Goal: Task Accomplishment & Management: Manage account settings

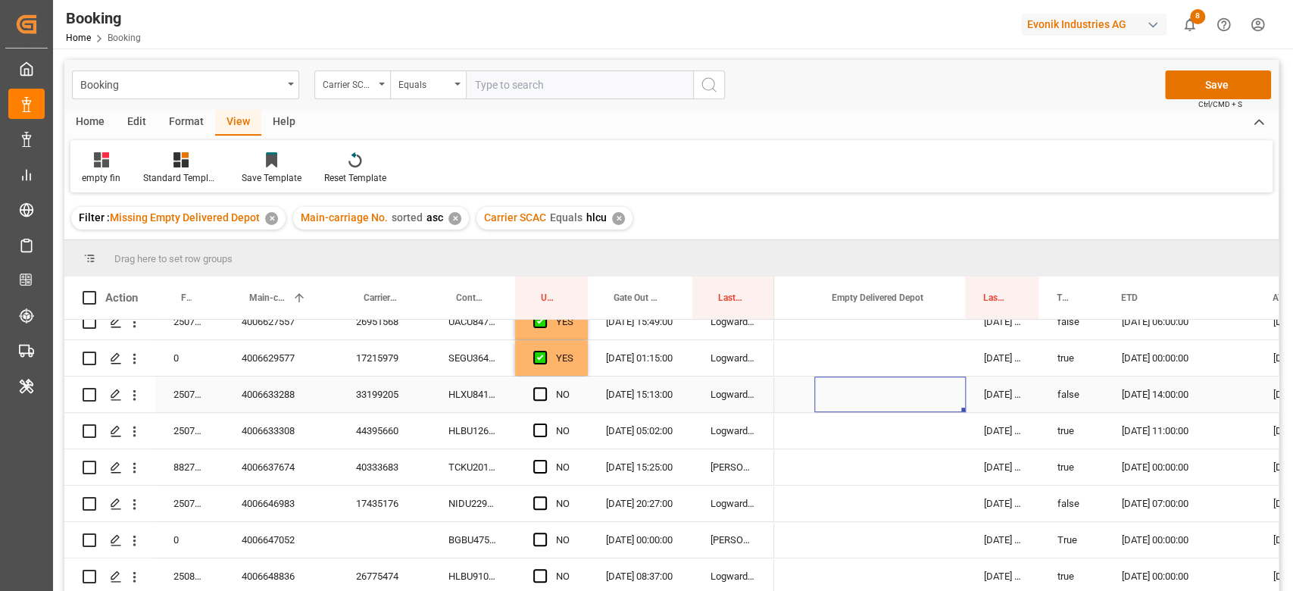
click at [902, 383] on div "Press SPACE to select this row." at bounding box center [889, 394] width 151 height 36
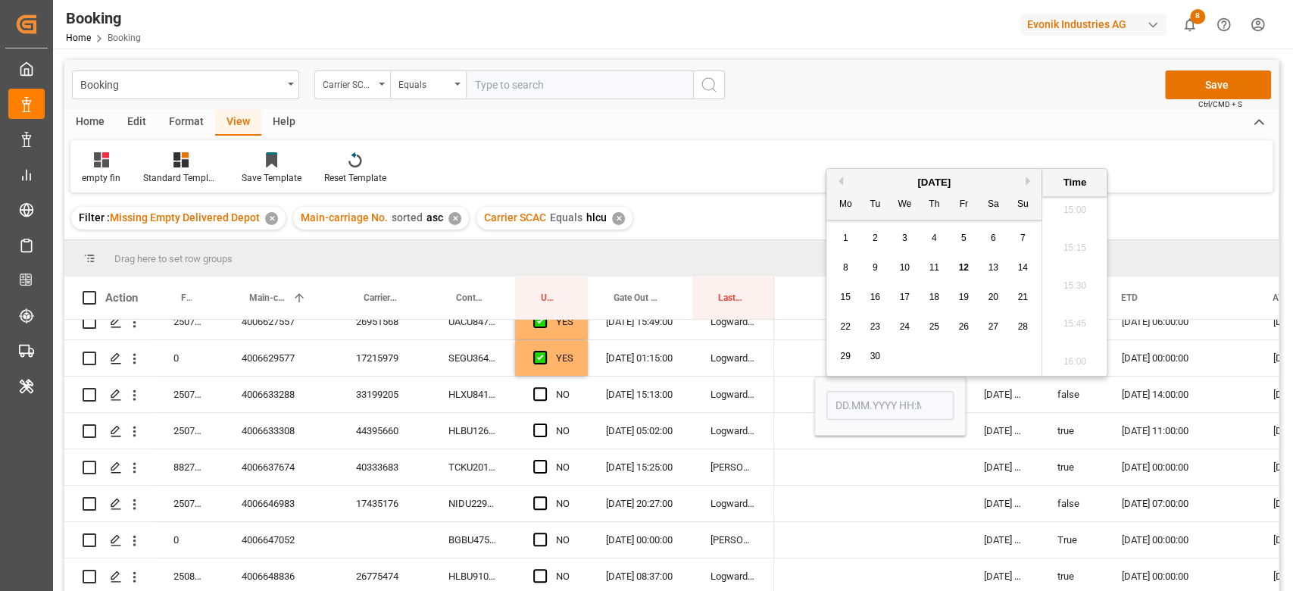
click at [964, 270] on span "12" at bounding box center [963, 267] width 10 height 11
type input "12.09.2025 00:00"
click at [535, 389] on span "Press SPACE to select this row." at bounding box center [540, 394] width 14 height 14
click at [545, 387] on input "Press SPACE to select this row." at bounding box center [545, 387] width 0 height 0
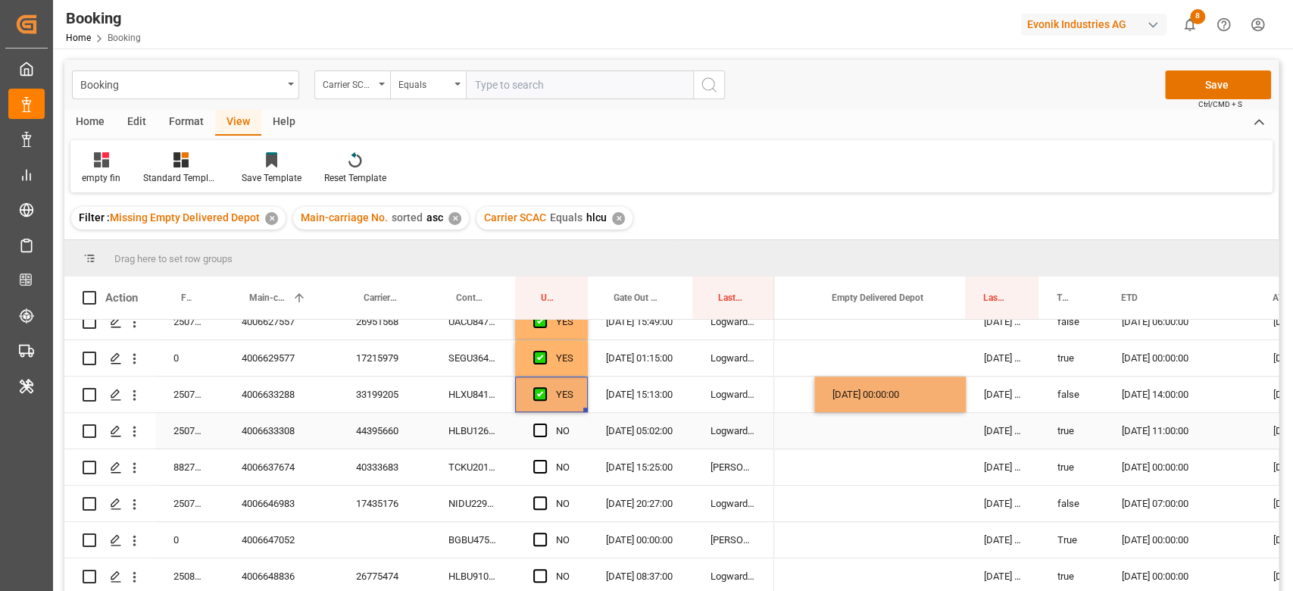
click at [469, 430] on div "HLBU1262083" at bounding box center [472, 431] width 85 height 36
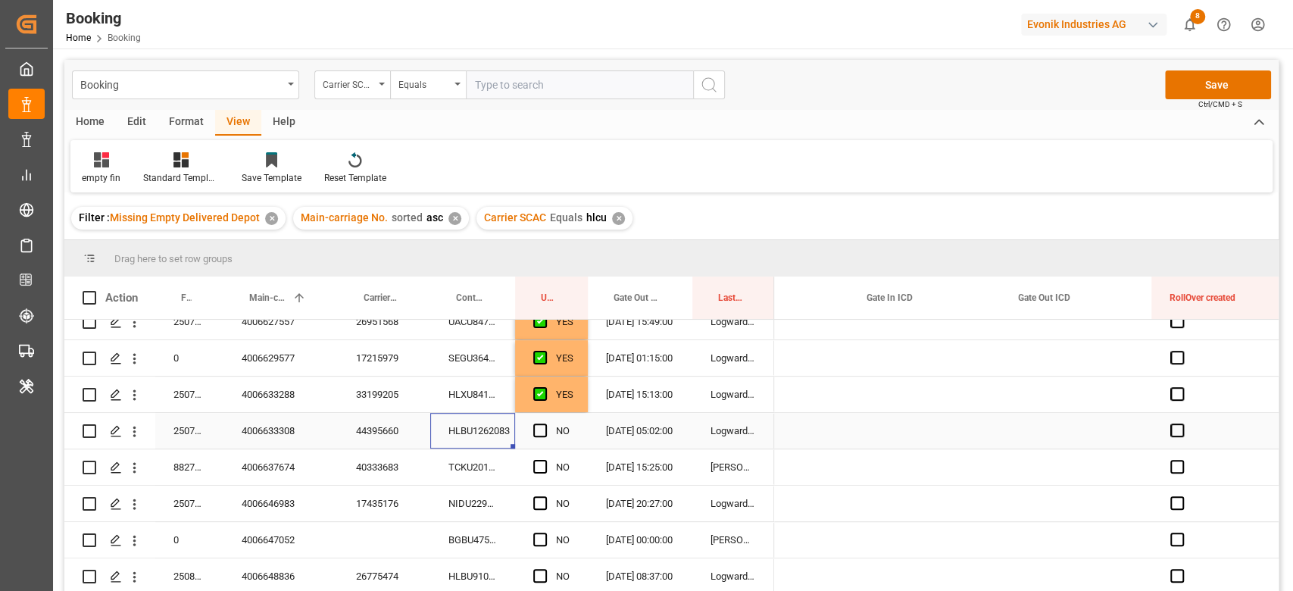
click at [889, 420] on div "Press SPACE to select this row." at bounding box center [924, 431] width 151 height 36
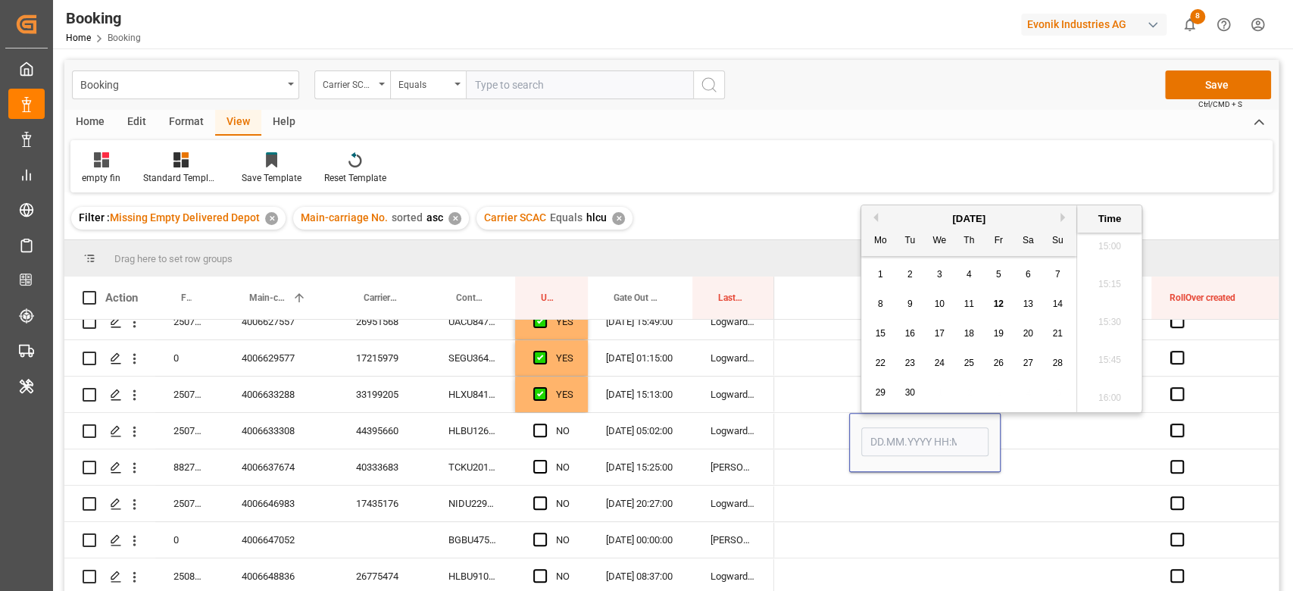
click at [969, 303] on span "11" at bounding box center [969, 303] width 10 height 11
type input "11.09.2025 00:00"
click at [847, 478] on div "Press SPACE to select this row." at bounding box center [773, 467] width 151 height 36
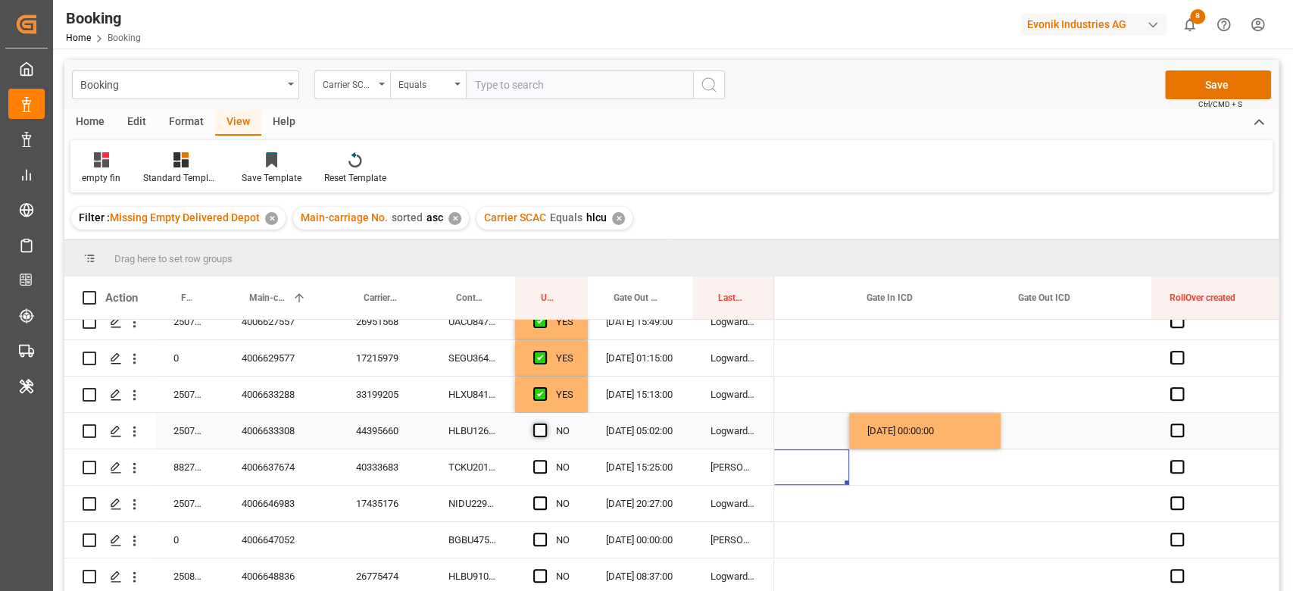
click at [541, 425] on span "Press SPACE to select this row." at bounding box center [540, 430] width 14 height 14
click at [545, 423] on input "Press SPACE to select this row." at bounding box center [545, 423] width 0 height 0
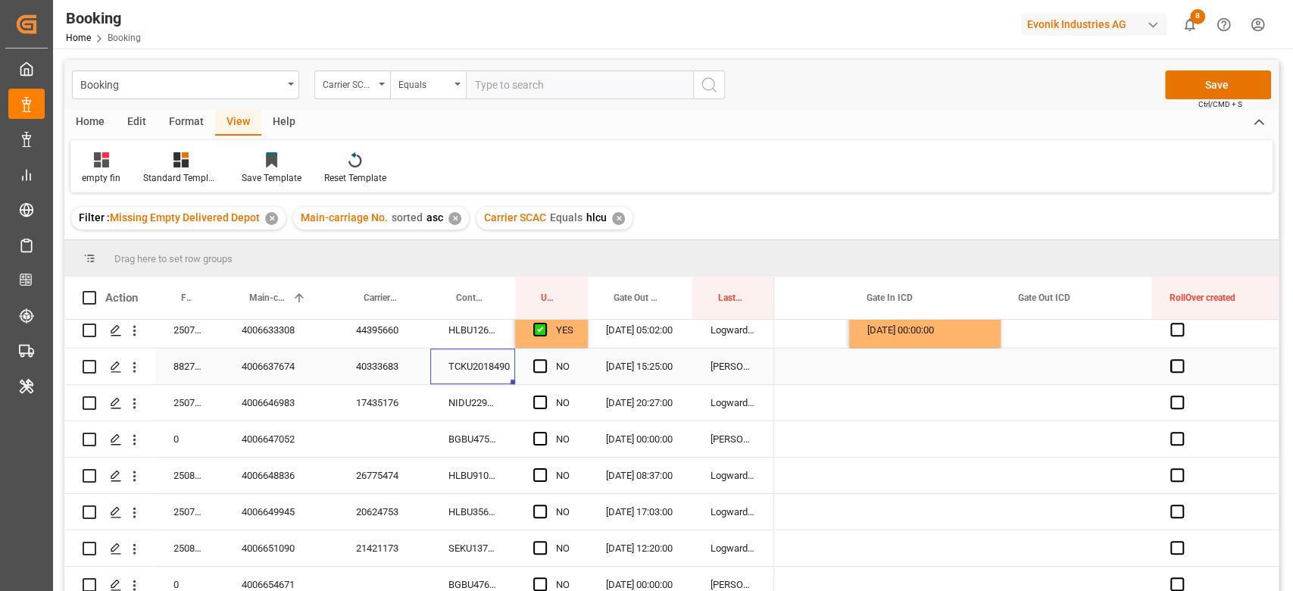
click at [487, 372] on div "TCKU2018490" at bounding box center [472, 366] width 85 height 36
click at [540, 366] on span "Press SPACE to select this row." at bounding box center [540, 366] width 14 height 14
click at [545, 359] on input "Press SPACE to select this row." at bounding box center [545, 359] width 0 height 0
click at [473, 399] on div "NIDU2291797" at bounding box center [472, 403] width 85 height 36
click at [545, 402] on span "Press SPACE to select this row." at bounding box center [540, 402] width 14 height 14
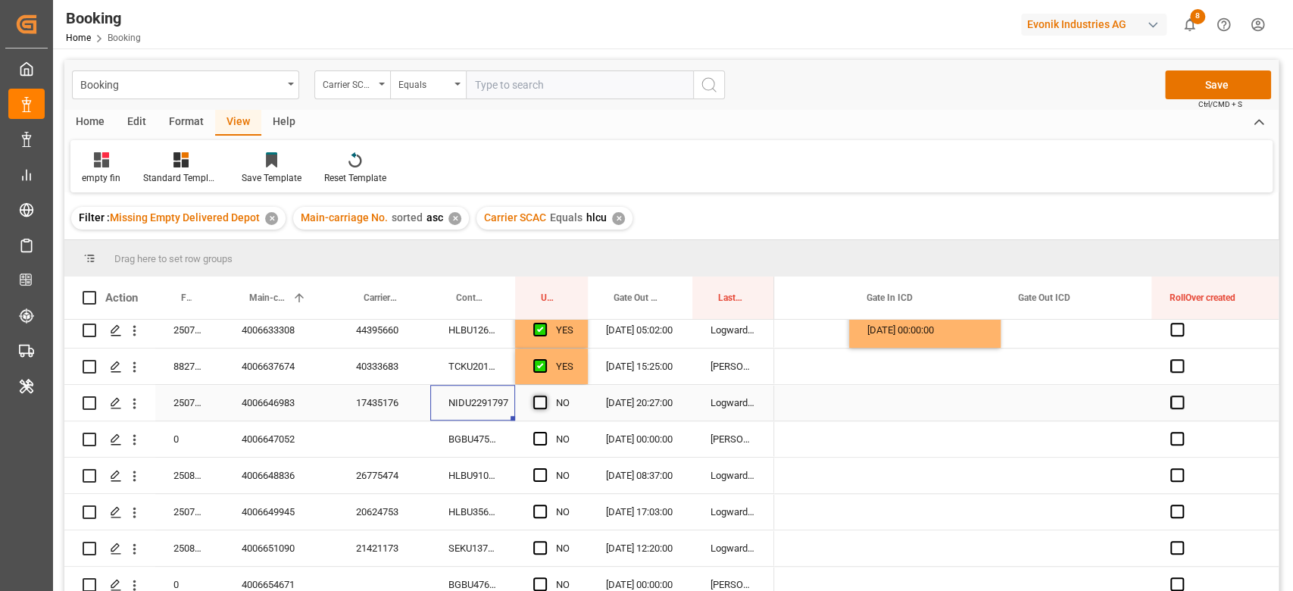
click at [545, 395] on input "Press SPACE to select this row." at bounding box center [545, 395] width 0 height 0
click at [490, 442] on div "BGBU4758018" at bounding box center [472, 439] width 85 height 36
click at [539, 437] on span "Press SPACE to select this row." at bounding box center [540, 439] width 14 height 14
click at [545, 432] on input "Press SPACE to select this row." at bounding box center [545, 432] width 0 height 0
click at [445, 482] on div "HLBU9100812" at bounding box center [472, 476] width 85 height 36
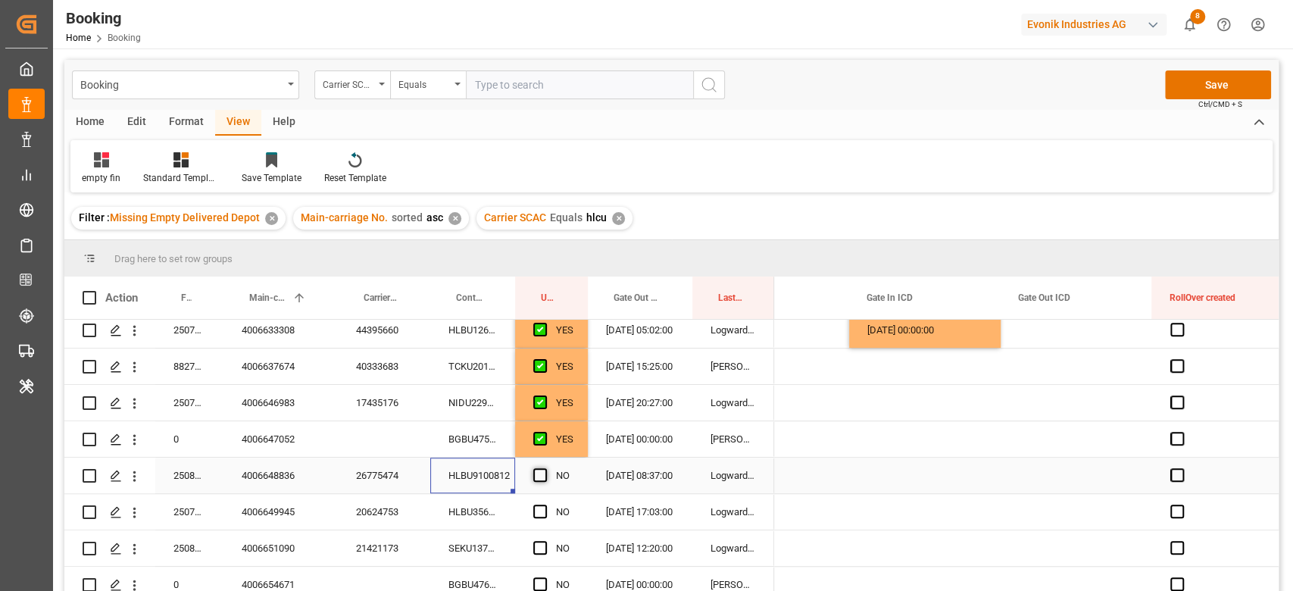
click at [542, 472] on span "Press SPACE to select this row." at bounding box center [540, 475] width 14 height 14
click at [545, 468] on input "Press SPACE to select this row." at bounding box center [545, 468] width 0 height 0
click at [452, 508] on div "HLBU3568642" at bounding box center [472, 512] width 85 height 36
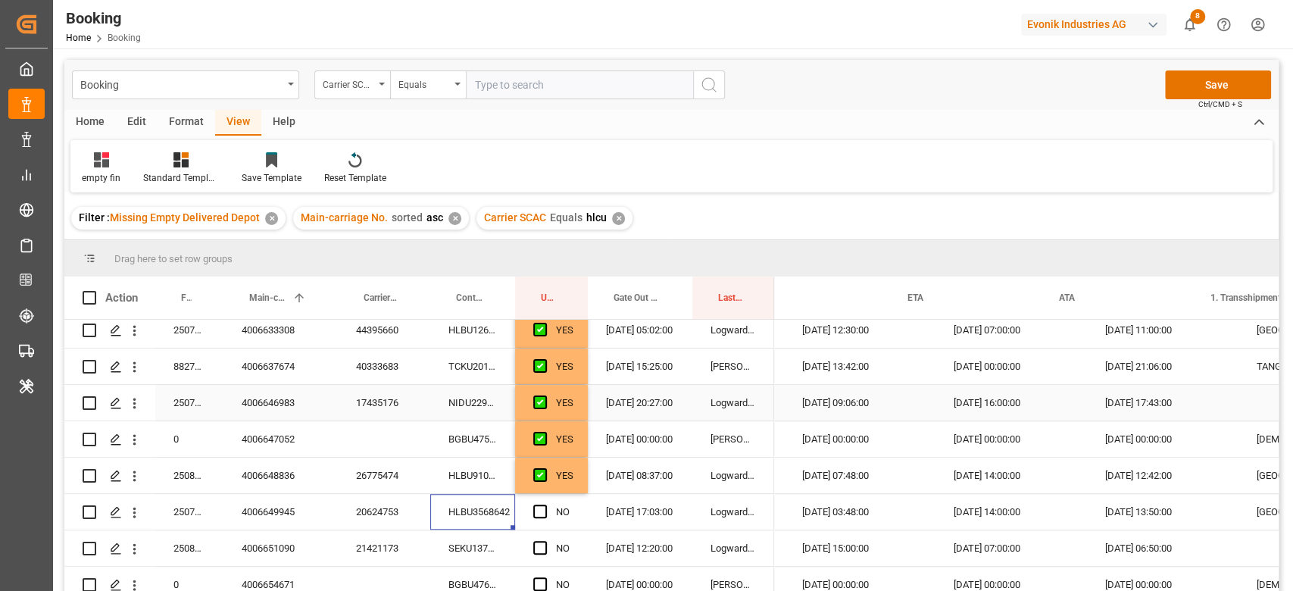
scroll to position [0, 1576]
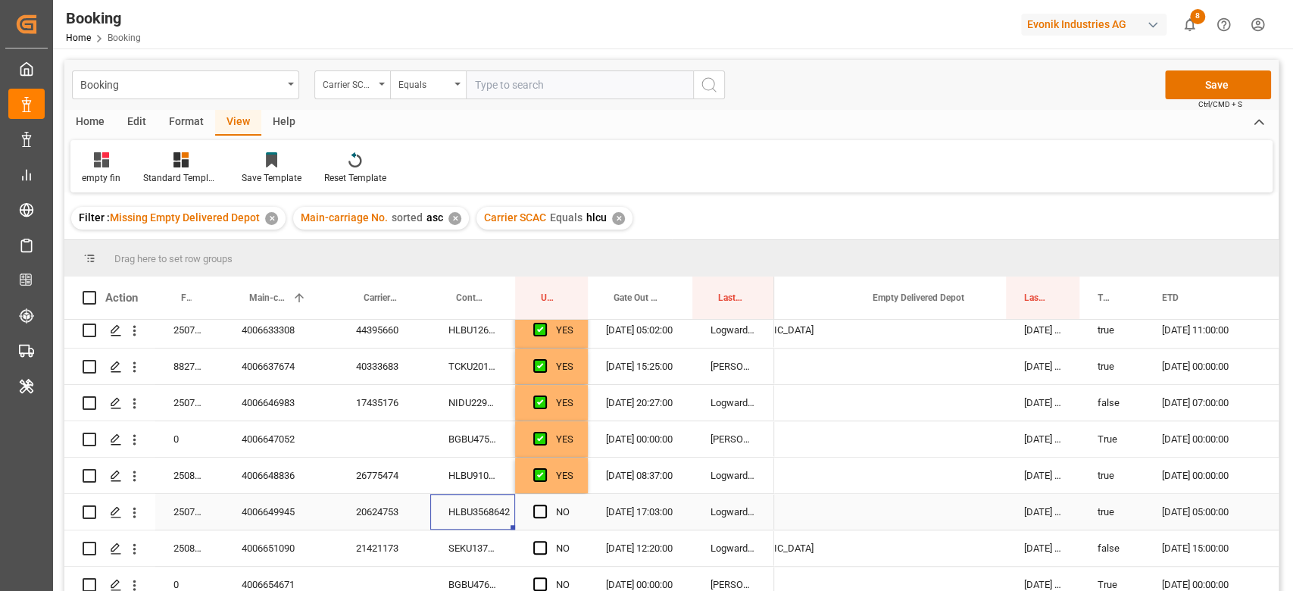
click at [976, 509] on div "Press SPACE to select this row." at bounding box center [929, 512] width 151 height 36
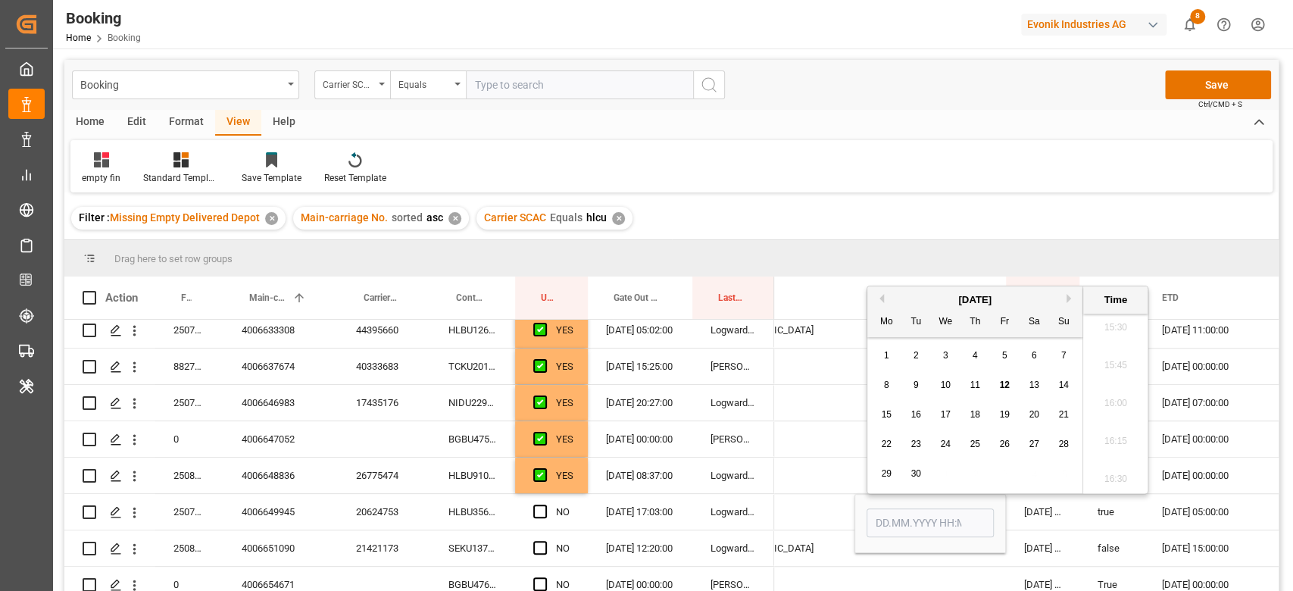
click at [1009, 373] on div "8 9 10 11 12 13 14" at bounding box center [975, 385] width 207 height 30
click at [1007, 377] on div "12" at bounding box center [1004, 385] width 19 height 18
type input "[DATE] 00:00"
click at [541, 512] on span "Press SPACE to select this row." at bounding box center [540, 511] width 14 height 14
click at [545, 504] on input "Press SPACE to select this row." at bounding box center [545, 504] width 0 height 0
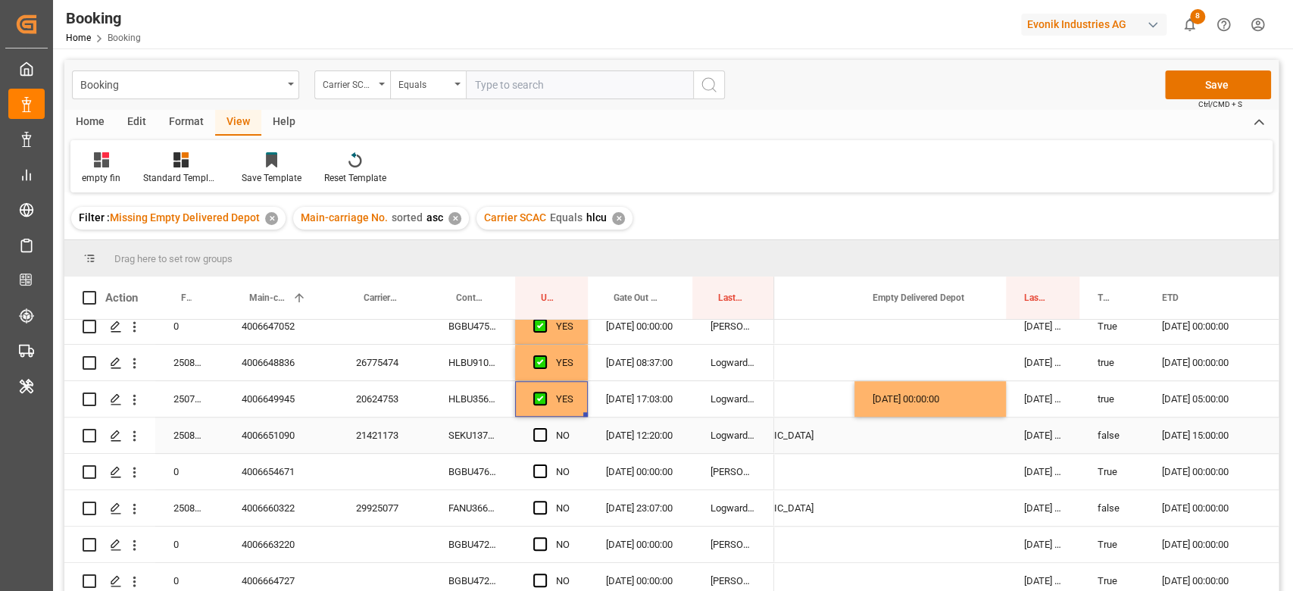
click at [479, 423] on div "SEKU1378827" at bounding box center [472, 435] width 85 height 36
click at [539, 432] on span "Press SPACE to select this row." at bounding box center [540, 435] width 14 height 14
click at [545, 428] on input "Press SPACE to select this row." at bounding box center [545, 428] width 0 height 0
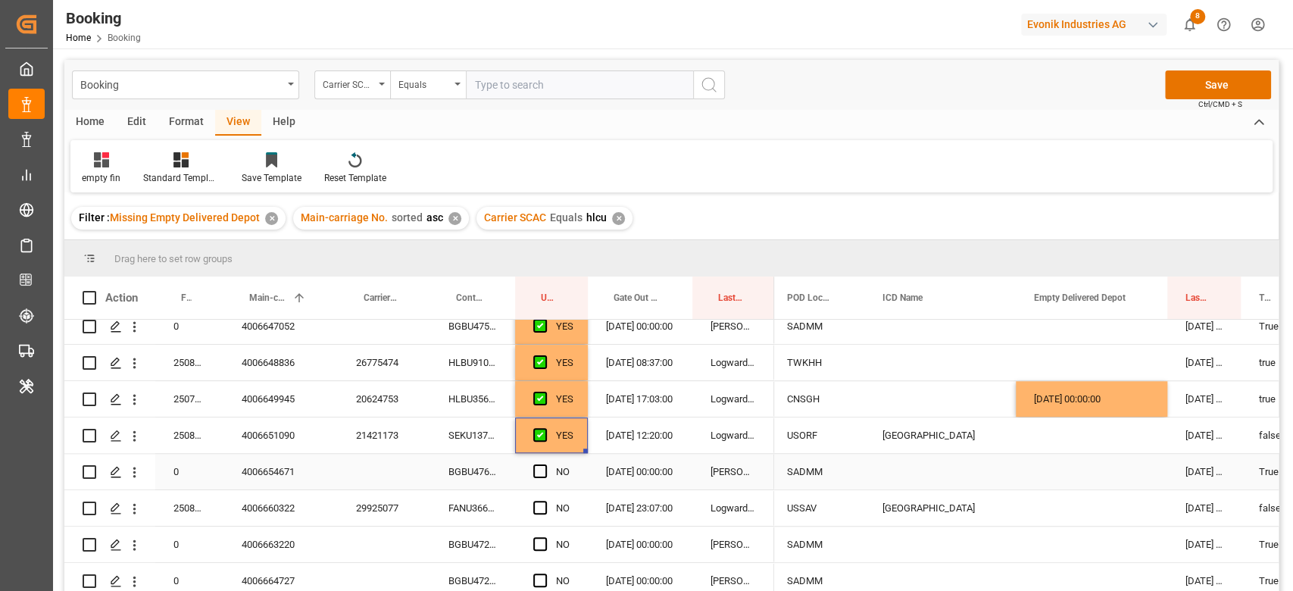
click at [469, 470] on div "BGBU4760463" at bounding box center [472, 472] width 85 height 36
click at [541, 473] on span "Press SPACE to select this row." at bounding box center [540, 471] width 14 height 14
click at [545, 464] on input "Press SPACE to select this row." at bounding box center [545, 464] width 0 height 0
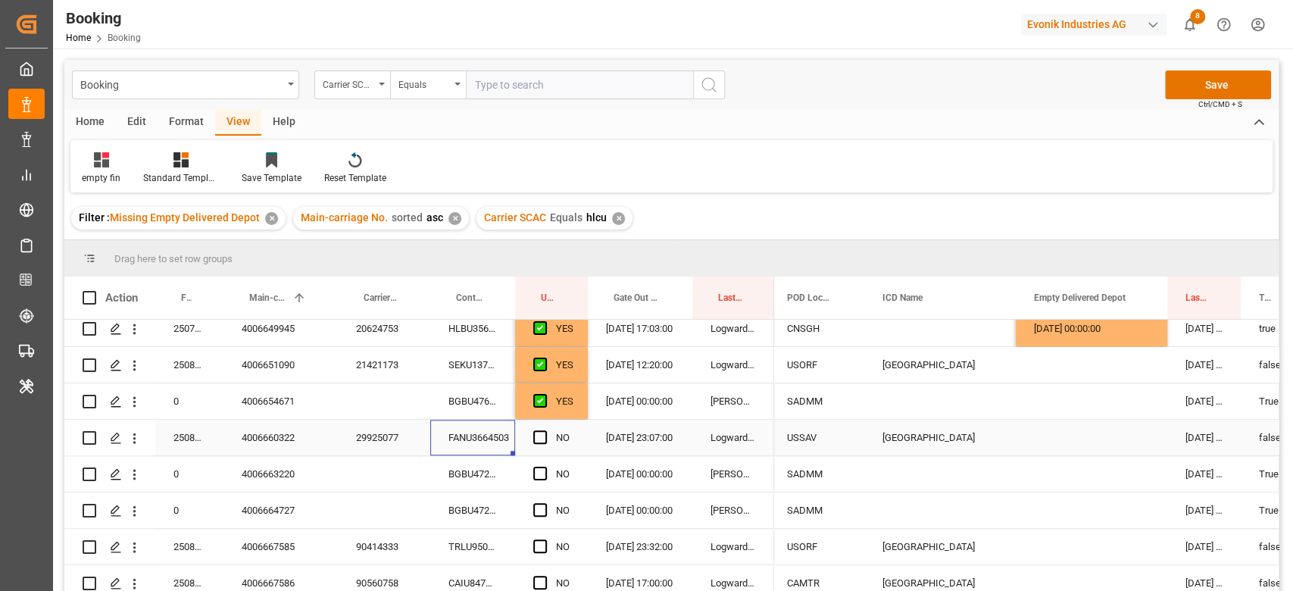
click at [481, 433] on div "FANU3664503" at bounding box center [472, 438] width 85 height 36
click at [541, 437] on span "Press SPACE to select this row." at bounding box center [540, 437] width 14 height 14
click at [545, 430] on input "Press SPACE to select this row." at bounding box center [545, 430] width 0 height 0
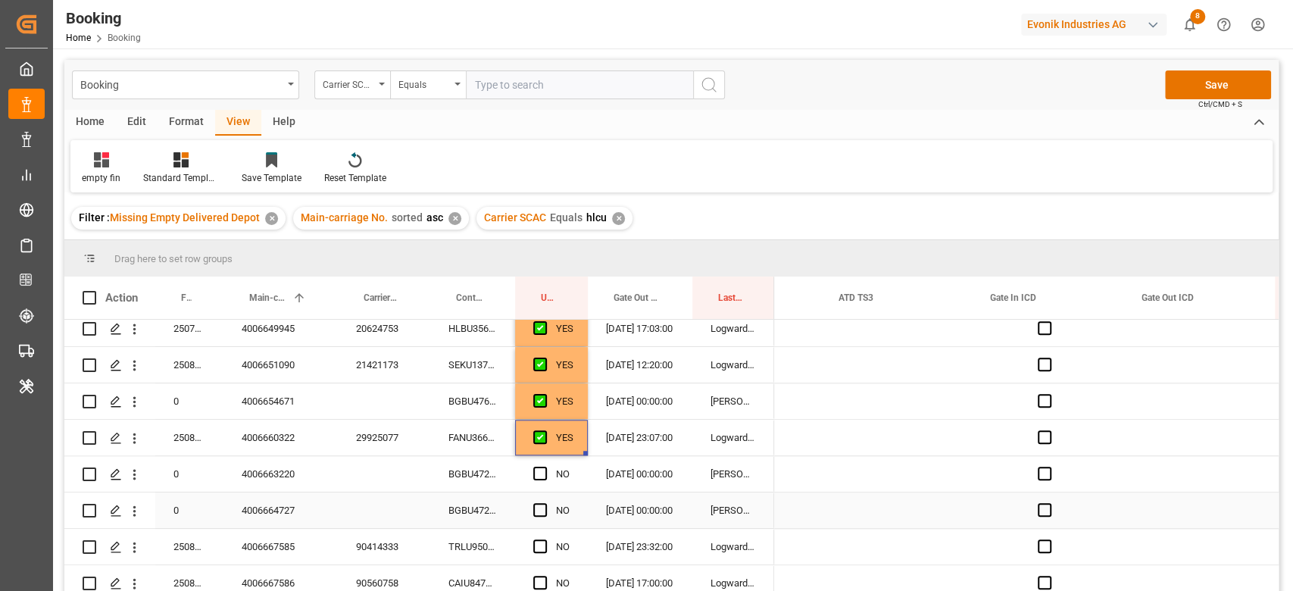
scroll to position [0, 5012]
click at [1036, 433] on div "Press SPACE to select this row." at bounding box center [1060, 438] width 151 height 36
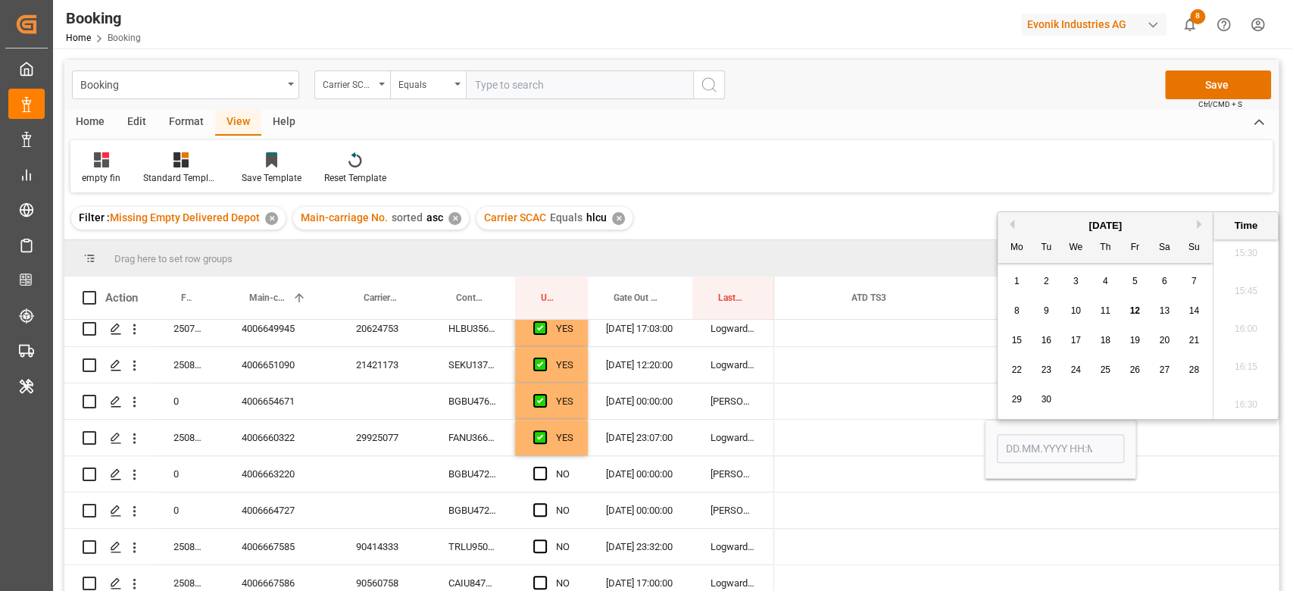
click at [1139, 310] on span "12" at bounding box center [1134, 310] width 10 height 11
type input "12.09.2025 00:00"
click at [854, 436] on div "Press SPACE to select this row." at bounding box center [908, 438] width 151 height 36
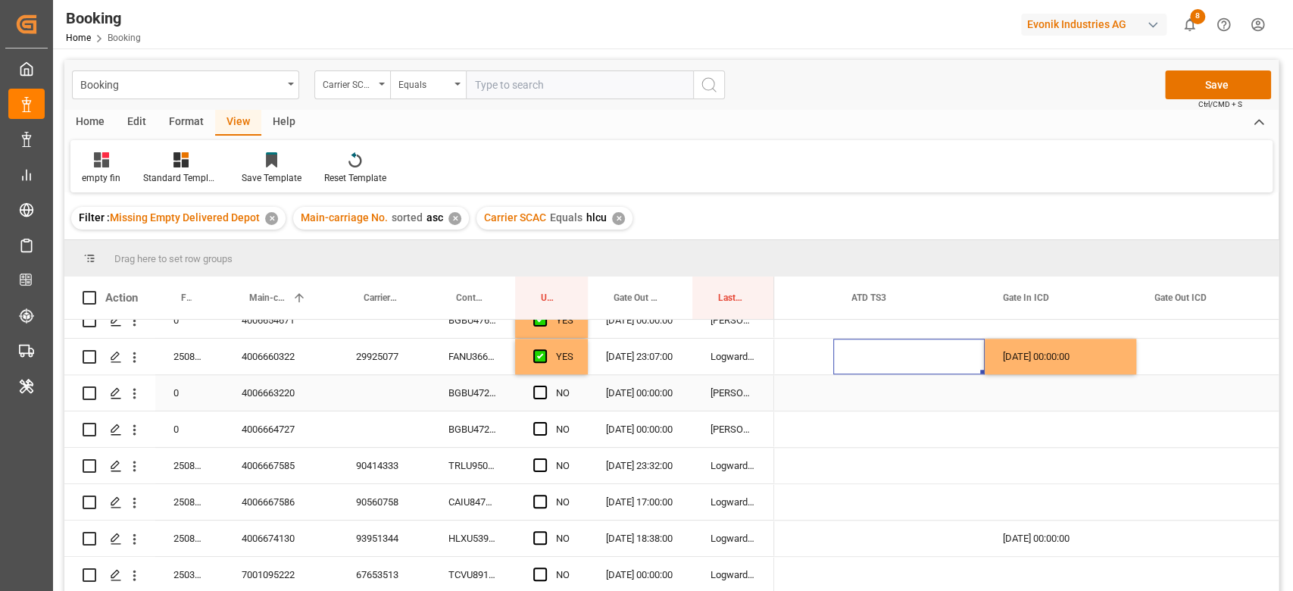
click at [486, 394] on div "BGBU4722355" at bounding box center [472, 393] width 85 height 36
click at [538, 391] on span "Press SPACE to select this row." at bounding box center [540, 393] width 14 height 14
click at [545, 386] on input "Press SPACE to select this row." at bounding box center [545, 386] width 0 height 0
click at [476, 427] on div "BGBU4726263" at bounding box center [472, 429] width 85 height 36
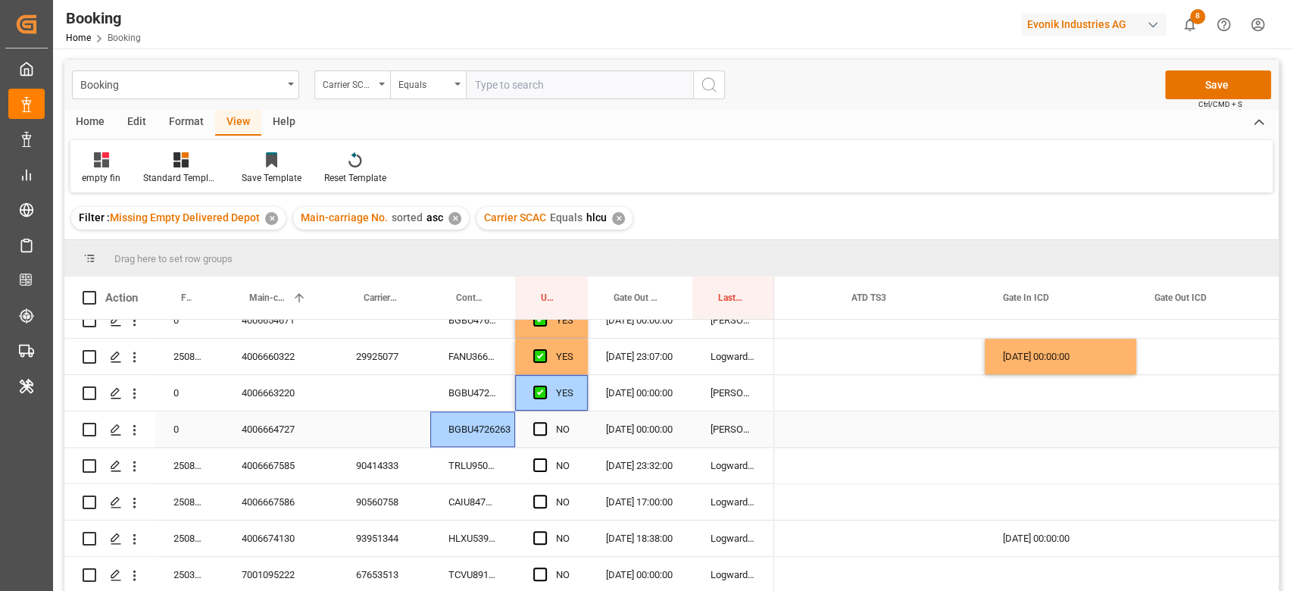
click at [476, 427] on div "BGBU4726263" at bounding box center [472, 429] width 85 height 36
click at [480, 470] on div "TRLU9509357" at bounding box center [472, 466] width 85 height 36
click at [482, 428] on div "BGBU4726263" at bounding box center [472, 429] width 85 height 36
click at [533, 433] on span "Press SPACE to select this row." at bounding box center [540, 429] width 14 height 14
click at [545, 422] on input "Press SPACE to select this row." at bounding box center [545, 422] width 0 height 0
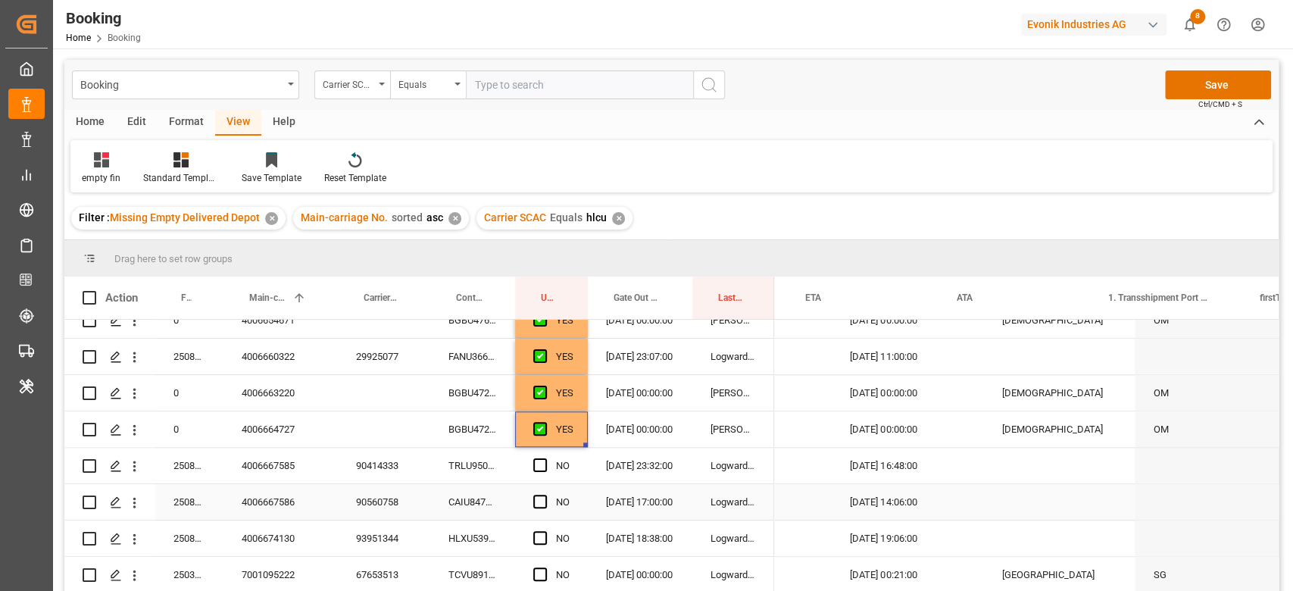
scroll to position [0, 1738]
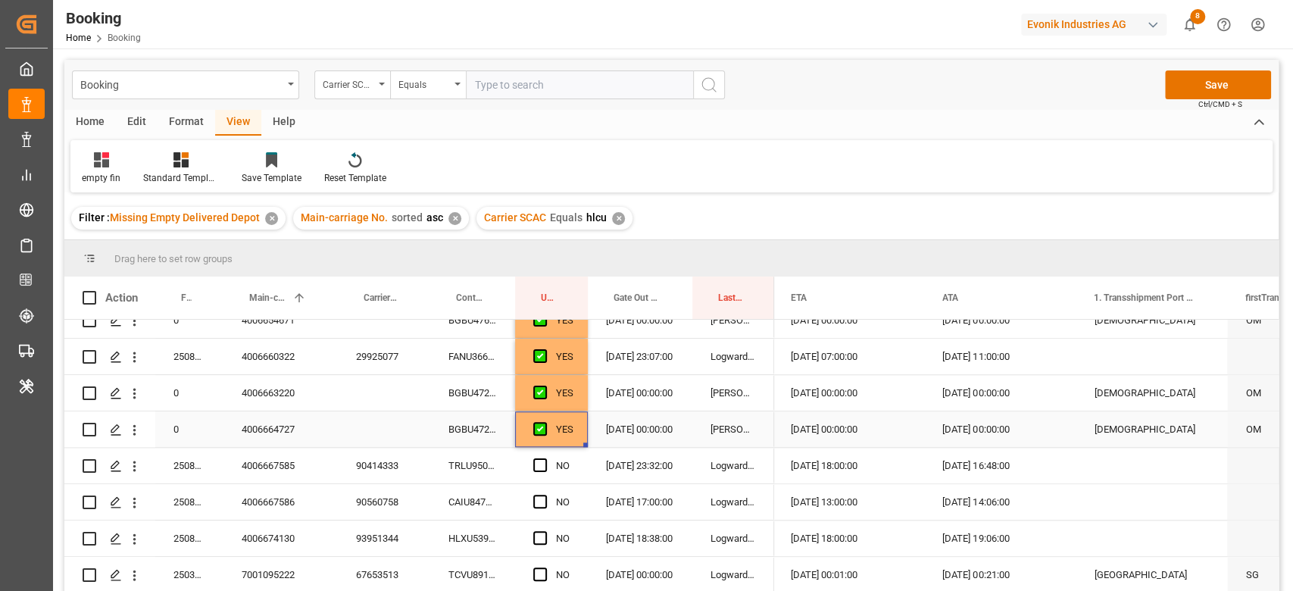
click at [480, 438] on div "BGBU4726263" at bounding box center [472, 429] width 85 height 36
click at [454, 459] on div "TRLU9509357" at bounding box center [472, 466] width 85 height 36
click at [546, 462] on span "Press SPACE to select this row." at bounding box center [540, 465] width 14 height 14
click at [545, 458] on input "Press SPACE to select this row." at bounding box center [545, 458] width 0 height 0
click at [456, 517] on div "CAIU8475750" at bounding box center [472, 502] width 85 height 36
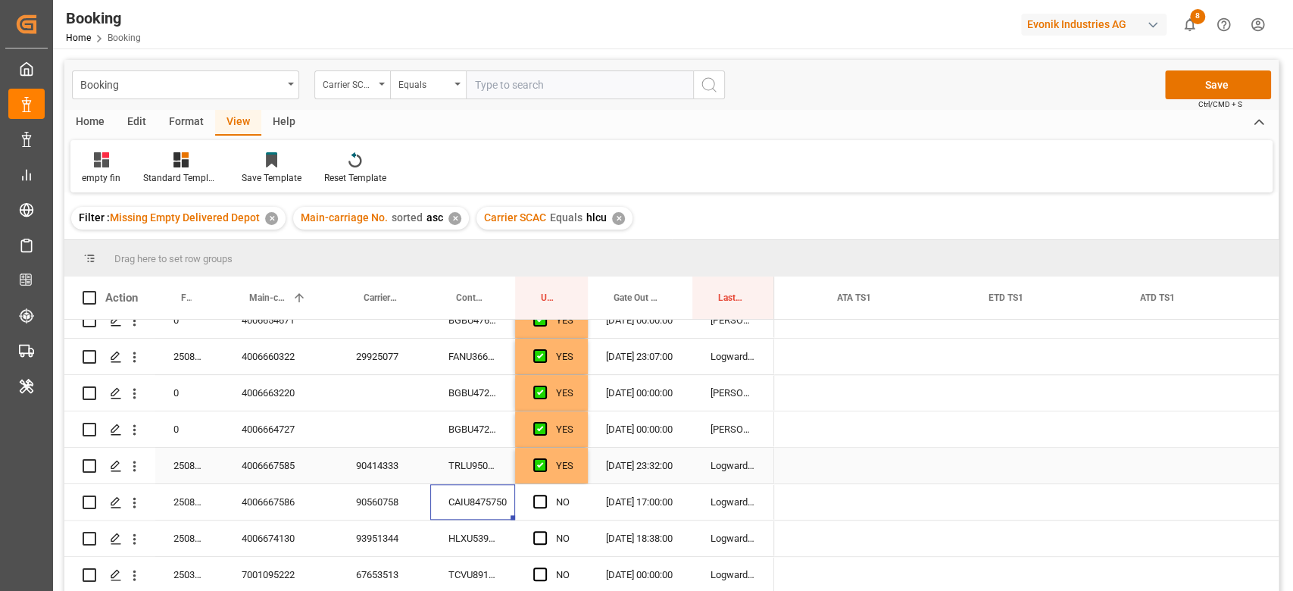
scroll to position [0, 2442]
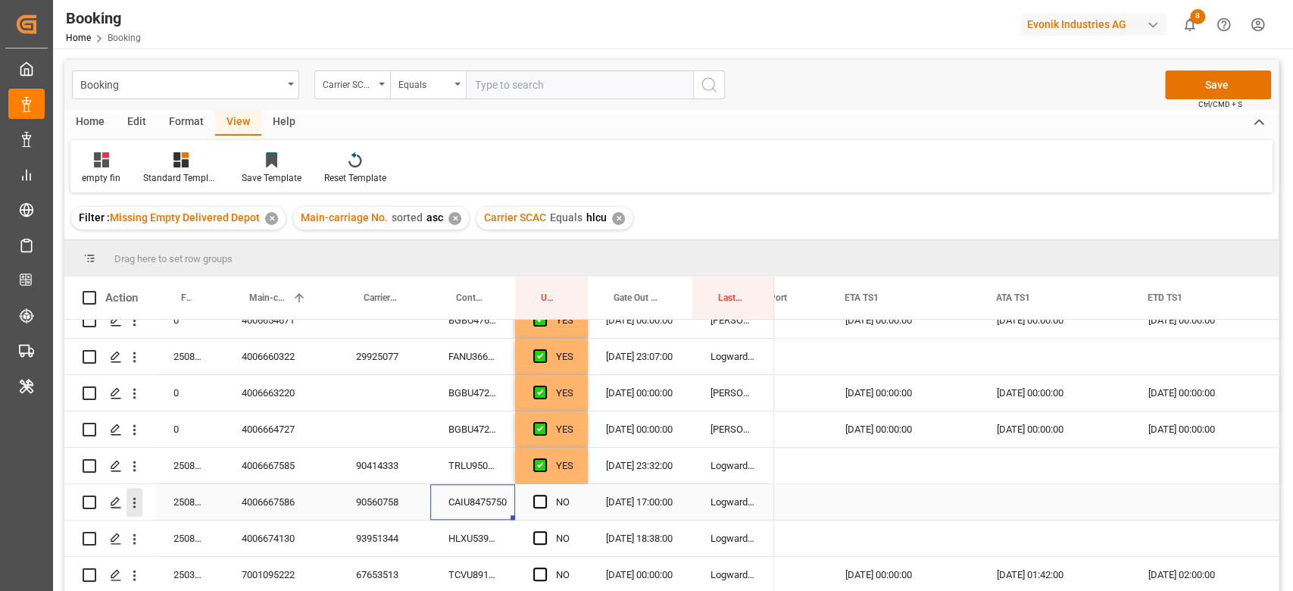
click at [131, 507] on icon "open menu" at bounding box center [135, 503] width 16 height 16
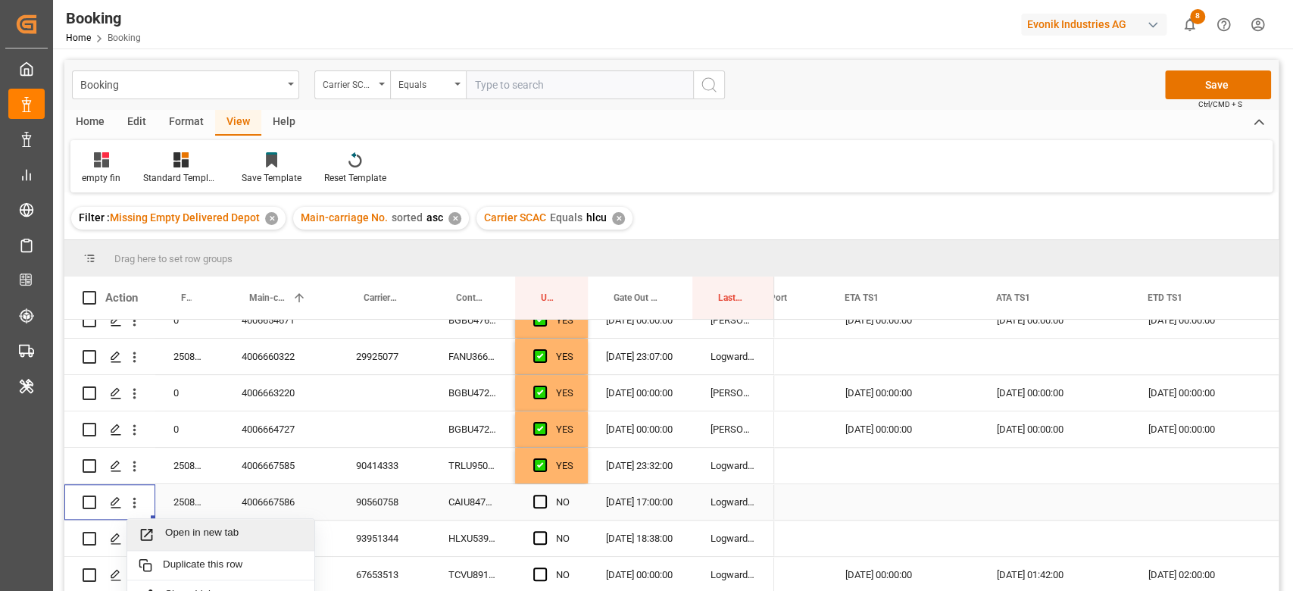
click at [167, 539] on span "Open in new tab" at bounding box center [234, 534] width 138 height 16
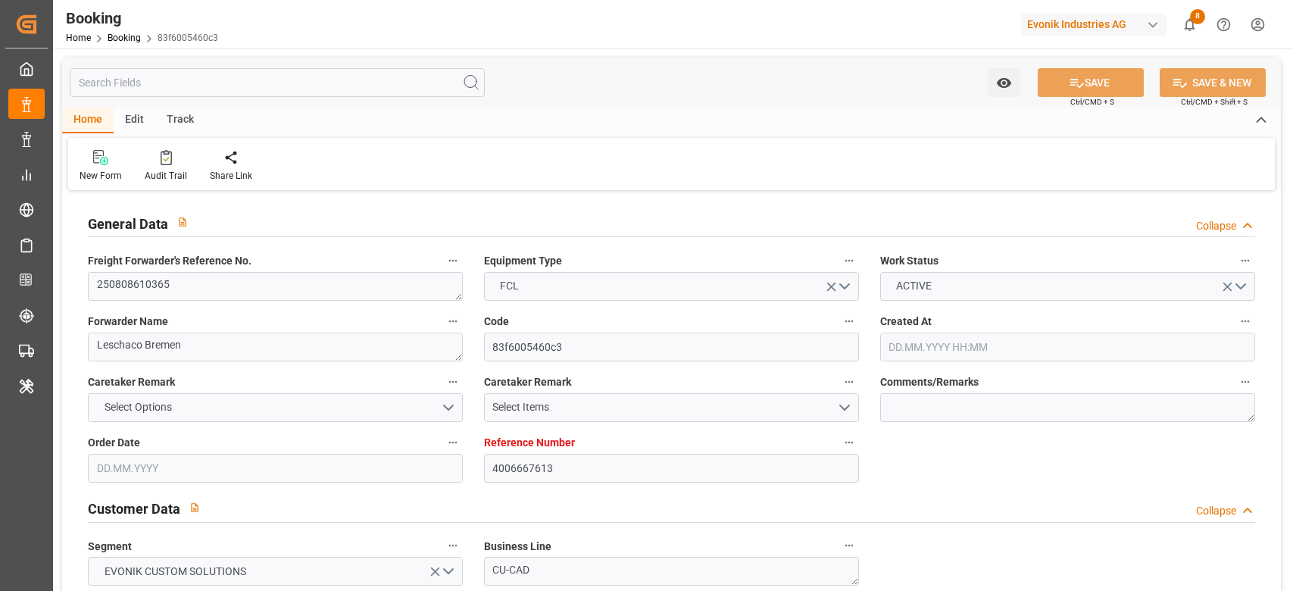
type input "4006667613"
type input "9253741"
type input "Hapag Lloyd"
type input "Hapag Lloyd Aktiengesellschaft"
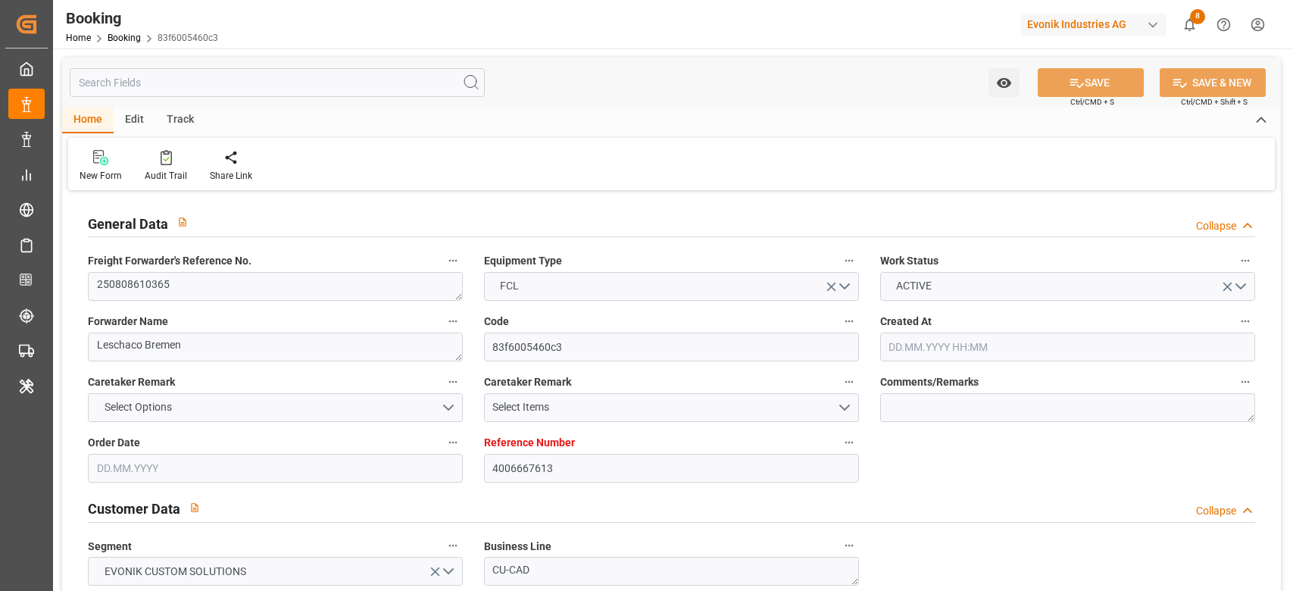
type input "DEHAM"
type input "CAMTR"
type input "11"
type input "CATOR"
type input "0"
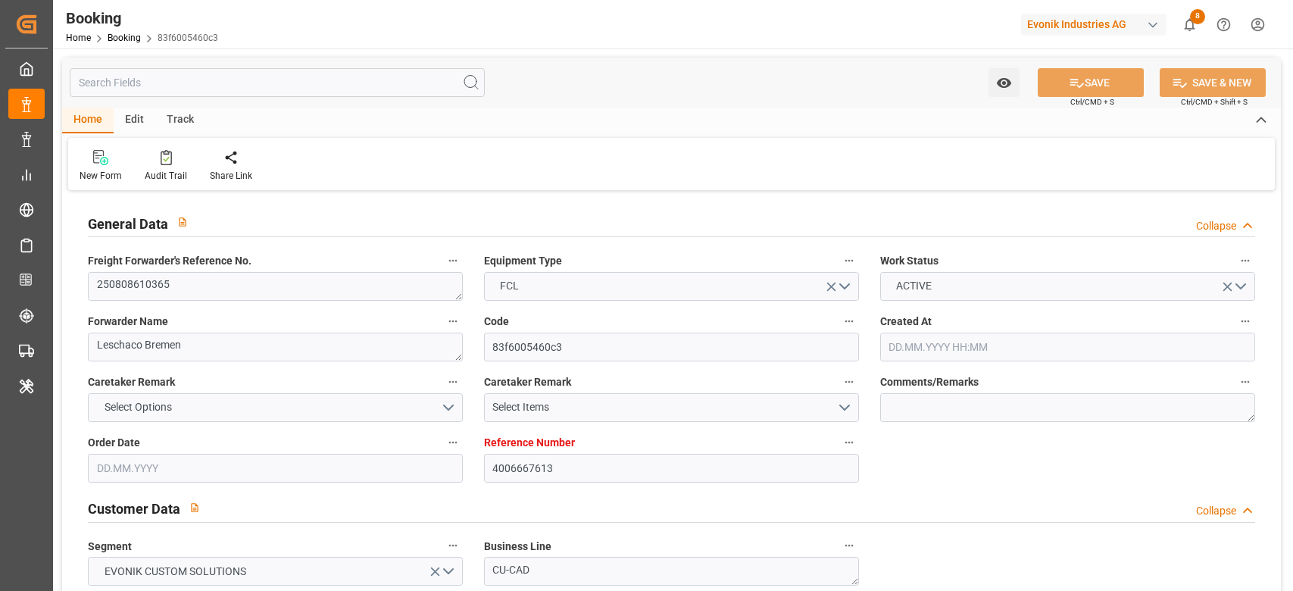
type input "DEHAM"
type input "CAMTR"
type input "9253741"
type input "16.07.2025 06:55"
type input "16.07.2025"
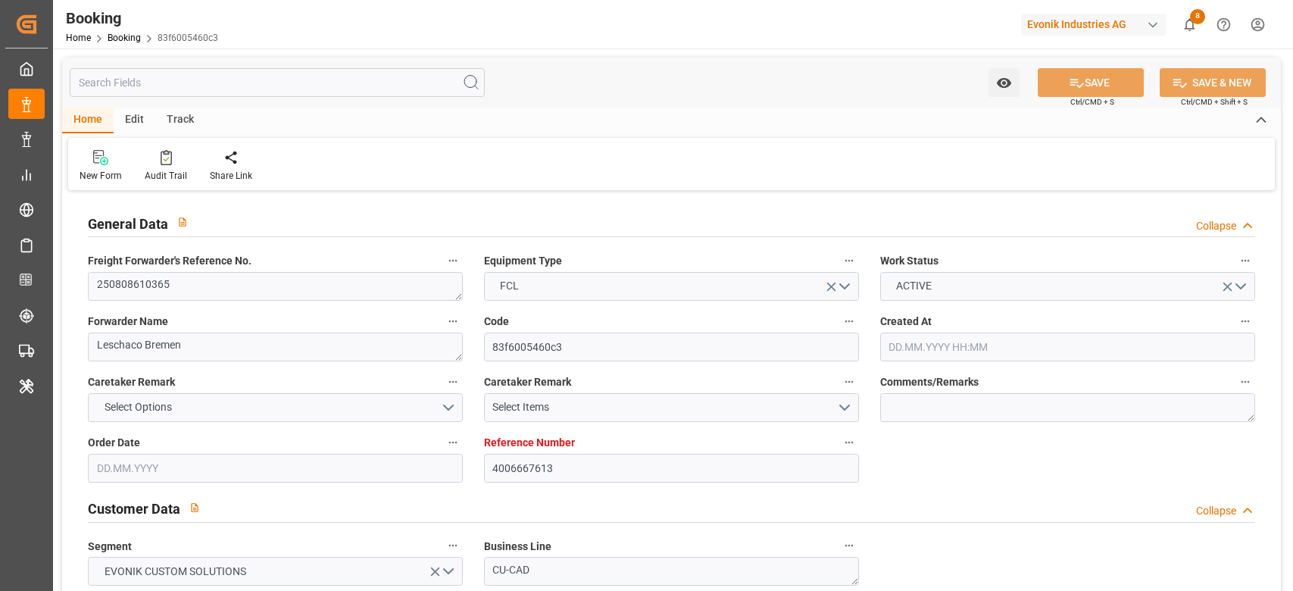
type input "15.09.2025"
type input "11.08.2025"
type input "21.08.2025 00:00"
type input "21.08.2025 09:06"
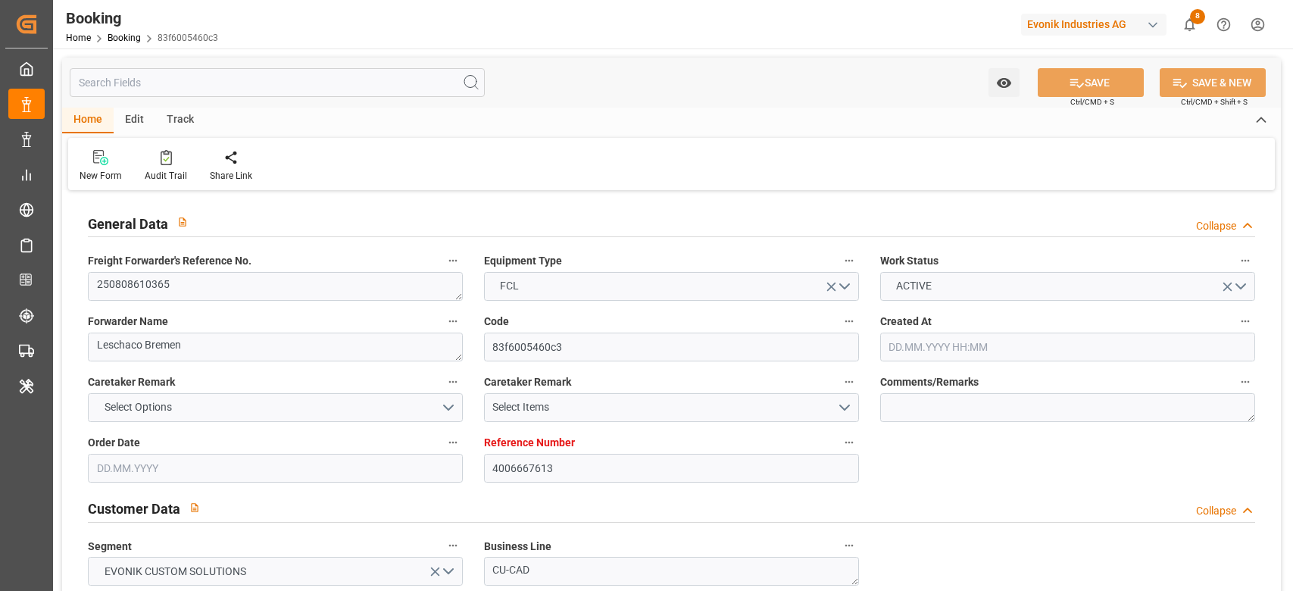
type input "15.08.2025 14:50"
type input "01.09.2025 13:00"
type input "02.09.2025 00:00"
type input "01.09.2025 14:06"
type input "07.09.2025 17:00"
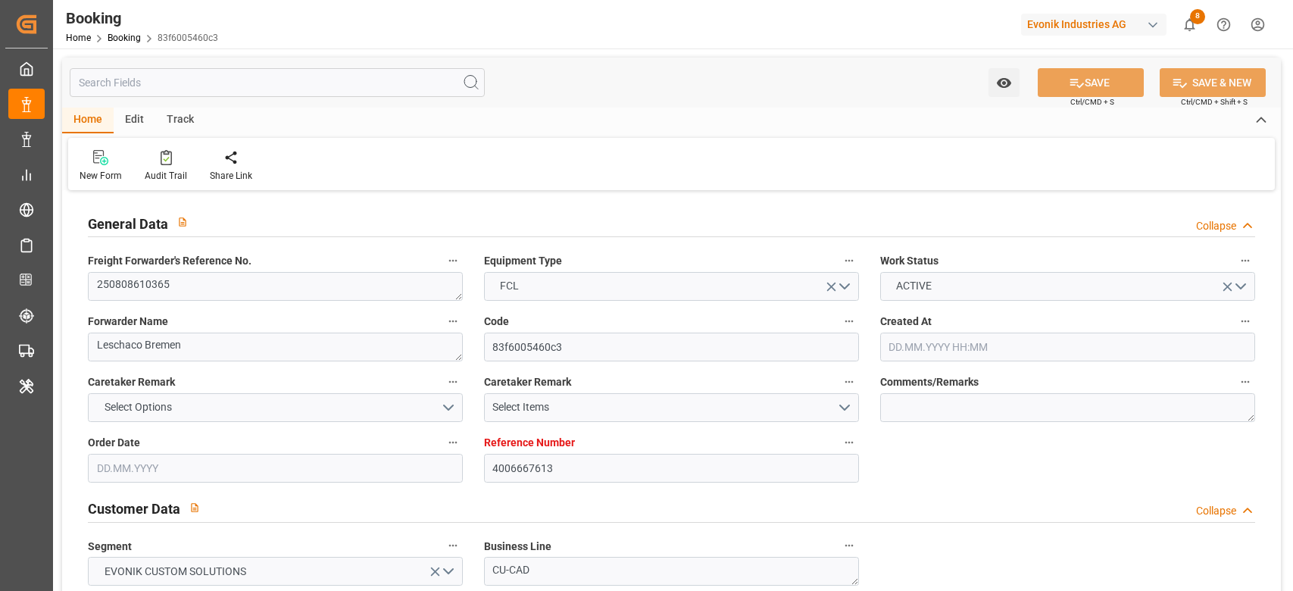
type input "13.08.2025"
type input "12.09.2025 09:41"
type input "12.09.2025"
type input "12.08.2025 11:13"
type input "04.09.2025 12:00"
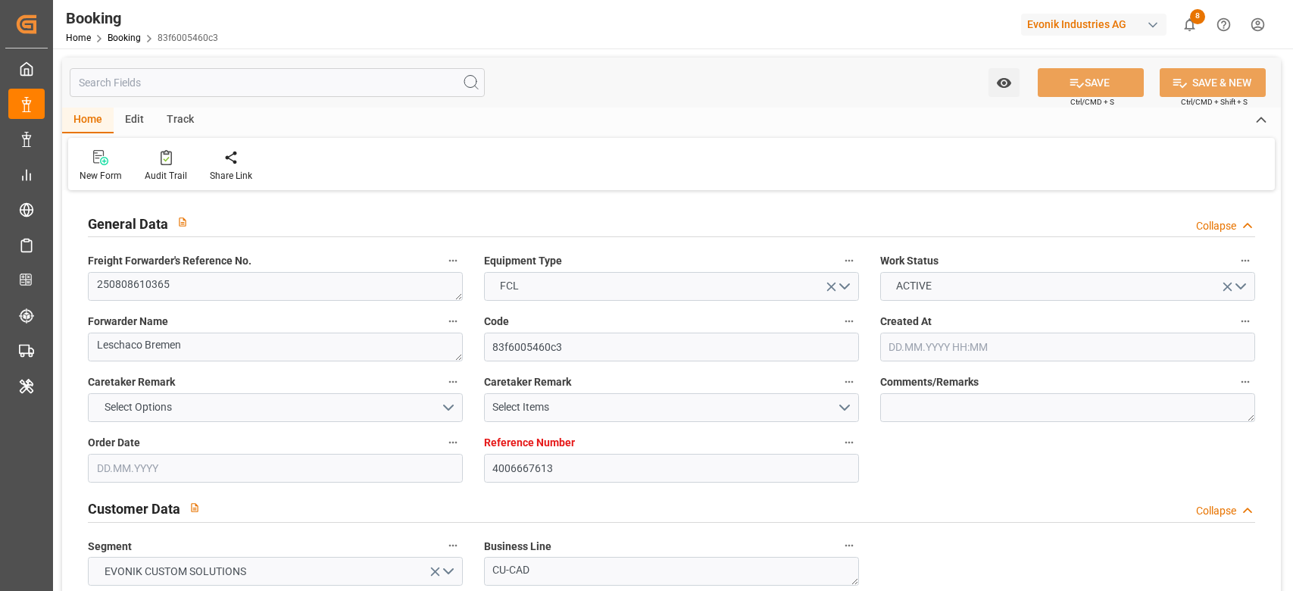
type input "07.09.2025 12:00"
type input "21.08.2025 02:35"
type input "21.08.2025 09:49"
type input "01.09.2025 13:00"
type input "01.09.2025 13:54"
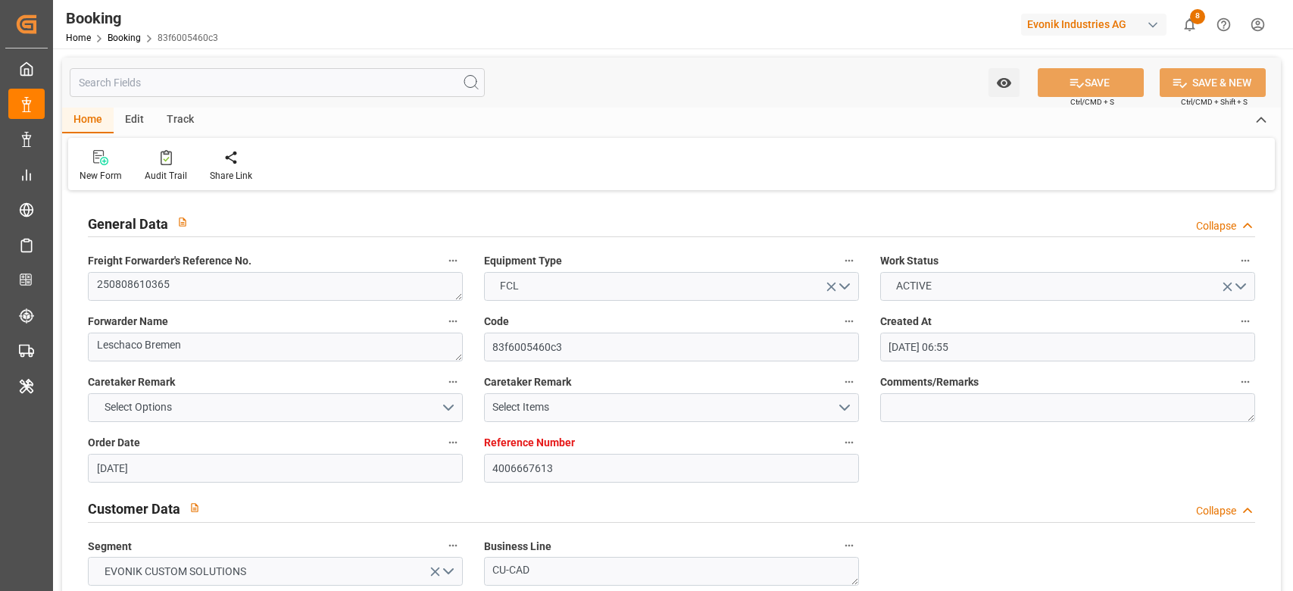
type input "02.09.2025 14:23"
type input "01.09.2025 14:00"
type input "02.09.2025 14:25"
type input "03.09.2025 12:00"
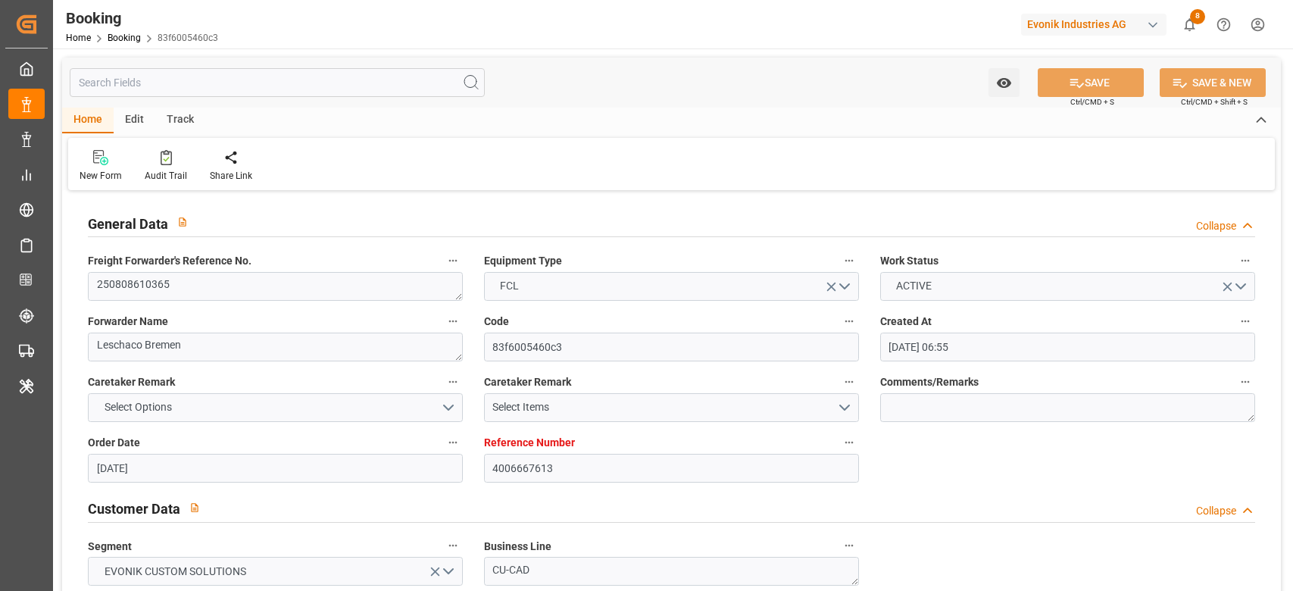
type input "04.09.2025 12:00"
type input "06.09.2025 14:25"
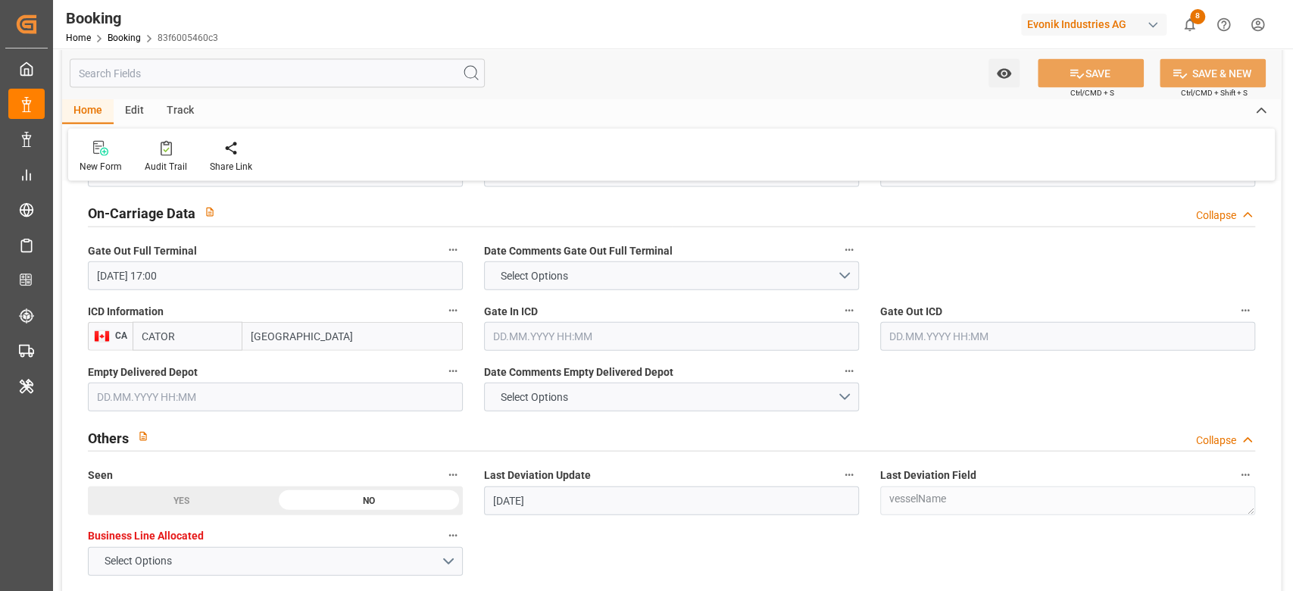
scroll to position [2225, 0]
click at [524, 338] on input "text" at bounding box center [671, 335] width 375 height 29
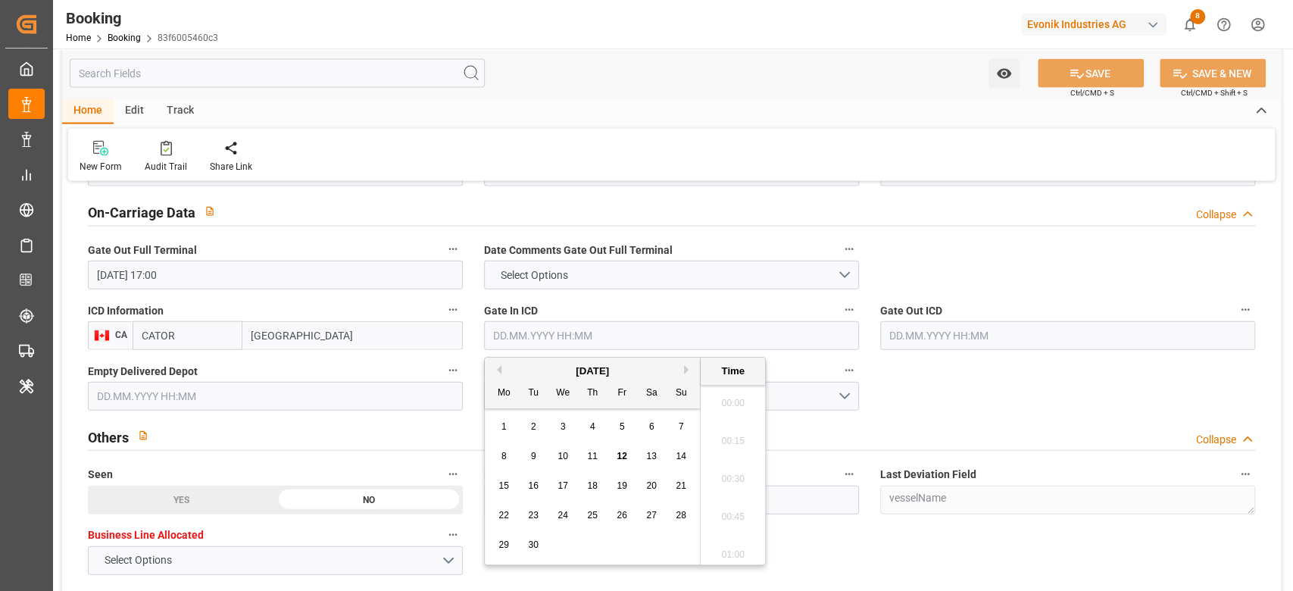
scroll to position [2353, 0]
click at [539, 457] on div "9" at bounding box center [533, 457] width 19 height 18
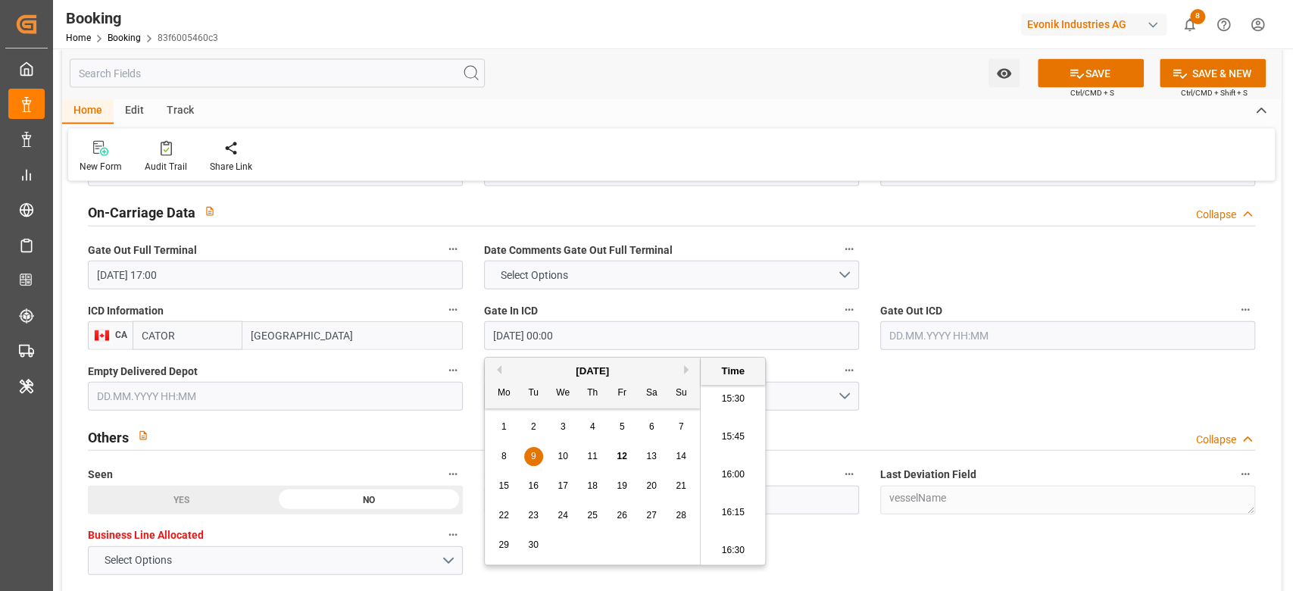
type input "09.09.2025 00:00"
click at [904, 324] on input "text" at bounding box center [1067, 335] width 375 height 29
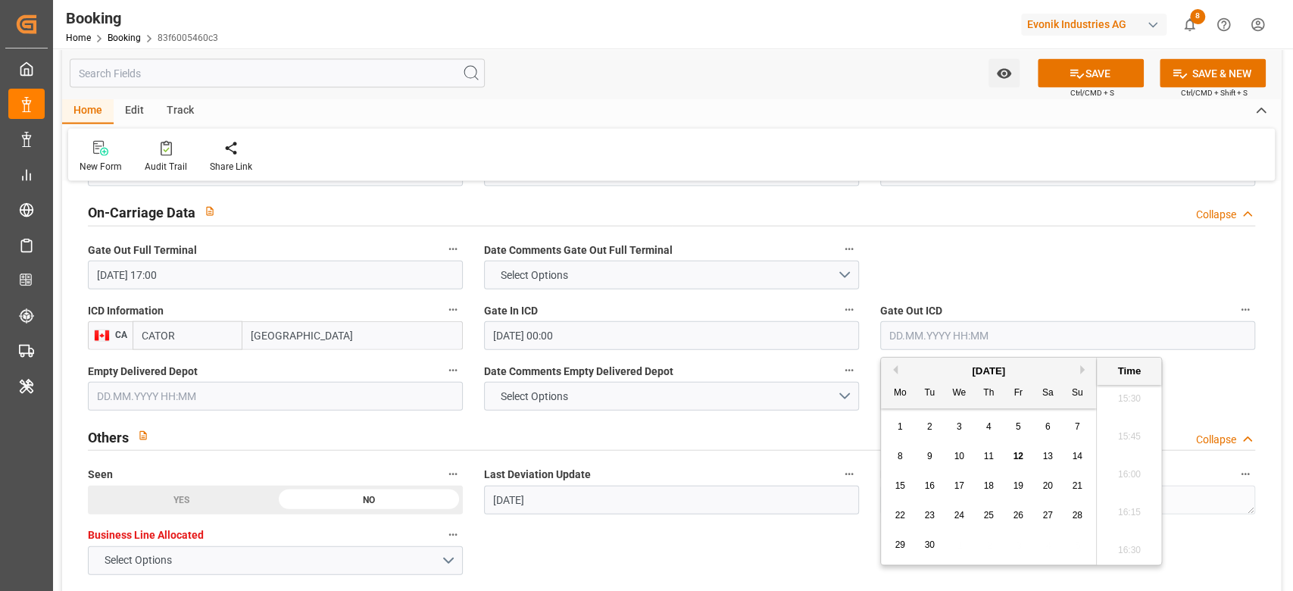
click at [984, 451] on span "11" at bounding box center [988, 456] width 10 height 11
type input "11.09.2025 00:00"
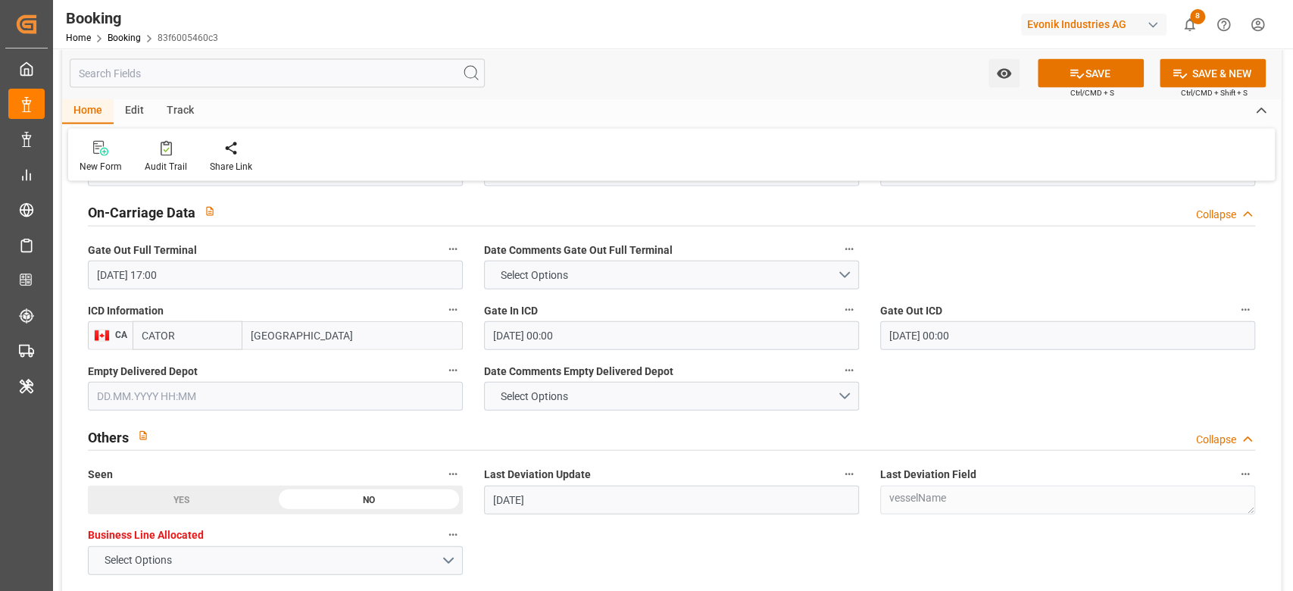
click at [991, 230] on div "On-Carriage Data Collapse" at bounding box center [671, 213] width 1189 height 43
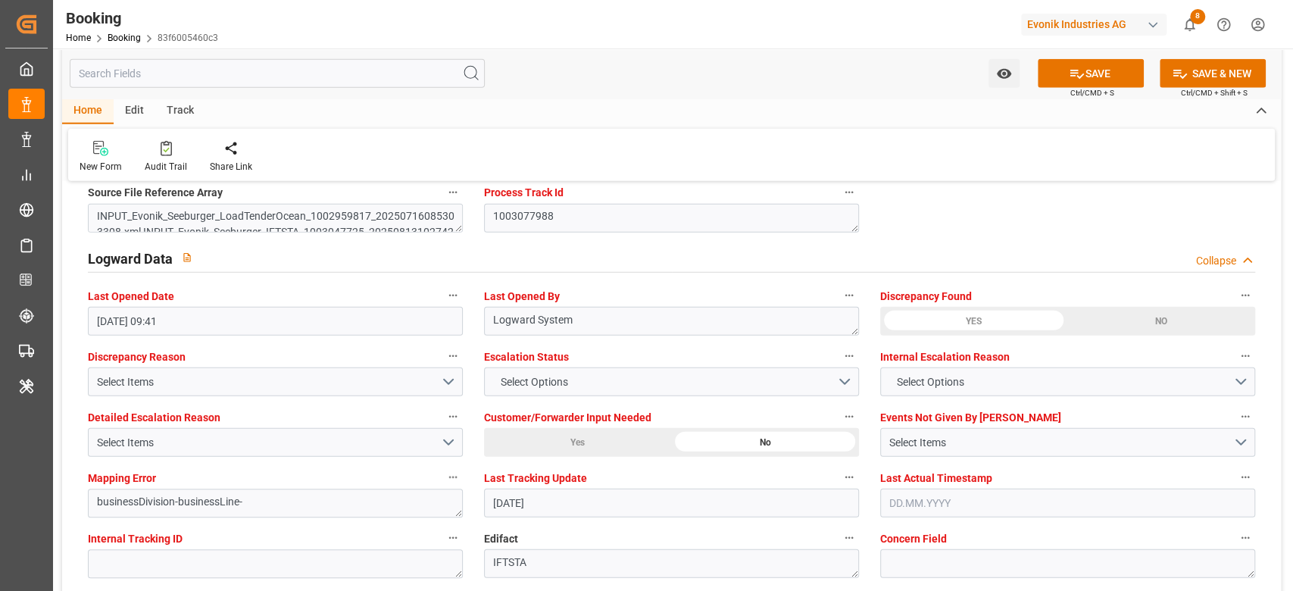
scroll to position [2856, 0]
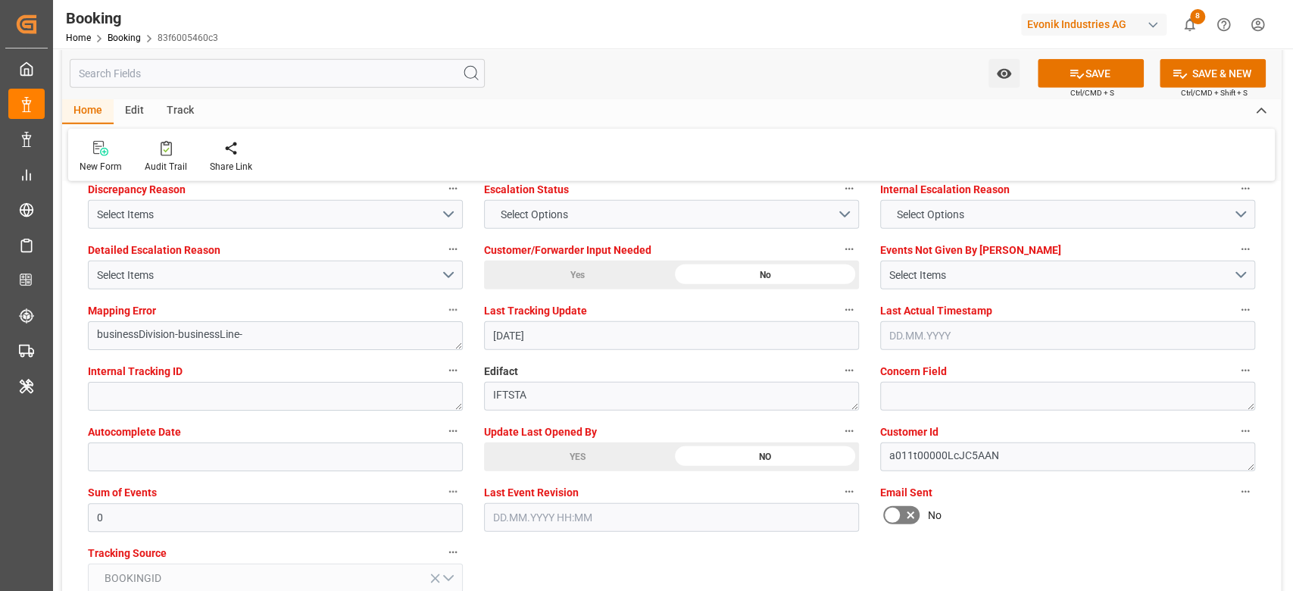
click at [583, 462] on div "YES" at bounding box center [577, 456] width 187 height 29
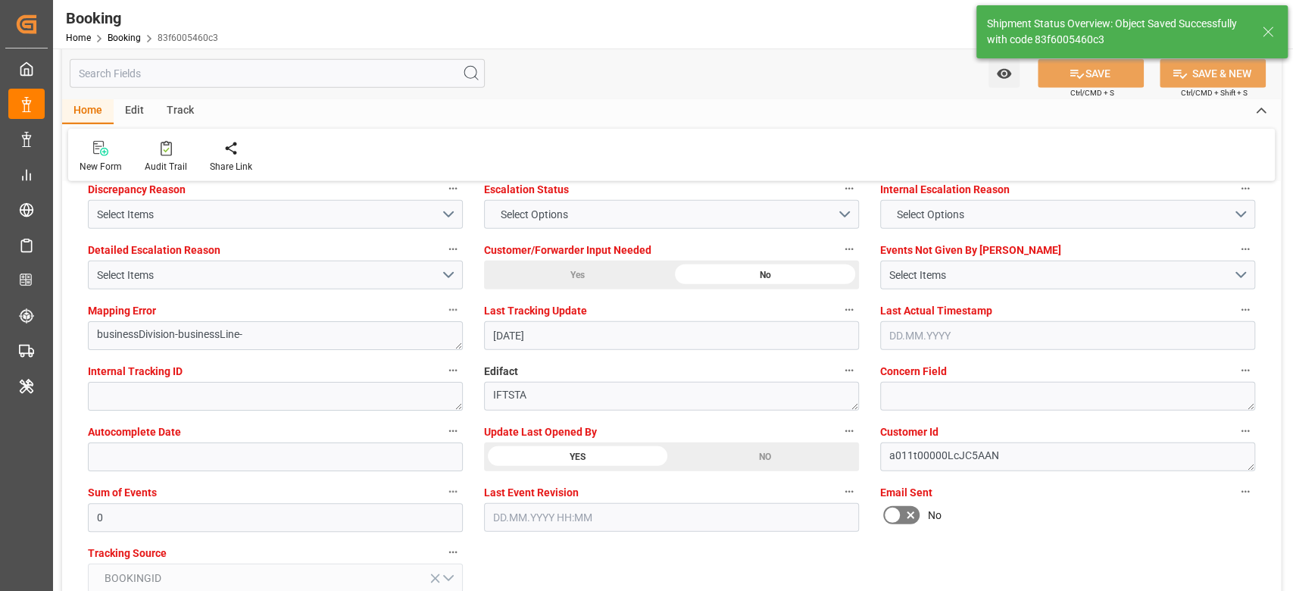
type textarea "[PERSON_NAME]"
type input "12.09.2025 10:39"
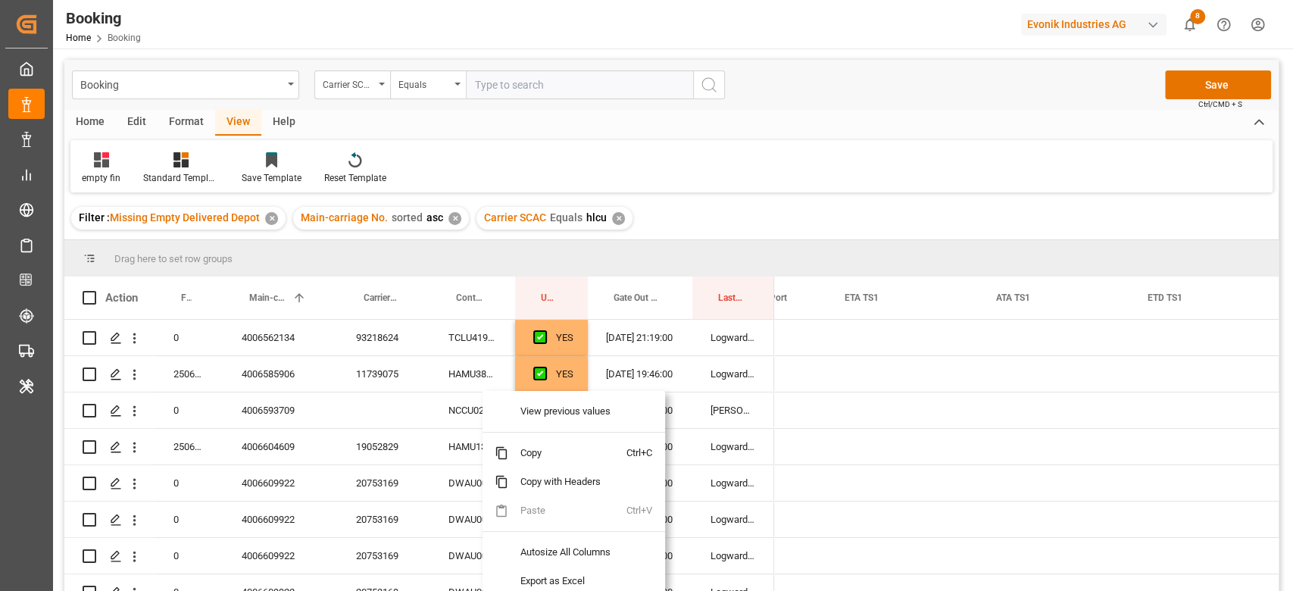
scroll to position [0, 2442]
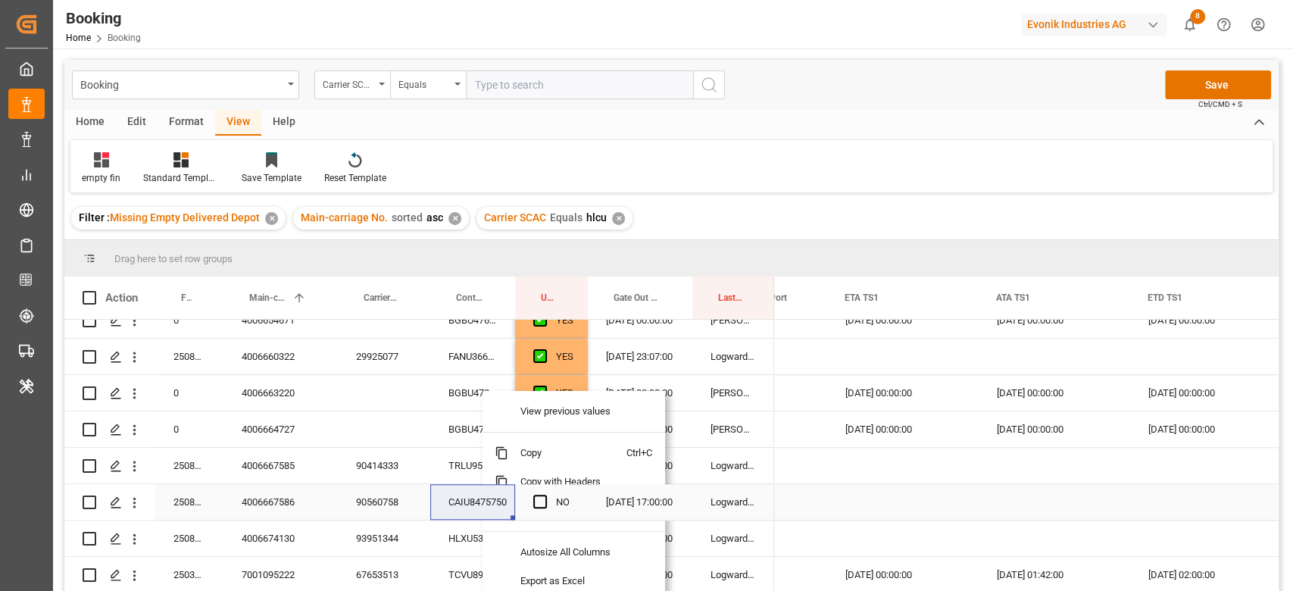
click at [389, 506] on div "90560758" at bounding box center [384, 502] width 92 height 36
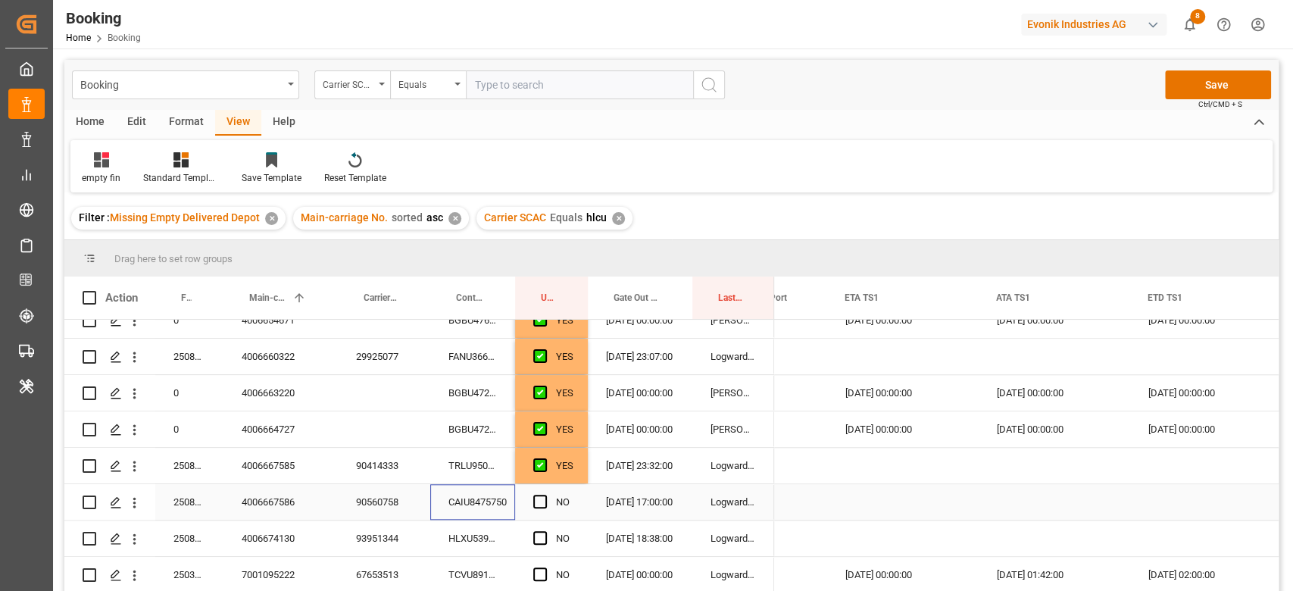
click at [458, 504] on div "CAIU8475750" at bounding box center [472, 502] width 85 height 36
click at [533, 500] on span "Press SPACE to select this row." at bounding box center [540, 502] width 14 height 14
click at [545, 495] on input "Press SPACE to select this row." at bounding box center [545, 495] width 0 height 0
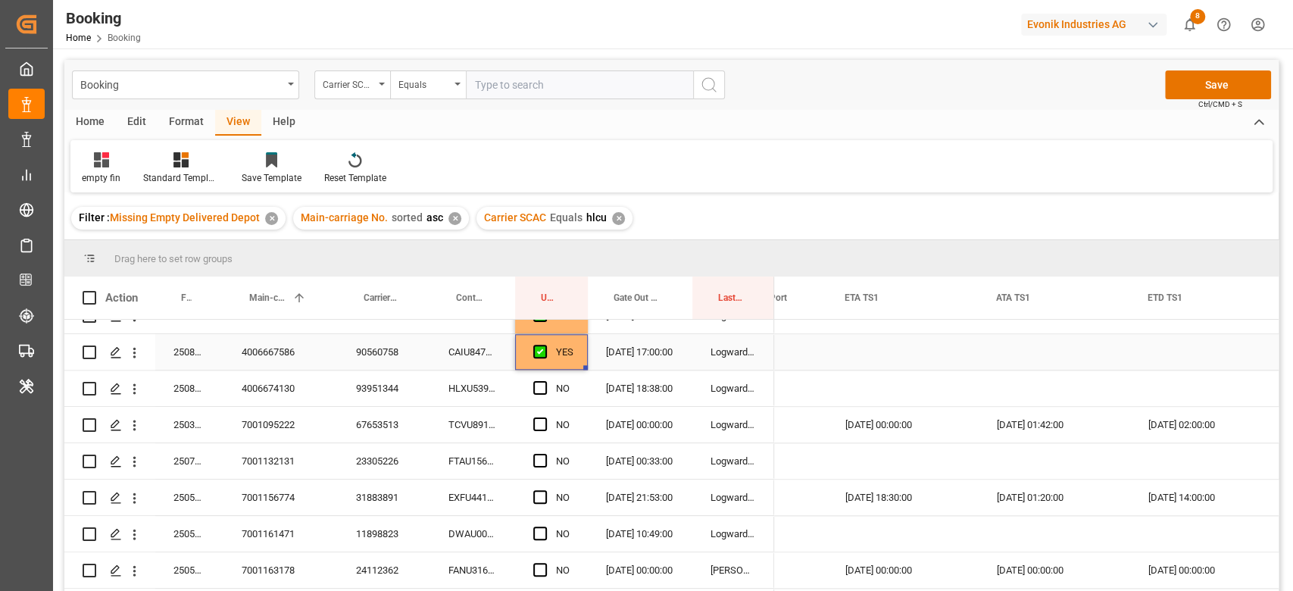
scroll to position [1223, 0]
click at [470, 399] on div "HLXU5398537" at bounding box center [472, 387] width 85 height 36
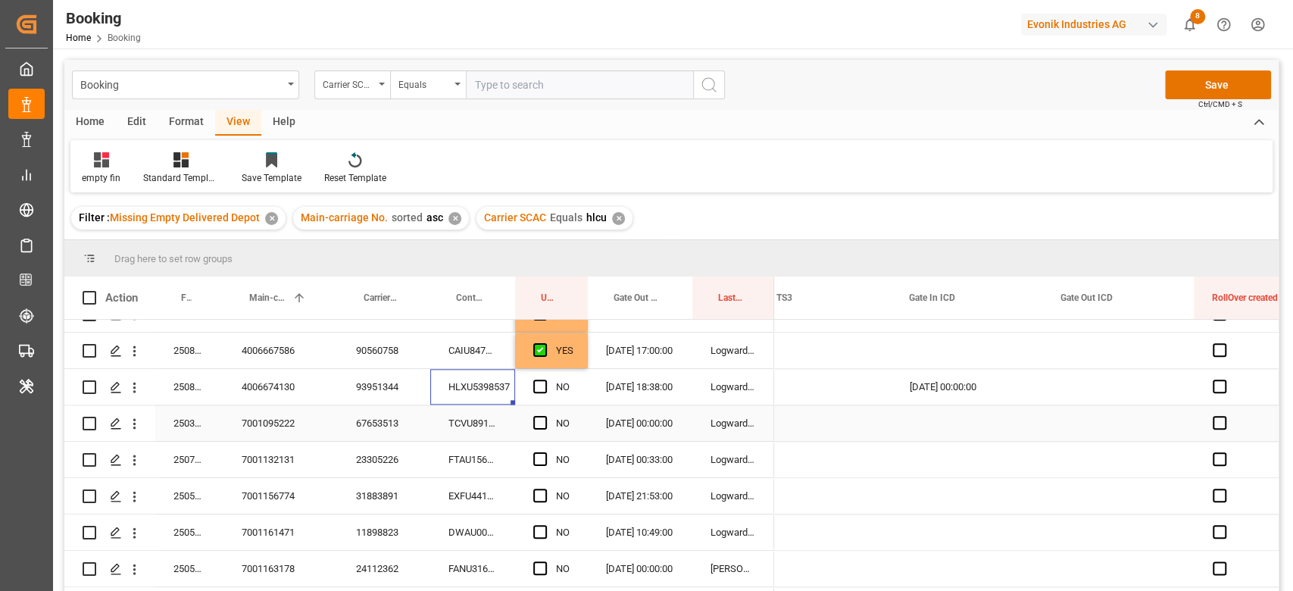
scroll to position [0, 5103]
click at [1085, 374] on div "Press SPACE to select this row." at bounding box center [1119, 387] width 151 height 36
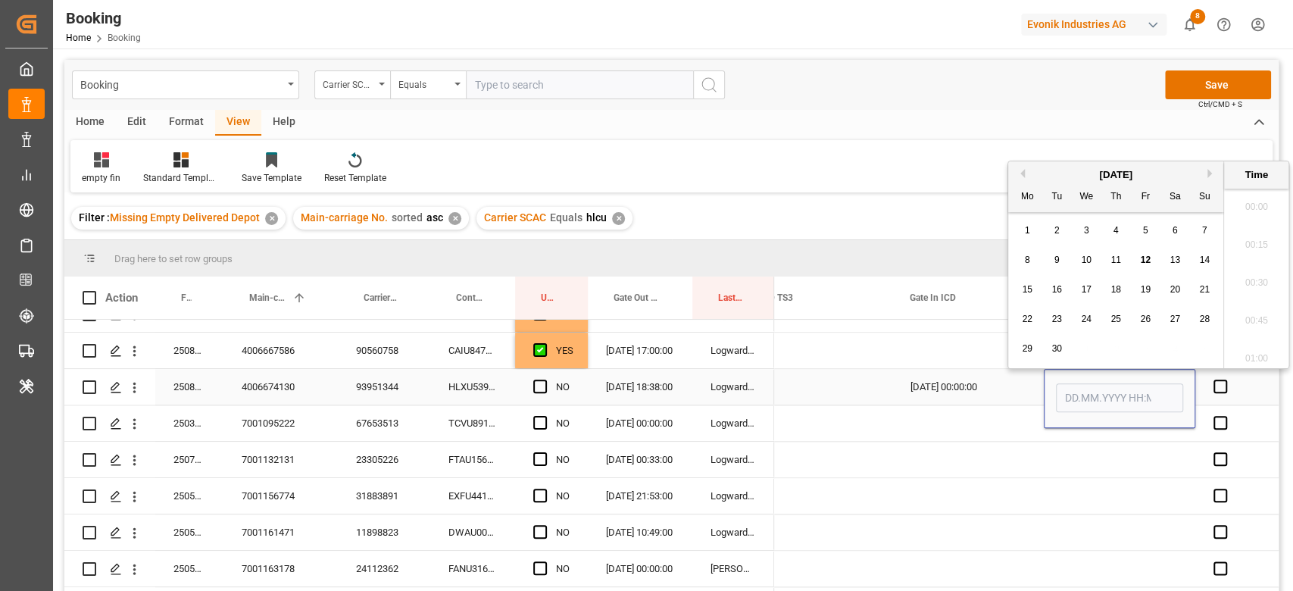
scroll to position [2353, 0]
click at [1066, 264] on div "9" at bounding box center [1057, 260] width 19 height 18
type input "09.09.2025 00:00"
click at [539, 383] on span "Press SPACE to select this row." at bounding box center [540, 387] width 14 height 14
click at [545, 380] on input "Press SPACE to select this row." at bounding box center [545, 380] width 0 height 0
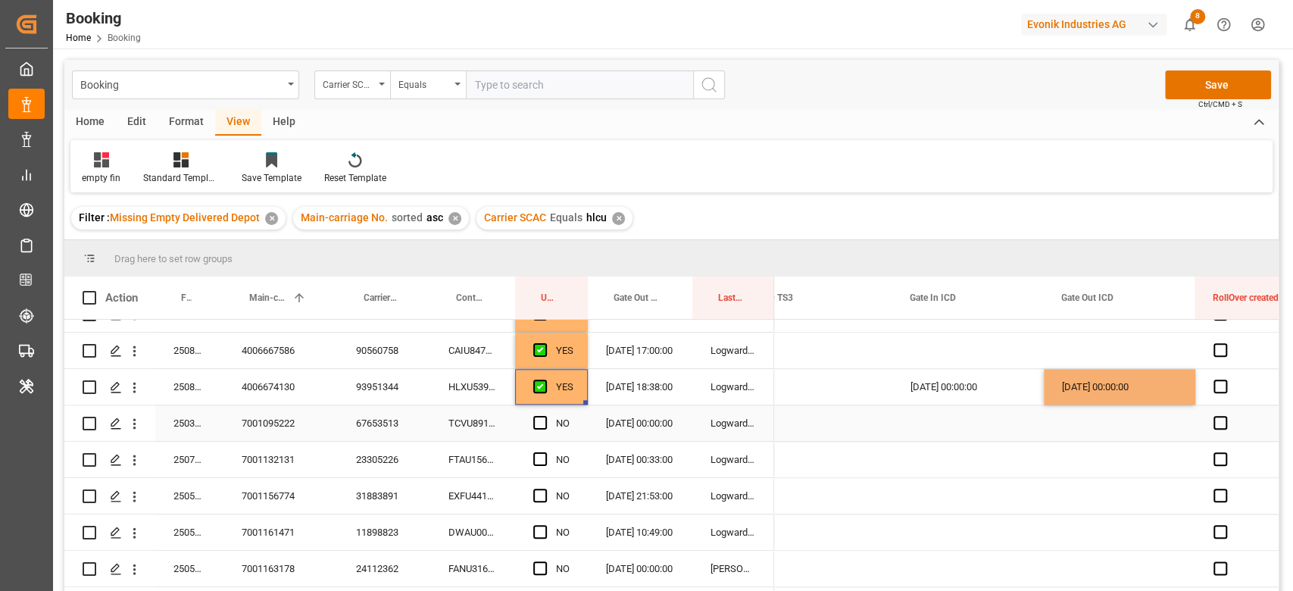
click at [467, 417] on div "TCVU8912944" at bounding box center [472, 423] width 85 height 36
click at [539, 424] on span "Press SPACE to select this row." at bounding box center [540, 423] width 14 height 14
click at [545, 416] on input "Press SPACE to select this row." at bounding box center [545, 416] width 0 height 0
click at [472, 457] on div "FTAU1564073" at bounding box center [472, 460] width 85 height 36
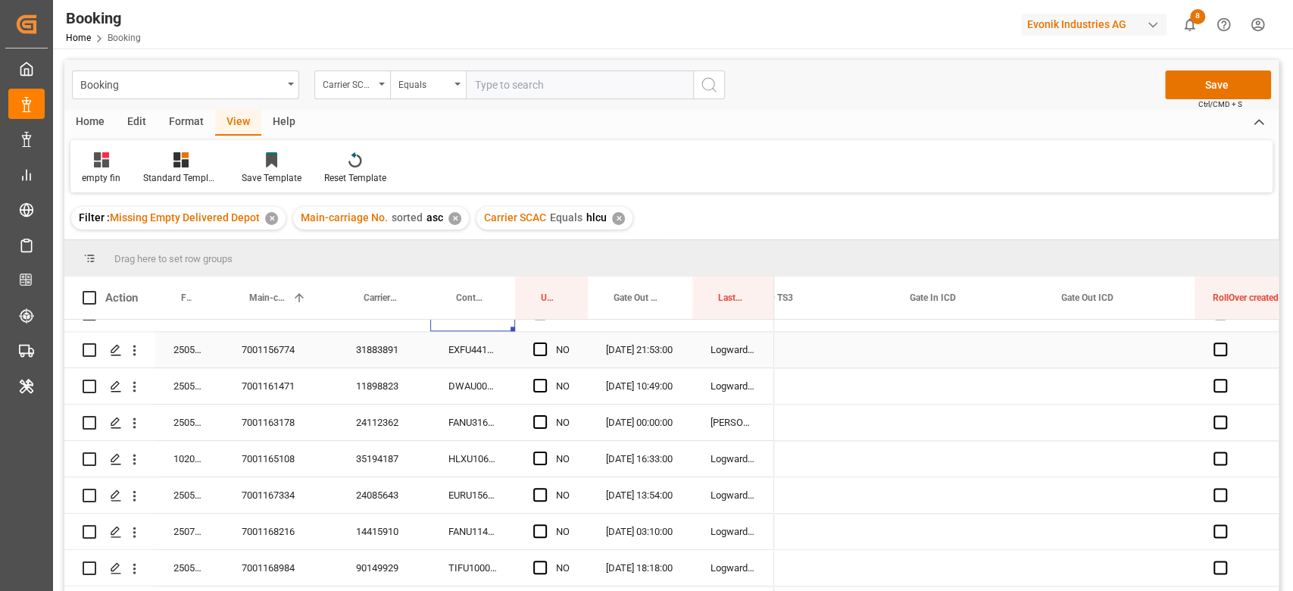
scroll to position [1238, 0]
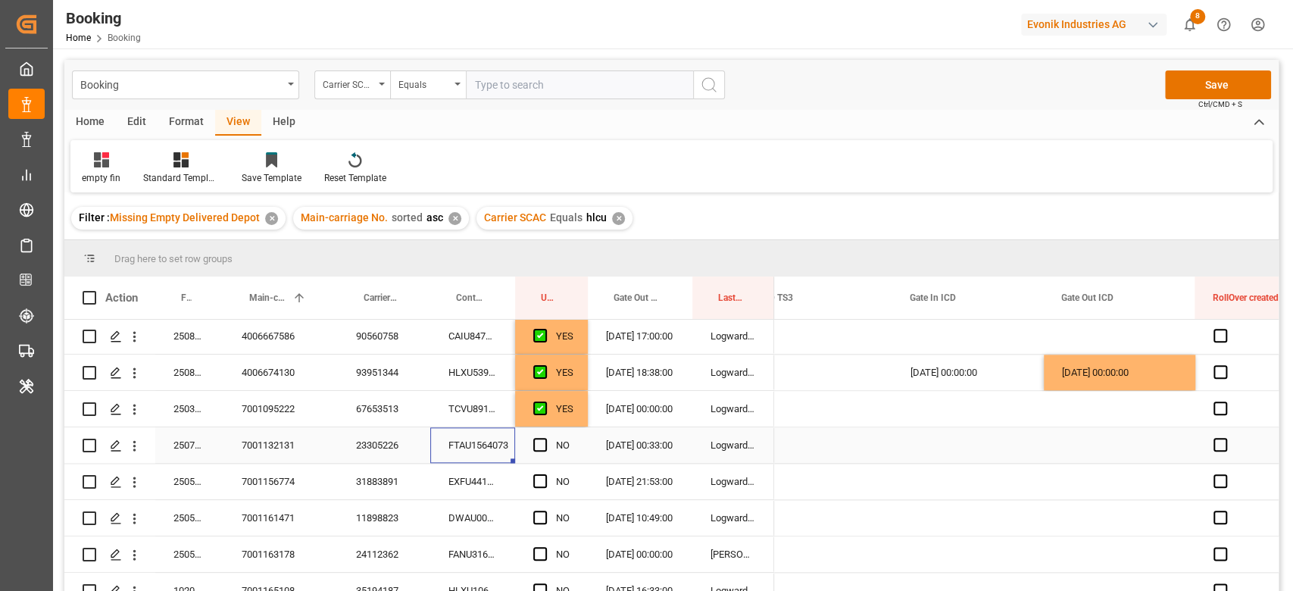
click at [539, 452] on div "Press SPACE to select this row." at bounding box center [544, 445] width 23 height 35
click at [540, 452] on div "Press SPACE to select this row." at bounding box center [544, 445] width 23 height 35
click at [540, 450] on span "Press SPACE to select this row." at bounding box center [540, 445] width 14 height 14
click at [545, 438] on input "Press SPACE to select this row." at bounding box center [545, 438] width 0 height 0
click at [470, 487] on div "EXFU4412860" at bounding box center [472, 482] width 85 height 36
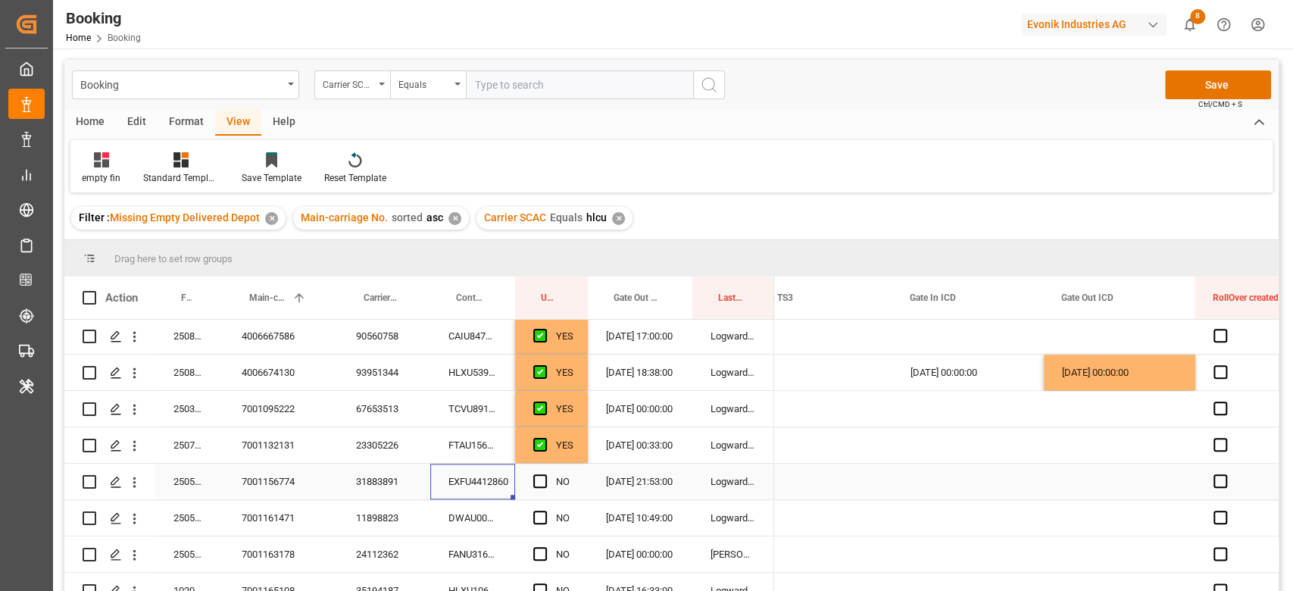
click at [545, 471] on div "Press SPACE to select this row." at bounding box center [544, 481] width 23 height 35
click at [536, 478] on span "Press SPACE to select this row." at bounding box center [540, 481] width 14 height 14
click at [545, 474] on input "Press SPACE to select this row." at bounding box center [545, 474] width 0 height 0
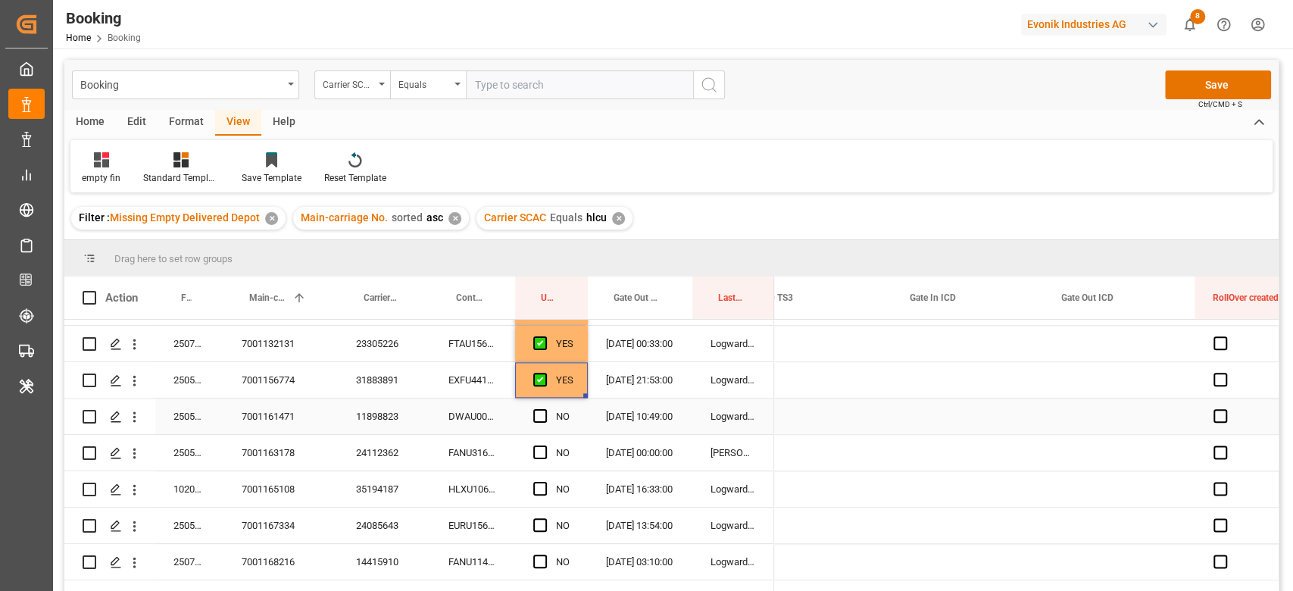
scroll to position [1341, 0]
click at [486, 401] on div "DWAU0006766" at bounding box center [472, 415] width 85 height 36
click at [398, 409] on div "11898823" at bounding box center [384, 415] width 92 height 36
click at [537, 409] on span "Press SPACE to select this row." at bounding box center [540, 415] width 14 height 14
click at [545, 408] on input "Press SPACE to select this row." at bounding box center [545, 408] width 0 height 0
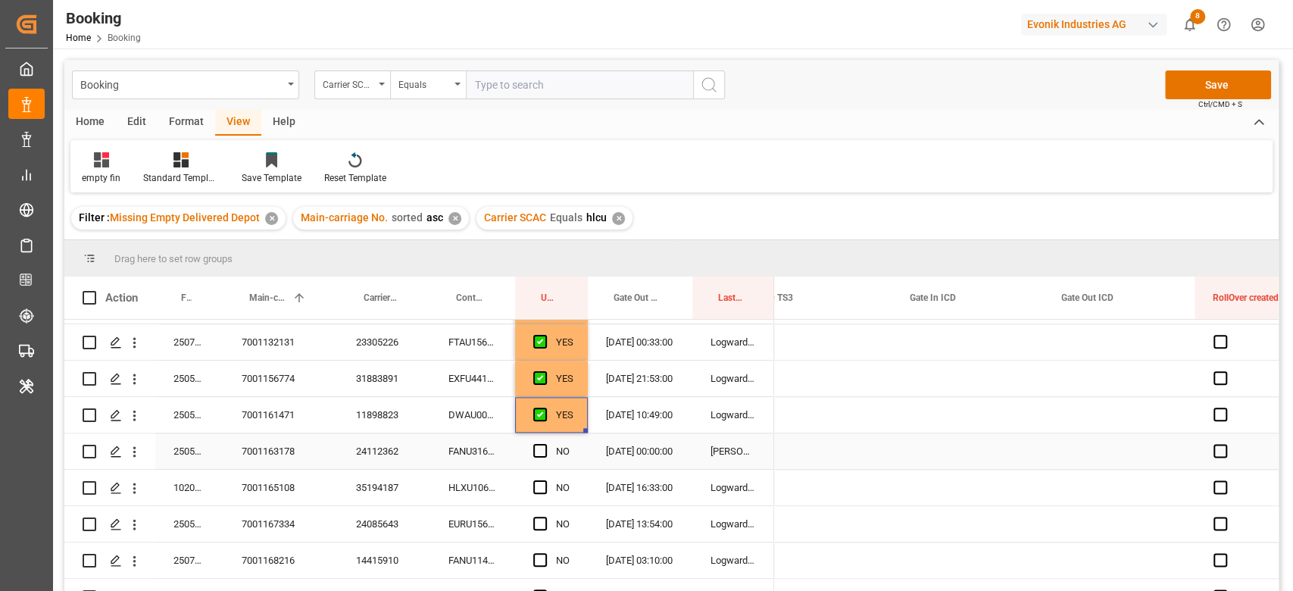
click at [448, 456] on div "FANU3160014" at bounding box center [472, 451] width 85 height 36
click at [536, 449] on span "Press SPACE to select this row." at bounding box center [540, 451] width 14 height 14
click at [545, 444] on input "Press SPACE to select this row." at bounding box center [545, 444] width 0 height 0
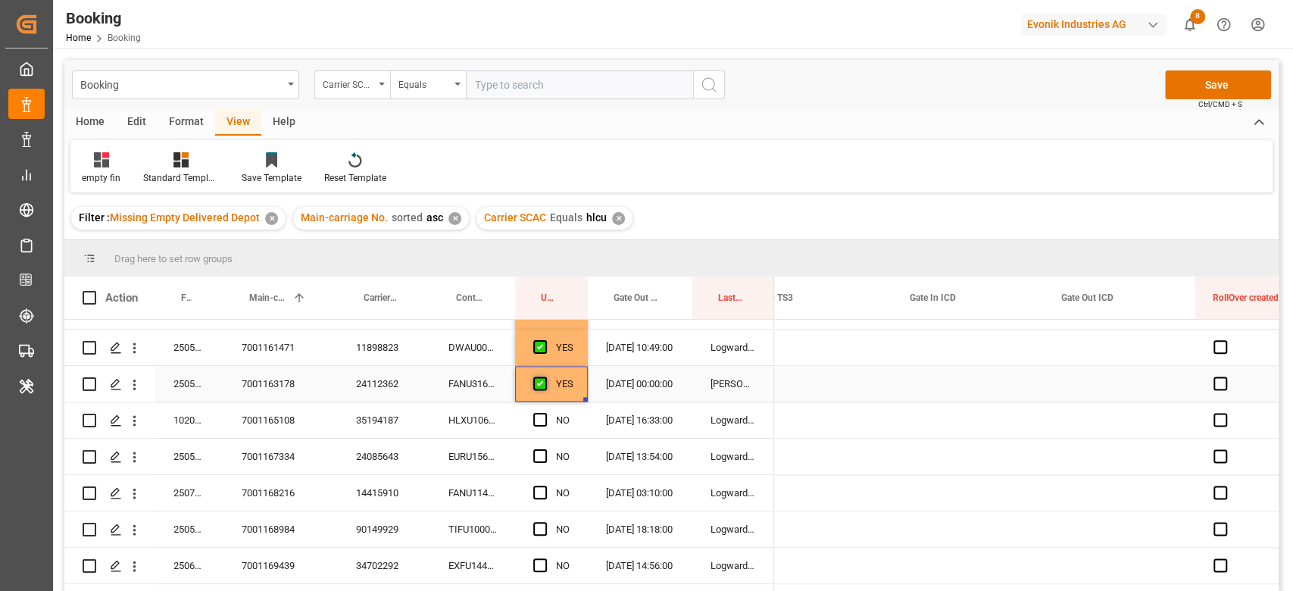
scroll to position [1460, 0]
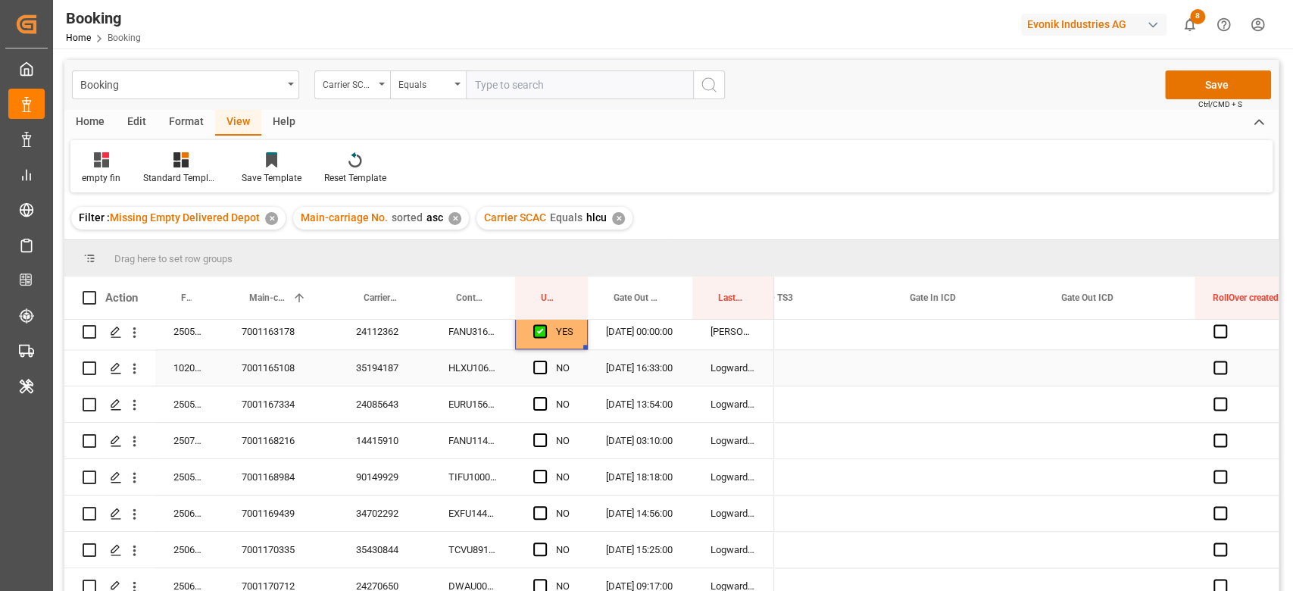
click at [467, 366] on div "HLXU1062420" at bounding box center [472, 368] width 85 height 36
click at [537, 370] on span "Press SPACE to select this row." at bounding box center [540, 368] width 14 height 14
click at [545, 361] on input "Press SPACE to select this row." at bounding box center [545, 361] width 0 height 0
click at [479, 409] on div "EURU1560041" at bounding box center [472, 404] width 85 height 36
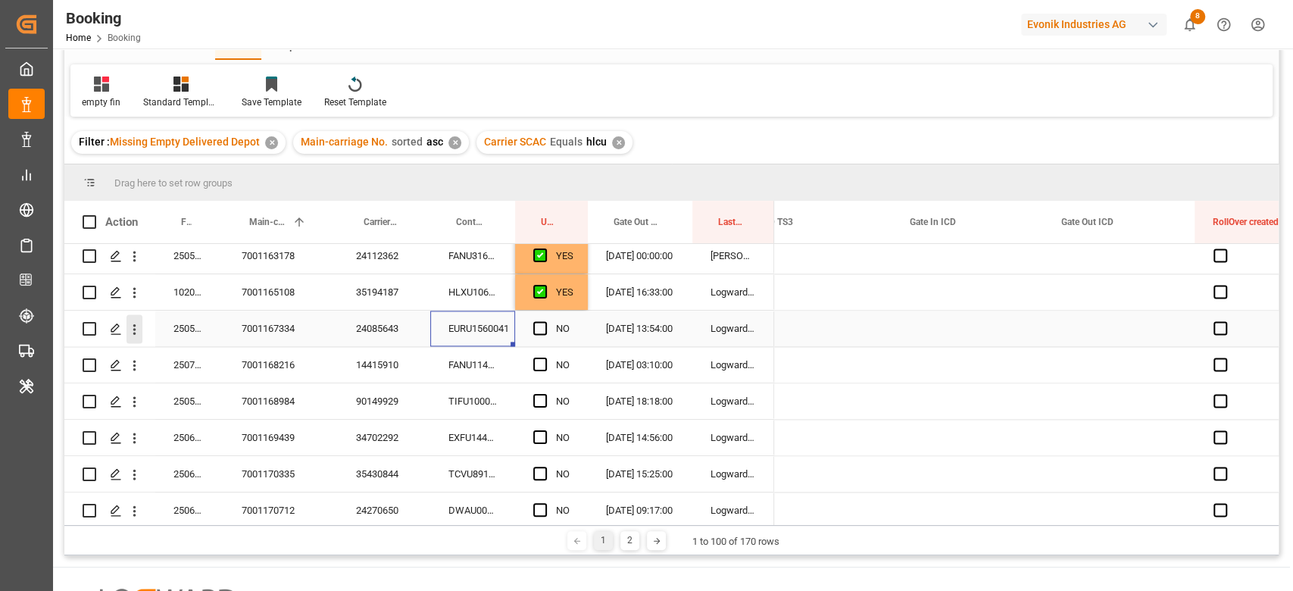
click at [137, 330] on icon "open menu" at bounding box center [135, 329] width 16 height 16
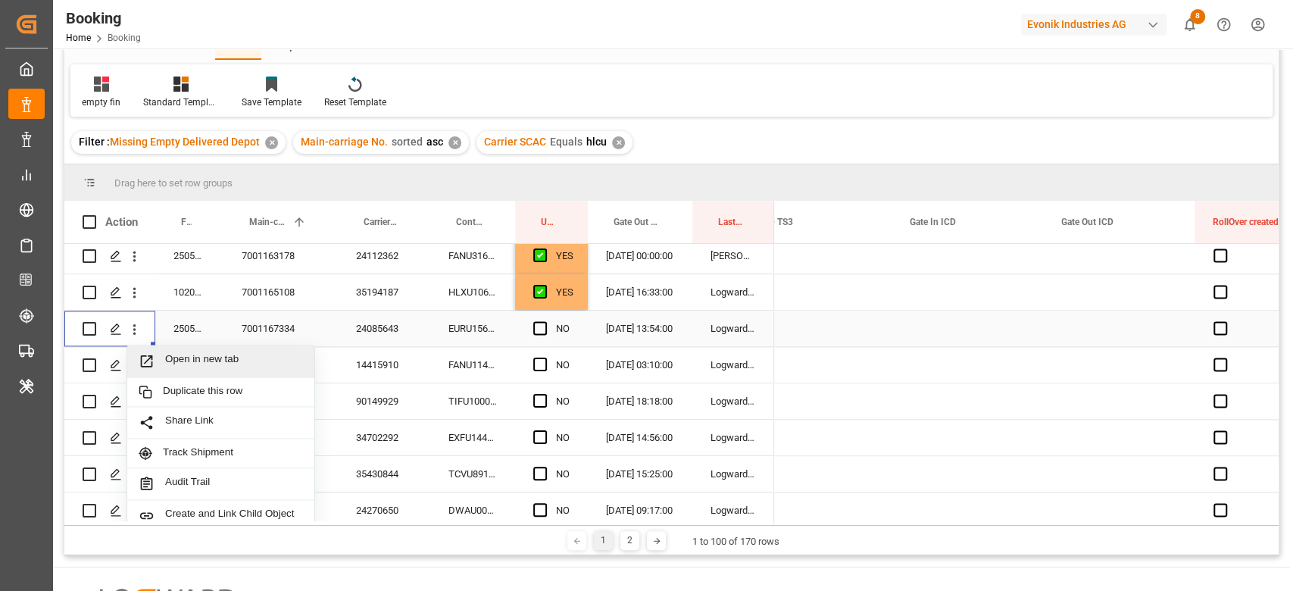
click at [195, 358] on span "Open in new tab" at bounding box center [234, 361] width 138 height 16
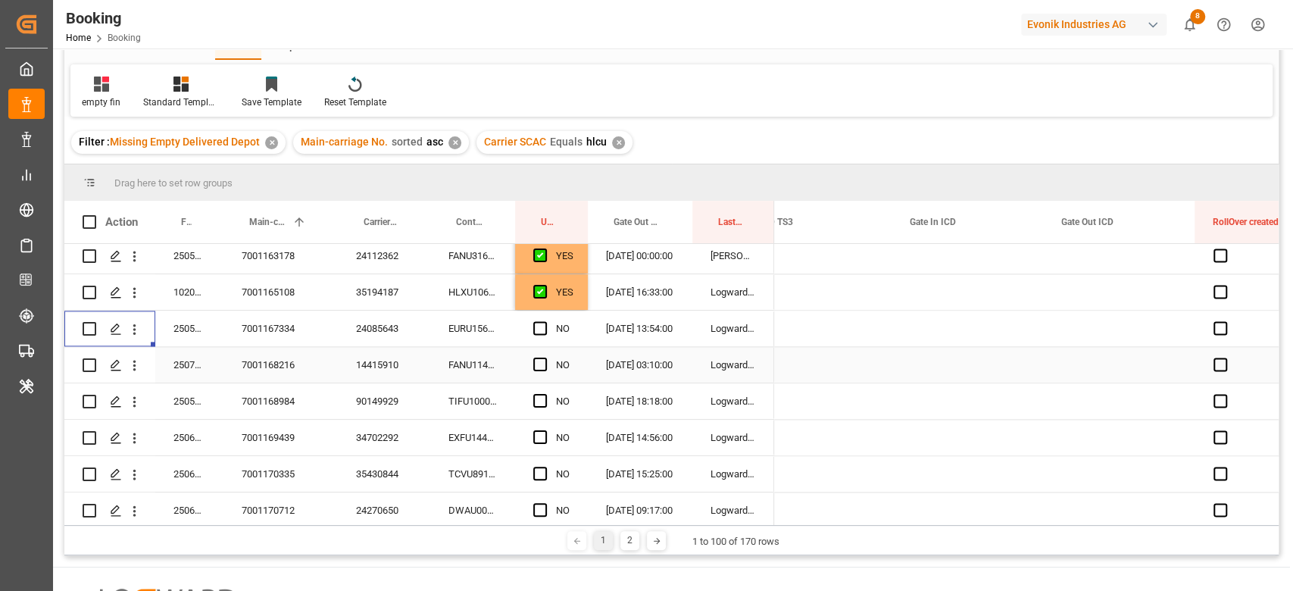
click at [469, 370] on div "FANU1147498" at bounding box center [472, 365] width 85 height 36
click at [539, 362] on span "Press SPACE to select this row." at bounding box center [540, 365] width 14 height 14
click at [545, 358] on input "Press SPACE to select this row." at bounding box center [545, 358] width 0 height 0
click at [472, 403] on div "TIFU1000230" at bounding box center [472, 401] width 85 height 36
click at [539, 400] on span "Press SPACE to select this row." at bounding box center [540, 401] width 14 height 14
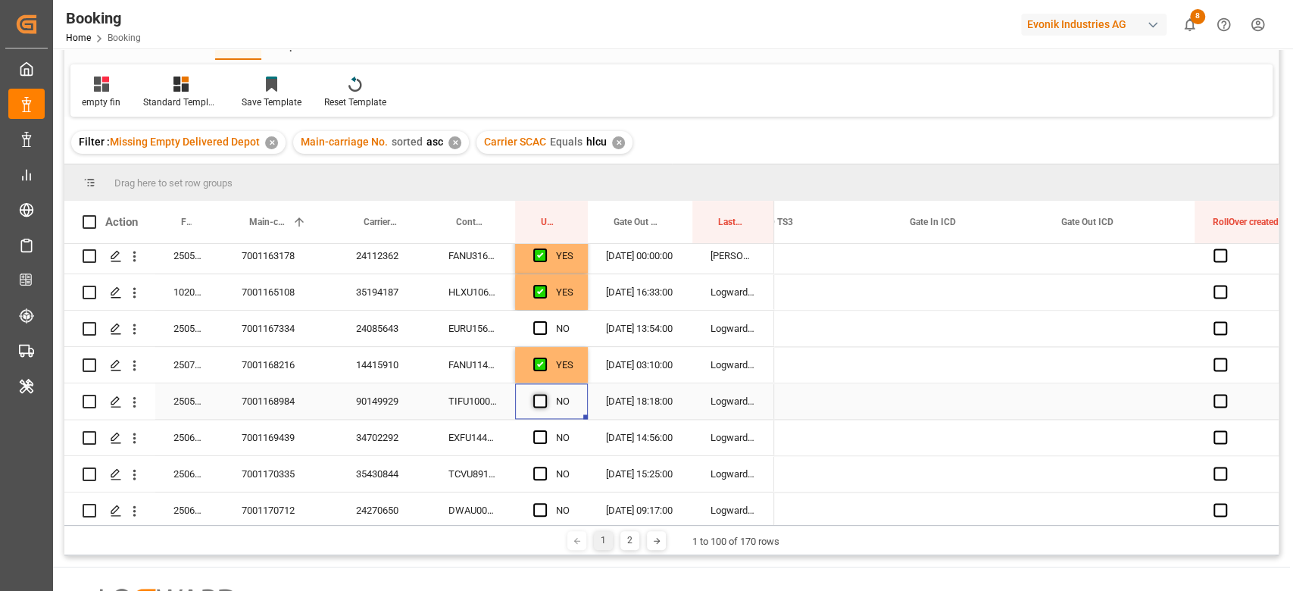
click at [545, 394] on input "Press SPACE to select this row." at bounding box center [545, 394] width 0 height 0
click at [485, 439] on div "EXFU1446430" at bounding box center [472, 438] width 85 height 36
click at [541, 435] on span "Press SPACE to select this row." at bounding box center [540, 437] width 14 height 14
click at [545, 430] on input "Press SPACE to select this row." at bounding box center [545, 430] width 0 height 0
click at [541, 436] on span "Press SPACE to select this row." at bounding box center [540, 437] width 14 height 14
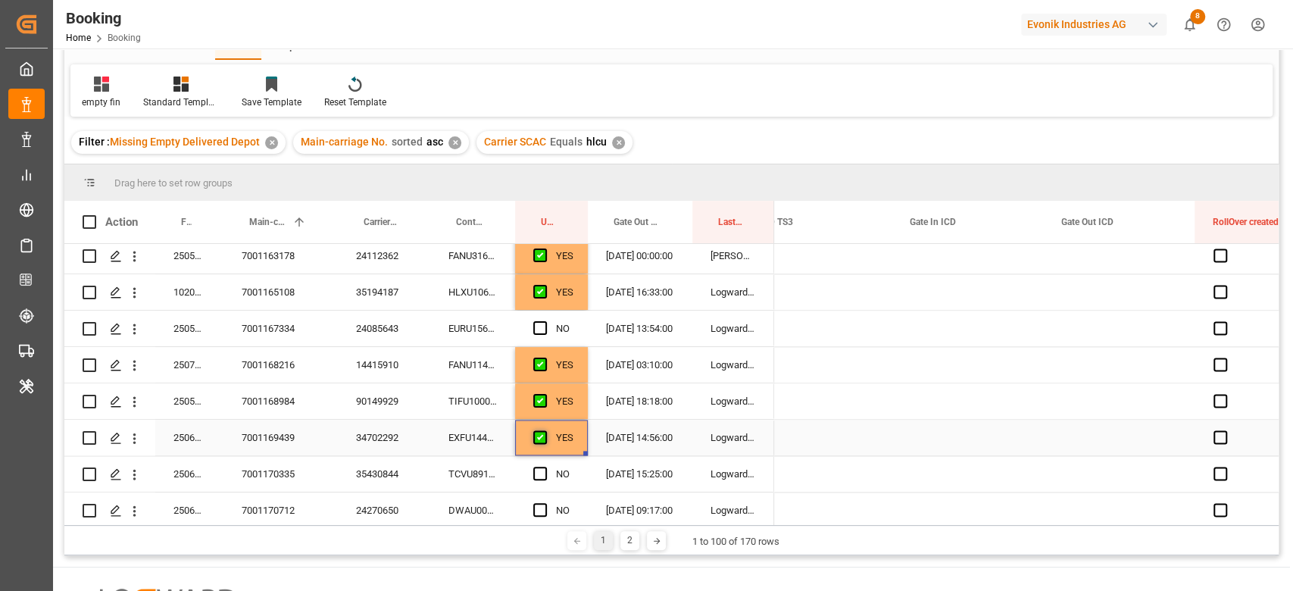
click at [545, 430] on input "Press SPACE to select this row." at bounding box center [545, 430] width 0 height 0
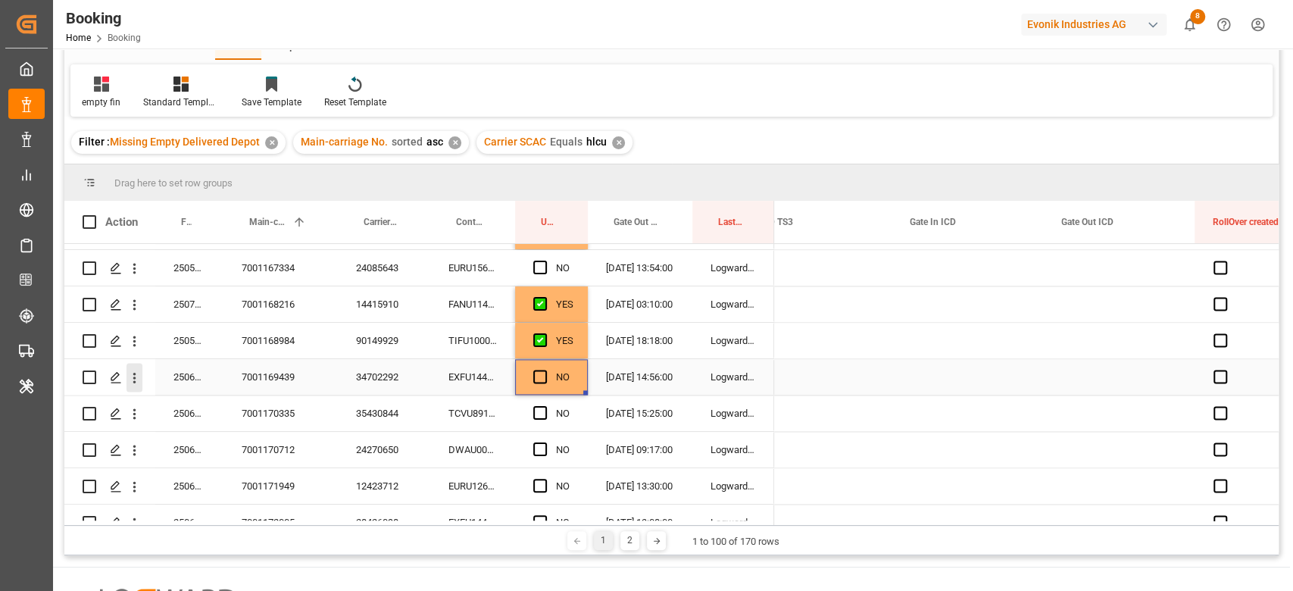
click at [130, 380] on icon "open menu" at bounding box center [135, 378] width 16 height 16
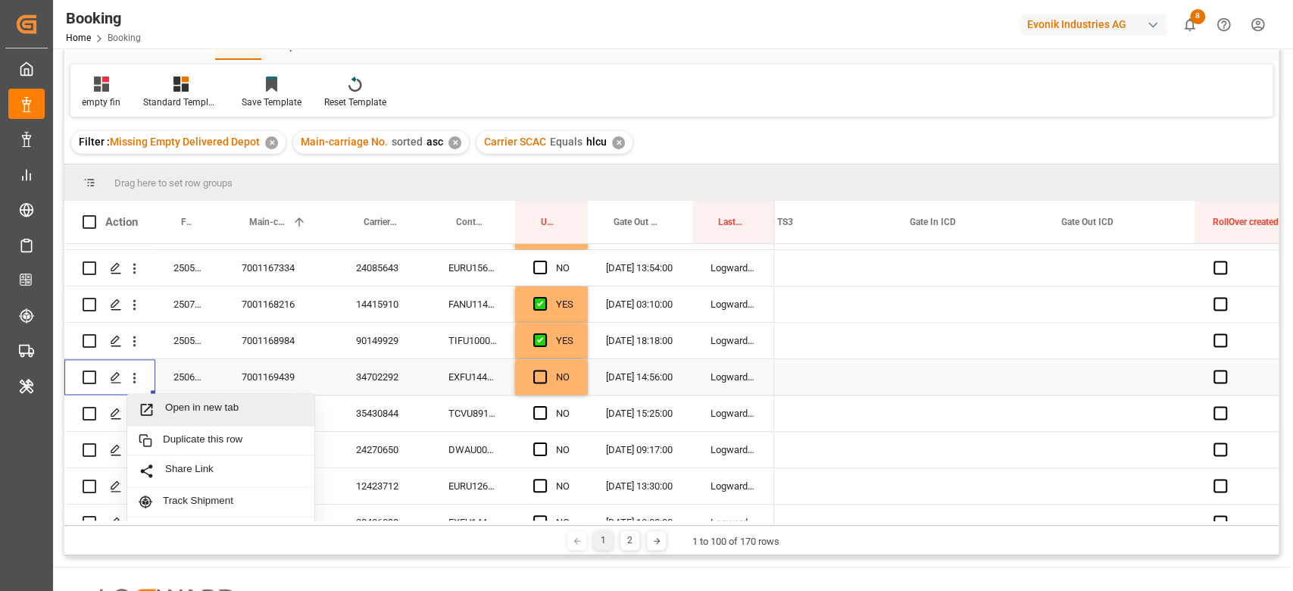
click at [192, 414] on span "Open in new tab" at bounding box center [234, 409] width 138 height 16
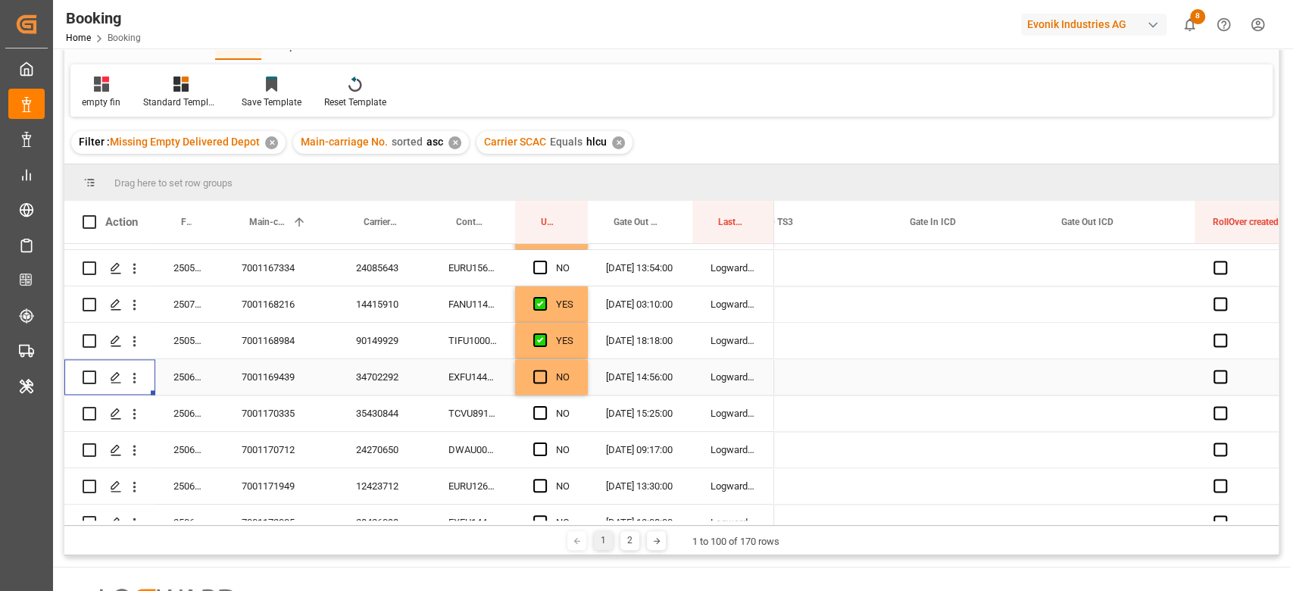
click at [468, 411] on div "TCVU8911491" at bounding box center [472, 413] width 85 height 36
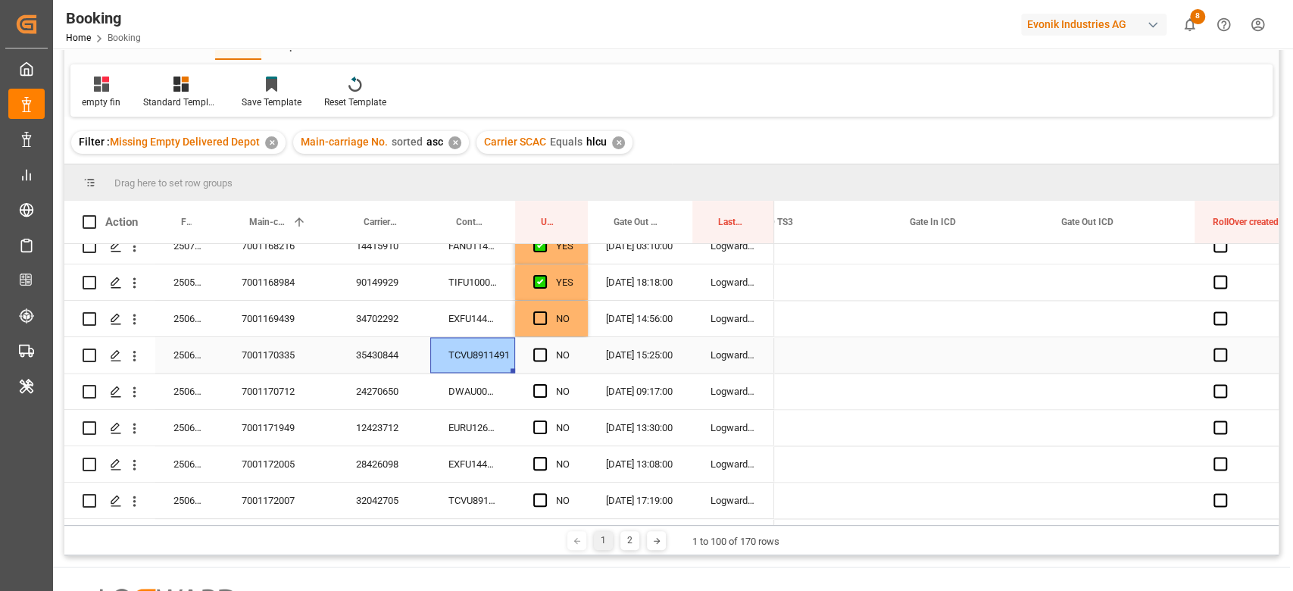
scroll to position [1582, 0]
click at [133, 355] on icon "open menu" at bounding box center [135, 353] width 16 height 16
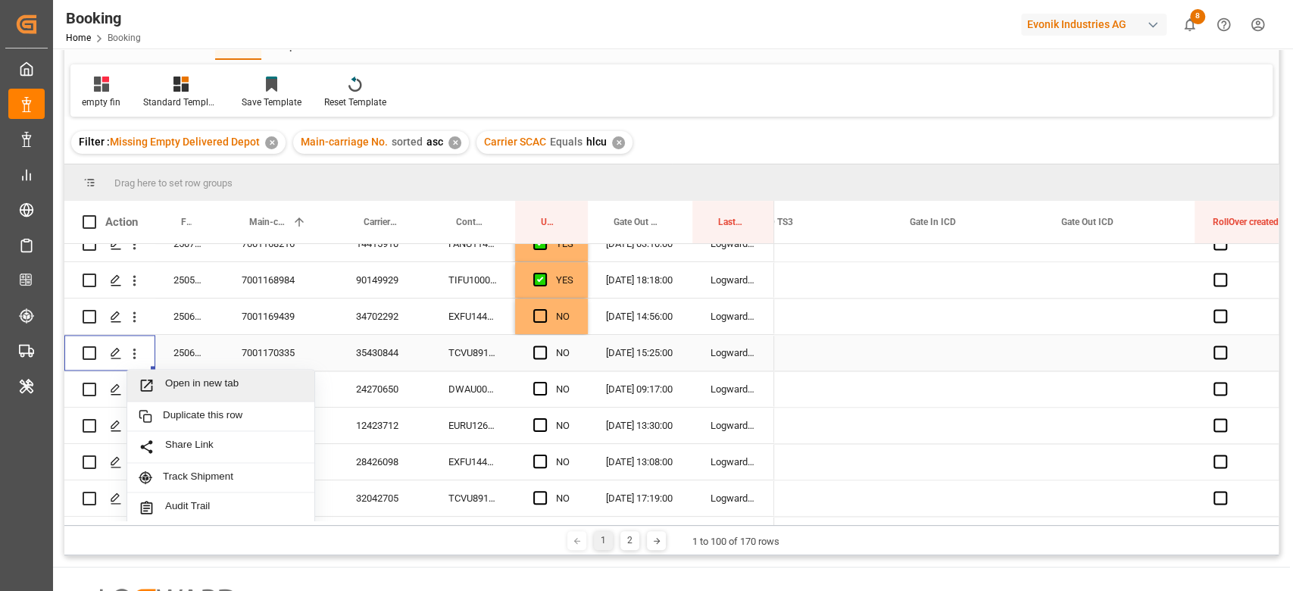
click at [206, 391] on span "Open in new tab" at bounding box center [234, 385] width 138 height 16
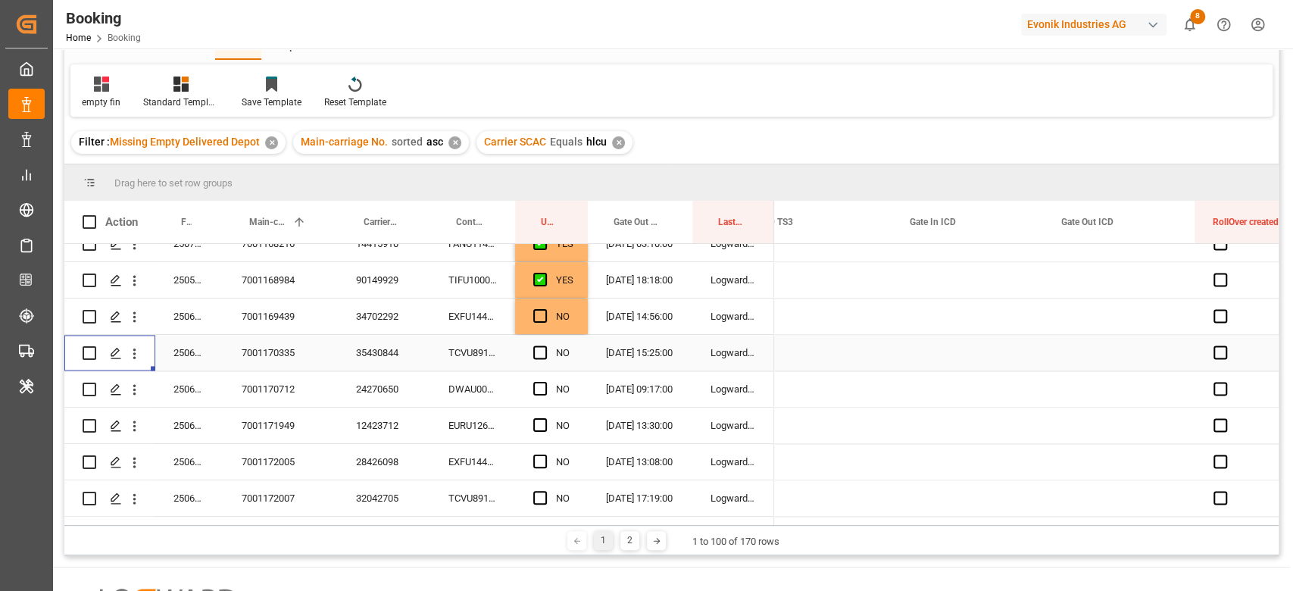
click at [465, 397] on div "DWAU0007422" at bounding box center [472, 389] width 85 height 36
click at [538, 387] on span "Press SPACE to select this row." at bounding box center [540, 389] width 14 height 14
click at [545, 382] on input "Press SPACE to select this row." at bounding box center [545, 382] width 0 height 0
click at [467, 417] on div "EURU1269524" at bounding box center [472, 426] width 85 height 36
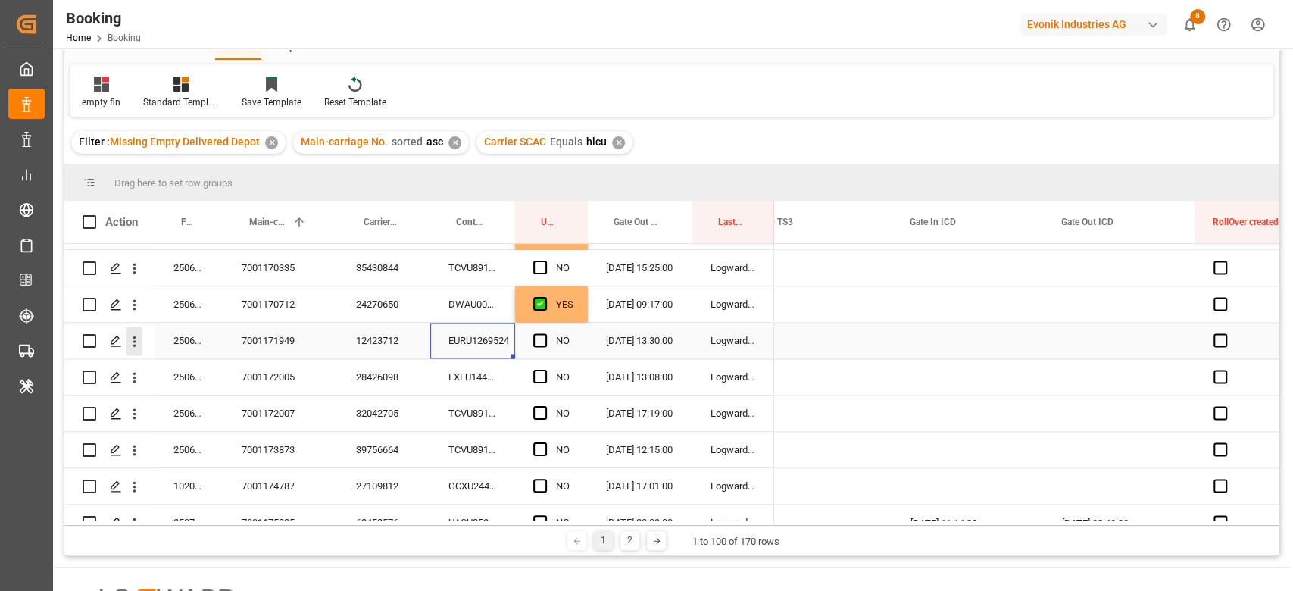
click at [136, 342] on icon "open menu" at bounding box center [135, 341] width 16 height 16
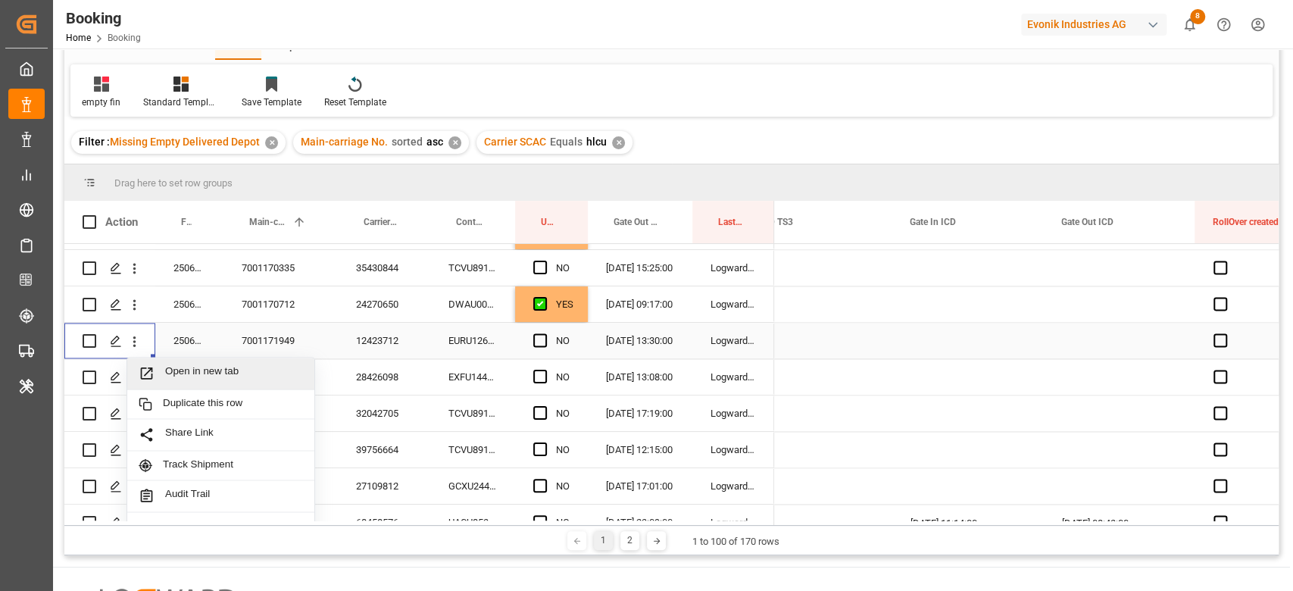
click at [189, 367] on span "Open in new tab" at bounding box center [234, 373] width 138 height 16
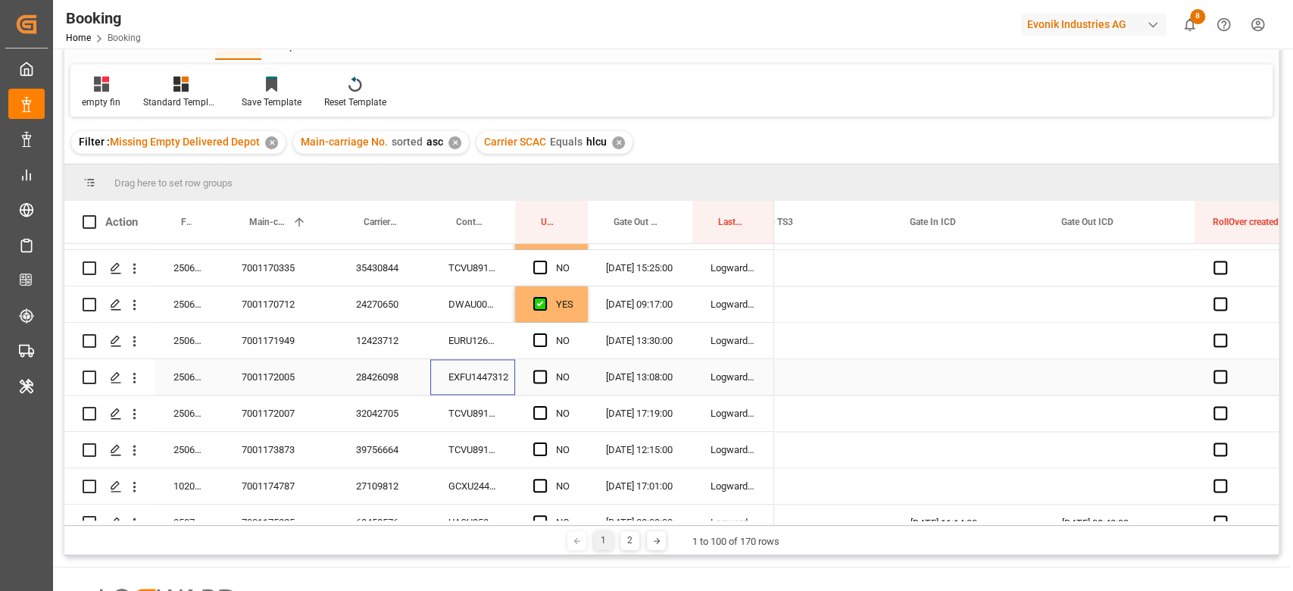
click at [473, 375] on div "EXFU1447312" at bounding box center [472, 377] width 85 height 36
click at [136, 379] on icon "open menu" at bounding box center [135, 378] width 16 height 16
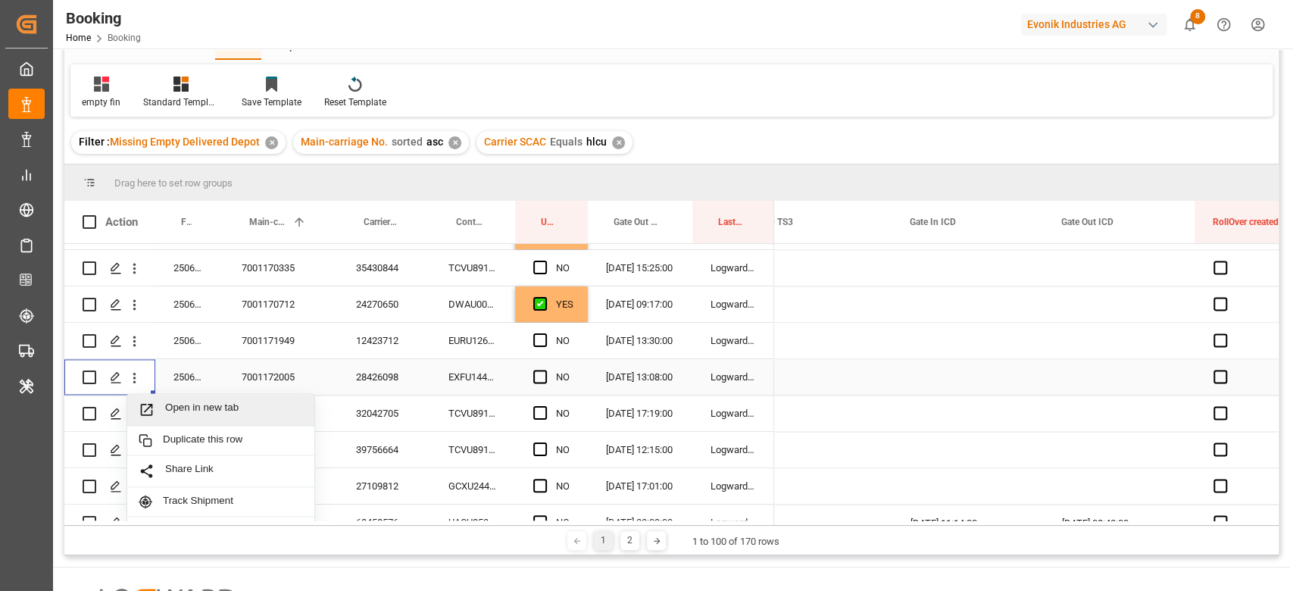
click at [190, 406] on span "Open in new tab" at bounding box center [234, 409] width 138 height 16
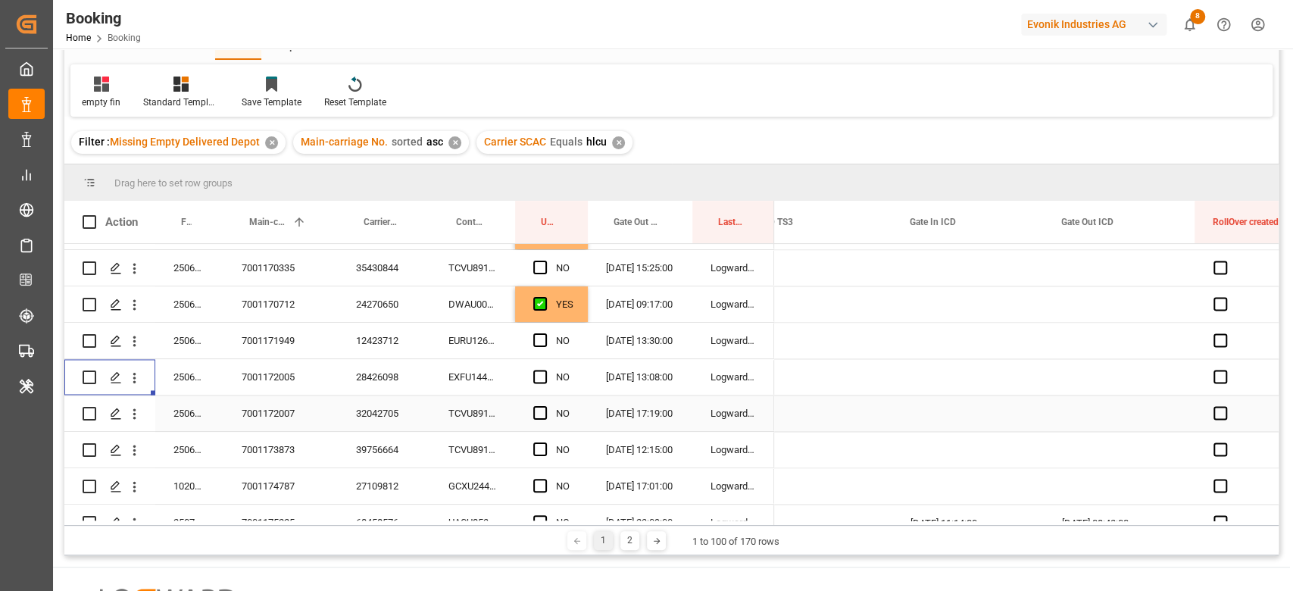
click at [473, 415] on div "TCVU8912137" at bounding box center [472, 413] width 85 height 36
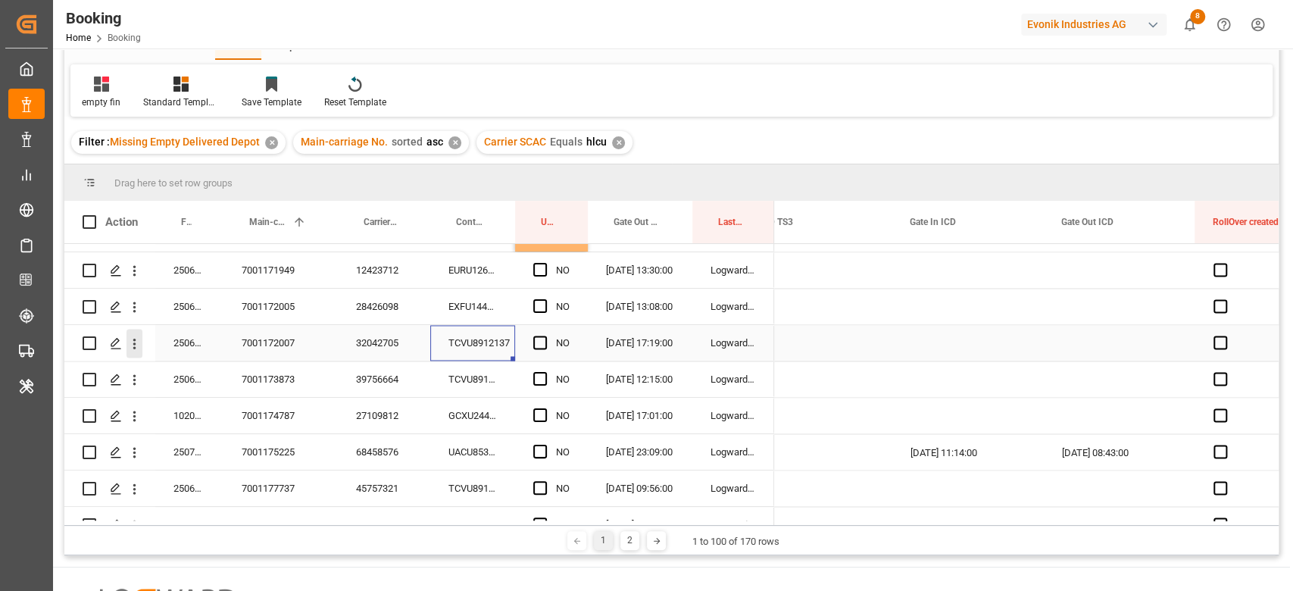
click at [133, 348] on icon "open menu" at bounding box center [135, 344] width 16 height 16
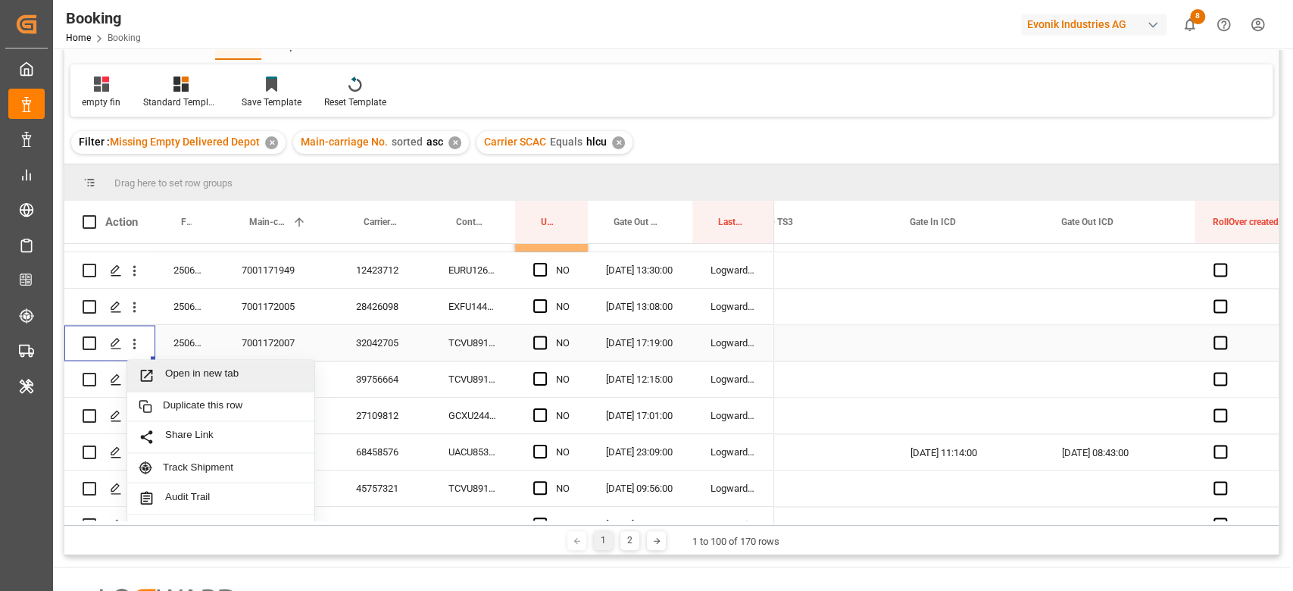
click at [182, 369] on span "Open in new tab" at bounding box center [234, 375] width 138 height 16
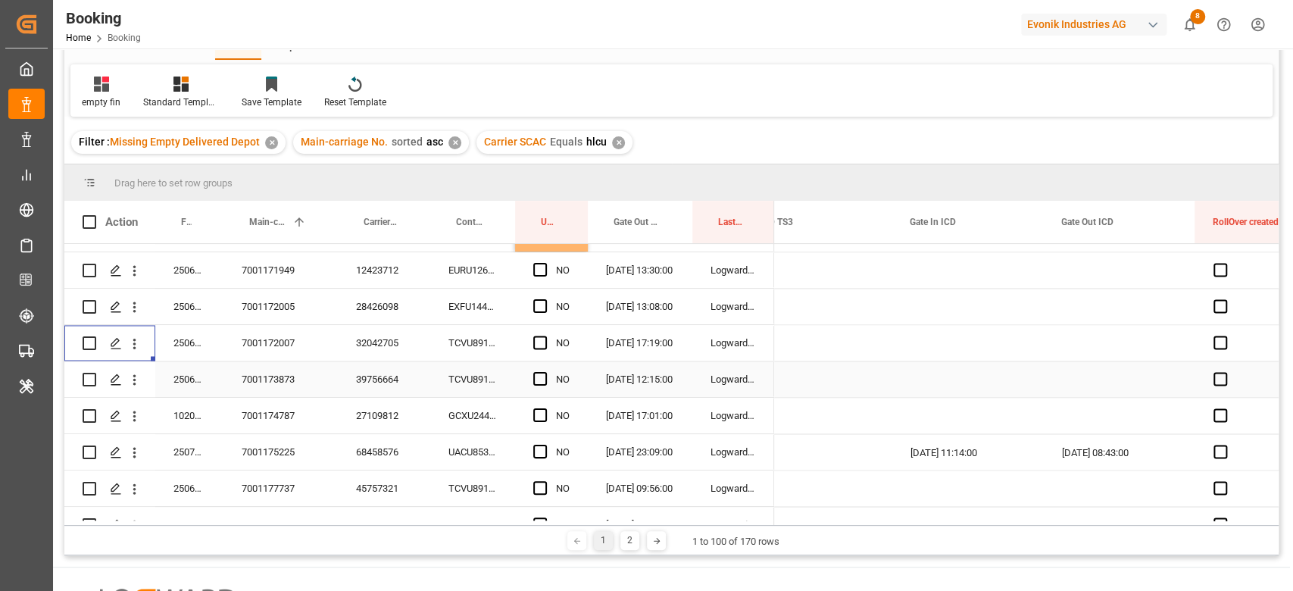
click at [470, 378] on div "TCVU8911803" at bounding box center [472, 379] width 85 height 36
click at [535, 376] on span "Press SPACE to select this row." at bounding box center [540, 379] width 14 height 14
click at [545, 372] on input "Press SPACE to select this row." at bounding box center [545, 372] width 0 height 0
click at [476, 414] on div "GCXU2440634" at bounding box center [472, 416] width 85 height 36
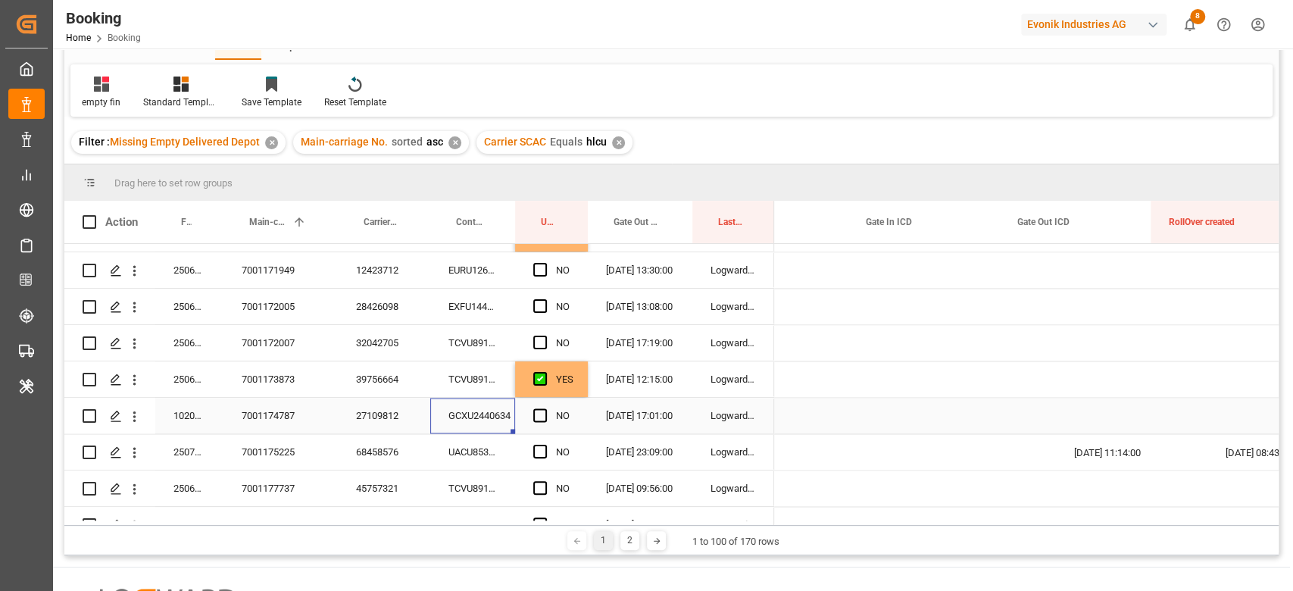
scroll to position [0, 0]
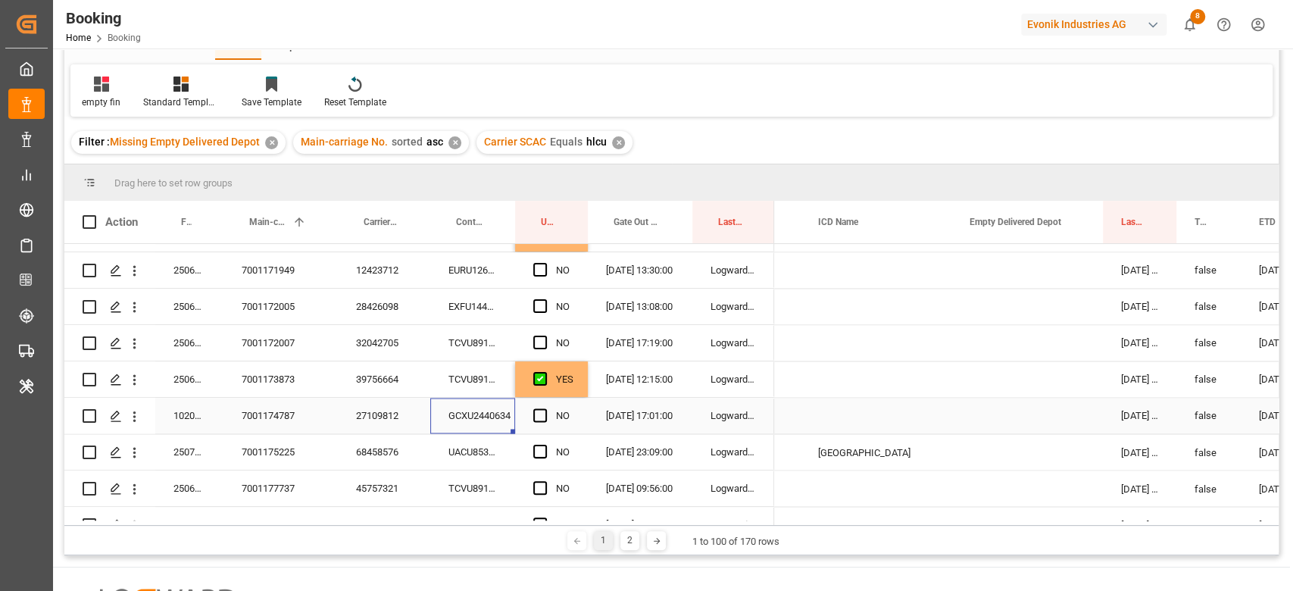
click at [989, 415] on div "Press SPACE to select this row." at bounding box center [1026, 416] width 151 height 36
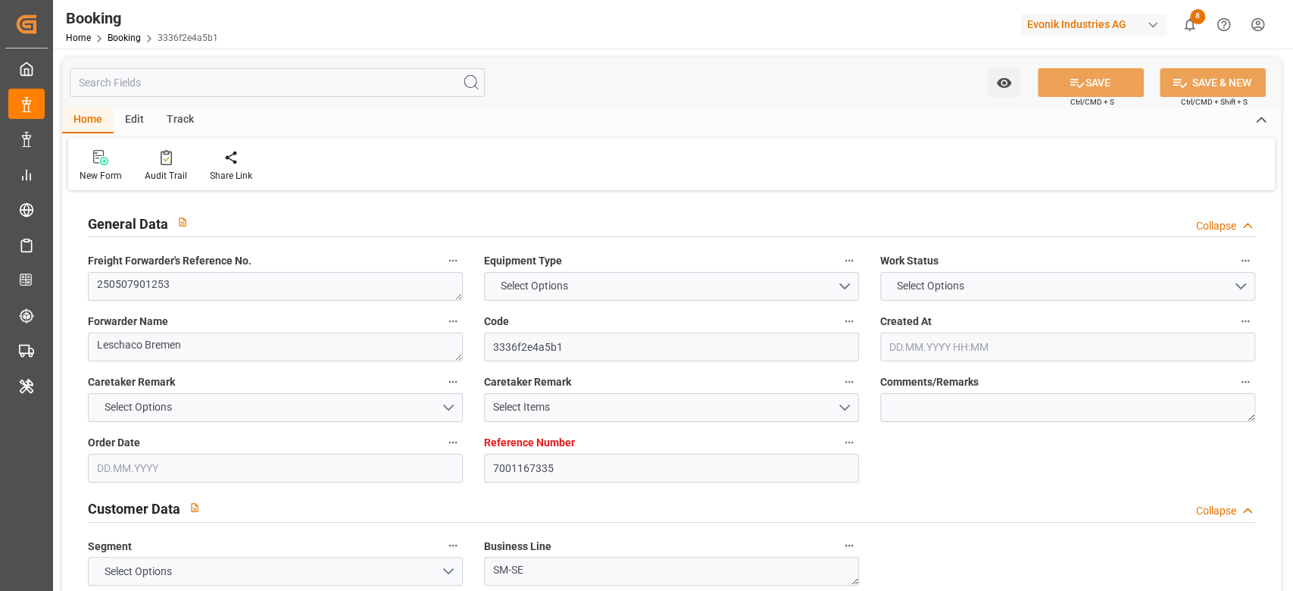
type input "7001167335"
type input "9332858"
type input "Hapag Lloyd"
type input "Hapag Lloyd Aktiengesellschaft"
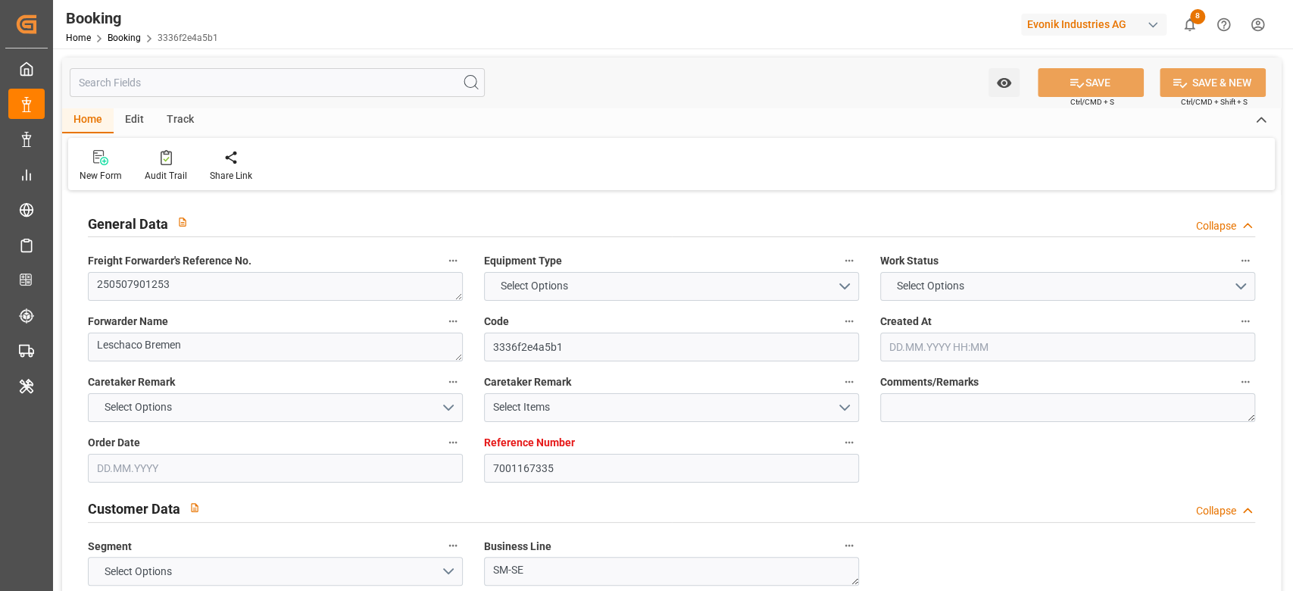
type input "DEHAM"
type input "USCHS"
type input "12"
type input "0"
type input "-12"
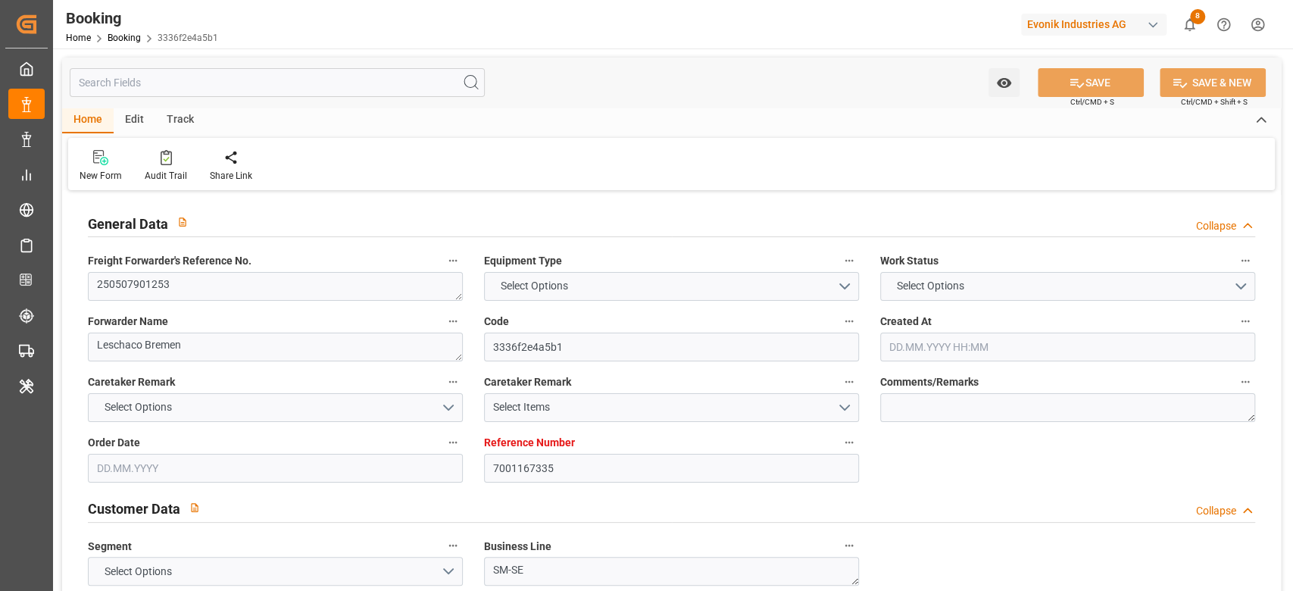
type input "DEHAM"
type input "USCHS"
type input "9332858"
type input "13.05.2025 14:16"
type input "13.05.2025"
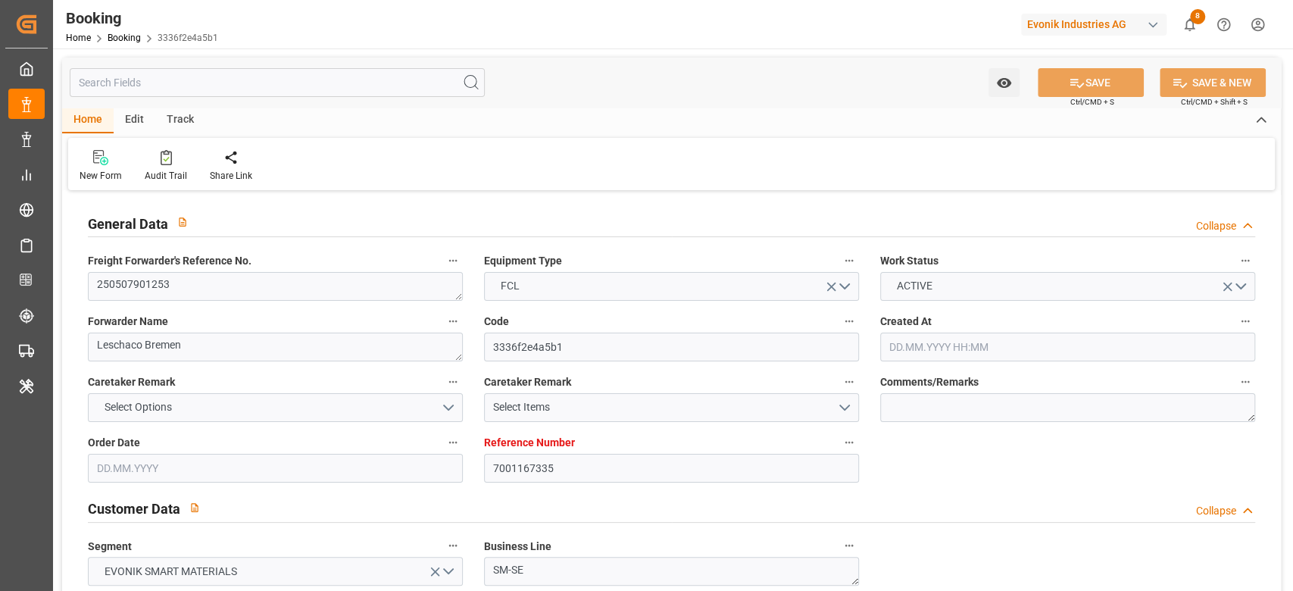
type input "20.06.2025"
type input "21.05.2025"
type input "21.05.2025 00:00"
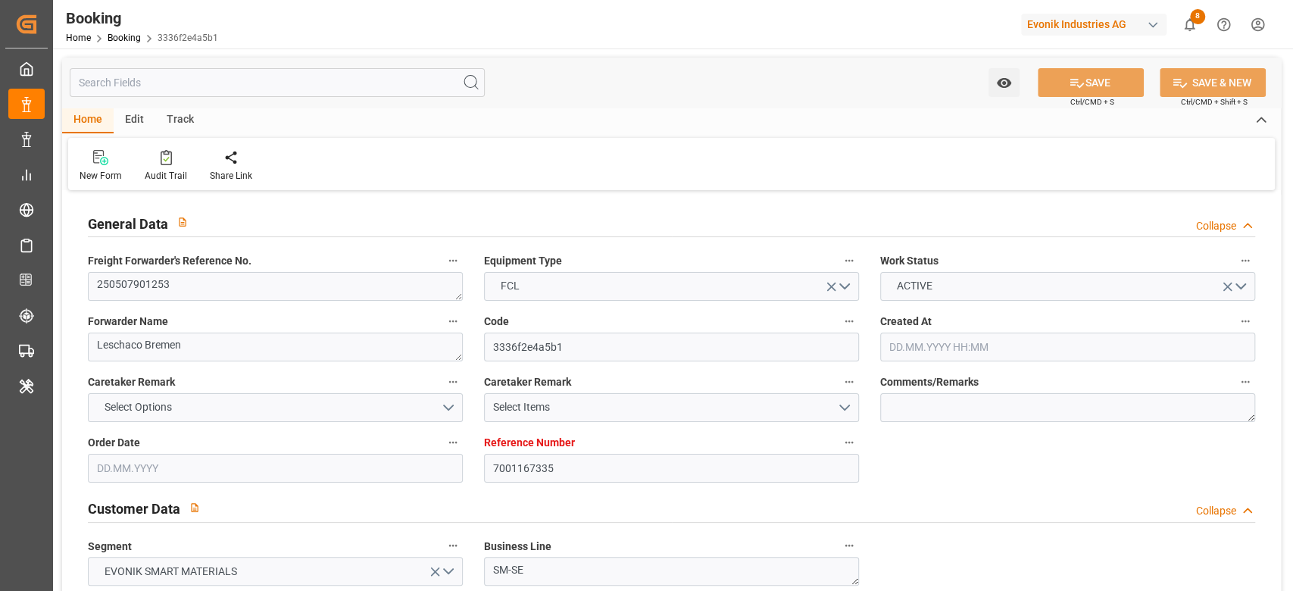
type input "14.05.2025"
type input "15.05.2025"
type input "28.05.2025 00:00"
type input "27.05.2025 00:00"
type input "27.05.2025"
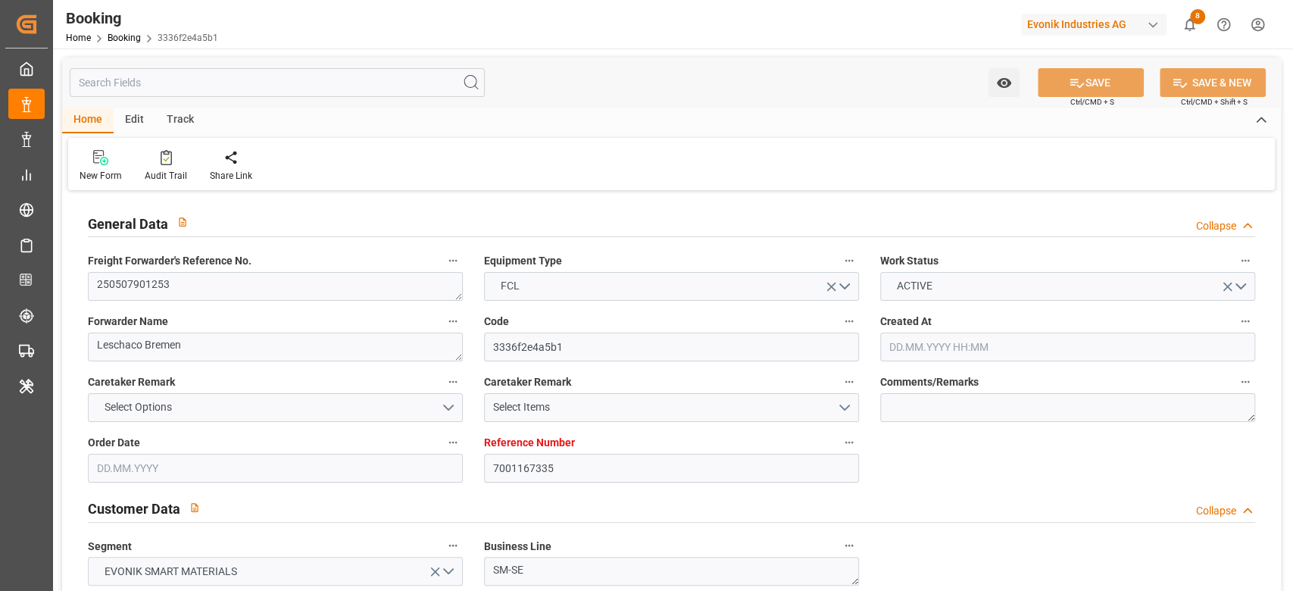
type input "28.05.2025 07:06"
type input "23.05.2025 19:46"
type input "09.06.2025 13:00"
type input "09.06.2025 00:00"
type input "09.06.2025"
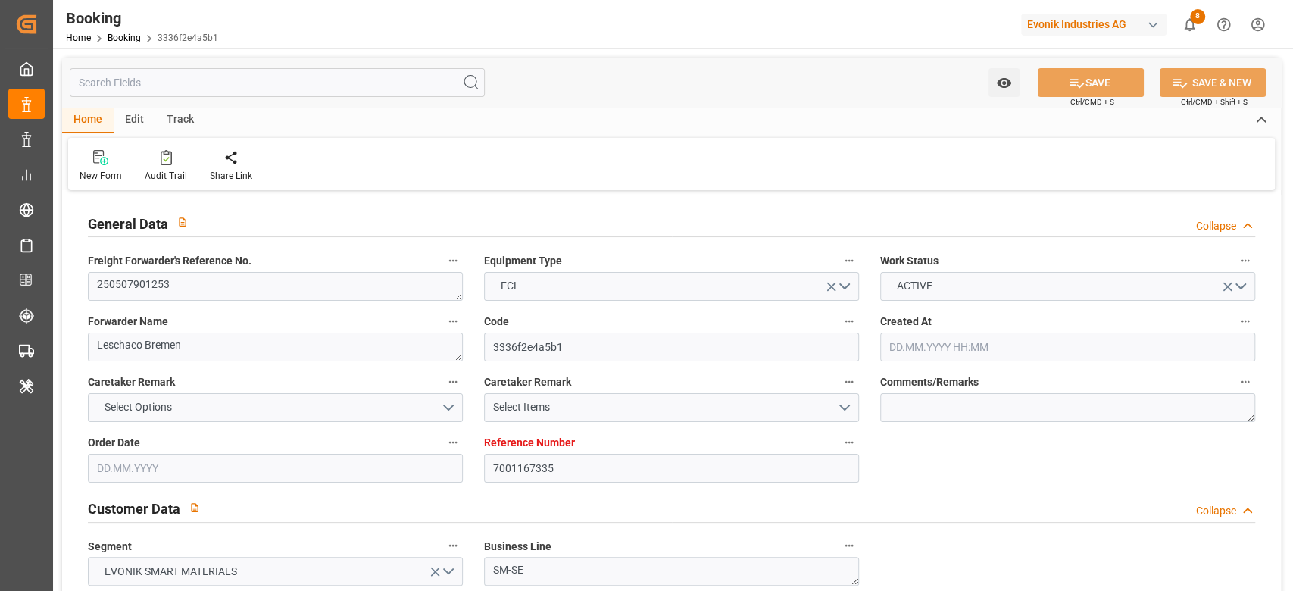
type input "09.06.2025 11:06"
type input "10.06.2025 13:54"
type input "26.05.2025"
type input "12.09.2025 08:24"
type input "12.09.2025"
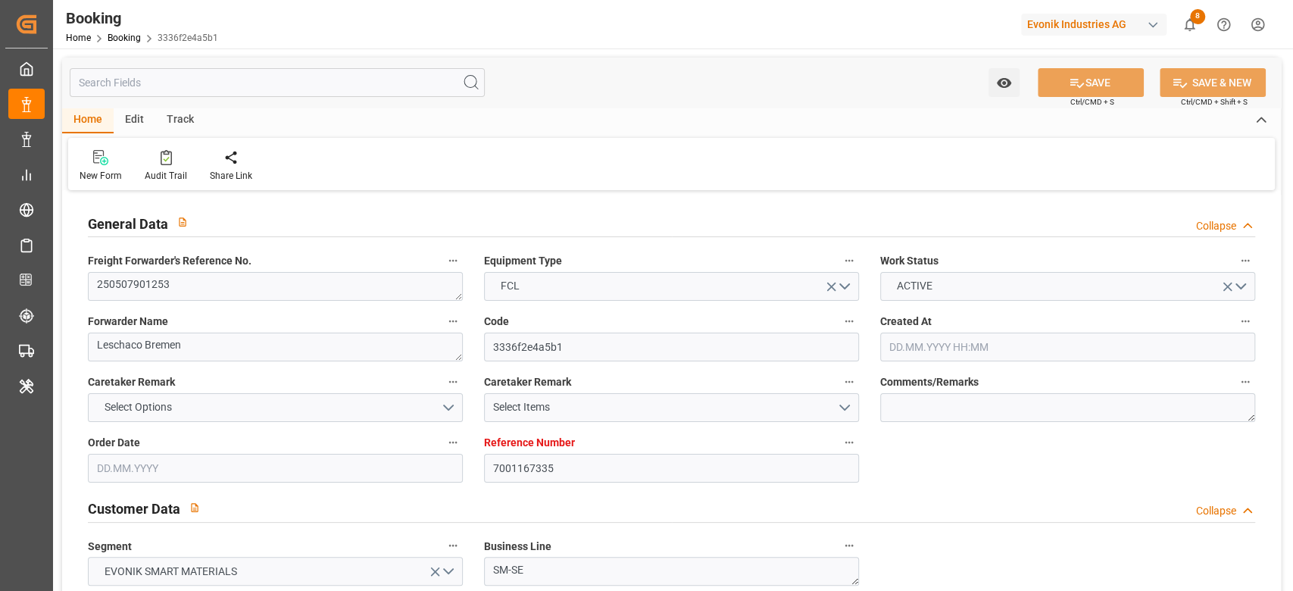
type input "27.05.2025 23:42"
type input "28.05.2025 07:42"
type input "09.06.2025 13:00"
type input "09.06.2025 10:58"
type input "09.06.2025 23:54"
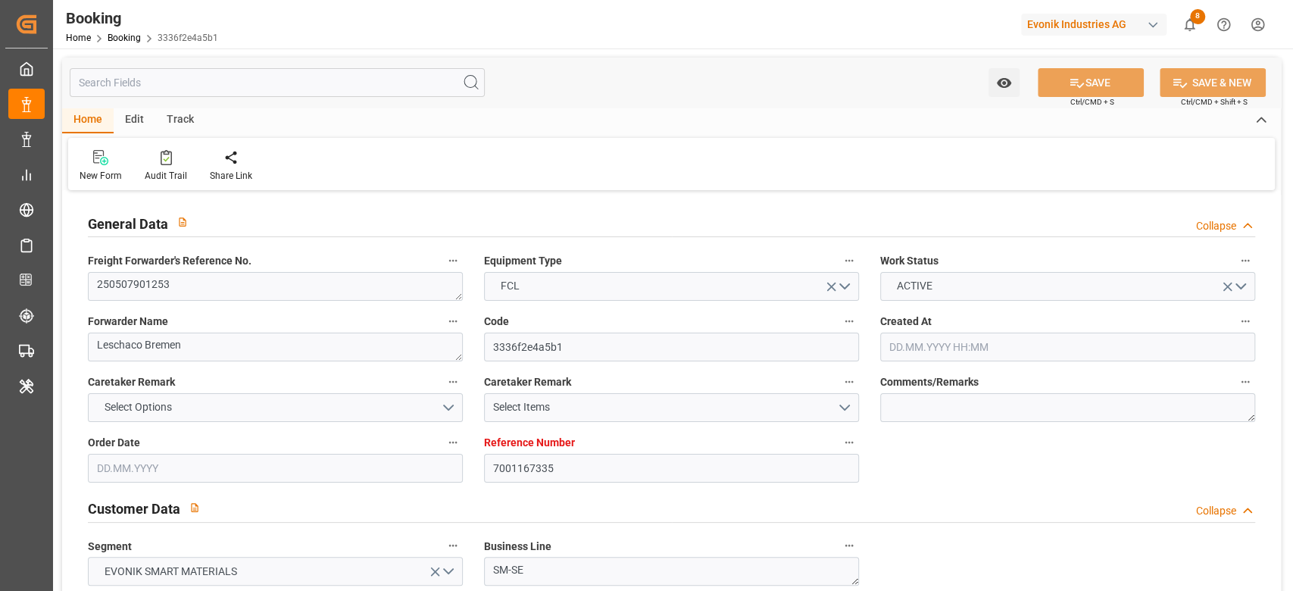
type input "09.06.2025 17:12"
type input "13.06.2025 17:12"
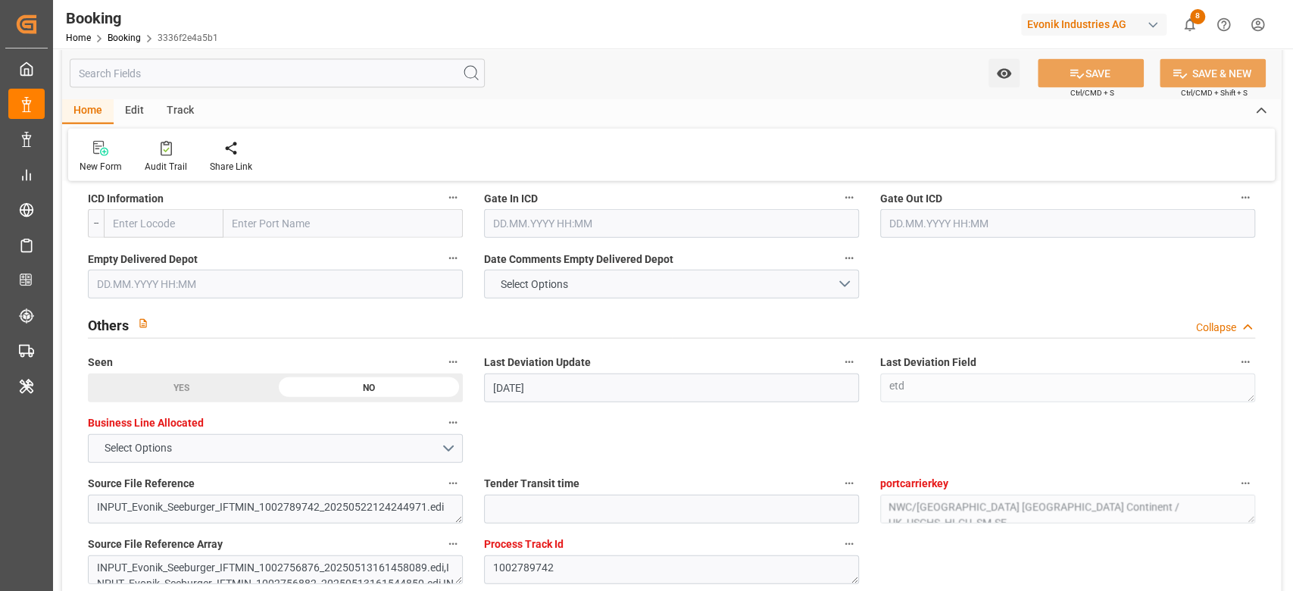
scroll to position [2306, 0]
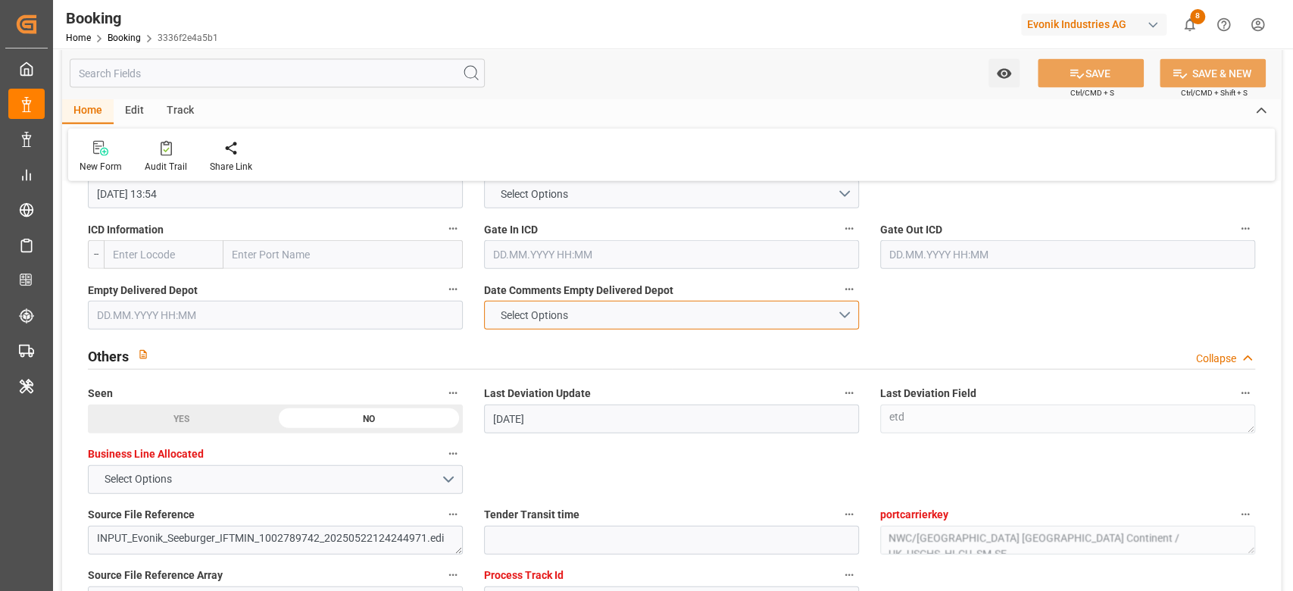
click at [617, 309] on button "Select Options" at bounding box center [671, 315] width 375 height 29
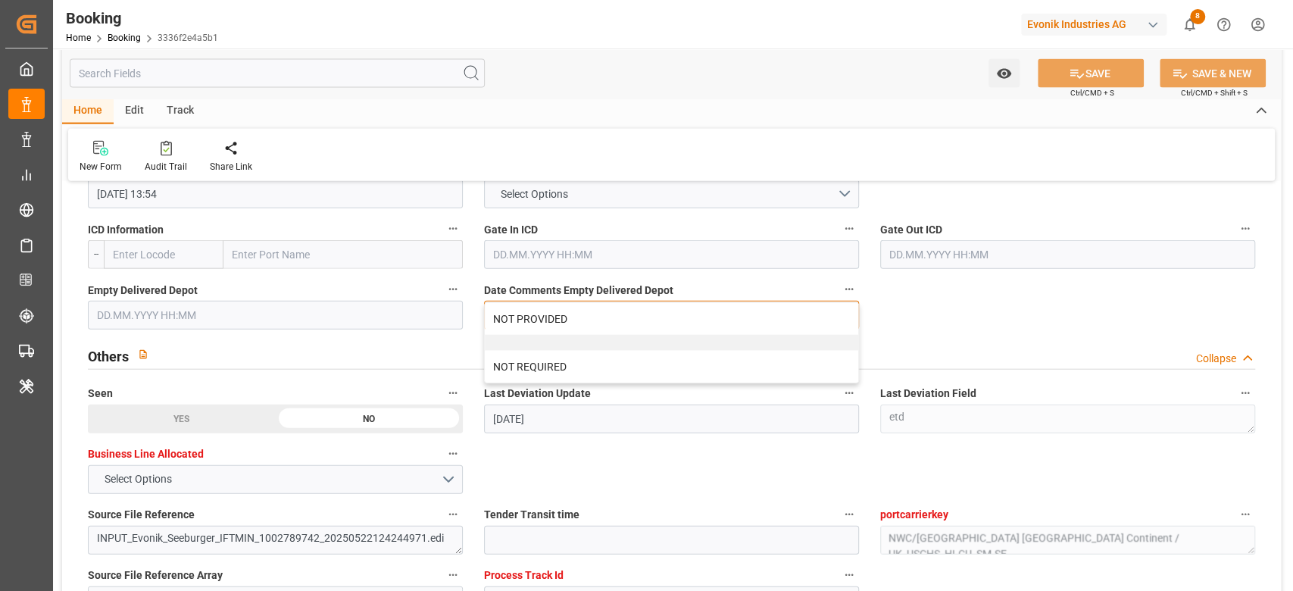
click at [617, 309] on div "NOT PROVIDED" at bounding box center [671, 319] width 373 height 32
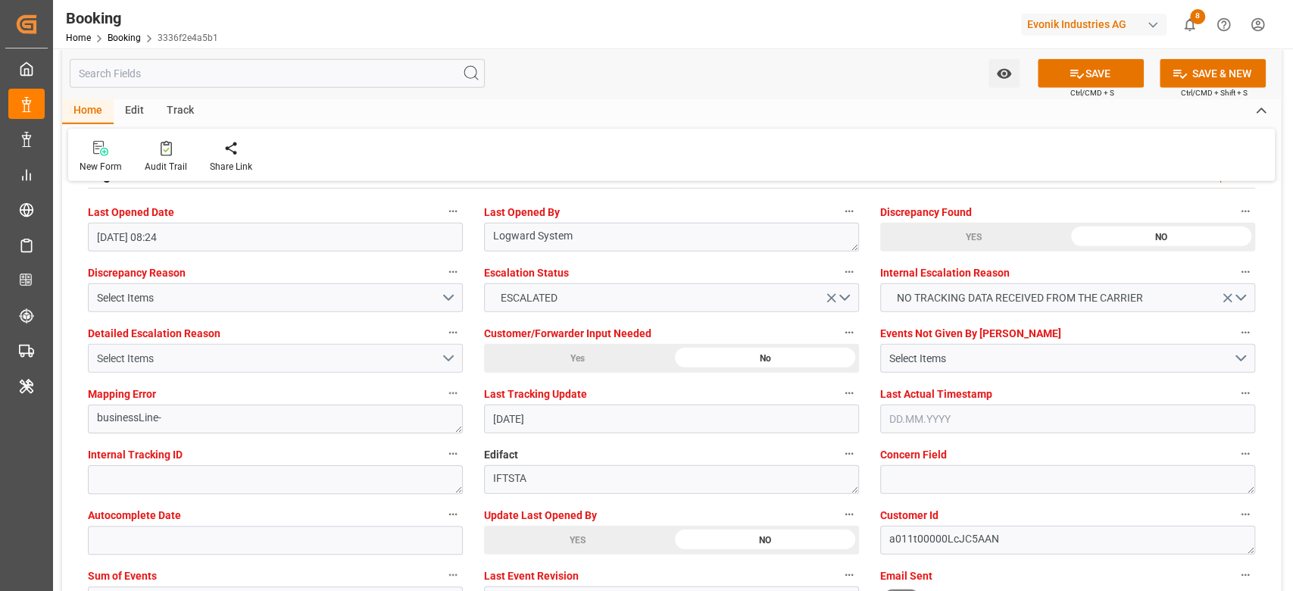
scroll to position [2785, 0]
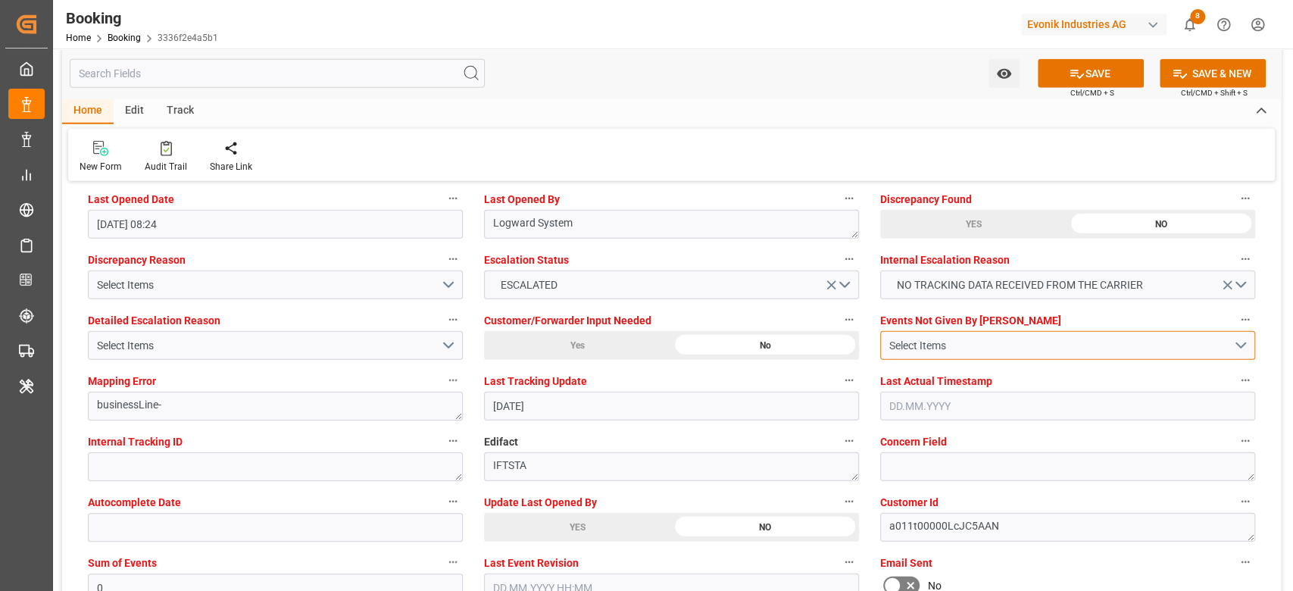
click at [963, 344] on div "Select Items" at bounding box center [1061, 346] width 344 height 16
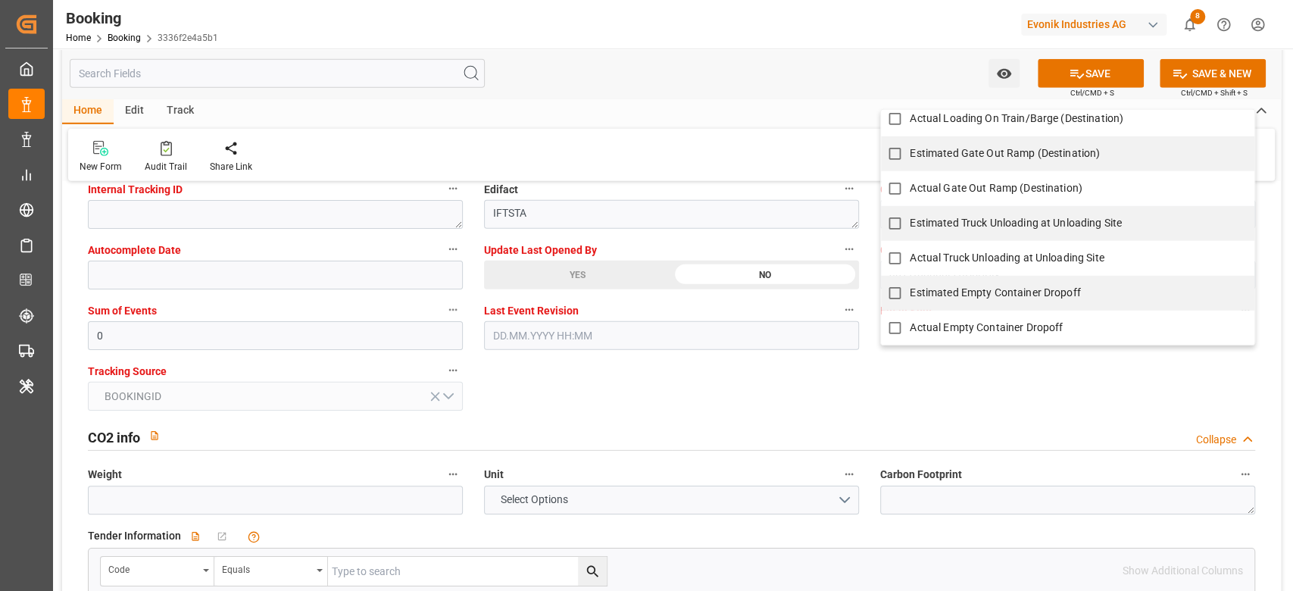
scroll to position [3045, 0]
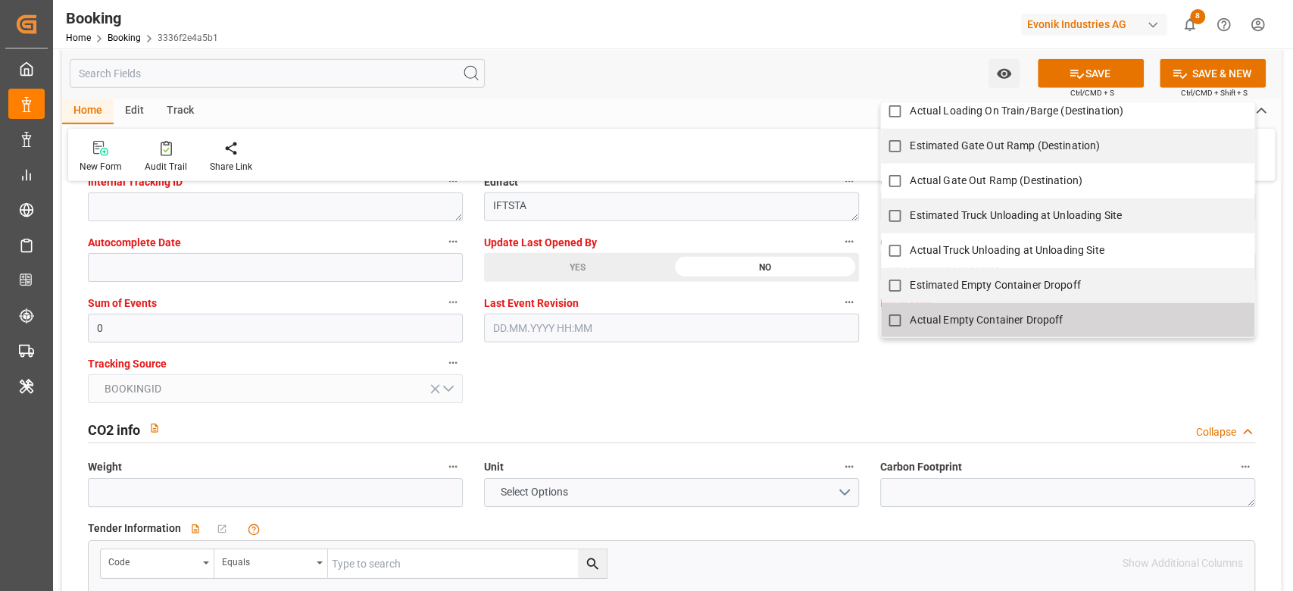
click at [961, 322] on span "Actual Empty Container Dropoff" at bounding box center [986, 320] width 153 height 12
checkbox input "true"
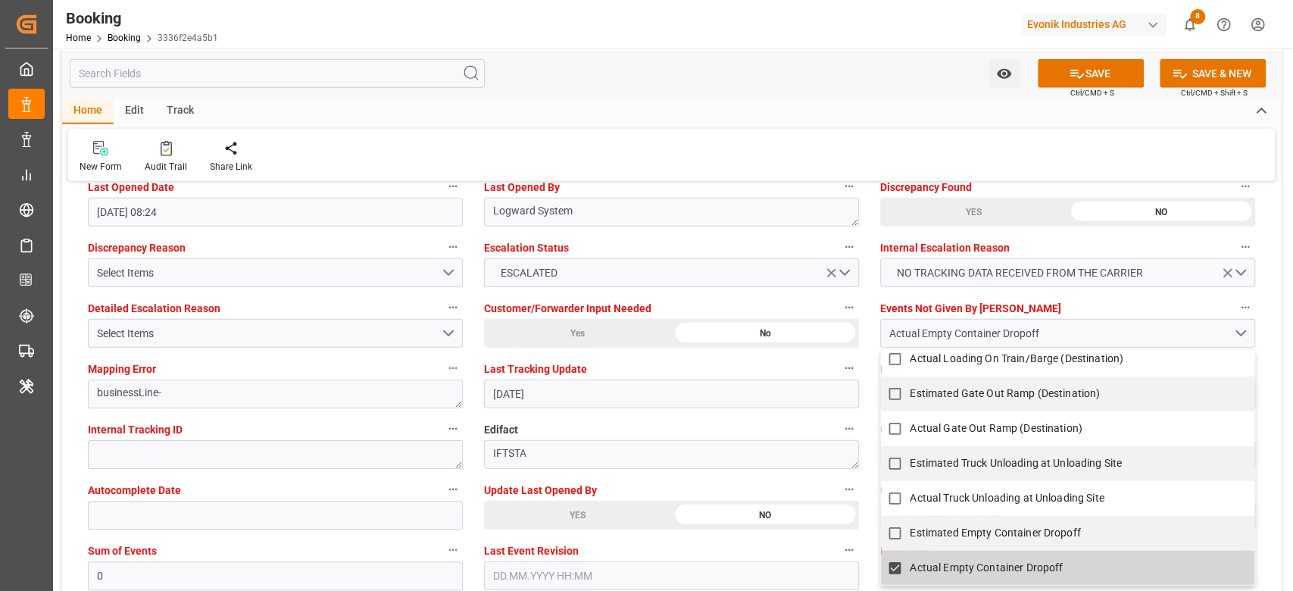
scroll to position [2832, 0]
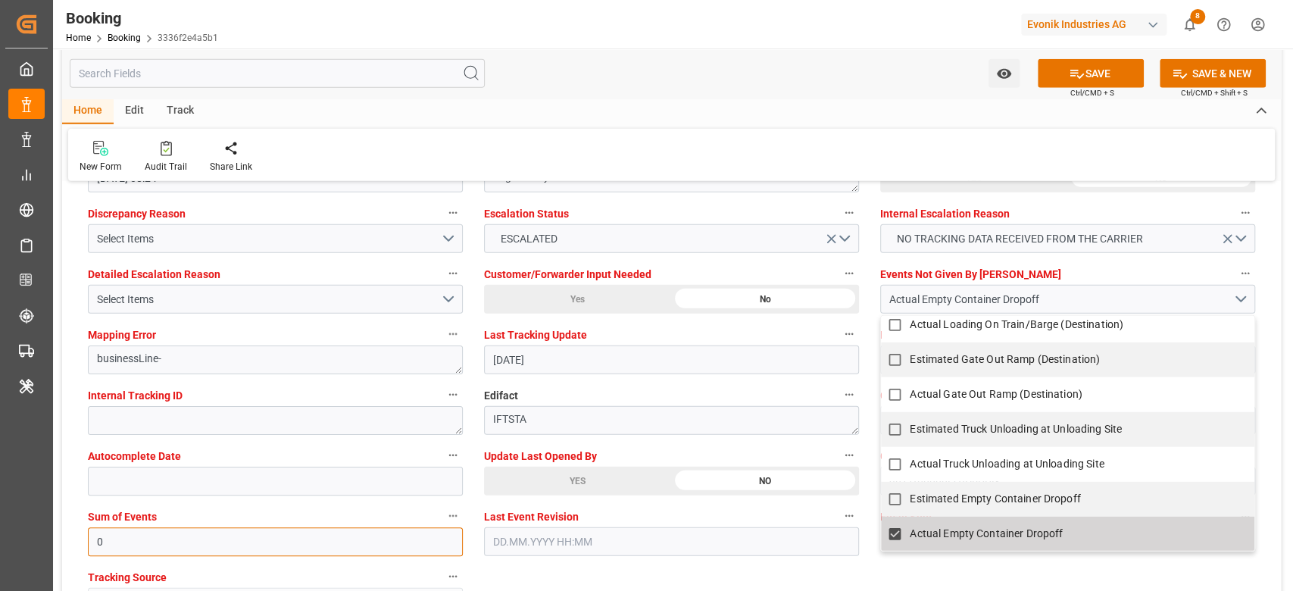
click at [198, 539] on input "0" at bounding box center [275, 541] width 375 height 29
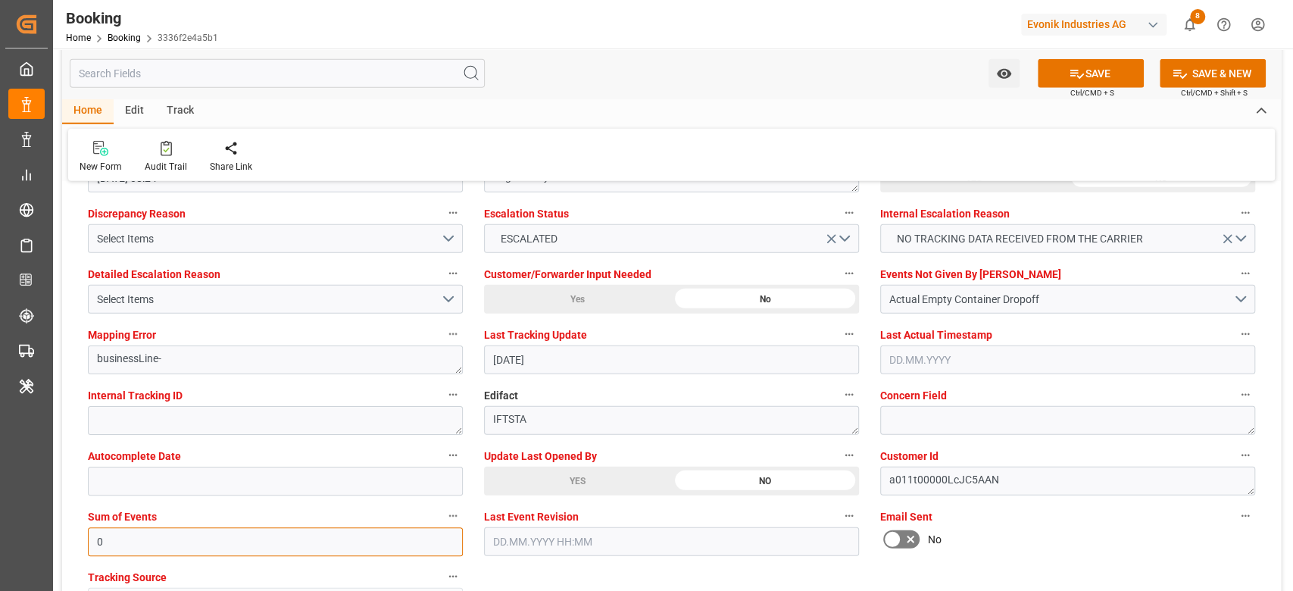
click at [198, 539] on input "0" at bounding box center [275, 541] width 375 height 29
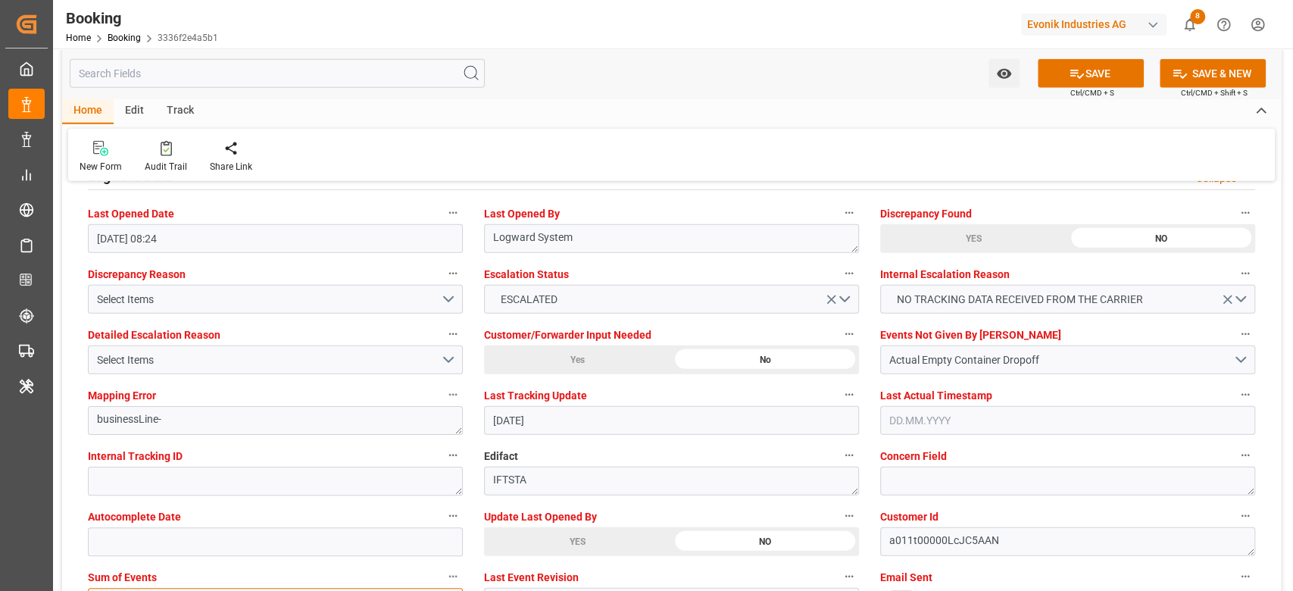
scroll to position [2769, 0]
type input "4096"
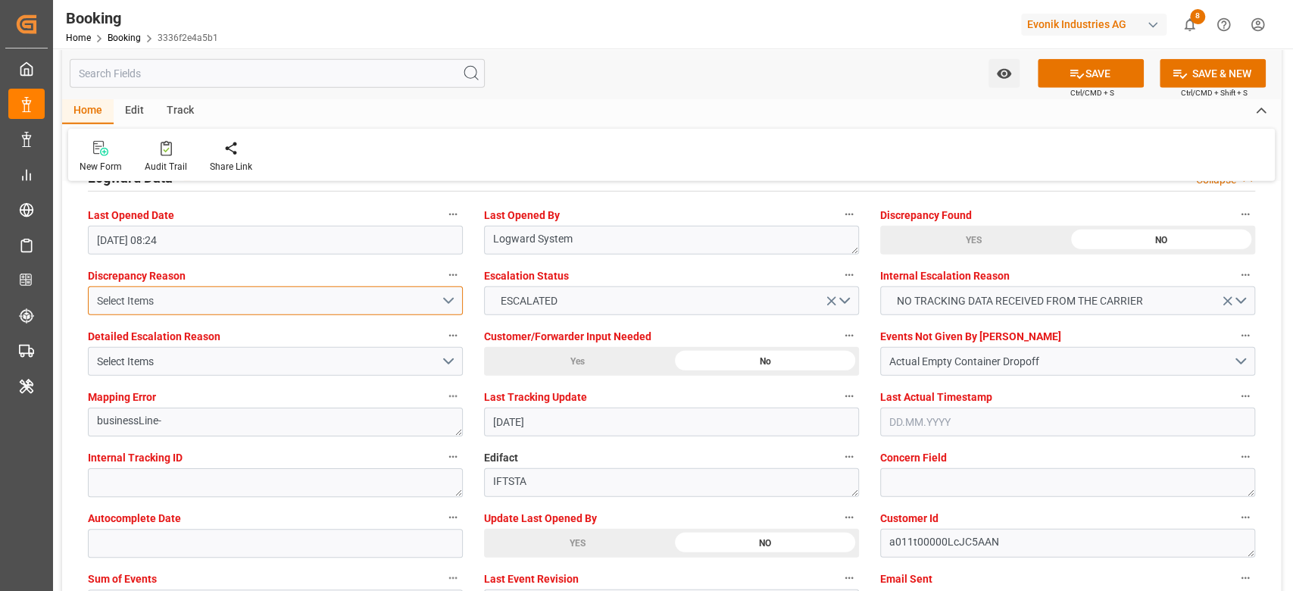
click at [399, 303] on div "Select Items" at bounding box center [269, 301] width 344 height 16
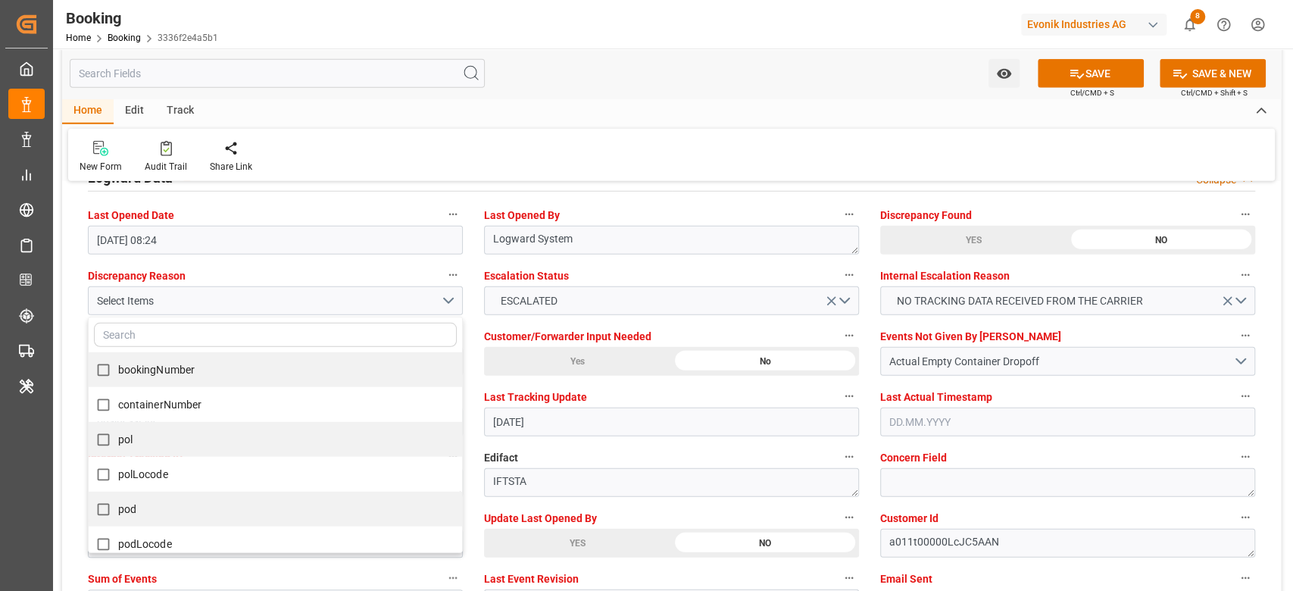
click at [633, 52] on div "Watch Option SAVE Ctrl/CMD + S SAVE & NEW Ctrl/CMD + Shift + S" at bounding box center [671, 73] width 1219 height 50
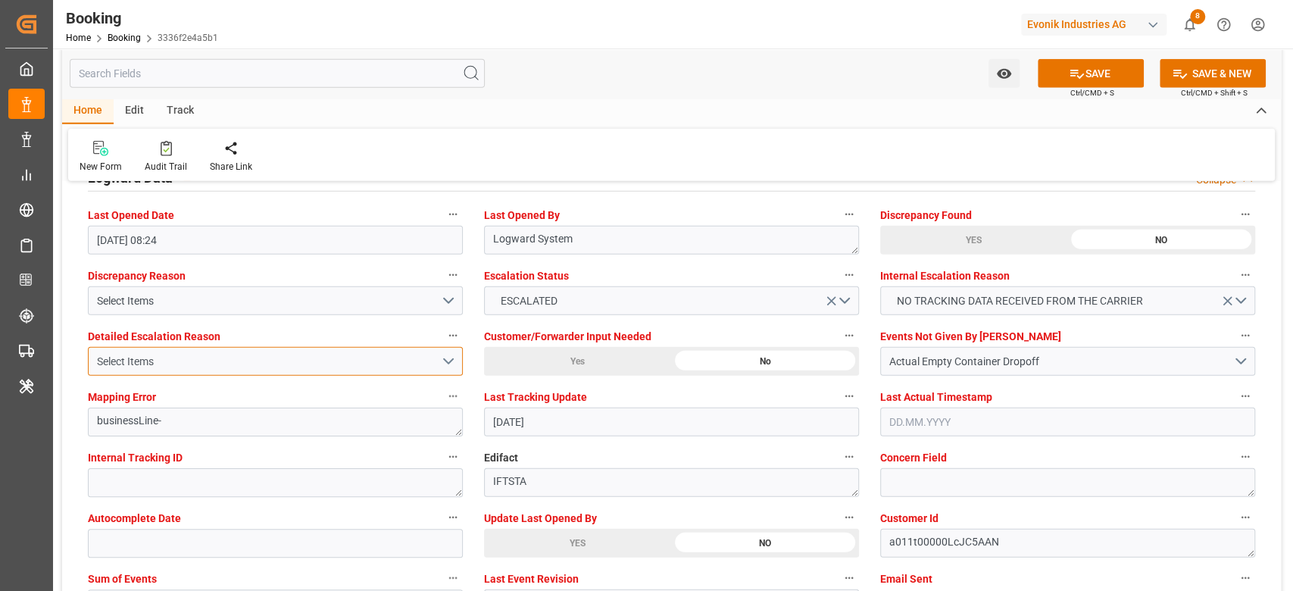
click at [402, 363] on div "Select Items" at bounding box center [269, 362] width 344 height 16
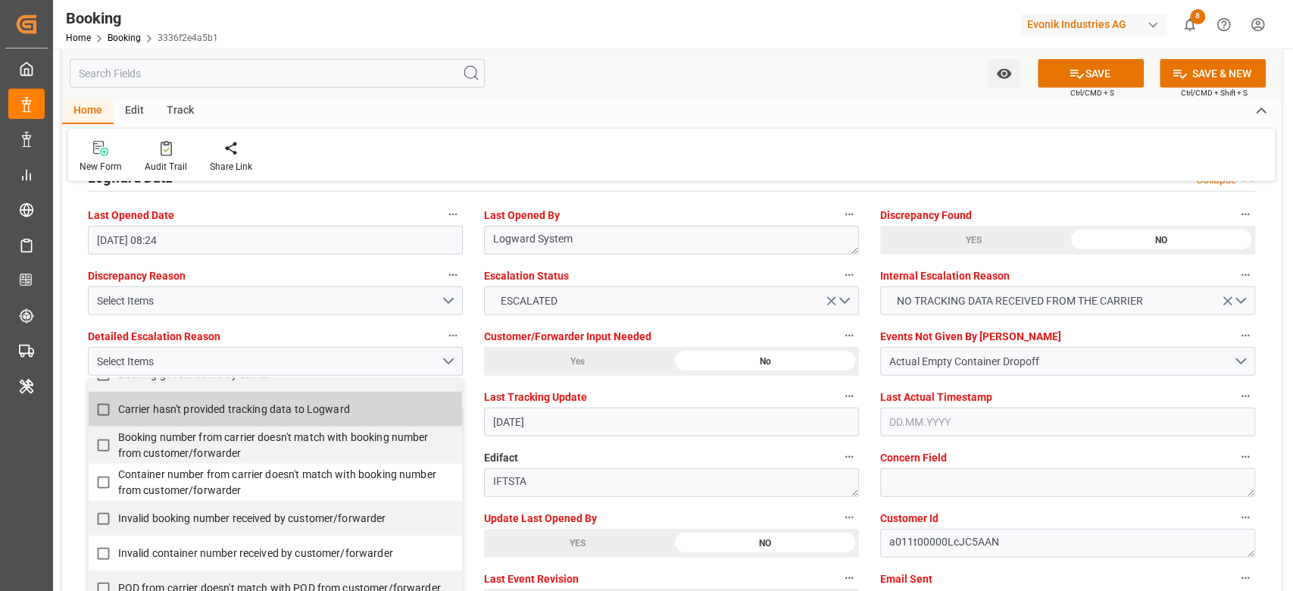
scroll to position [55, 0]
click at [277, 412] on span "Carrier hasn't provided tracking data to Logward" at bounding box center [234, 411] width 232 height 12
checkbox input "true"
click at [609, 101] on div "Home Edit Track" at bounding box center [671, 111] width 1219 height 26
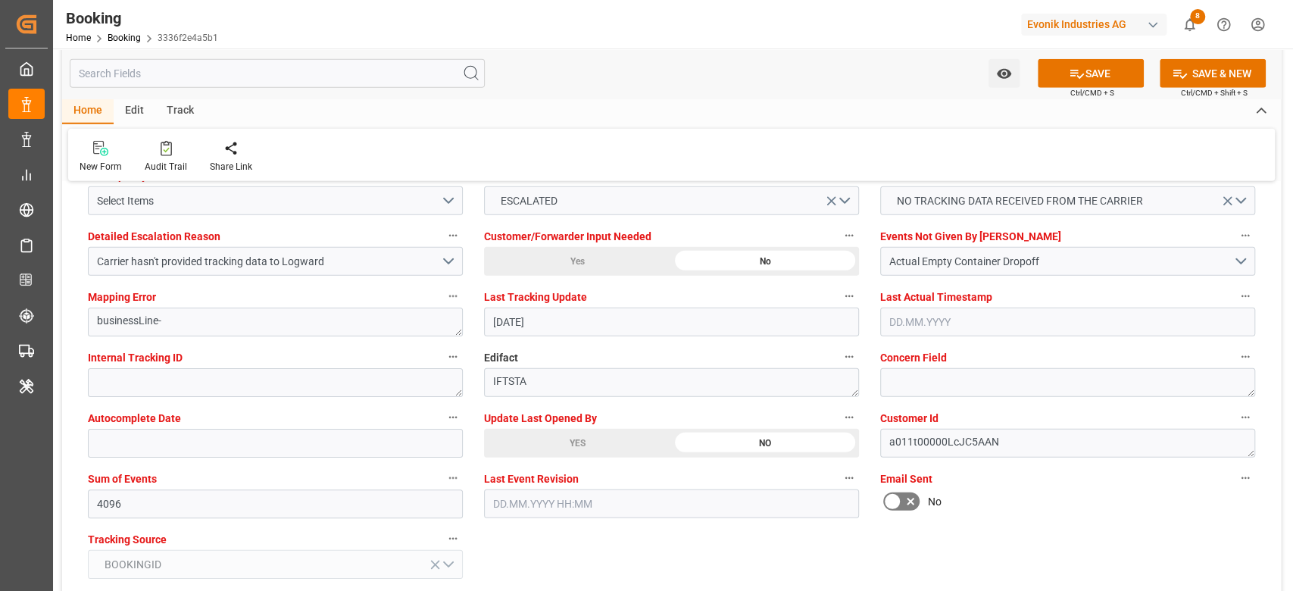
scroll to position [2870, 0]
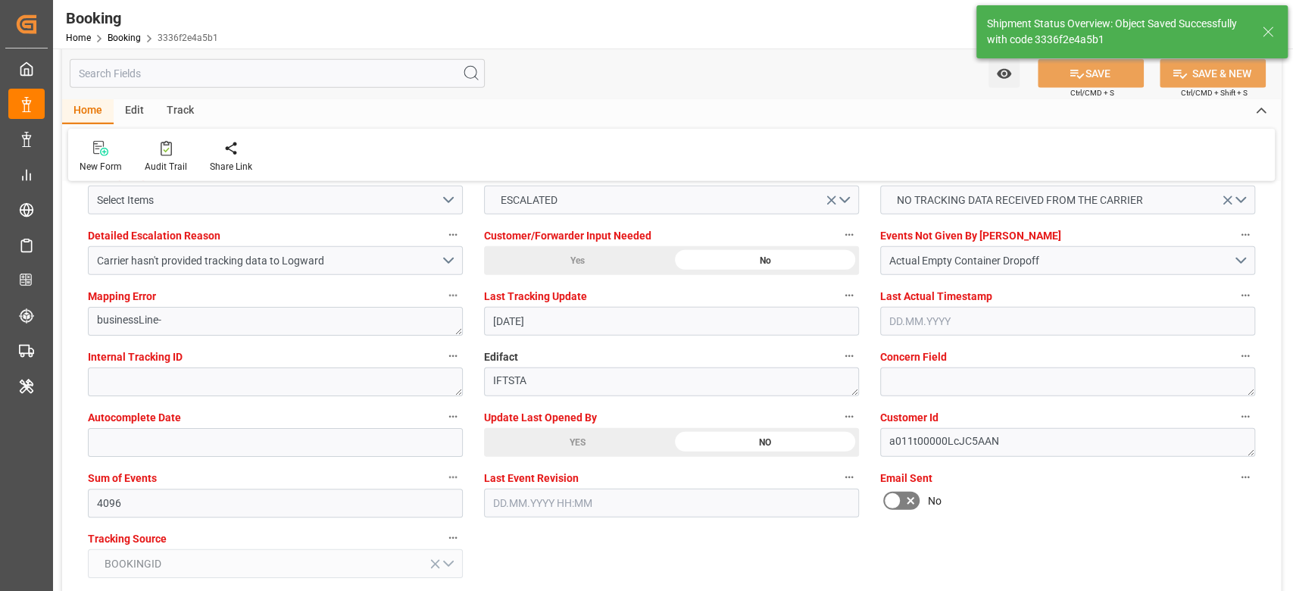
type textarea "Shyam Preethi"
type input "12.09.2025 10:49"
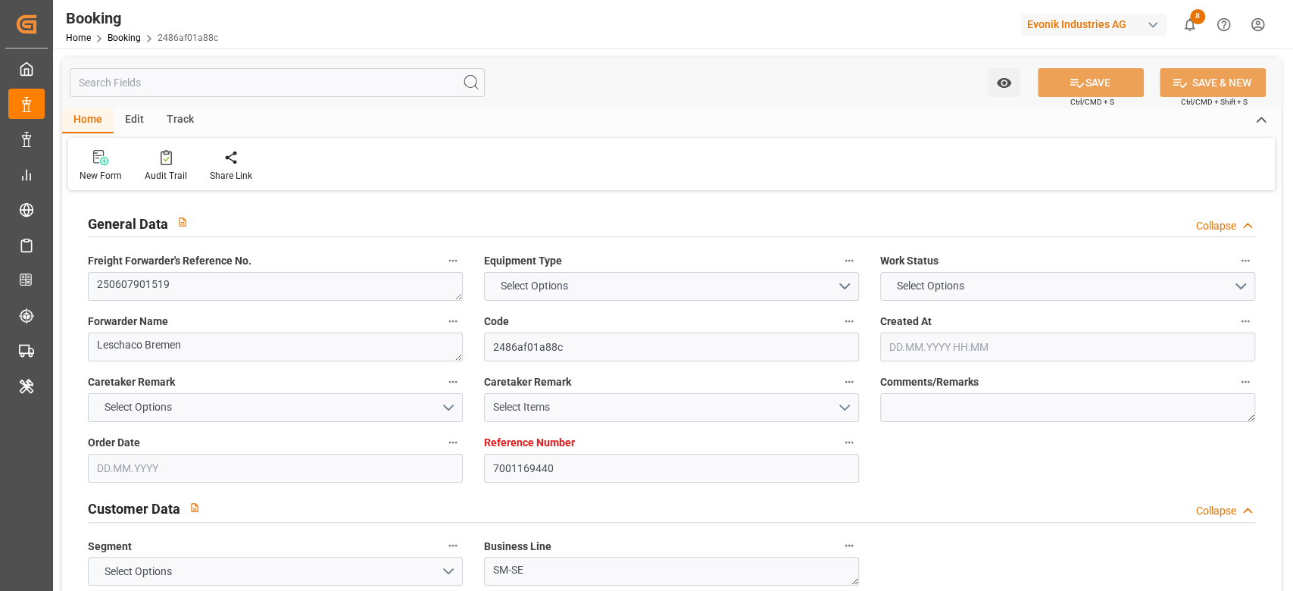
type textarea "250607901519"
type textarea "Leschaco Bremen"
type input "2486af01a88c"
type input "7001169440"
type textarea "SM-SE"
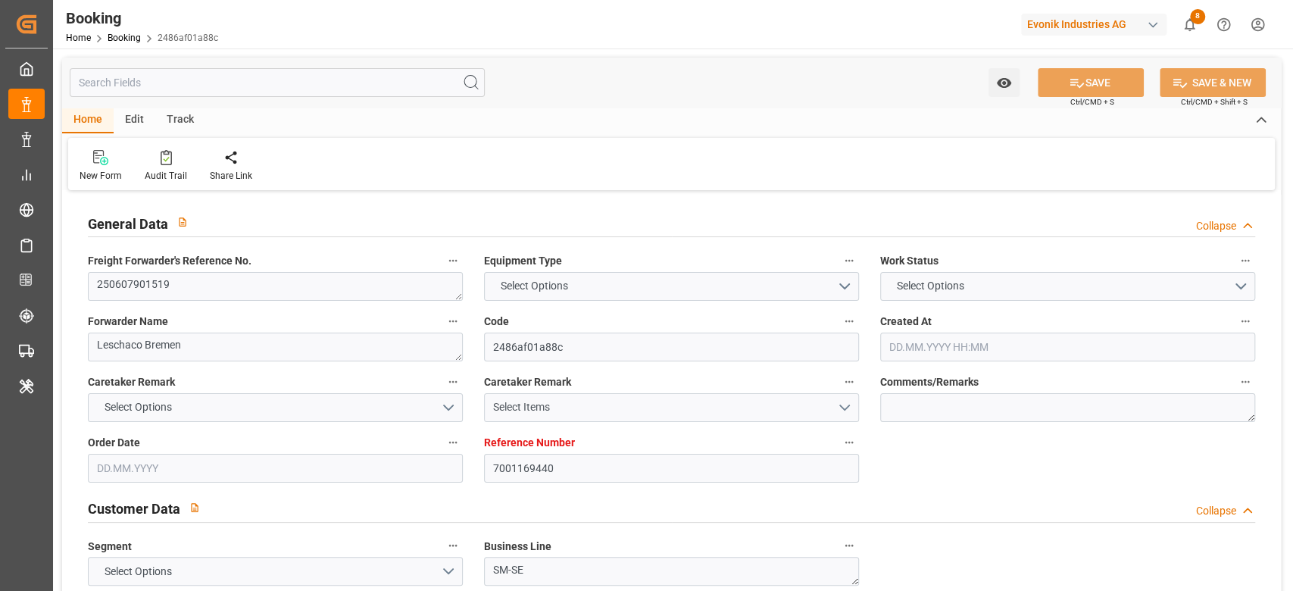
type input "7001169439"
type textarea "[PERSON_NAME][EMAIL_ADDRESS][PERSON_NAME][DOMAIN_NAME]"
type textarea "DAP"
type textarea "CUSTOMER"
type textarea "8"
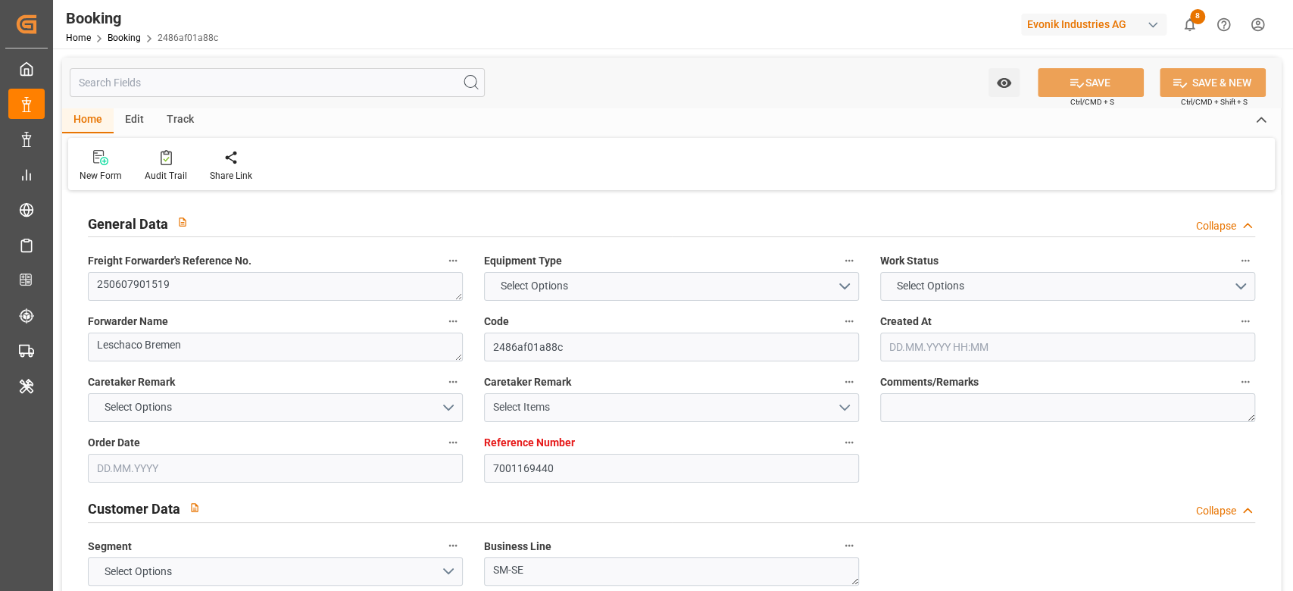
type textarea "[GEOGRAPHIC_DATA]"
type textarea "EXFU1446430"
type input "AL MANAMAH"
type input "Al Manamah"
type input "HLCU"
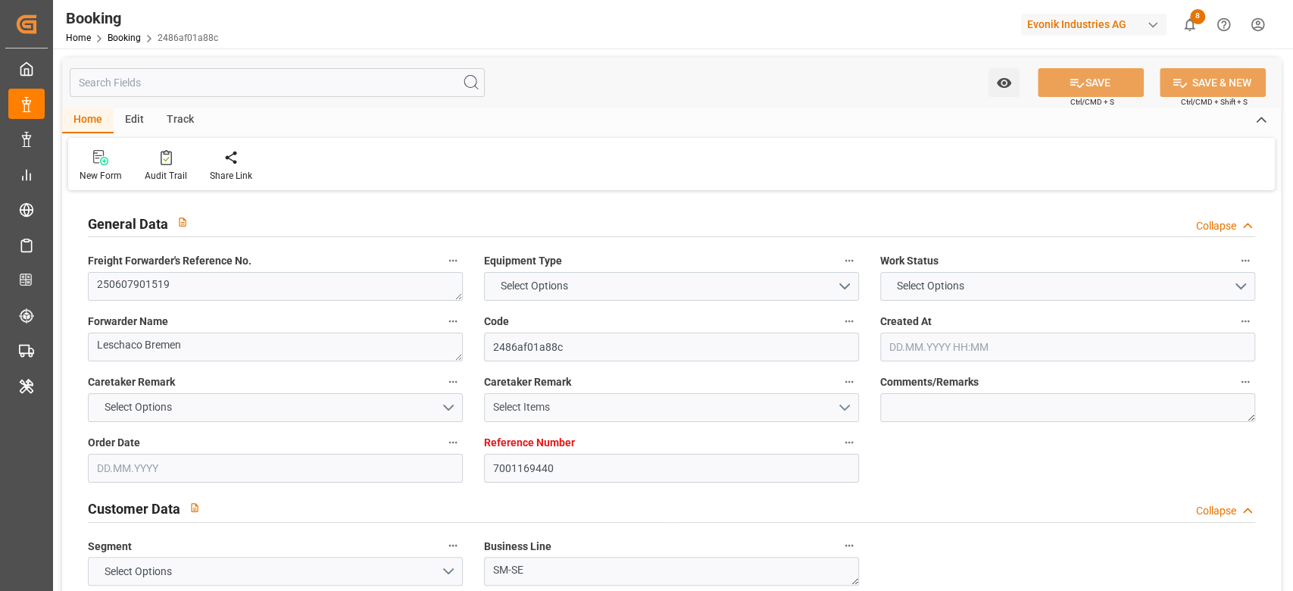
type textarea "34702292"
type input "Antwerp"
type input "[GEOGRAPHIC_DATA]"
type textarea "vesselName"
type textarea "INPUT_Evonik_Seeburger_IFTMIN_1002799624_20250526122802364.edi"
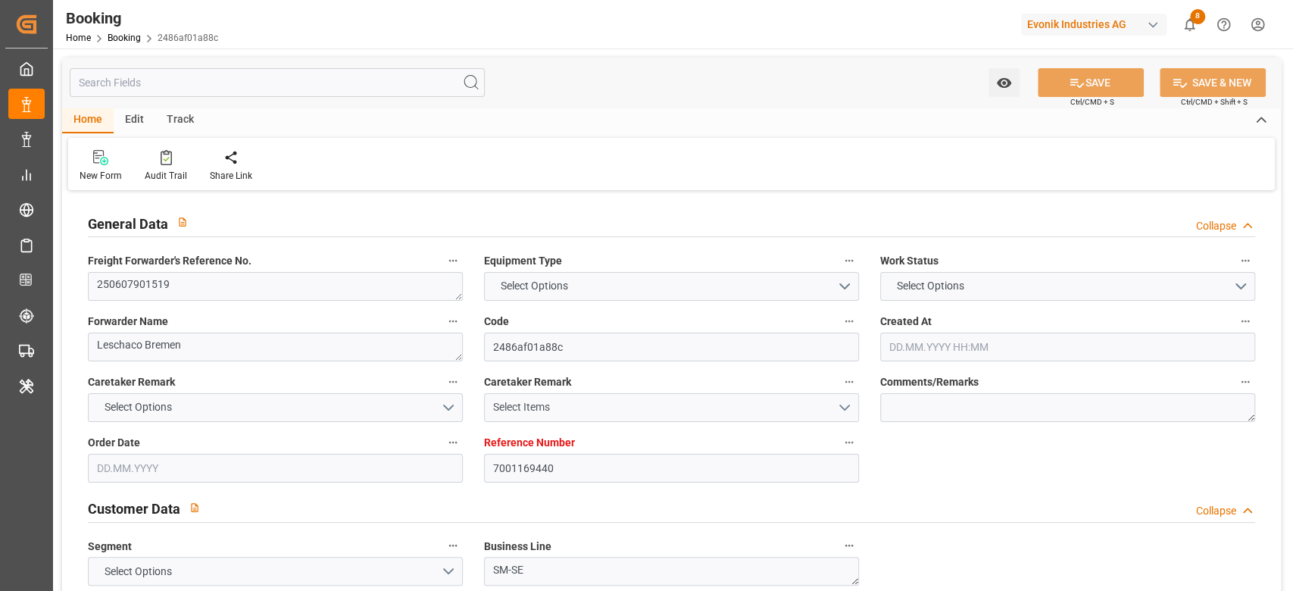
type textarea "NWC/[GEOGRAPHIC_DATA] [GEOGRAPHIC_DATA] Continent / UK_USCHS_HLCU_SM-SE"
type textarea "INPUT_Evonik_Seeburger_IFTMIN_1002763930_20250515110019601.edi,INPUT_Evonik_See…"
type textarea "1002799624"
type textarea "Logward System"
type textarea "businessLine-"
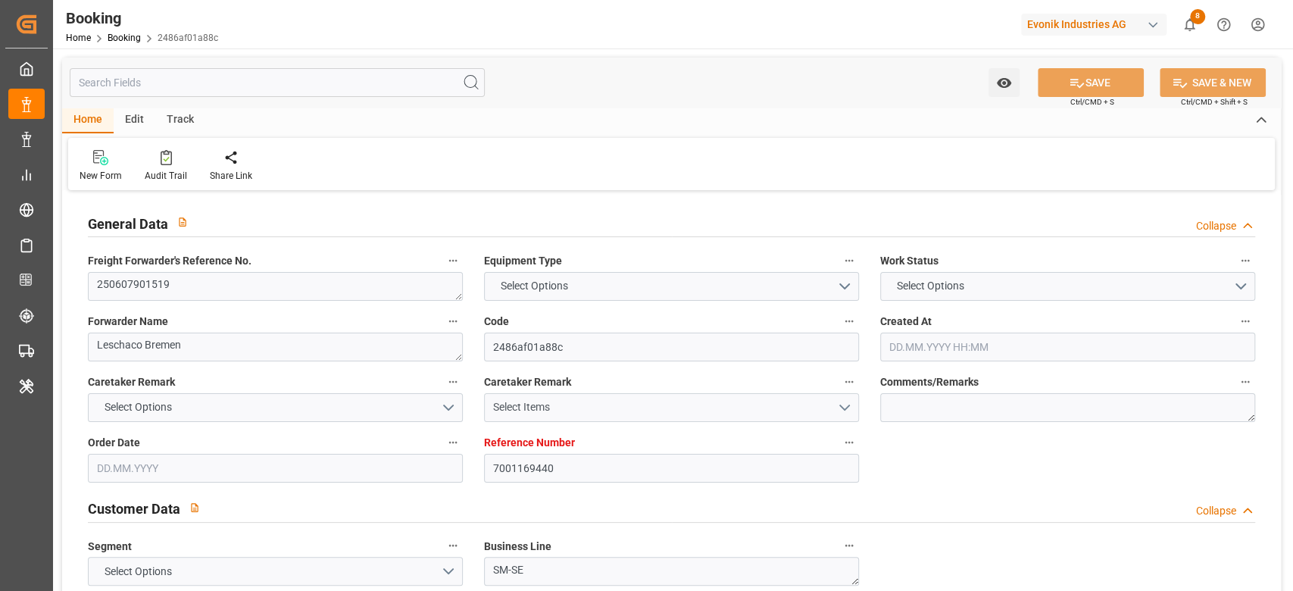
type textarea "IFTSTA"
type textarea "a011t00000LcJC5AAN"
type textarea "No"
type input "[GEOGRAPHIC_DATA]"
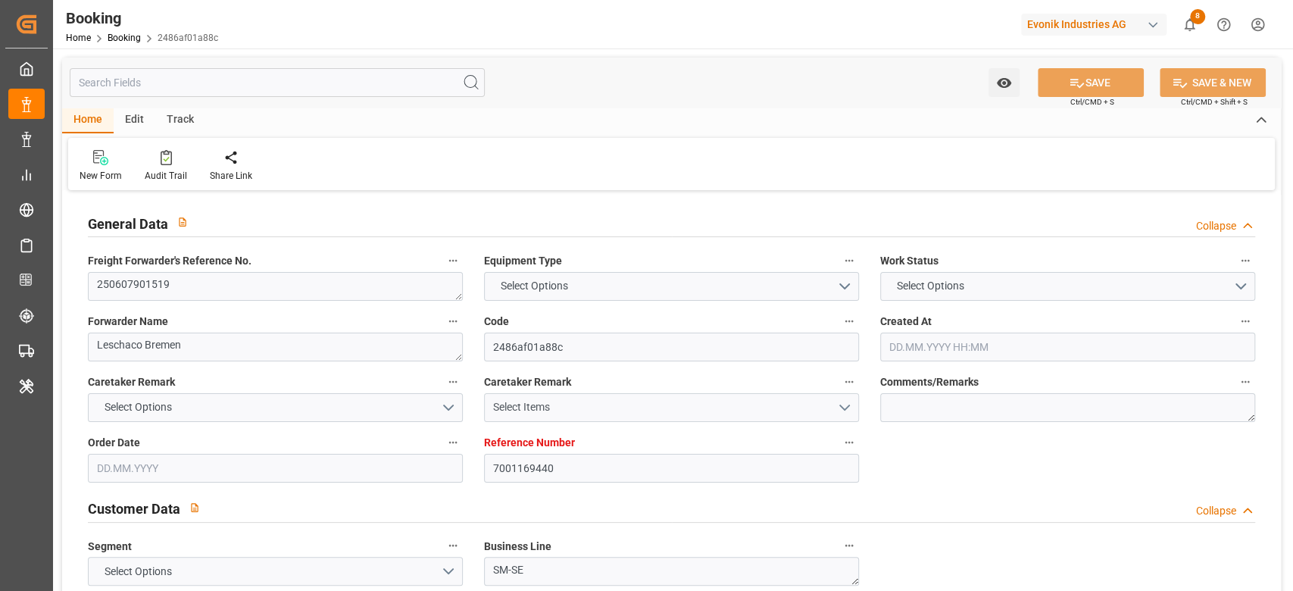
type input "523W"
type input "VESSEL"
type input "AL MANAMAH"
type input "TRUCK"
type input "7001169440"
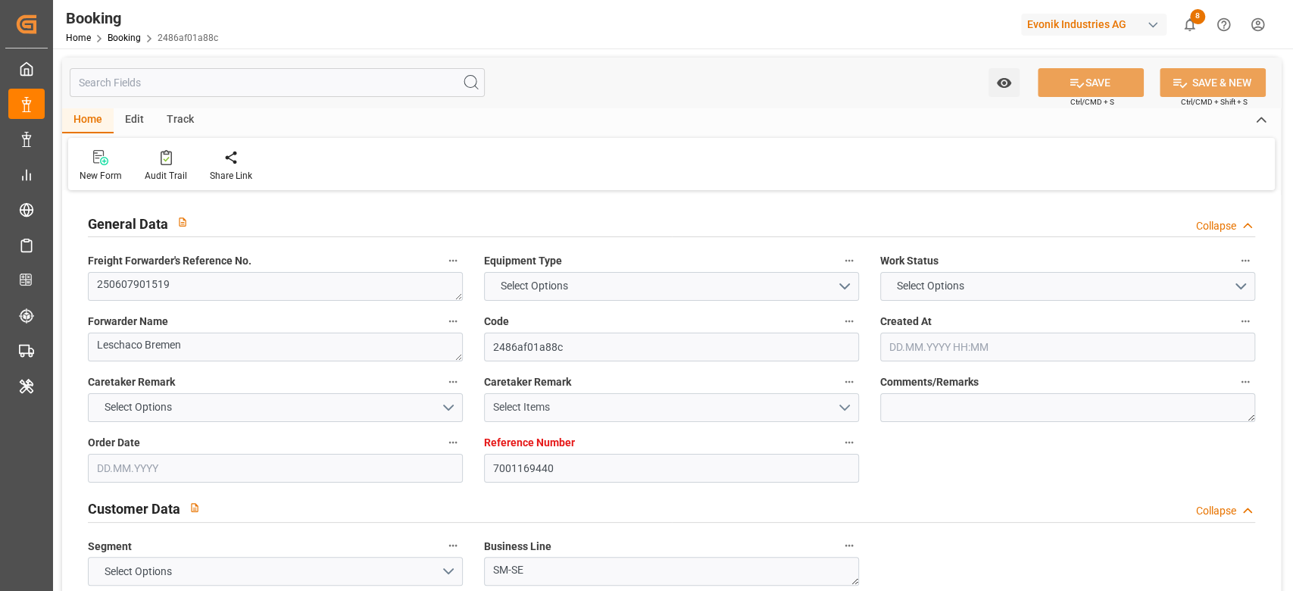
type input "9349538"
type input "Hapag [PERSON_NAME]"
type input "Hapag Lloyd Aktiengesellschaft"
type input "BEANR"
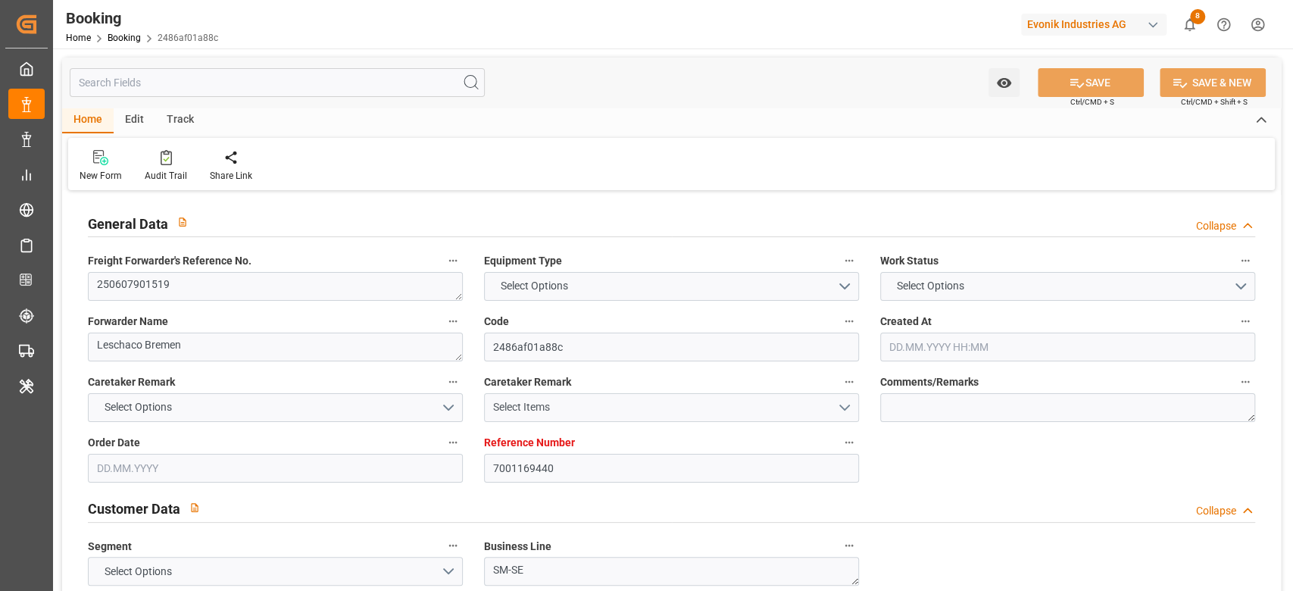
type input "USCHS"
type input "19"
type input "0"
type input "-19"
type input "BEANR"
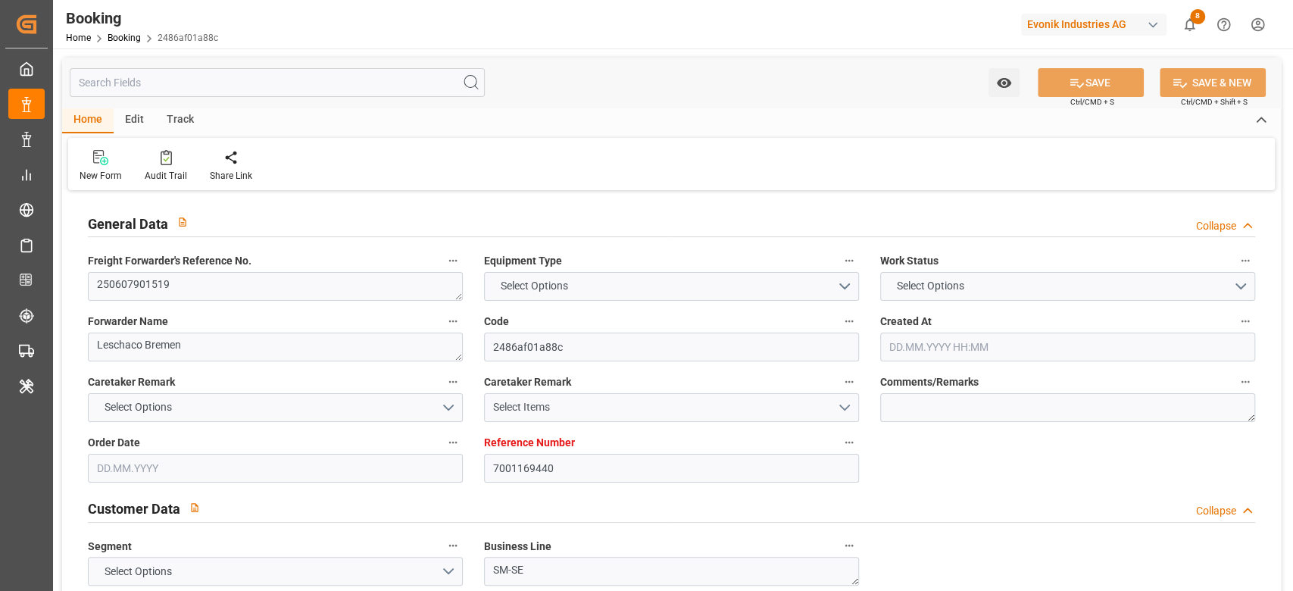
type input "USCHS"
type input "9349538"
type input "15.05.2025 09:01"
type input "15.05.2025"
type input "17.06.2025"
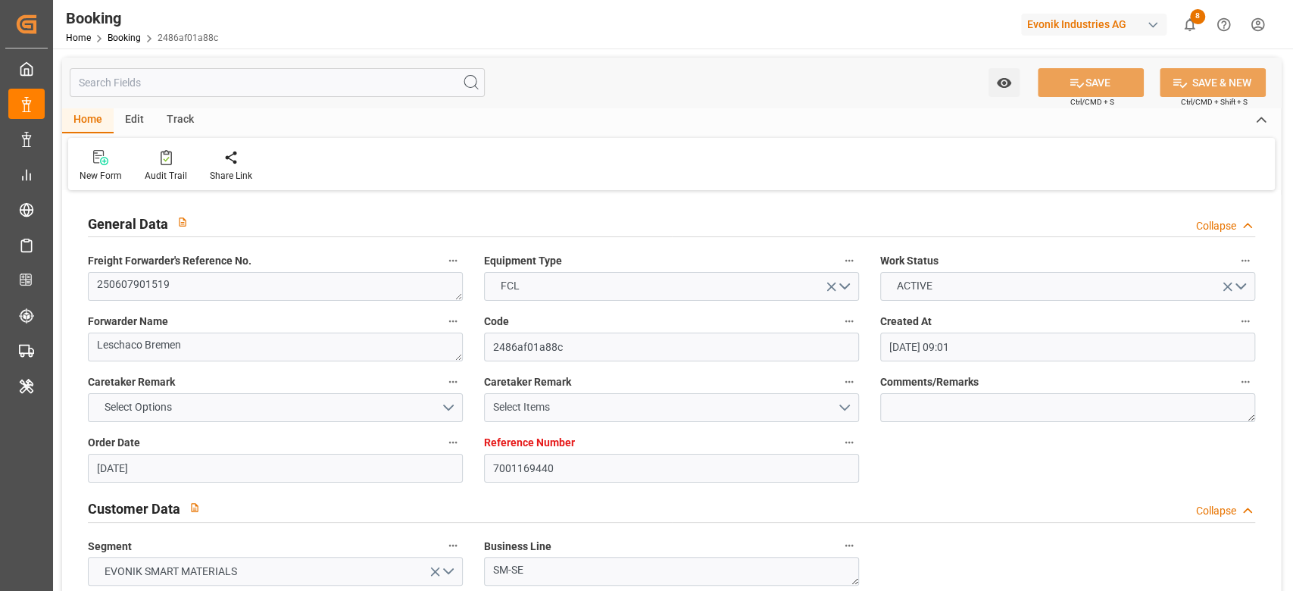
type input "22.05.2025"
type input "22.05.2025 00:00"
type input "23.05.2025 00:00"
type input "16.05.2025"
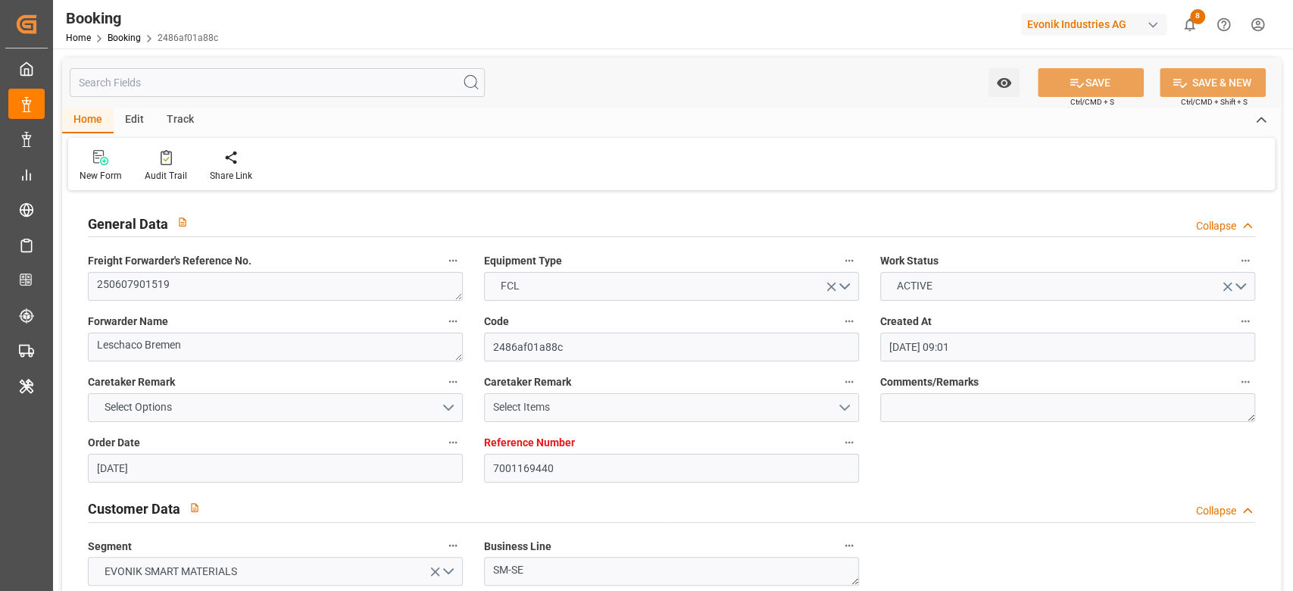
type input "16.05.2025"
type input "04.06.2025 10:00"
type input "03.06.2025 00:00"
type input "03.06.2025"
type input "04.06.2025 12:18"
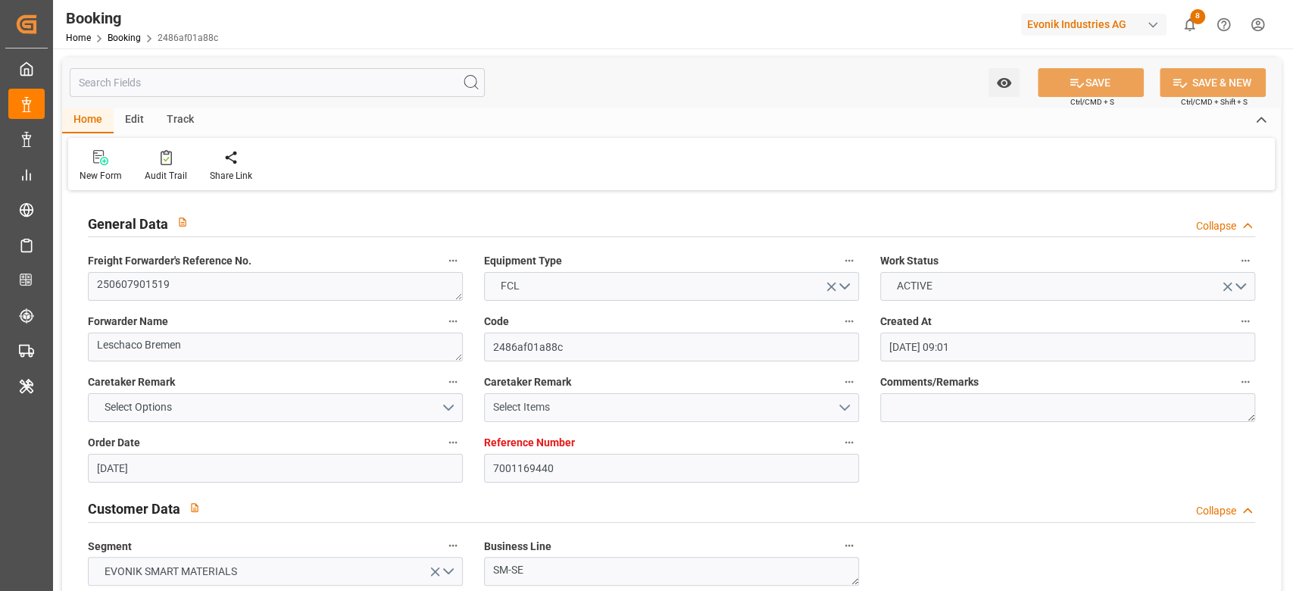
type input "30.05.2025 15:40"
type input "24.06.2025 00:30"
type input "23.06.2025 00:00"
type input "23.06.2025"
type input "23.06.2025 19:54"
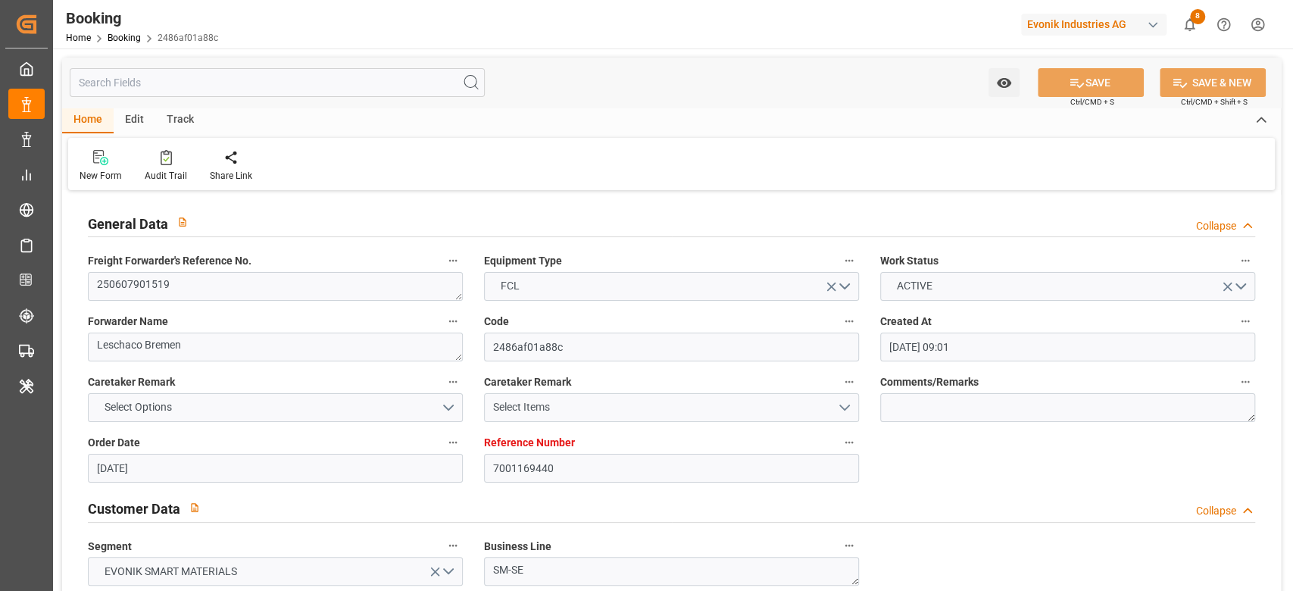
type input "25.06.2025 14:56"
type input "26.05.2025"
type input "12.09.2025 07:47"
type input "12.09.2025"
type input "04.06.2025 04:15"
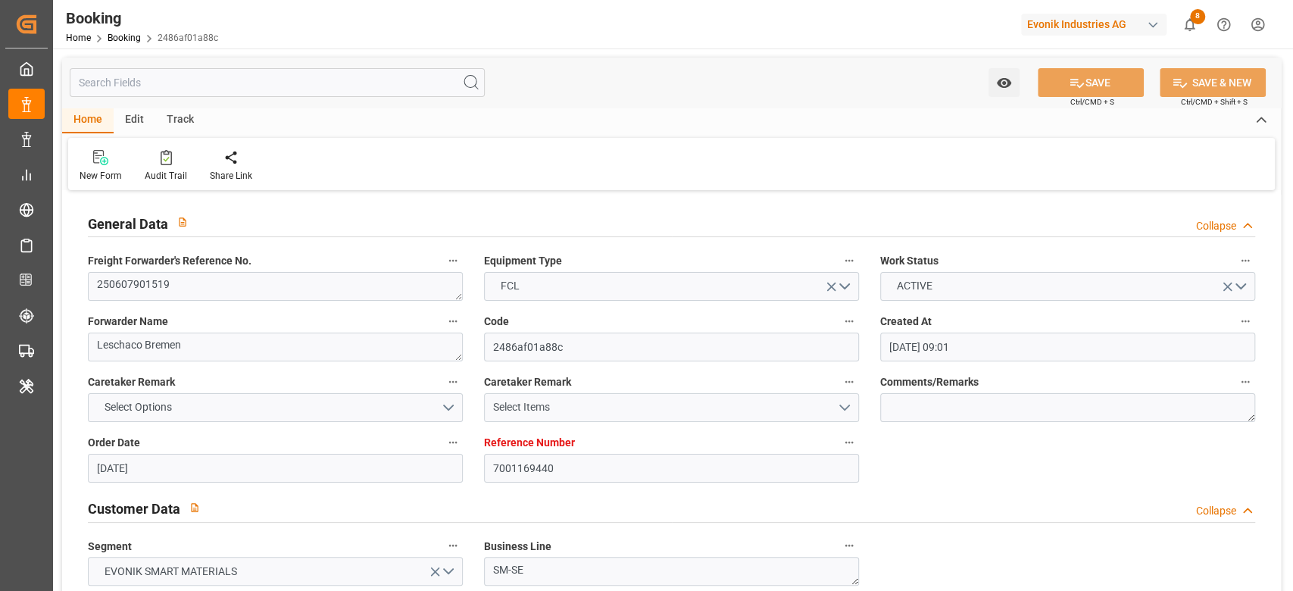
type input "04.06.2025 10:00"
type input "04.06.2025 12:33"
type input "24.06.2025 00:30"
type input "23.06.2025 19:53"
type input "24.06.2025 09:43"
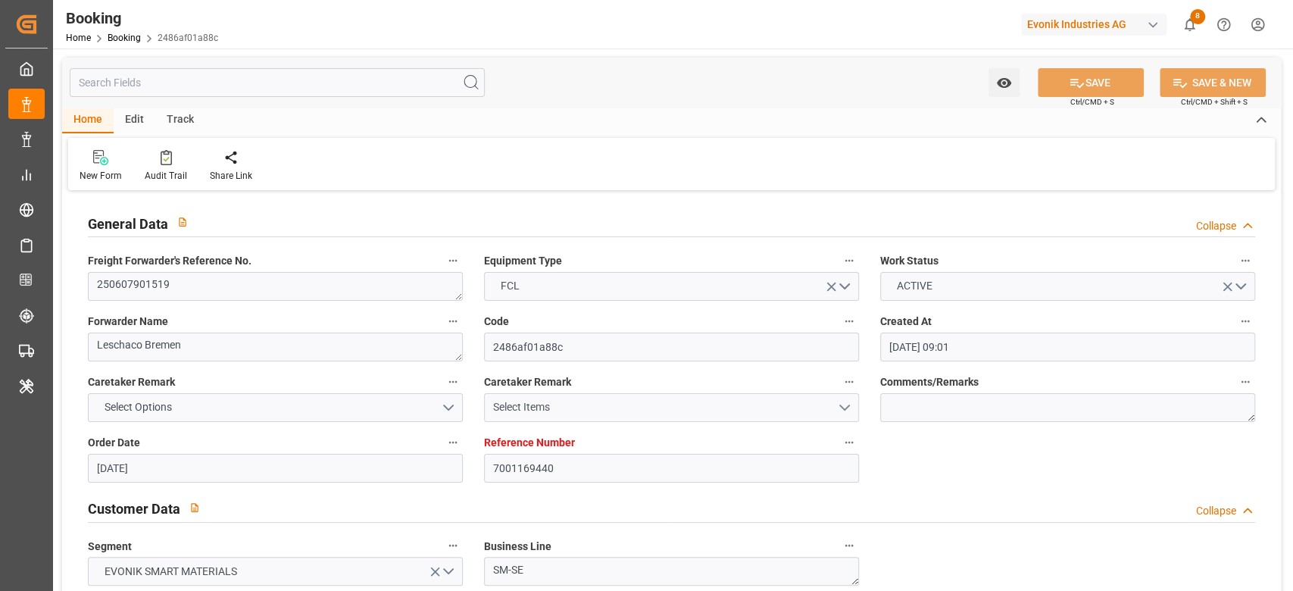
type input "23.06.2025 19:54"
type input "24.06.2025 11:32"
type input "28.06.2025 11:32"
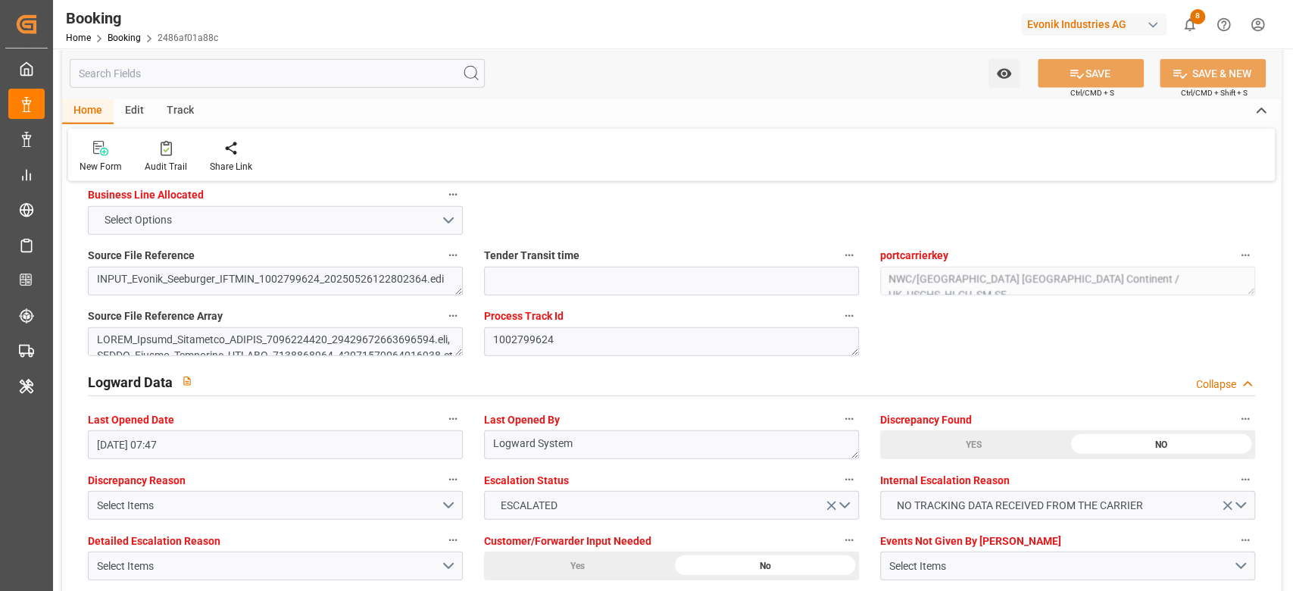
scroll to position [2728, 0]
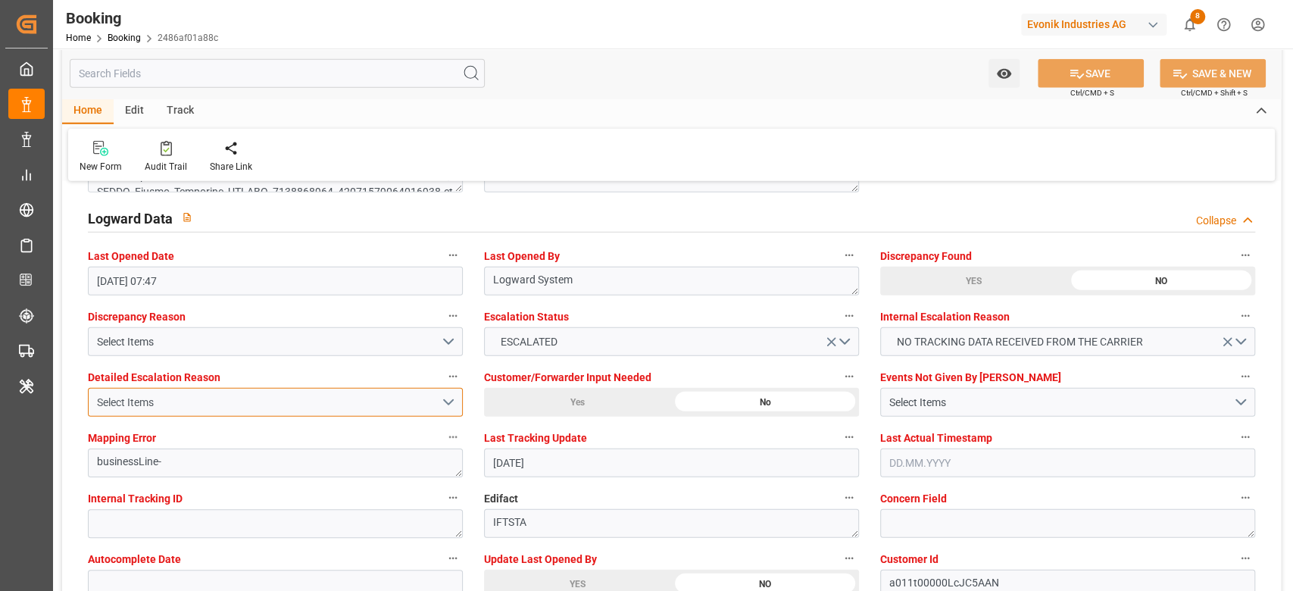
click at [366, 403] on div "Select Items" at bounding box center [269, 403] width 344 height 16
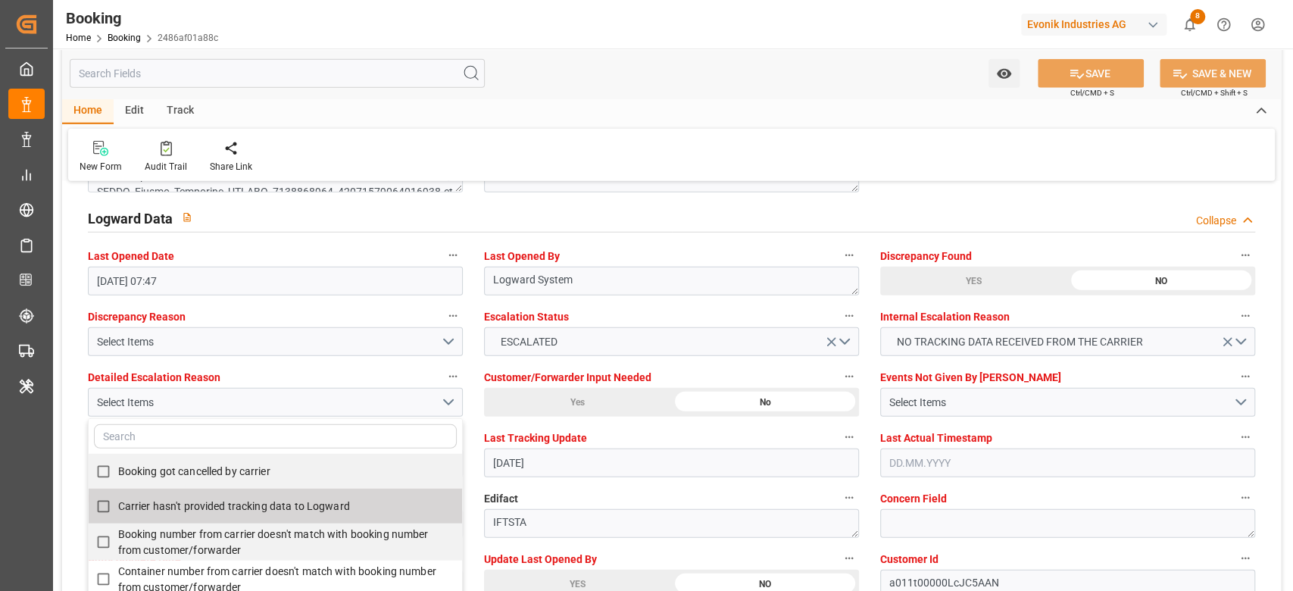
click at [273, 501] on span "Carrier hasn't provided tracking data to Logward" at bounding box center [234, 506] width 232 height 12
checkbox input "true"
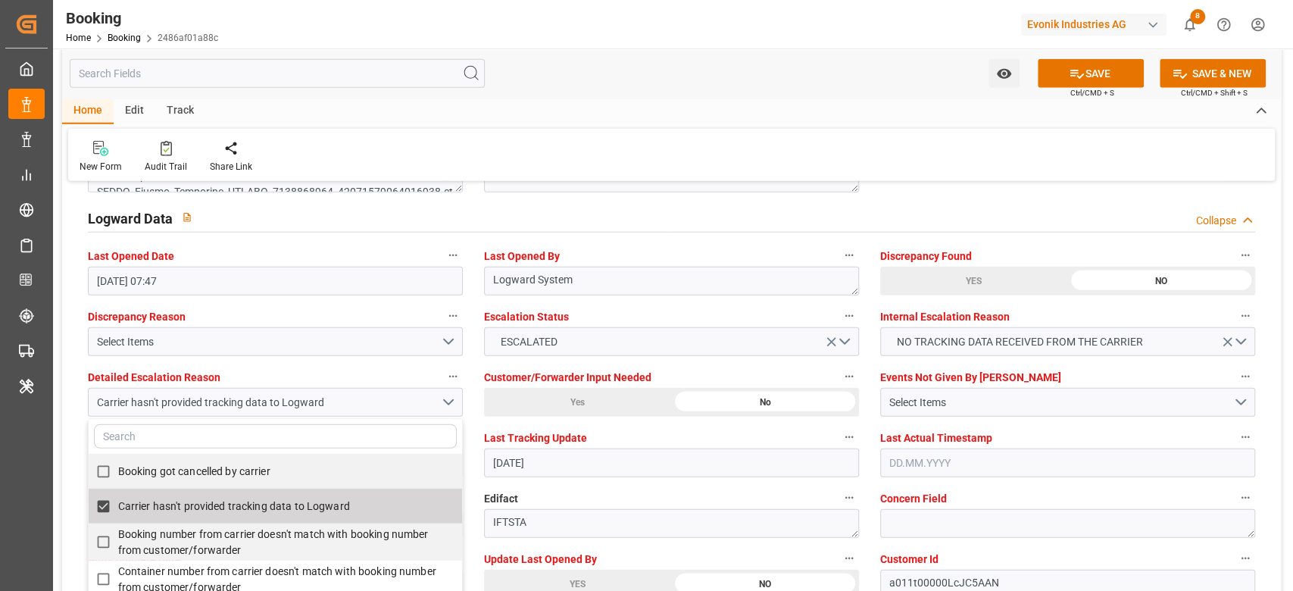
click at [631, 142] on div "New Form Audit Trail Share Link" at bounding box center [671, 155] width 1207 height 52
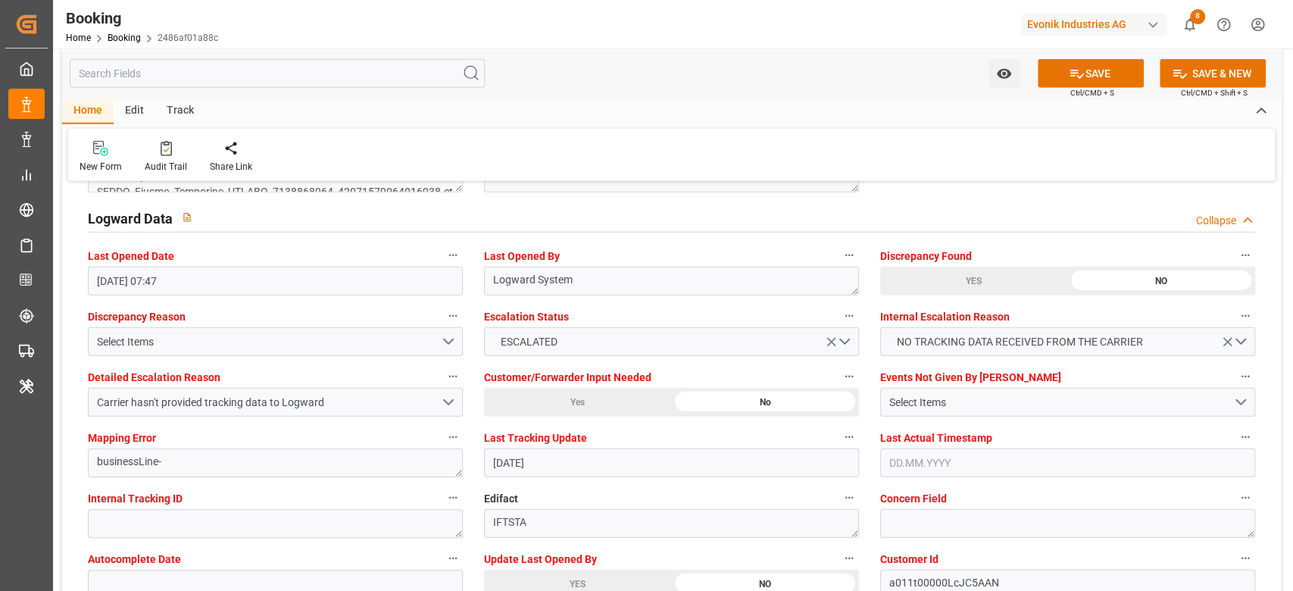
scroll to position [2903, 0]
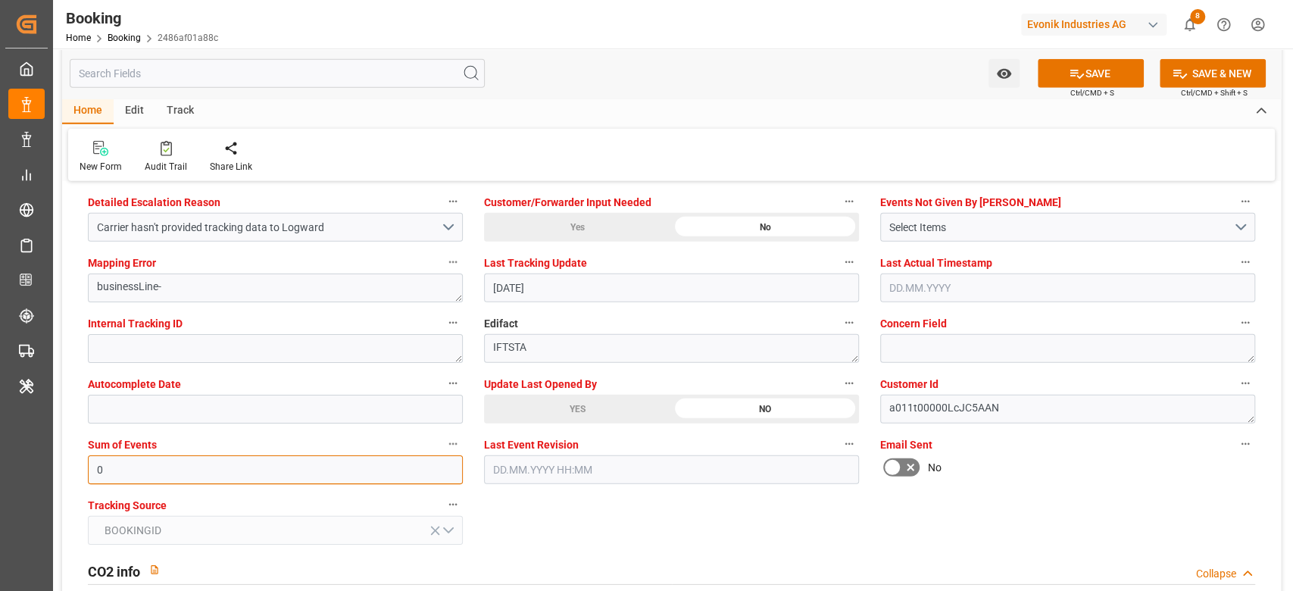
click at [249, 474] on input "0" at bounding box center [275, 469] width 375 height 29
type input "4096"
click at [578, 408] on div "YES" at bounding box center [577, 409] width 187 height 29
click at [976, 224] on div "Select Items" at bounding box center [1061, 228] width 344 height 16
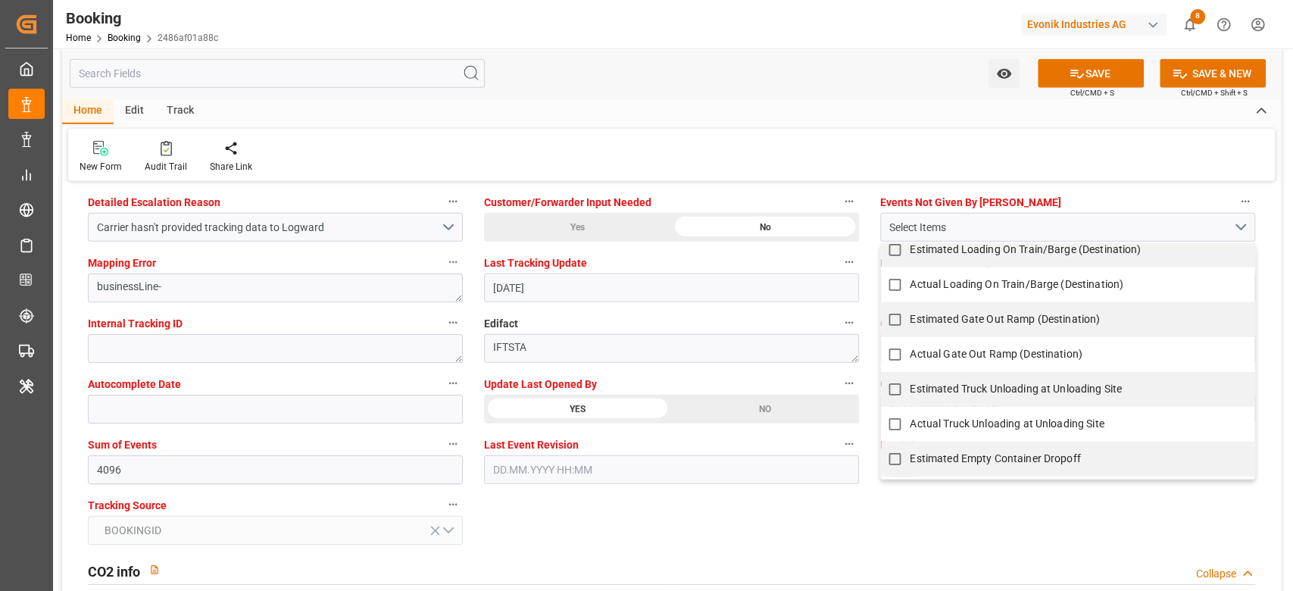
scroll to position [1263, 0]
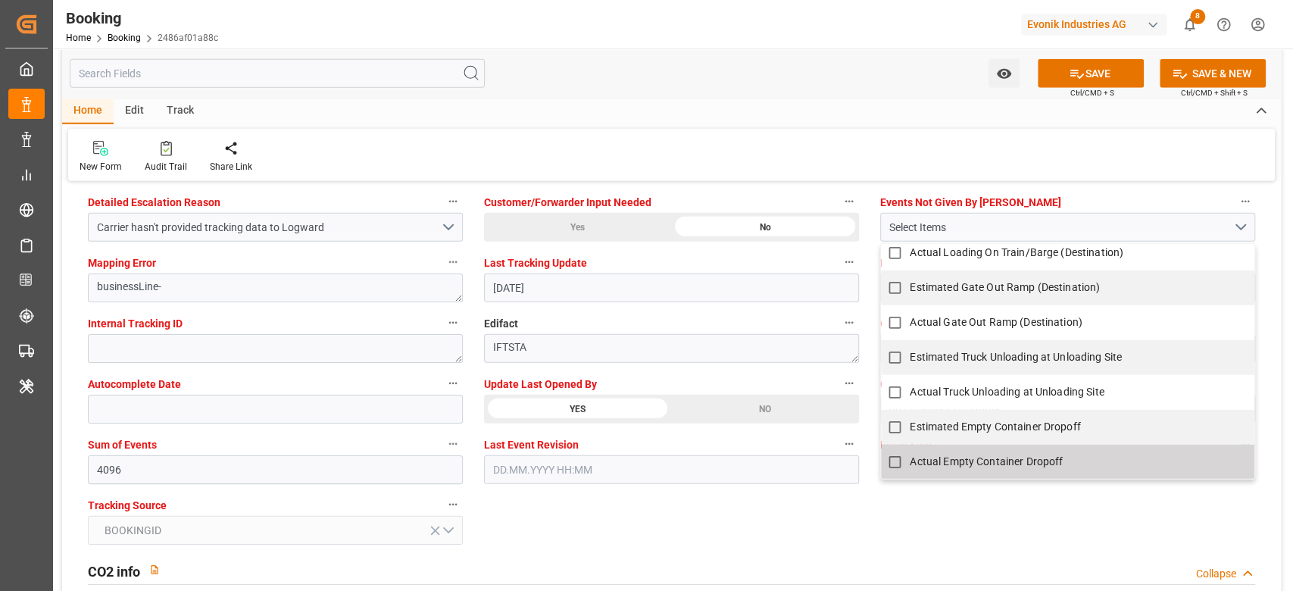
click at [964, 456] on span "Actual Empty Container Dropoff" at bounding box center [986, 462] width 153 height 12
checkbox input "true"
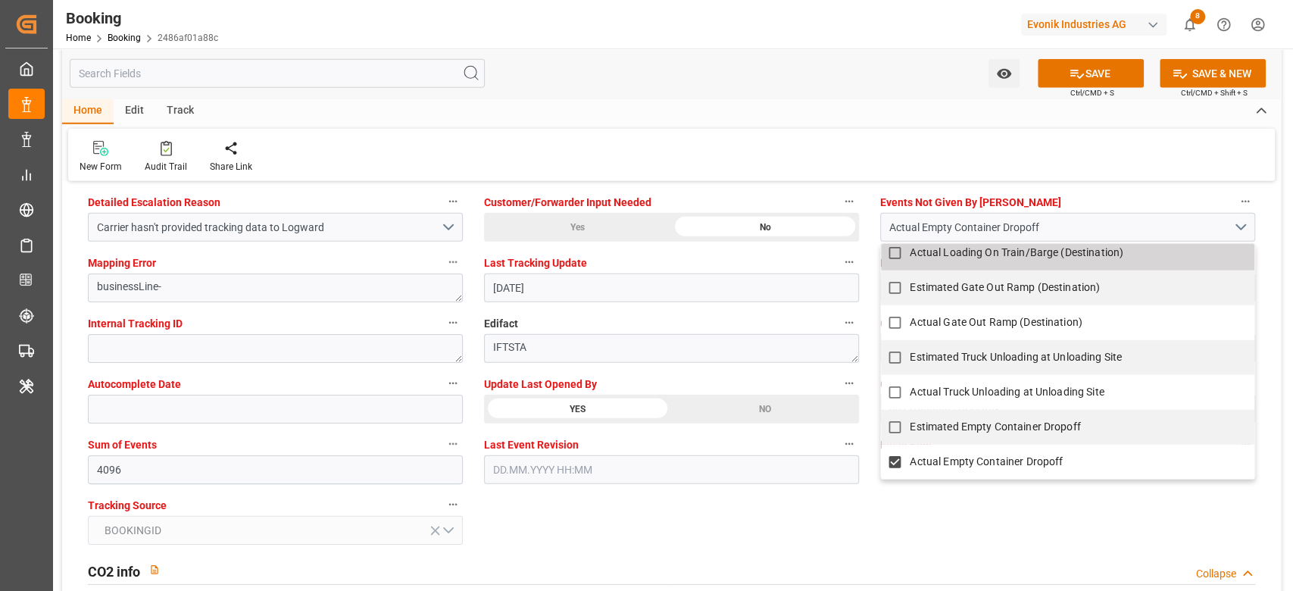
click at [864, 96] on div "Watch Option SAVE Ctrl/CMD + S SAVE & NEW Ctrl/CMD + Shift + S" at bounding box center [671, 73] width 1219 height 50
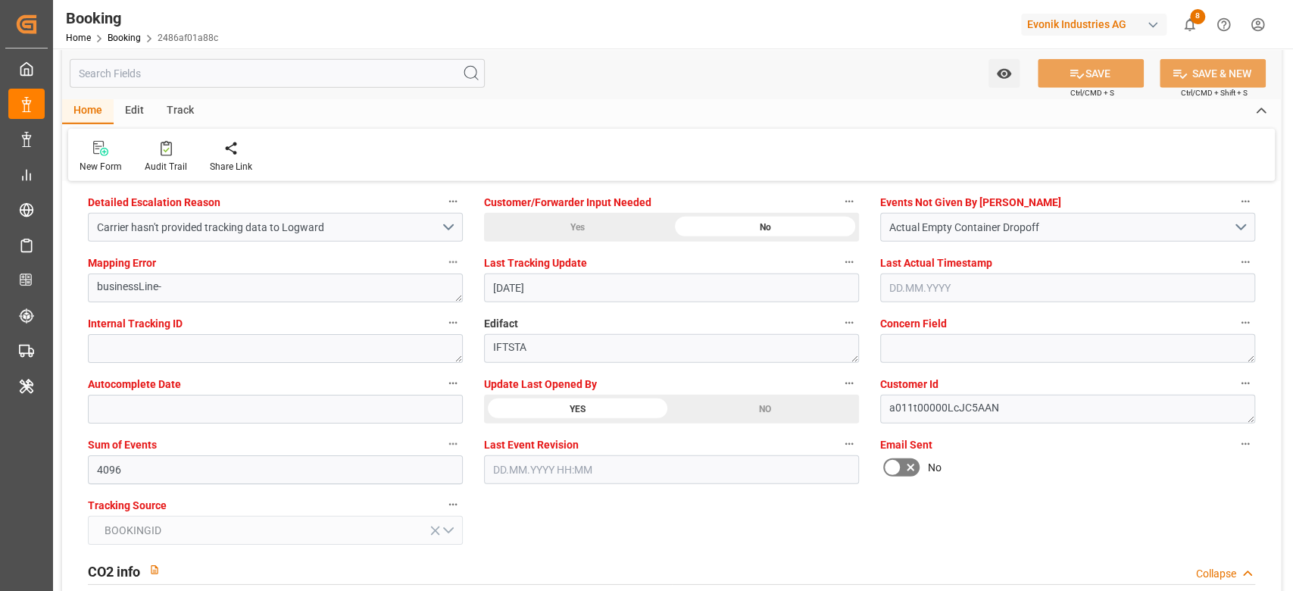
type textarea "Shyam Preethi"
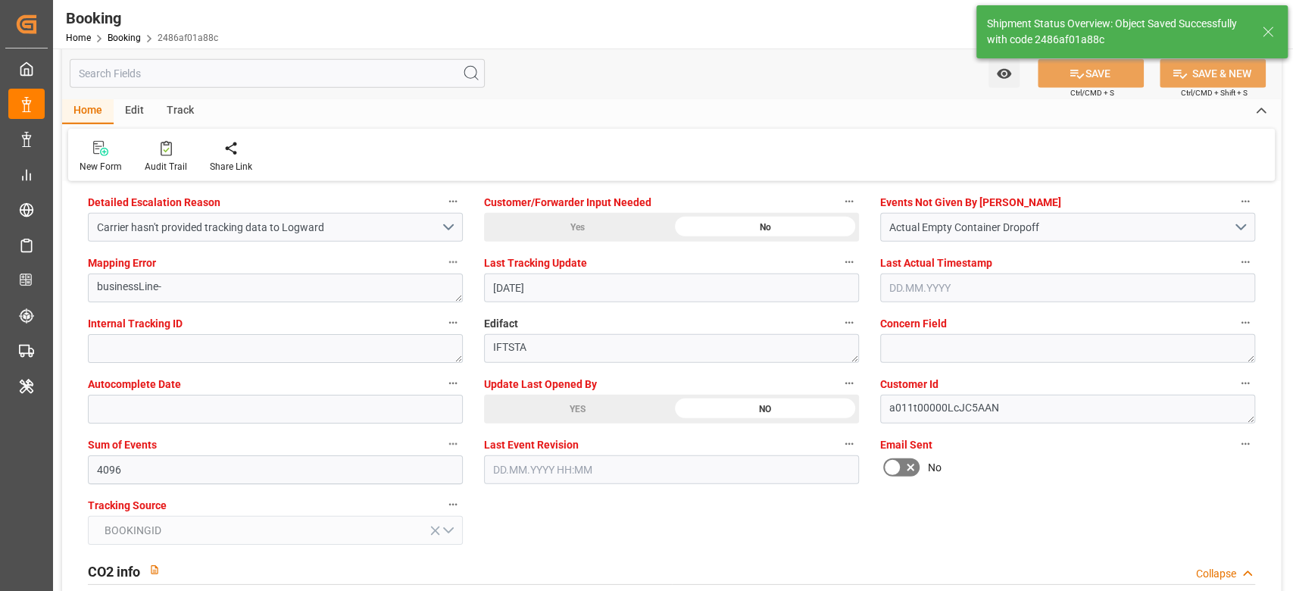
type input "12.09.2025 10:52"
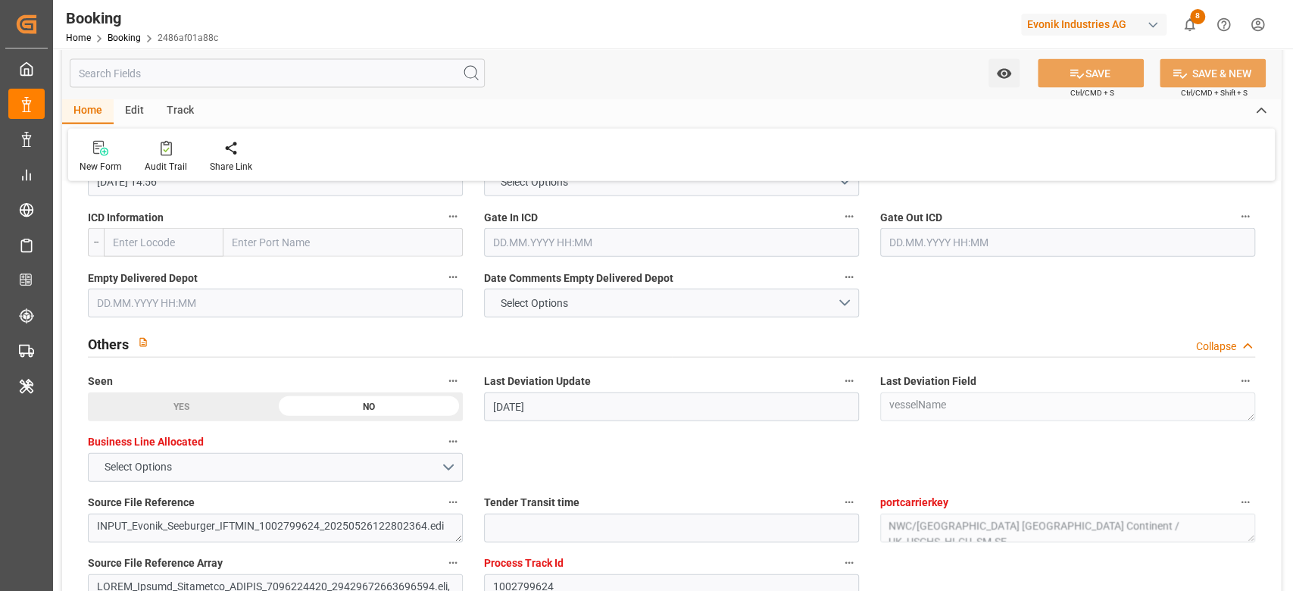
scroll to position [2296, 0]
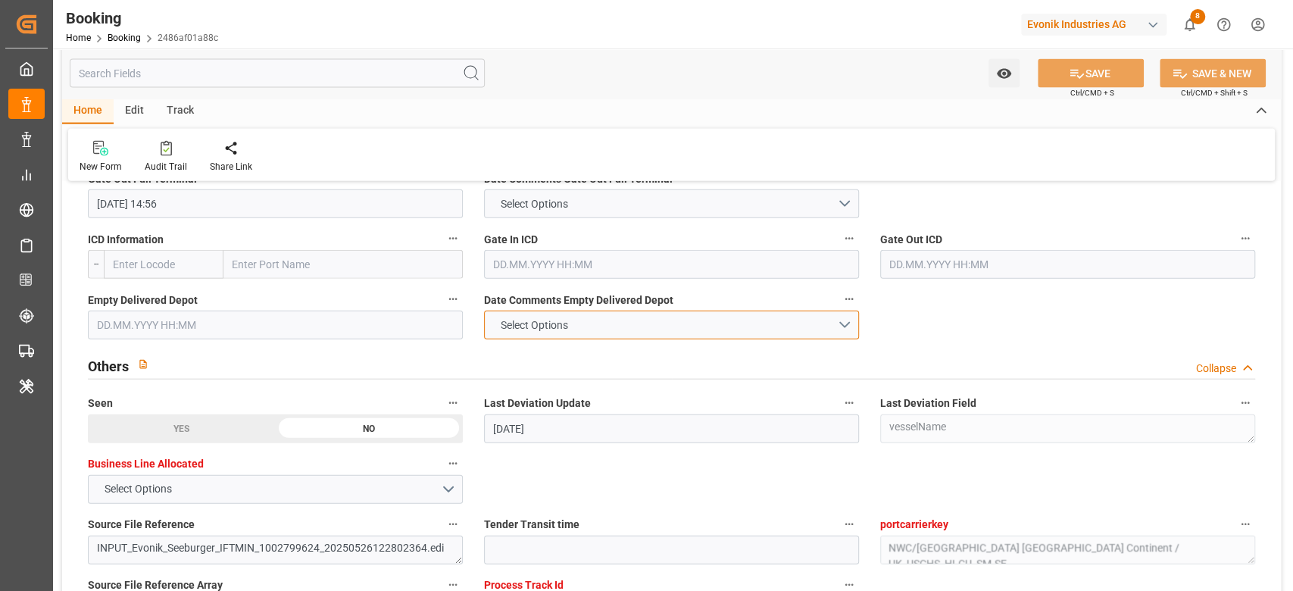
click at [567, 330] on span "Select Options" at bounding box center [533, 325] width 83 height 16
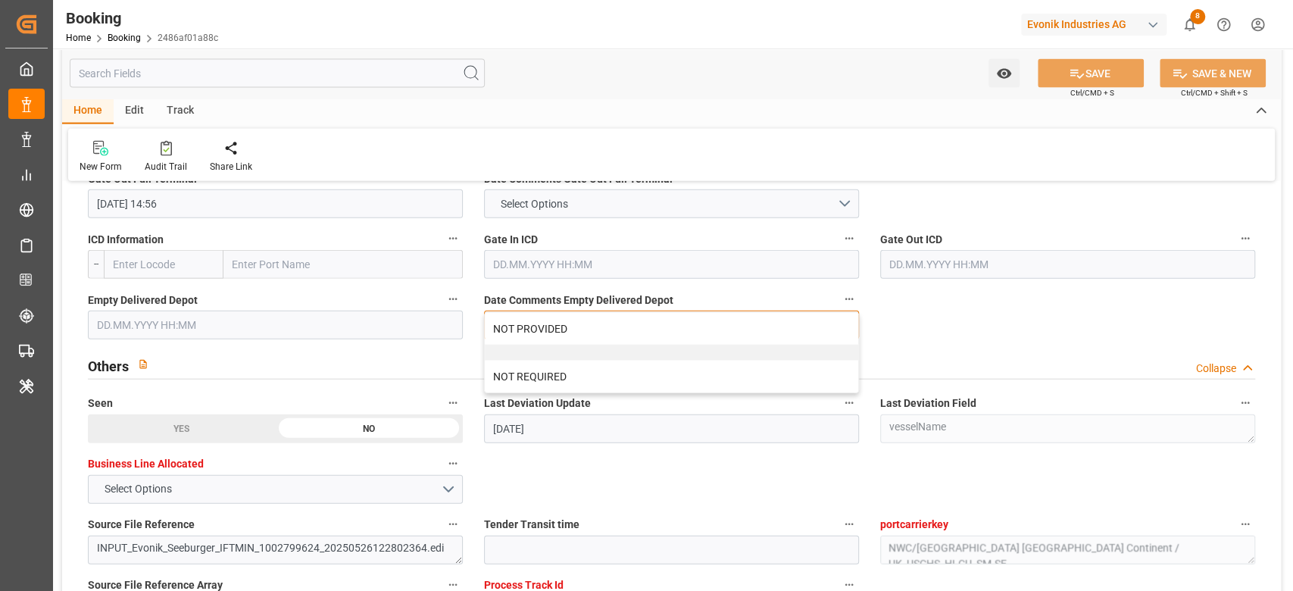
click at [567, 330] on div "NOT PROVIDED" at bounding box center [671, 329] width 373 height 32
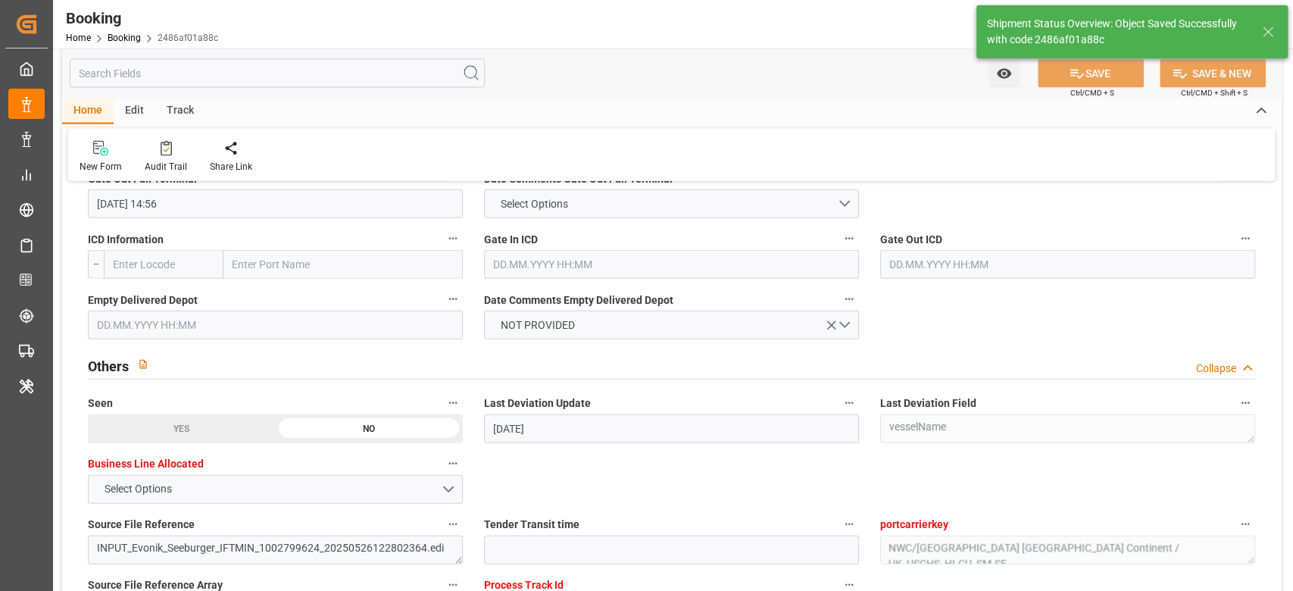
type input "12.09.2025 10:53"
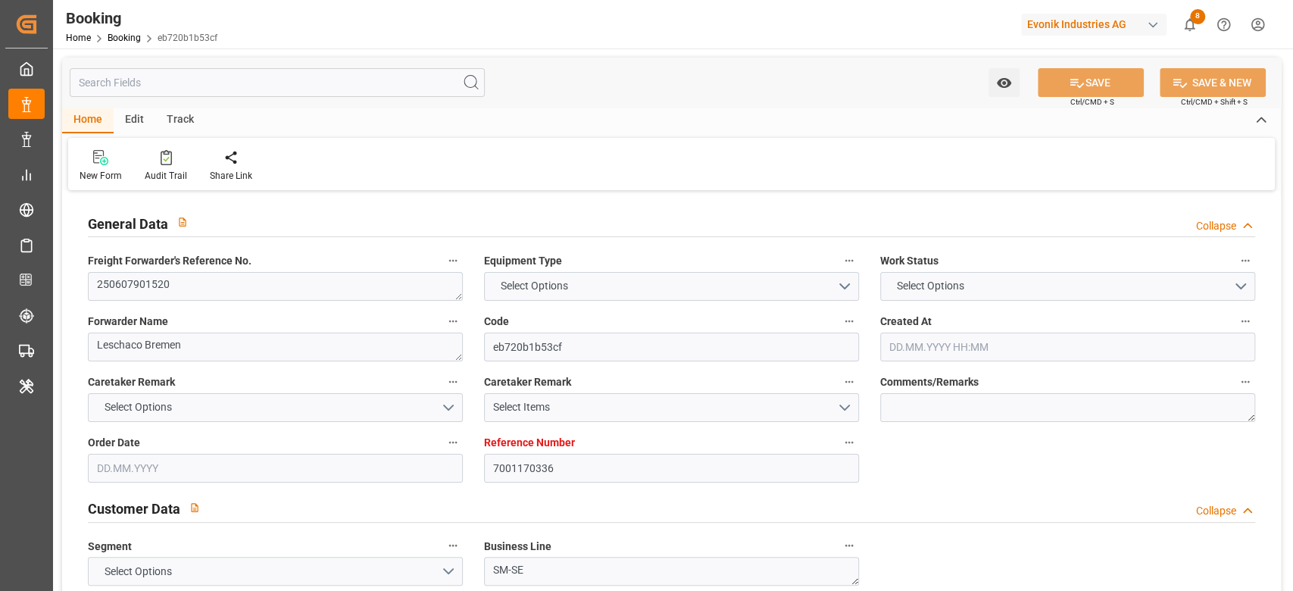
type textarea "250607901520"
type textarea "Leschaco Bremen"
type input "eb720b1b53cf"
type input "7001170336"
type textarea "SM-SE"
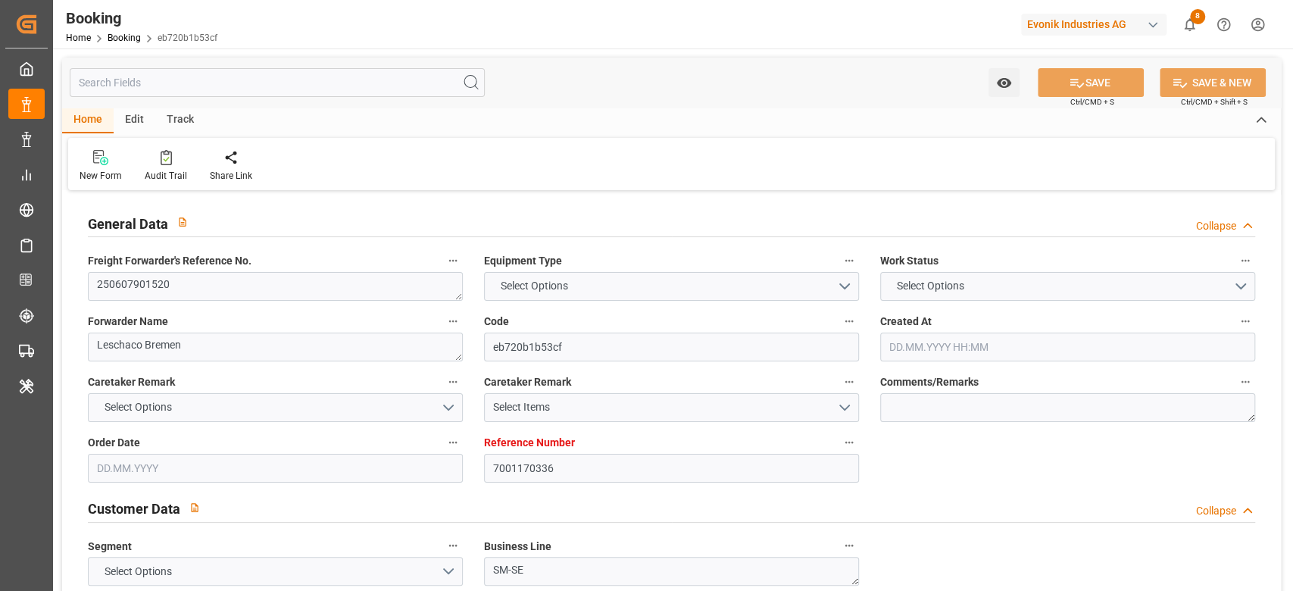
type input "7001170335"
type textarea "[PERSON_NAME][EMAIL_ADDRESS][PERSON_NAME][DOMAIN_NAME]"
type textarea "DAP"
type textarea "CUSTOMER"
type textarea "8"
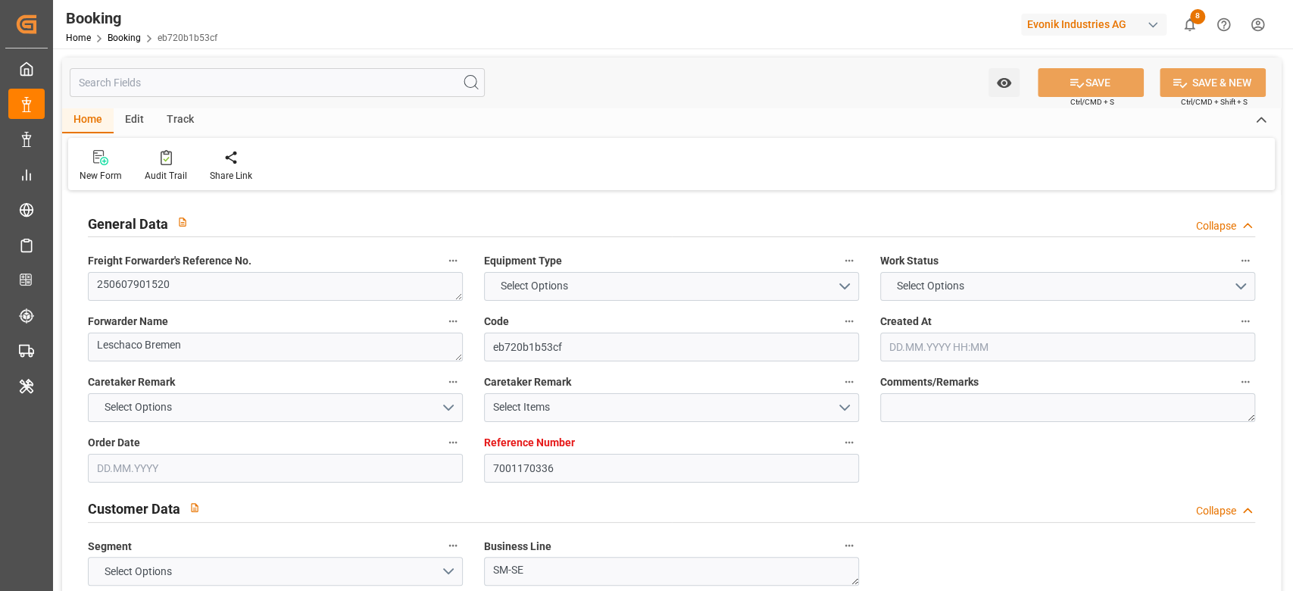
type textarea "Bitterfeld"
type textarea "TCVU8911491"
type input "AL MANAMAH"
type input "HLCU"
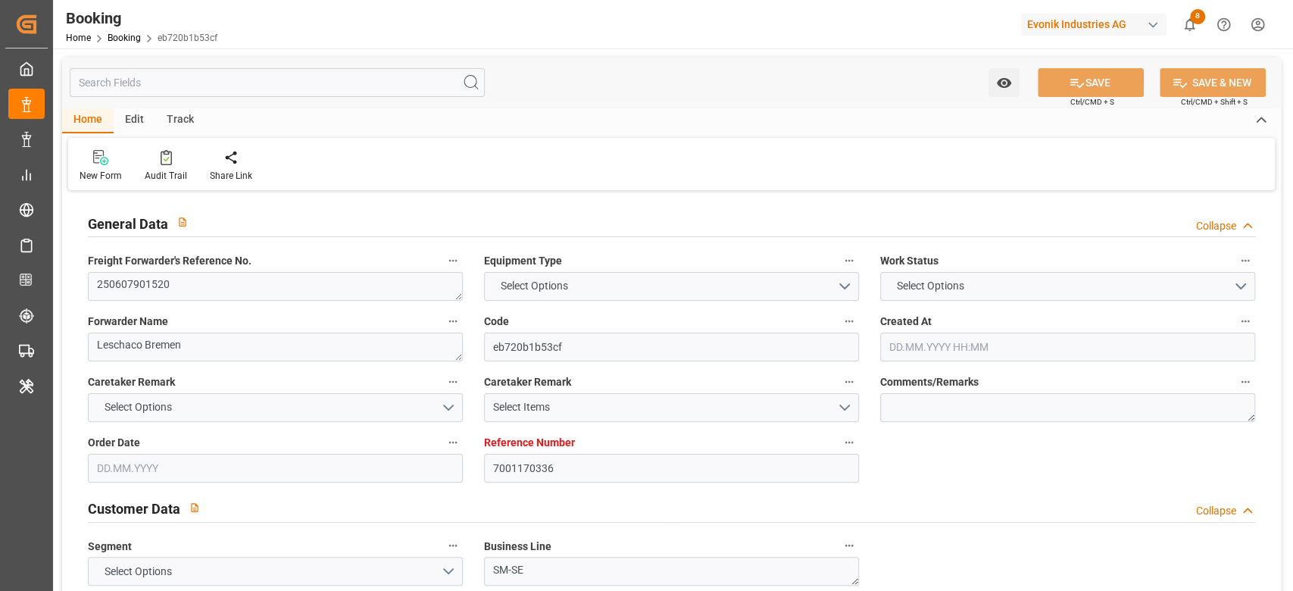
type textarea "35430844"
type input "[GEOGRAPHIC_DATA]"
type textarea "vesselName"
type textarea "INPUT_Evonik_Seeburger_IFTMIN_1002835930_20250606090617401.edi"
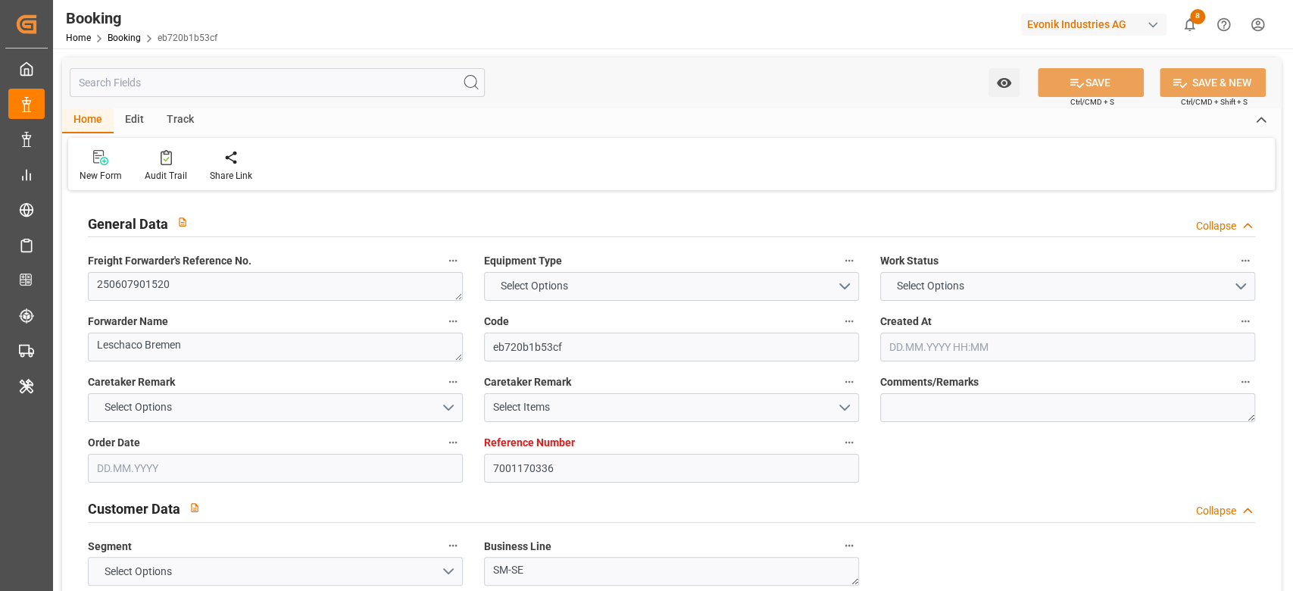
type textarea "NWC/[GEOGRAPHIC_DATA] [GEOGRAPHIC_DATA] Continent / UK_USCHS_HLCU_SM-SE"
type textarea "INPUT_Evonik_Seeburger_IFTMIN_1002767704_20250516072529213.edi,INPUT_Evonik_See…"
type textarea "1002835930"
type textarea "Logward System"
type textarea "businessLine-"
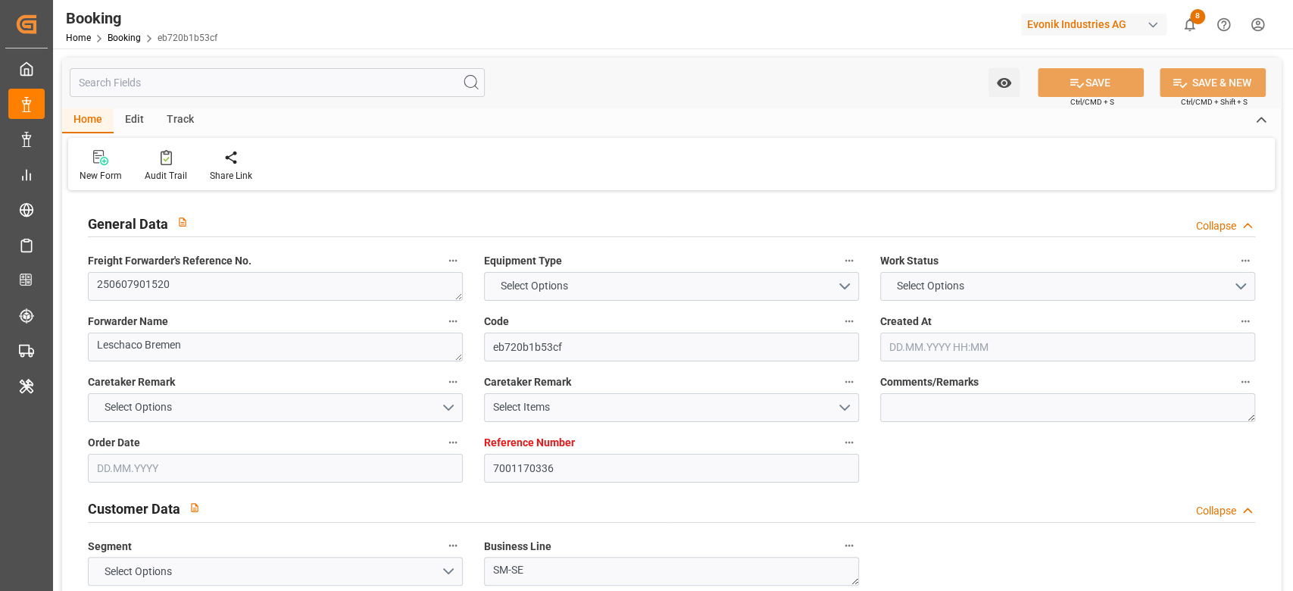
type textarea "IFTSTA"
type textarea "a011t00000LcJC5AAN"
type textarea "No"
type input "[GEOGRAPHIC_DATA]"
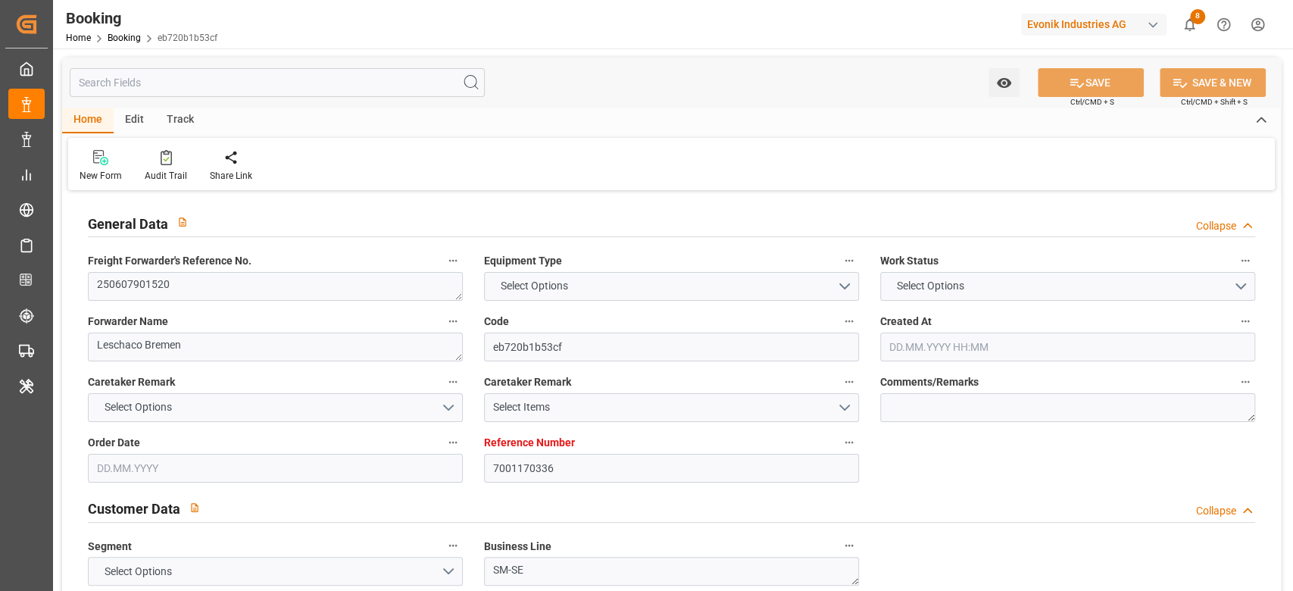
type input "523W"
type input "VESSEL"
type input "AL MANAMAH"
type input "TRUCK"
type input "7001170336"
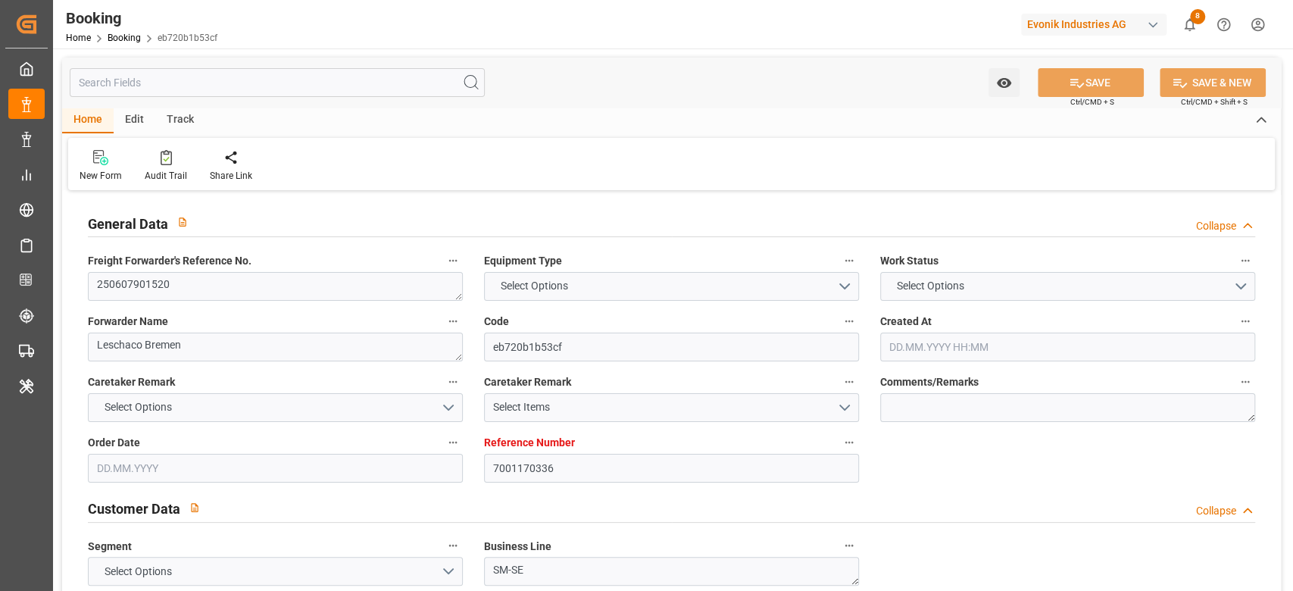
type input "9349538"
type input "Hapag [PERSON_NAME]"
type input "Hapag Lloyd Aktiengesellschaft"
type input "DEHAM"
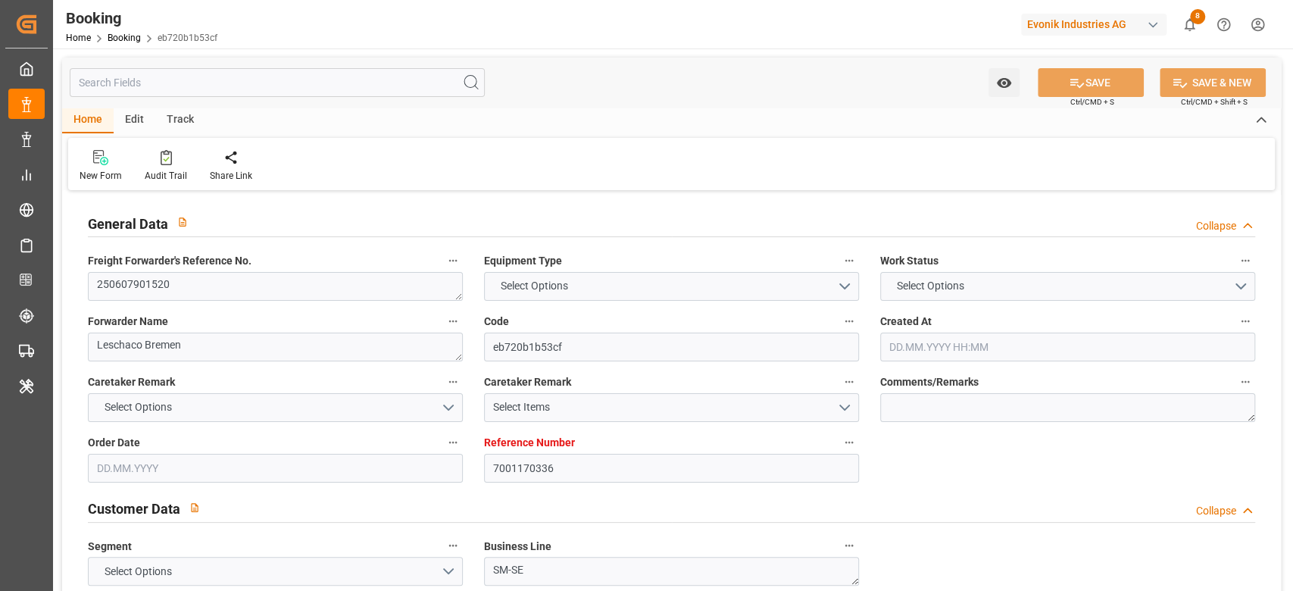
type input "USCHS"
type input "12"
type input "0"
type input "-12"
type input "DEHAM"
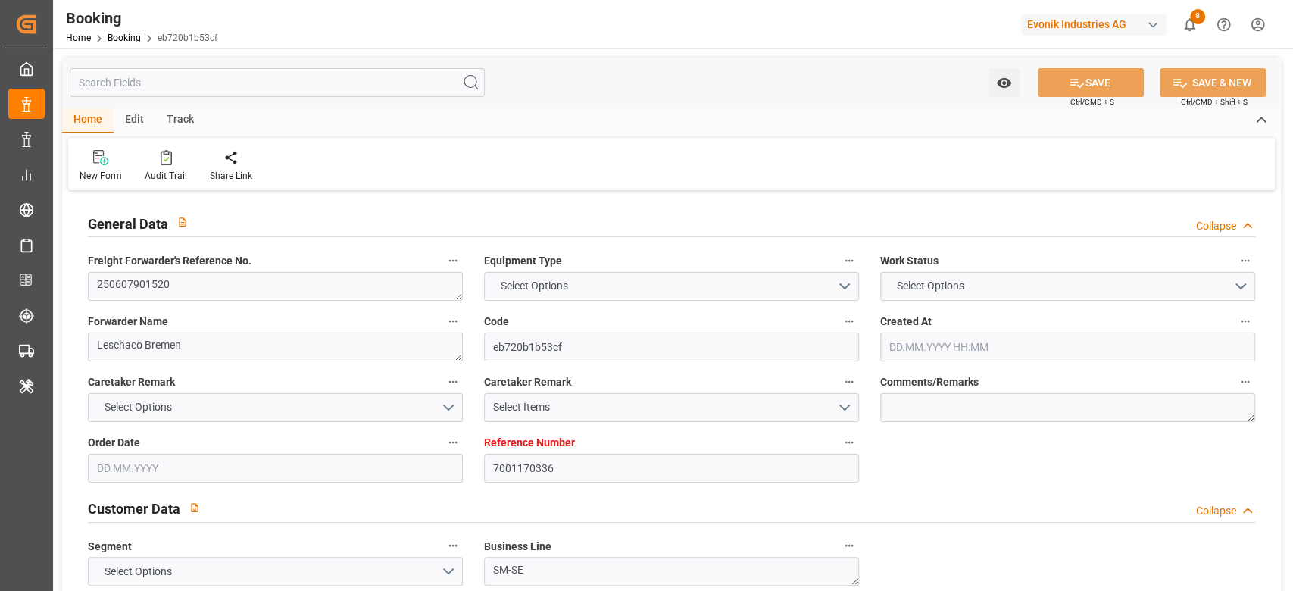
type input "USCHS"
type input "9349538"
type input "[DATE] 05:26"
type input "[DATE]"
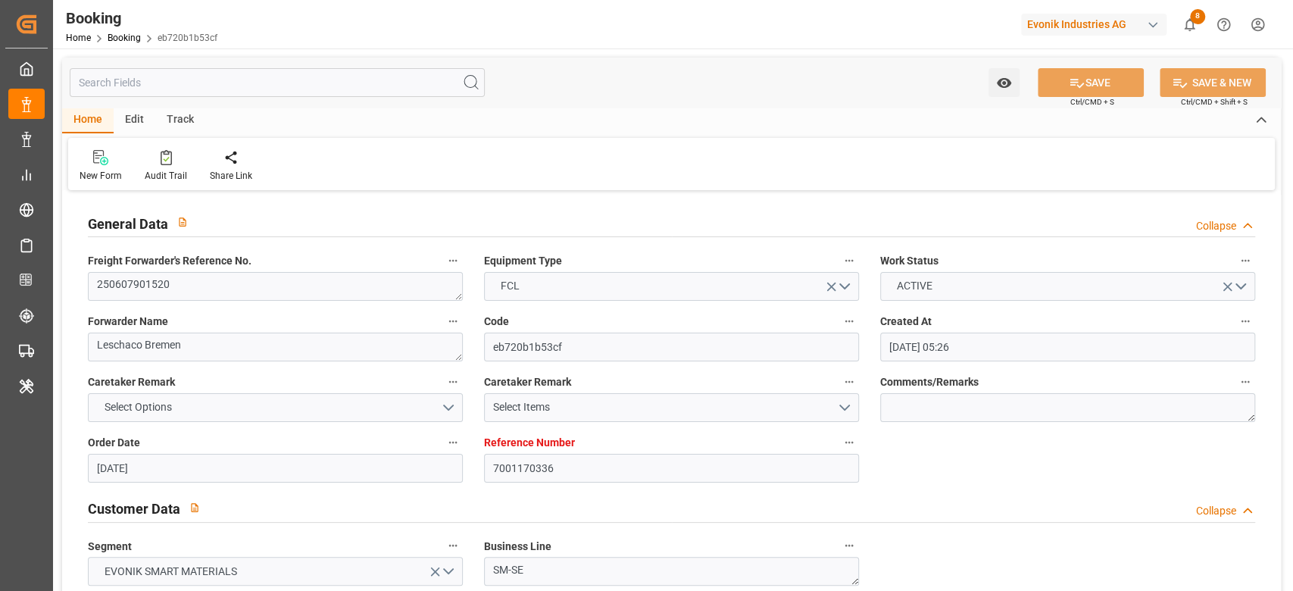
type input "[DATE]"
type input "[DATE] 00:00"
type input "[DATE]"
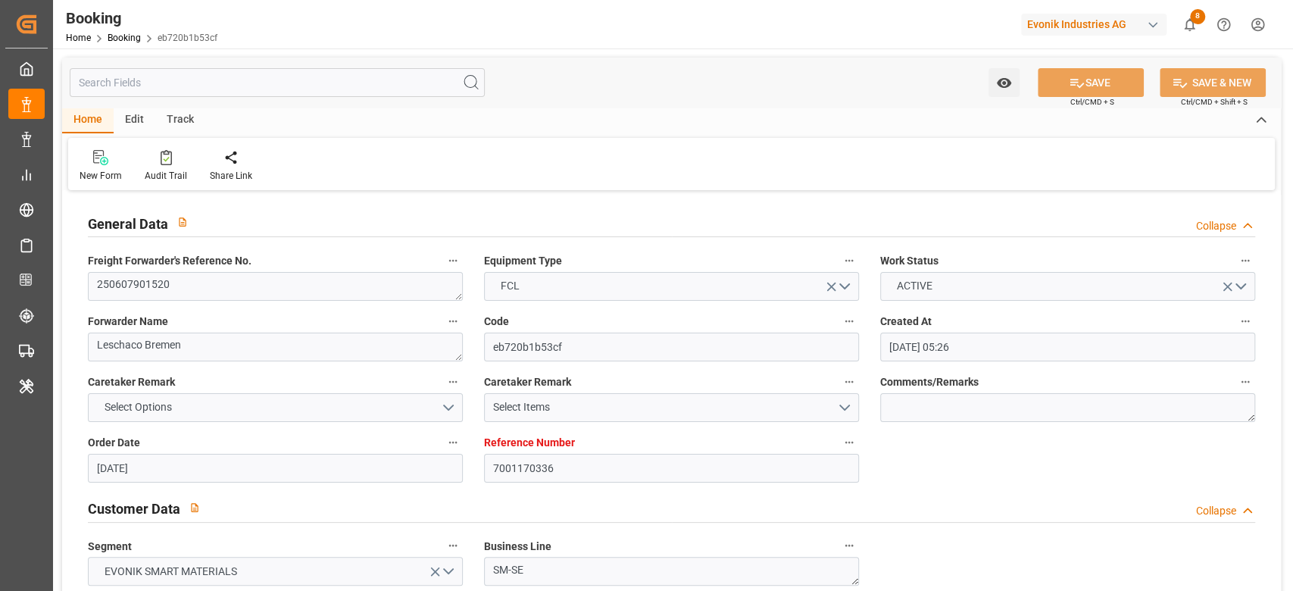
type input "[DATE] 15:00"
type input "[DATE] 00:00"
type input "[DATE]"
type input "[DATE] 08:48"
type input "[DATE] 17:14"
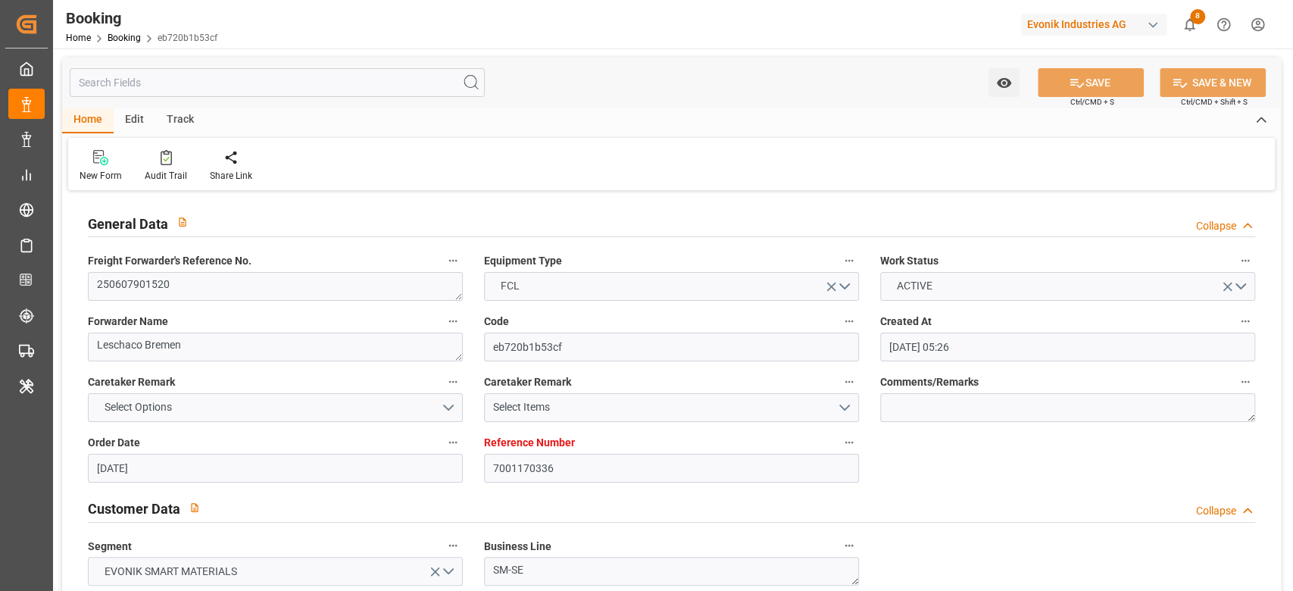
type input "[DATE] 00:30"
type input "[DATE] 00:00"
type input "[DATE]"
type input "[DATE] 19:54"
type input "[DATE] 15:25"
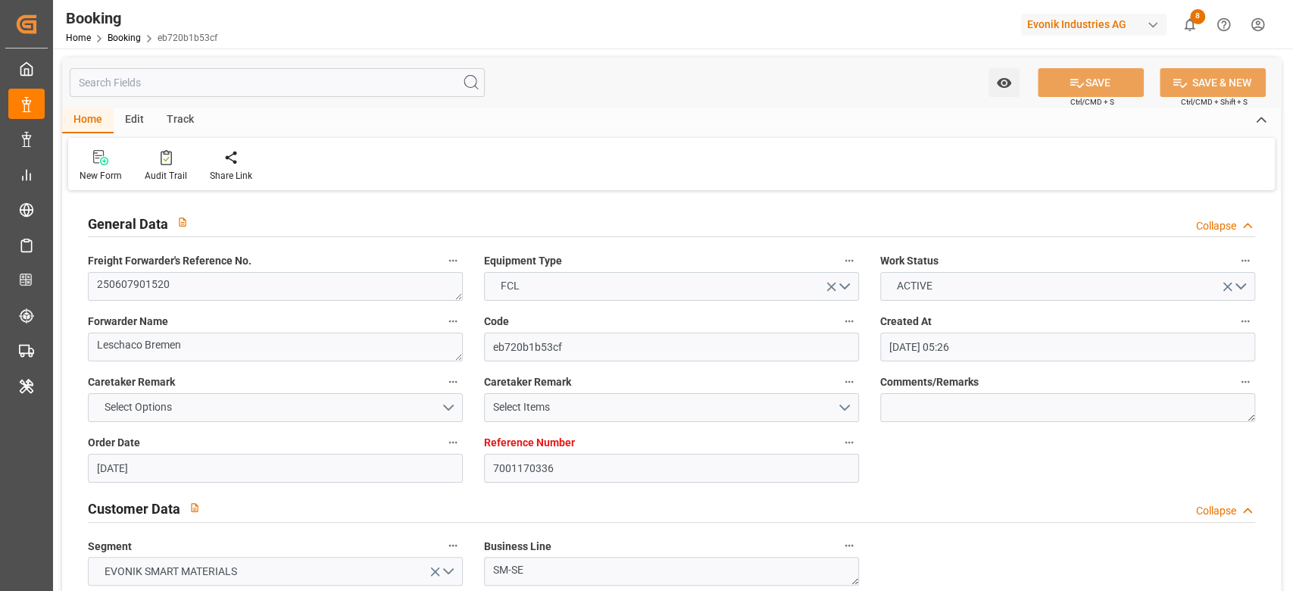
type input "[DATE]"
type input "[DATE] 11:07"
type input "[DATE]"
type input "[DATE] 15:00"
type input "[DATE] 07:00"
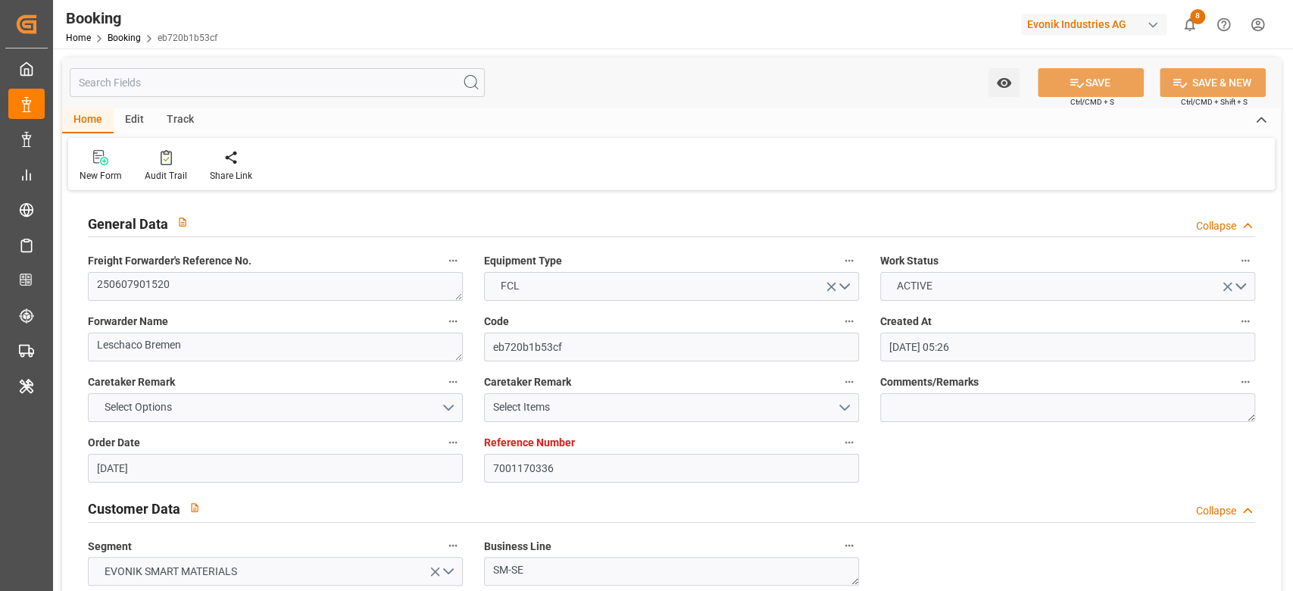
type input "[DATE] 03:00"
type input "[DATE] 15:00"
type input "[DATE] 09:36"
type input "[DATE] 00:30"
type input "[DATE] 19:53"
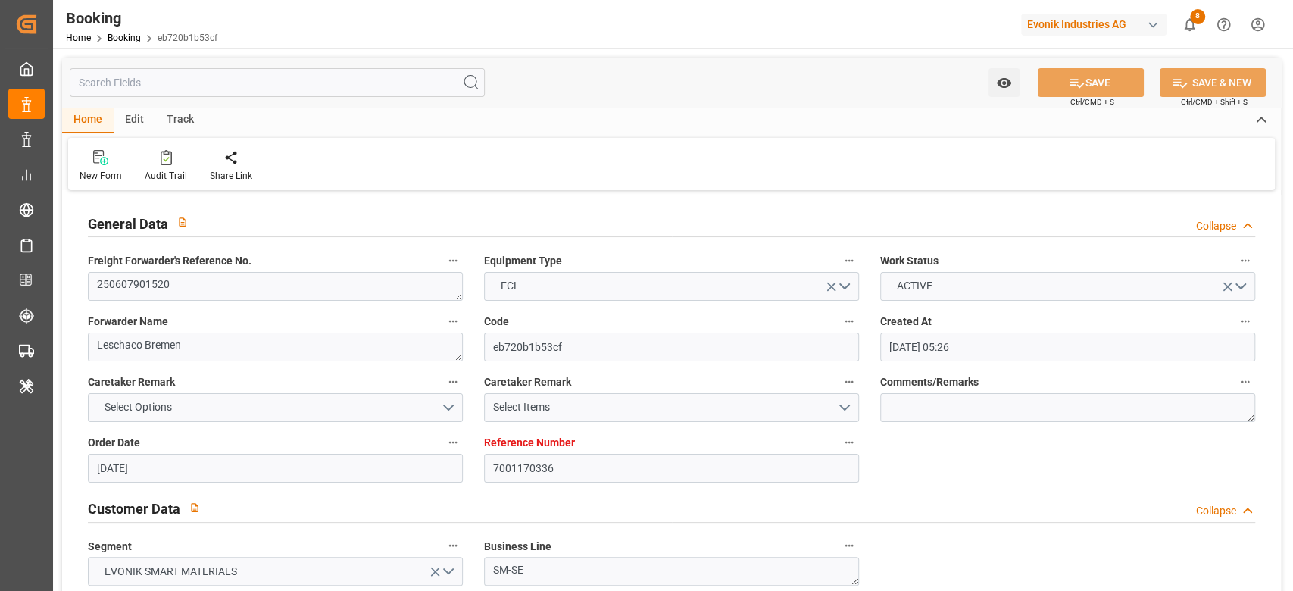
type input "[DATE] 14:19"
type input "[DATE] 13:00"
type input "[DATE] 04:01"
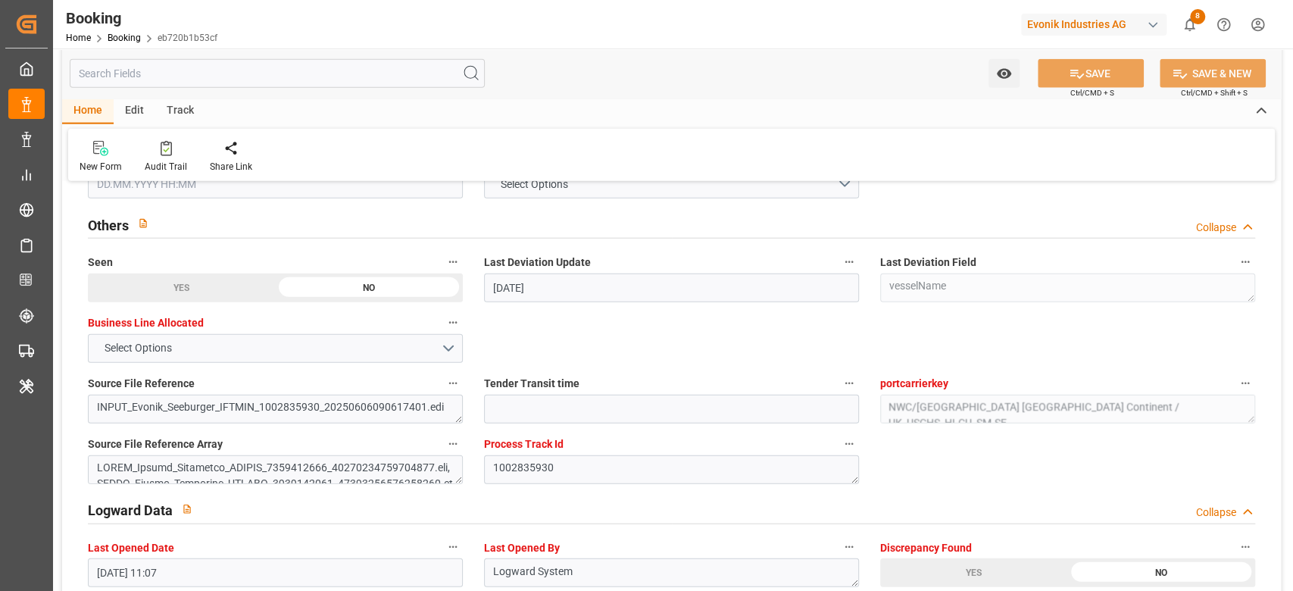
scroll to position [2319, 0]
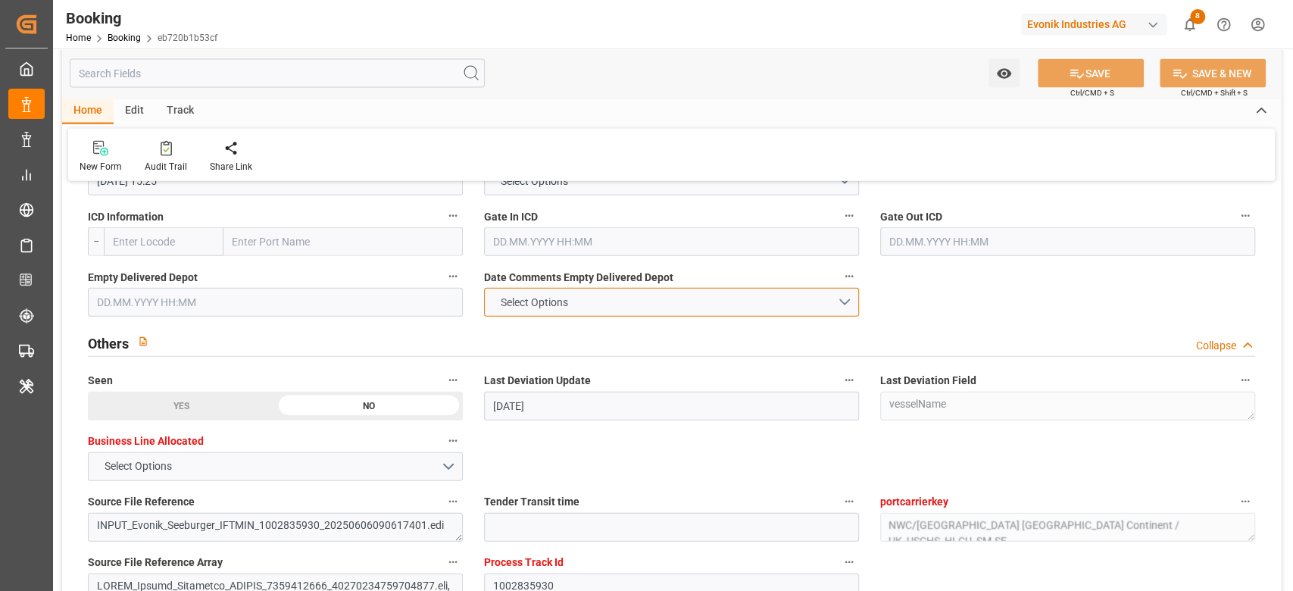
click at [630, 303] on button "Select Options" at bounding box center [671, 302] width 375 height 29
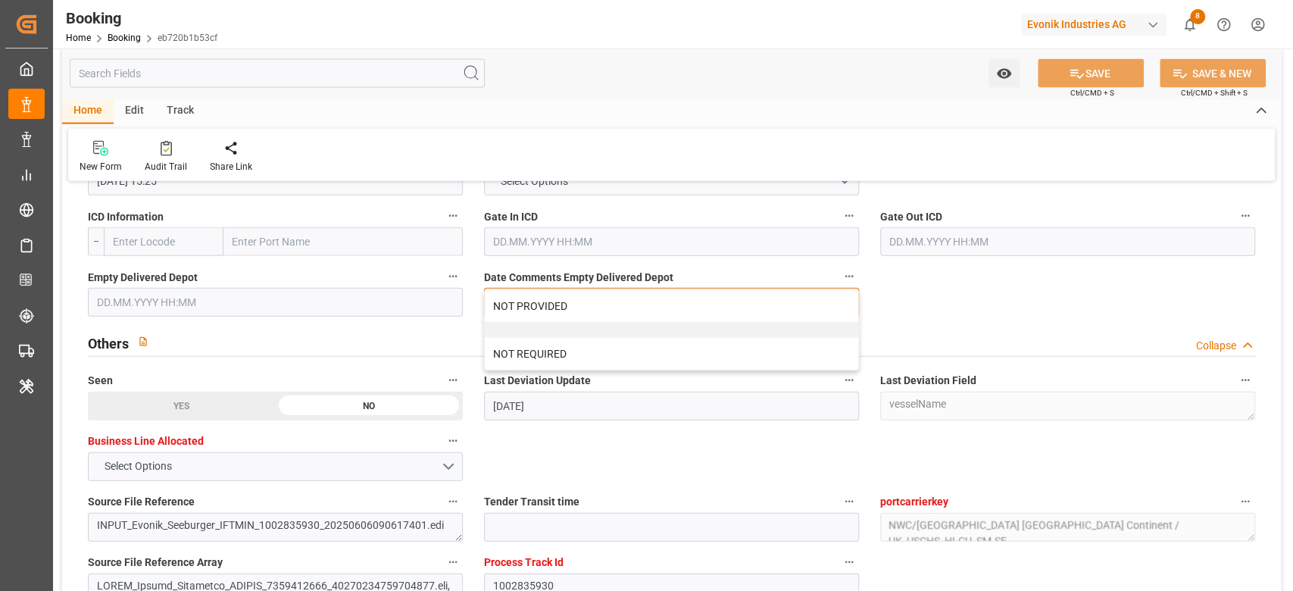
click at [630, 303] on div "NOT PROVIDED" at bounding box center [671, 306] width 373 height 32
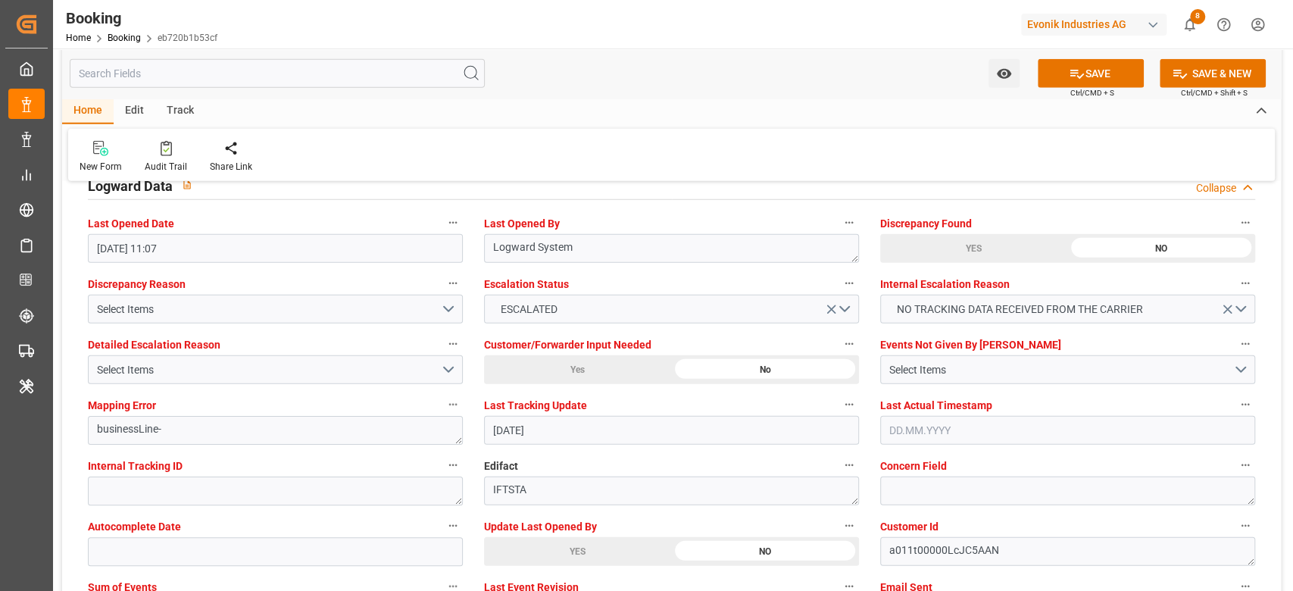
scroll to position [2763, 0]
click at [936, 367] on div "Select Items" at bounding box center [1061, 369] width 344 height 16
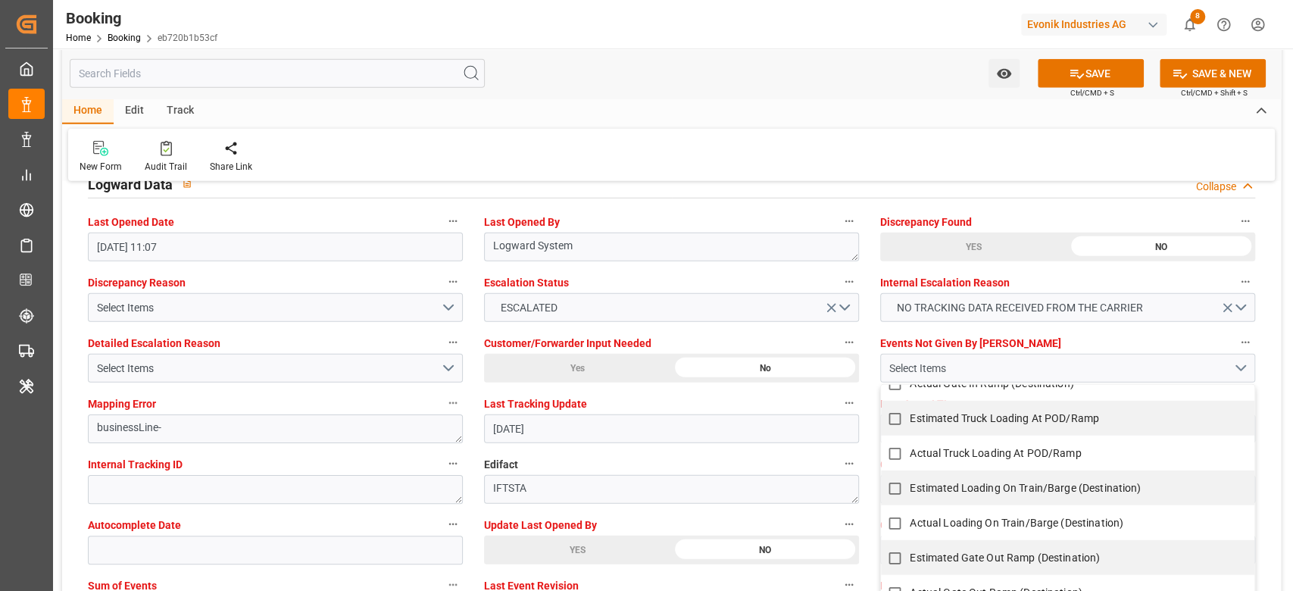
scroll to position [1263, 0]
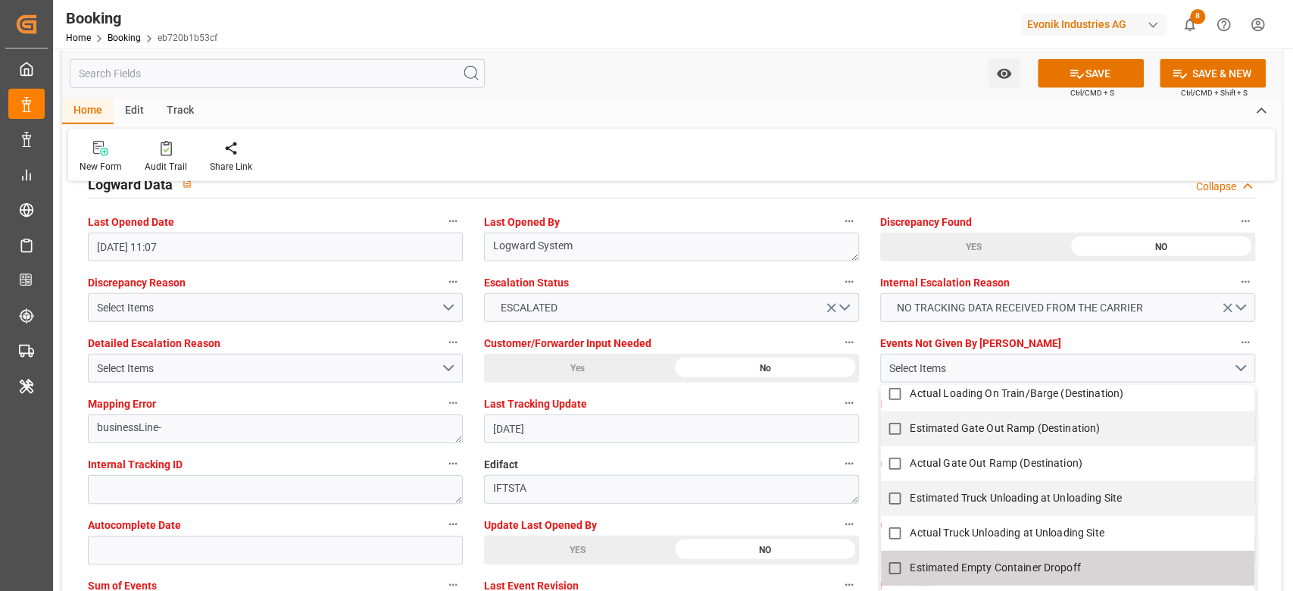
click at [968, 570] on span "Estimated Empty Container Dropoff" at bounding box center [995, 568] width 170 height 12
checkbox input "false"
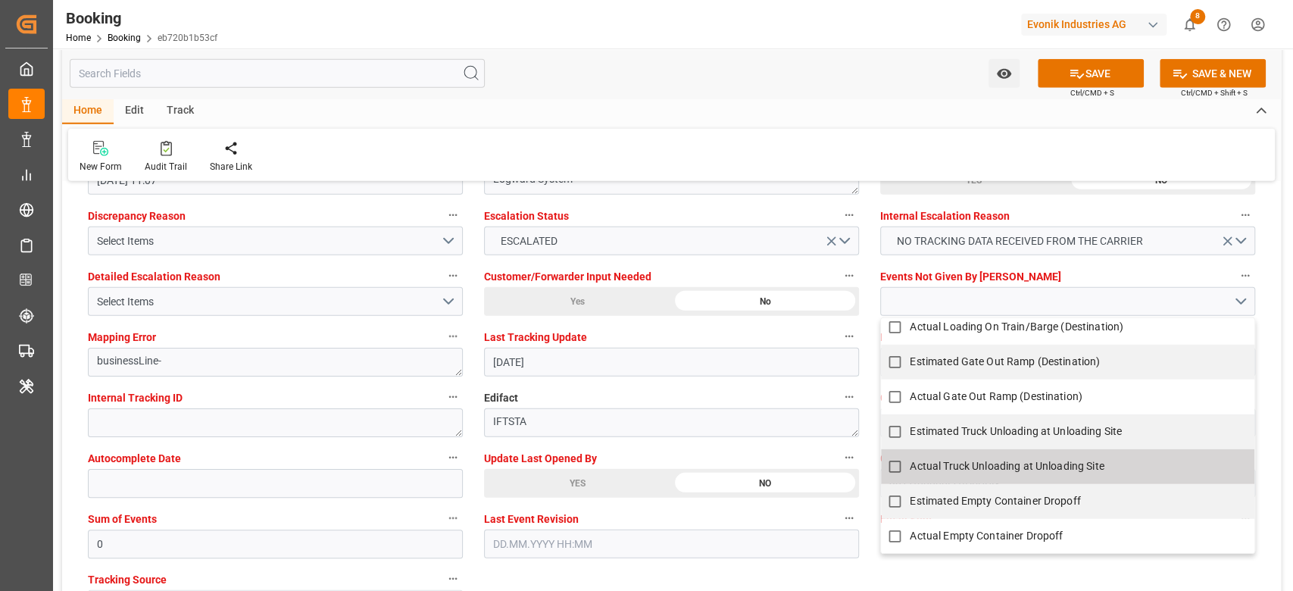
scroll to position [2833, 0]
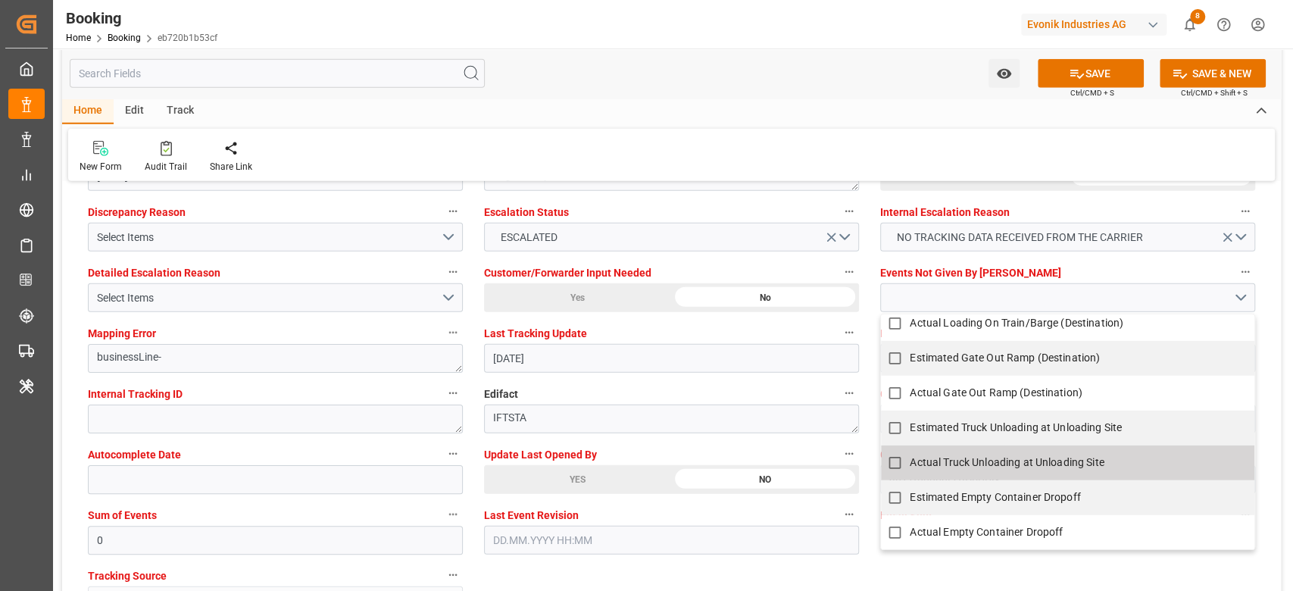
click at [970, 532] on span "Actual Empty Container Dropoff" at bounding box center [986, 532] width 153 height 12
checkbox input "true"
click at [271, 542] on input "0" at bounding box center [275, 540] width 375 height 29
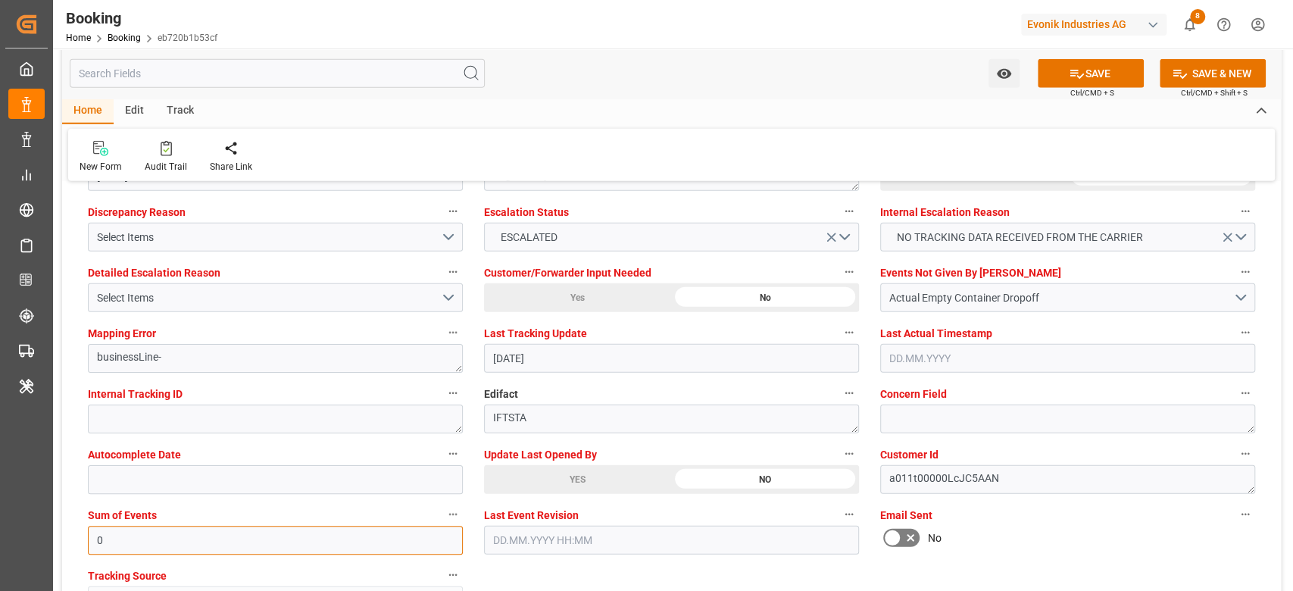
click at [271, 542] on input "0" at bounding box center [275, 540] width 375 height 29
type input "4096"
click at [295, 285] on button "Select Items" at bounding box center [275, 297] width 375 height 29
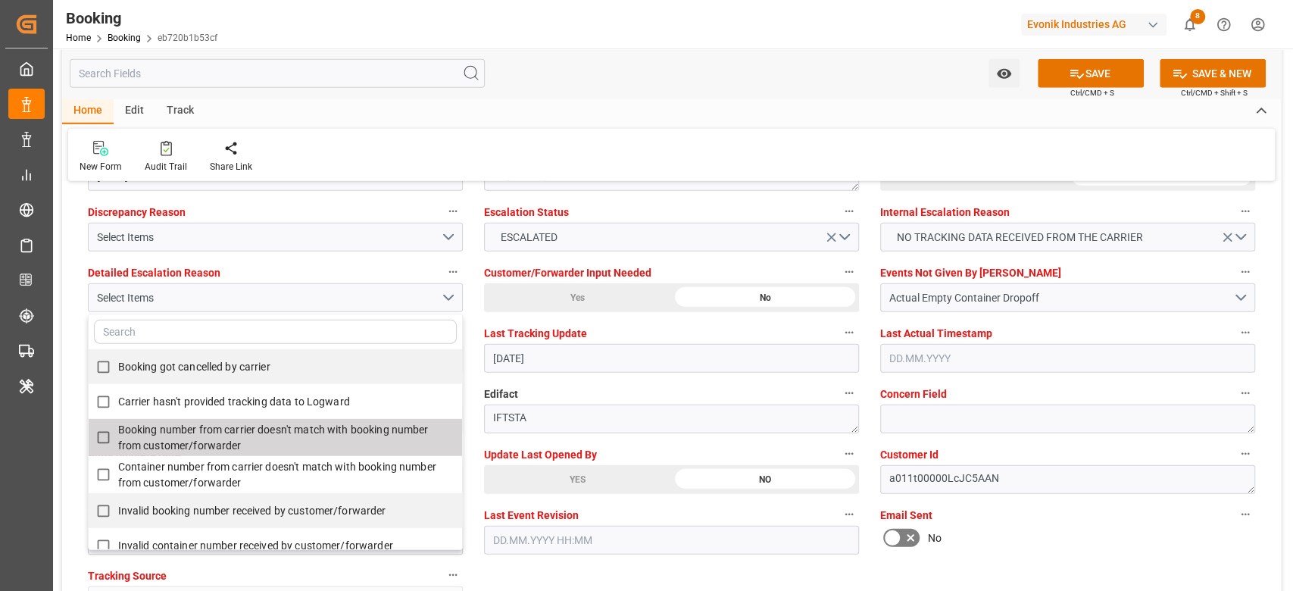
click at [261, 405] on span "Carrier hasn't provided tracking data to Logward" at bounding box center [234, 401] width 232 height 12
checkbox input "true"
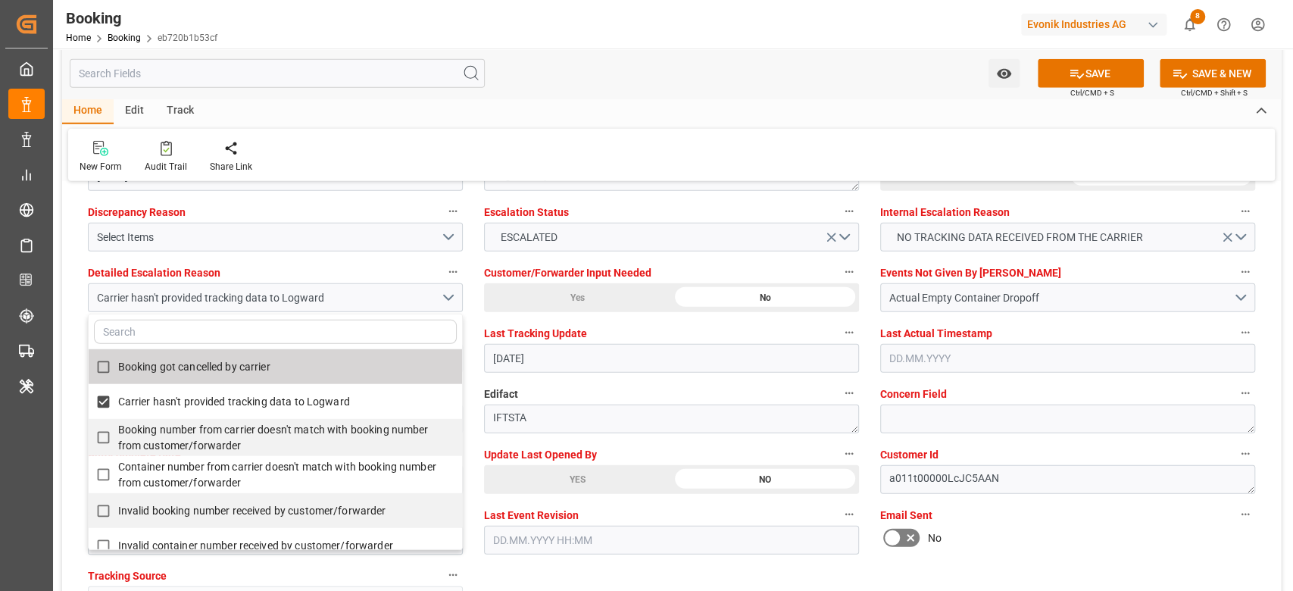
click at [693, 90] on div "Watch Option SAVE Ctrl/CMD + S SAVE & NEW Ctrl/CMD + Shift + S" at bounding box center [671, 73] width 1219 height 50
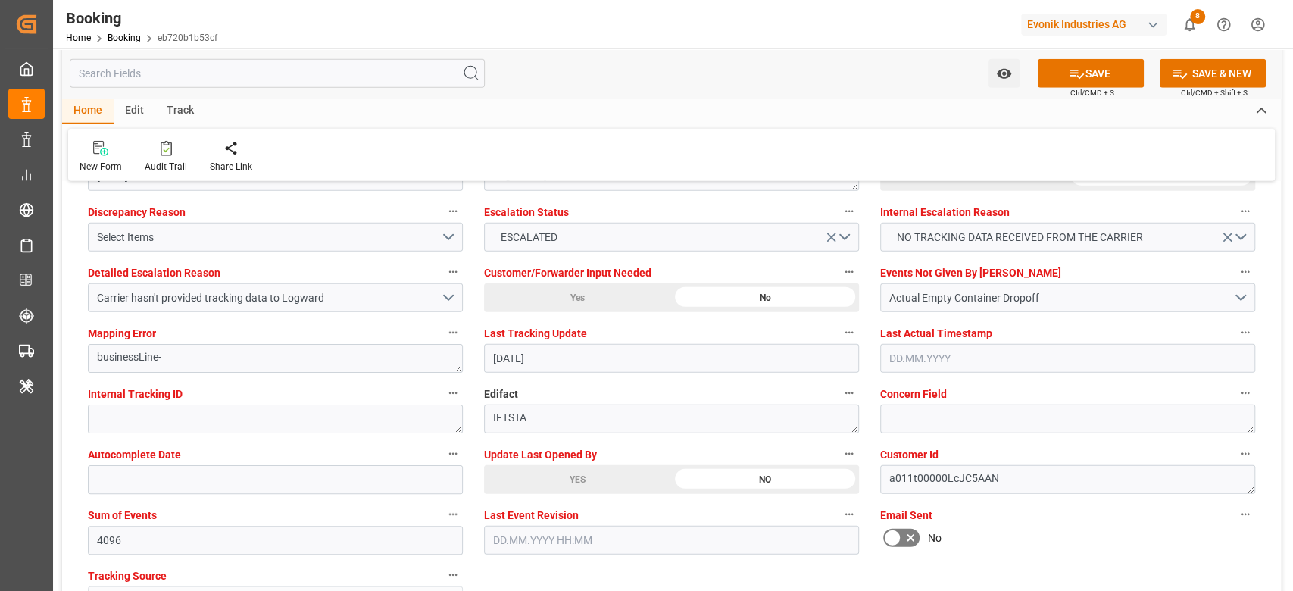
click at [574, 478] on div "YES" at bounding box center [577, 479] width 187 height 29
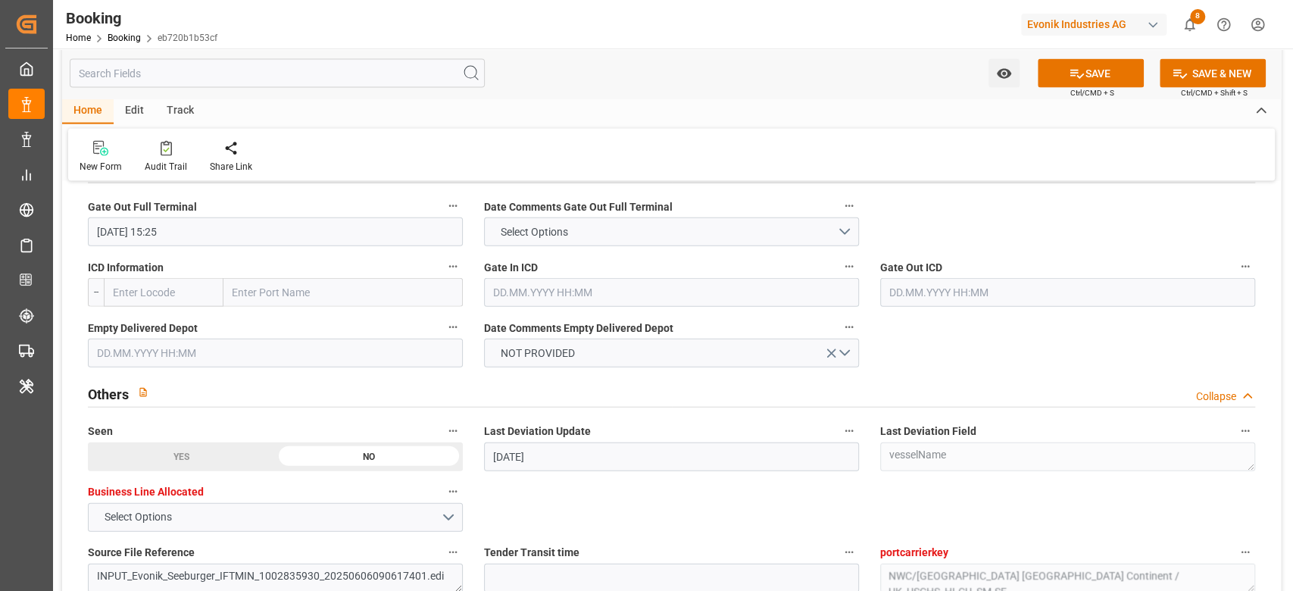
scroll to position [2267, 0]
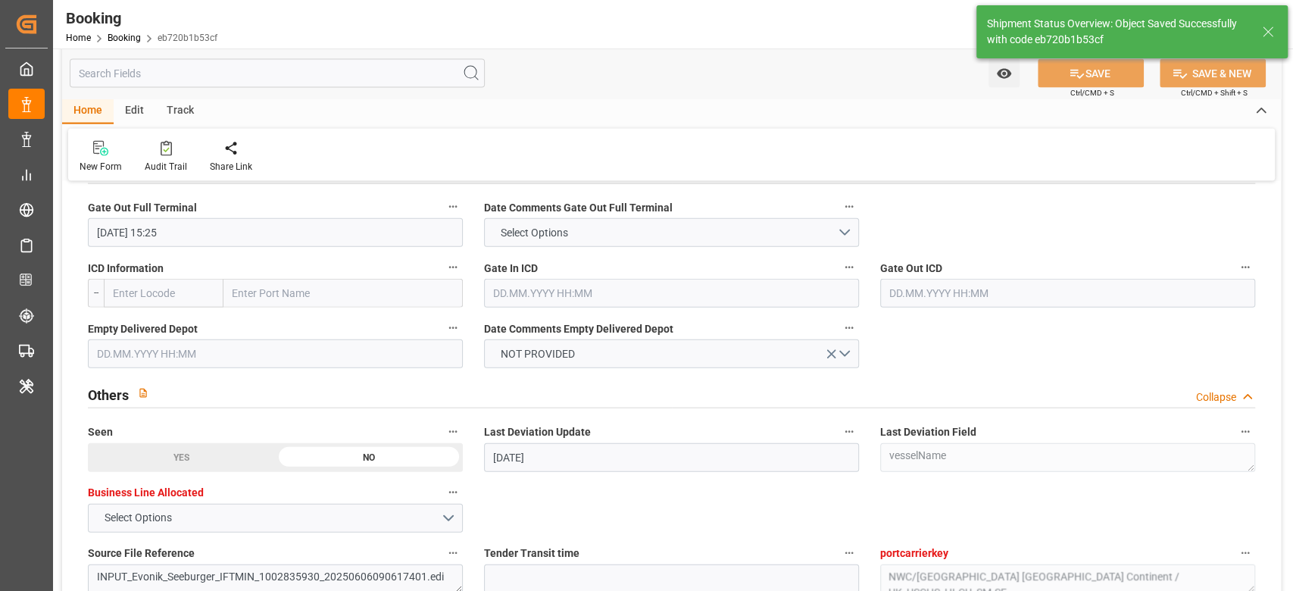
type textarea "[PERSON_NAME]"
type input "[DATE] 10:54"
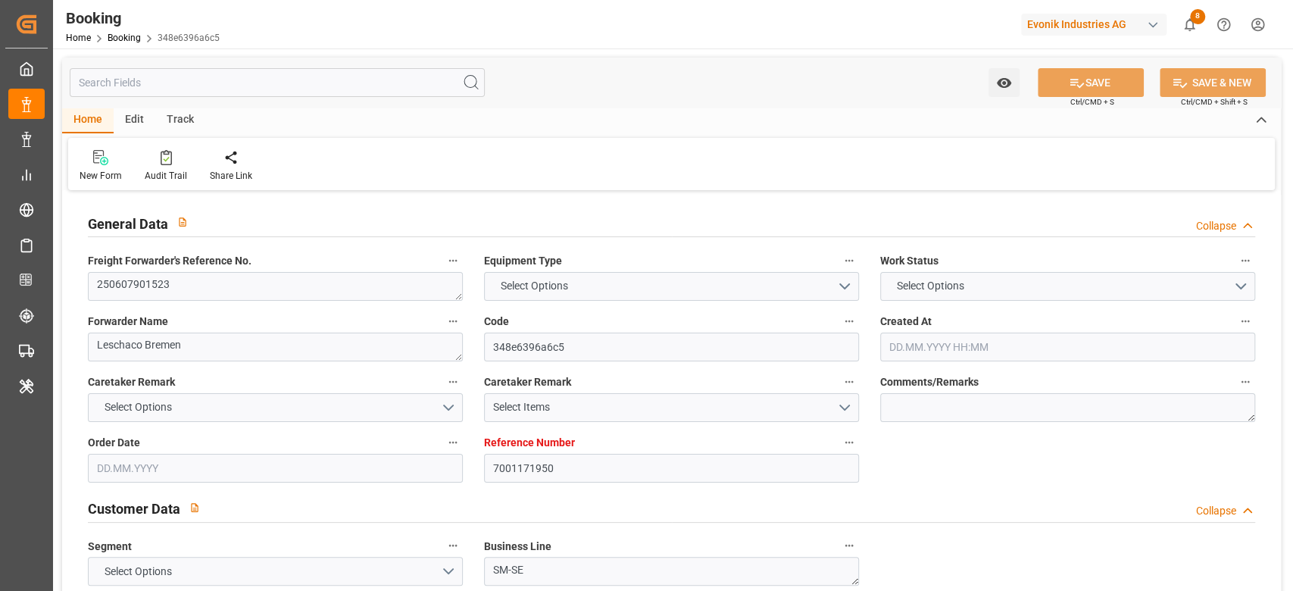
type input "7001171950"
type input "9349538"
type input "Hapag [PERSON_NAME]"
type input "Hapag Lloyd Aktiengesellschaft"
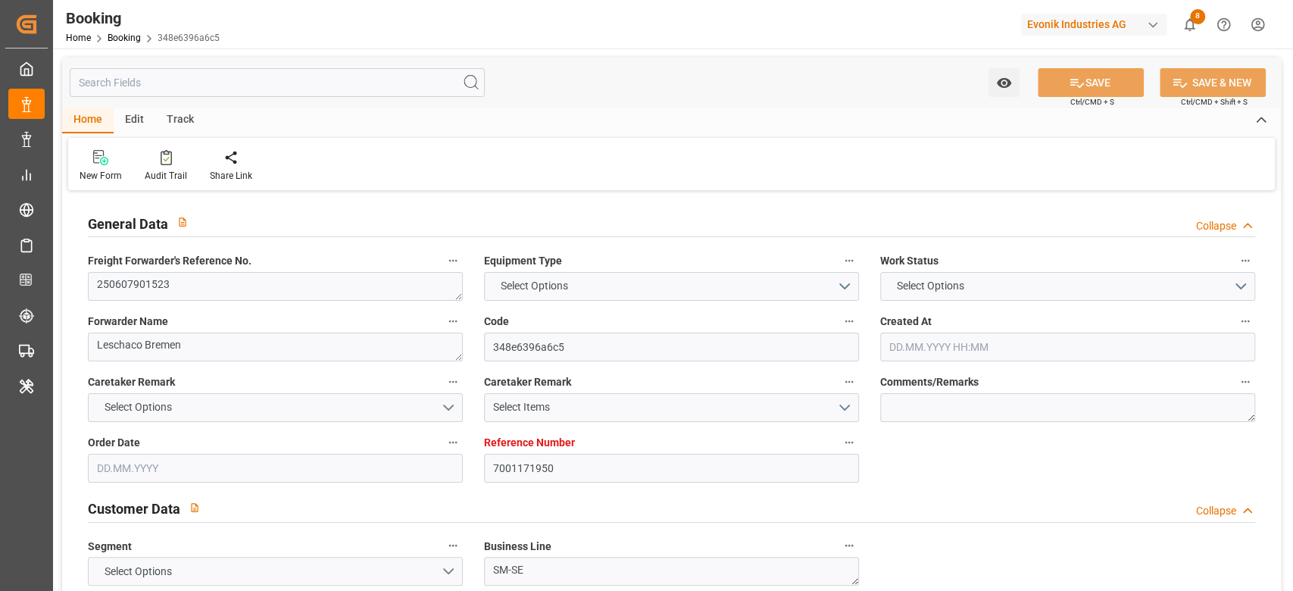
type input "BEANR"
type input "USCHS"
type input "19"
type input "0"
type input "-19"
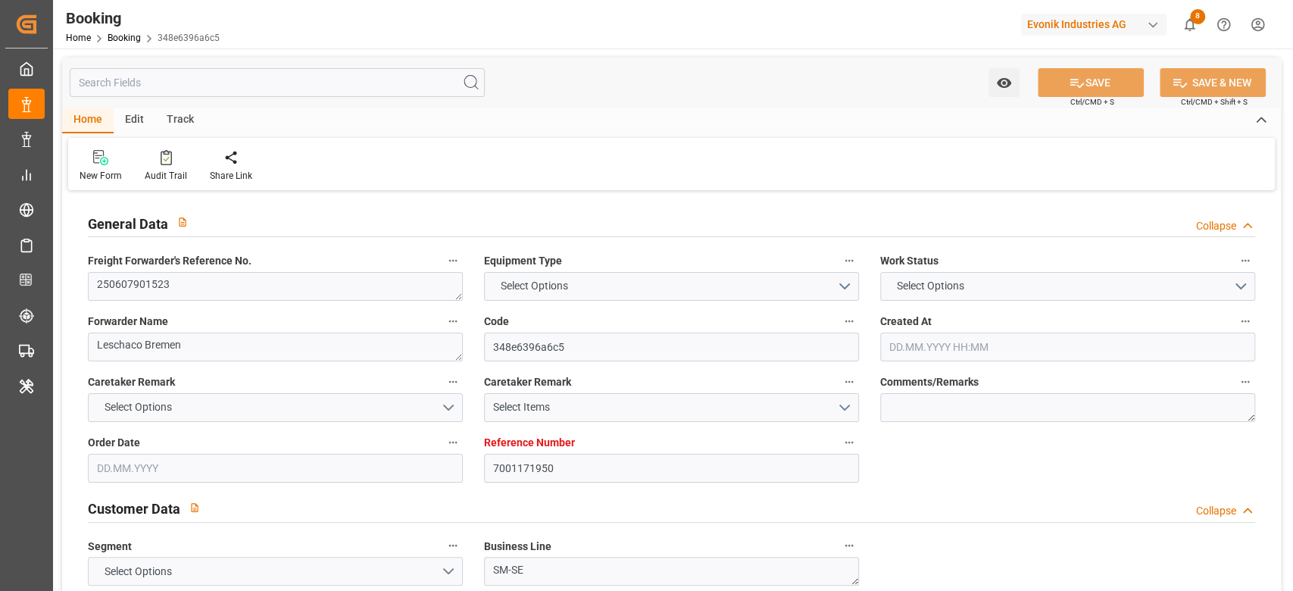
type input "BEANR"
type input "USCHS"
type input "9349538"
type input "[DATE] 07:39"
type input "[DATE]"
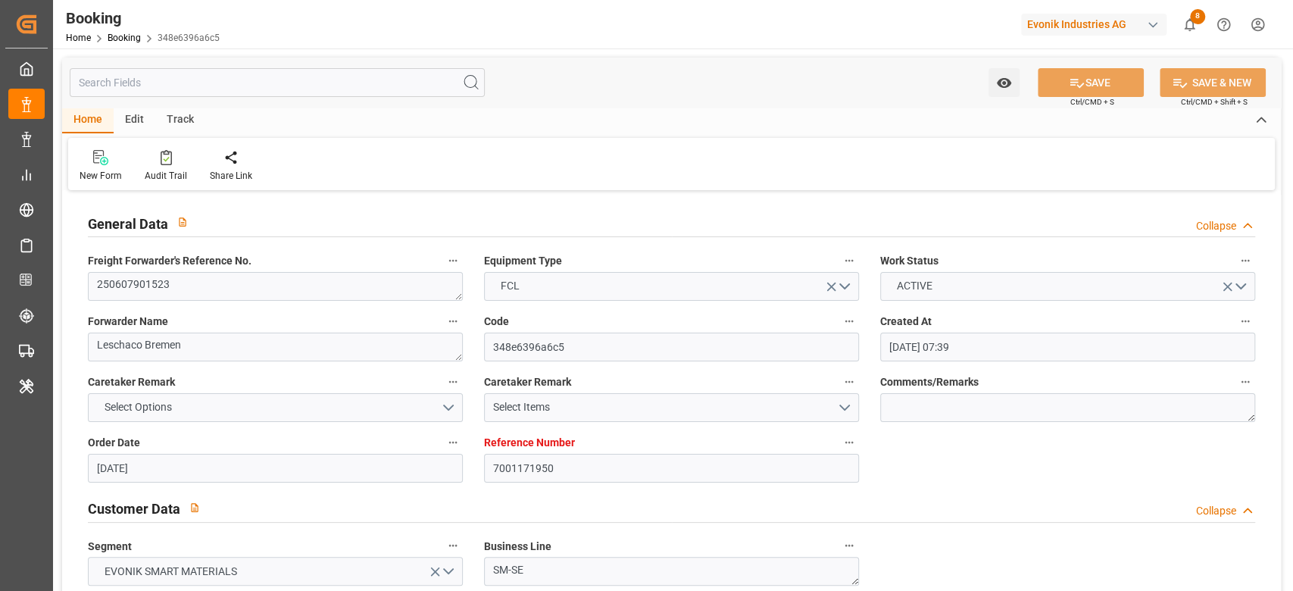
type input "[DATE]"
type input "[DATE] 00:00"
type input "[DATE]"
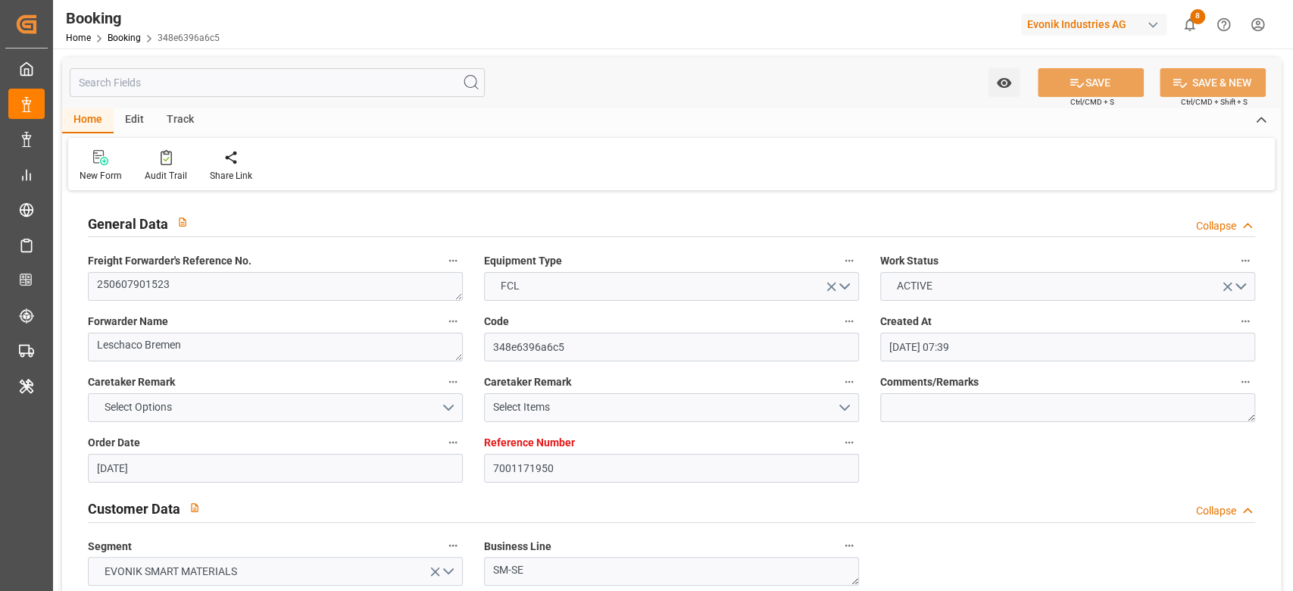
type input "[DATE]"
type input "[DATE] 10:00"
type input "[DATE] 00:00"
type input "[DATE]"
type input "[DATE] 12:18"
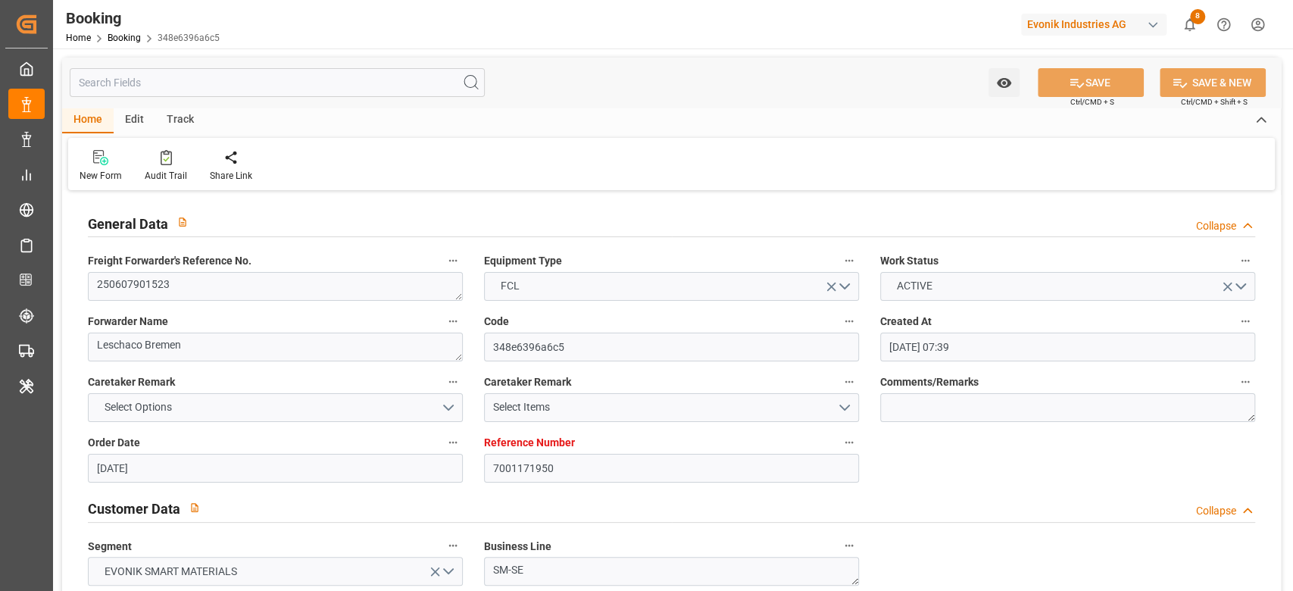
type input "[DATE] 03:23"
type input "[DATE] 00:30"
type input "[DATE] 00:00"
type input "[DATE]"
type input "[DATE] 19:54"
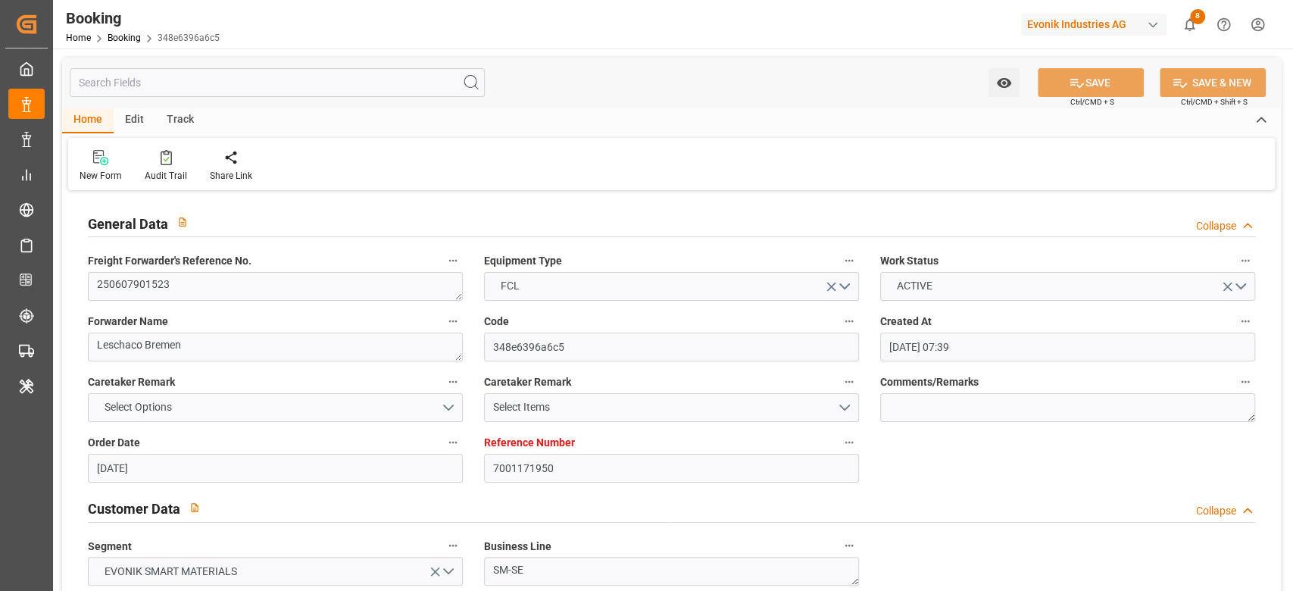
type input "[DATE] 13:30"
type input "[DATE]"
type input "[DATE] 07:41"
type input "[DATE]"
type input "[DATE] 04:15"
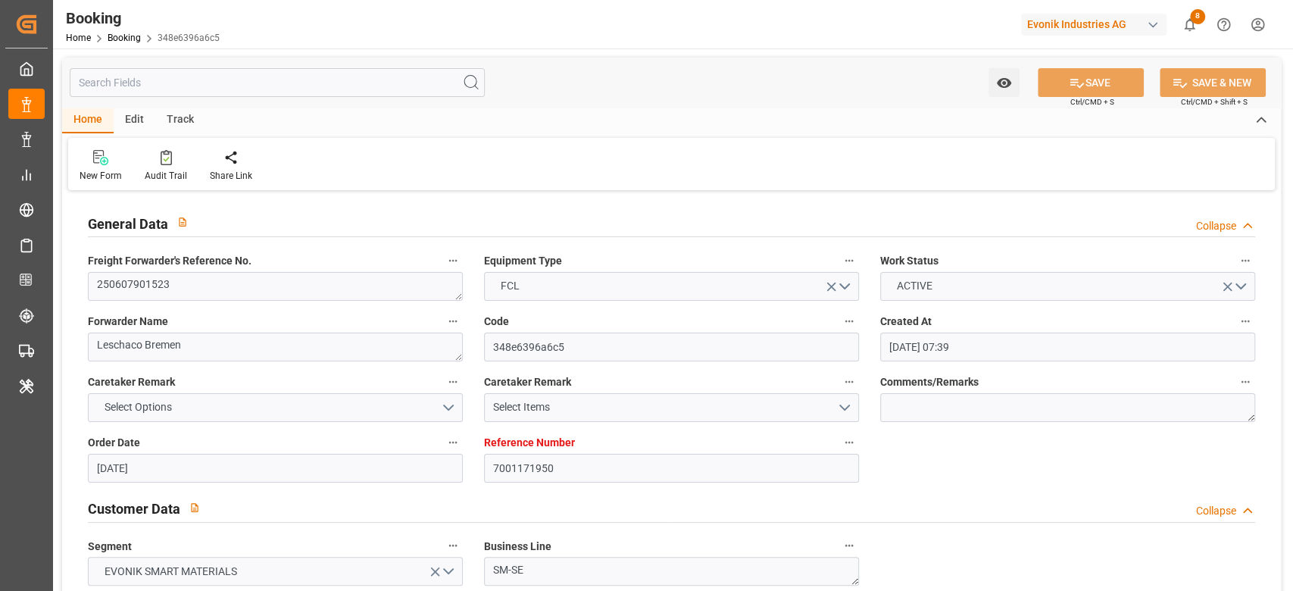
type input "[DATE] 10:00"
type input "[DATE] 12:33"
type input "[DATE] 00:30"
type input "[DATE] 19:53"
type input "[DATE] 09:43"
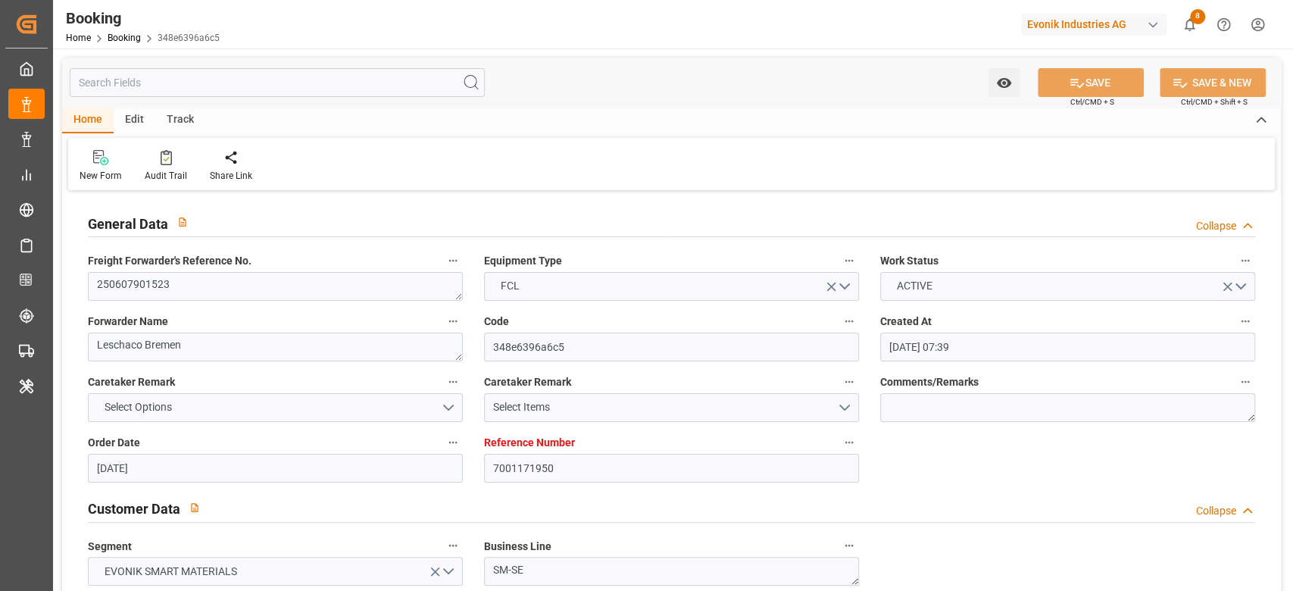
type input "[DATE] 19:54"
type input "[DATE] 11:33"
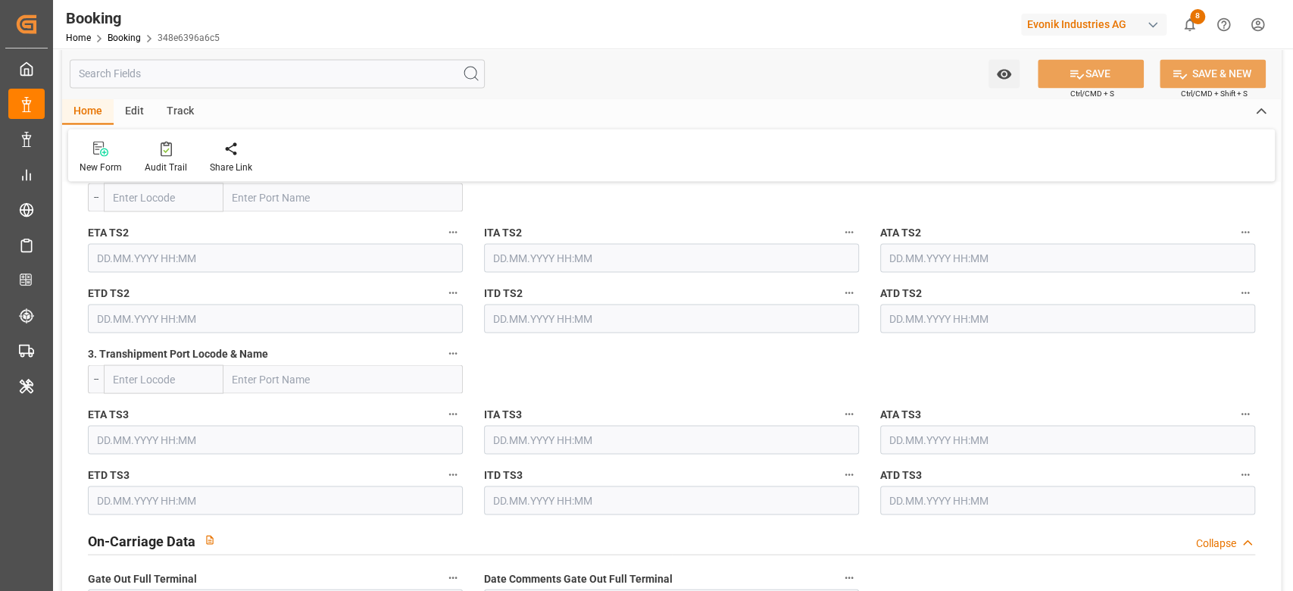
scroll to position [2164, 0]
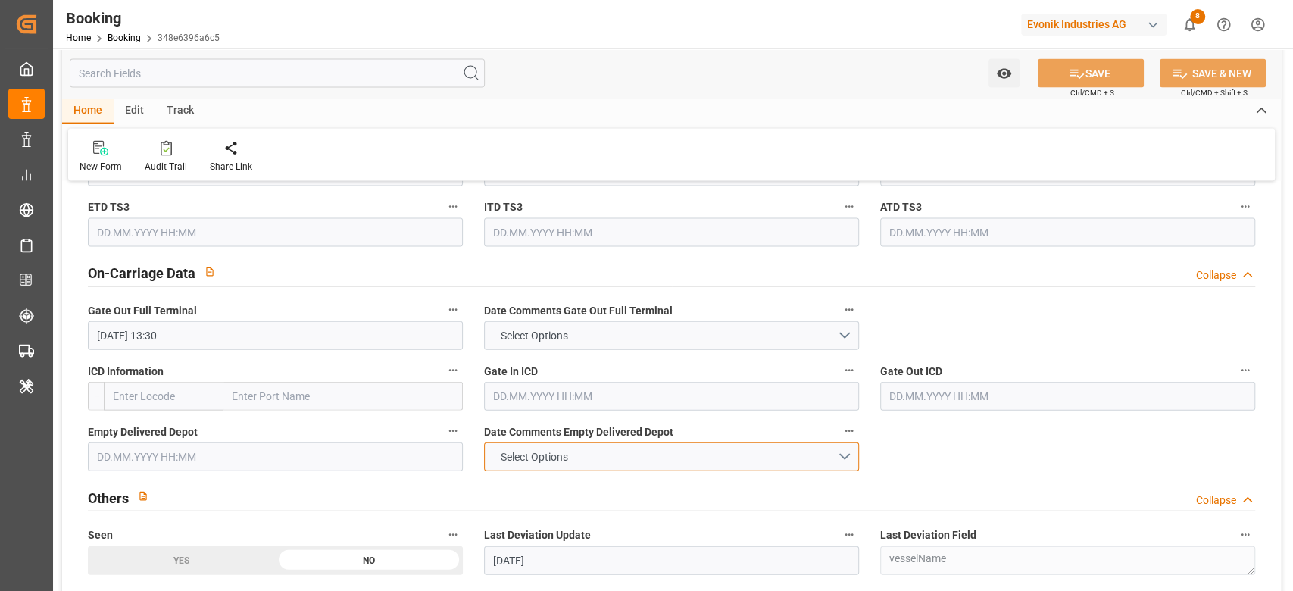
click at [567, 457] on span "Select Options" at bounding box center [533, 457] width 83 height 16
click at [567, 457] on div "NOT PROVIDED" at bounding box center [671, 461] width 373 height 32
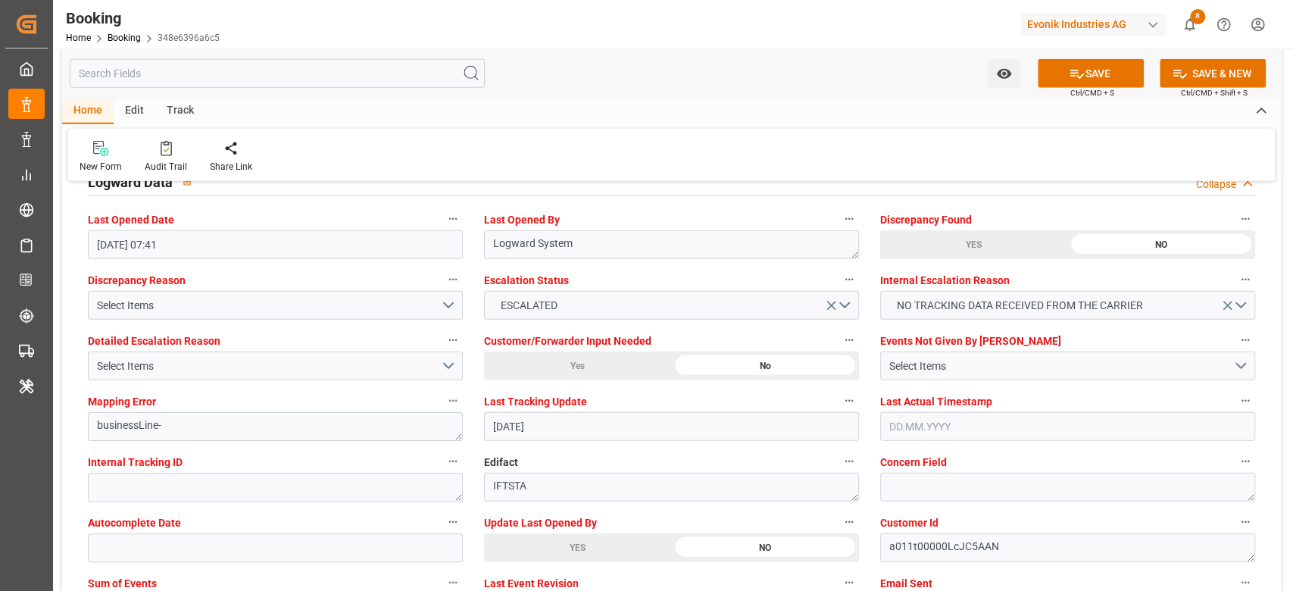
scroll to position [2807, 0]
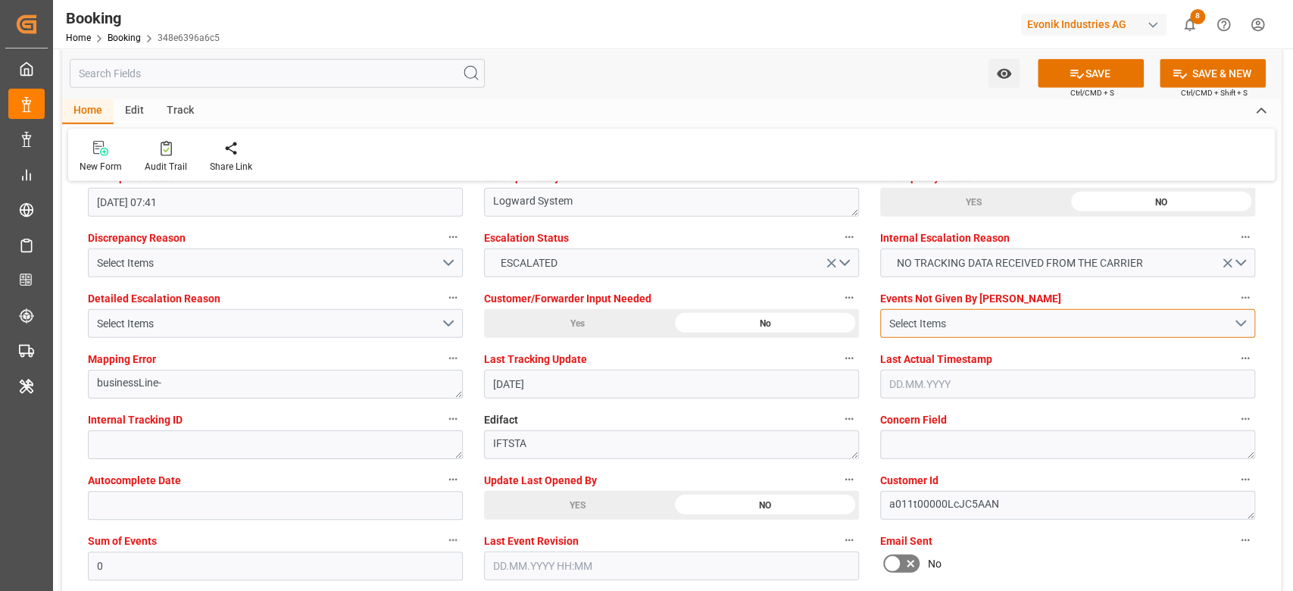
click at [990, 319] on div "Select Items" at bounding box center [1061, 324] width 344 height 16
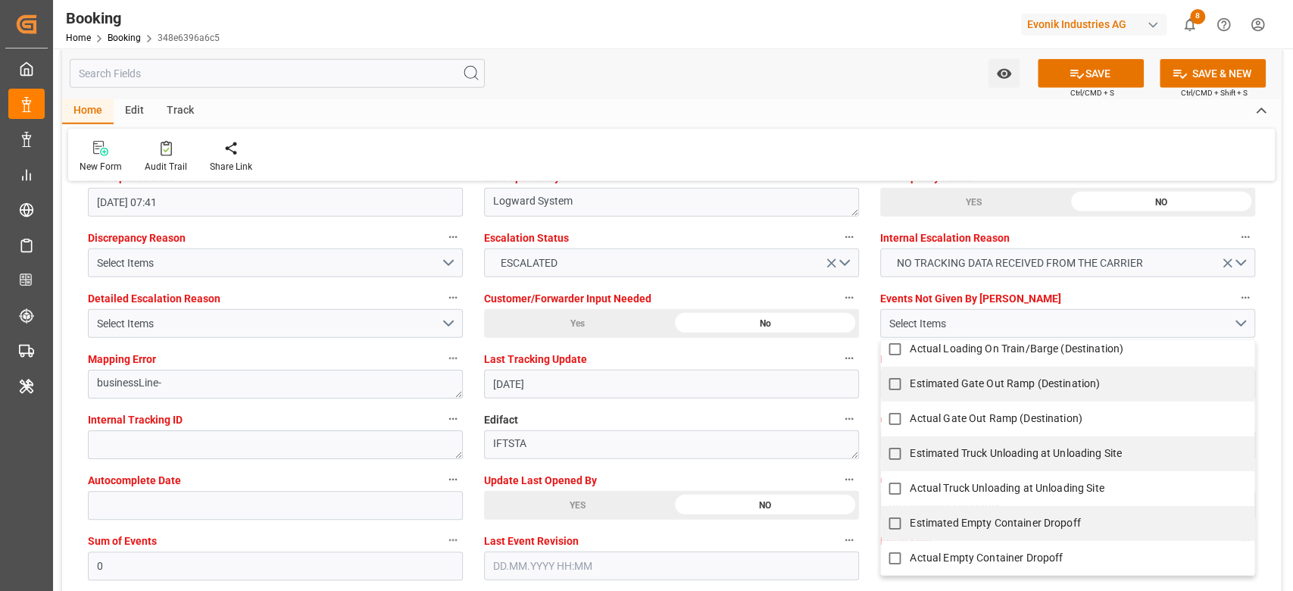
scroll to position [2906, 0]
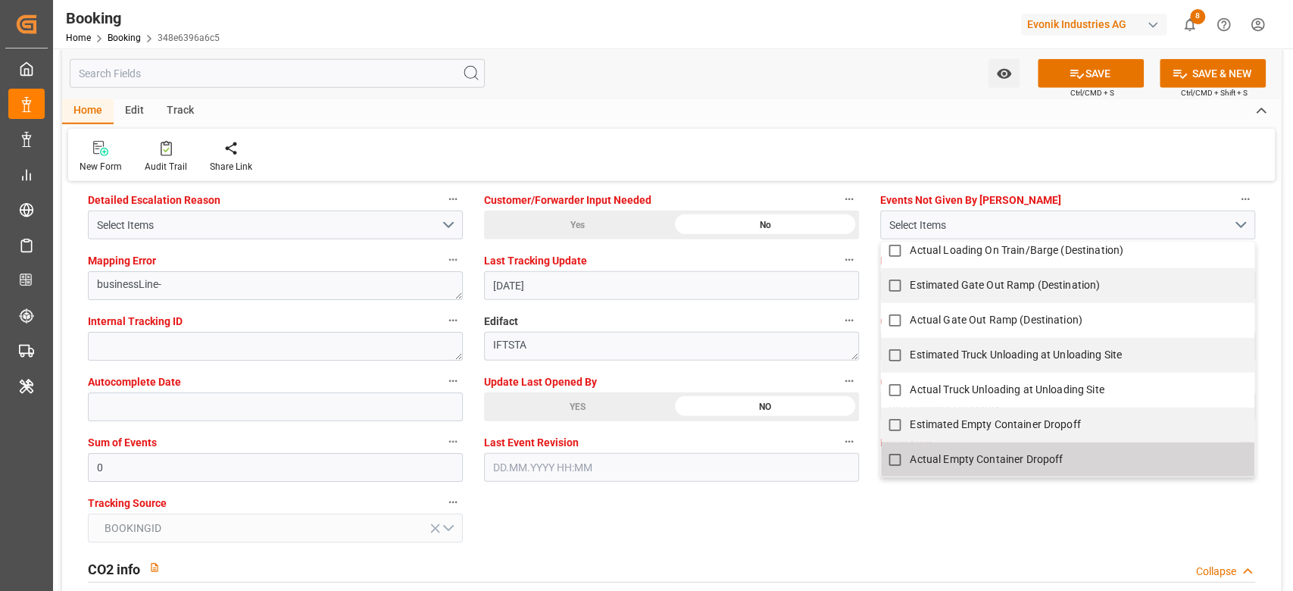
click at [990, 454] on span "Actual Empty Container Dropoff" at bounding box center [986, 460] width 153 height 12
checkbox input "true"
click at [326, 464] on input "0" at bounding box center [275, 467] width 375 height 29
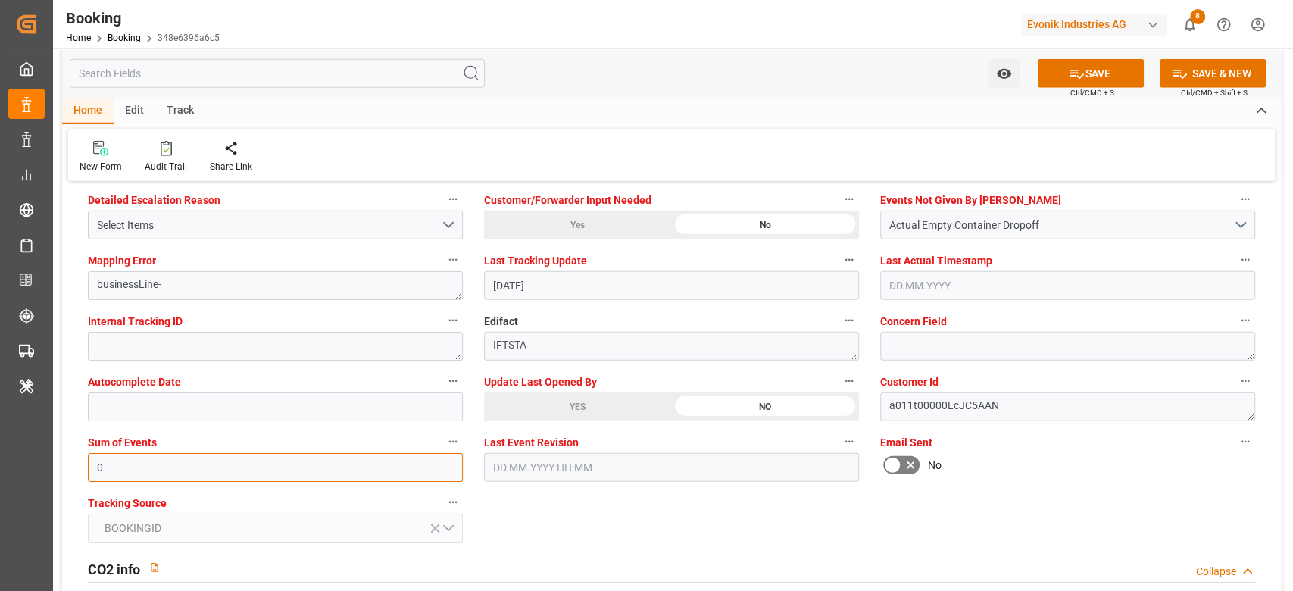
click at [326, 464] on input "0" at bounding box center [275, 467] width 375 height 29
type input "4096"
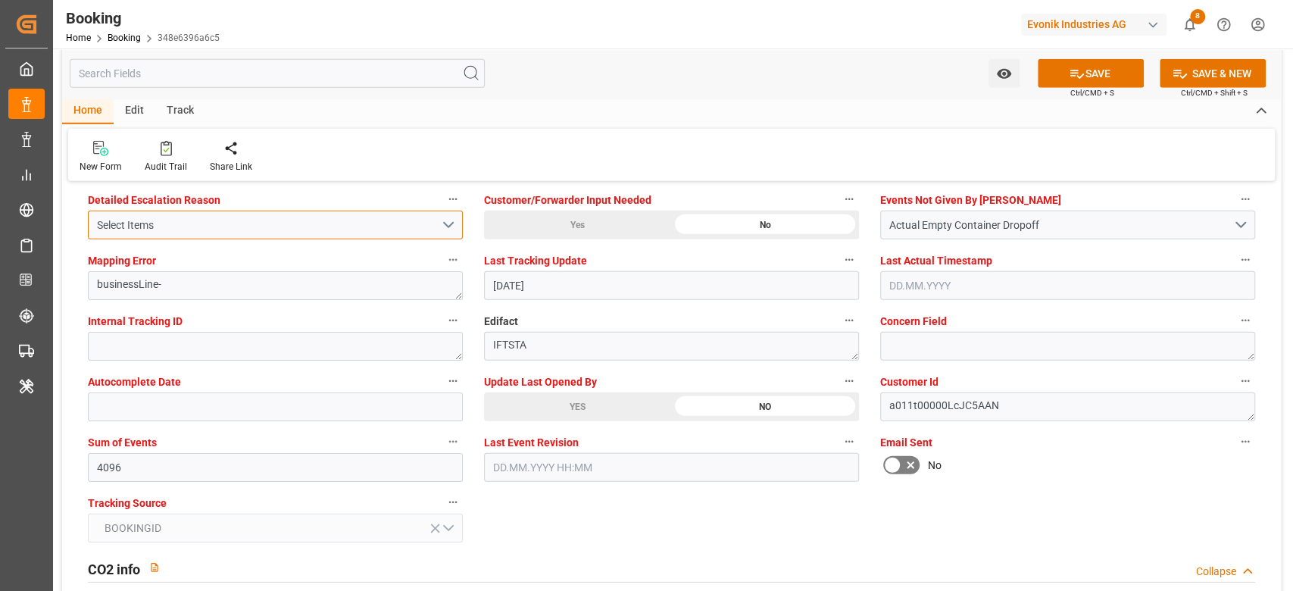
click at [326, 217] on div "Select Items" at bounding box center [269, 225] width 344 height 16
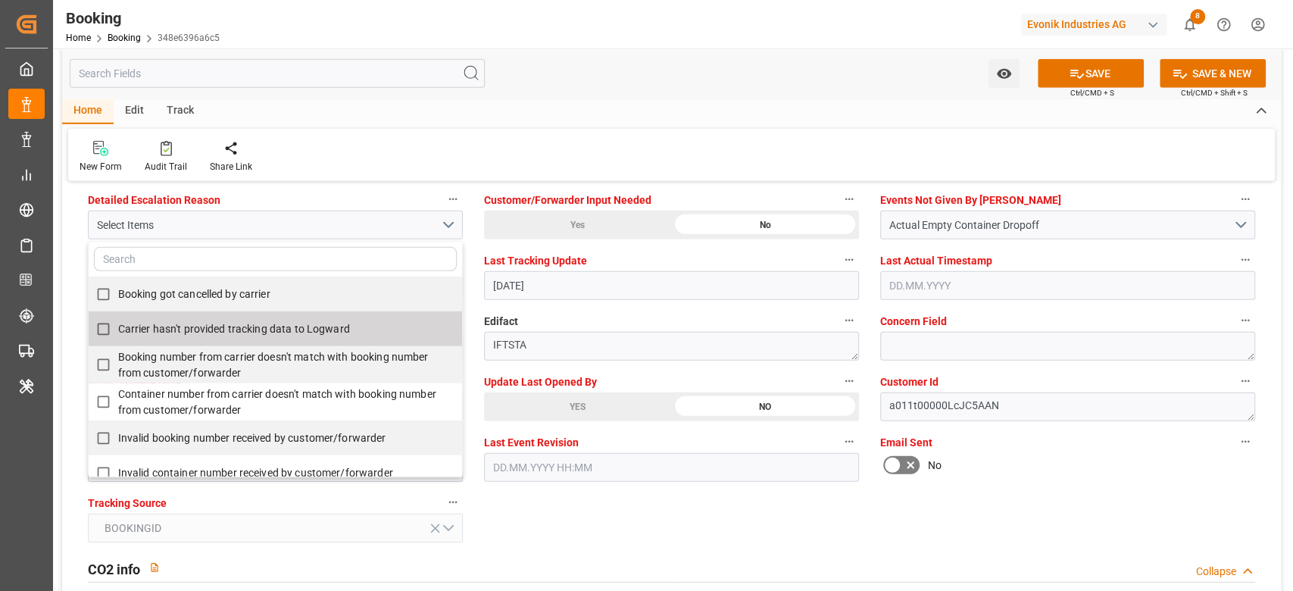
click at [270, 328] on span "Carrier hasn't provided tracking data to Logward" at bounding box center [234, 329] width 232 height 12
checkbox input "true"
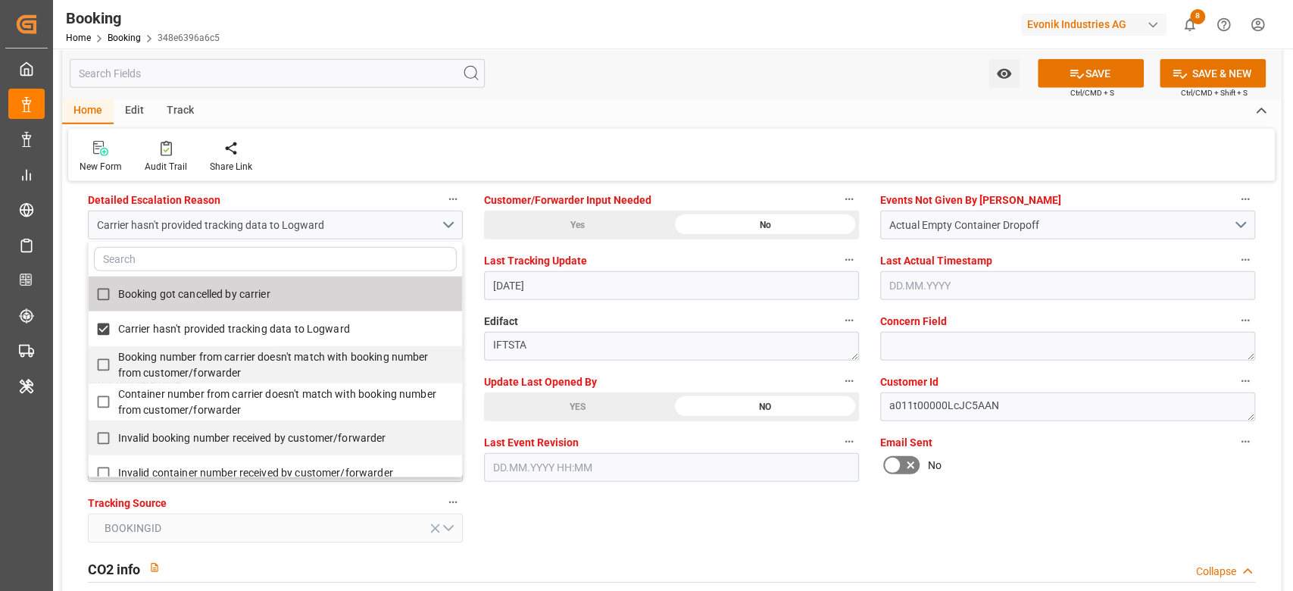
click at [573, 91] on div "Watch Option SAVE Ctrl/CMD + S SAVE & NEW Ctrl/CMD + Shift + S" at bounding box center [671, 73] width 1219 height 50
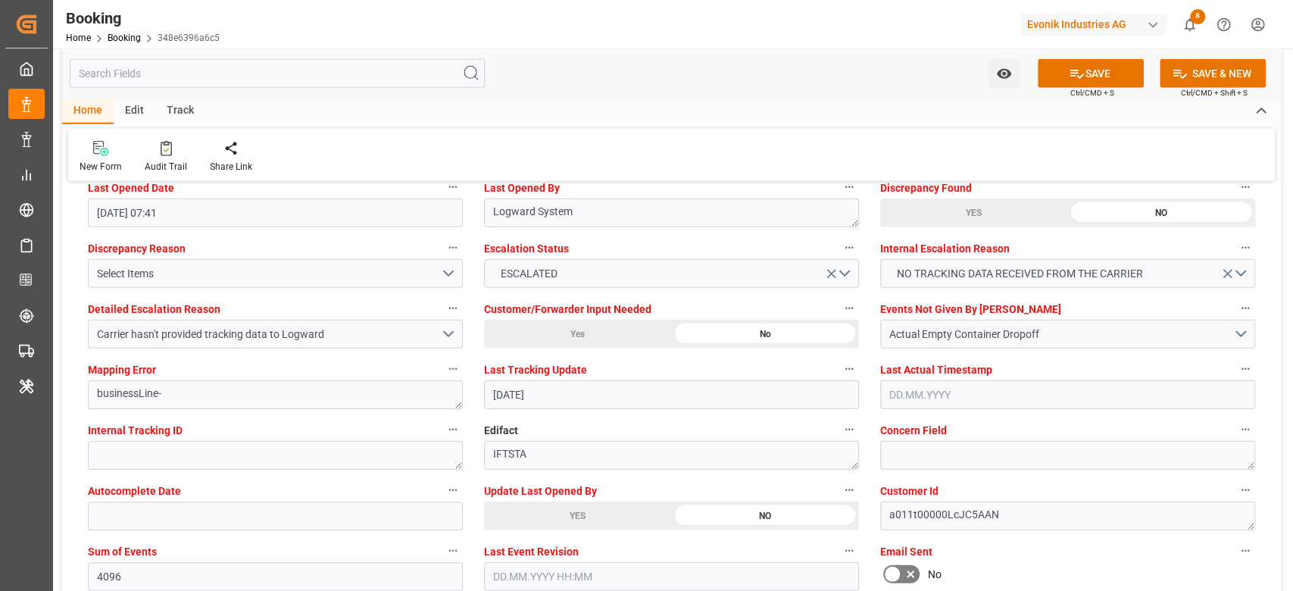
scroll to position [2682, 0]
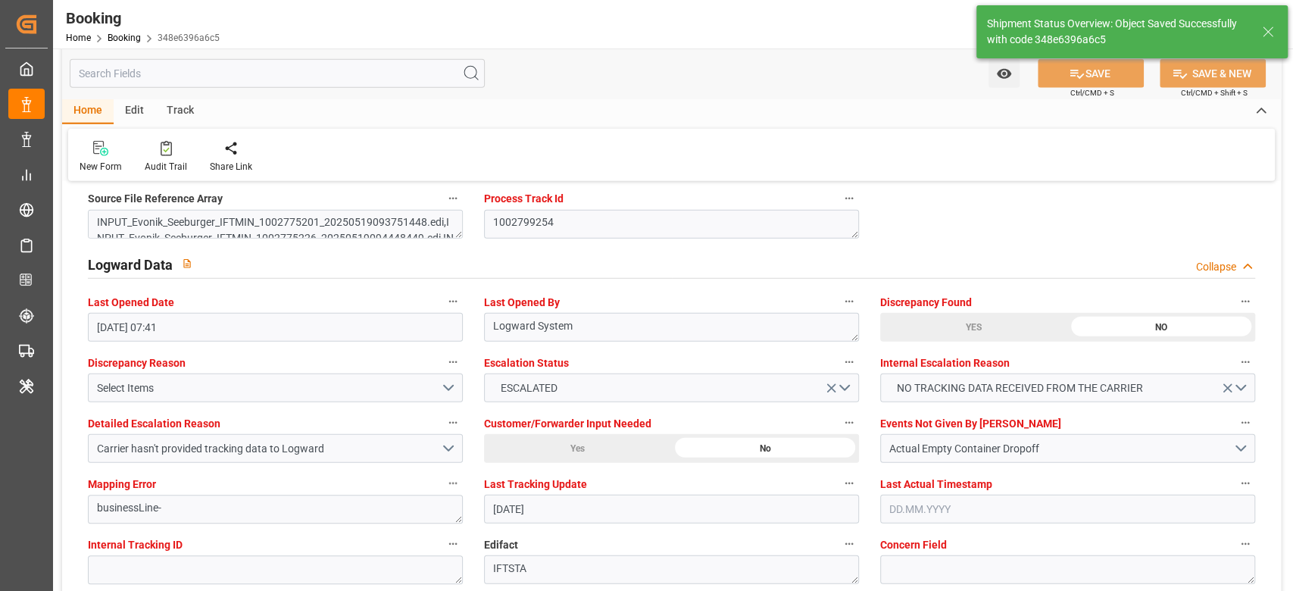
type textarea "[PERSON_NAME]"
type input "[DATE] 10:55"
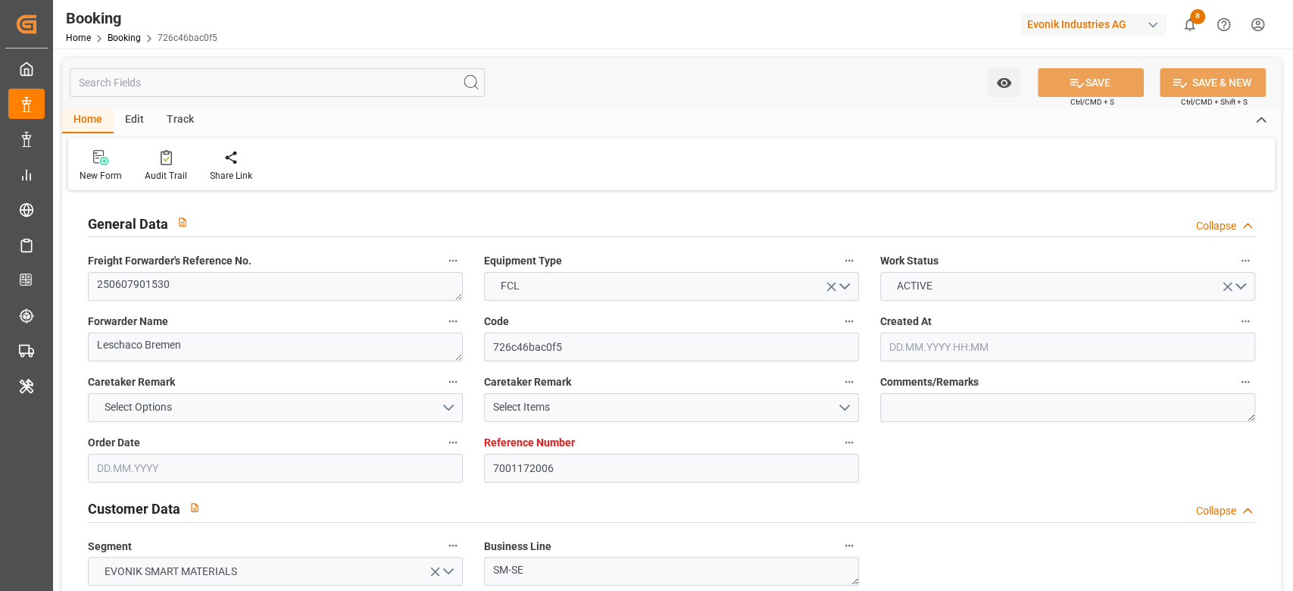
type input "7001172006"
type input "9229831"
type input "Hapag [PERSON_NAME]"
type input "Hapag Lloyd Aktiengesellschaft"
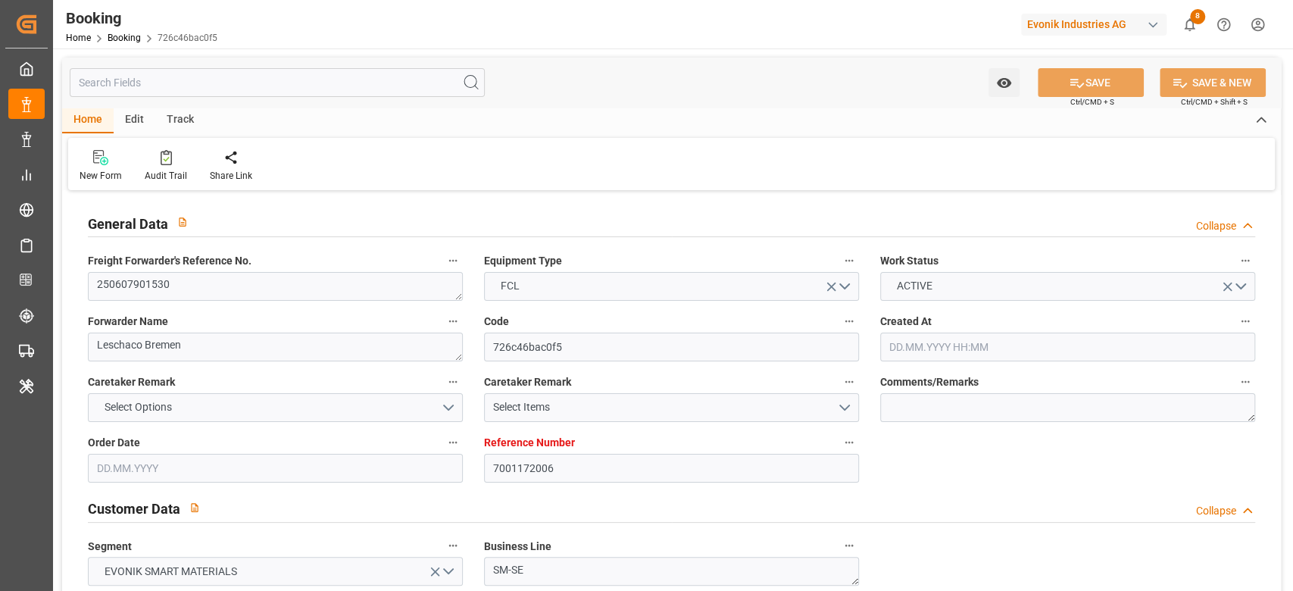
type input "BEANR"
type input "USCHS"
type input "20"
type input "0"
type input "-20"
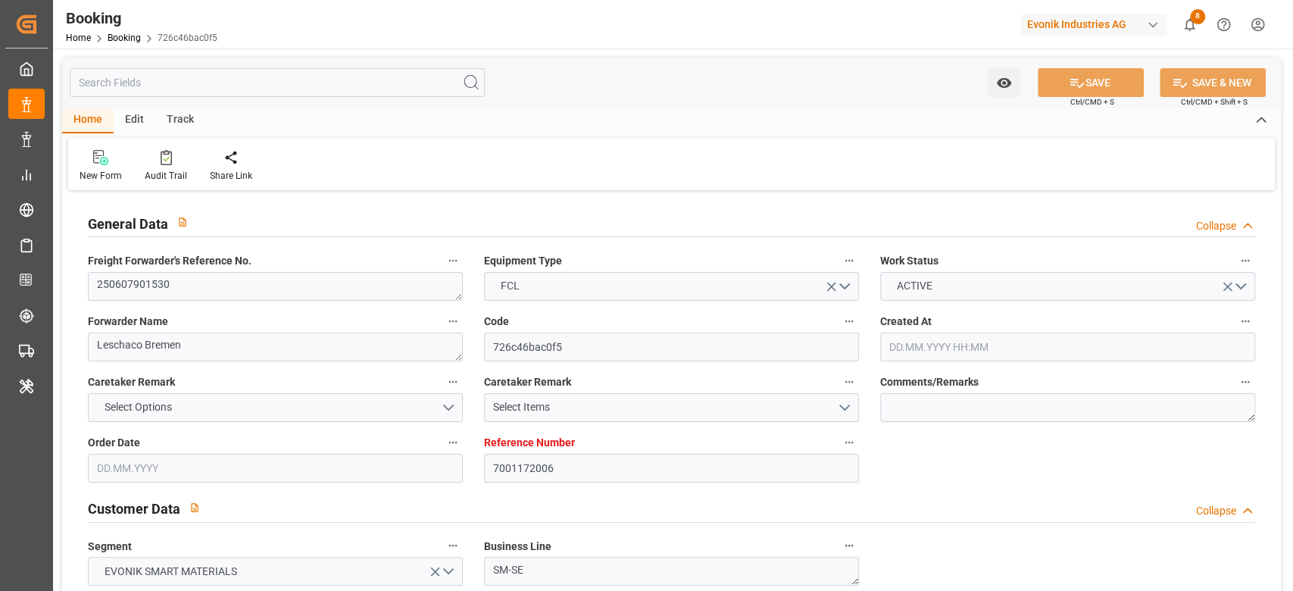
type input "BEANR"
type input "USCHS"
type input "9229831"
type input "[DATE] 07:39"
type input "[DATE]"
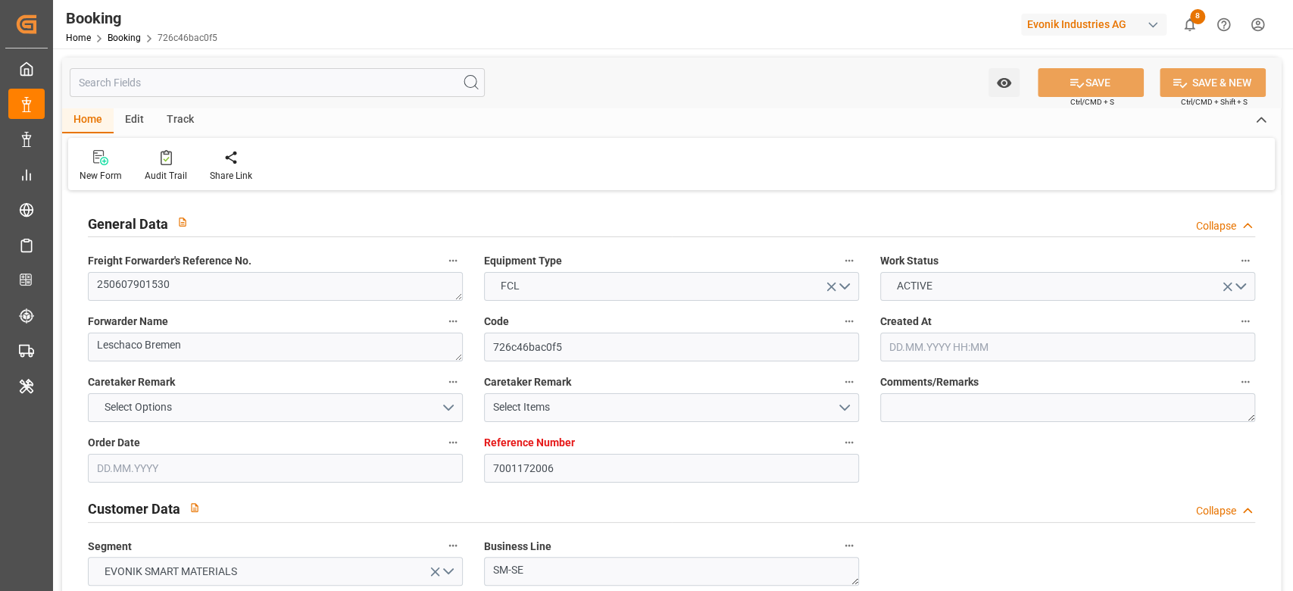
type input "[DATE]"
type input "[DATE] 00:00"
type input "[DATE]"
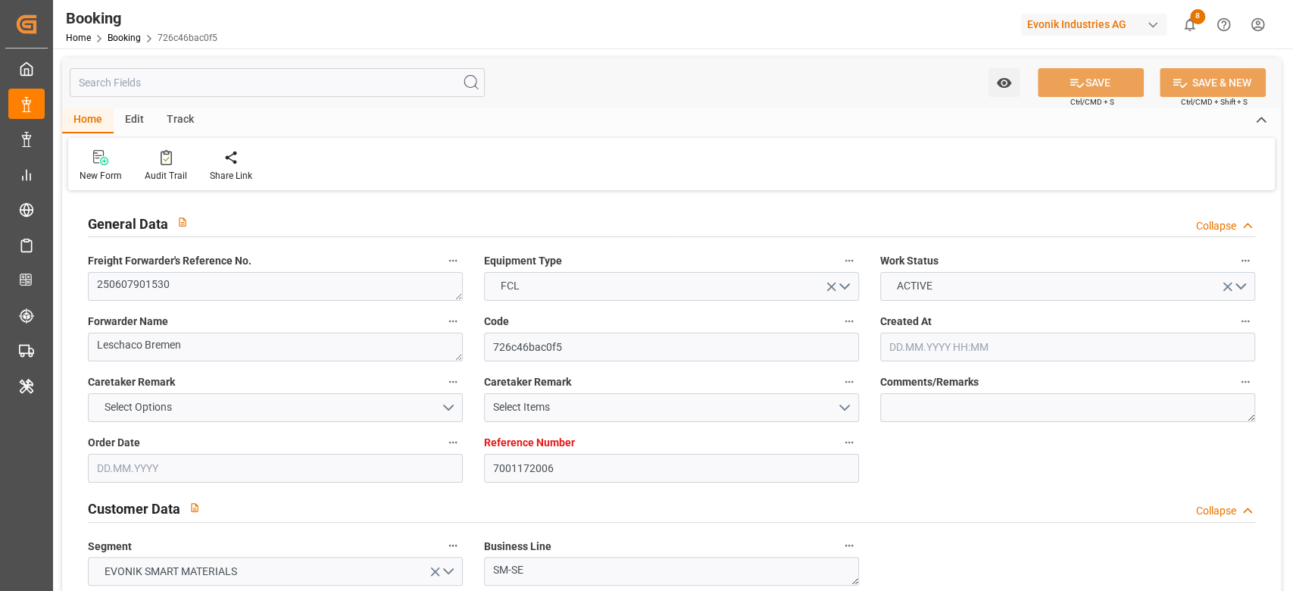
type input "[DATE]"
type input "[DATE] 13:30"
type input "[DATE] 00:00"
type input "[DATE]"
type input "[DATE] 16:48"
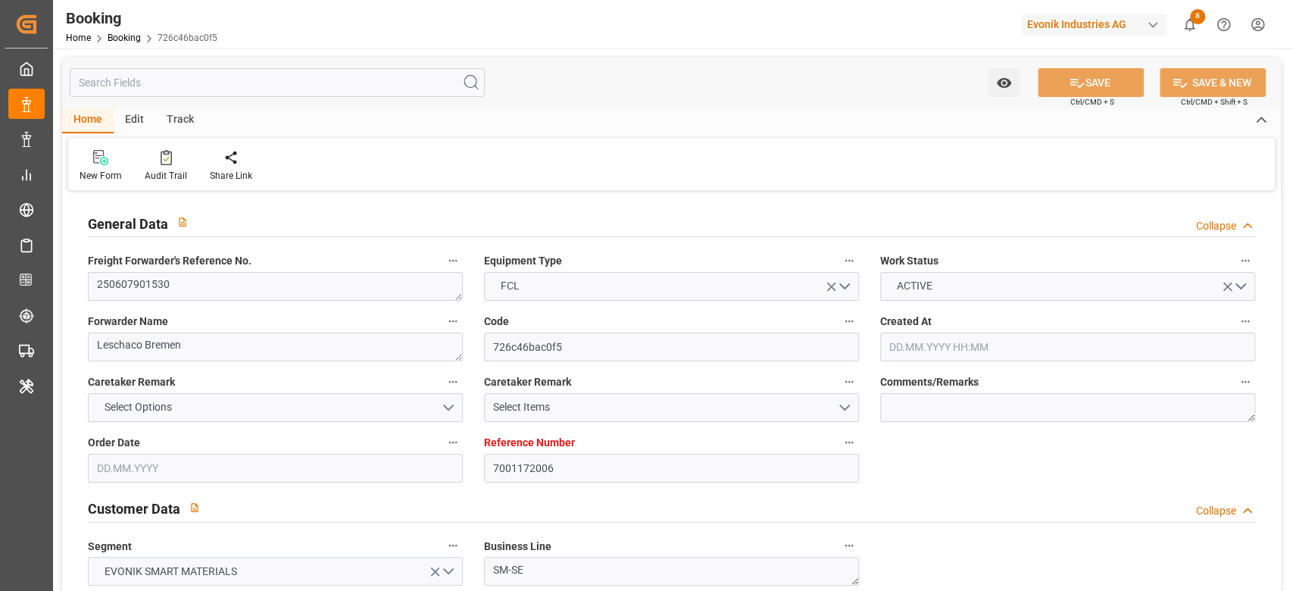
type input "[DATE] 19:49"
type input "[DATE] 13:00"
type input "[DATE] 00:00"
type input "[DATE]"
type input "[DATE] 14:00"
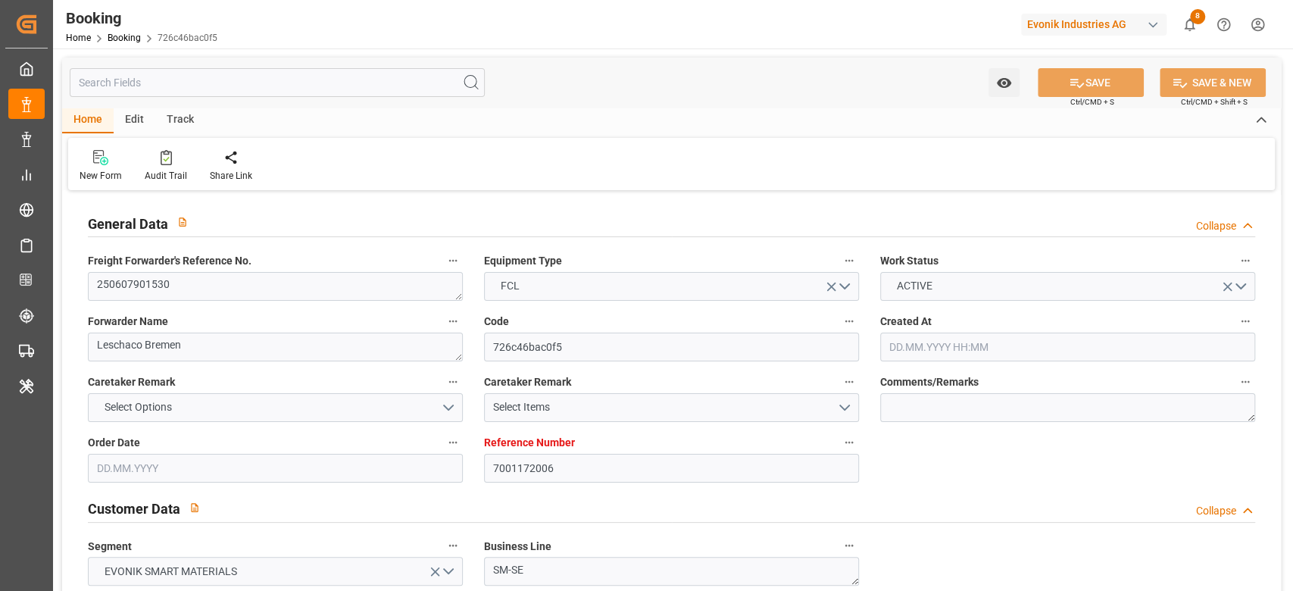
type input "[DATE] 13:08"
type input "[DATE]"
type input "[DATE] 07:41"
type input "[DATE]"
type input "[DATE] 18:00"
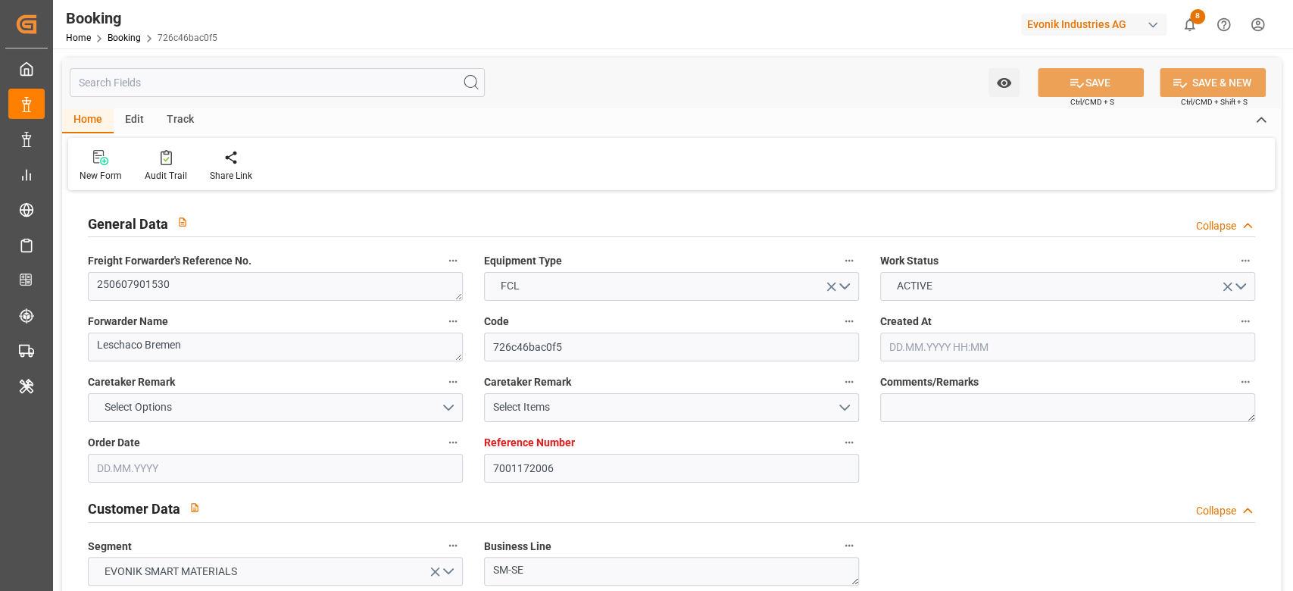
type input "[DATE] 13:30"
type input "[DATE] 12:37"
type input "[DATE] 18:00"
type input "[DATE] 17:07"
type input "[DATE] 13:00"
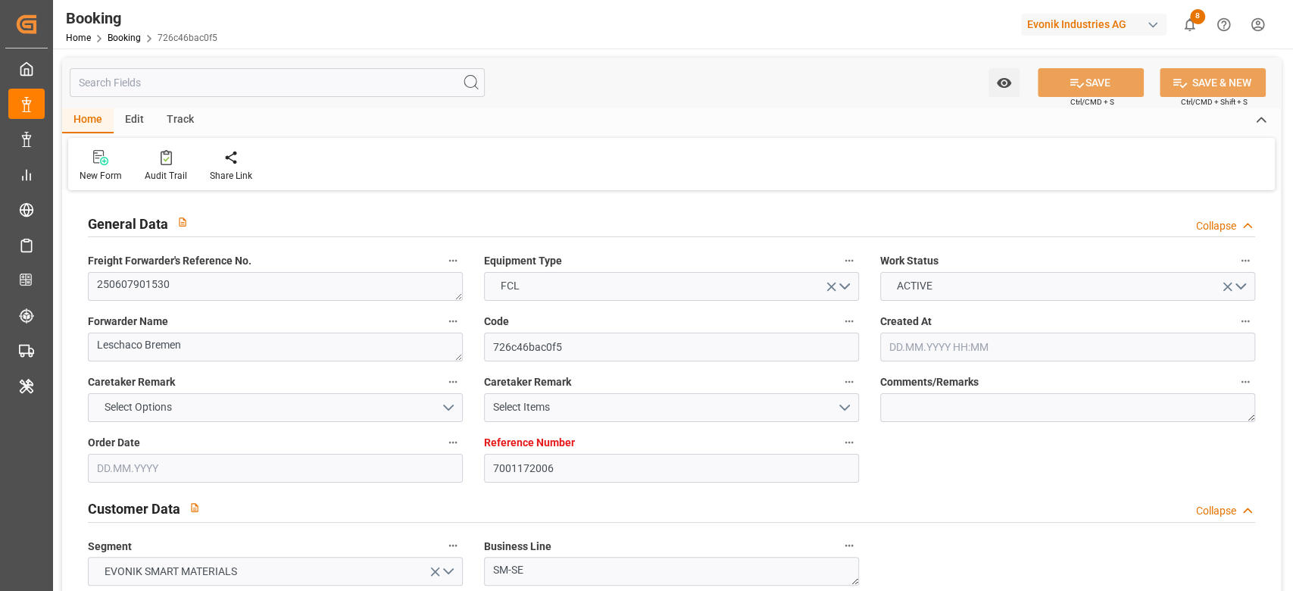
type input "[DATE] 13:53"
type input "[DATE] 03:34"
type input "[DATE] 13:00"
type input "[DATE] 23:26"
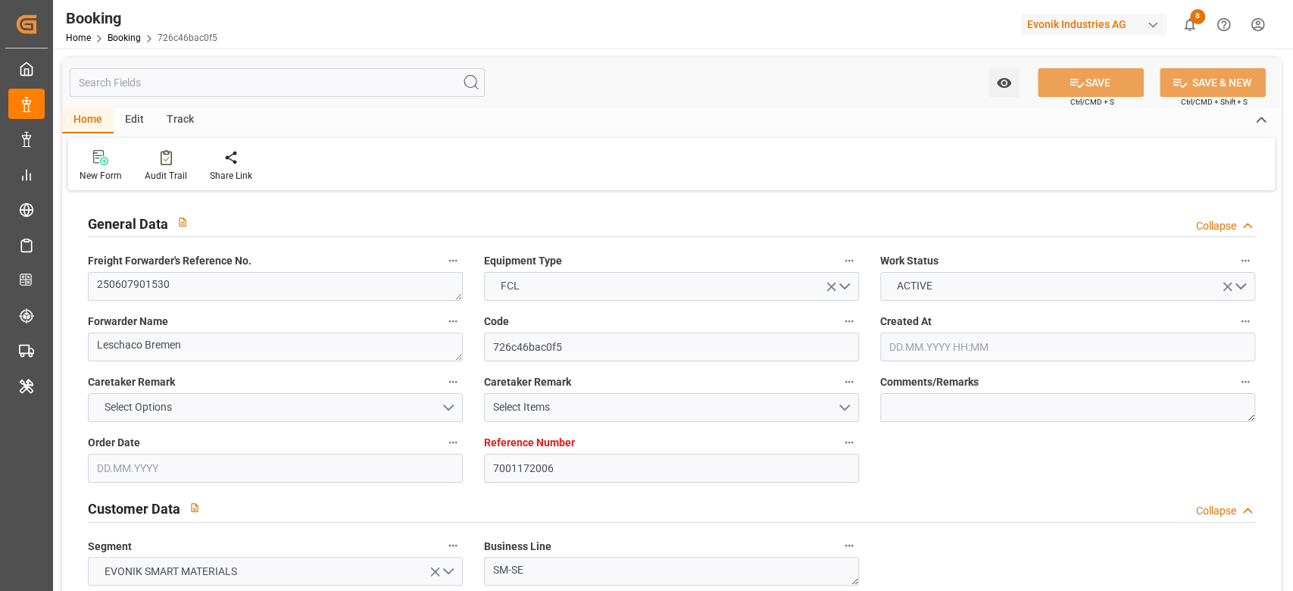
type input "[DATE] 23:26"
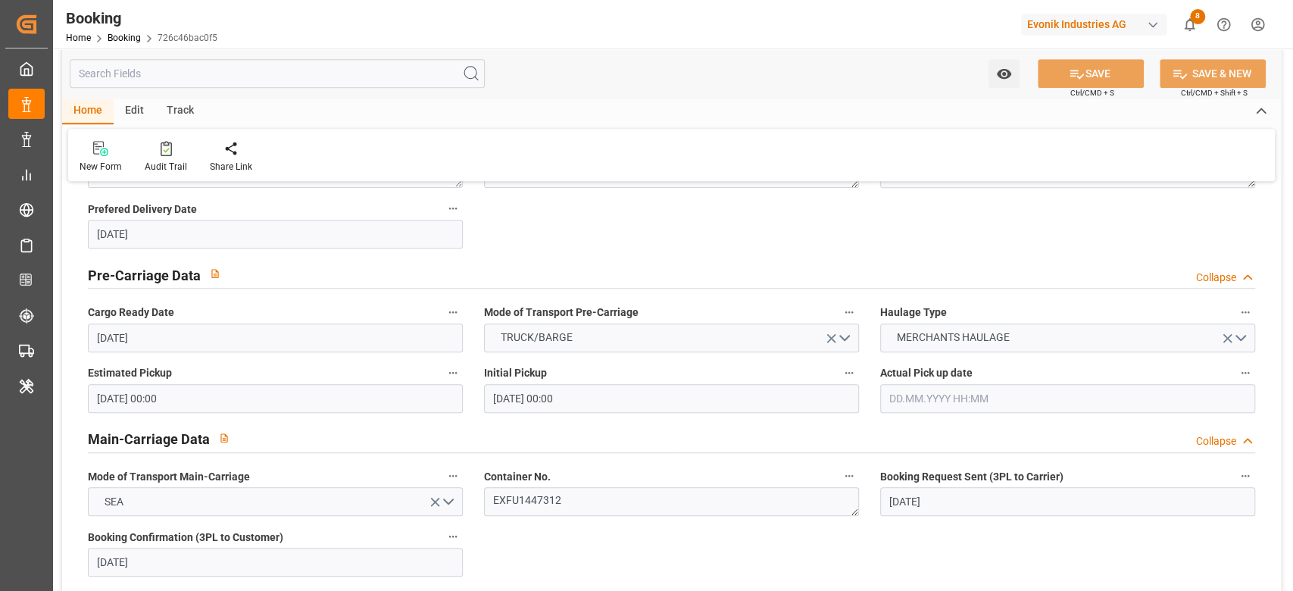
scroll to position [2279, 0]
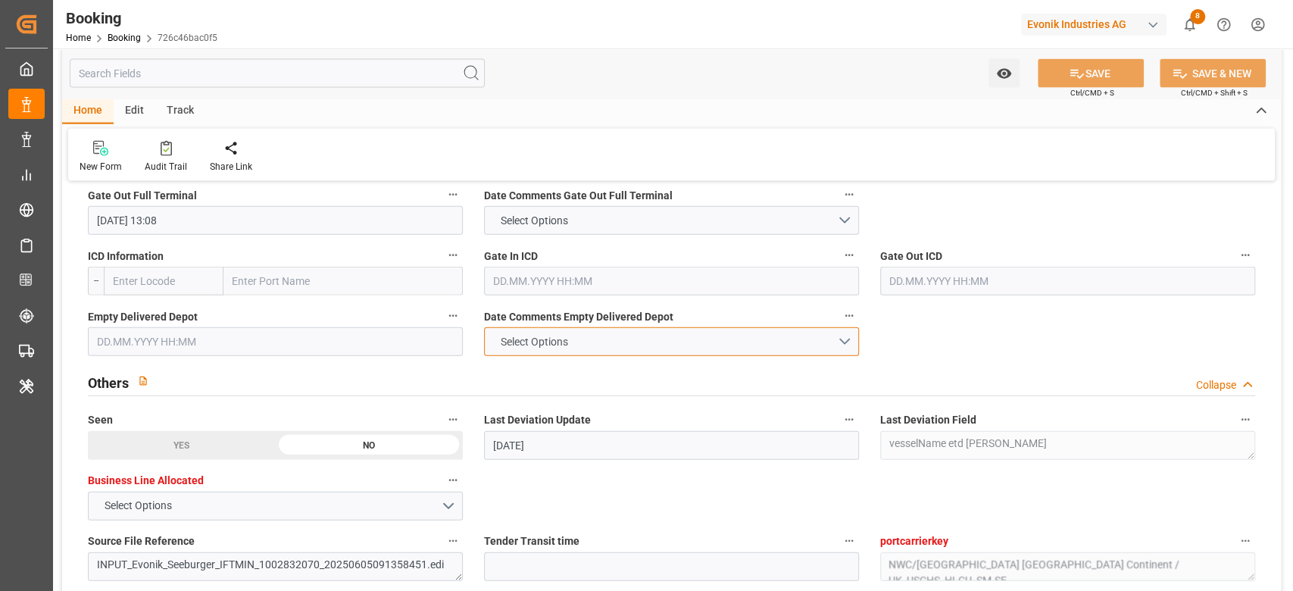
click at [570, 346] on span "Select Options" at bounding box center [533, 342] width 83 height 16
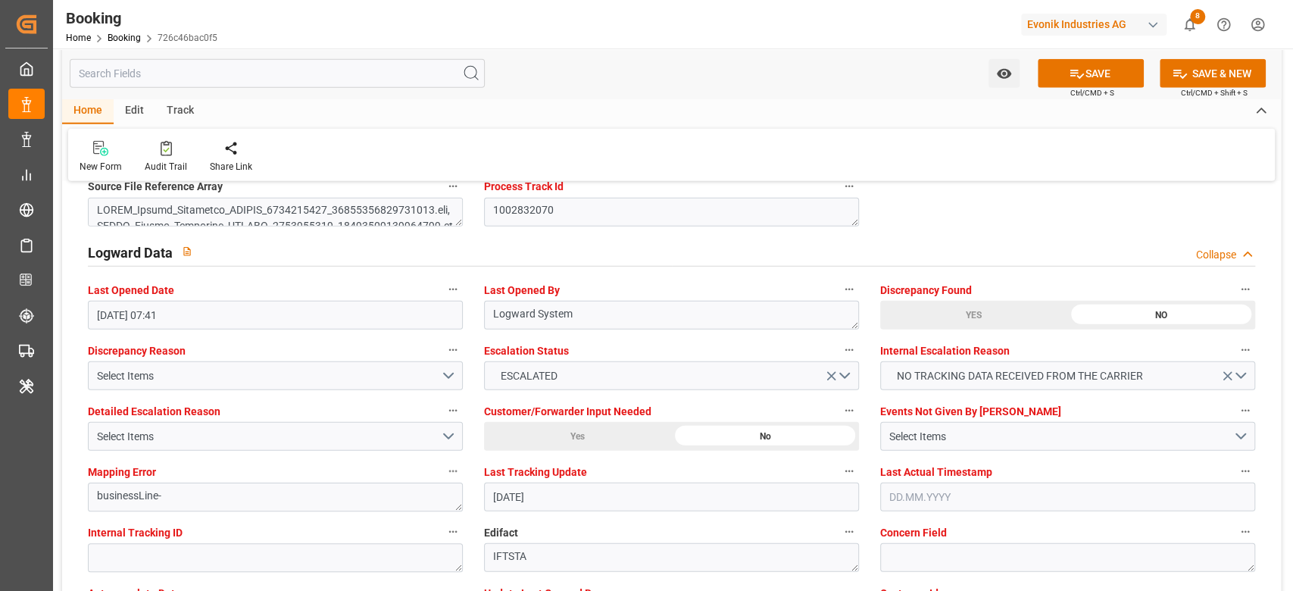
scroll to position [2765, 0]
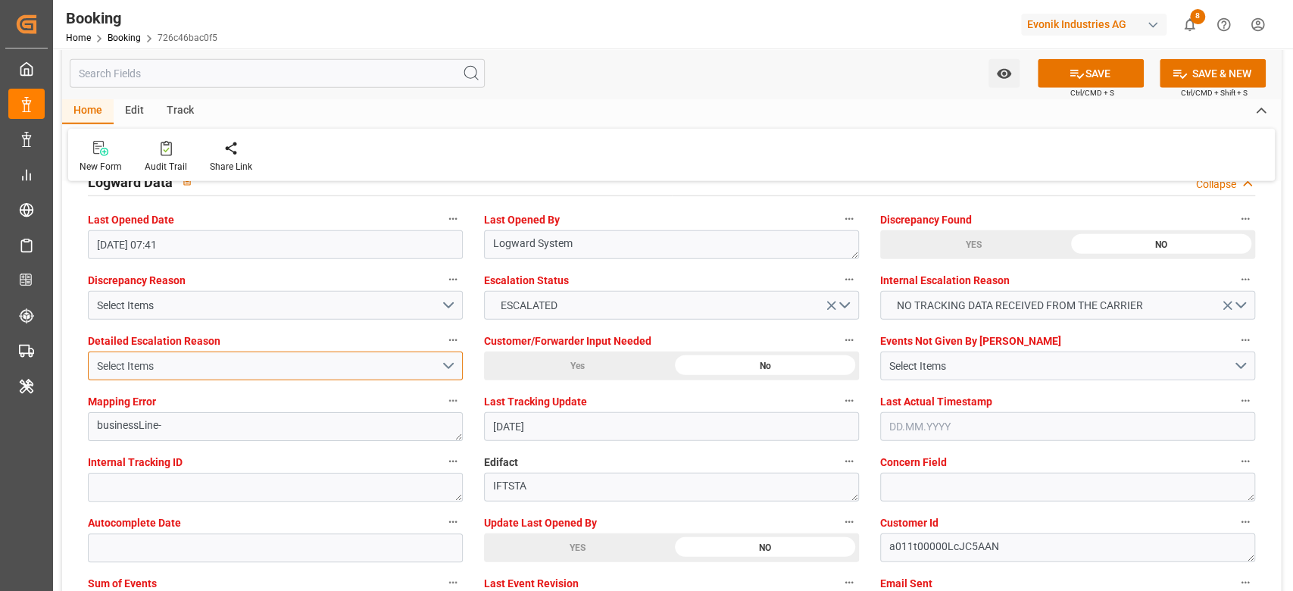
click at [379, 363] on div "Select Items" at bounding box center [269, 366] width 344 height 16
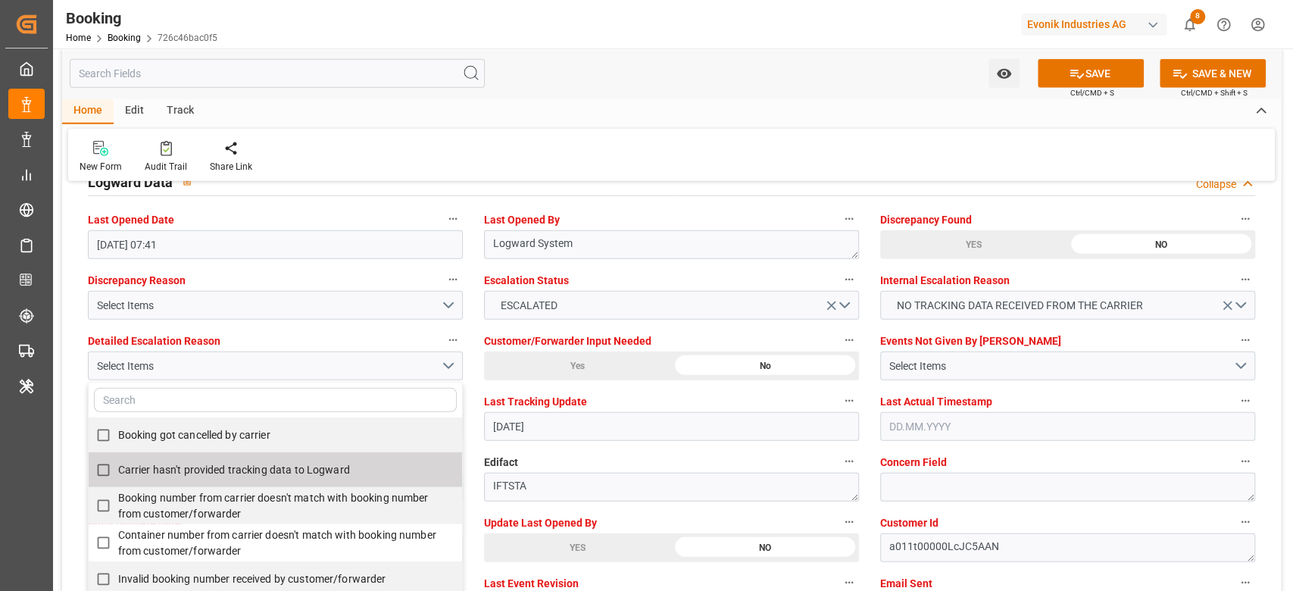
click at [317, 470] on span "Carrier hasn't provided tracking data to Logward" at bounding box center [234, 470] width 232 height 12
checkbox input "true"
click at [1004, 367] on div "Select Items" at bounding box center [1061, 366] width 344 height 16
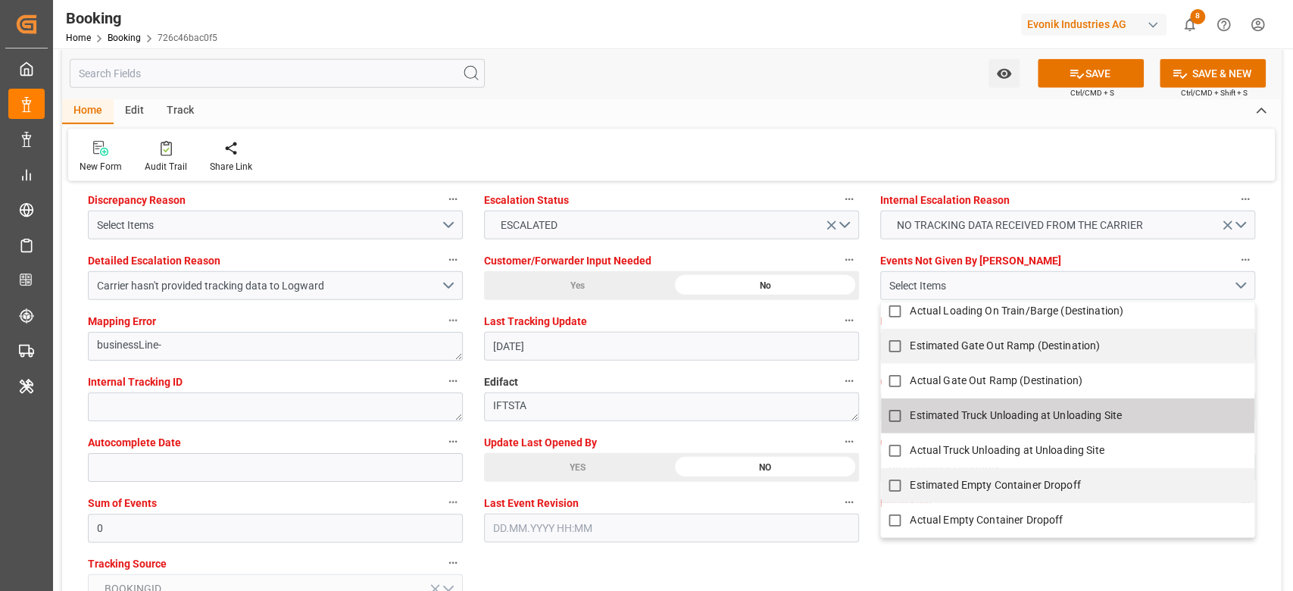
scroll to position [2868, 0]
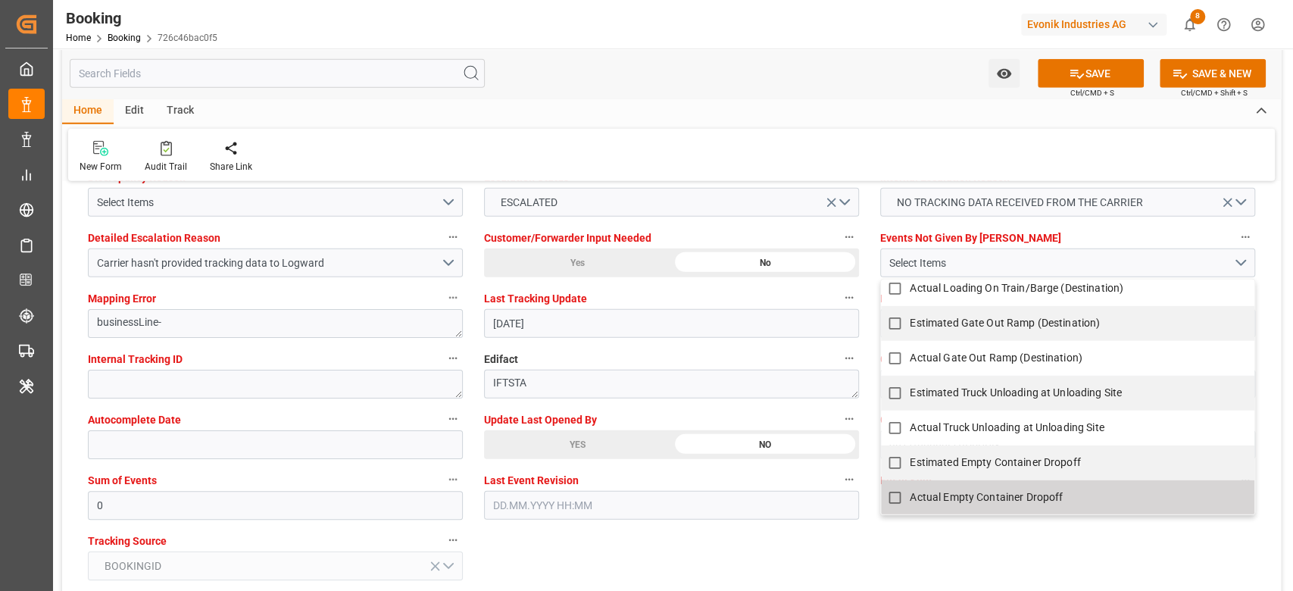
click at [982, 494] on span "Actual Empty Container Dropoff" at bounding box center [986, 498] width 153 height 12
checkbox input "true"
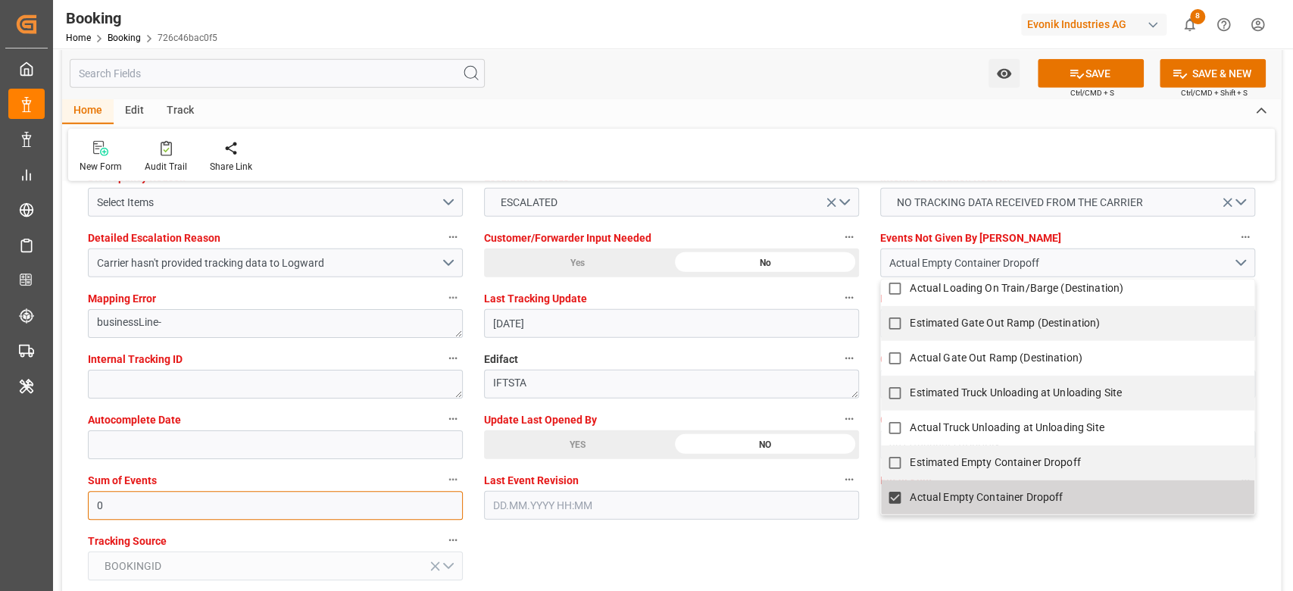
click at [325, 514] on input "0" at bounding box center [275, 505] width 375 height 29
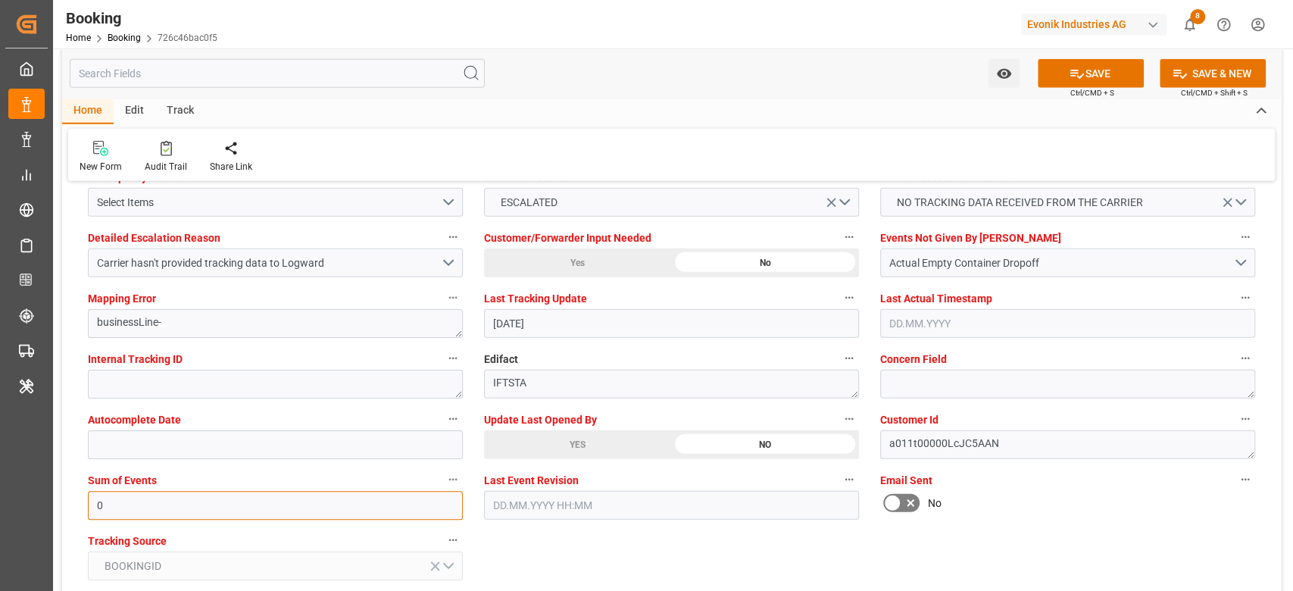
click at [325, 514] on input "0" at bounding box center [275, 505] width 375 height 29
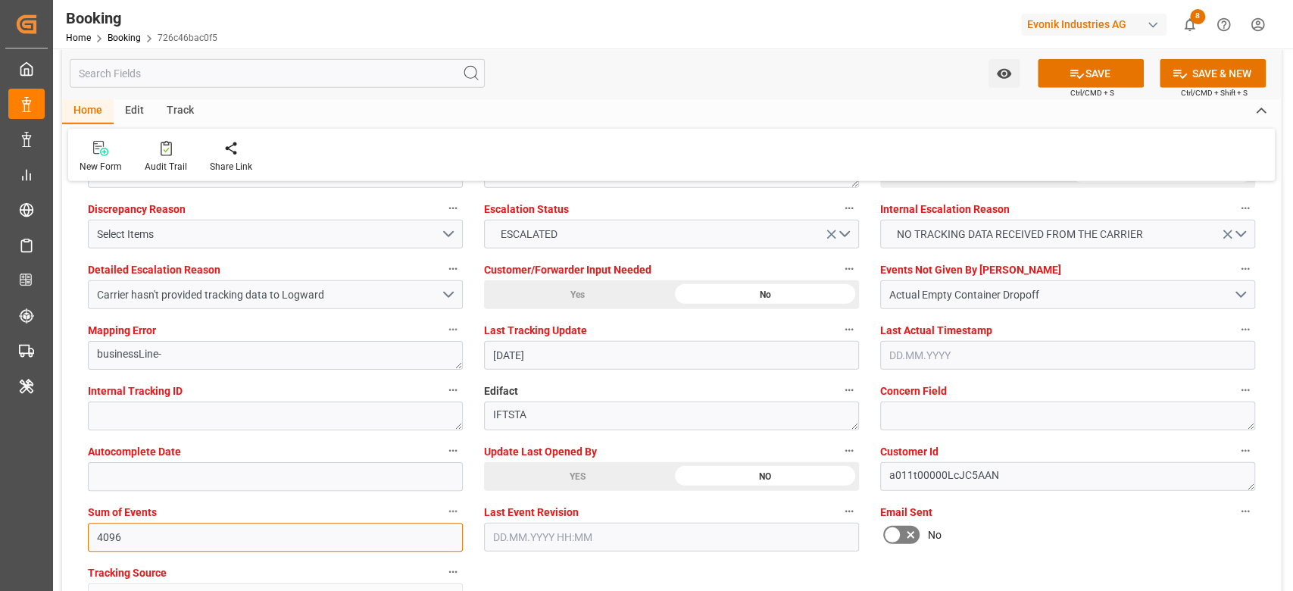
scroll to position [2741, 0]
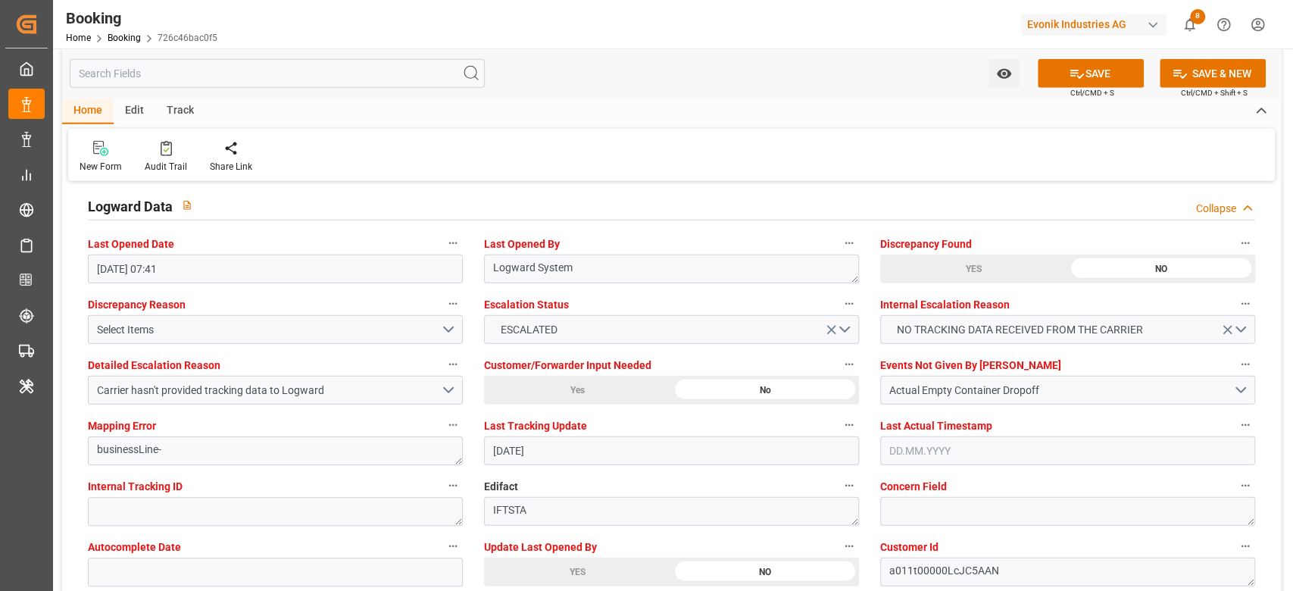
type input "4096"
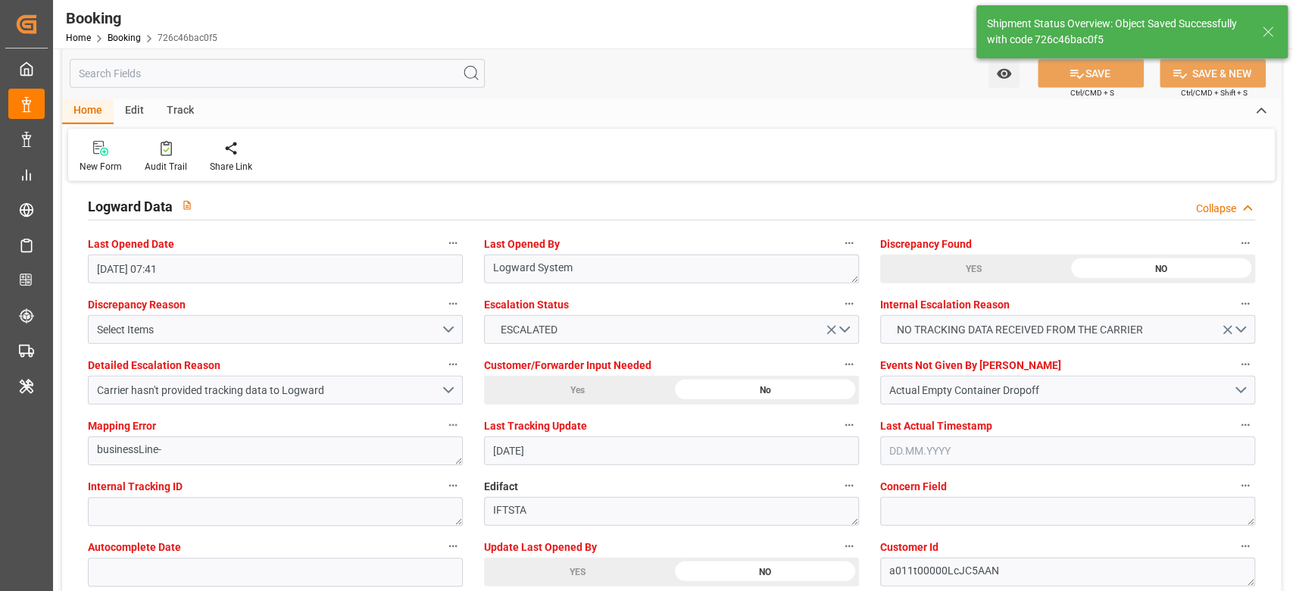
type textarea "[PERSON_NAME]"
type input "[DATE] 10:57"
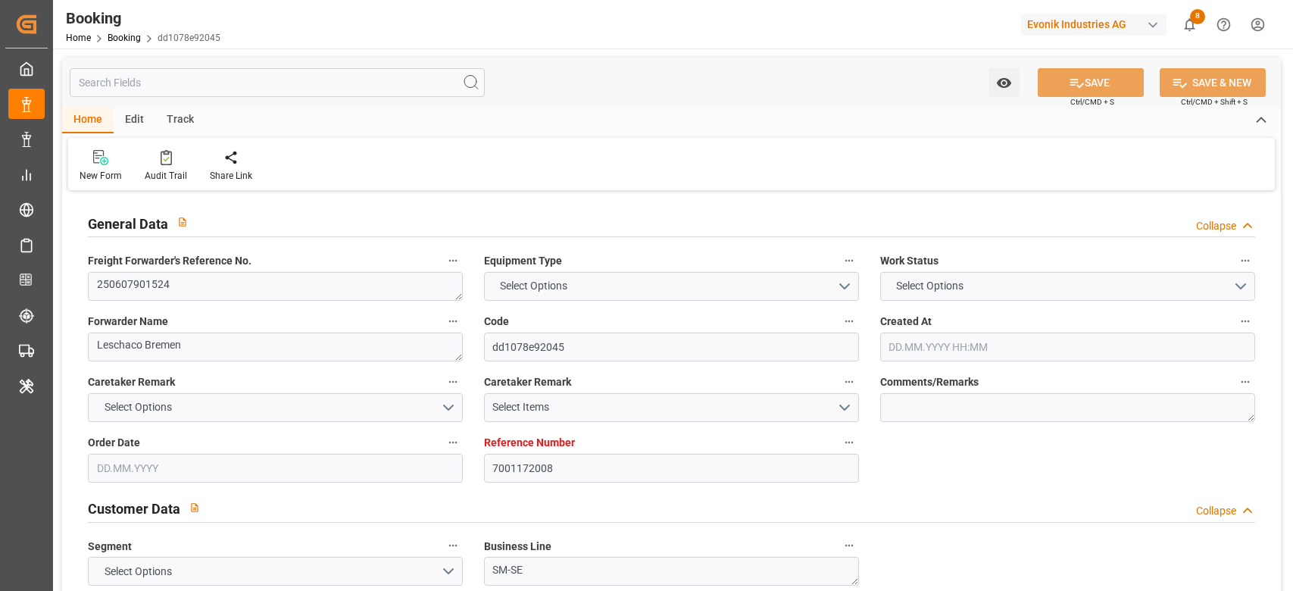
type input "7001172008"
type input "9229831"
type input "Hapag Lloyd"
type input "Hapag Lloyd Aktiengesellschaft"
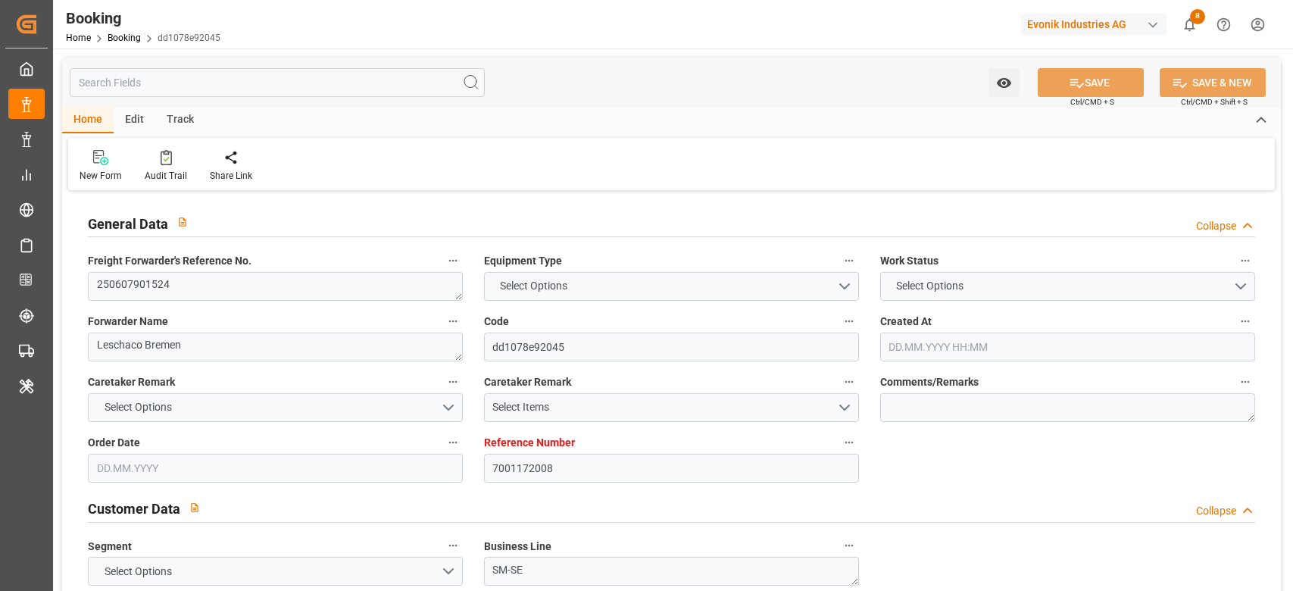
type input "BEANR"
type input "USCHS"
type input "20"
type input "0"
type input "BEANR"
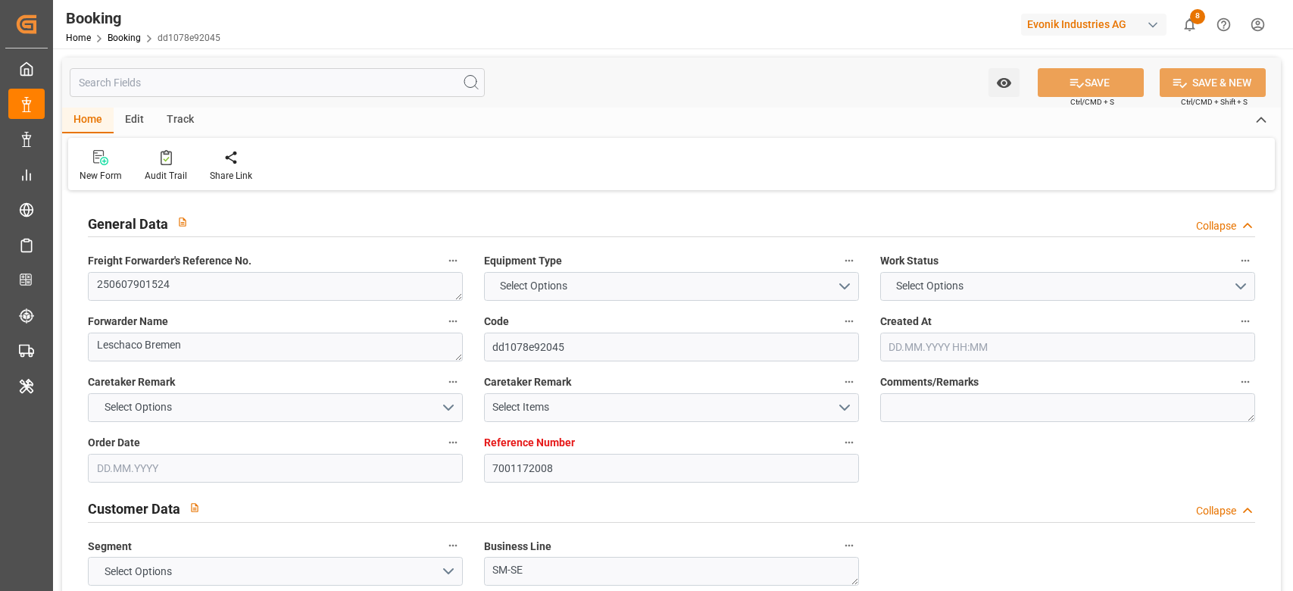
type input "USCHS"
type input "9229831"
type input "19.05.2025 07:39"
type input "19.05.2025"
type input "07.07.2025"
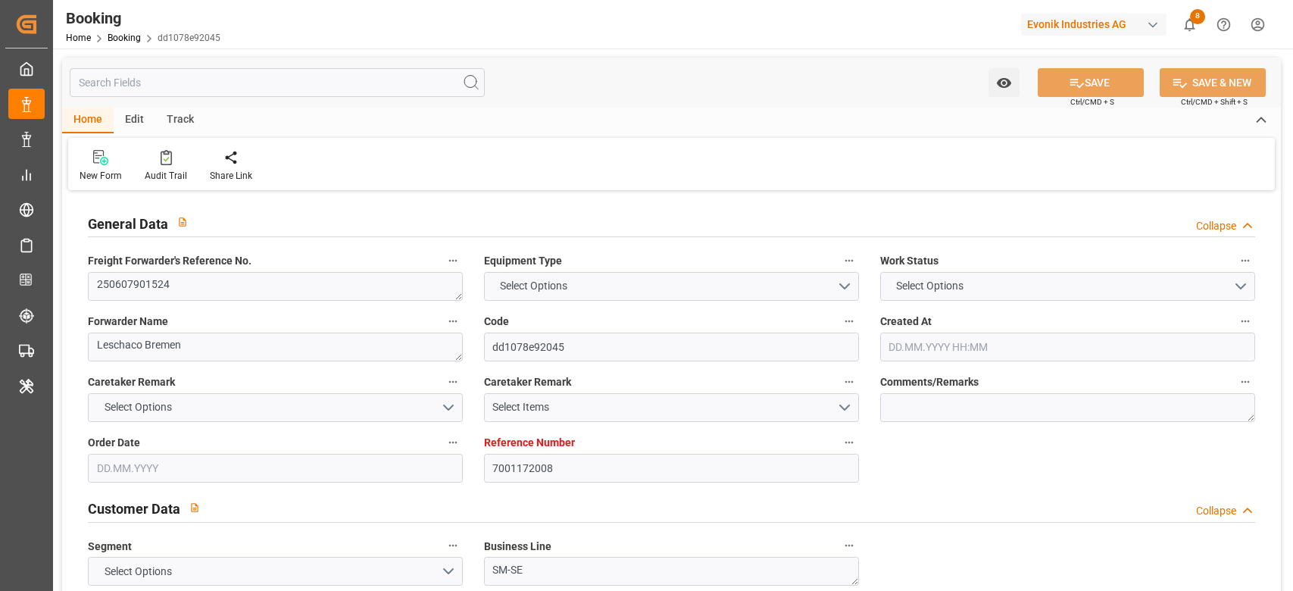
type input "10.06.2025"
type input "10.06.2025 00:00"
type input "20.05.2025"
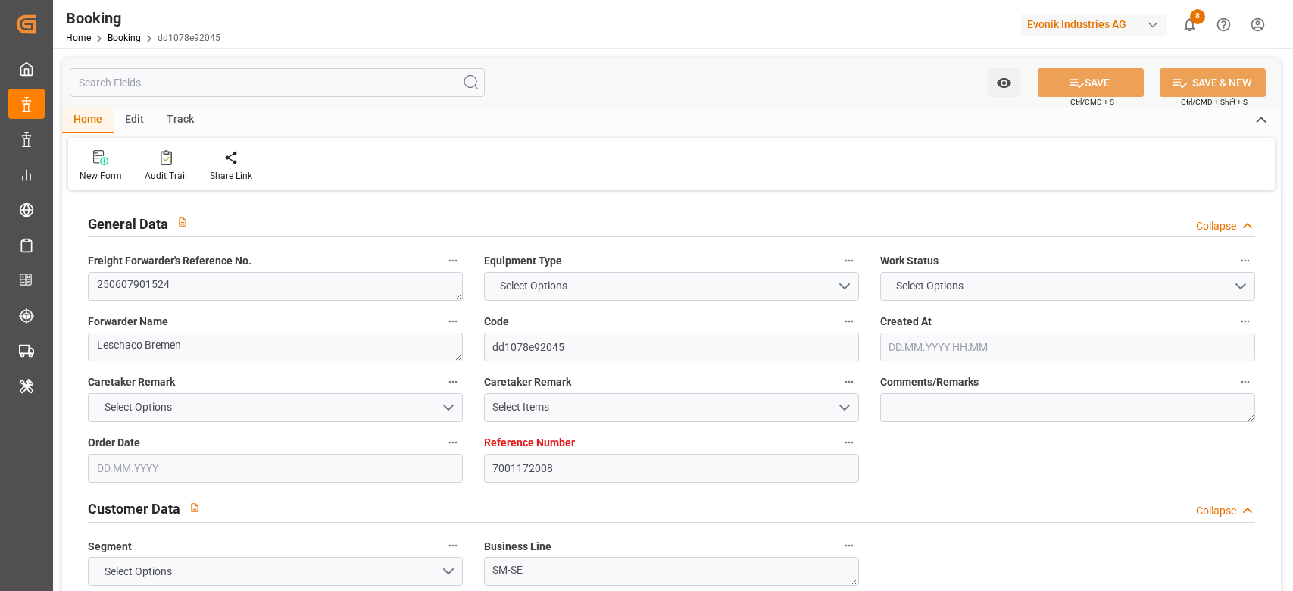
type input "17.06.2025 13:30"
type input "17.06.2025 00:00"
type input "17.06.2025 16:48"
type input "16.06.2025 19:50"
type input "07.07.2025 13:00"
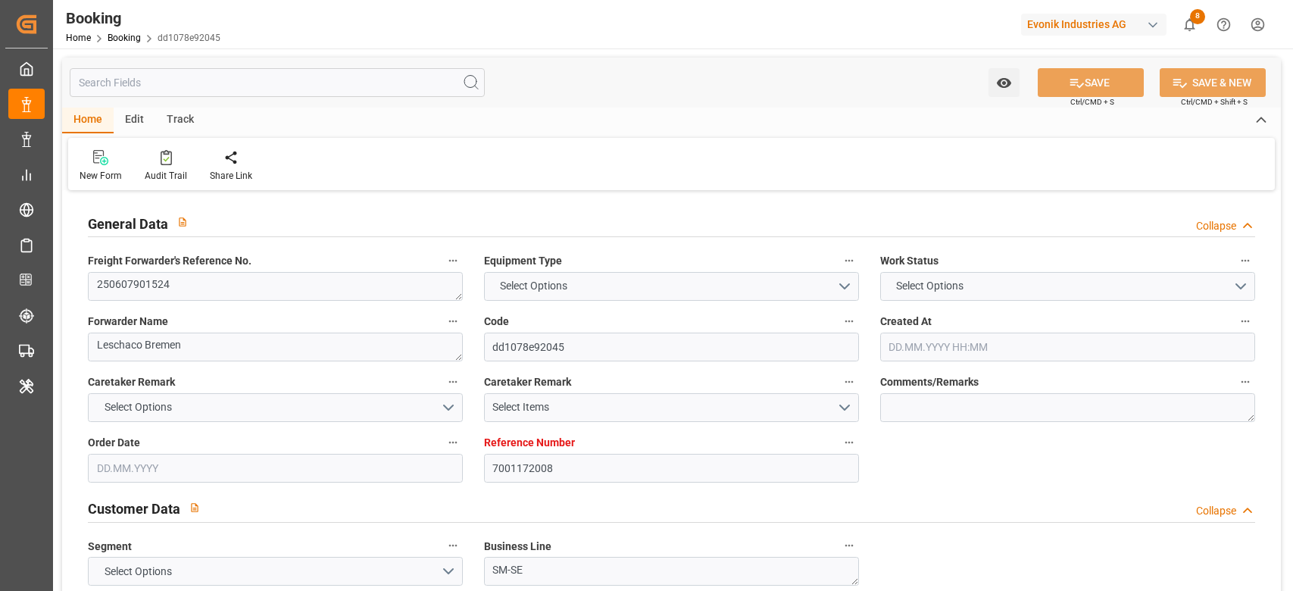
type input "07.07.2025 00:00"
type input "07.07.2025 14:00"
type input "11.07.2025 17:19"
type input "10.06.2025"
type input "12.09.2025 07:41"
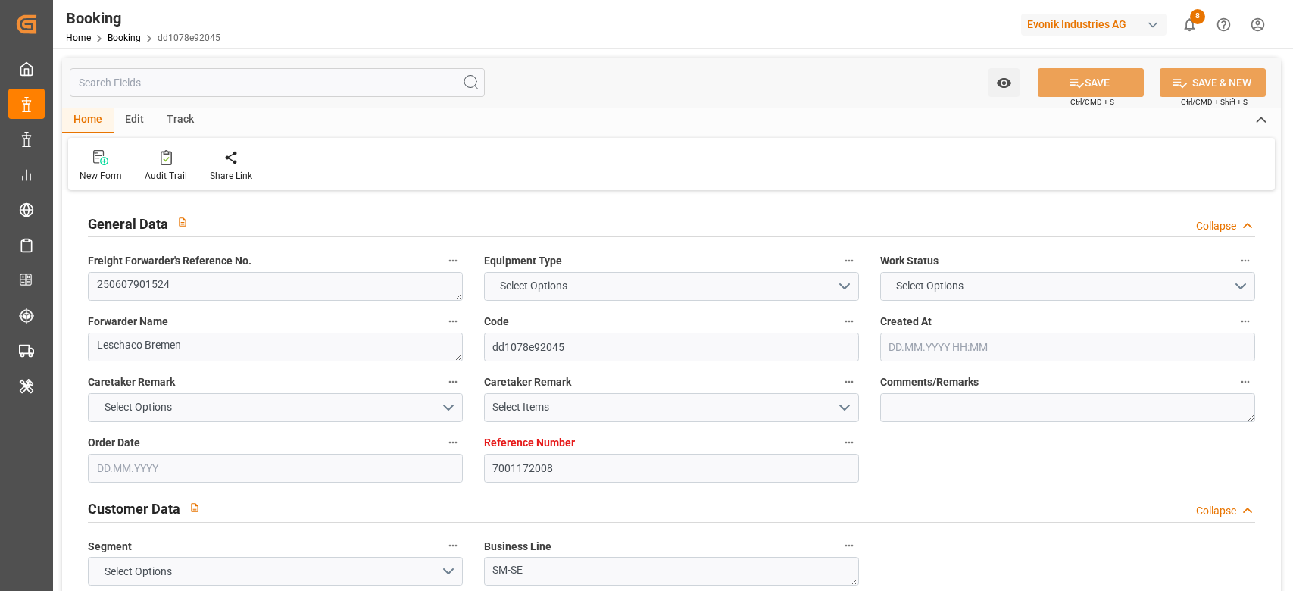
type input "12.09.2025"
type input "17.06.2025 13:30"
type input "17.06.2025 12:33"
type input "17.06.2025 18:00"
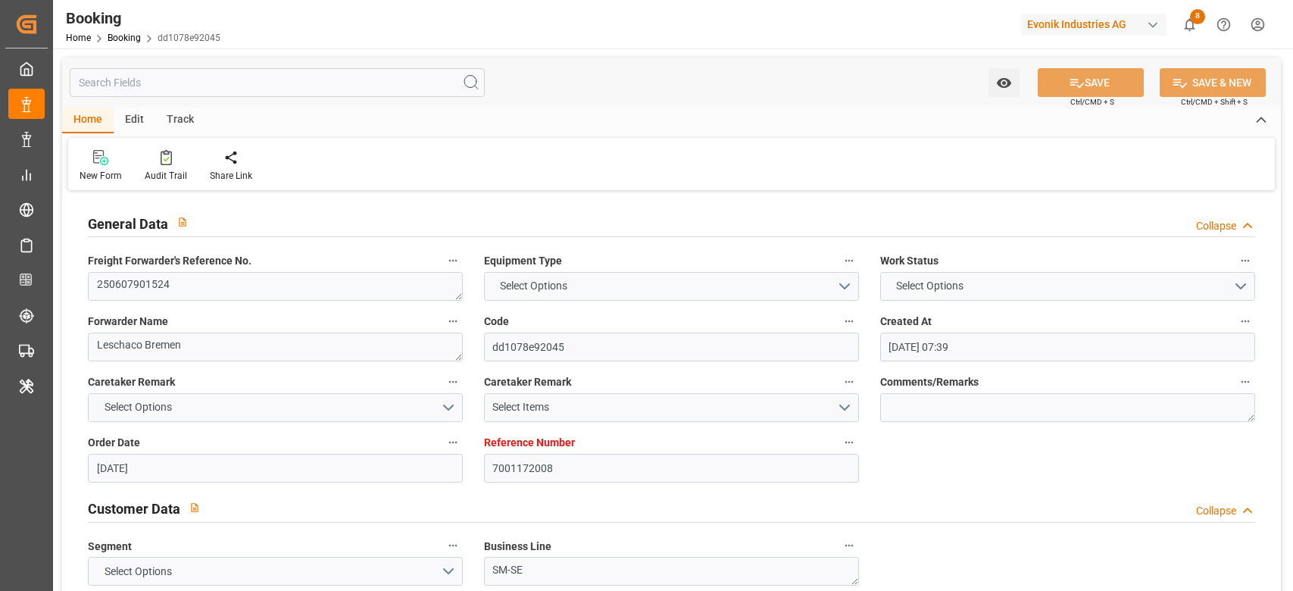
type input "17.06.2025 17:07"
type input "07.07.2025 13:00"
type input "07.07.2025 13:53"
type input "08.07.2025 03:34"
type input "07.07.2025 13:00"
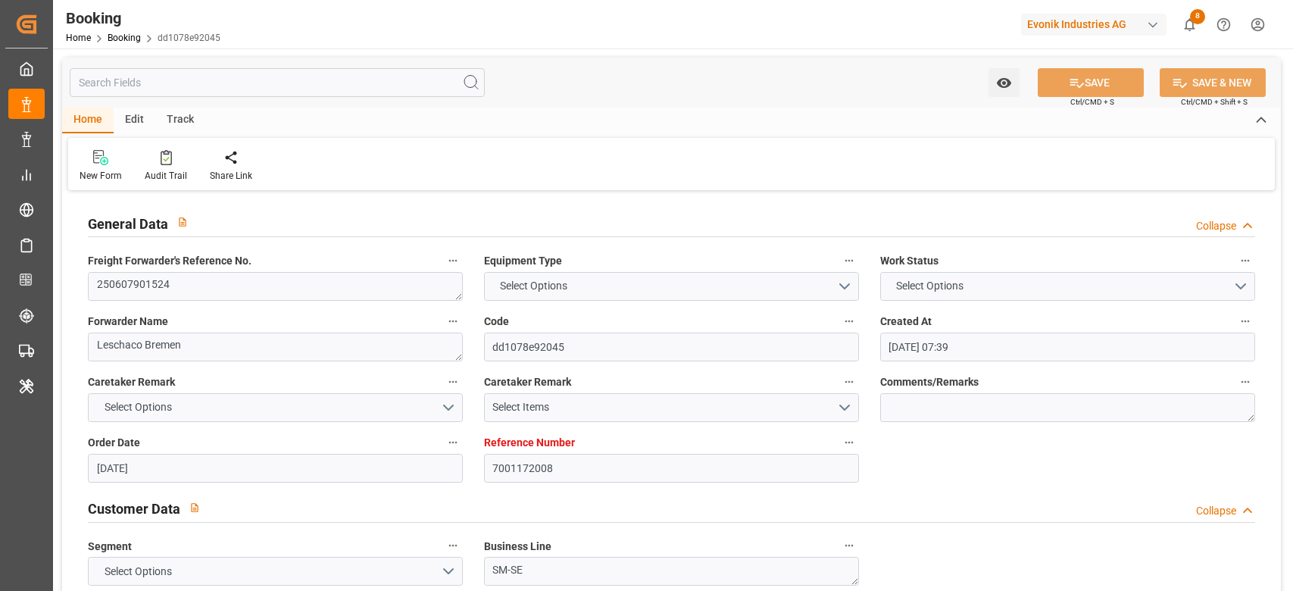
type input "07.07.2025 13:00"
type input "07.07.2025 23:35"
type input "11.07.2025 23:35"
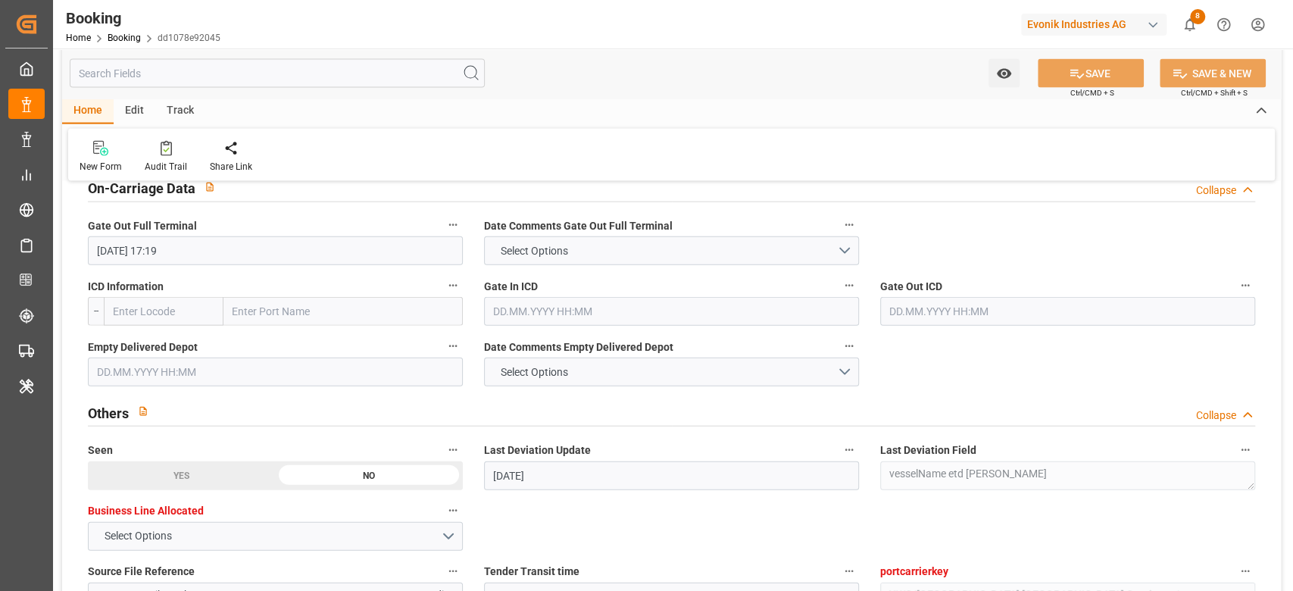
scroll to position [2250, 0]
click at [600, 376] on button "Select Options" at bounding box center [671, 371] width 375 height 29
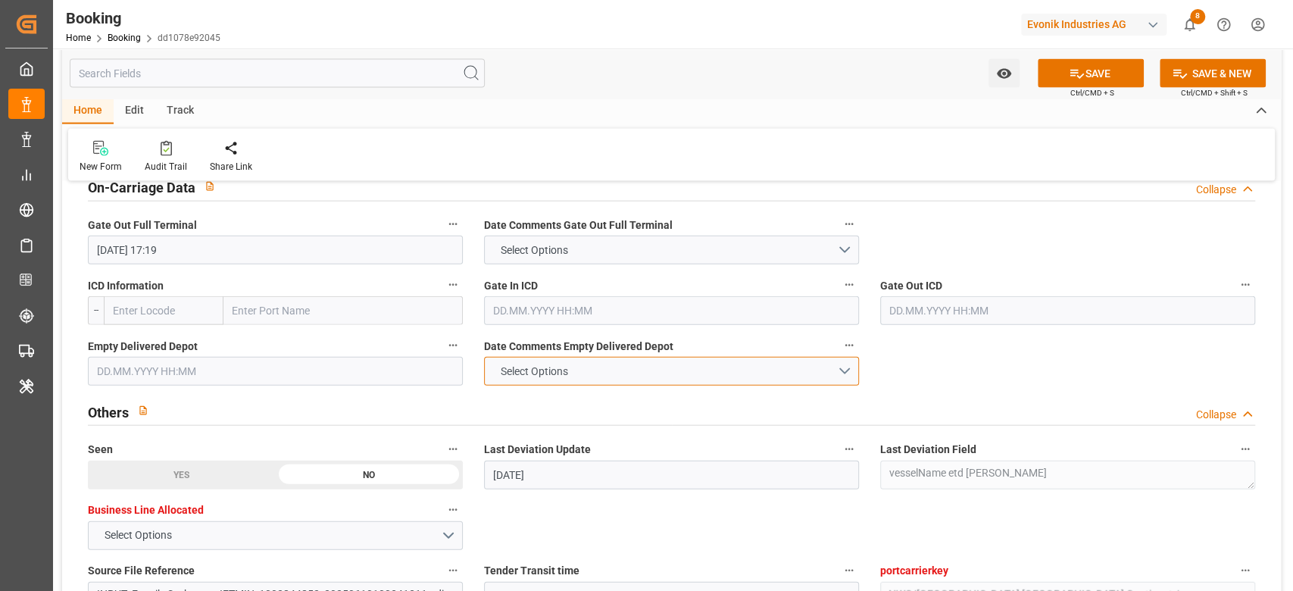
click div "Select Options"
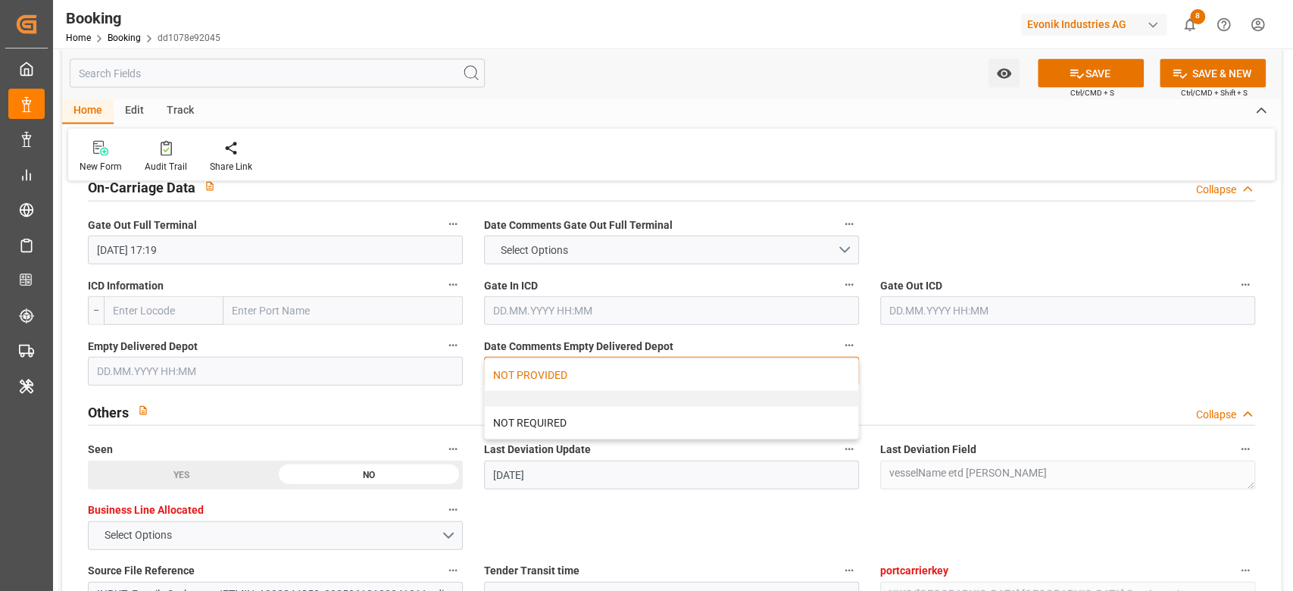
click div "NOT PROVIDED"
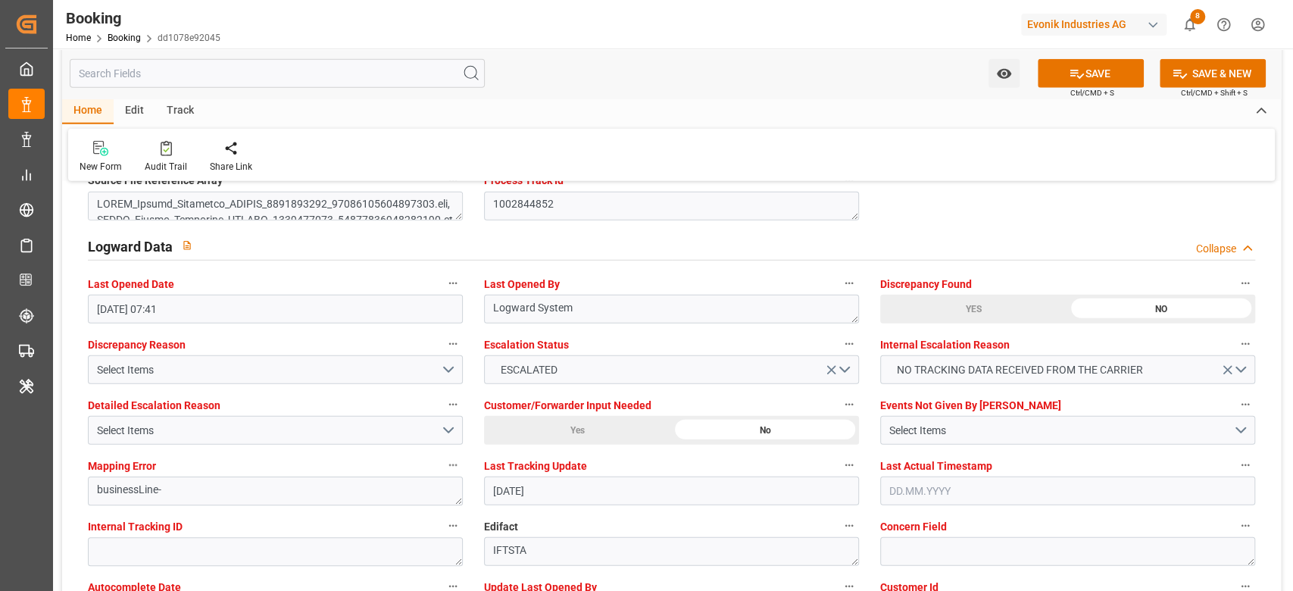
scroll to position [2702, 0]
click div "Select Items"
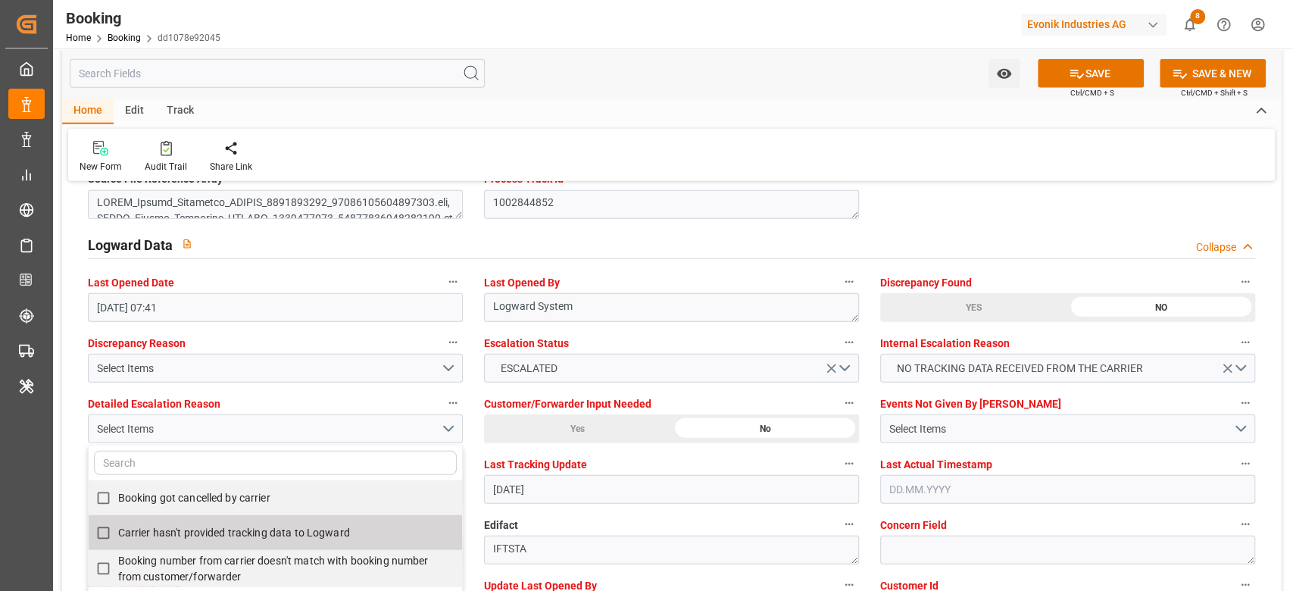
click label "Carrier hasn't provided tracking data to Logward"
checkbox input "true"
click div "Select Items"
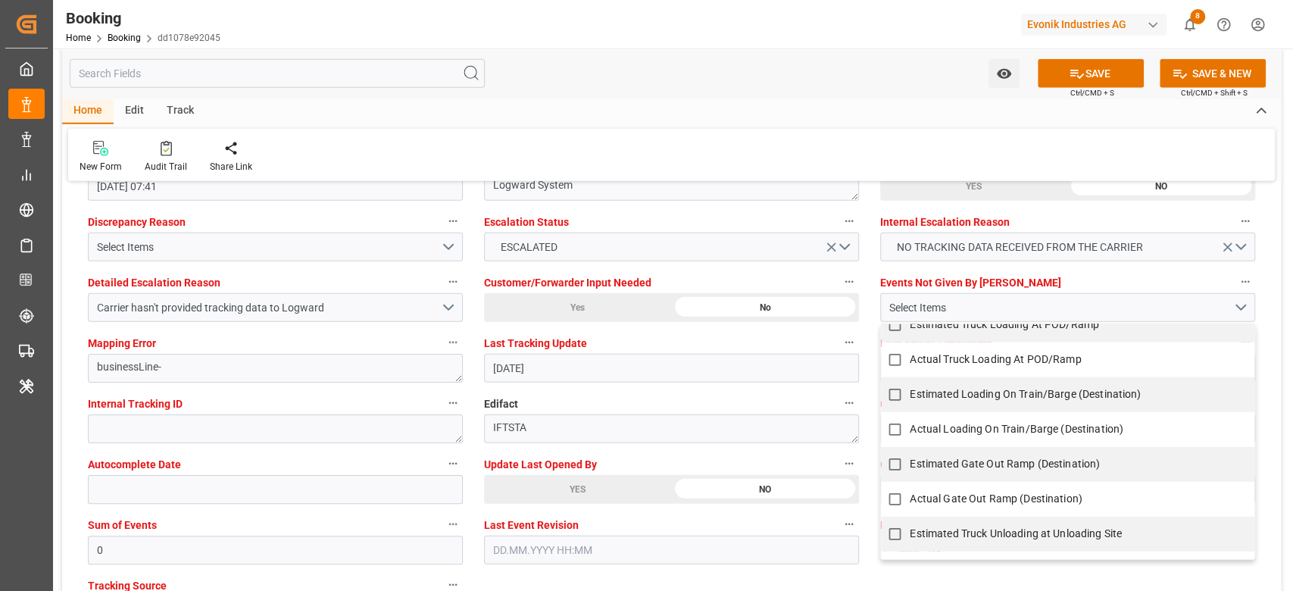
scroll to position [1263, 0]
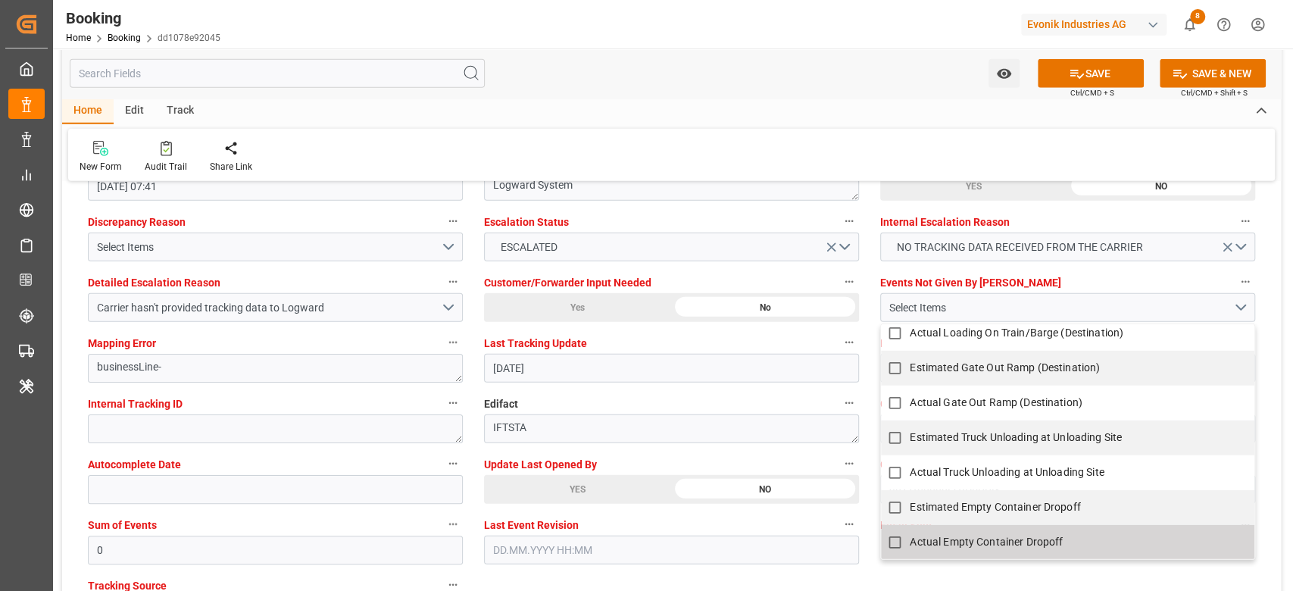
click span "Actual Empty Container Dropoff"
checkbox input "true"
click input "0"
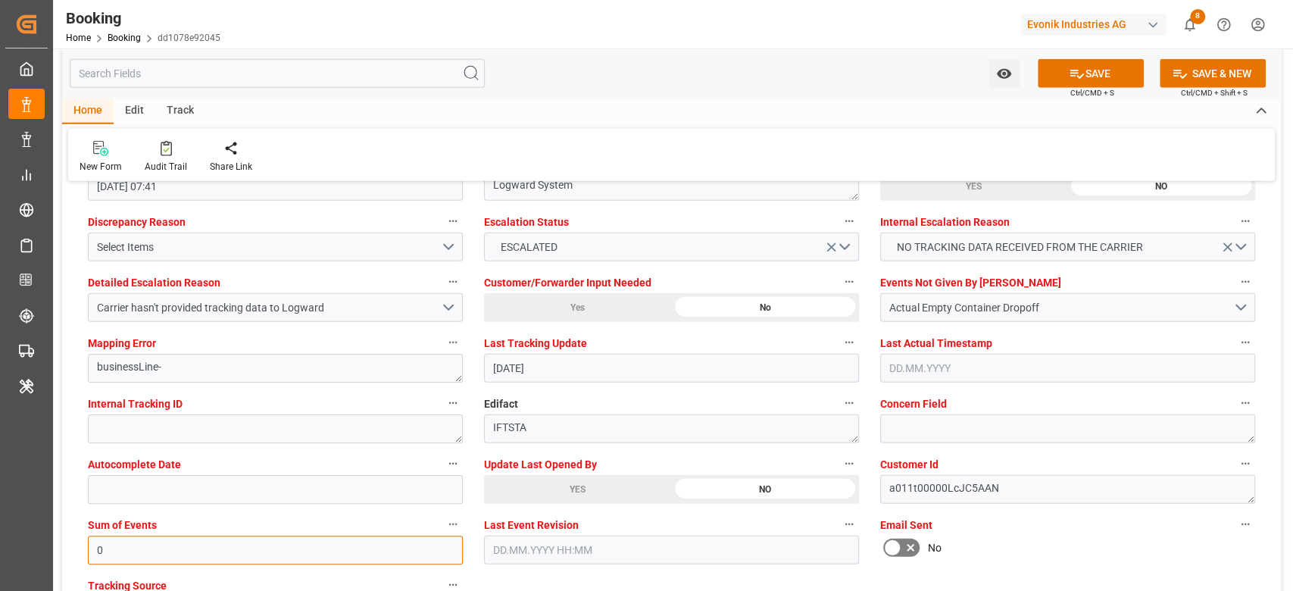
click input "0"
type input "4096"
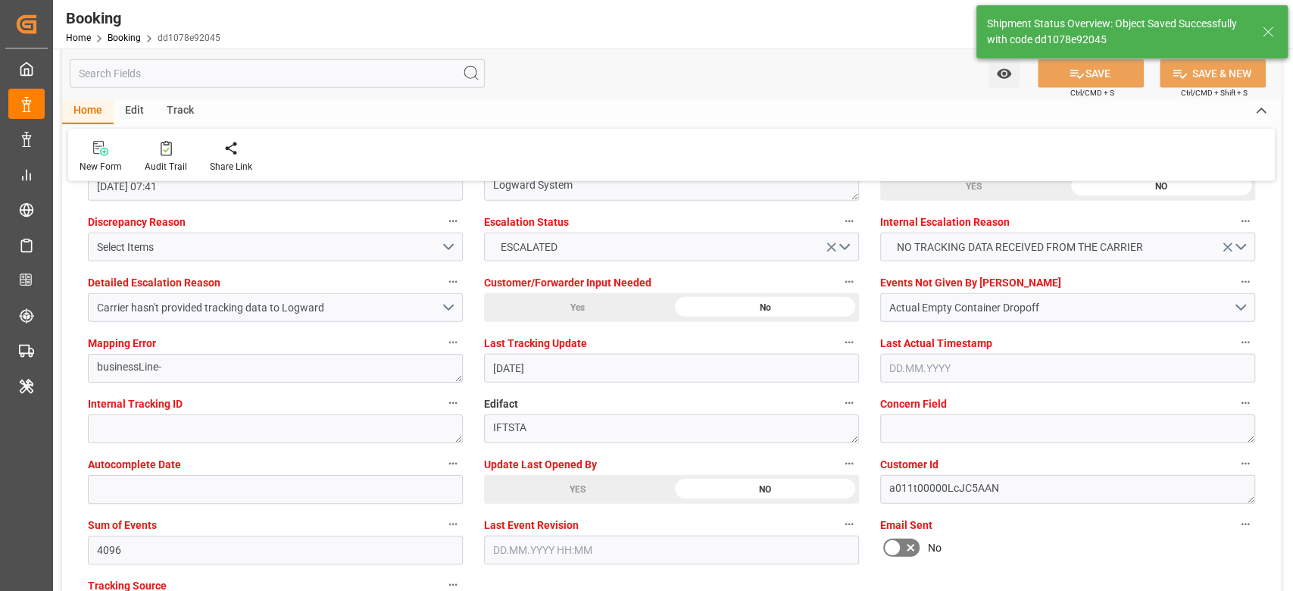
type textarea "[PERSON_NAME]"
type input "12.09.2025 10:58"
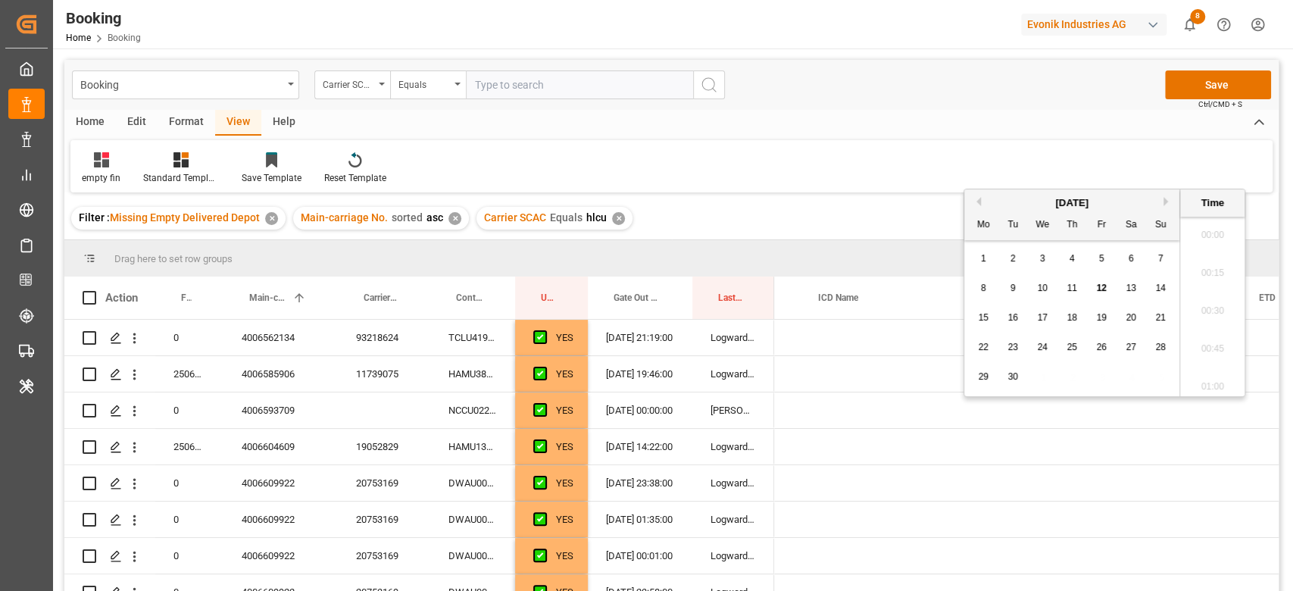
scroll to position [2391, 0]
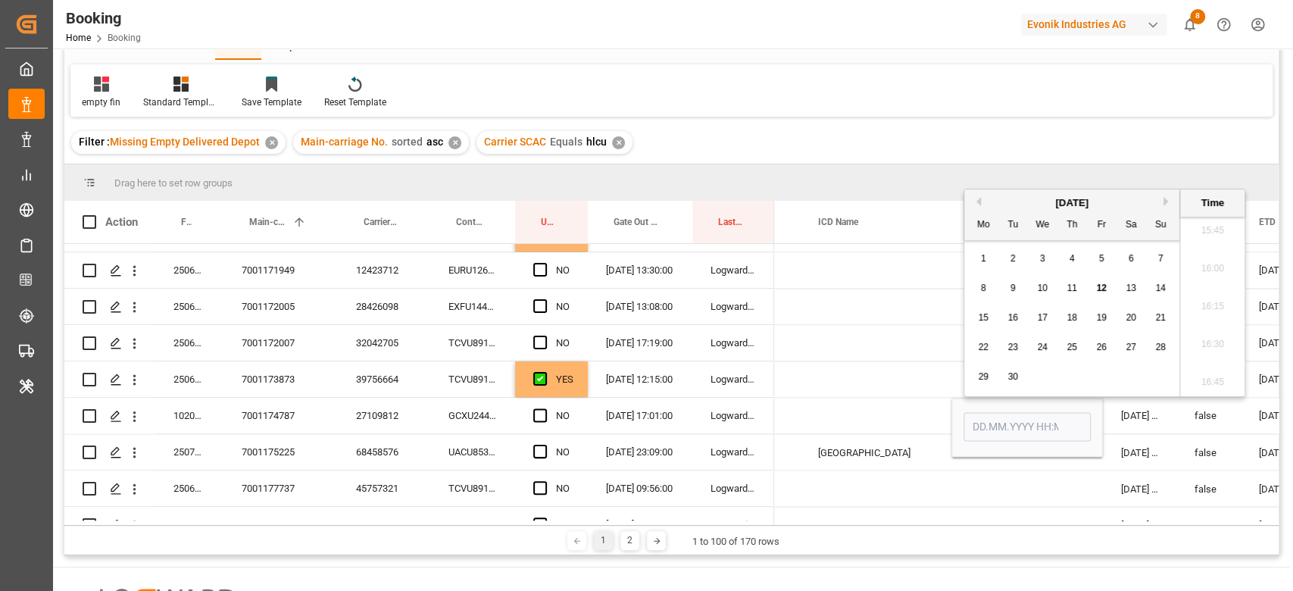
click at [979, 201] on button "Previous Month" at bounding box center [976, 201] width 9 height 9
click at [1070, 317] on span "12" at bounding box center [1072, 317] width 10 height 11
type input "[DATE] 00:00"
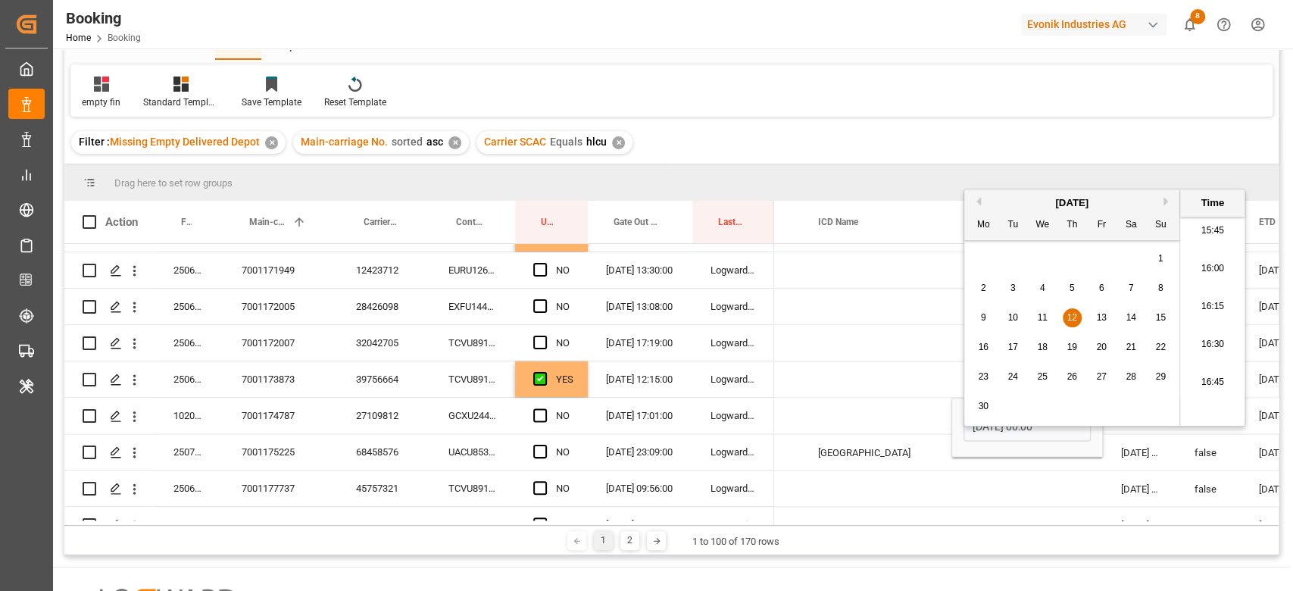
click at [886, 117] on div "Booking Carrier SCAC Equals Save Ctrl/CMD + S Home Edit Format View Help empty …" at bounding box center [671, 269] width 1214 height 571
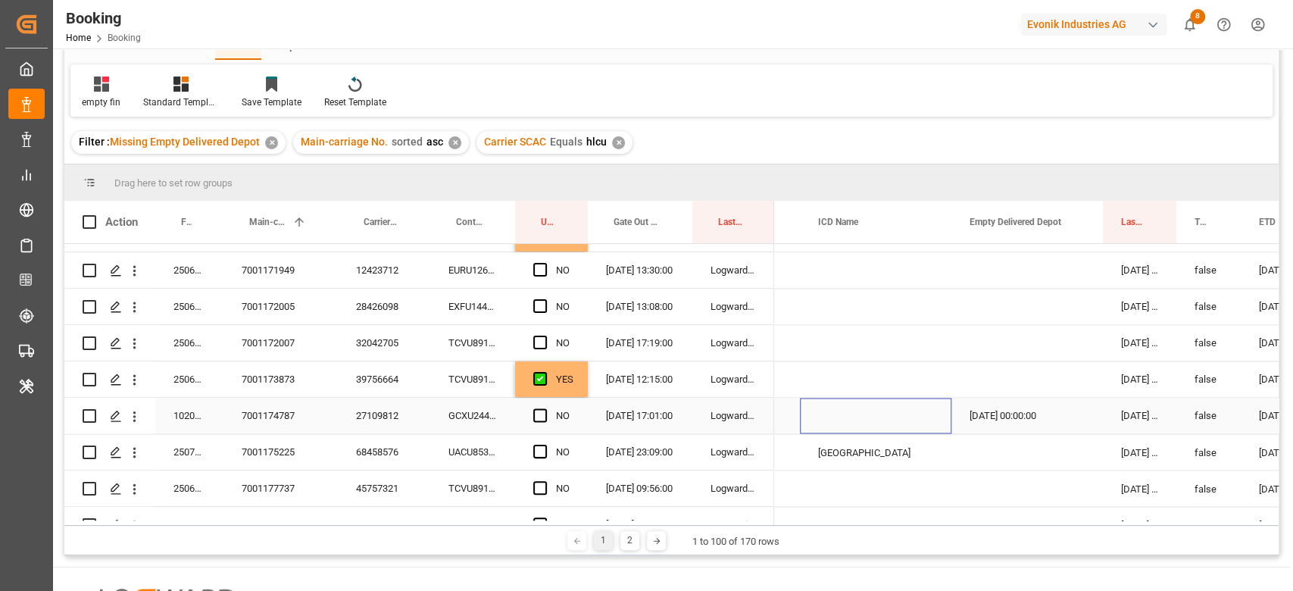
click at [903, 398] on div "Press SPACE to select this row." at bounding box center [875, 416] width 151 height 36
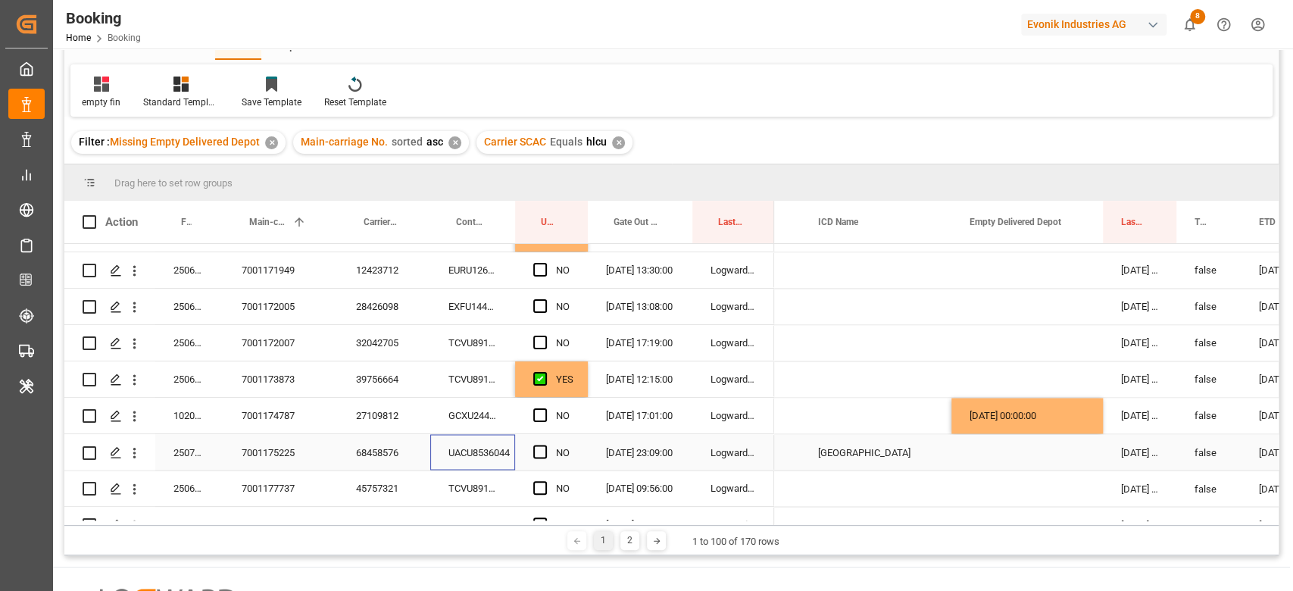
click at [467, 457] on div "UACU8536044" at bounding box center [472, 452] width 85 height 36
click at [995, 454] on div "Press SPACE to select this row." at bounding box center [1026, 452] width 151 height 36
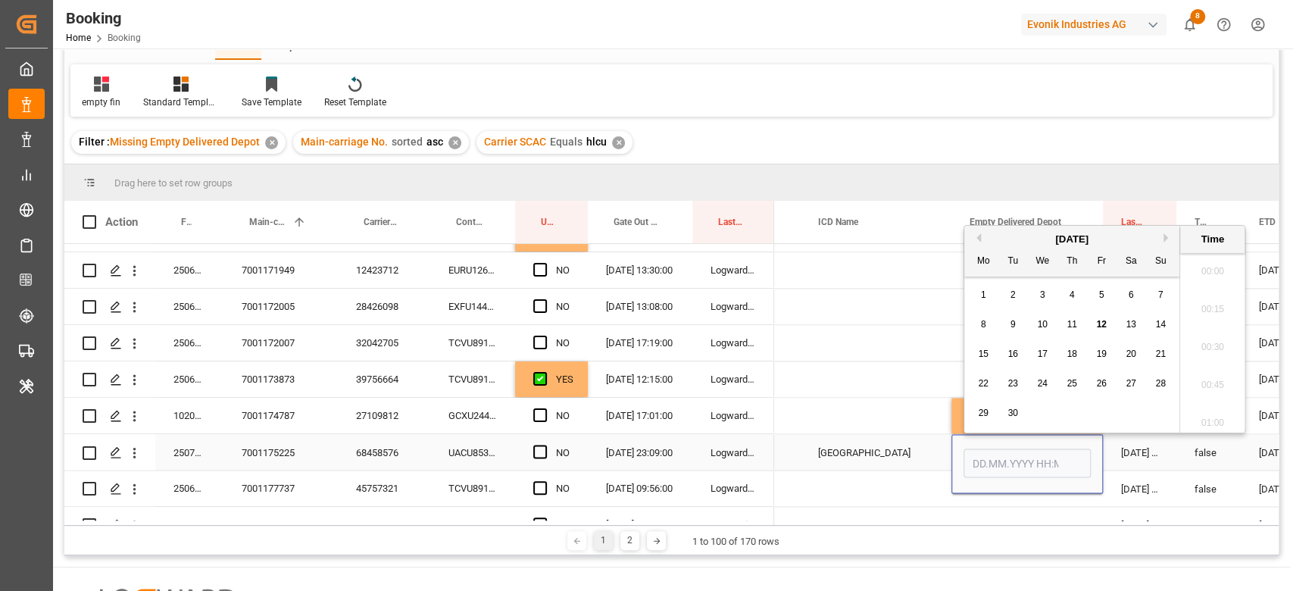
scroll to position [2429, 0]
click at [539, 448] on span "Press SPACE to select this row." at bounding box center [540, 452] width 14 height 14
click at [545, 445] on input "Press SPACE to select this row." at bounding box center [545, 445] width 0 height 0
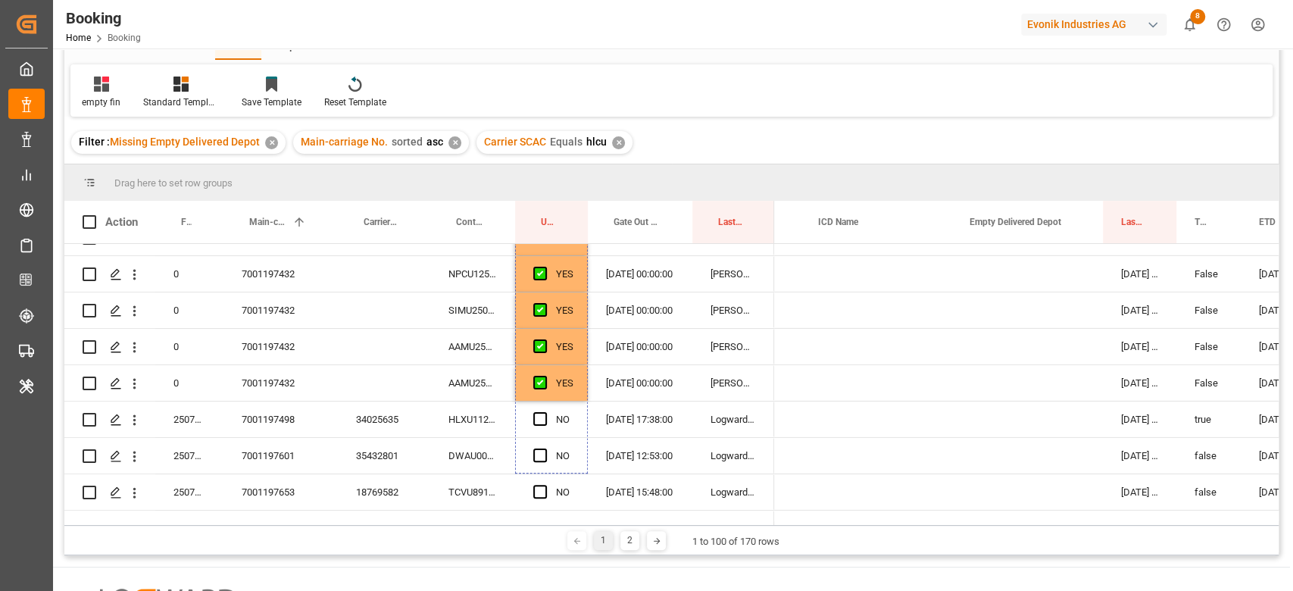
scroll to position [3363, 0]
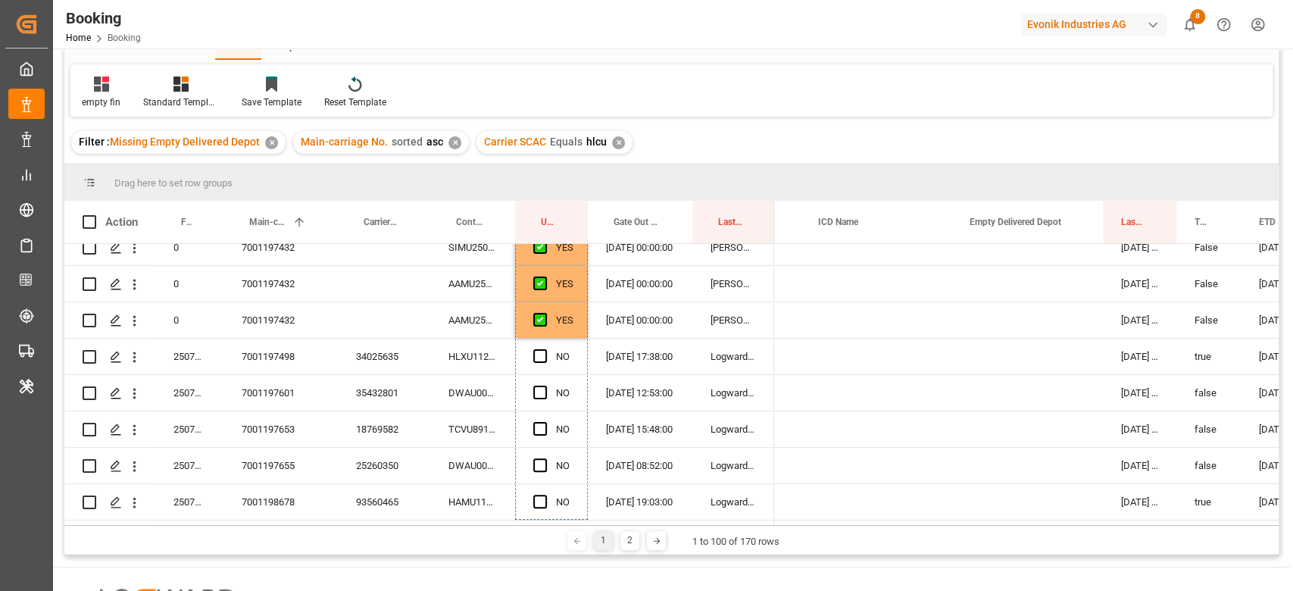
drag, startPoint x: 586, startPoint y: 361, endPoint x: 563, endPoint y: 538, distance: 178.7
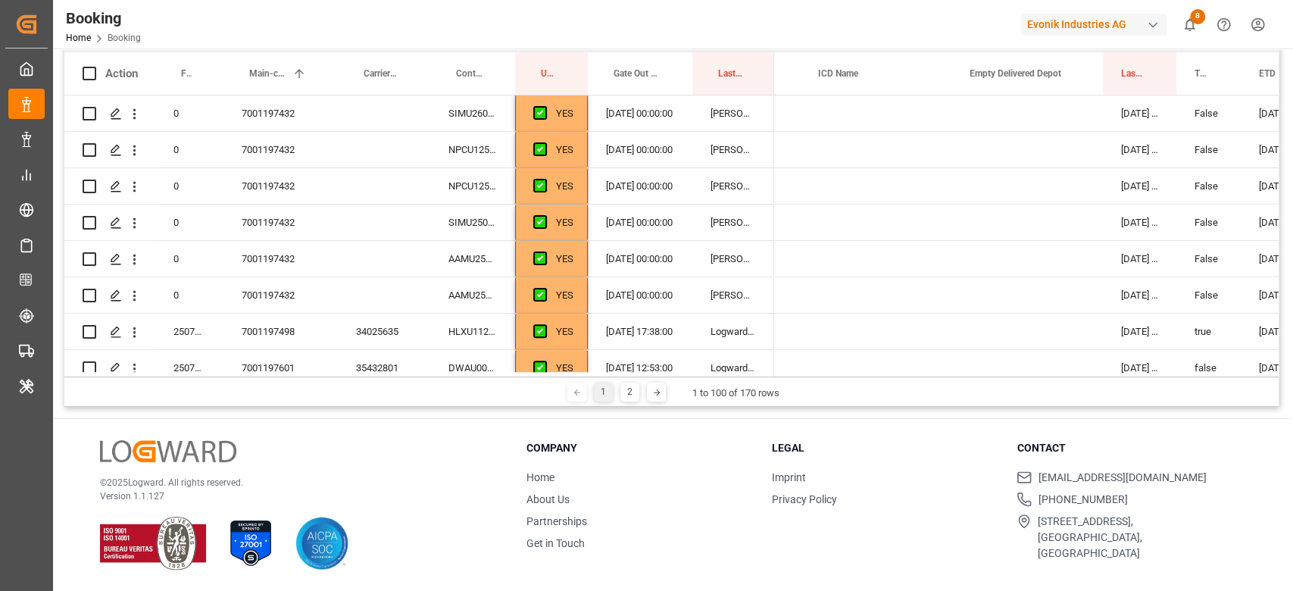
scroll to position [0, 0]
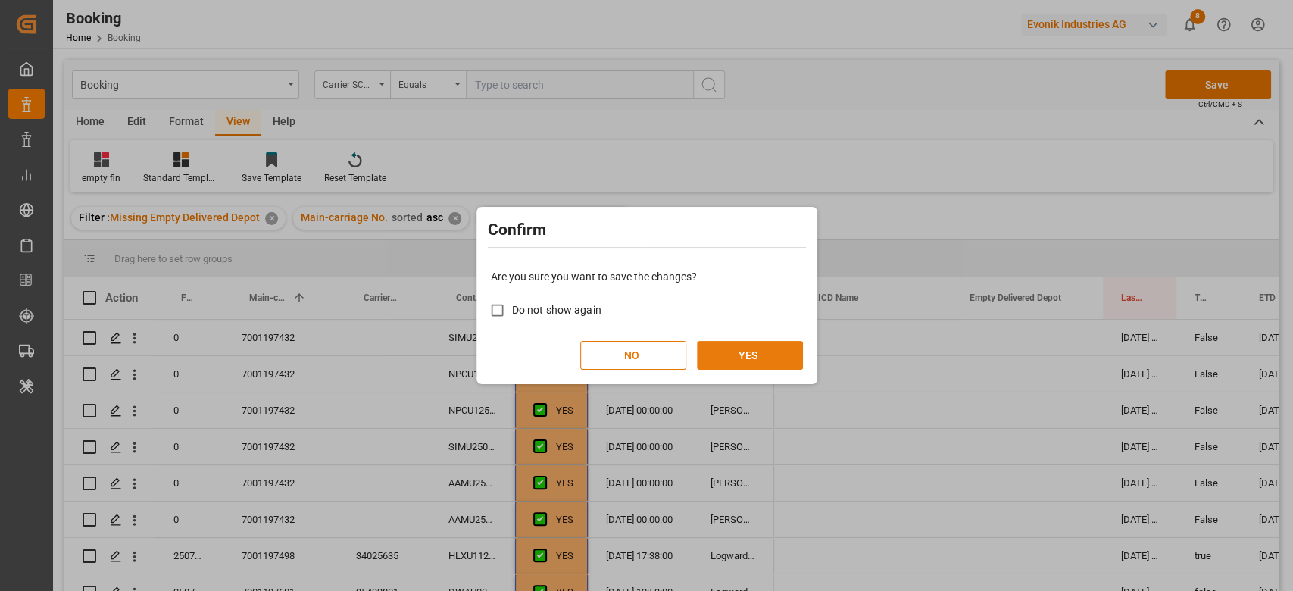
click at [743, 361] on button "YES" at bounding box center [750, 355] width 106 height 29
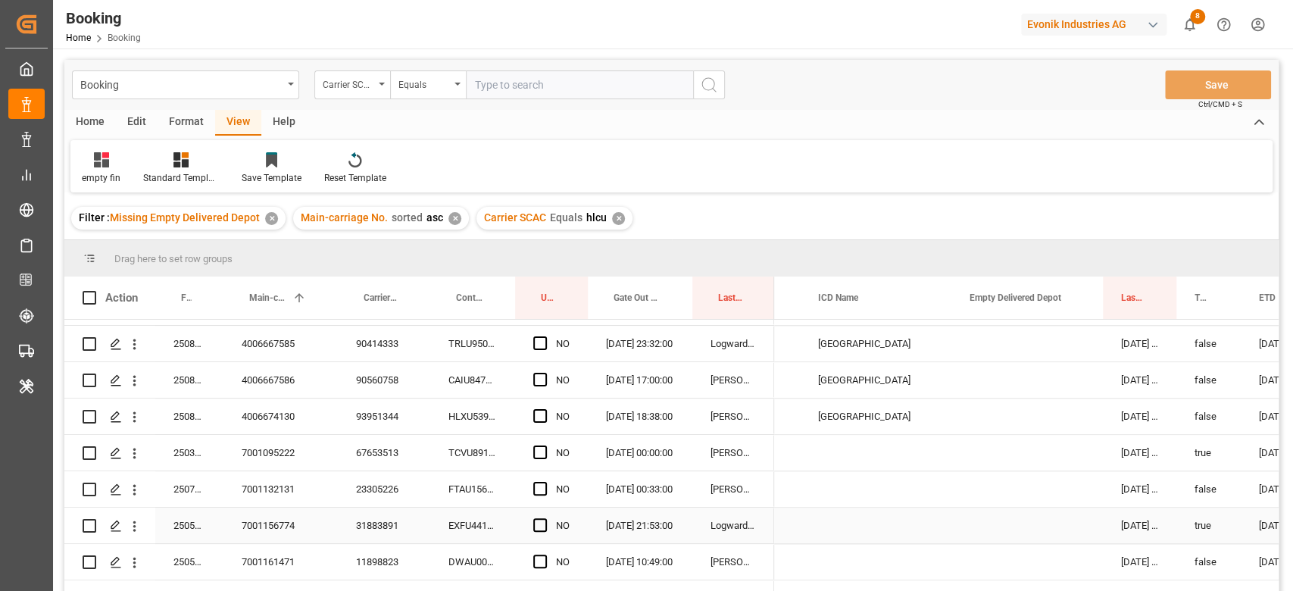
scroll to position [1113, 0]
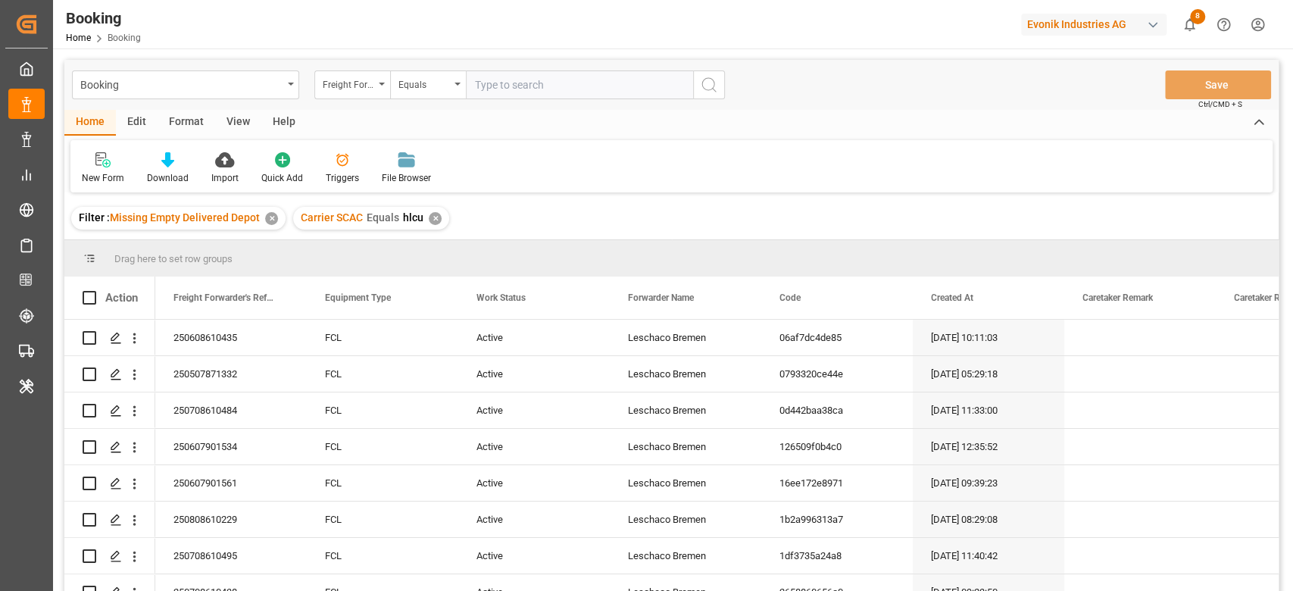
click at [220, 118] on div "View" at bounding box center [238, 123] width 46 height 26
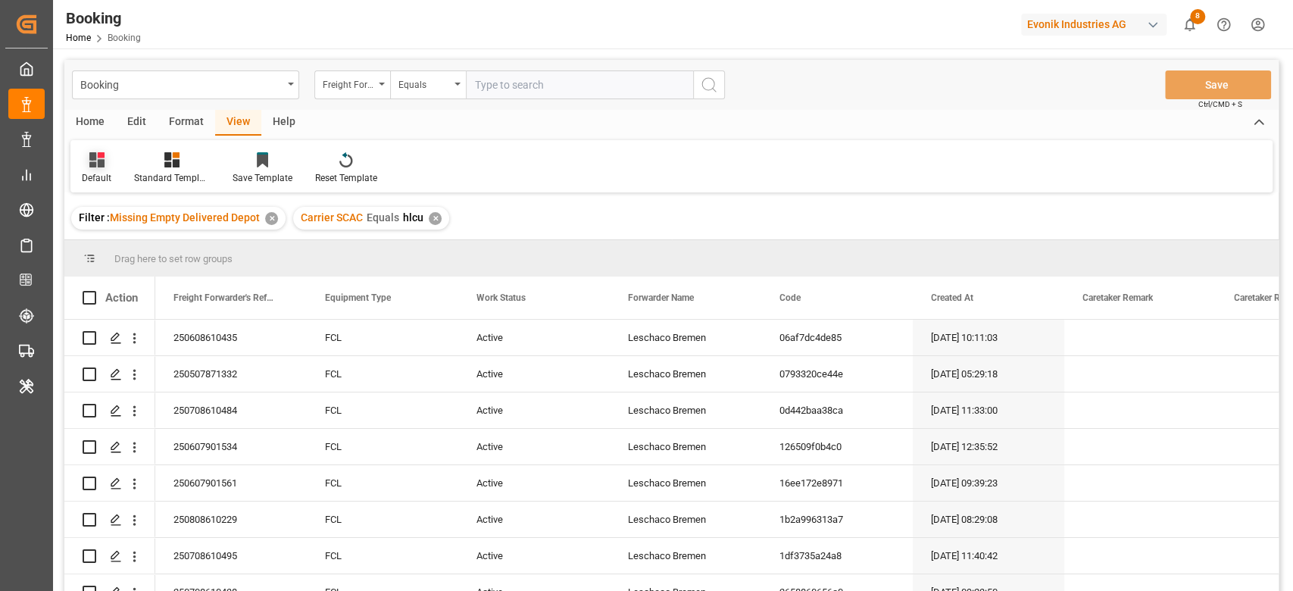
click at [107, 157] on div at bounding box center [97, 159] width 30 height 16
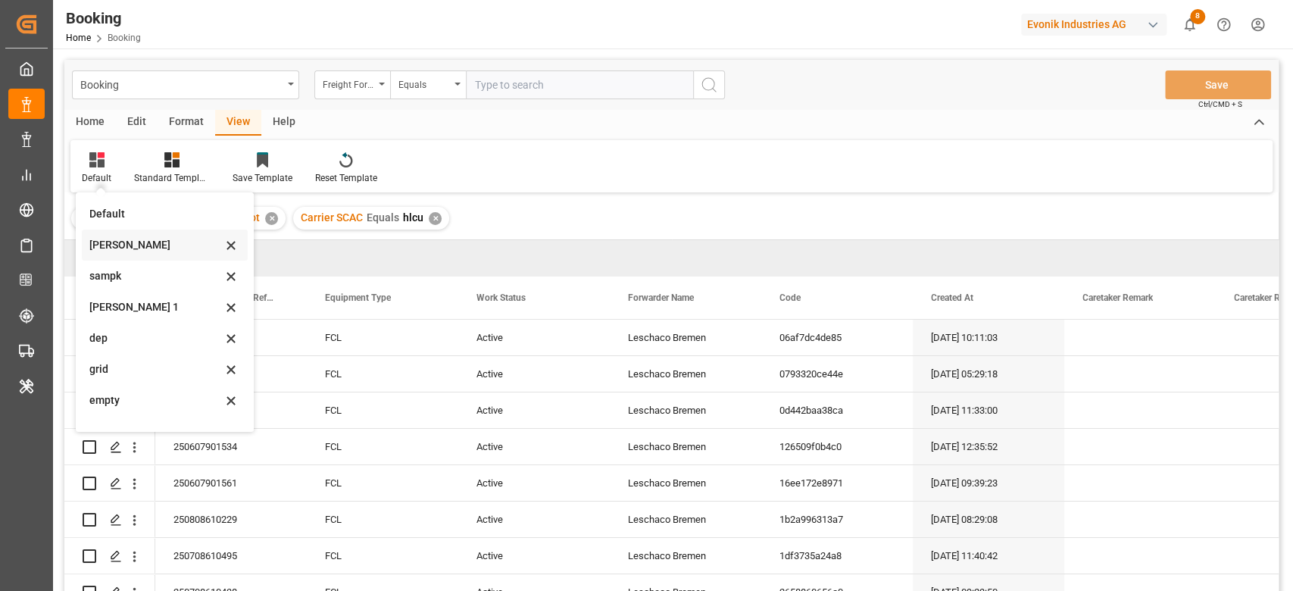
click at [137, 241] on div "[PERSON_NAME]" at bounding box center [155, 245] width 133 height 16
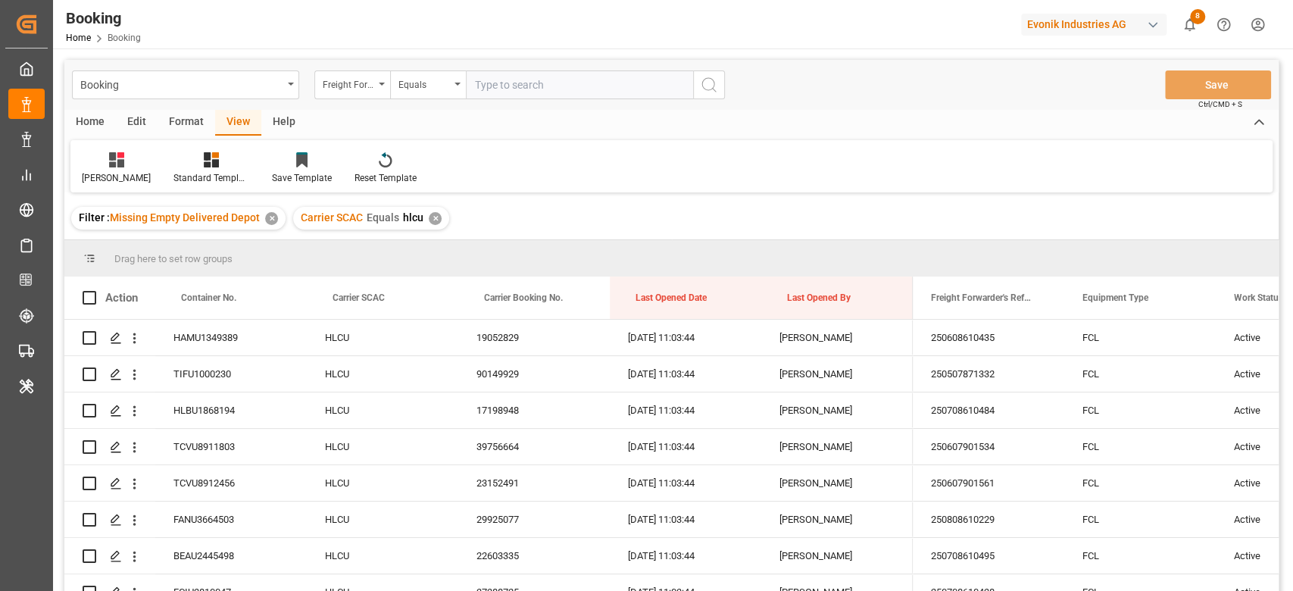
click at [97, 169] on div "[PERSON_NAME]" at bounding box center [116, 167] width 92 height 33
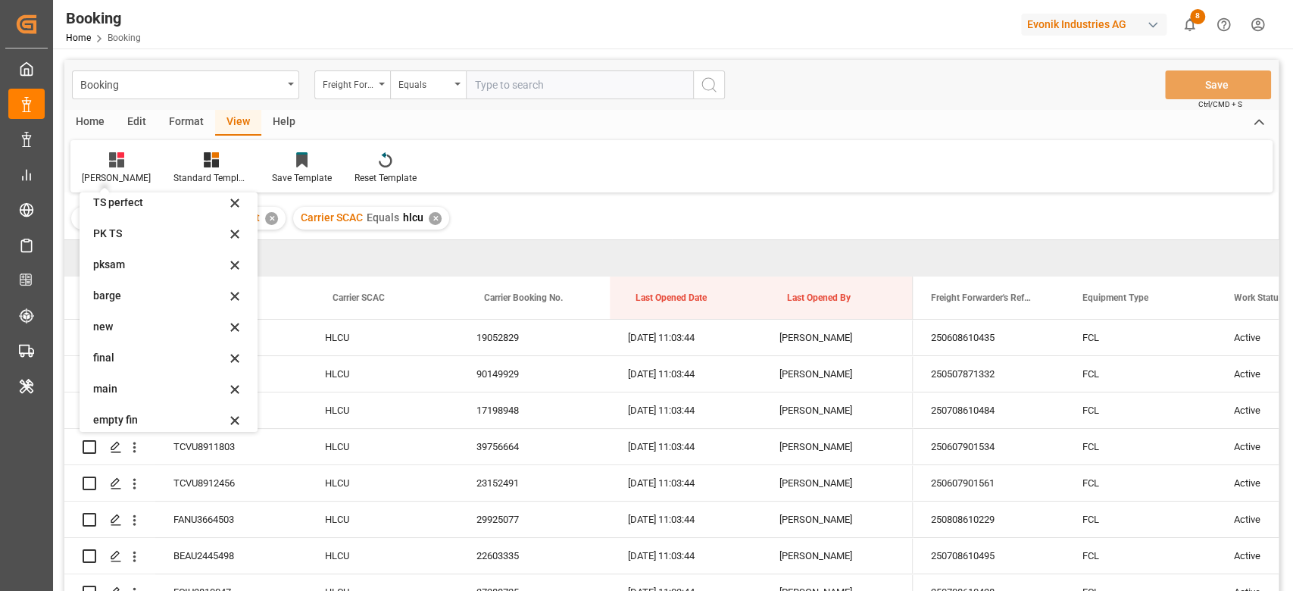
scroll to position [300, 0]
click at [120, 414] on div "empty fin" at bounding box center [159, 411] width 133 height 16
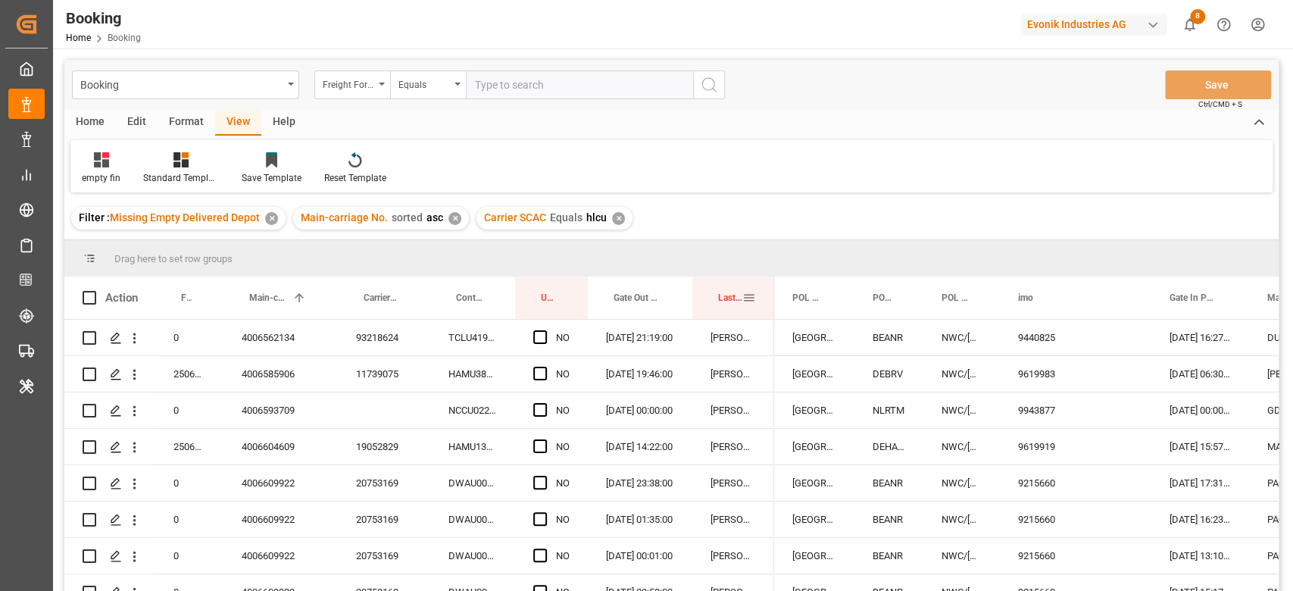
click at [727, 299] on span "Last Opened By" at bounding box center [730, 297] width 24 height 11
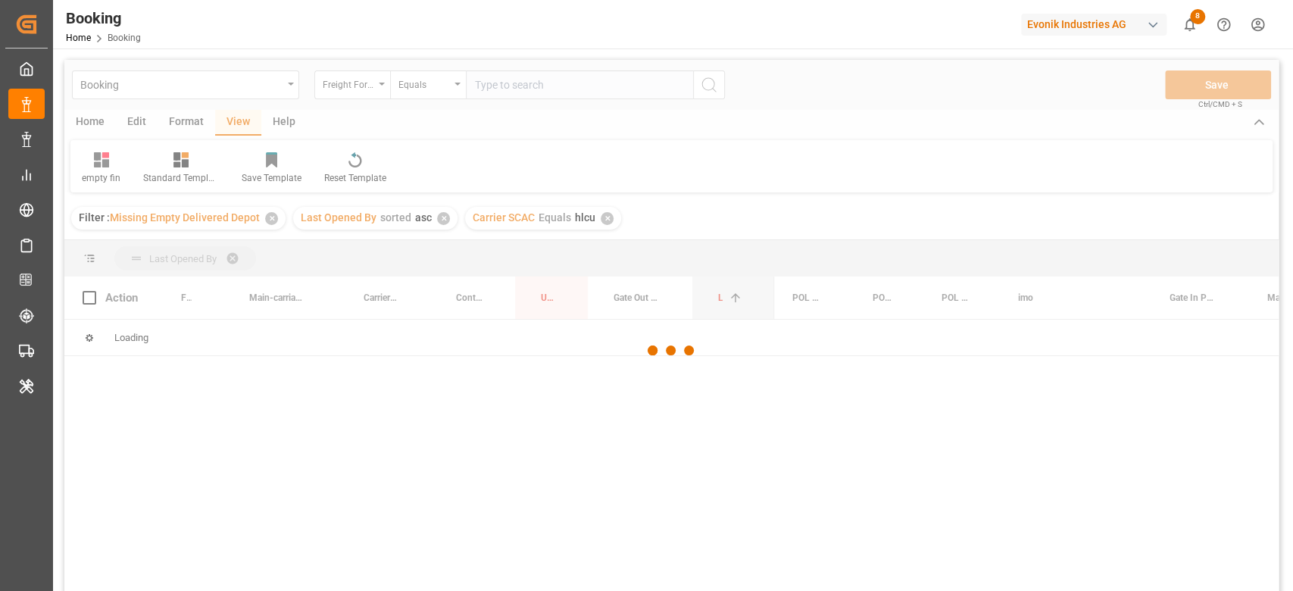
drag, startPoint x: 727, startPoint y: 299, endPoint x: 720, endPoint y: 262, distance: 37.7
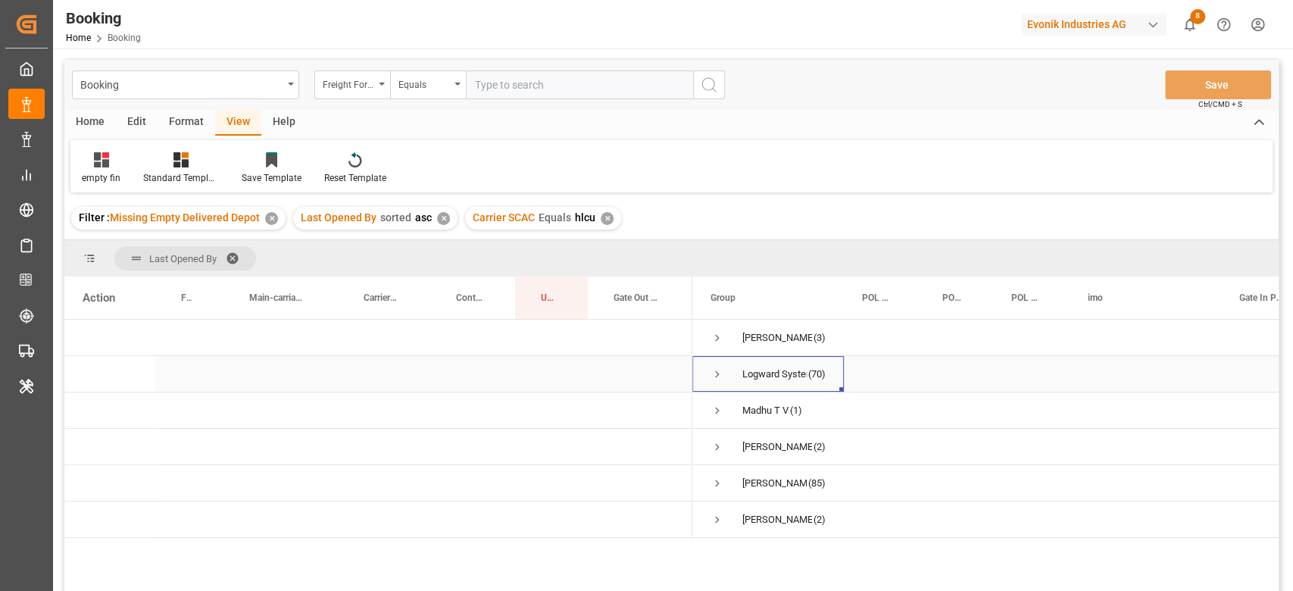
click at [718, 373] on span "Press SPACE to select this row." at bounding box center [718, 374] width 14 height 14
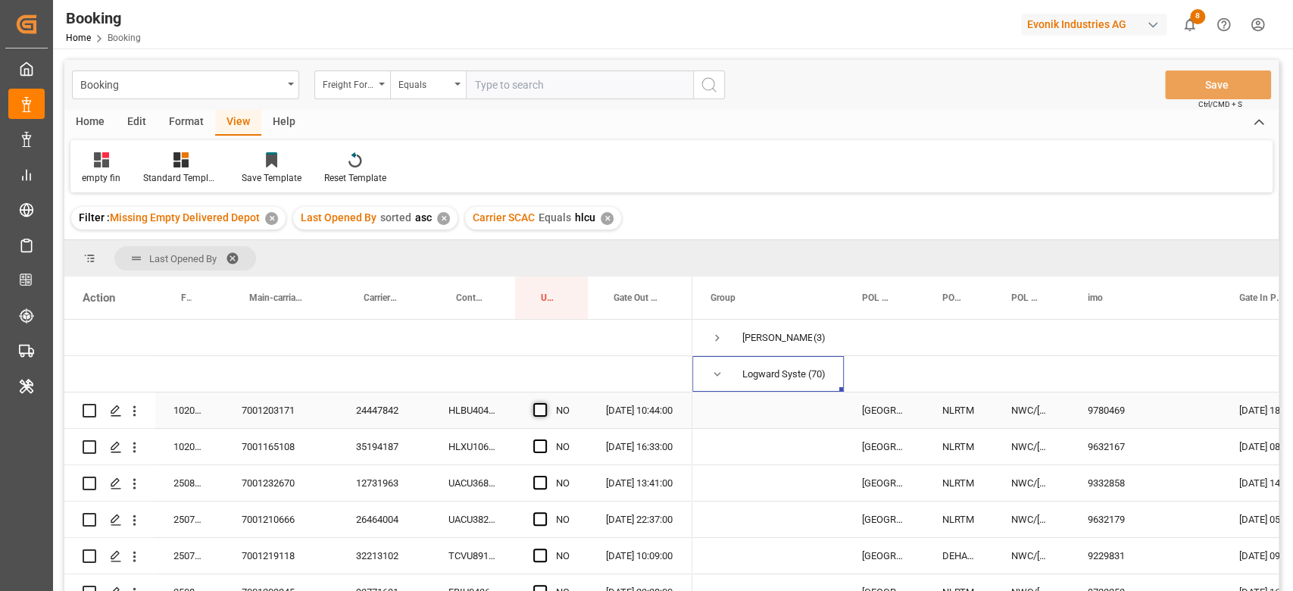
click at [536, 408] on span "Press SPACE to select this row." at bounding box center [540, 410] width 14 height 14
click at [545, 403] on input "Press SPACE to select this row." at bounding box center [545, 403] width 0 height 0
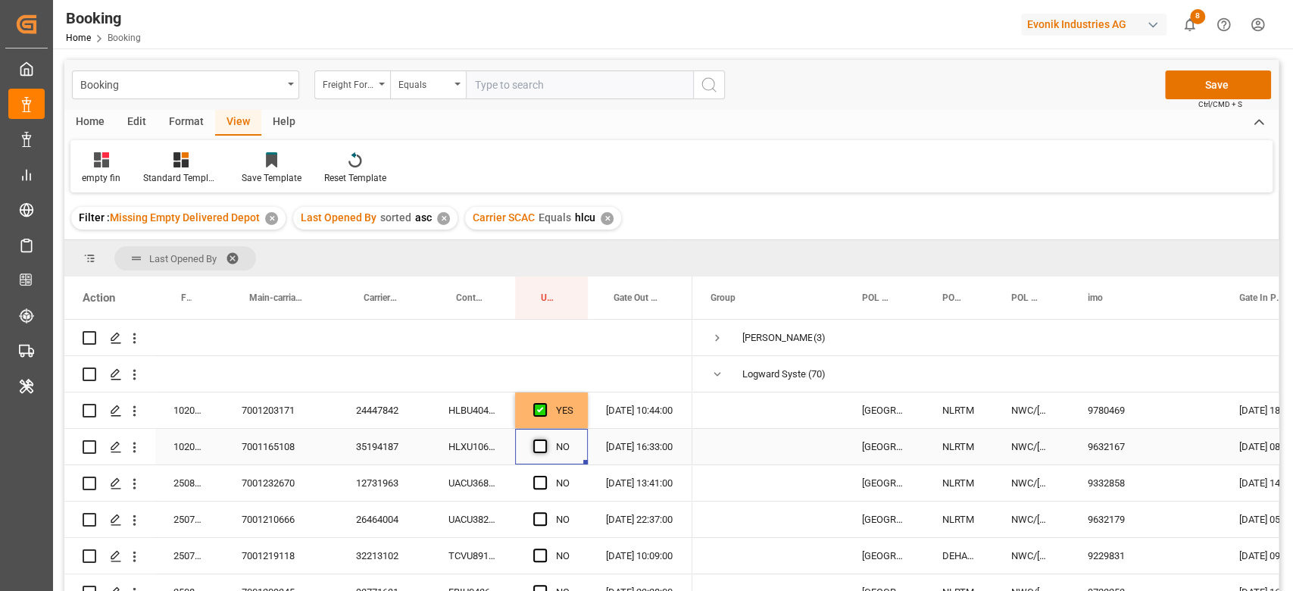
click at [538, 439] on span "Press SPACE to select this row." at bounding box center [540, 446] width 14 height 14
click at [545, 439] on input "Press SPACE to select this row." at bounding box center [545, 439] width 0 height 0
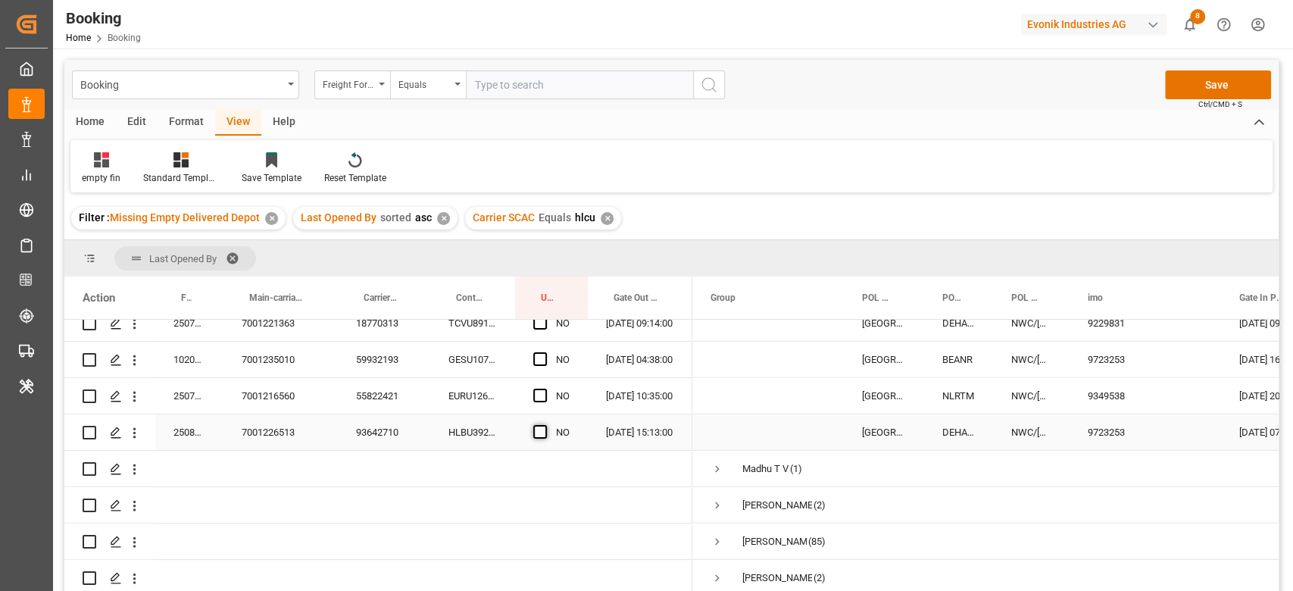
click at [542, 425] on span "Press SPACE to select this row." at bounding box center [540, 432] width 14 height 14
click at [545, 425] on input "Press SPACE to select this row." at bounding box center [545, 425] width 0 height 0
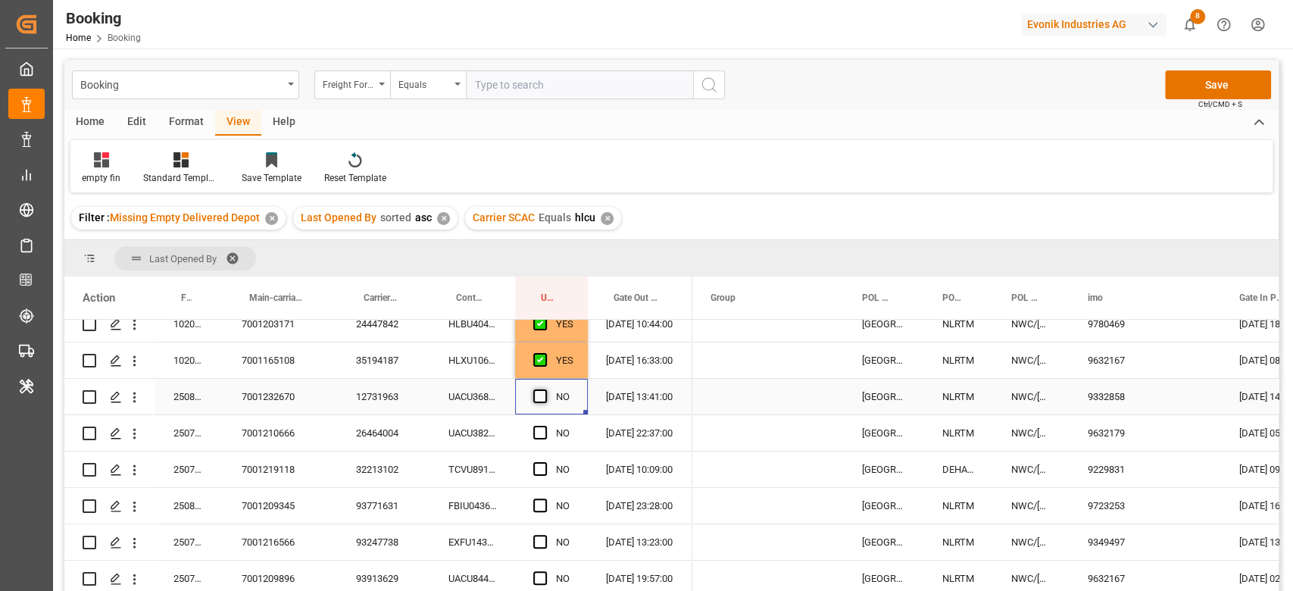
click at [536, 398] on span "Press SPACE to select this row." at bounding box center [540, 396] width 14 height 14
click at [545, 389] on input "Press SPACE to select this row." at bounding box center [545, 389] width 0 height 0
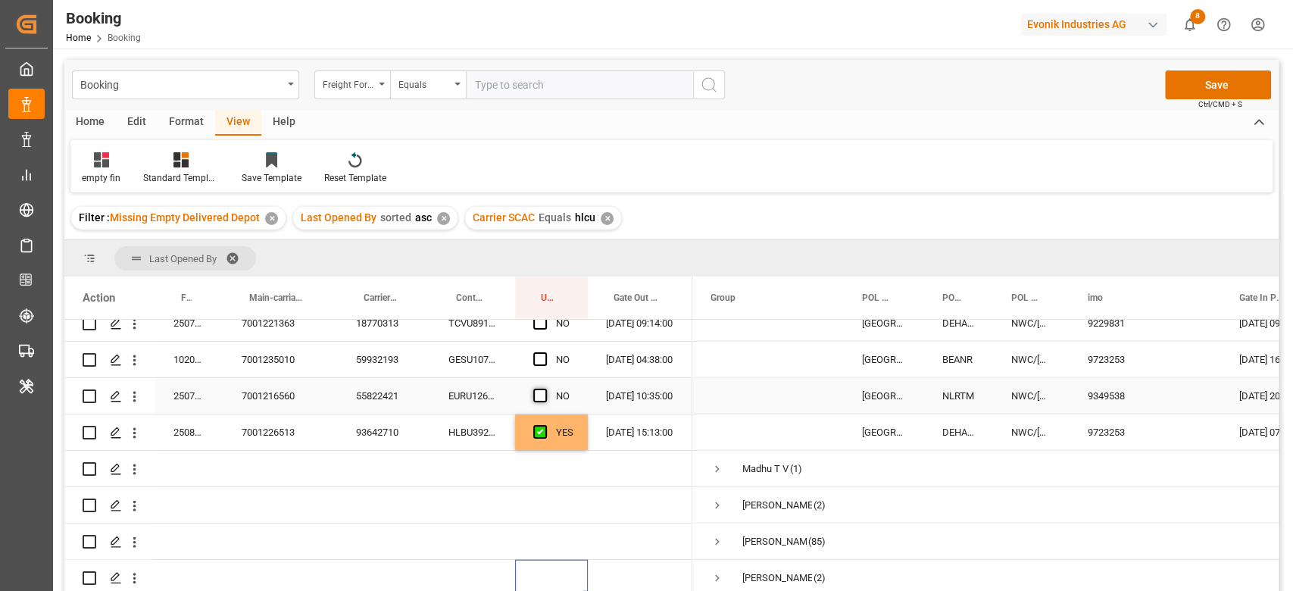
click at [538, 389] on span "Press SPACE to select this row." at bounding box center [540, 396] width 14 height 14
click at [545, 389] on input "Press SPACE to select this row." at bounding box center [545, 389] width 0 height 0
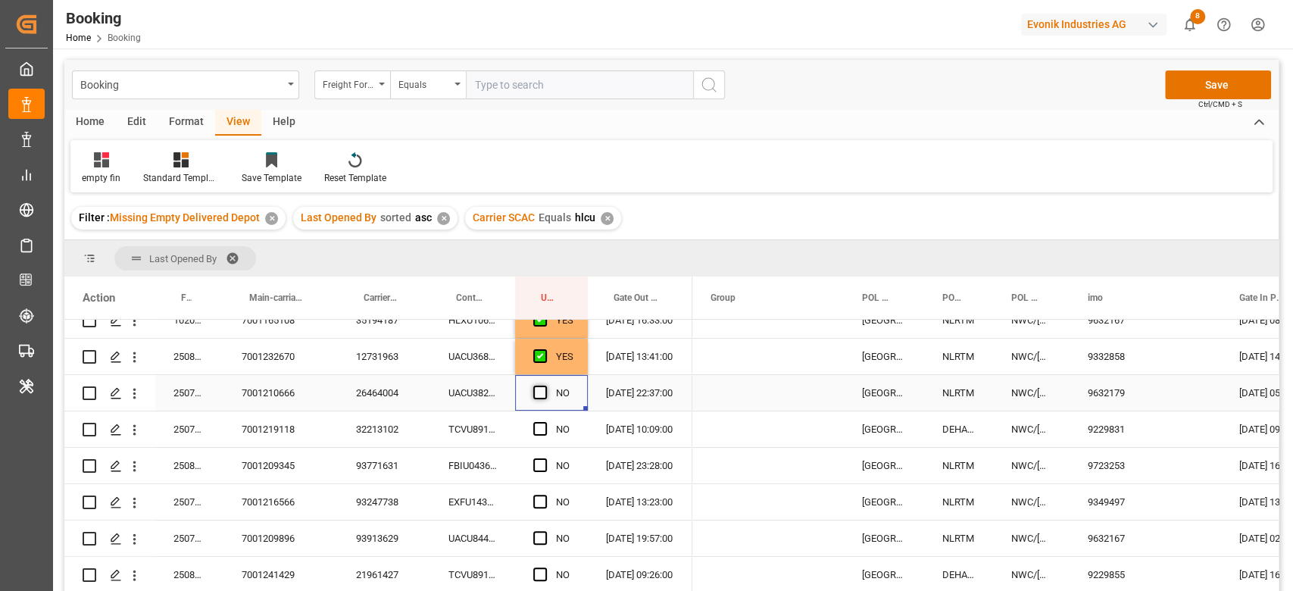
click at [536, 392] on span "Press SPACE to select this row." at bounding box center [540, 393] width 14 height 14
click at [545, 386] on input "Press SPACE to select this row." at bounding box center [545, 386] width 0 height 0
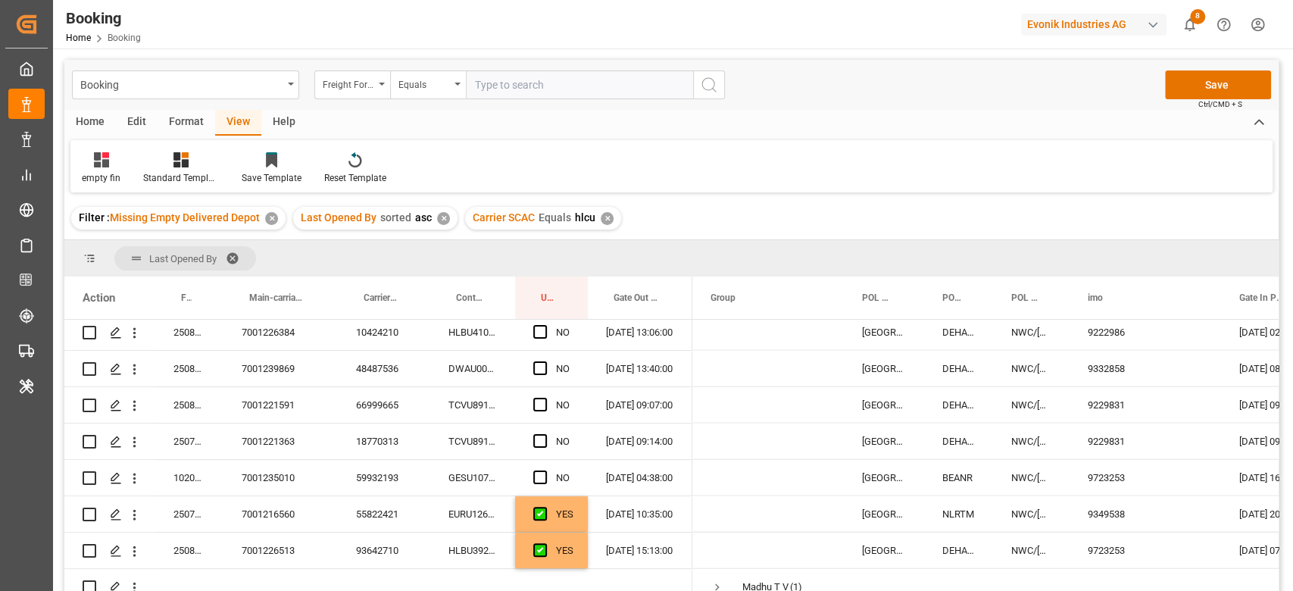
scroll to position [2429, 0]
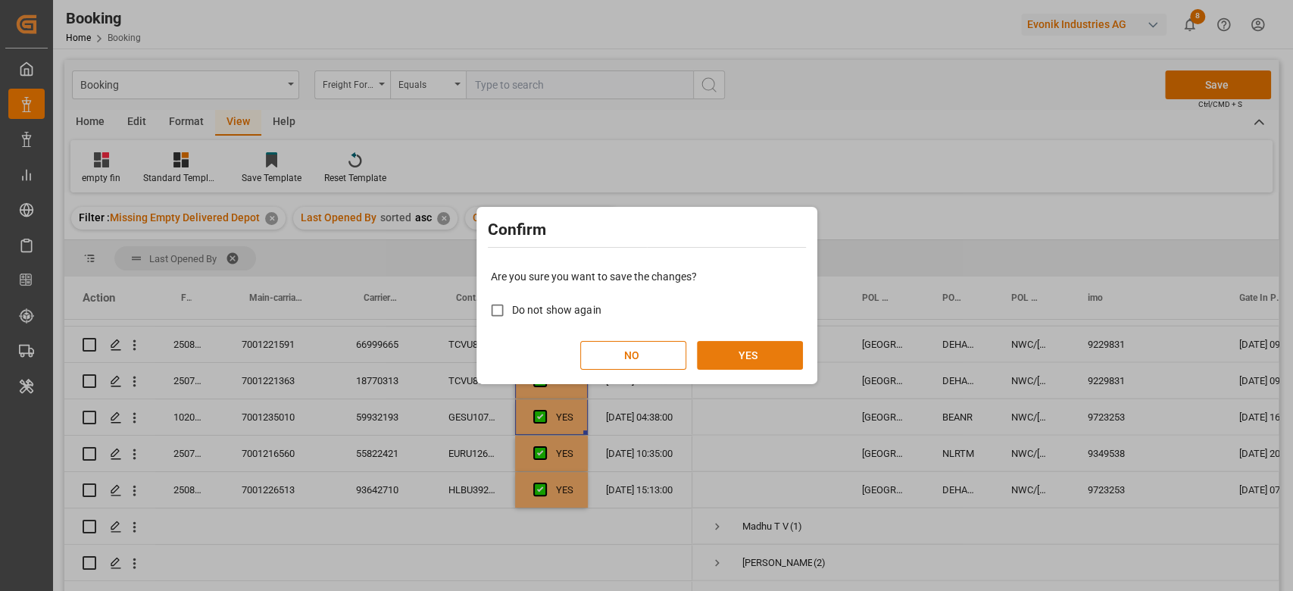
click at [745, 358] on button "YES" at bounding box center [750, 355] width 106 height 29
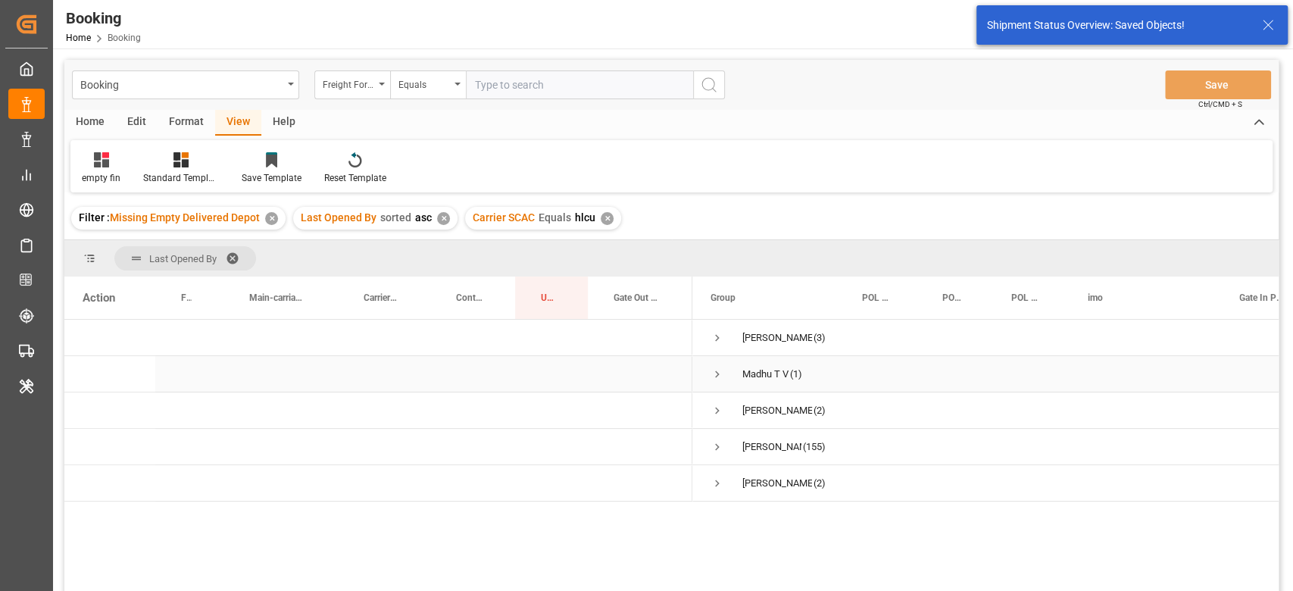
scroll to position [0, 0]
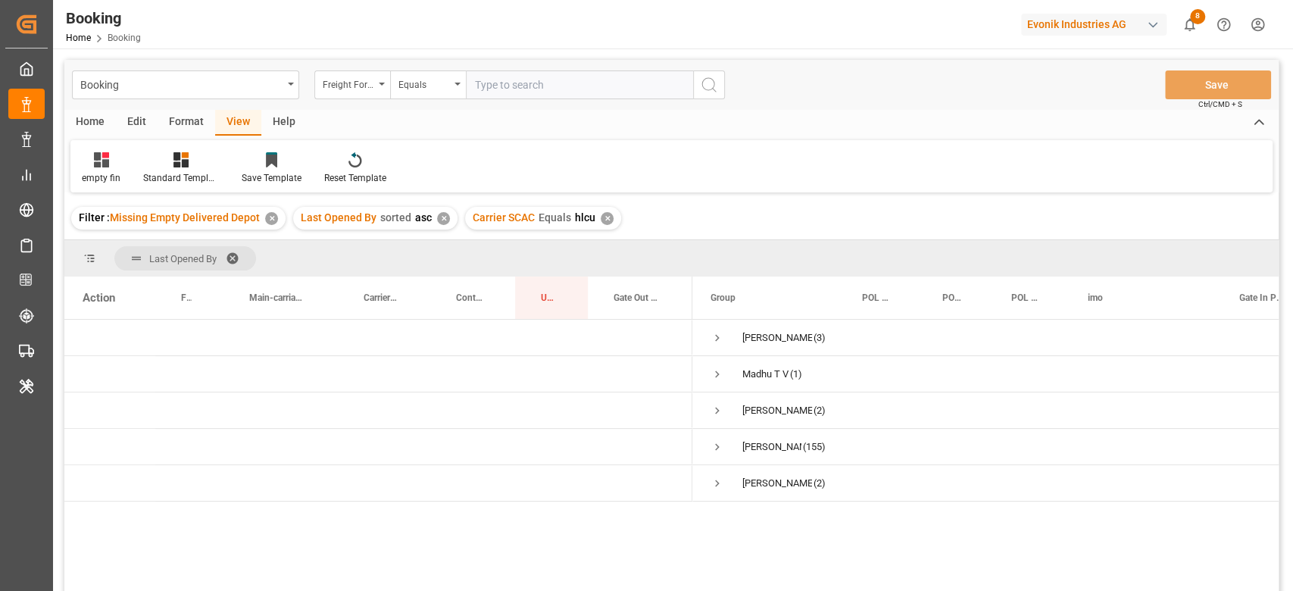
click at [603, 214] on div "✕" at bounding box center [607, 218] width 13 height 13
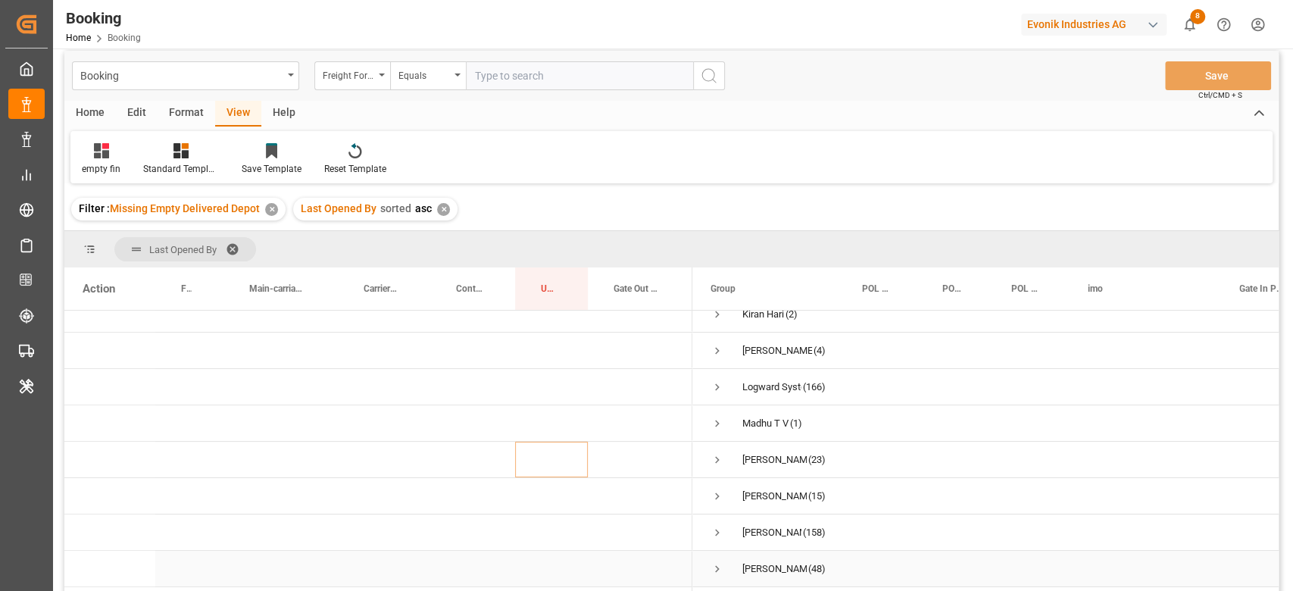
scroll to position [8, 0]
click at [376, 292] on span "Carrier Booking No." at bounding box center [381, 290] width 35 height 11
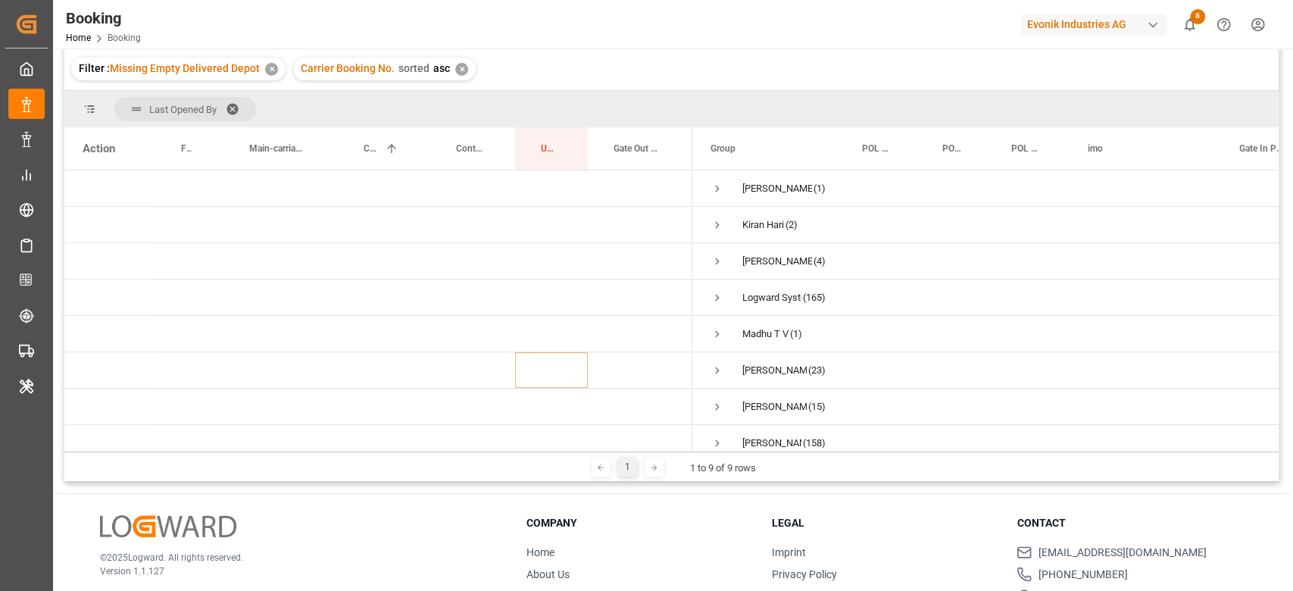
click at [459, 70] on div "✕" at bounding box center [461, 69] width 13 height 13
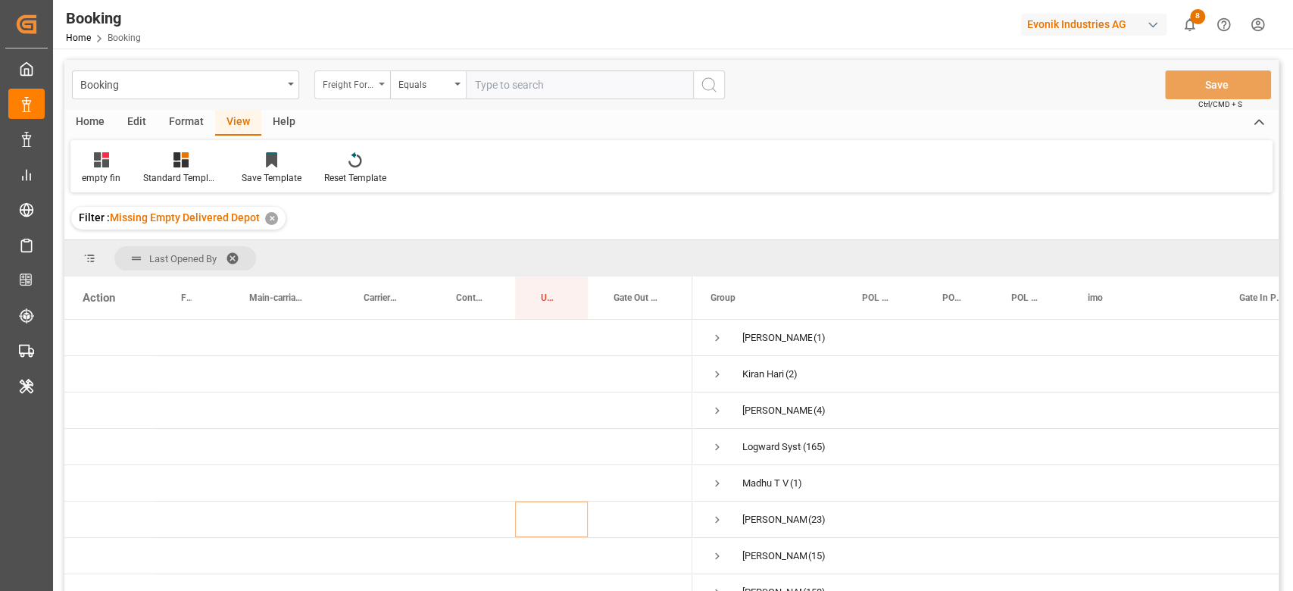
click at [353, 82] on div "Freight Forwarder's Reference No." at bounding box center [349, 82] width 52 height 17
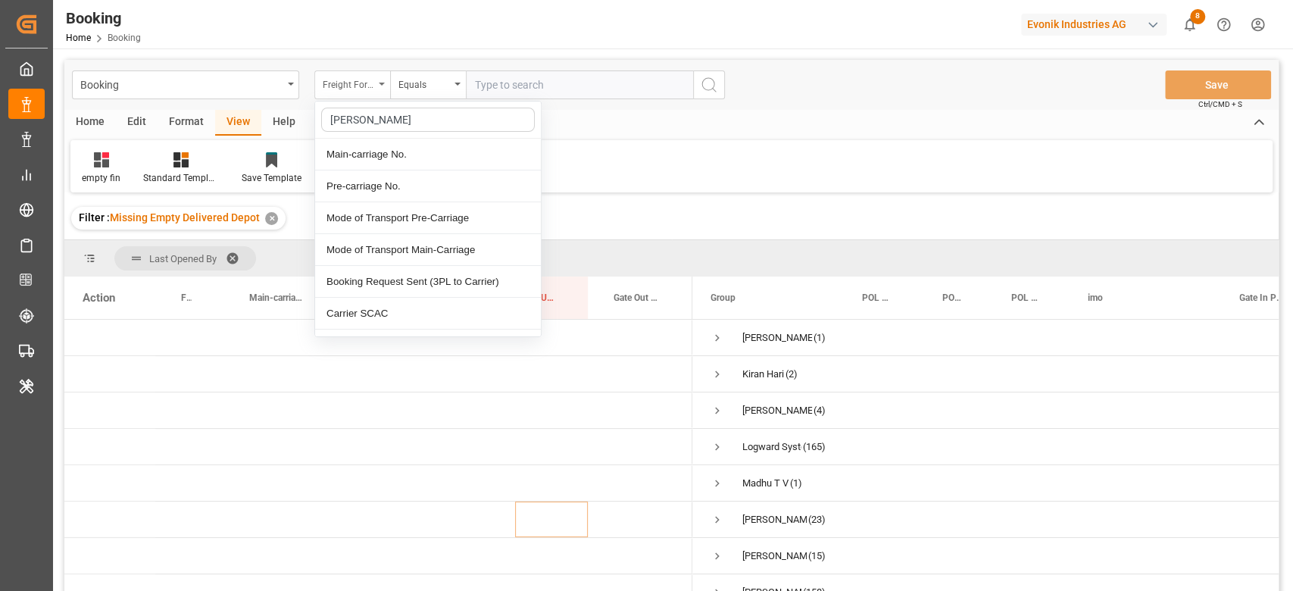
type input "carrier"
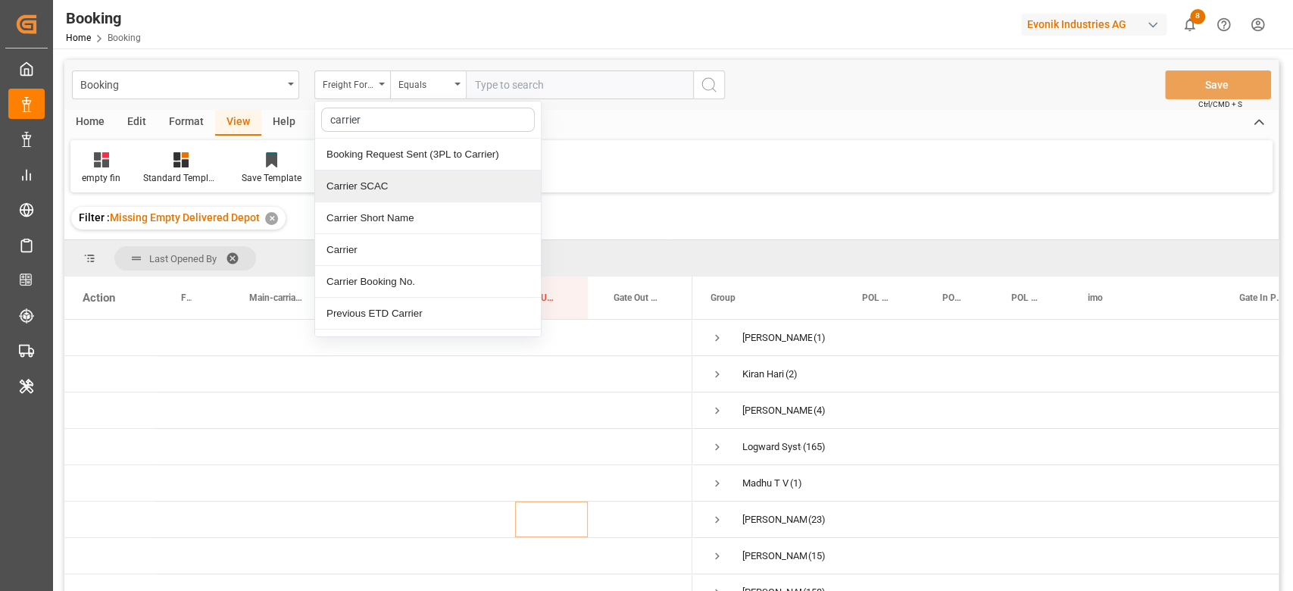
click at [392, 180] on div "Carrier SCAC" at bounding box center [428, 186] width 226 height 32
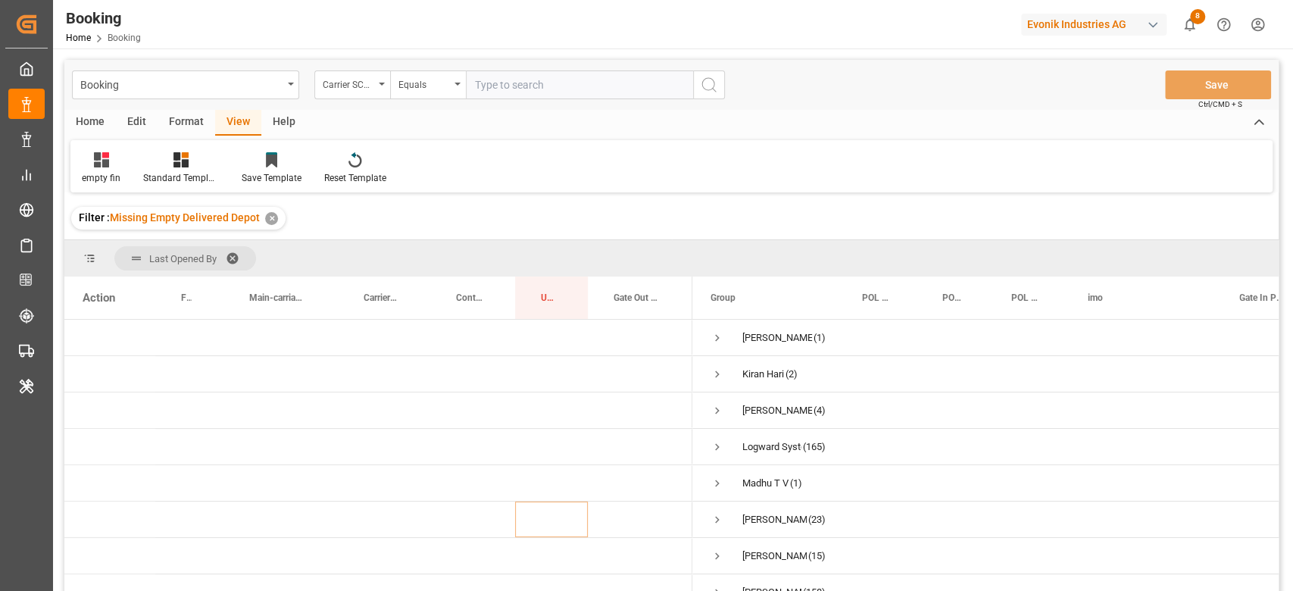
click at [512, 74] on input "text" at bounding box center [579, 84] width 227 height 29
type input "hlcu"
click at [720, 337] on span "Press SPACE to select this row." at bounding box center [718, 338] width 14 height 14
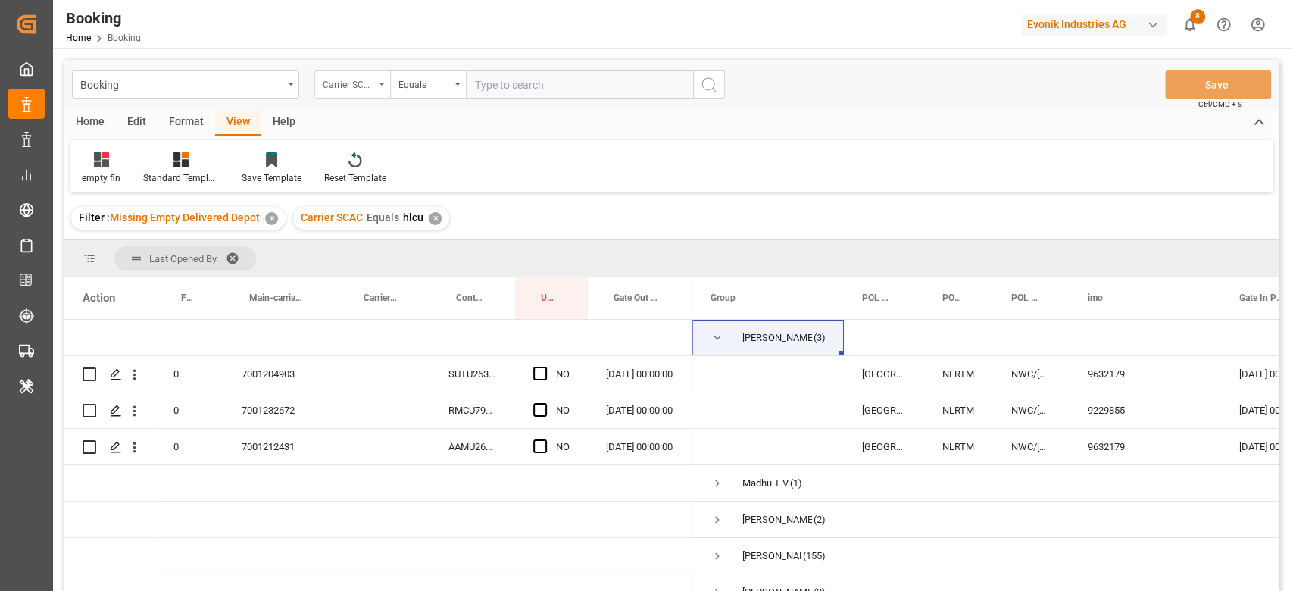
click at [376, 77] on div "Carrier SCAC" at bounding box center [352, 84] width 76 height 29
type input "last ope"
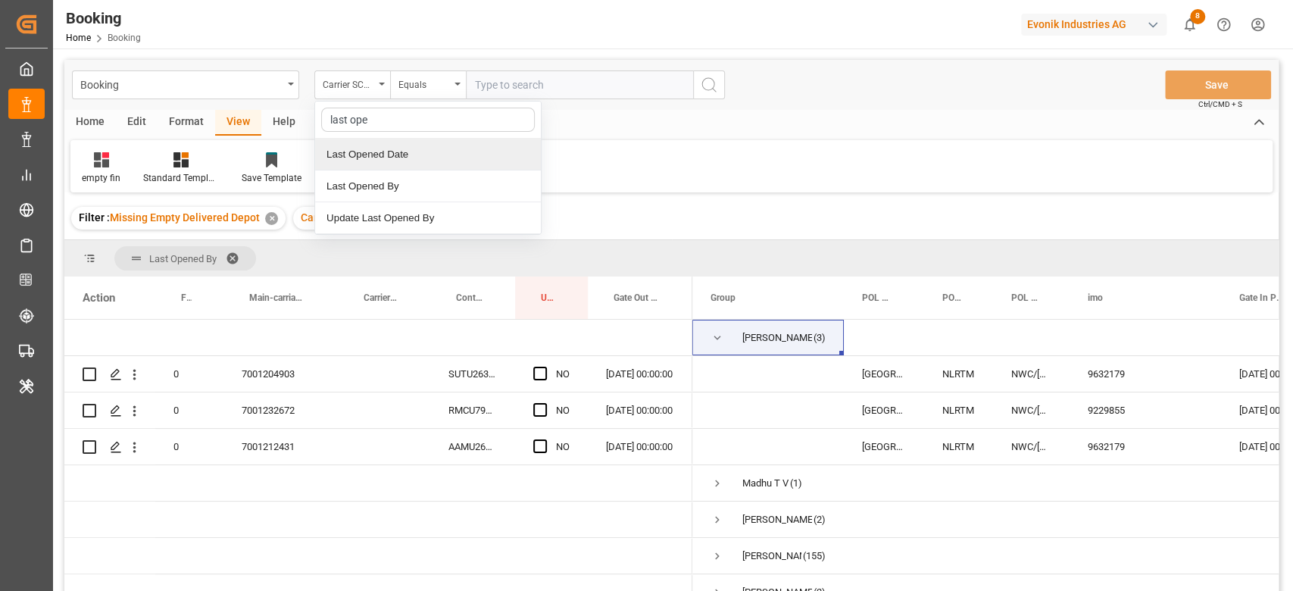
click at [401, 148] on div "Last Opened Date" at bounding box center [428, 155] width 226 height 32
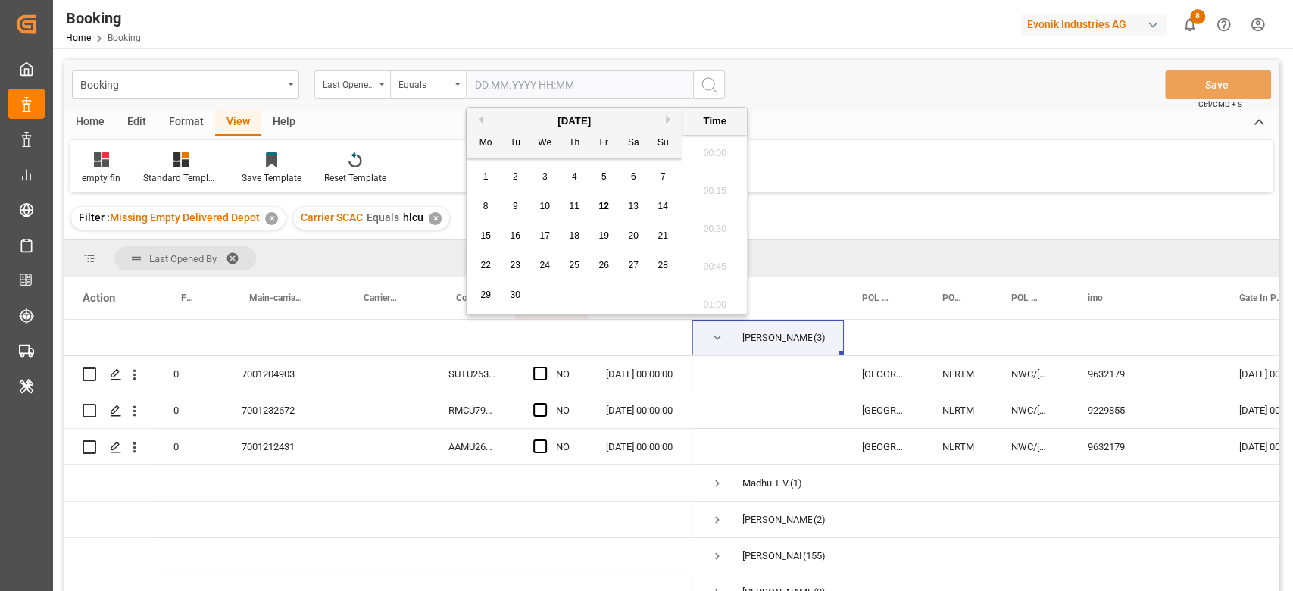
click at [532, 83] on input "text" at bounding box center [579, 84] width 227 height 29
click at [608, 204] on span "12" at bounding box center [603, 206] width 10 height 11
type input "[DATE] 00:00"
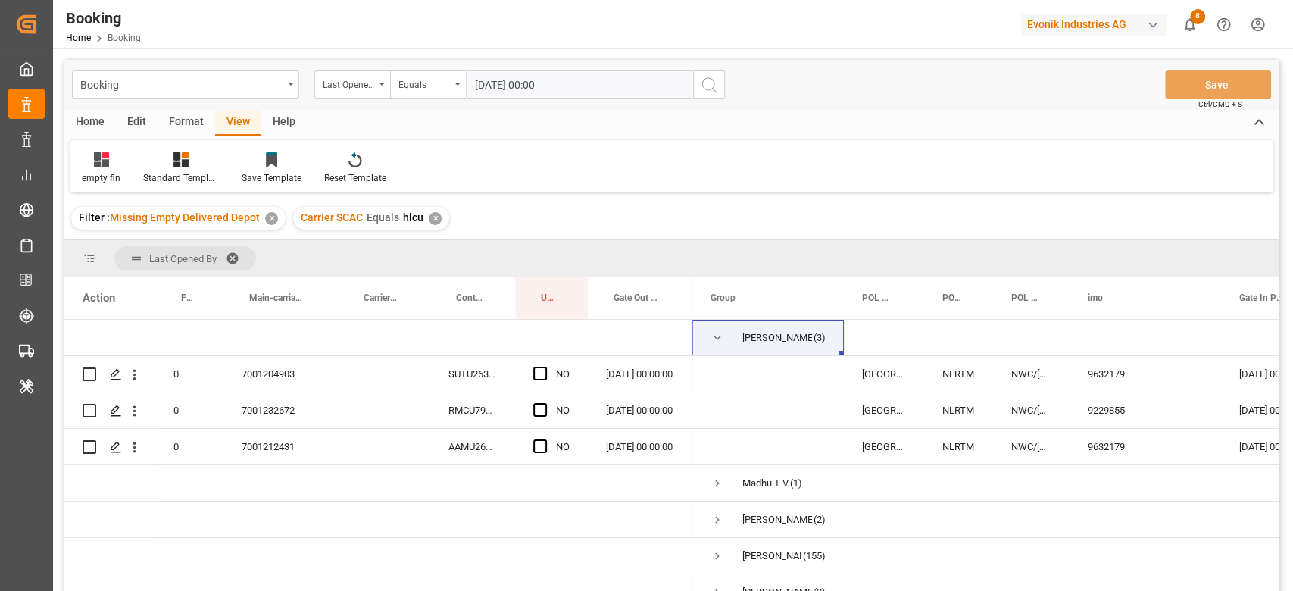
click at [709, 88] on icon "search button" at bounding box center [709, 85] width 18 height 18
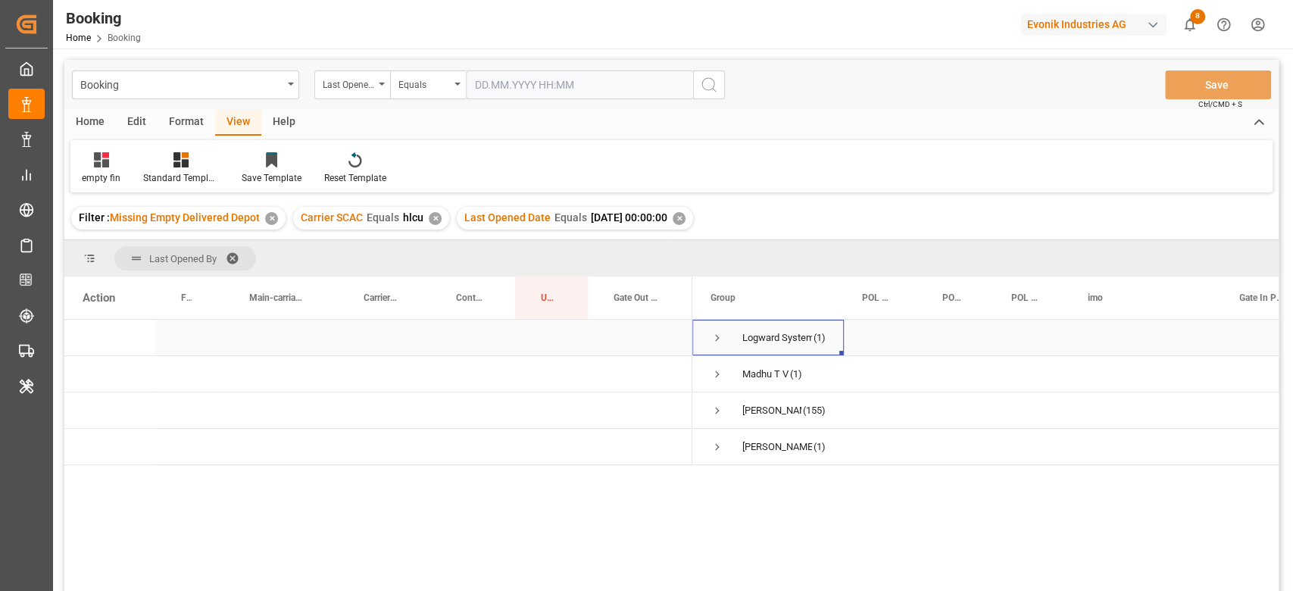
click at [717, 331] on span "Press SPACE to select this row." at bounding box center [718, 338] width 14 height 14
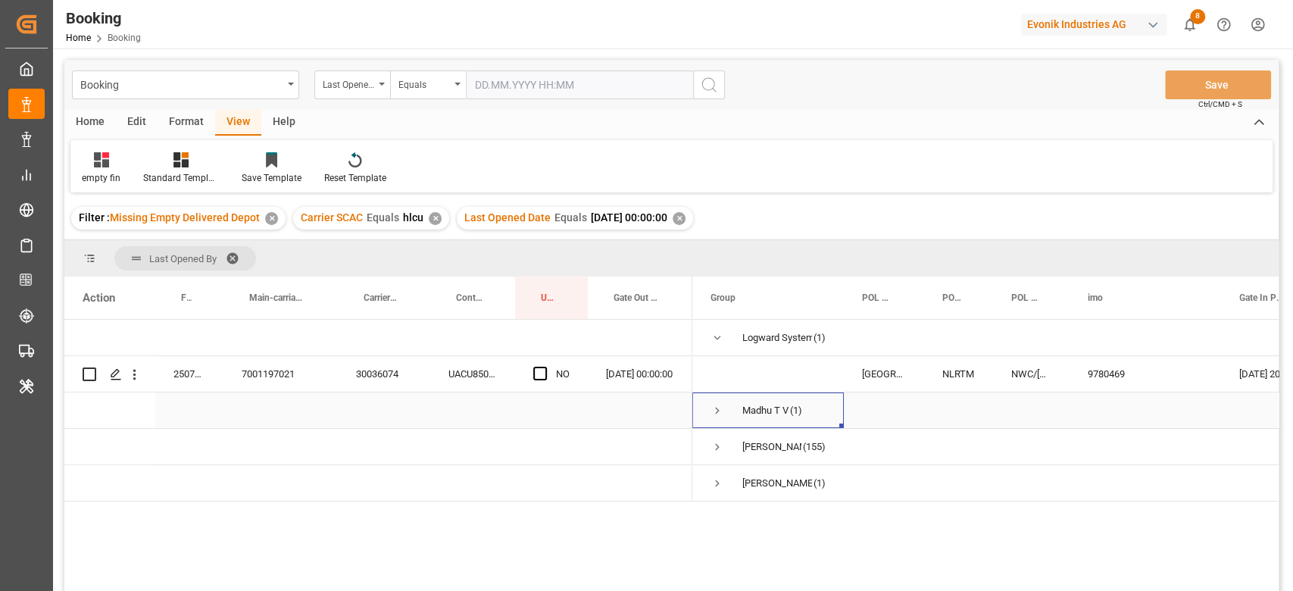
click at [713, 410] on span "Press SPACE to select this row." at bounding box center [718, 411] width 14 height 14
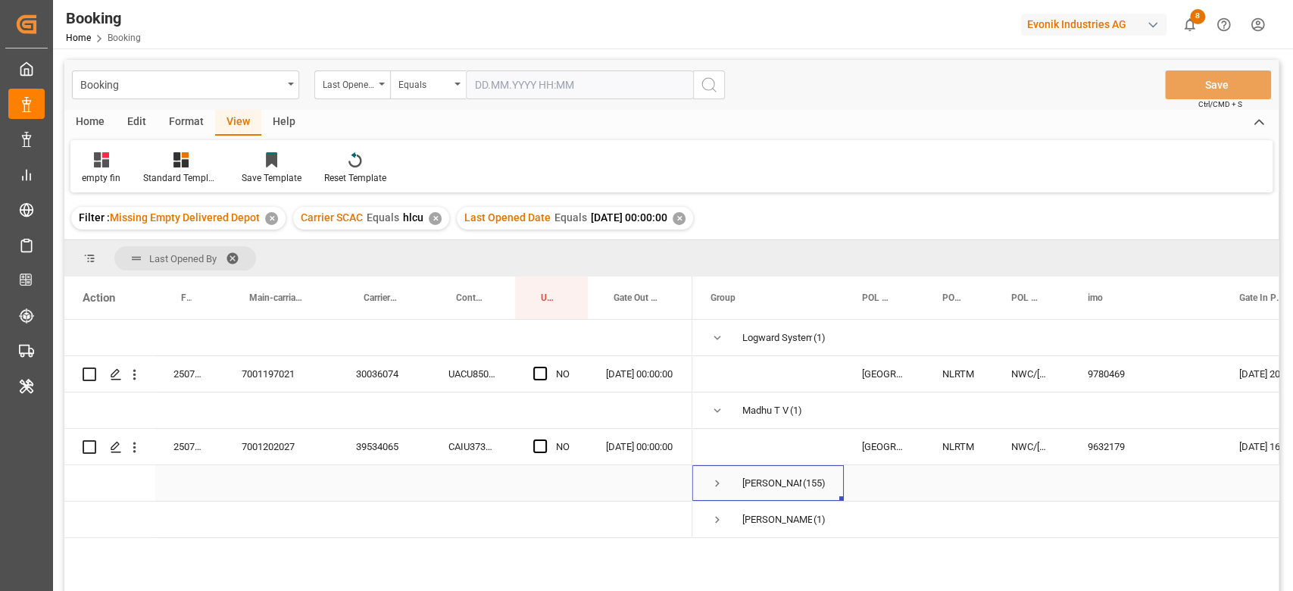
click at [714, 483] on span "Press SPACE to select this row." at bounding box center [718, 483] width 14 height 14
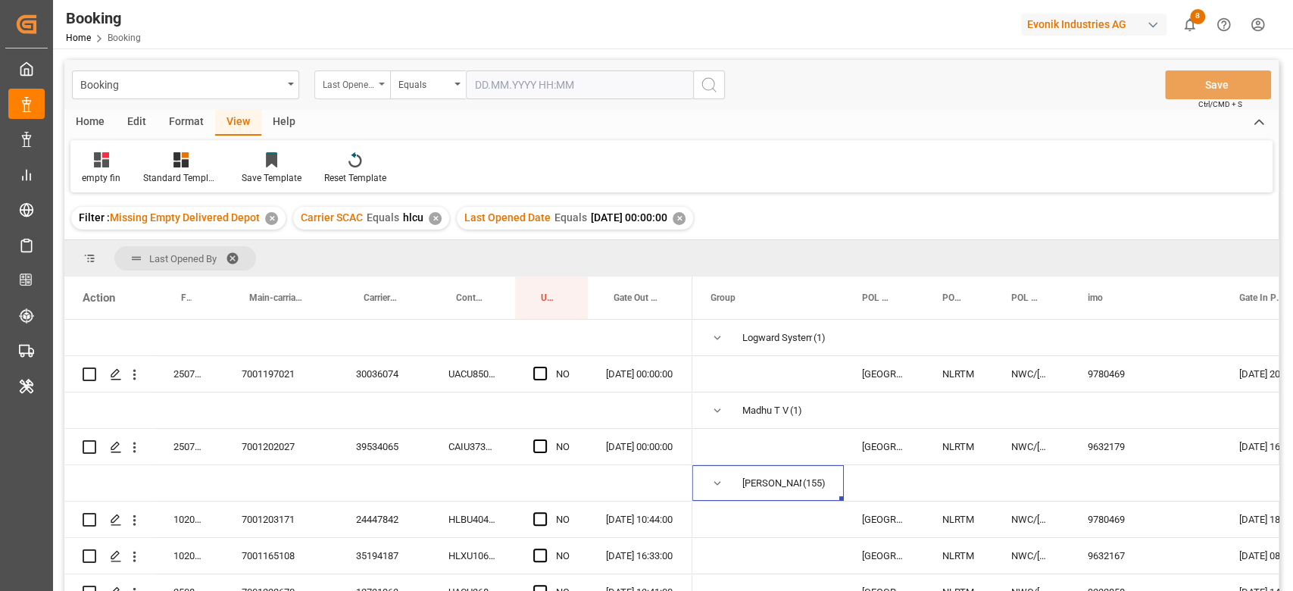
click at [358, 84] on div "Last Opened Date" at bounding box center [349, 82] width 52 height 17
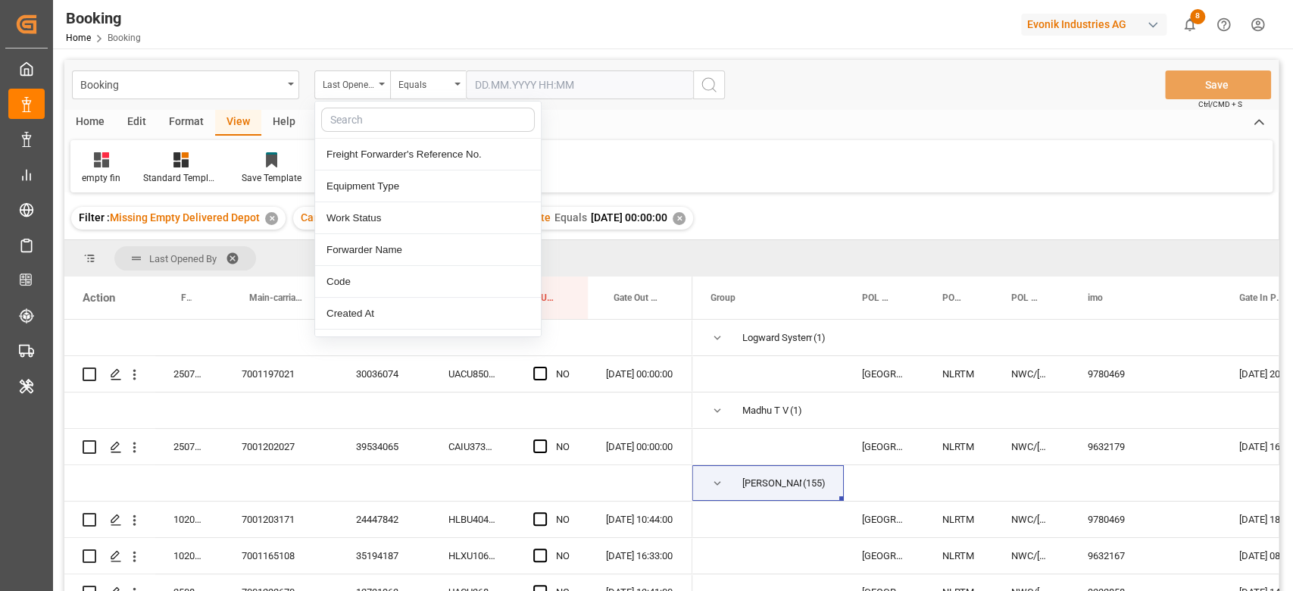
click at [367, 127] on input "text" at bounding box center [428, 120] width 214 height 24
type input "[PERSON_NAME]"
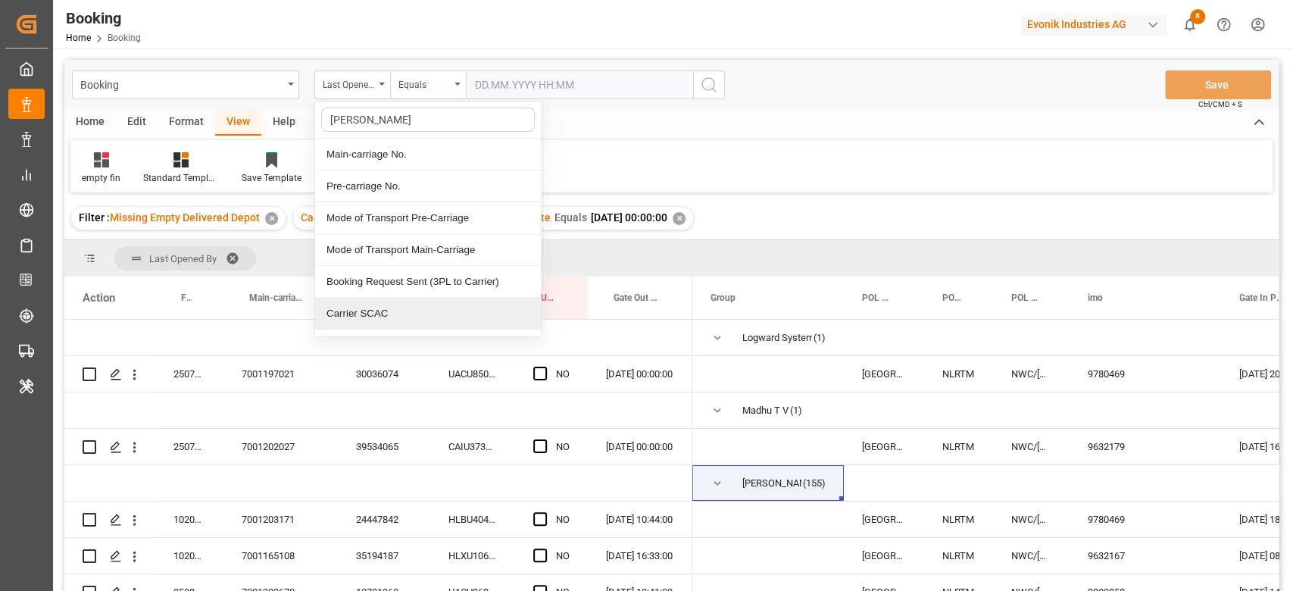
click at [393, 306] on div "Carrier SCAC" at bounding box center [428, 314] width 226 height 32
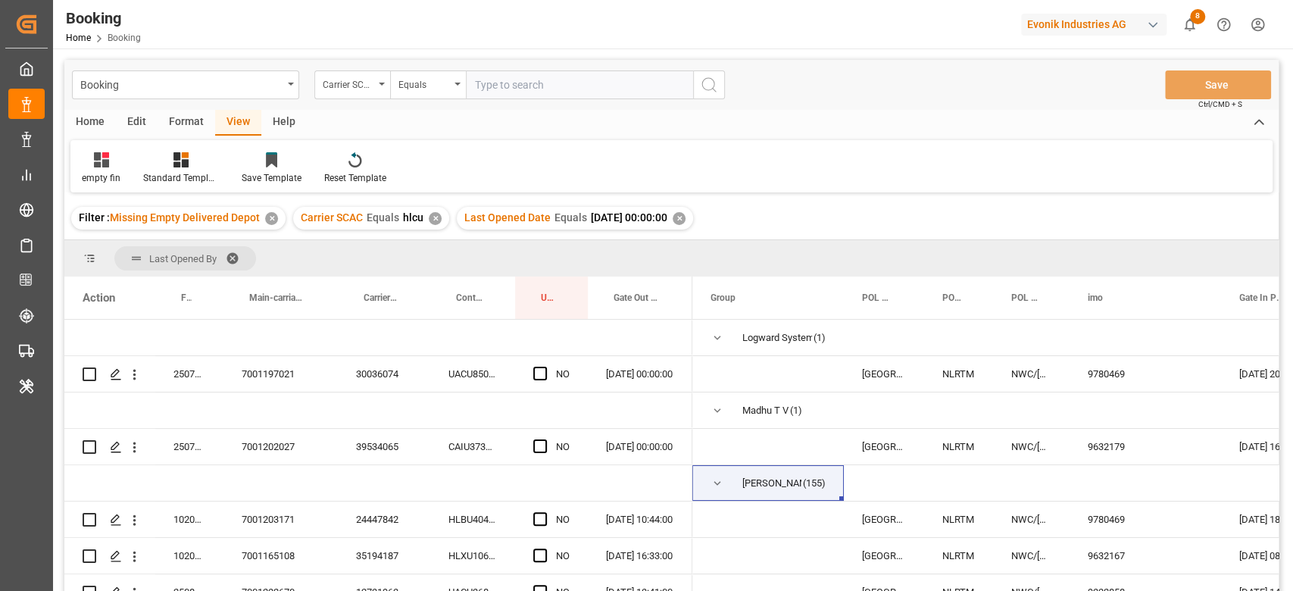
click at [534, 83] on input "text" at bounding box center [579, 84] width 227 height 29
type input "maeu"
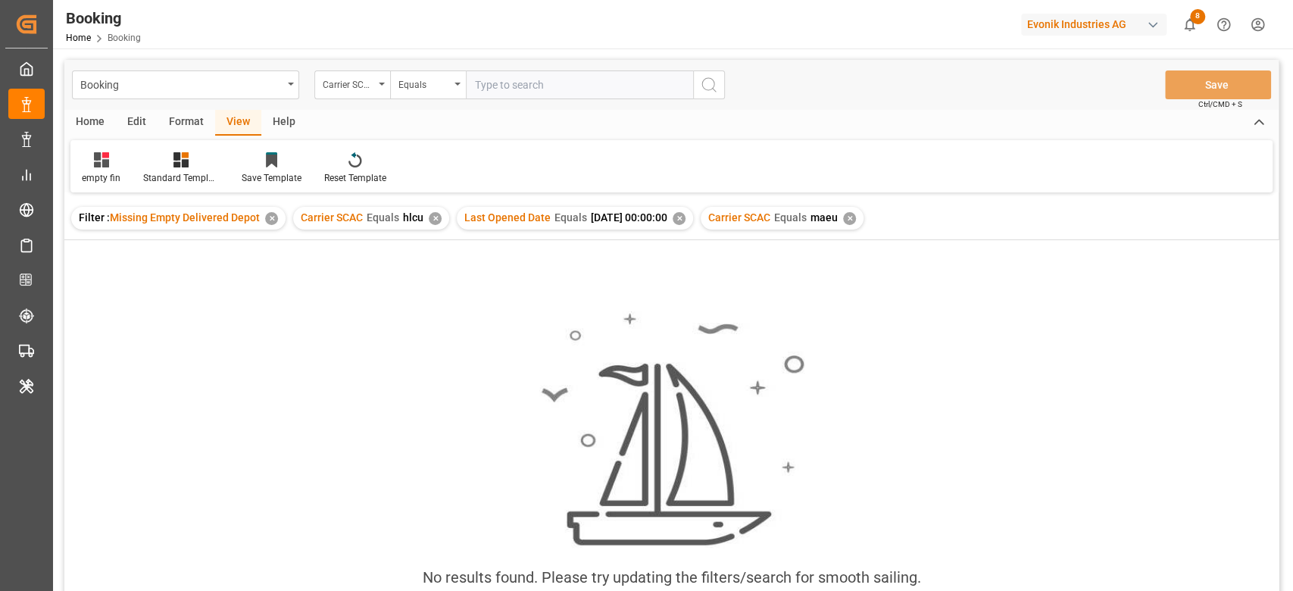
click at [686, 215] on div "✕" at bounding box center [679, 218] width 13 height 13
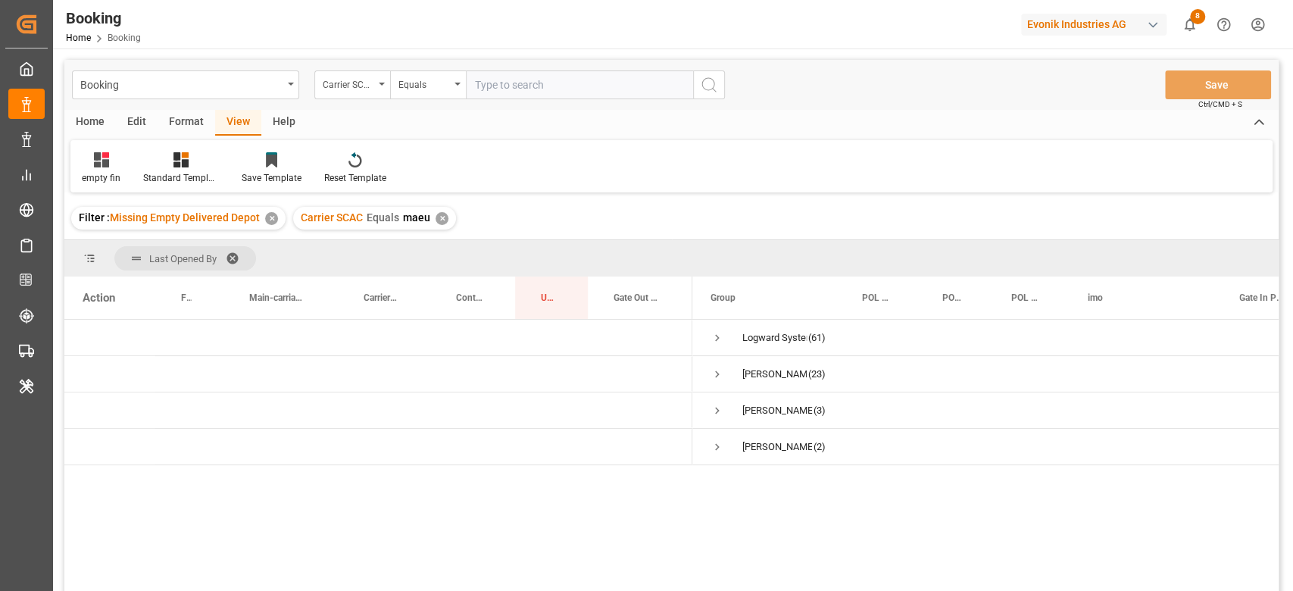
drag, startPoint x: 242, startPoint y: 252, endPoint x: 226, endPoint y: 259, distance: 17.3
click at [226, 259] on span at bounding box center [238, 258] width 24 height 14
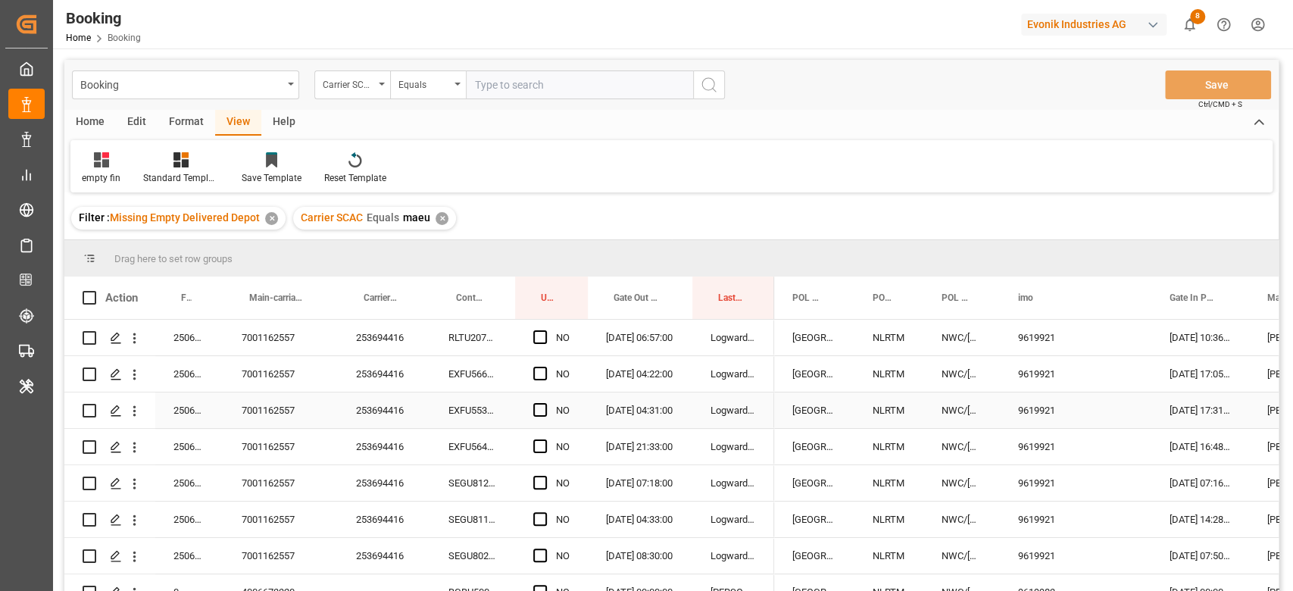
click at [383, 373] on div "253694416" at bounding box center [384, 374] width 92 height 36
click at [536, 336] on span "Press SPACE to select this row." at bounding box center [540, 337] width 14 height 14
click at [545, 330] on input "Press SPACE to select this row." at bounding box center [545, 330] width 0 height 0
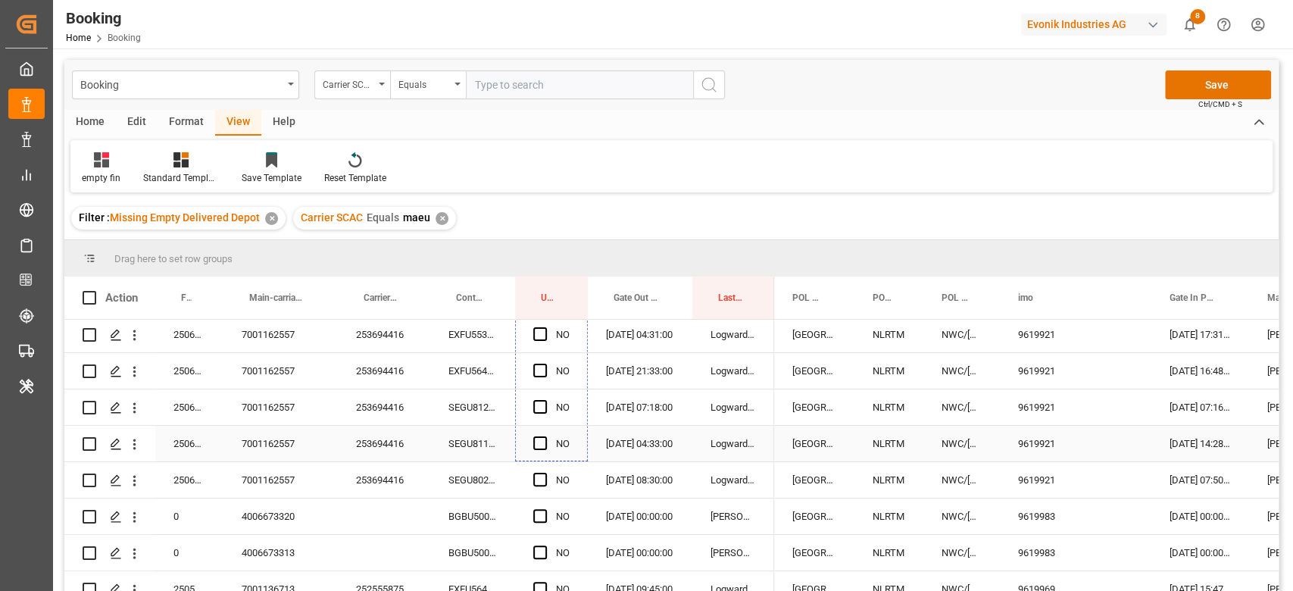
scroll to position [101, 0]
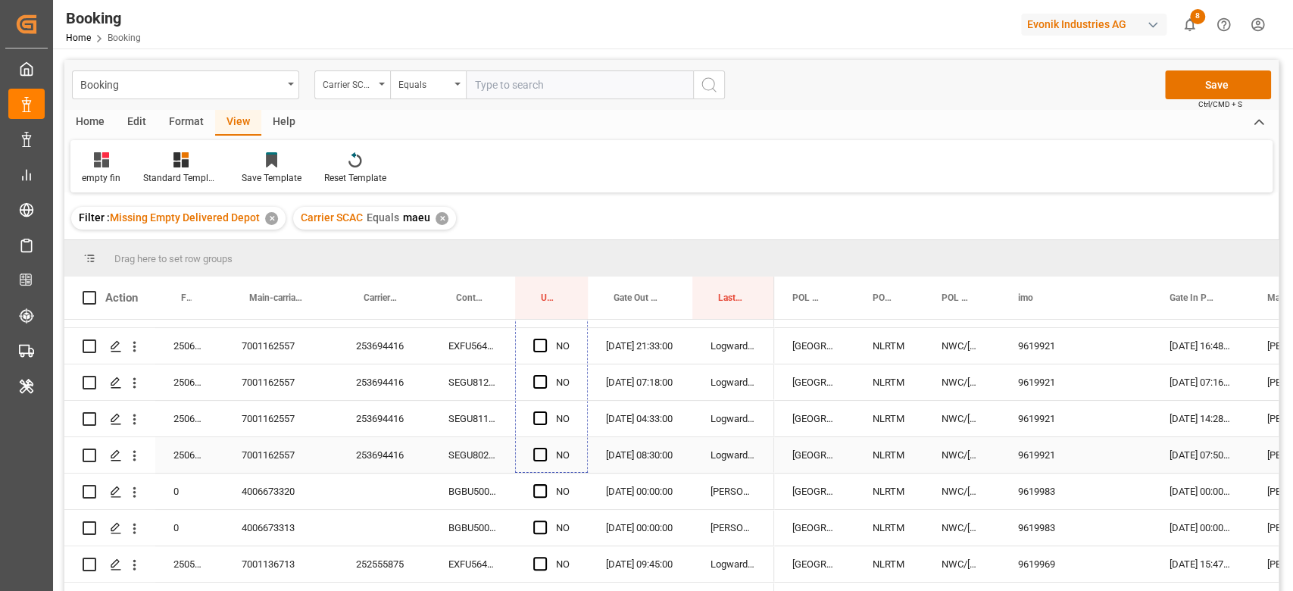
drag, startPoint x: 586, startPoint y: 354, endPoint x: 563, endPoint y: 448, distance: 96.6
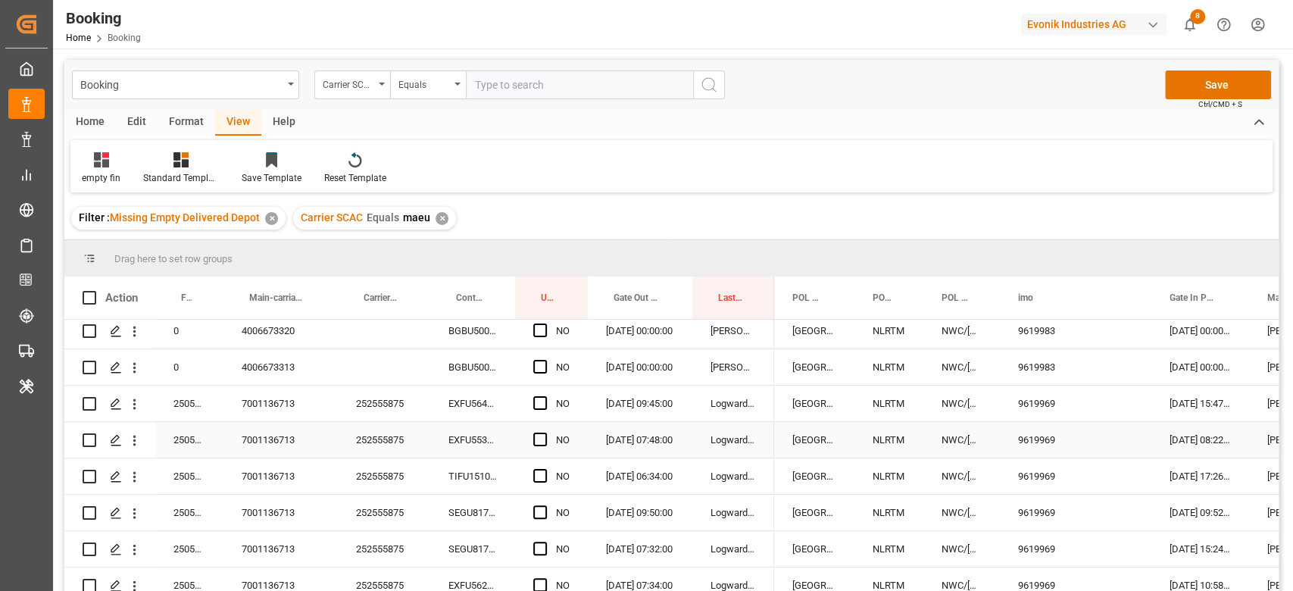
scroll to position [303, 0]
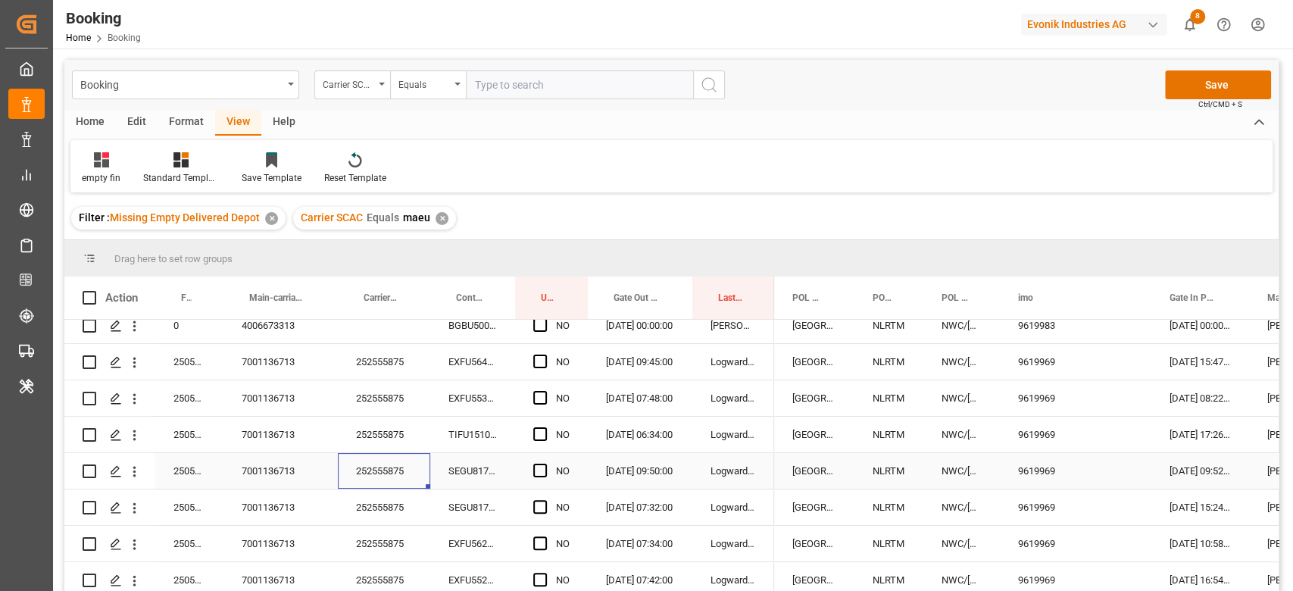
click at [403, 469] on div "252555875" at bounding box center [384, 471] width 92 height 36
click at [534, 364] on span "Press SPACE to select this row." at bounding box center [540, 362] width 14 height 14
click at [545, 355] on input "Press SPACE to select this row." at bounding box center [545, 355] width 0 height 0
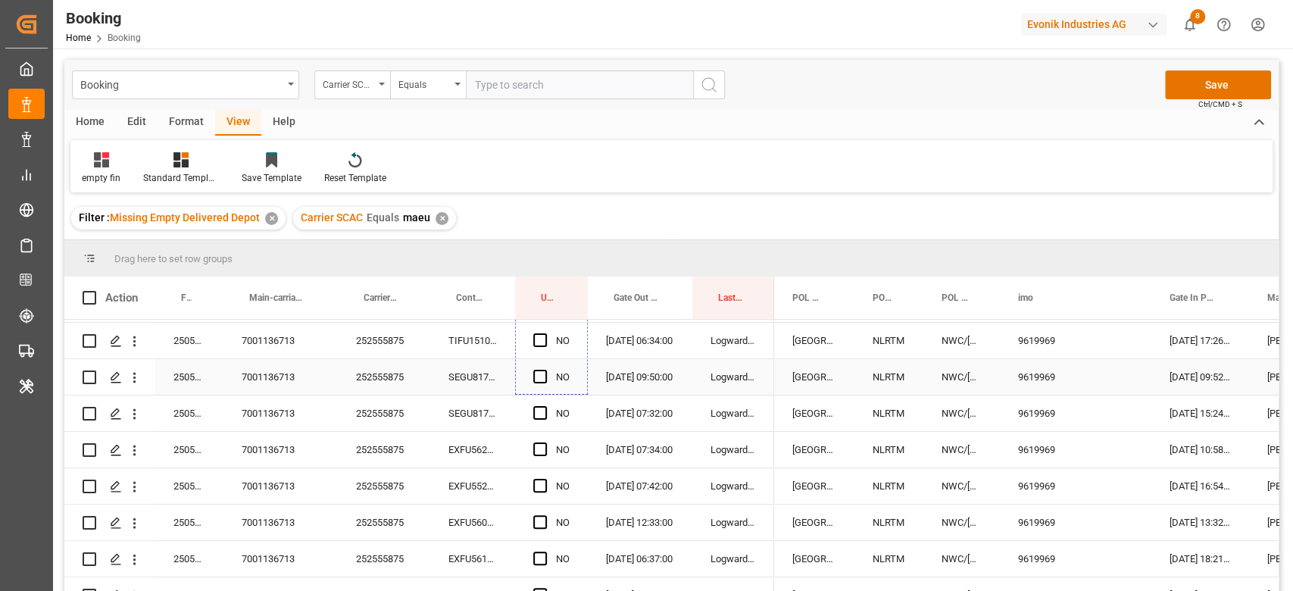
drag, startPoint x: 585, startPoint y: 376, endPoint x: 583, endPoint y: 423, distance: 47.7
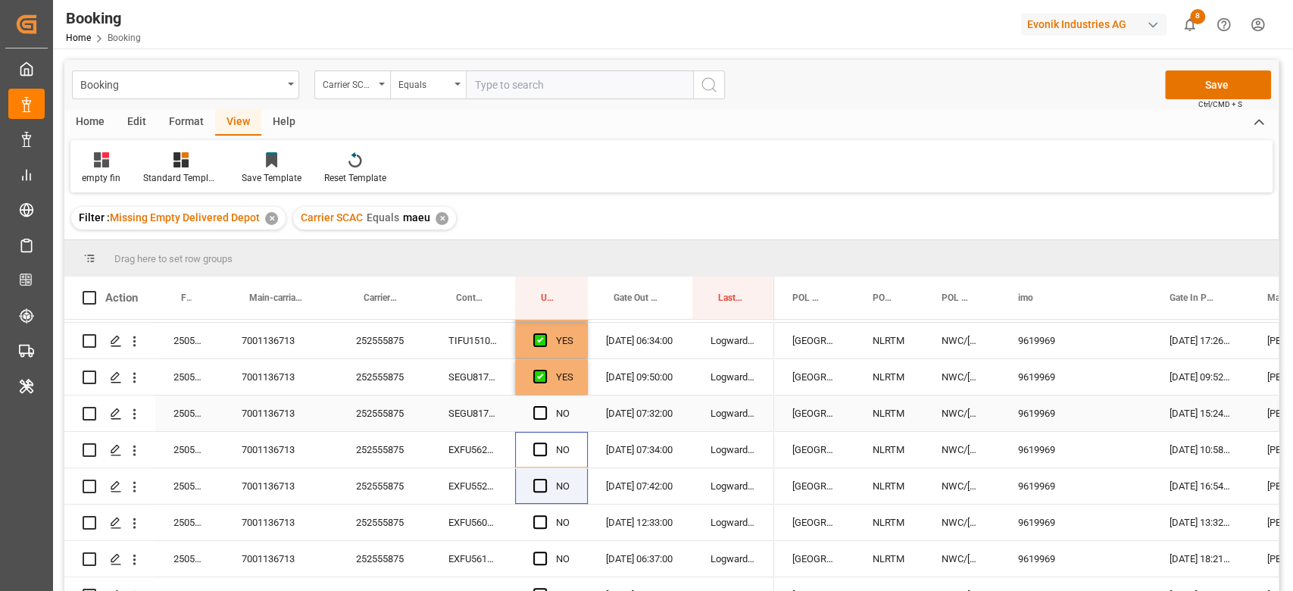
scroll to position [404, 0]
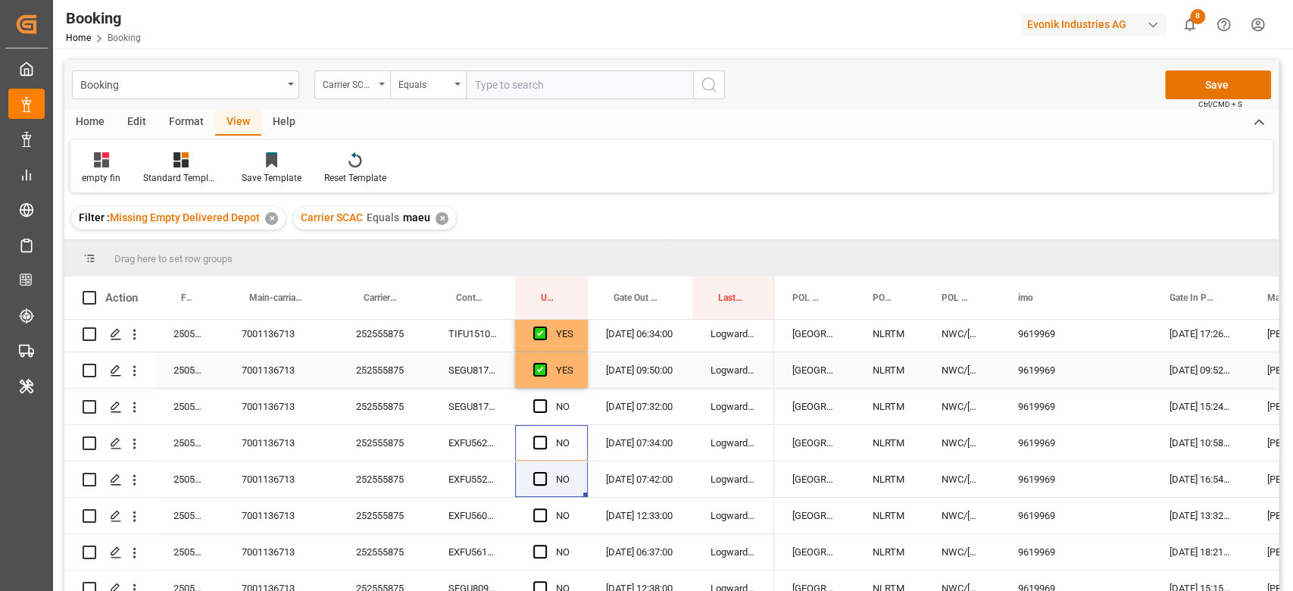
click at [575, 379] on div "YES" at bounding box center [551, 370] width 73 height 36
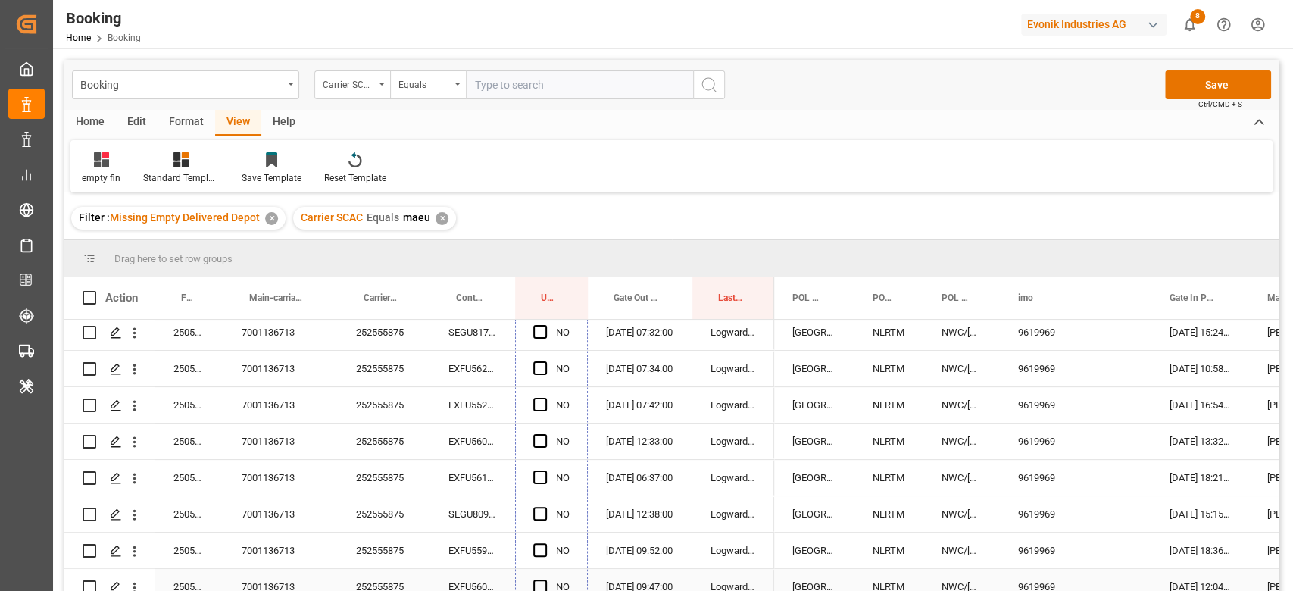
scroll to position [606, 0]
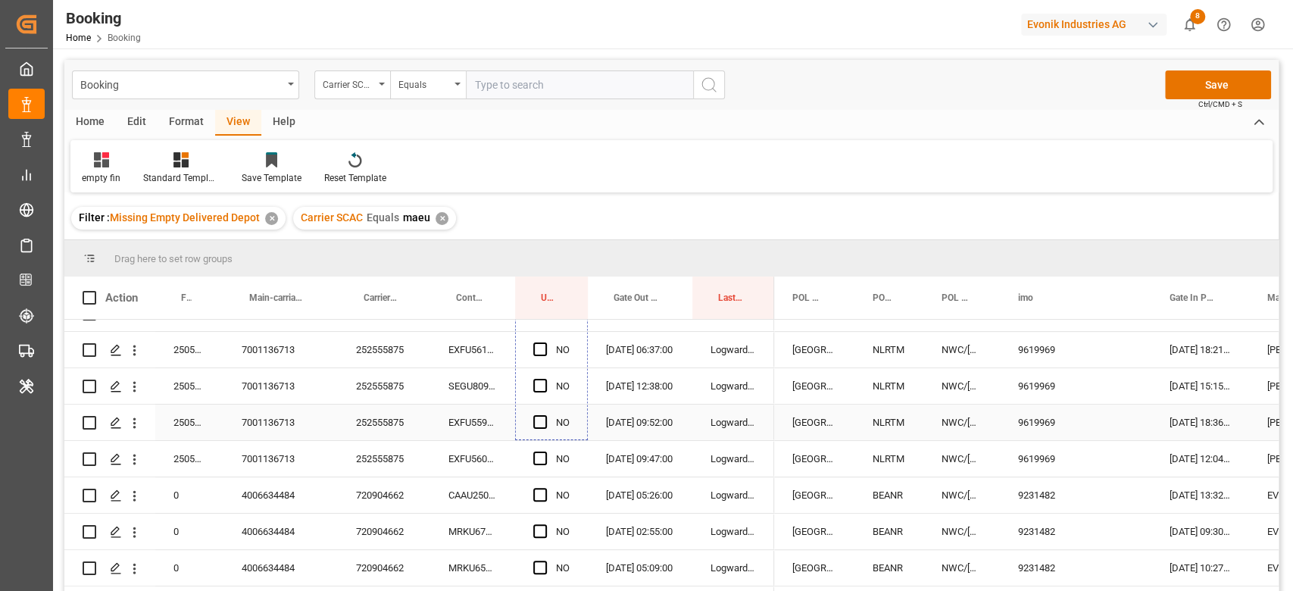
drag, startPoint x: 586, startPoint y: 386, endPoint x: 564, endPoint y: 433, distance: 52.2
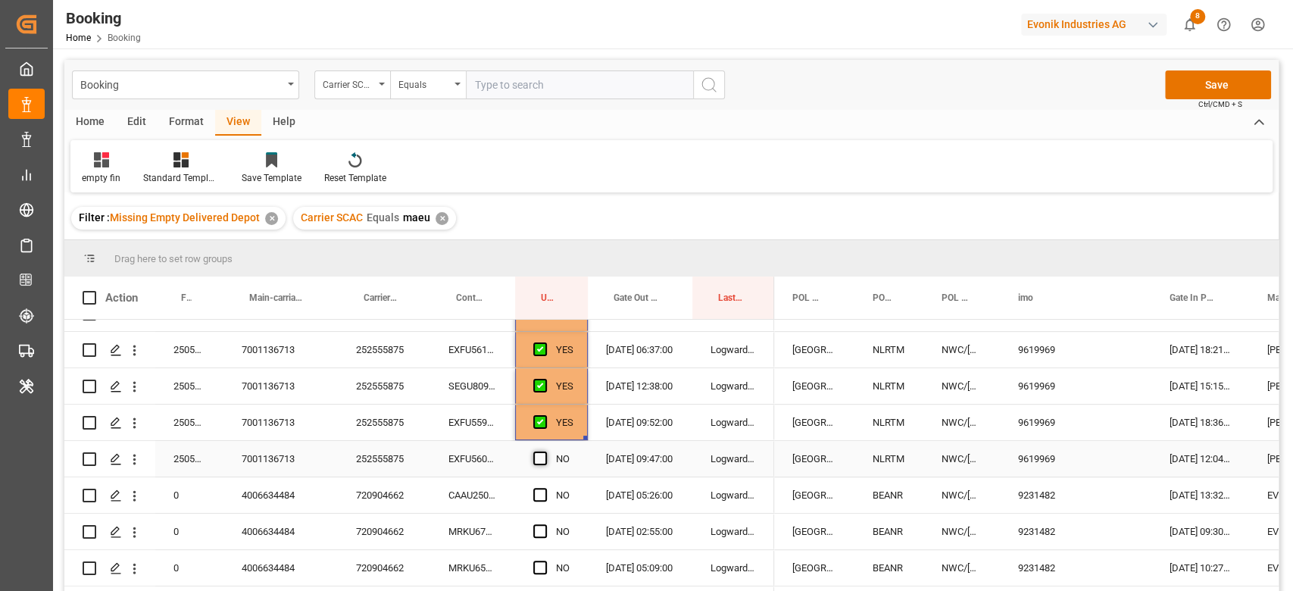
click at [540, 457] on span "Press SPACE to select this row." at bounding box center [540, 458] width 14 height 14
click at [545, 451] on input "Press SPACE to select this row." at bounding box center [545, 451] width 0 height 0
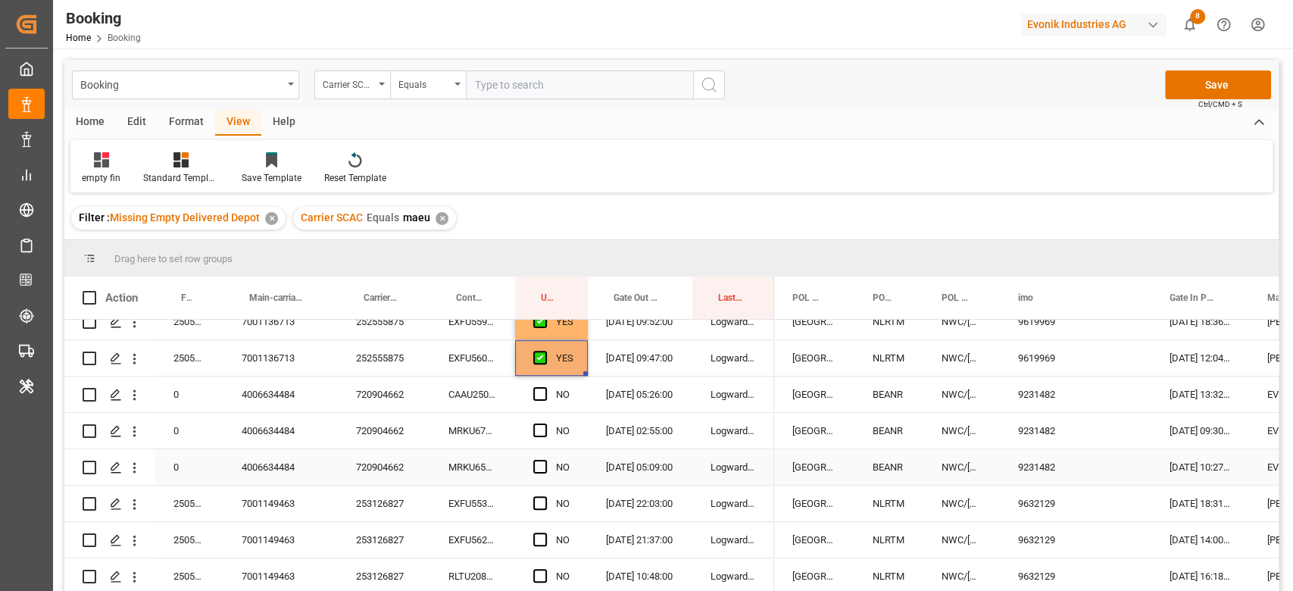
click at [385, 445] on div "720904662" at bounding box center [384, 431] width 92 height 36
click at [462, 395] on div "CAAU2506790" at bounding box center [472, 394] width 85 height 36
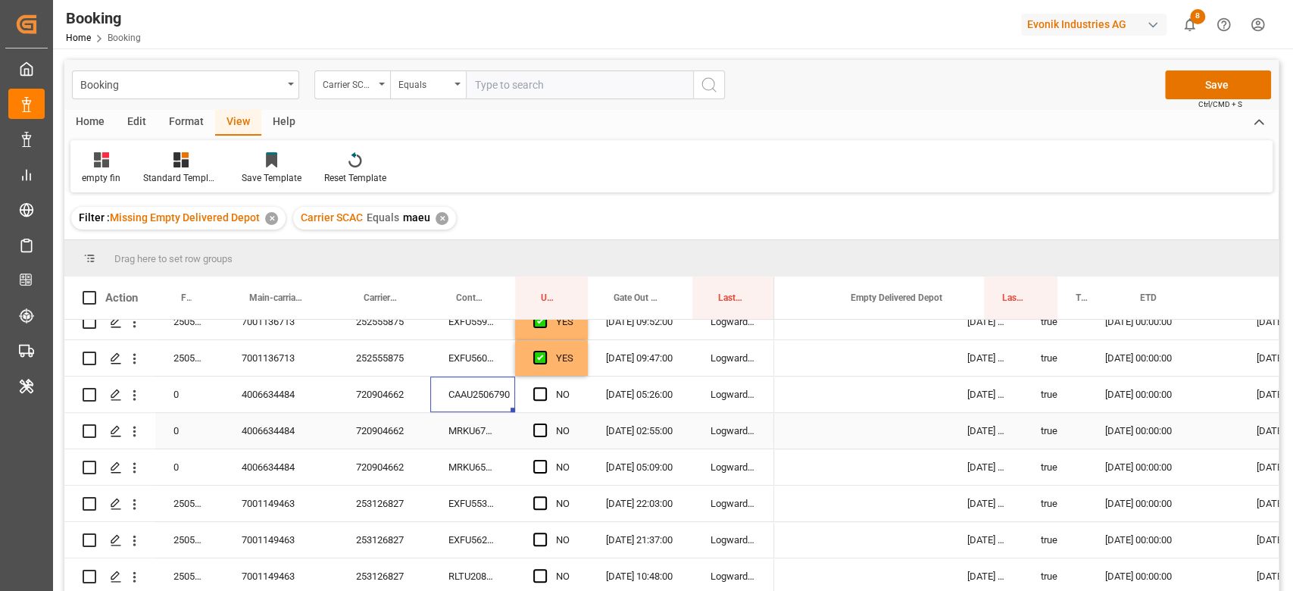
scroll to position [0, 1085]
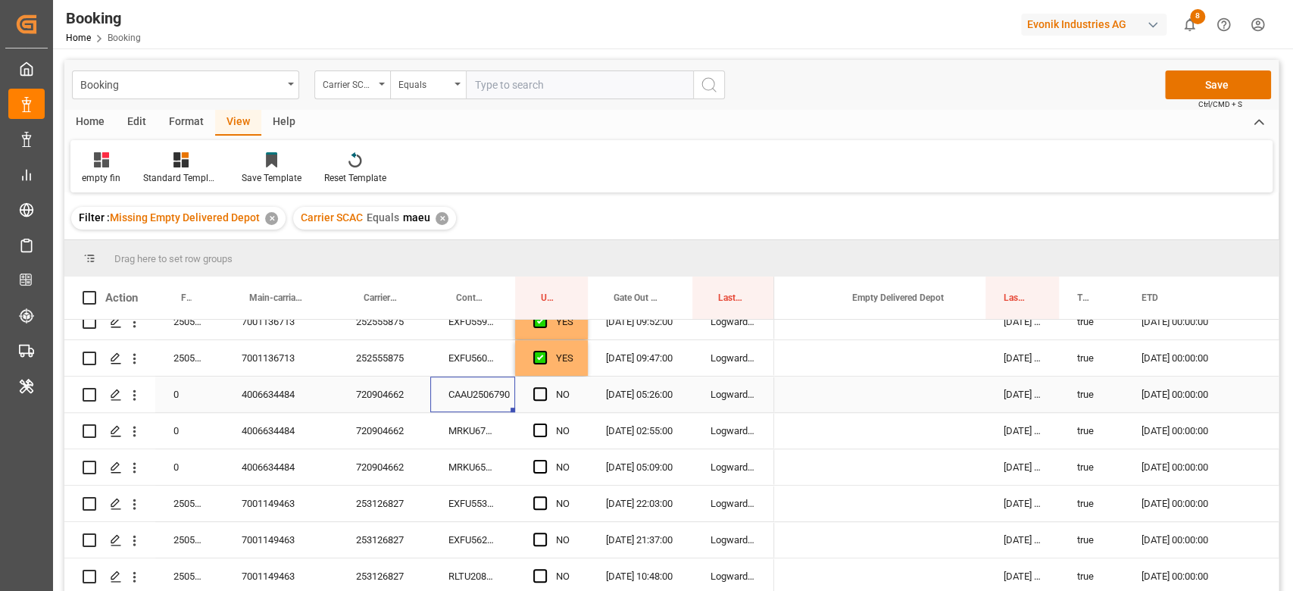
click at [923, 404] on div "Press SPACE to select this row." at bounding box center [909, 394] width 151 height 36
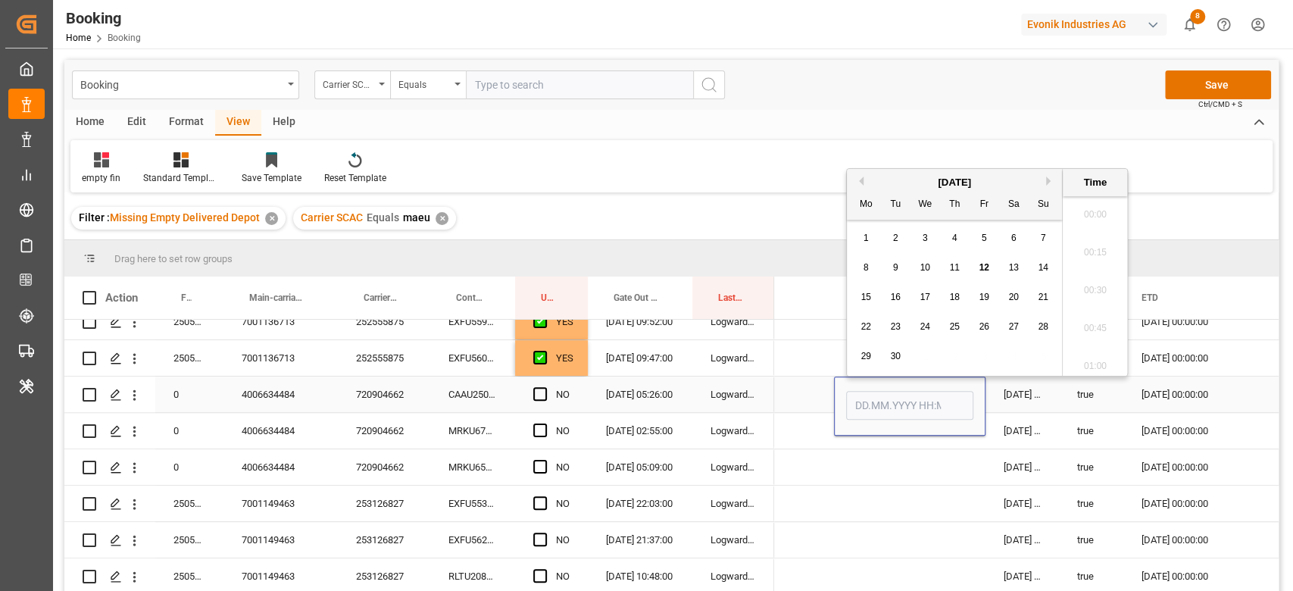
scroll to position [2466, 0]
click at [958, 265] on span "11" at bounding box center [954, 267] width 10 height 11
type input "[DATE] 00:00"
click at [852, 451] on div "Press SPACE to select this row." at bounding box center [909, 467] width 151 height 36
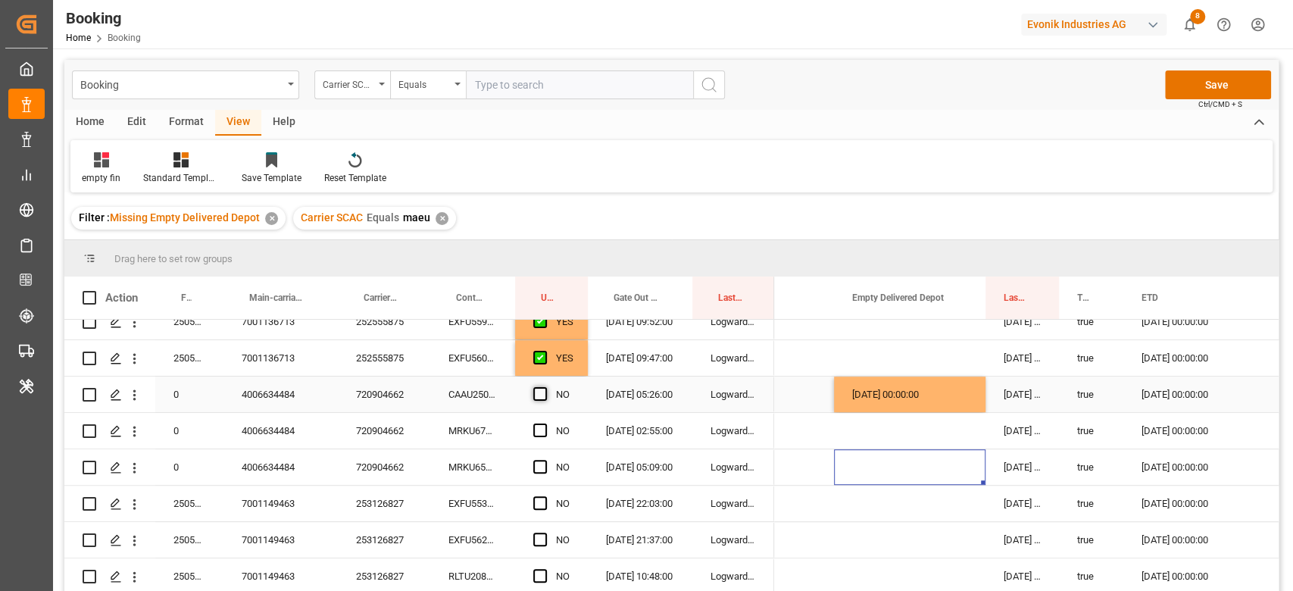
click at [539, 390] on span "Press SPACE to select this row." at bounding box center [540, 394] width 14 height 14
click at [545, 387] on input "Press SPACE to select this row." at bounding box center [545, 387] width 0 height 0
click at [473, 439] on div "MRKU6723525" at bounding box center [472, 431] width 85 height 36
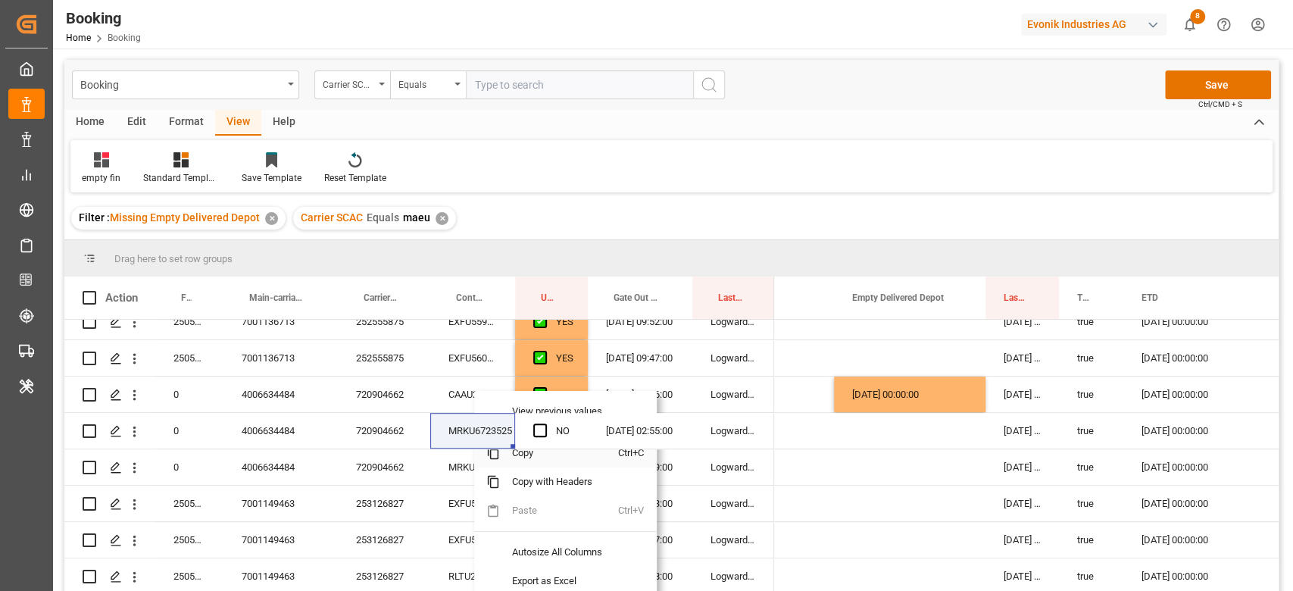
click at [534, 454] on span "Copy" at bounding box center [559, 453] width 118 height 29
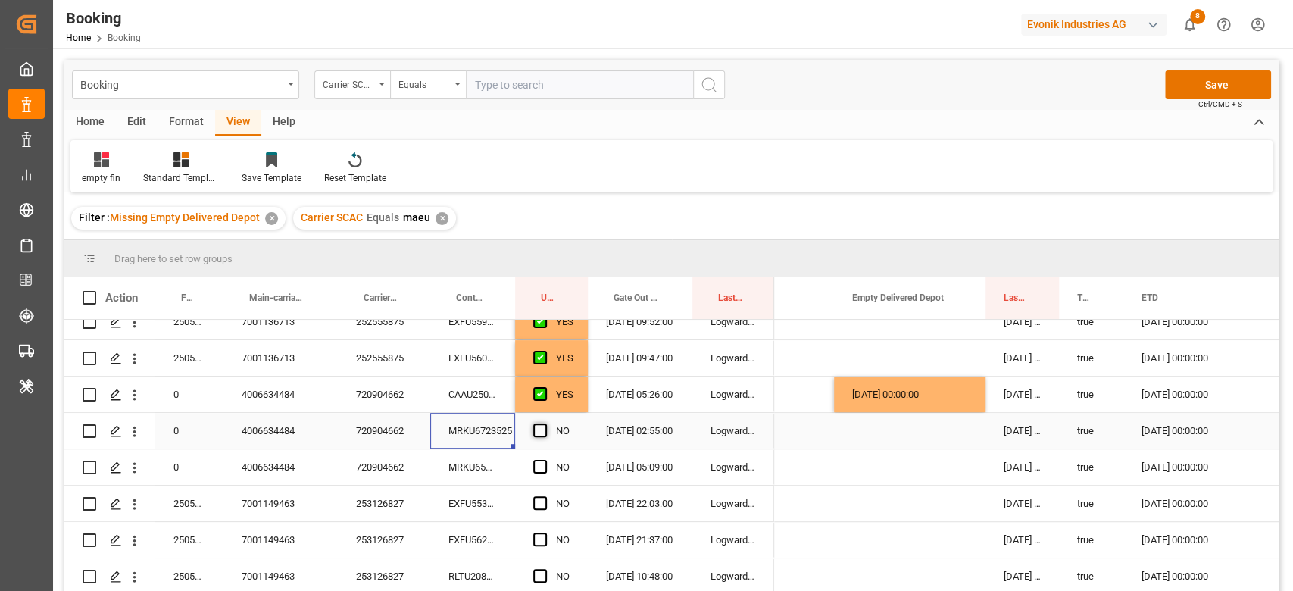
click at [539, 429] on span "Press SPACE to select this row." at bounding box center [540, 430] width 14 height 14
click at [545, 423] on input "Press SPACE to select this row." at bounding box center [545, 423] width 0 height 0
click at [467, 464] on div "MRKU6539919" at bounding box center [472, 467] width 85 height 36
click at [890, 470] on div "Press SPACE to select this row." at bounding box center [909, 467] width 151 height 36
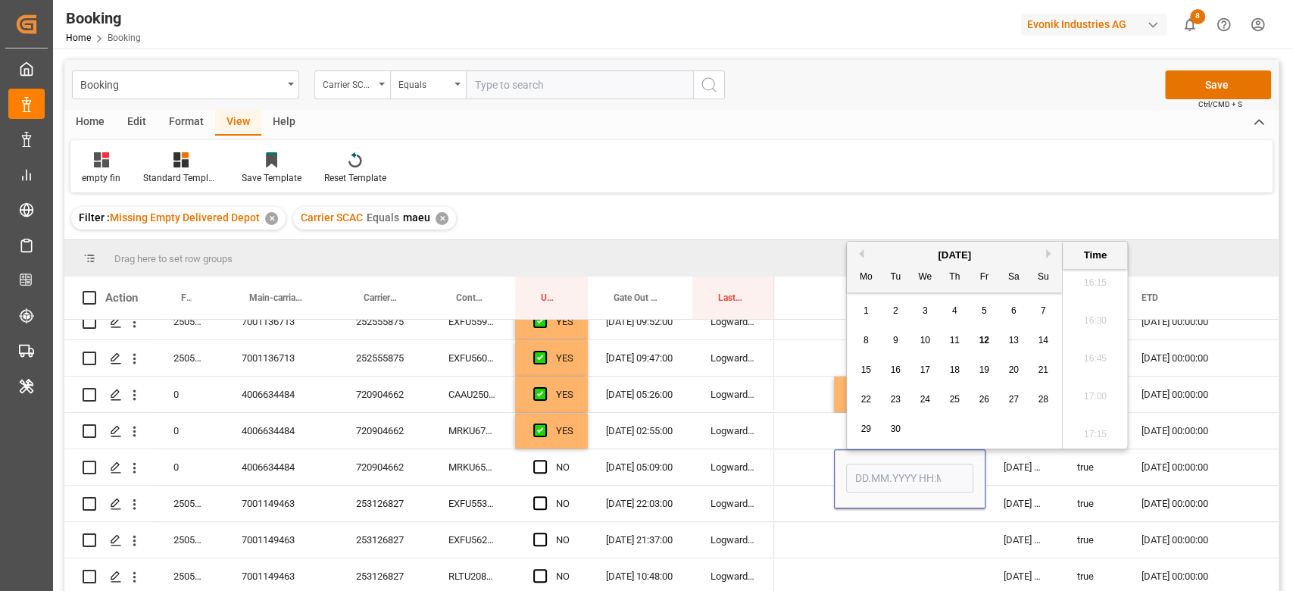
click at [951, 342] on span "11" at bounding box center [954, 340] width 10 height 11
type input "[DATE] 00:00"
drag, startPoint x: 818, startPoint y: 431, endPoint x: 523, endPoint y: 472, distance: 297.5
click at [817, 432] on div "Press SPACE to select this row." at bounding box center [758, 431] width 151 height 36
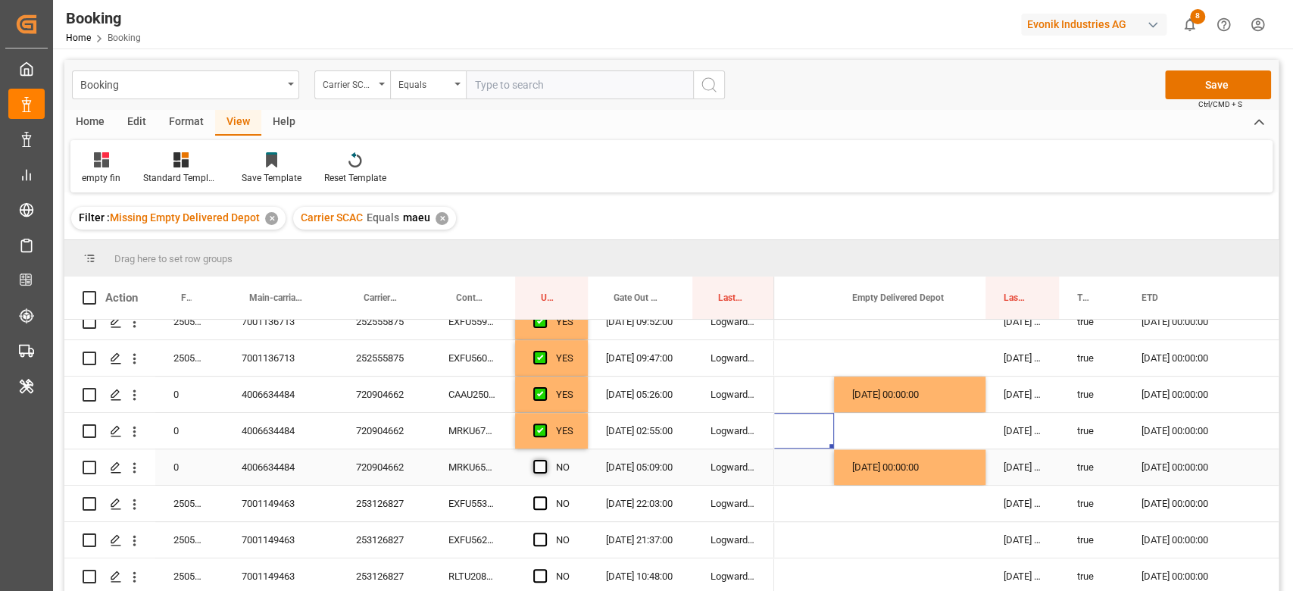
click at [536, 464] on span "Press SPACE to select this row." at bounding box center [540, 467] width 14 height 14
click at [545, 460] on input "Press SPACE to select this row." at bounding box center [545, 460] width 0 height 0
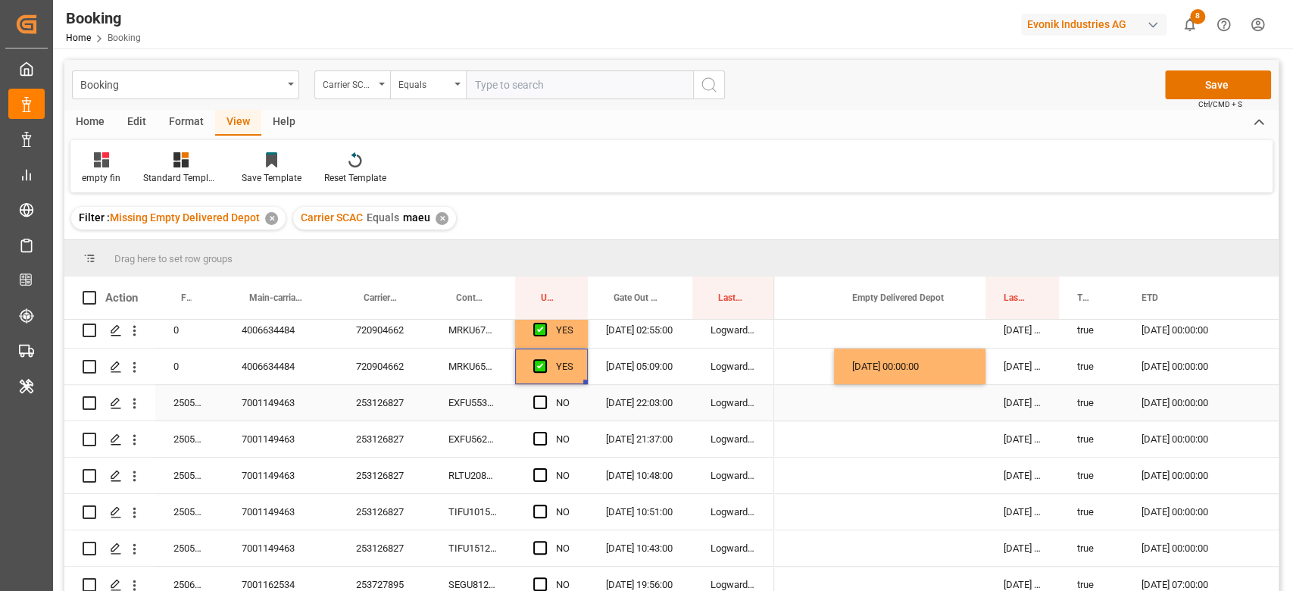
click at [407, 405] on div "253126827" at bounding box center [384, 403] width 92 height 36
click at [562, 377] on div "YES" at bounding box center [564, 366] width 17 height 35
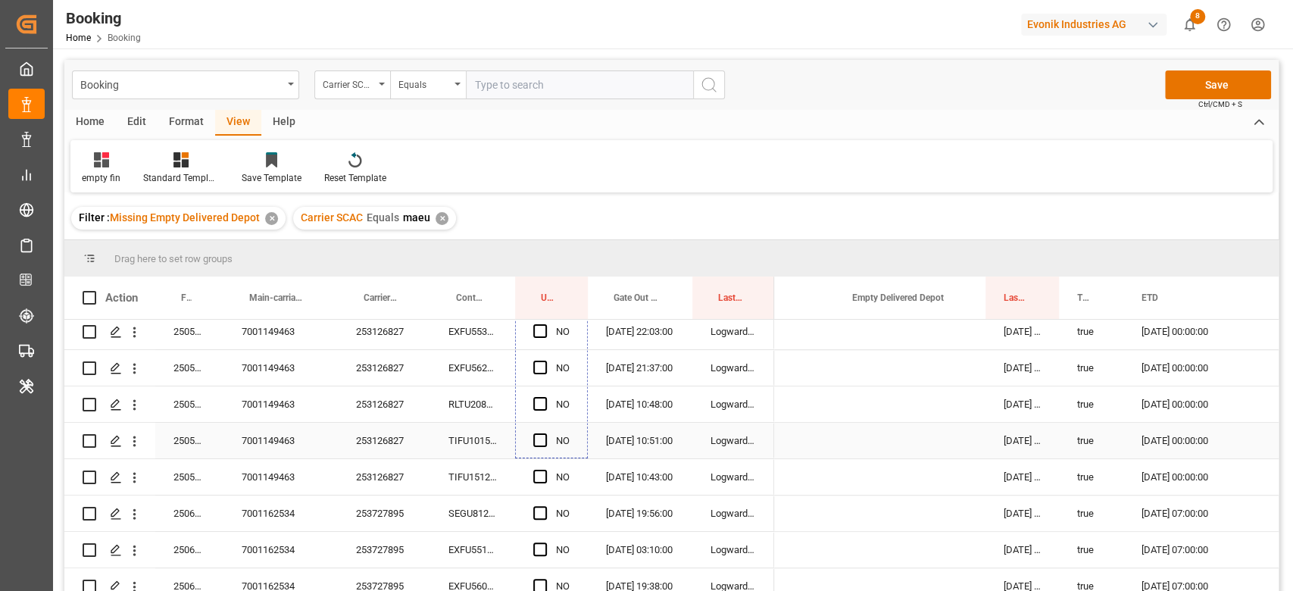
scroll to position [909, 0]
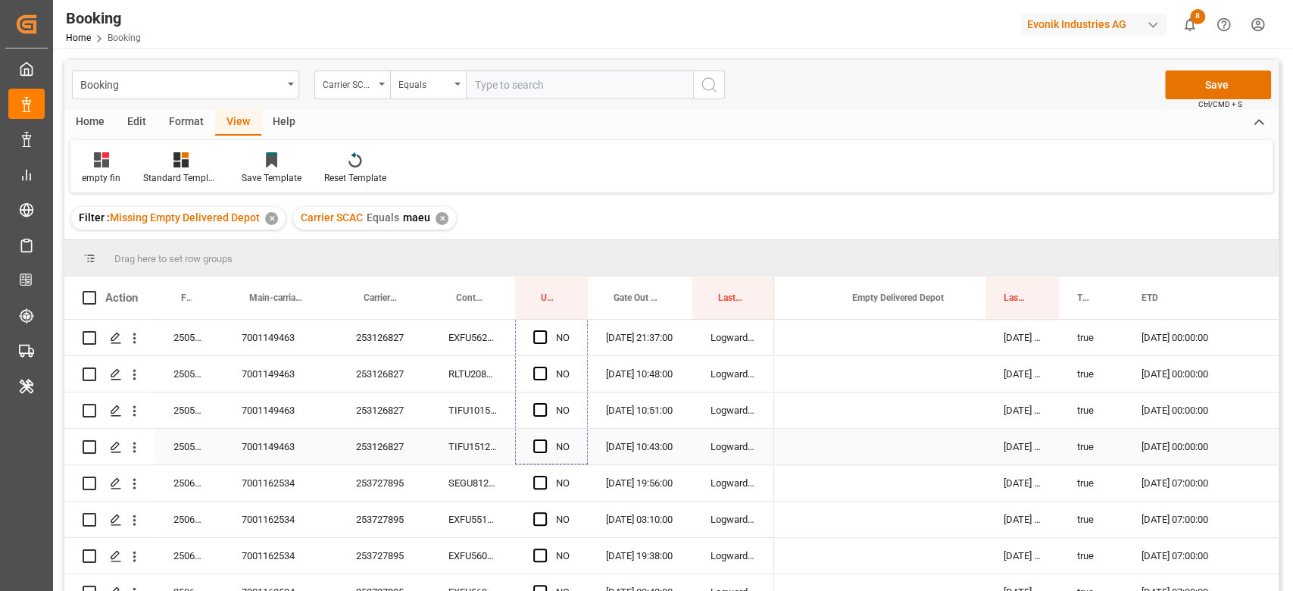
drag, startPoint x: 585, startPoint y: 383, endPoint x: 561, endPoint y: 454, distance: 74.3
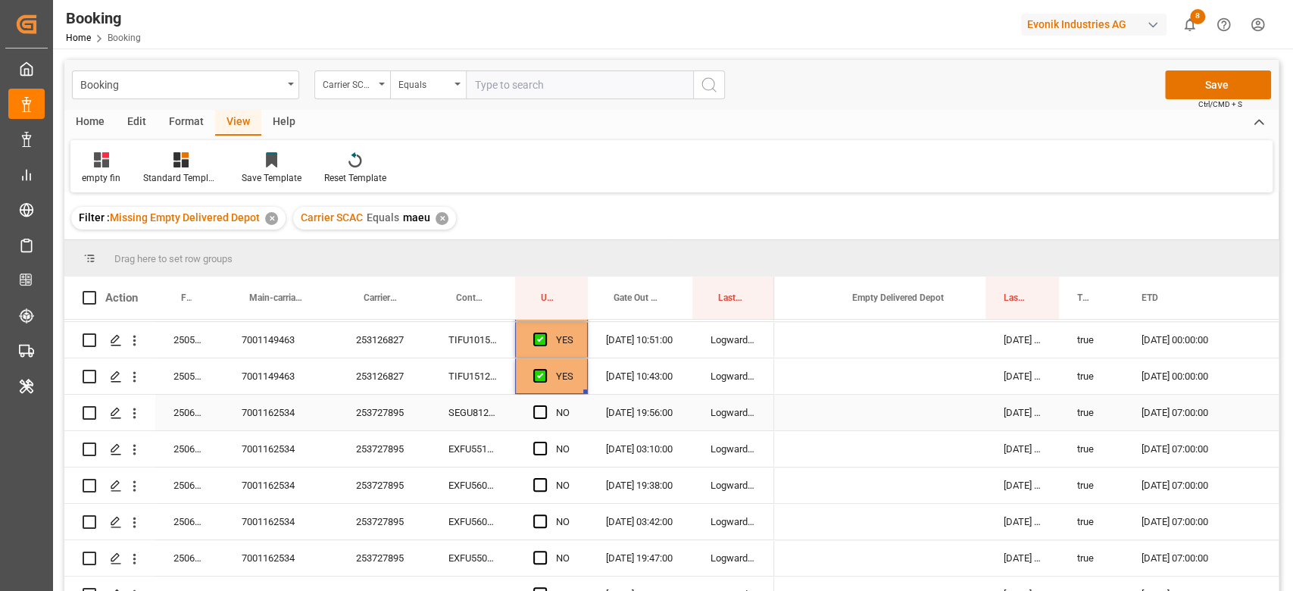
scroll to position [1010, 0]
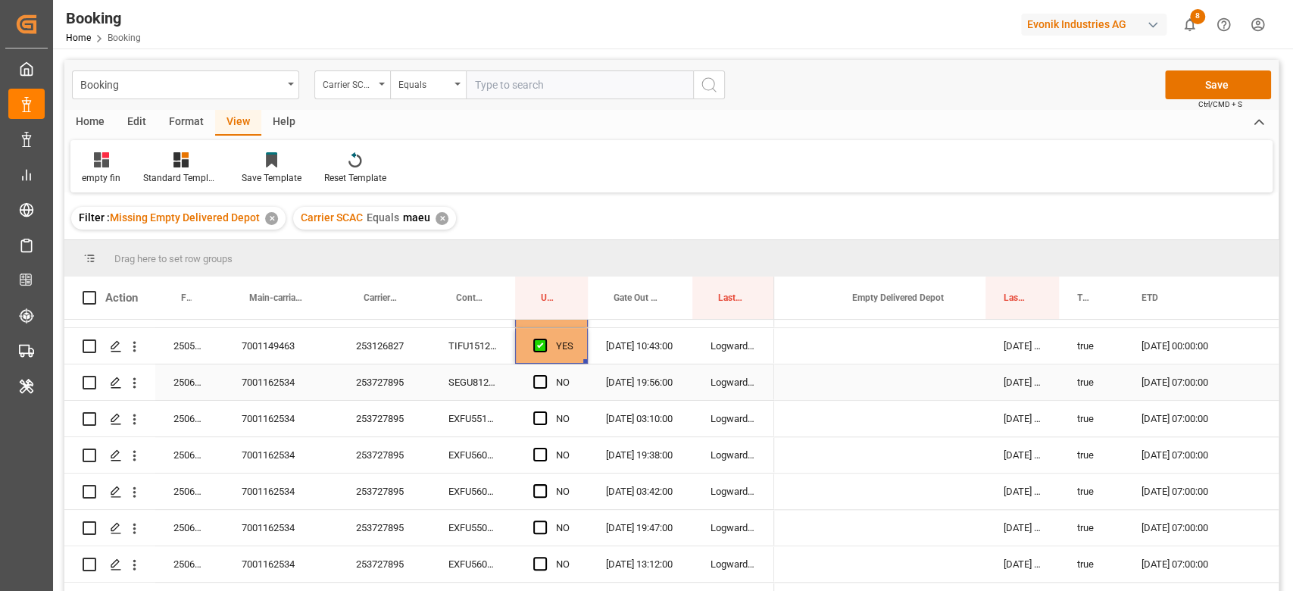
click at [372, 470] on div "253727895" at bounding box center [384, 455] width 92 height 36
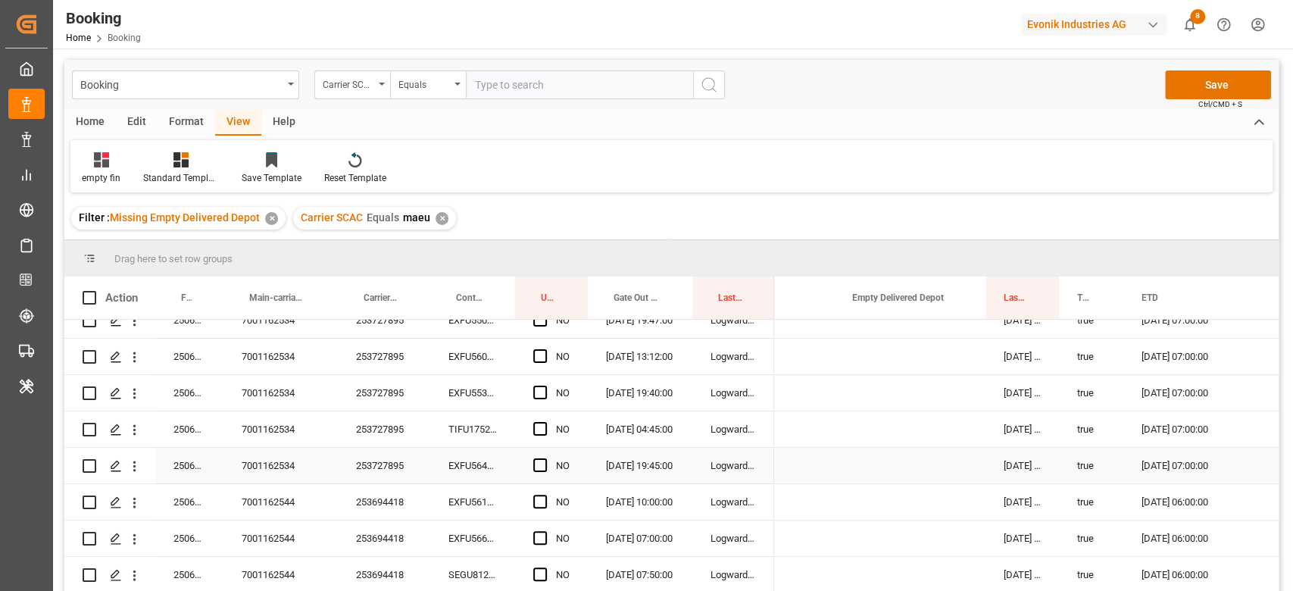
scroll to position [1212, 0]
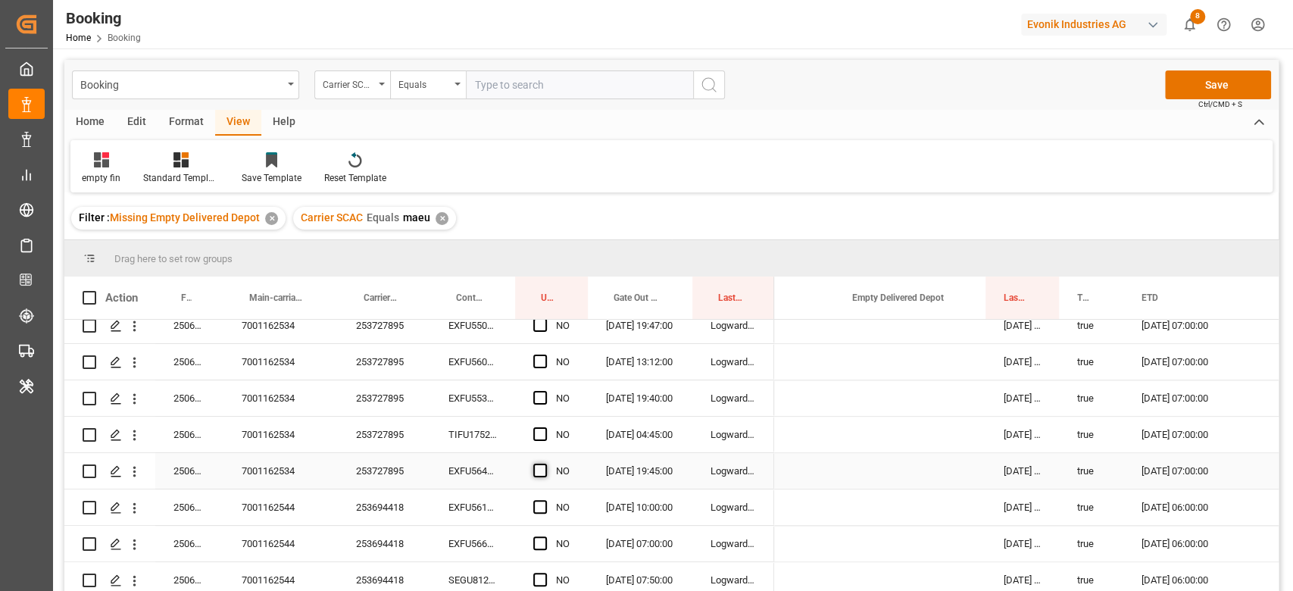
click at [545, 473] on span "Press SPACE to select this row." at bounding box center [540, 471] width 14 height 14
click at [545, 464] on input "Press SPACE to select this row." at bounding box center [545, 464] width 0 height 0
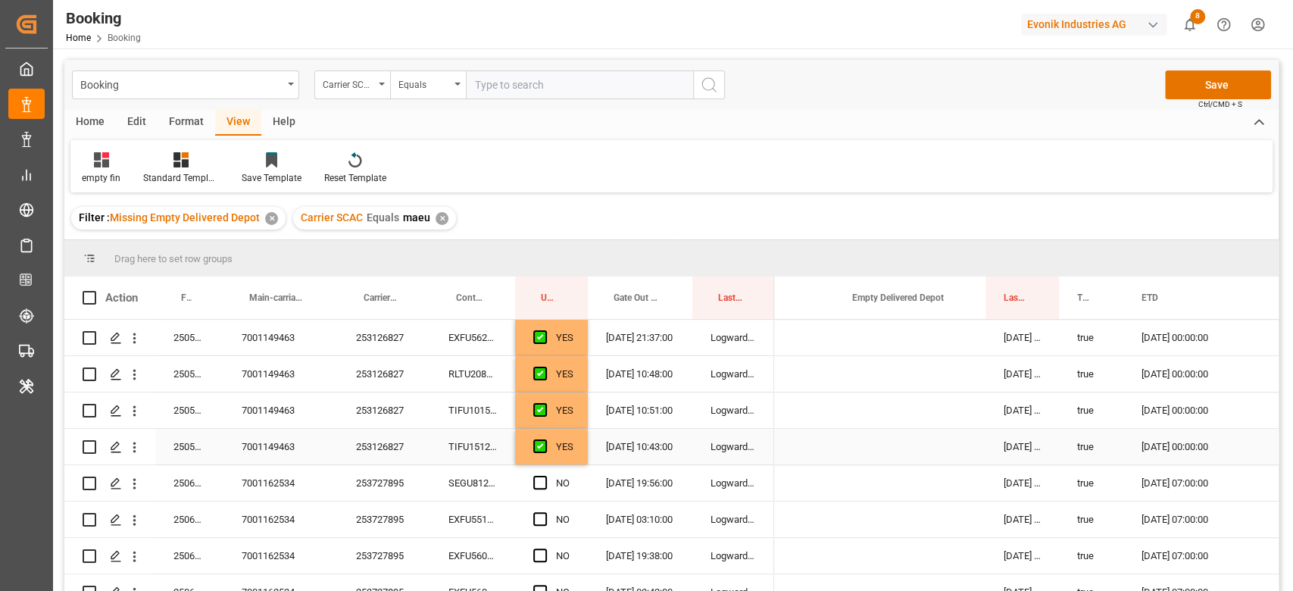
click at [579, 435] on div "YES" at bounding box center [551, 447] width 73 height 36
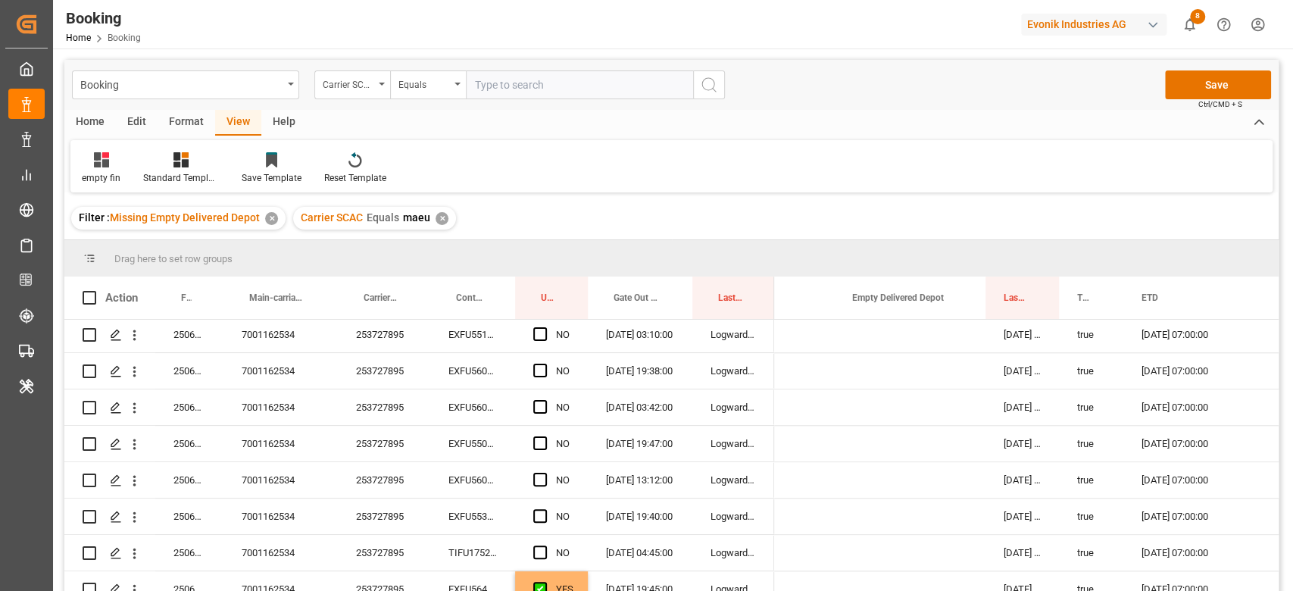
scroll to position [1110, 0]
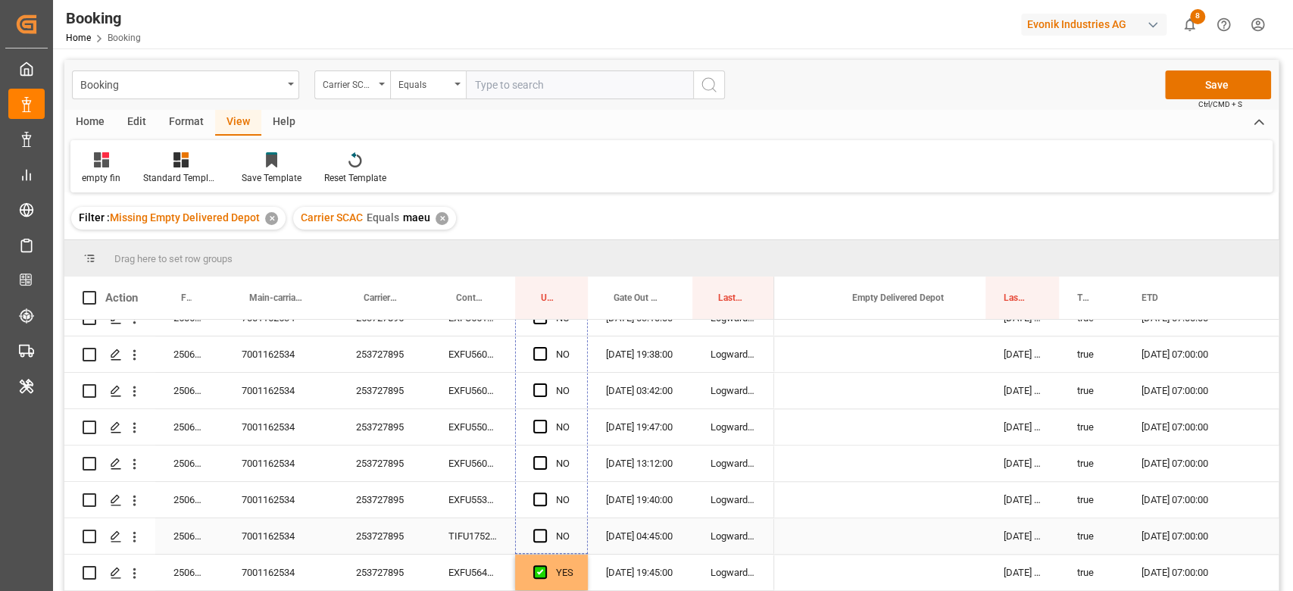
drag, startPoint x: 586, startPoint y: 460, endPoint x: 547, endPoint y: 536, distance: 85.0
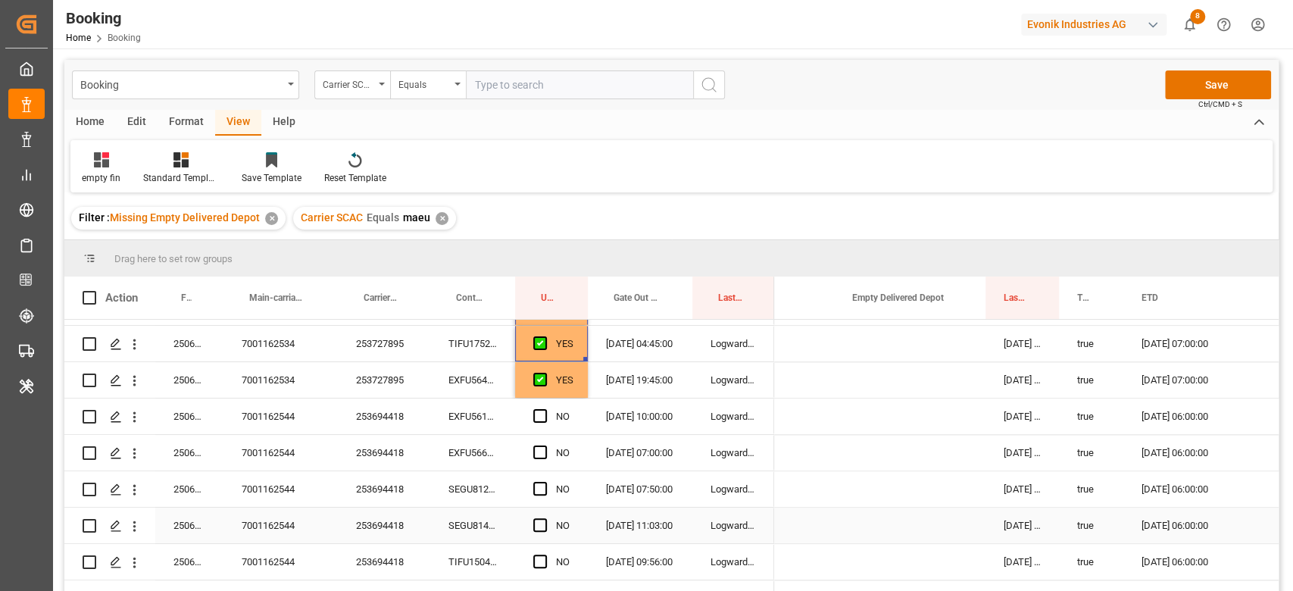
scroll to position [1313, 0]
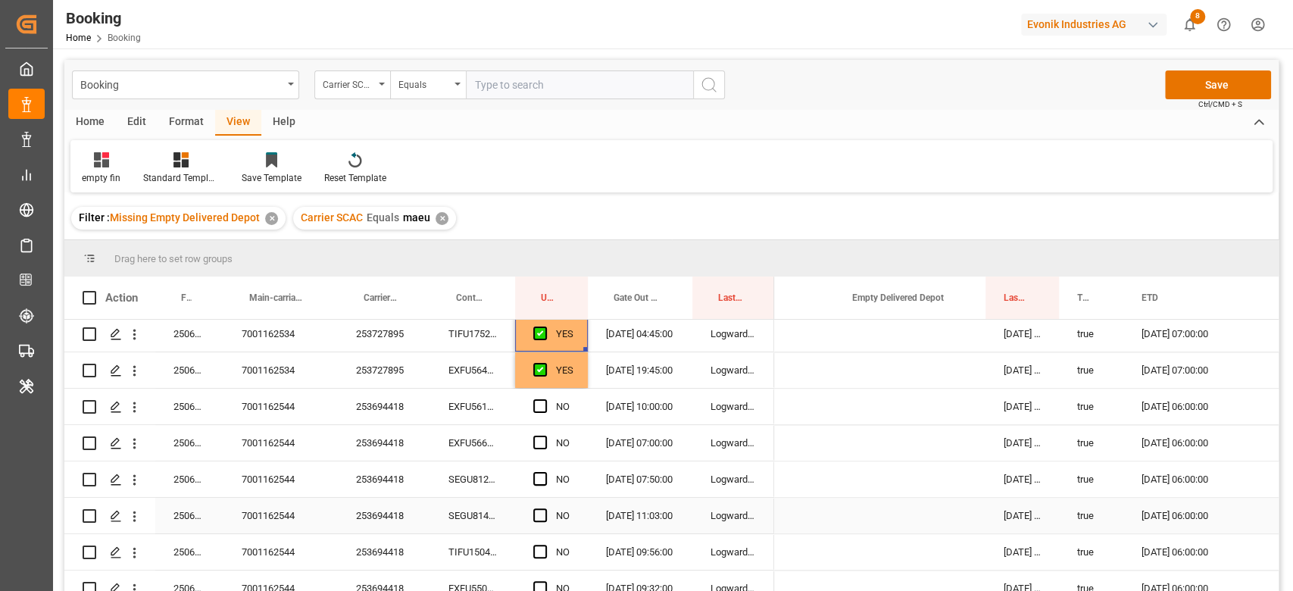
click at [405, 512] on div "253694418" at bounding box center [384, 516] width 92 height 36
click at [562, 373] on div "YES" at bounding box center [564, 370] width 17 height 35
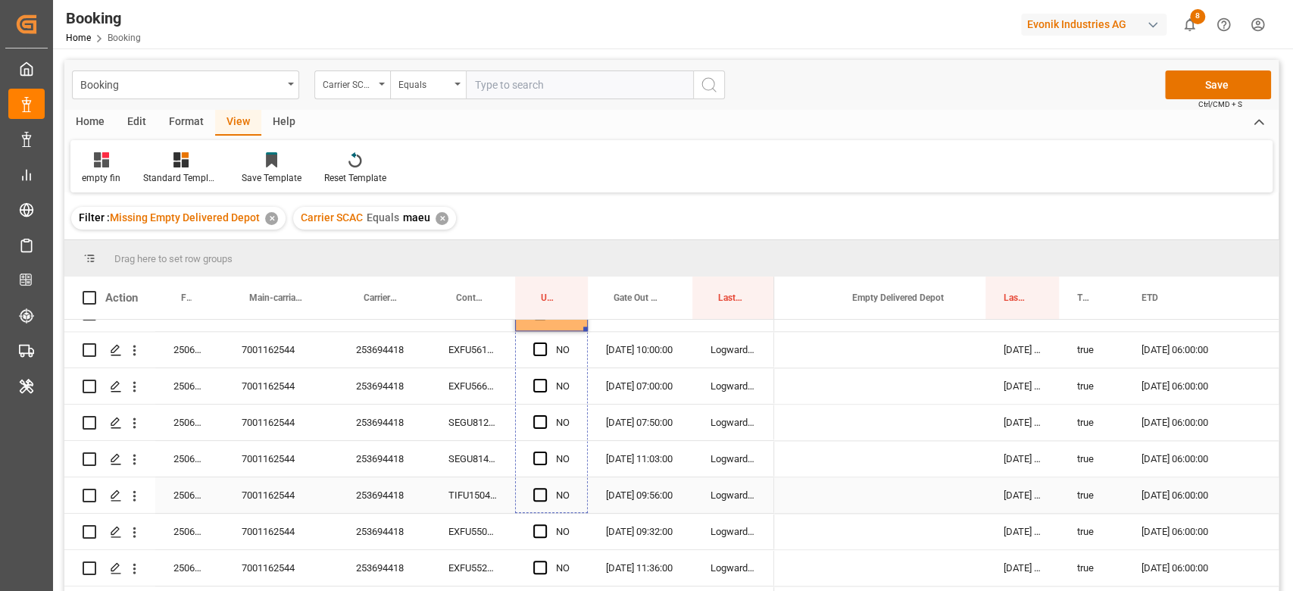
scroll to position [1515, 0]
drag, startPoint x: 587, startPoint y: 385, endPoint x: 556, endPoint y: 420, distance: 46.7
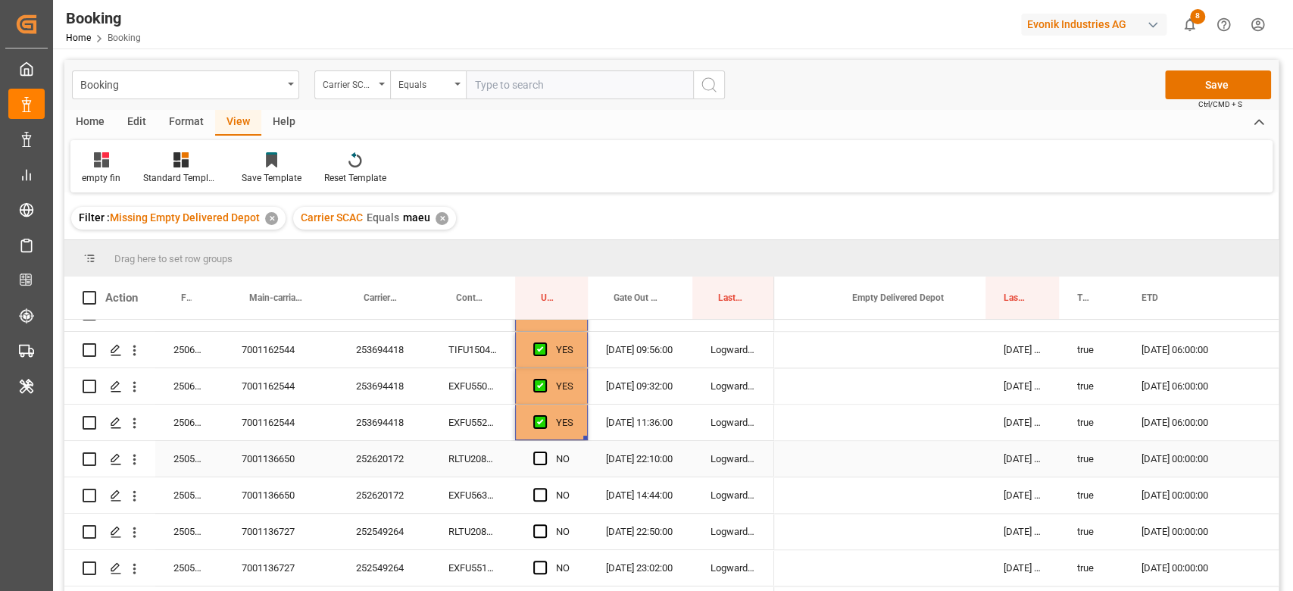
click at [384, 451] on div "252620172" at bounding box center [384, 459] width 92 height 36
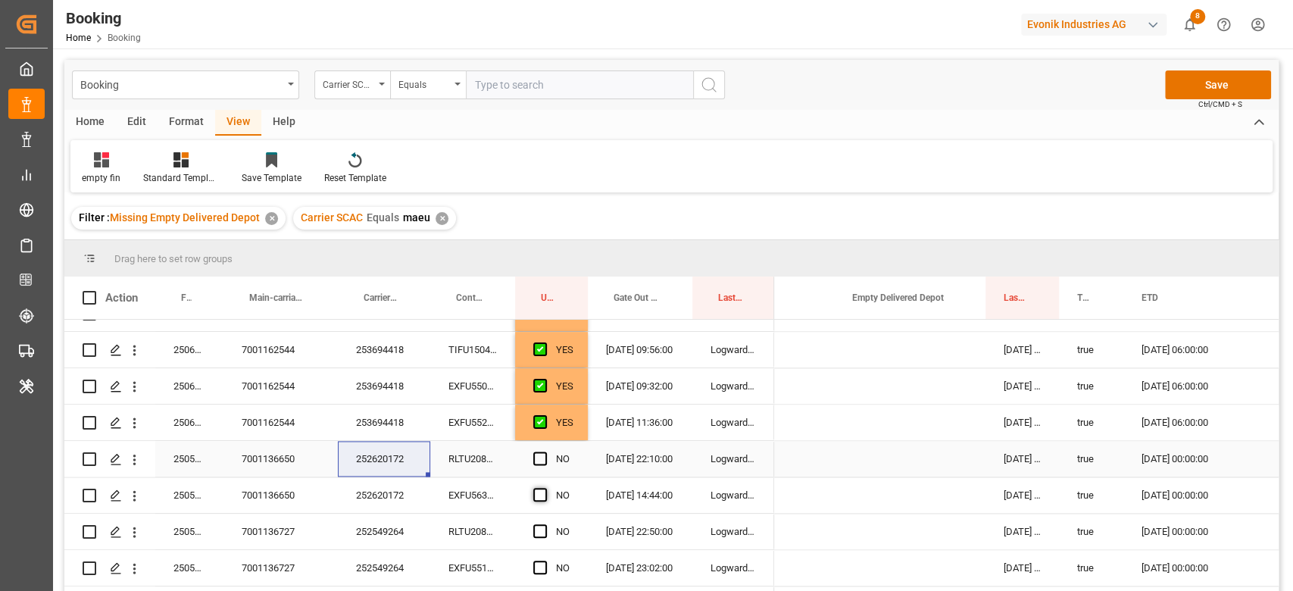
click at [539, 458] on span "Press SPACE to select this row." at bounding box center [540, 458] width 14 height 14
click at [545, 451] on input "Press SPACE to select this row." at bounding box center [545, 451] width 0 height 0
click at [545, 492] on span "Press SPACE to select this row." at bounding box center [540, 495] width 14 height 14
click at [545, 488] on input "Press SPACE to select this row." at bounding box center [545, 488] width 0 height 0
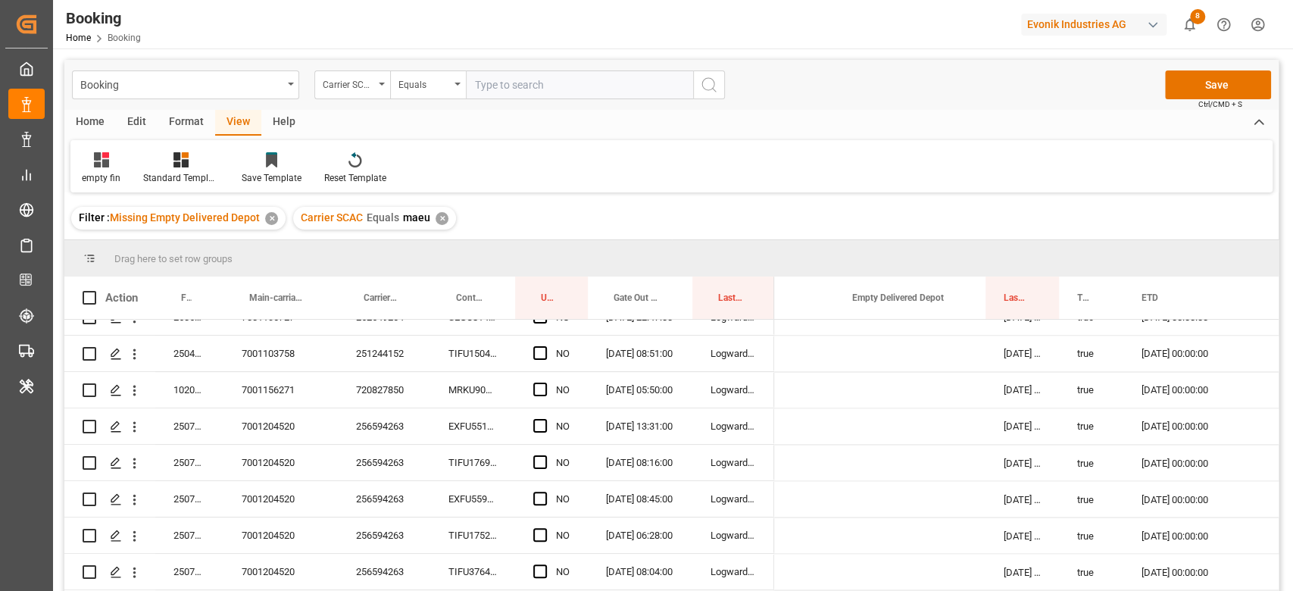
scroll to position [1818, 0]
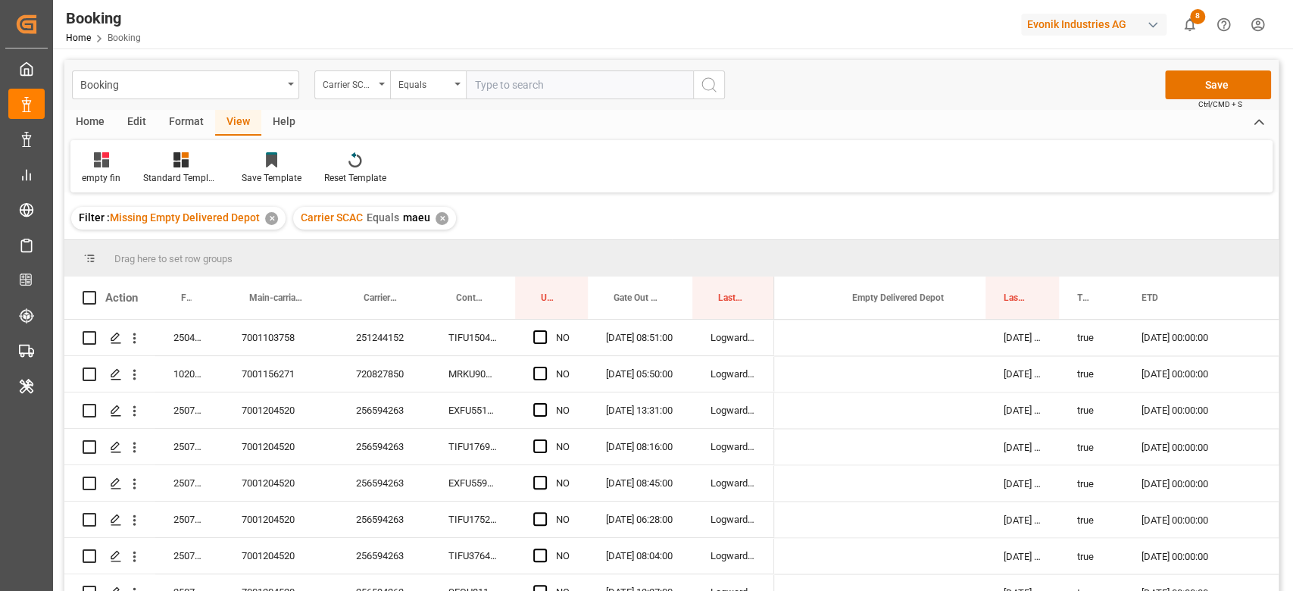
click at [382, 433] on div "256594263" at bounding box center [384, 447] width 92 height 36
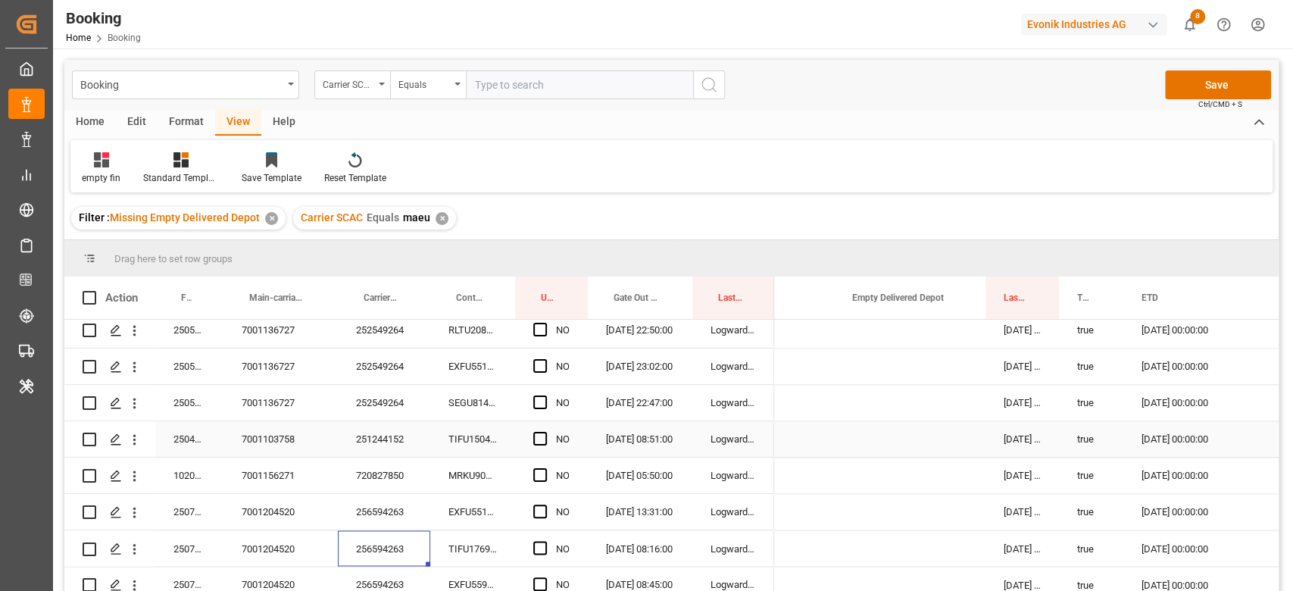
click at [382, 391] on div "252549264" at bounding box center [384, 403] width 92 height 36
click at [535, 401] on span "Press SPACE to select this row." at bounding box center [540, 402] width 14 height 14
click at [545, 395] on input "Press SPACE to select this row." at bounding box center [545, 395] width 0 height 0
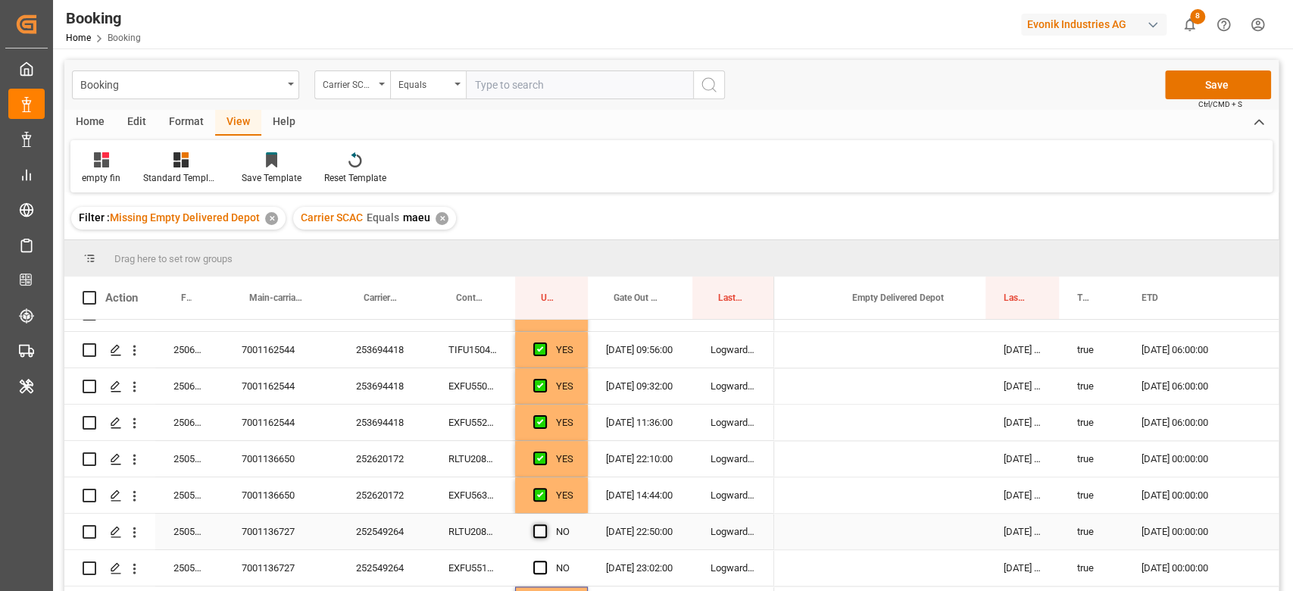
click at [545, 531] on span "Press SPACE to select this row." at bounding box center [540, 531] width 14 height 14
click at [545, 524] on input "Press SPACE to select this row." at bounding box center [545, 524] width 0 height 0
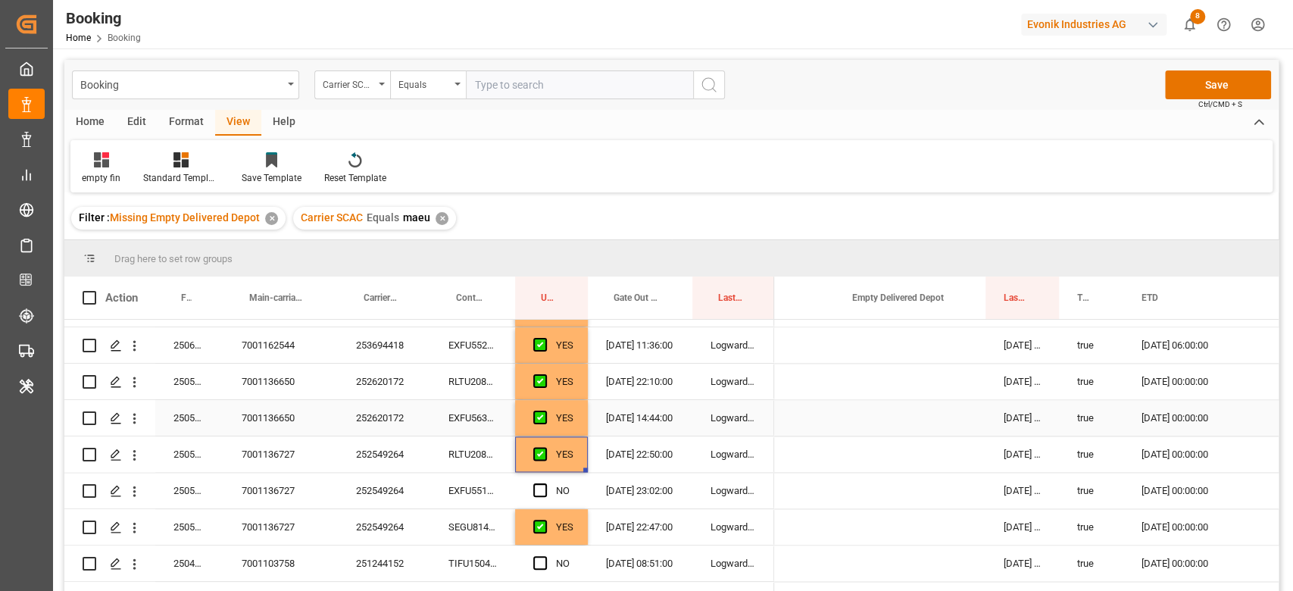
scroll to position [1616, 0]
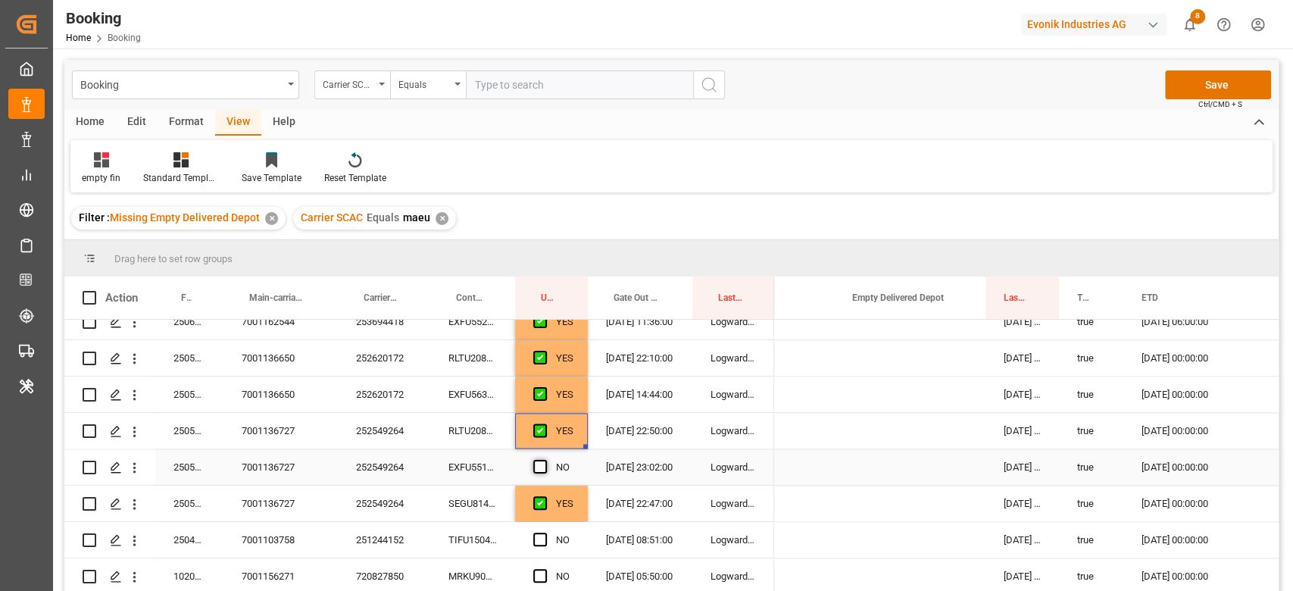
click at [542, 463] on span "Press SPACE to select this row." at bounding box center [540, 467] width 14 height 14
click at [545, 460] on input "Press SPACE to select this row." at bounding box center [545, 460] width 0 height 0
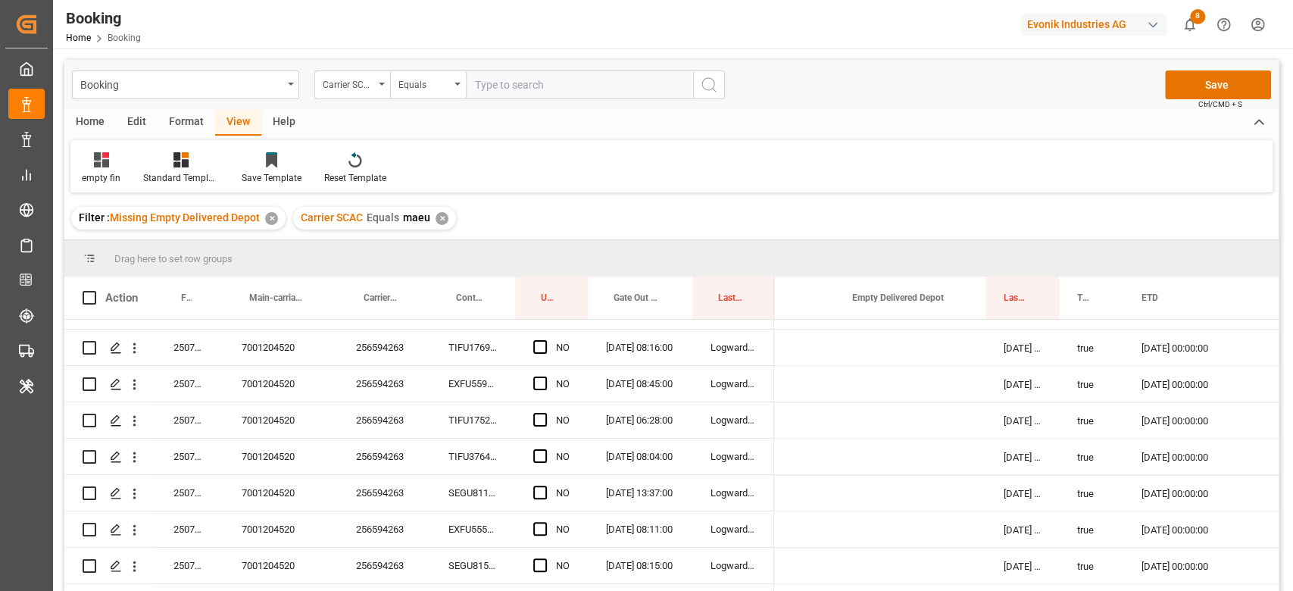
scroll to position [1919, 0]
click at [397, 412] on div "256594263" at bounding box center [384, 419] width 92 height 36
click at [542, 456] on span "Press SPACE to select this row." at bounding box center [540, 456] width 14 height 14
click at [545, 449] on input "Press SPACE to select this row." at bounding box center [545, 449] width 0 height 0
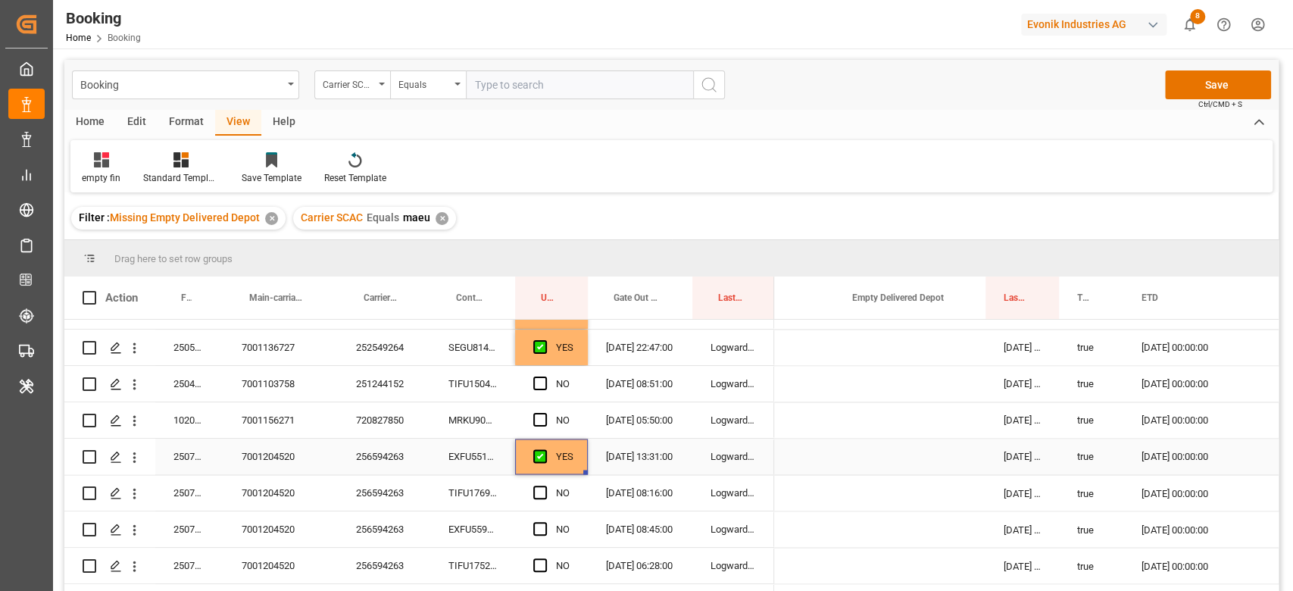
click at [583, 471] on div "Press SPACE to select this row." at bounding box center [585, 472] width 5 height 5
drag, startPoint x: 583, startPoint y: 470, endPoint x: 574, endPoint y: 497, distance: 28.7
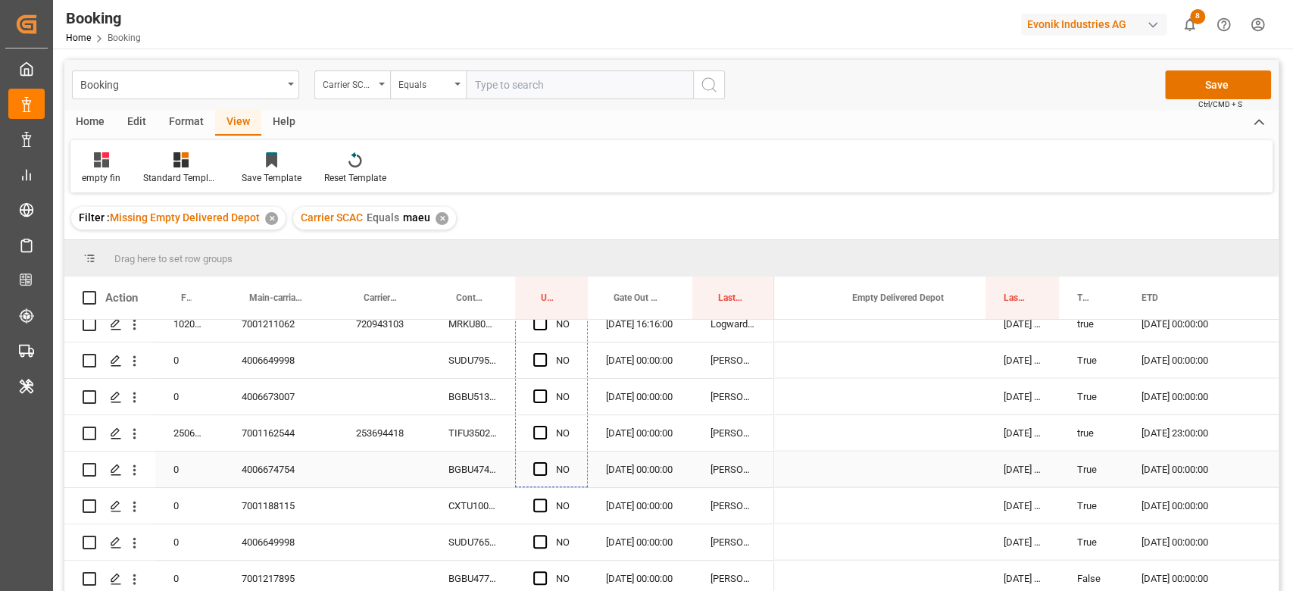
scroll to position [2176, 0]
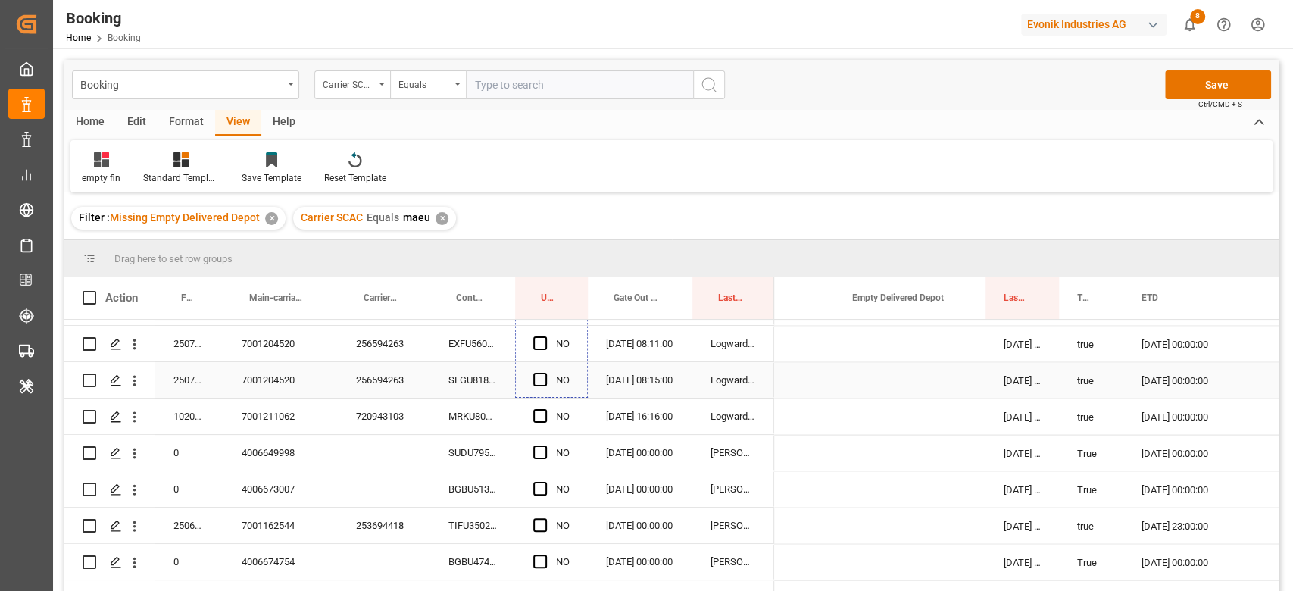
drag, startPoint x: 586, startPoint y: 405, endPoint x: 552, endPoint y: 380, distance: 41.7
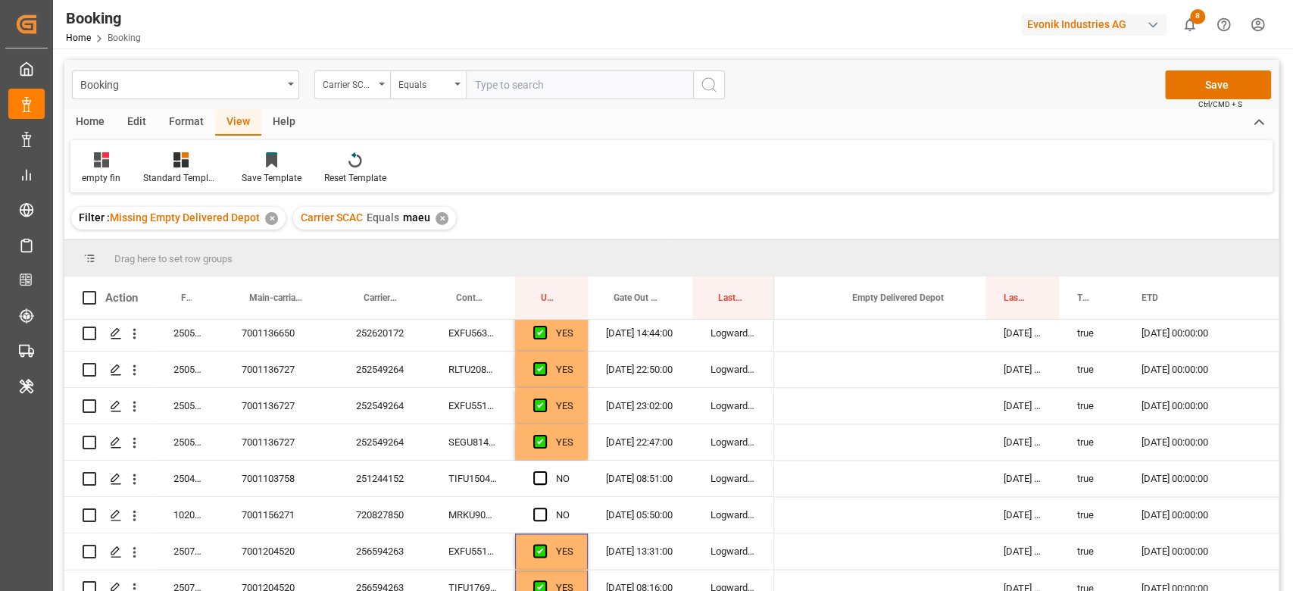
scroll to position [1671, 0]
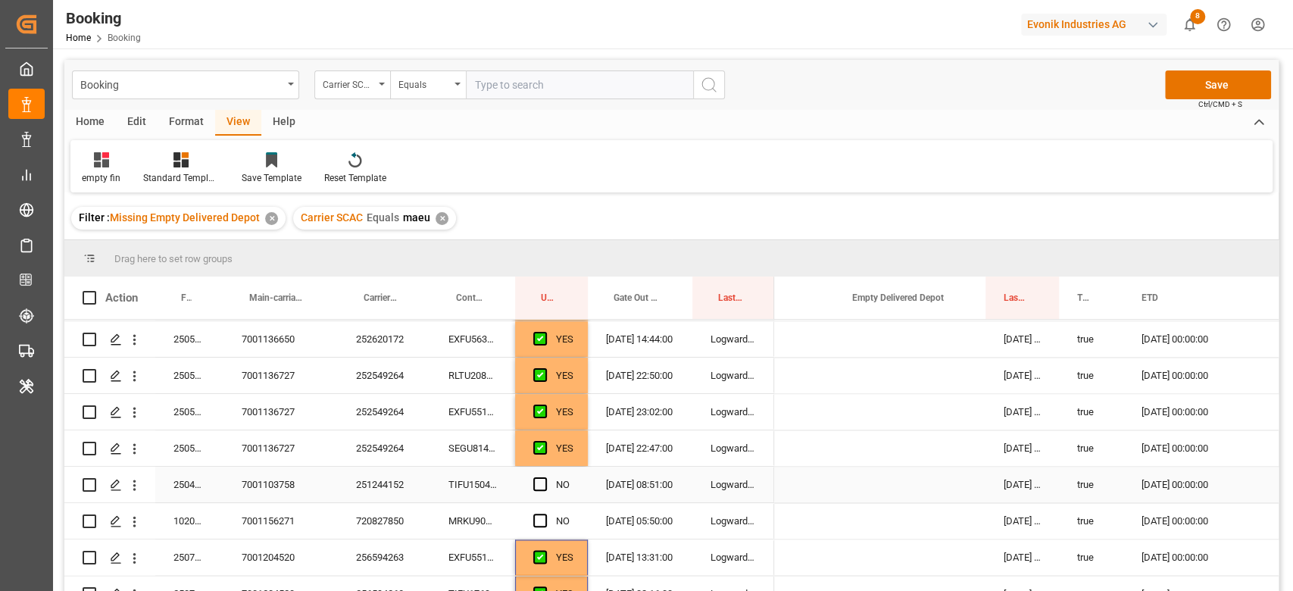
click at [460, 489] on div "TIFU1504381" at bounding box center [472, 485] width 85 height 36
click at [539, 484] on span "Press SPACE to select this row." at bounding box center [540, 484] width 14 height 14
click at [545, 477] on input "Press SPACE to select this row." at bounding box center [545, 477] width 0 height 0
click at [479, 518] on div "MRKU9064904" at bounding box center [472, 521] width 85 height 36
click at [897, 515] on div "Press SPACE to select this row." at bounding box center [909, 521] width 151 height 36
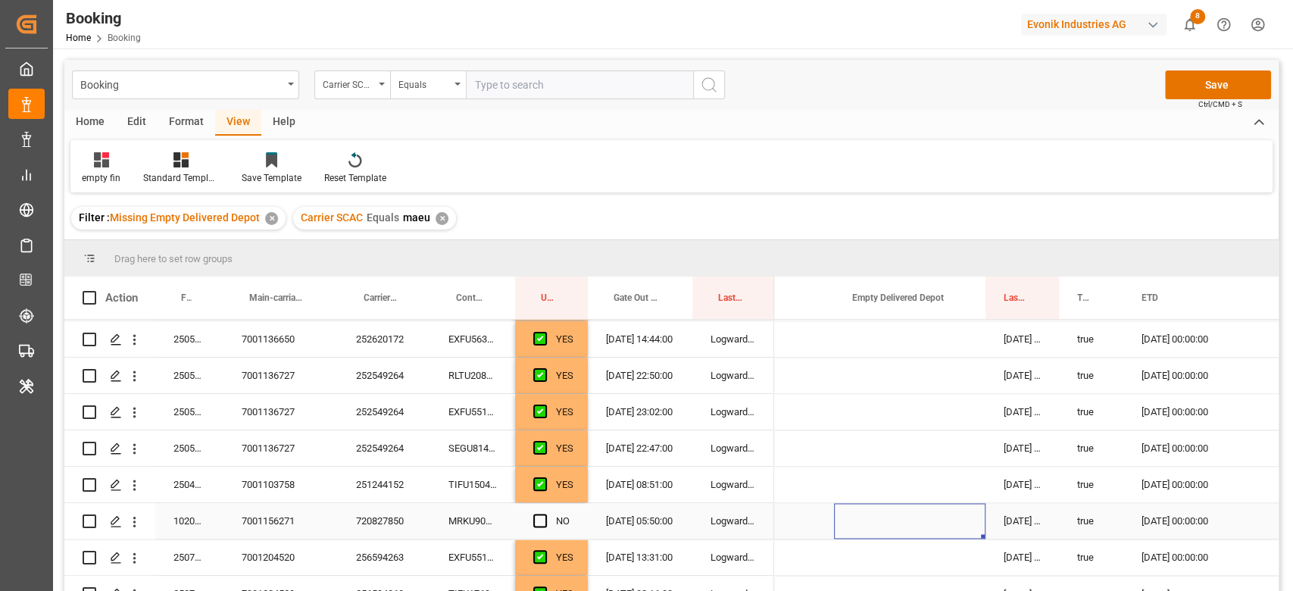
click at [897, 515] on div "Press SPACE to select this row." at bounding box center [909, 521] width 151 height 36
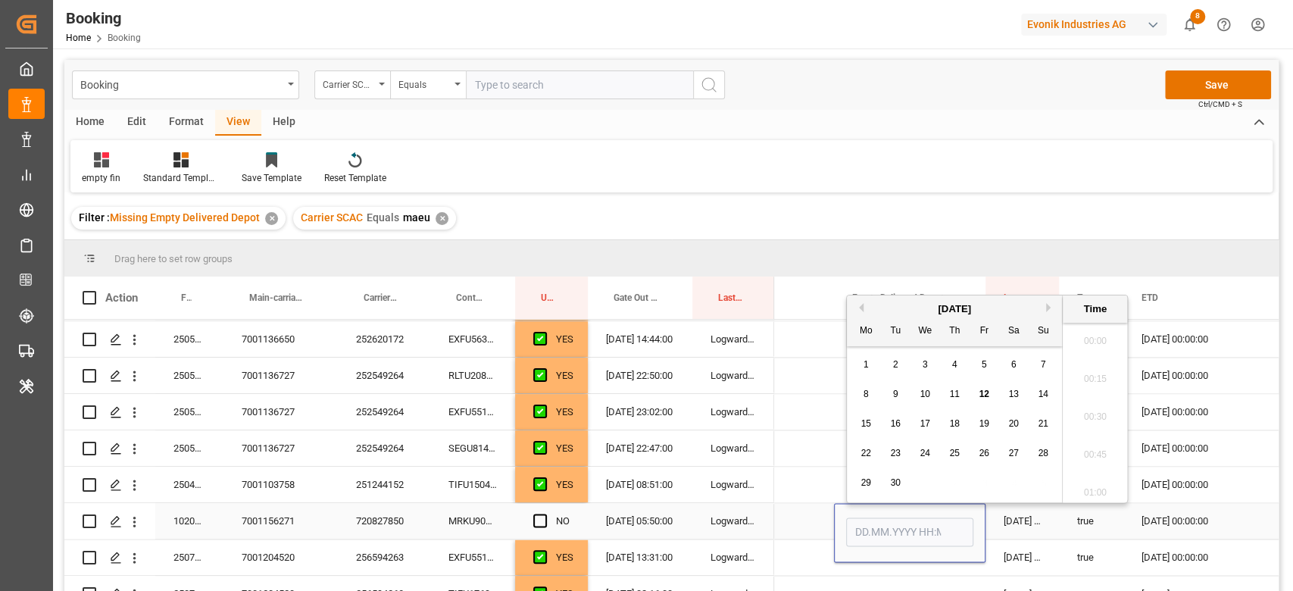
scroll to position [2466, 0]
click at [950, 389] on span "11" at bounding box center [954, 394] width 10 height 11
type input "[DATE] 00:00"
click at [542, 522] on span "Press SPACE to select this row." at bounding box center [540, 521] width 14 height 14
click at [545, 514] on input "Press SPACE to select this row." at bounding box center [545, 514] width 0 height 0
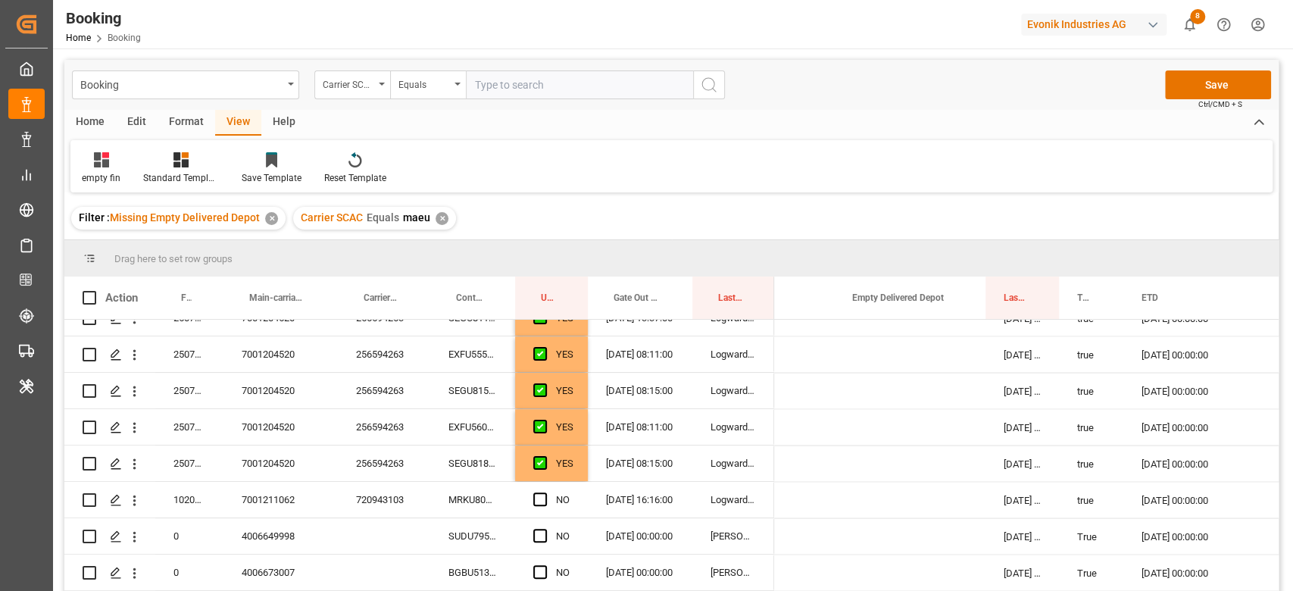
scroll to position [2054, 0]
click at [491, 544] on div "MRKU8087145" at bounding box center [472, 538] width 85 height 36
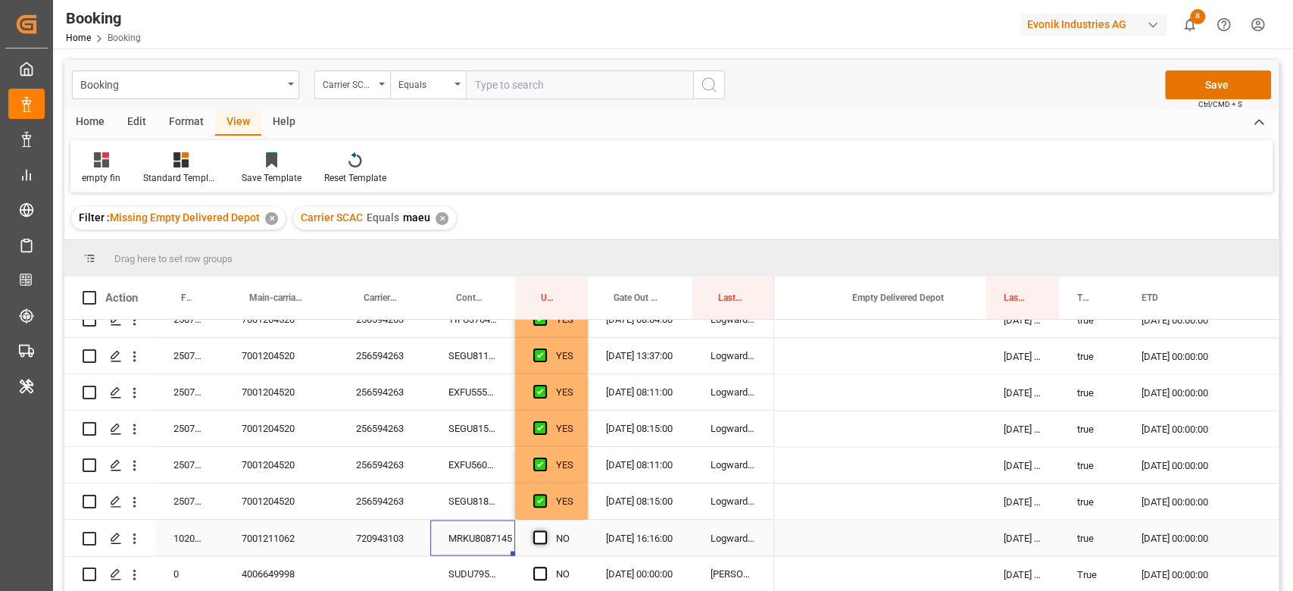
click at [539, 539] on span "Press SPACE to select this row." at bounding box center [540, 537] width 14 height 14
click at [545, 530] on input "Press SPACE to select this row." at bounding box center [545, 530] width 0 height 0
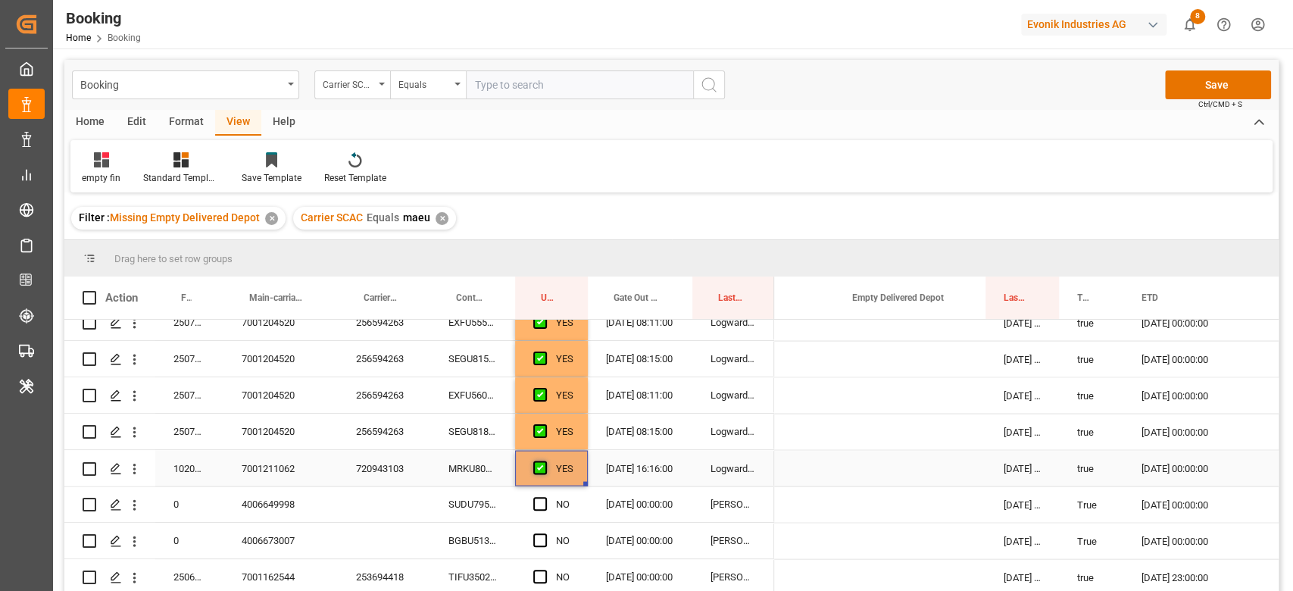
scroll to position [2156, 0]
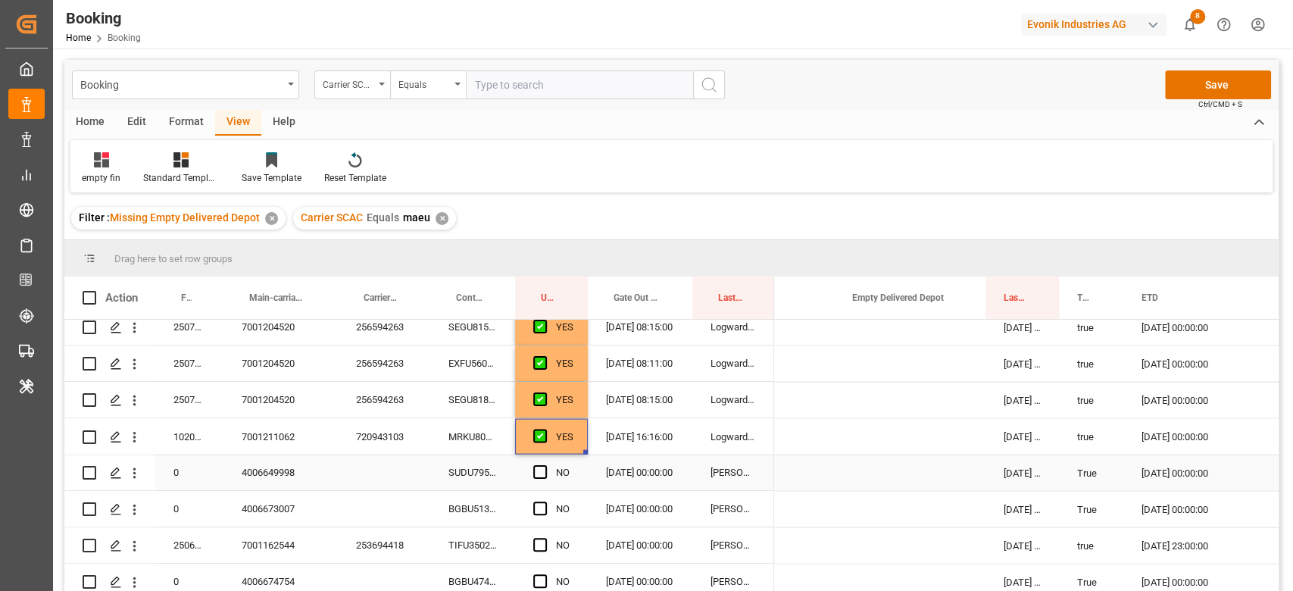
click at [484, 476] on div "SUDU7952753" at bounding box center [472, 472] width 85 height 36
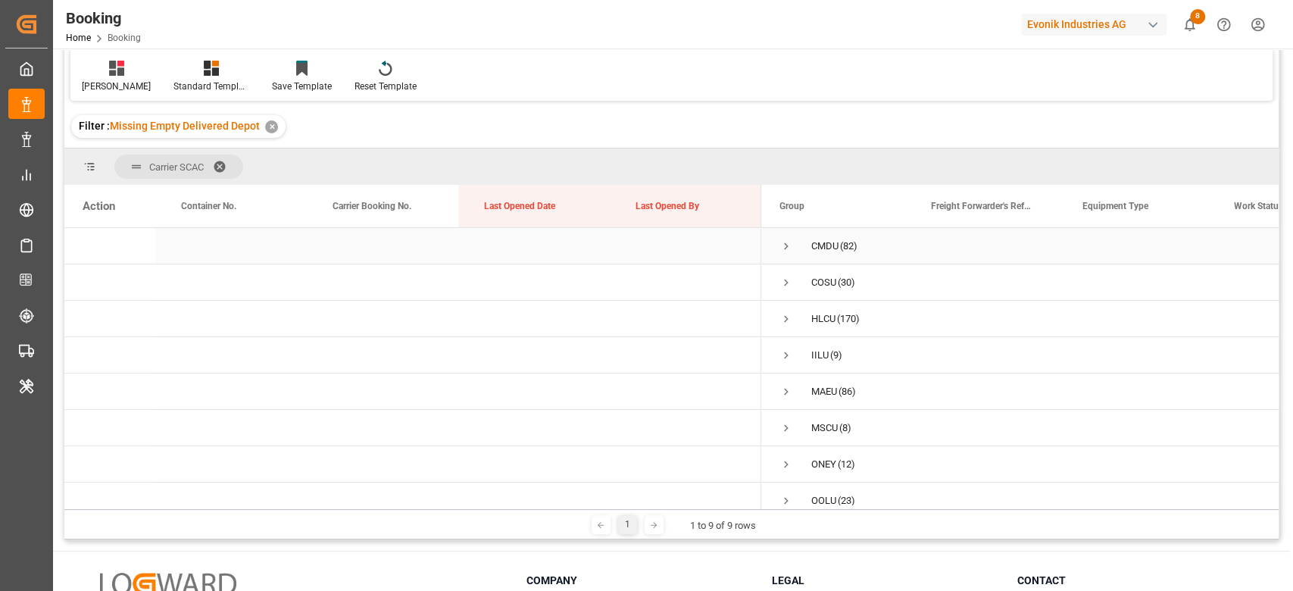
scroll to position [90, 0]
drag, startPoint x: 515, startPoint y: 215, endPoint x: 520, endPoint y: 179, distance: 36.7
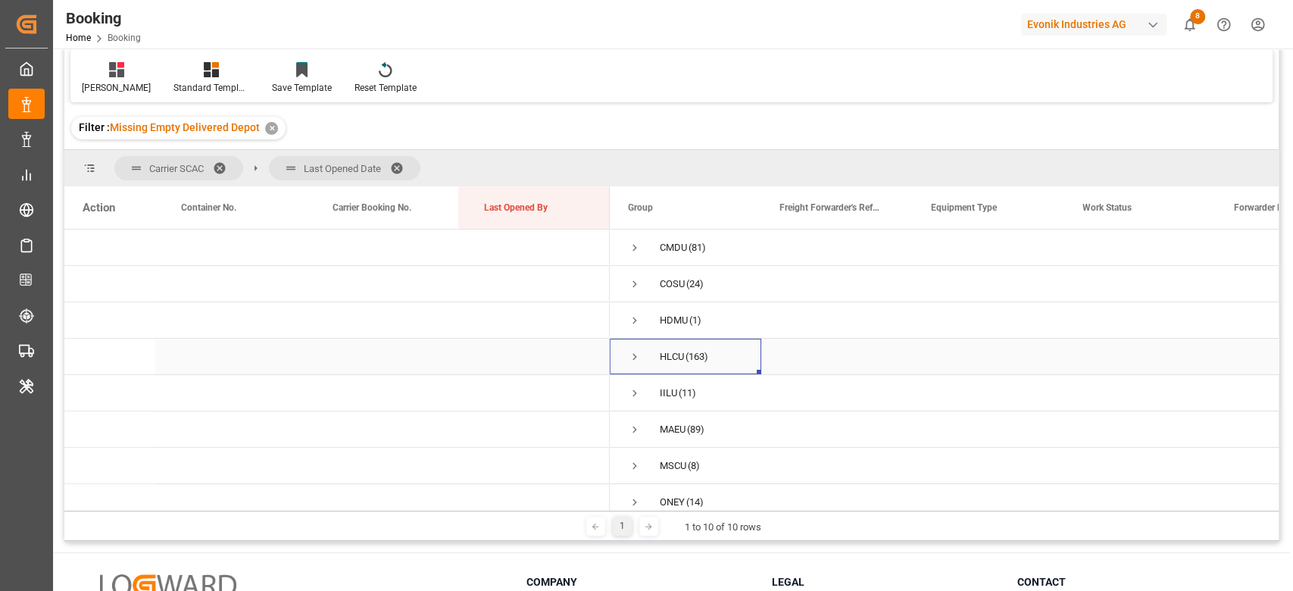
click at [634, 355] on span "Press SPACE to select this row." at bounding box center [635, 357] width 14 height 14
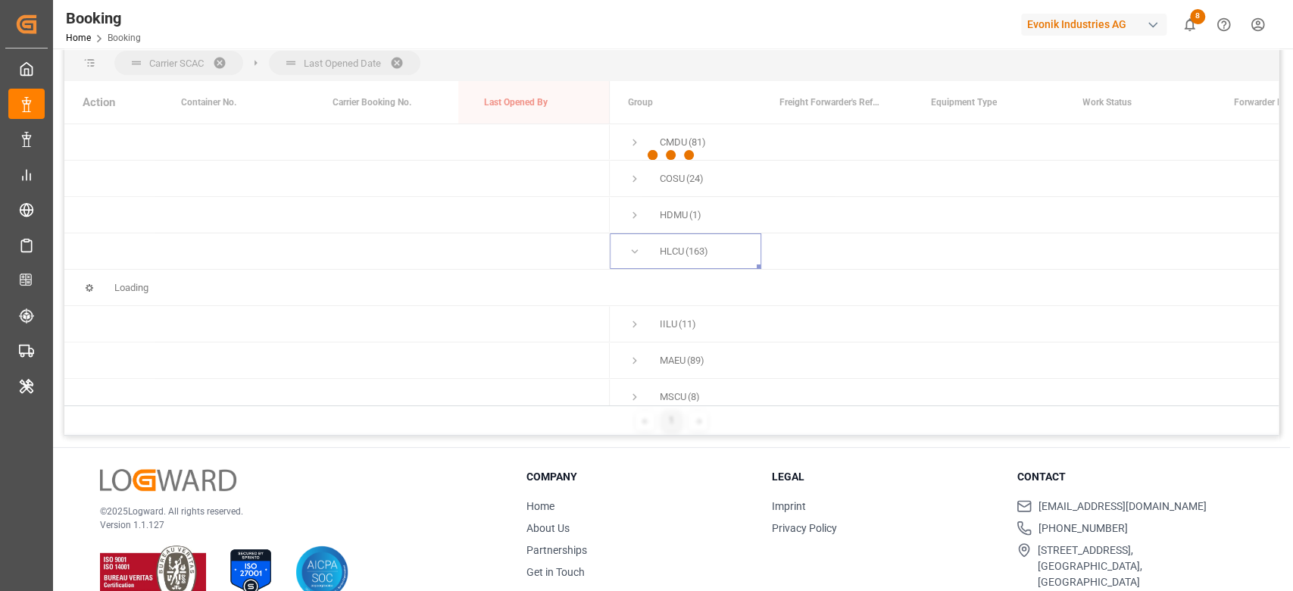
scroll to position [224, 0]
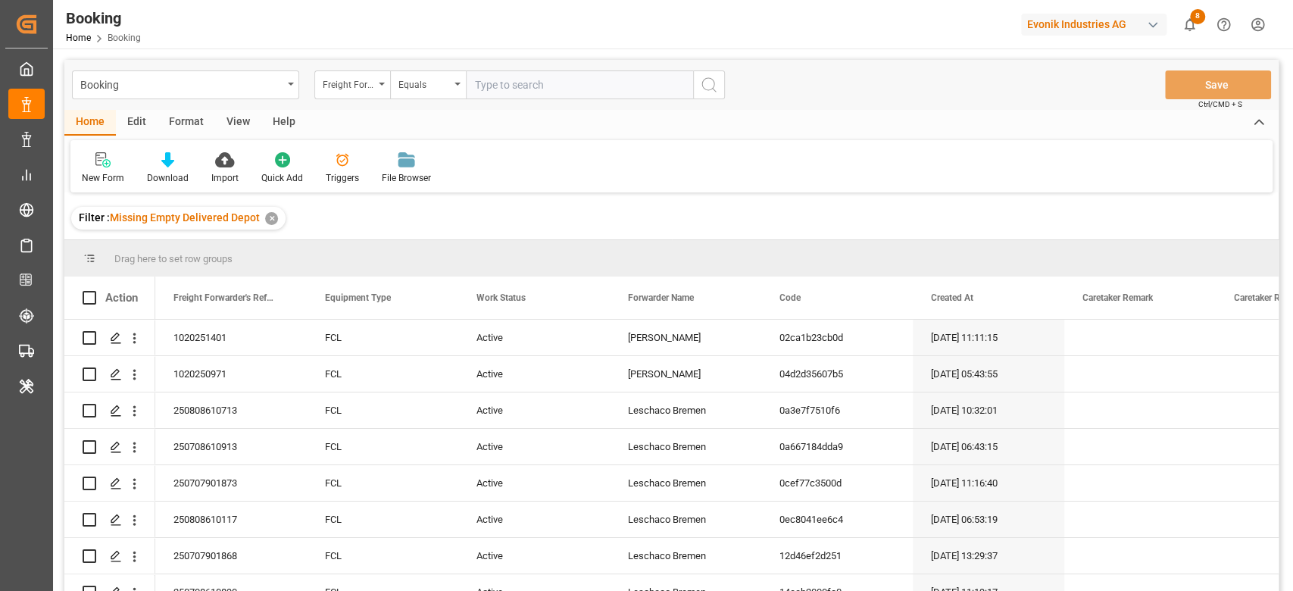
click at [233, 126] on div "View" at bounding box center [238, 123] width 46 height 26
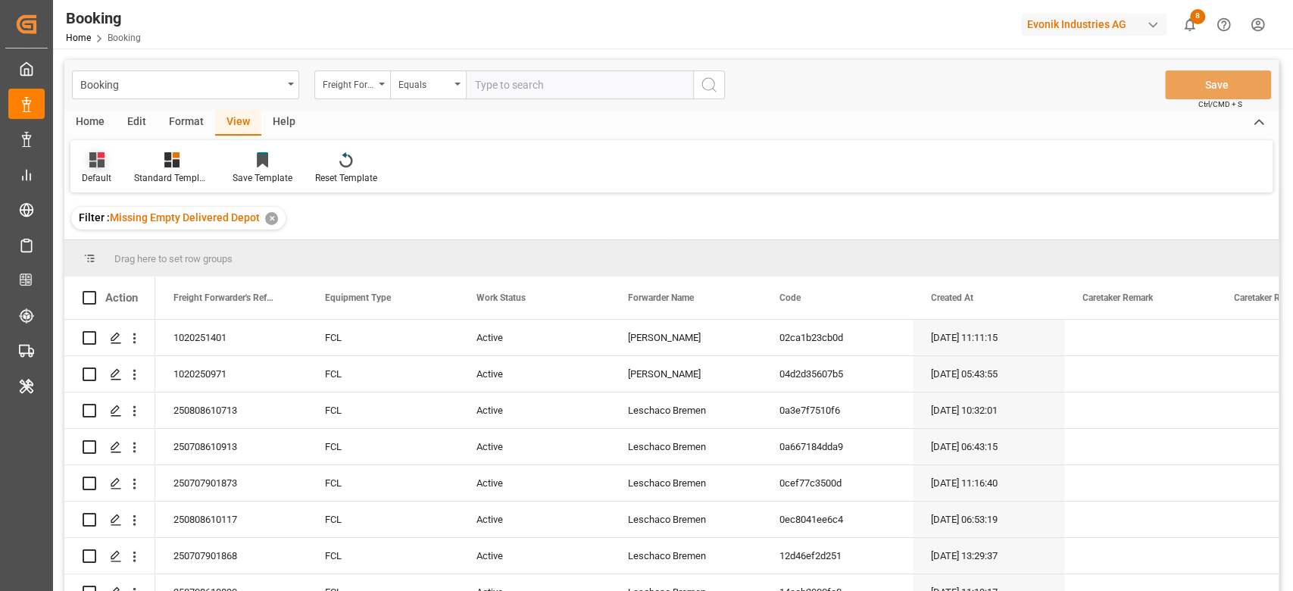
click at [92, 171] on div "Default" at bounding box center [97, 178] width 30 height 14
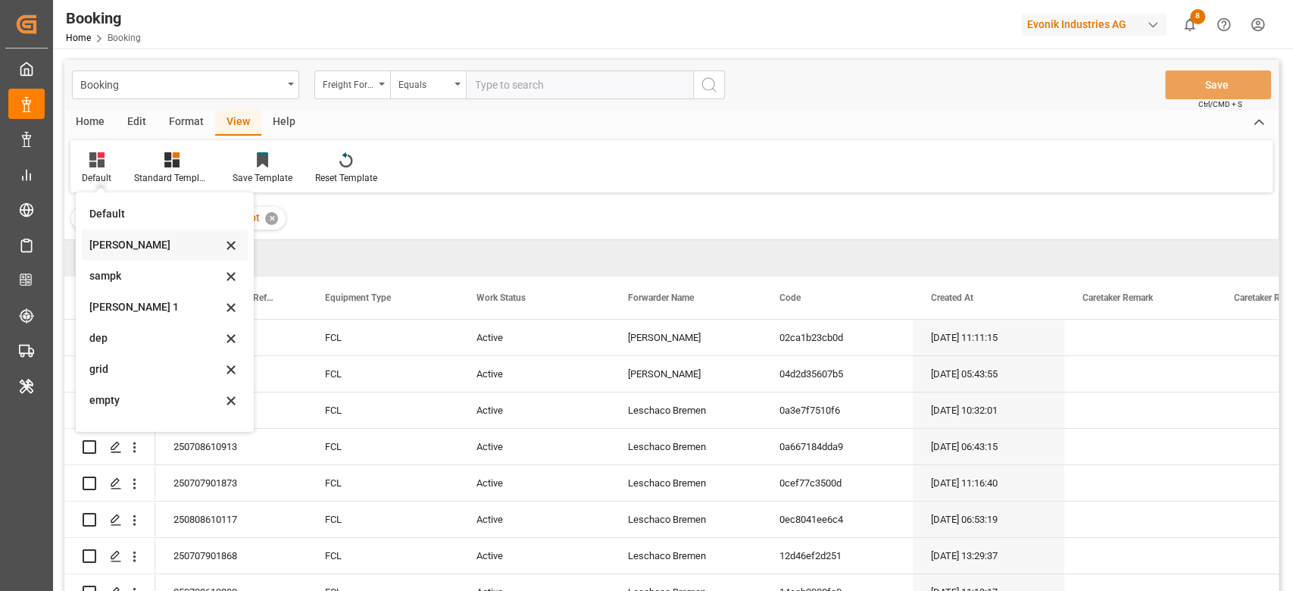
click at [137, 242] on div "[PERSON_NAME]" at bounding box center [155, 245] width 133 height 16
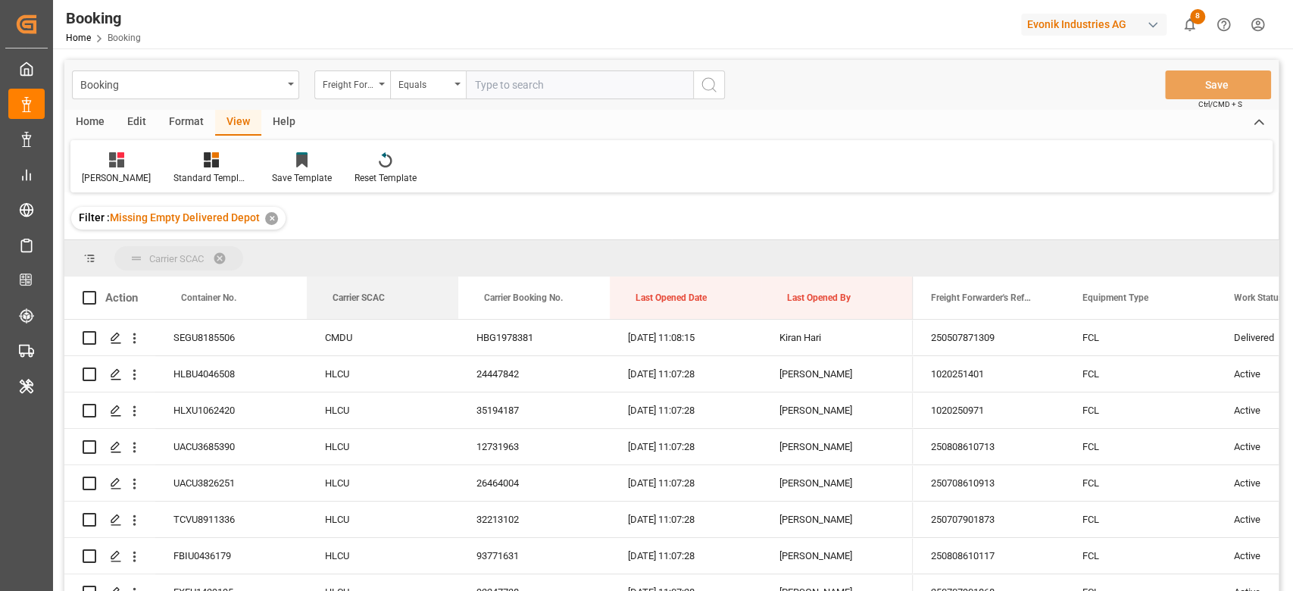
drag, startPoint x: 382, startPoint y: 300, endPoint x: 408, endPoint y: 252, distance: 54.6
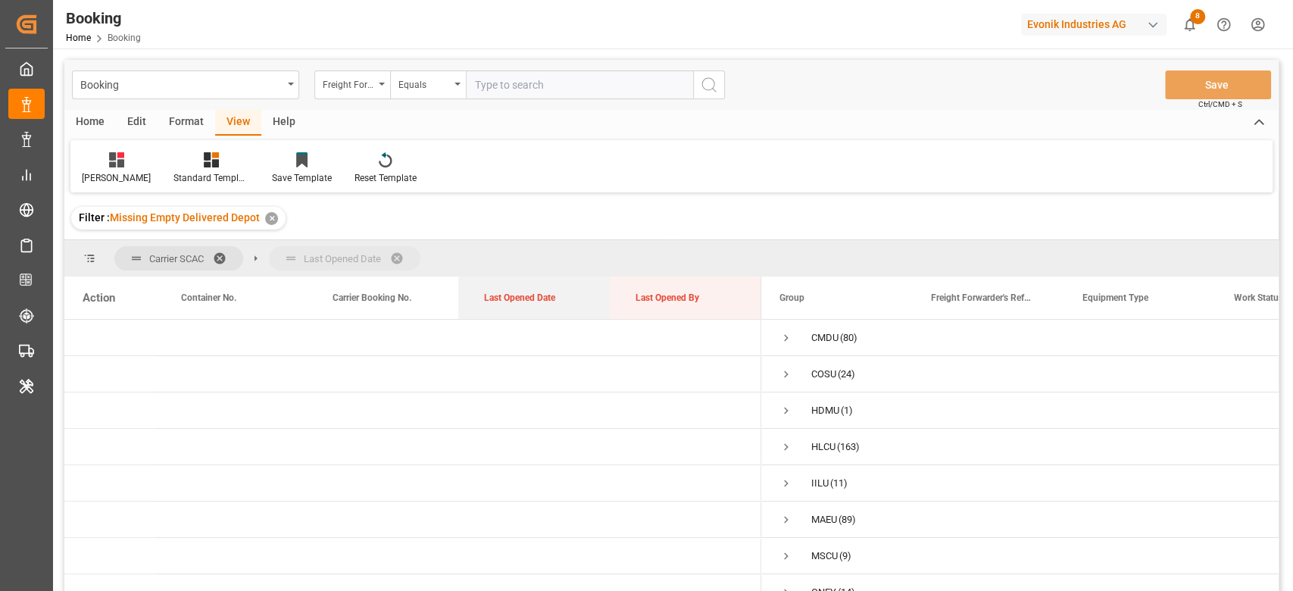
drag, startPoint x: 528, startPoint y: 308, endPoint x: 551, endPoint y: 264, distance: 50.5
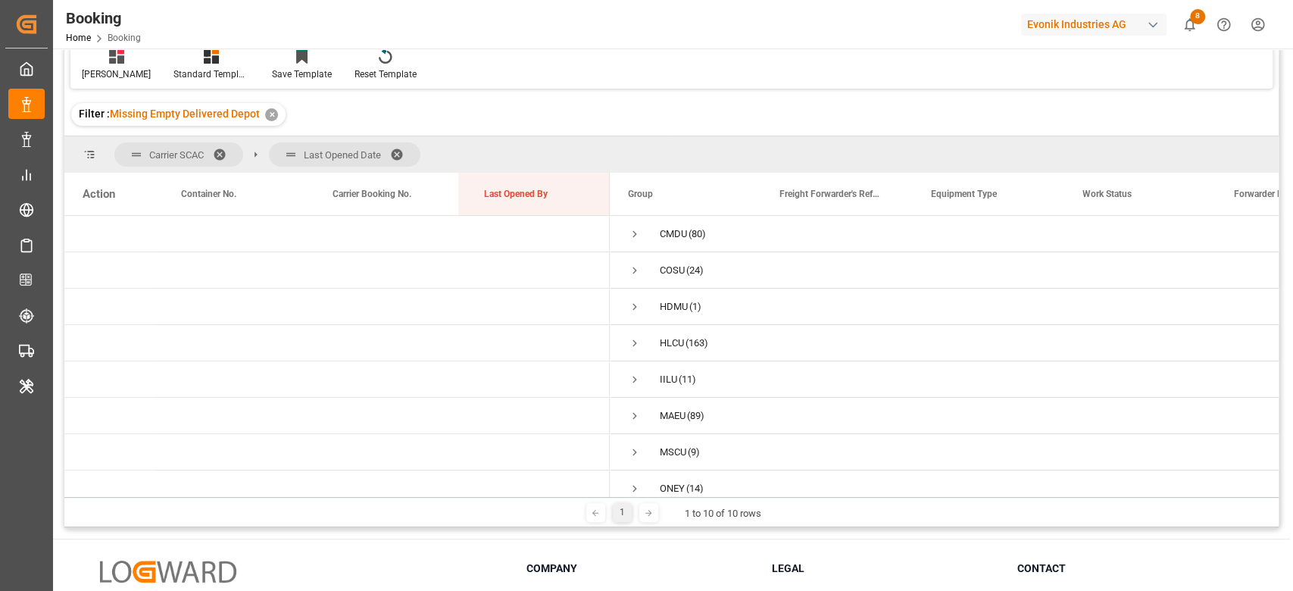
scroll to position [106, 0]
click at [634, 337] on span "Press SPACE to select this row." at bounding box center [635, 341] width 14 height 14
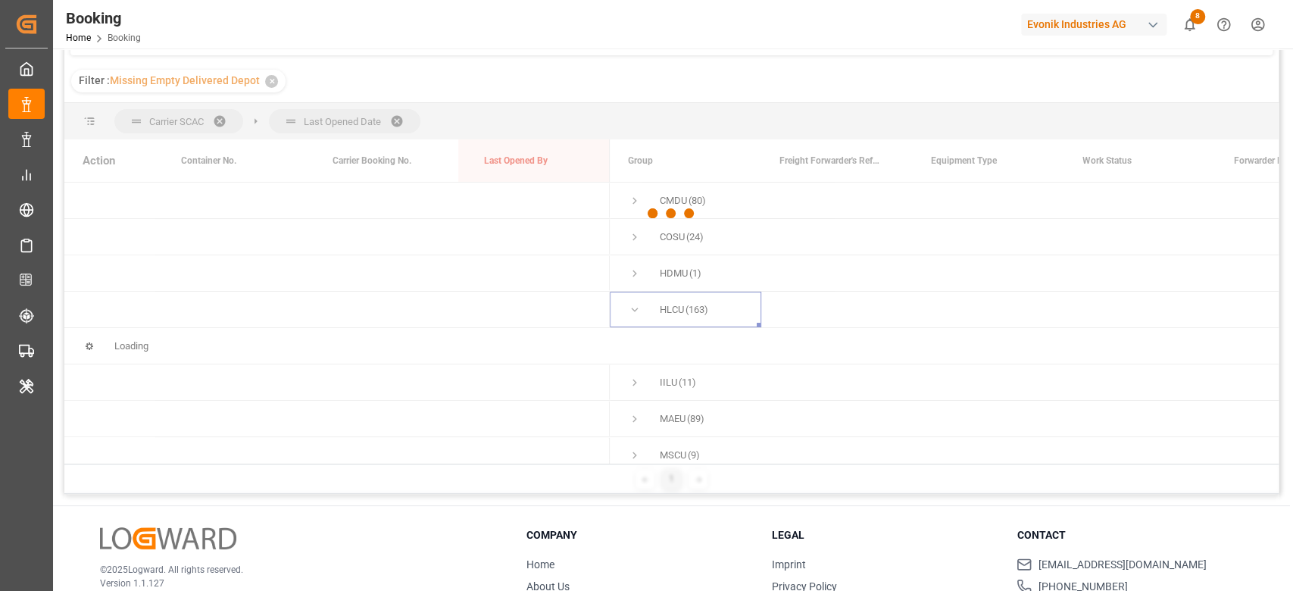
scroll to position [139, 0]
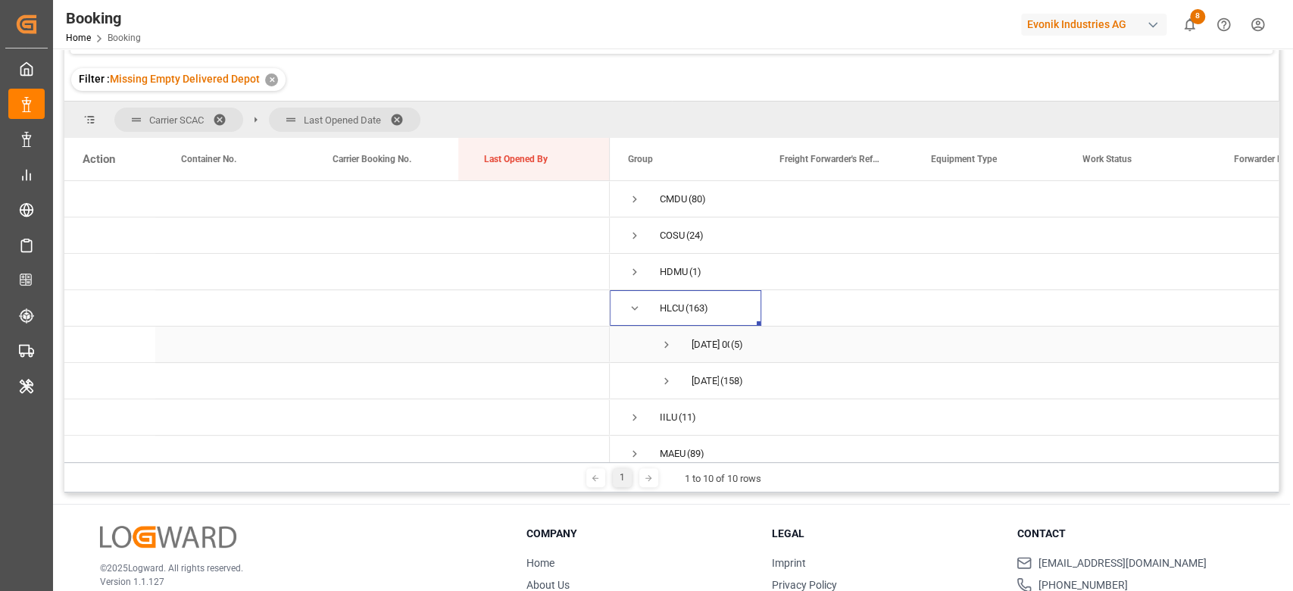
click at [669, 342] on span "Press SPACE to select this row." at bounding box center [667, 345] width 14 height 14
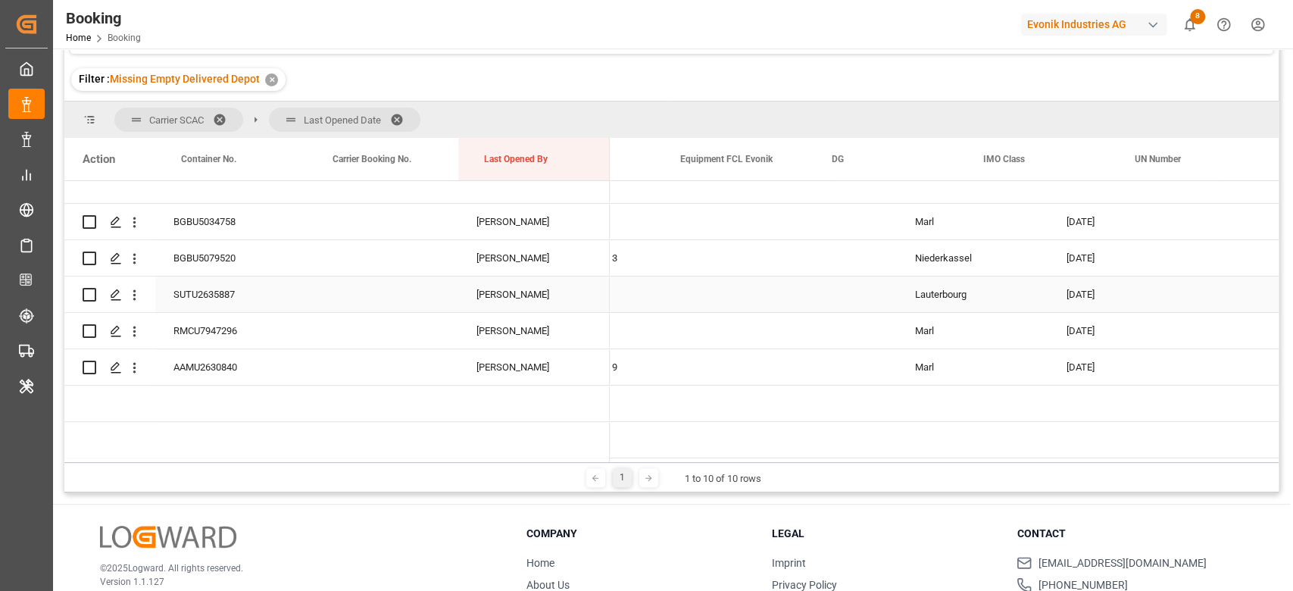
scroll to position [0, 3803]
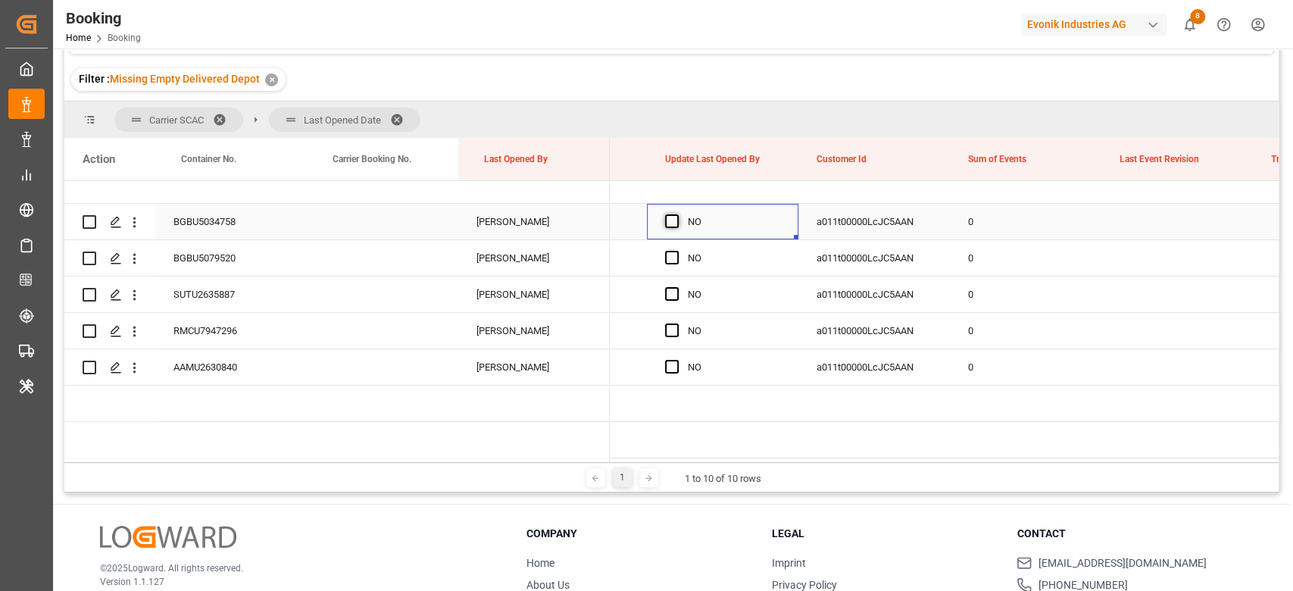
click at [668, 220] on span "Press SPACE to select this row." at bounding box center [672, 221] width 14 height 14
click at [676, 214] on input "Press SPACE to select this row." at bounding box center [676, 214] width 0 height 0
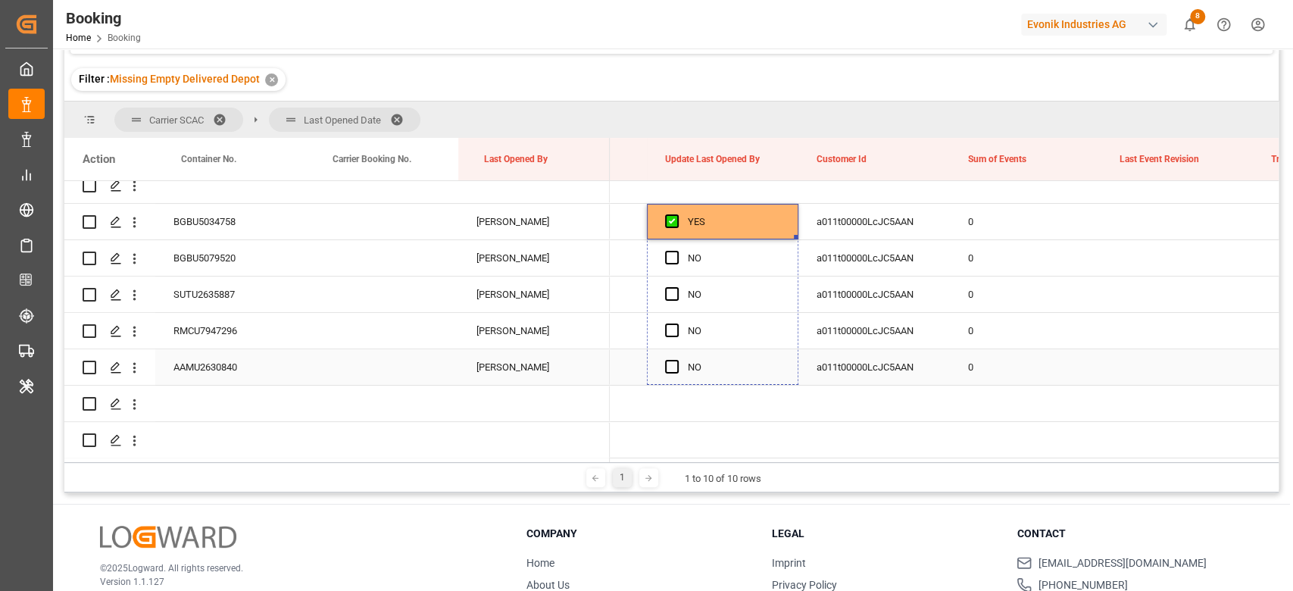
drag, startPoint x: 797, startPoint y: 233, endPoint x: 776, endPoint y: 378, distance: 146.2
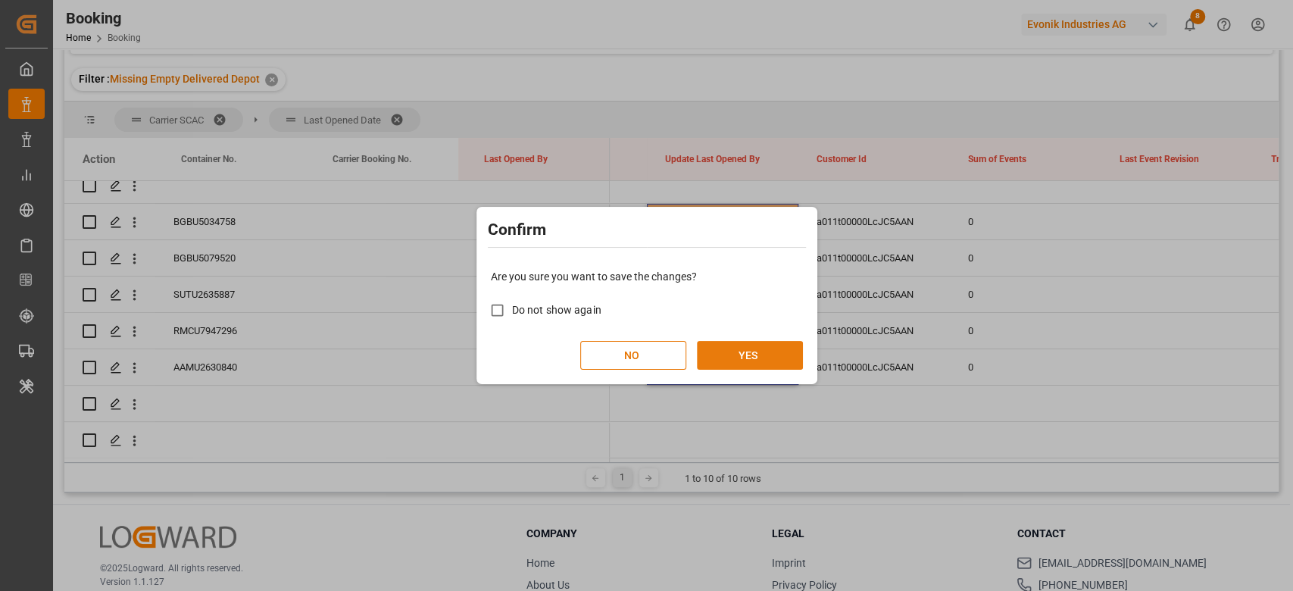
click at [764, 361] on button "YES" at bounding box center [750, 355] width 106 height 29
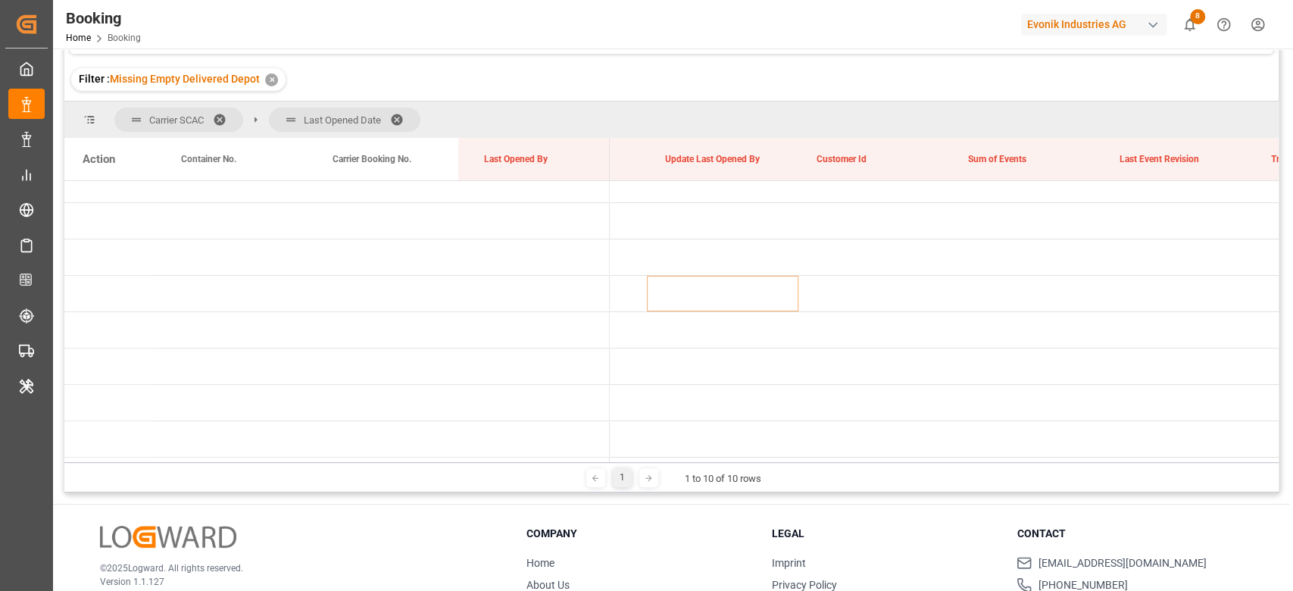
click at [617, 458] on div at bounding box center [942, 460] width 664 height 5
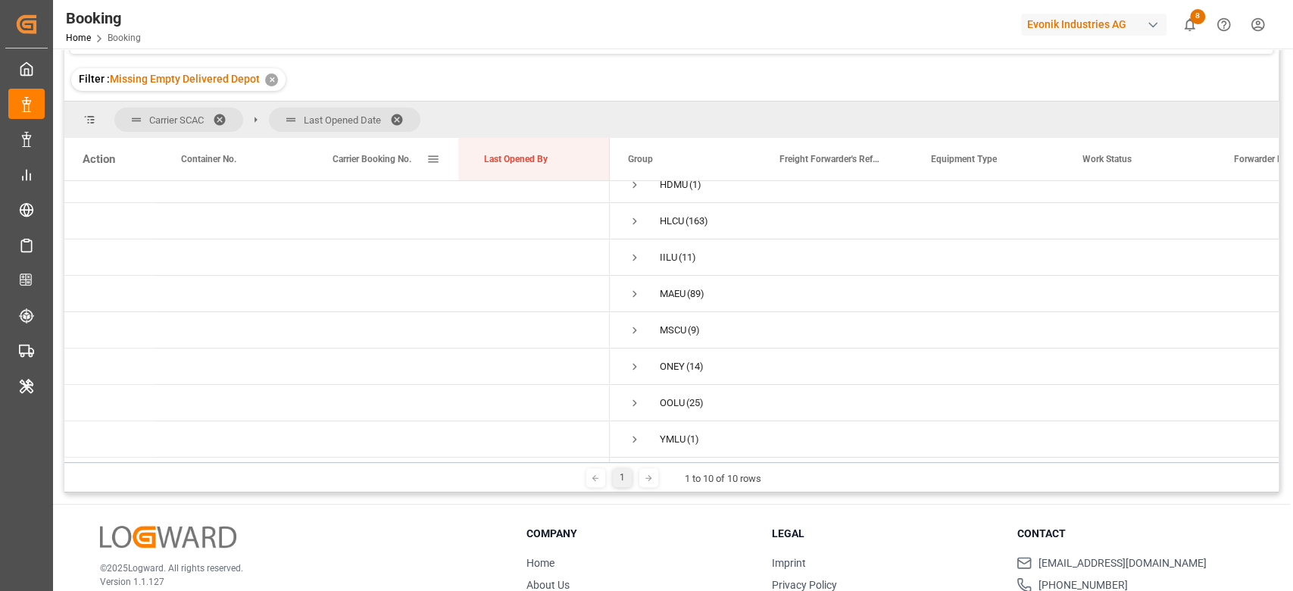
click at [370, 158] on span "Carrier Booking No." at bounding box center [372, 159] width 79 height 11
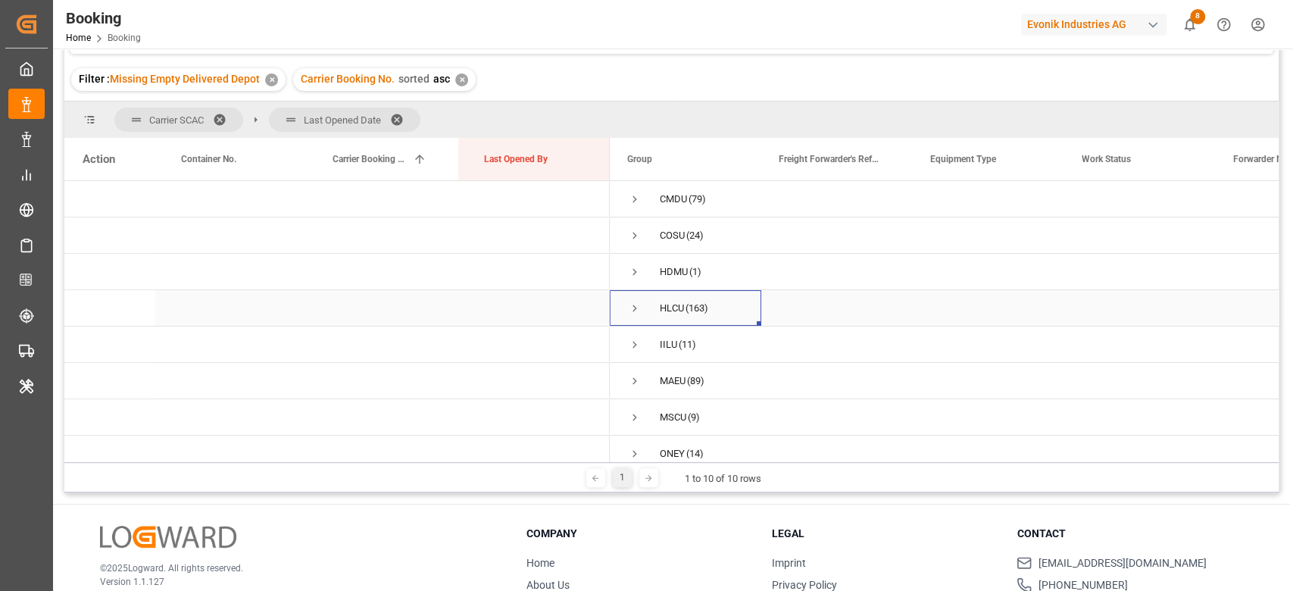
click at [623, 301] on div "HLCU (163)" at bounding box center [685, 308] width 151 height 36
click at [633, 311] on span "Press SPACE to select this row." at bounding box center [635, 308] width 14 height 14
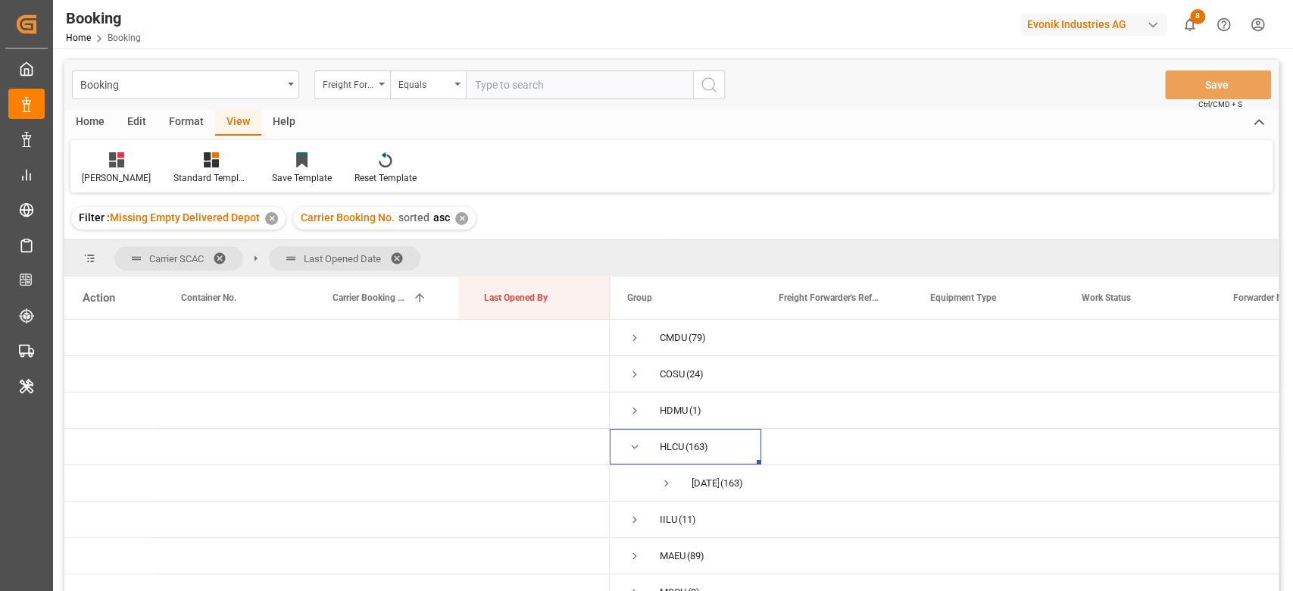
click at [189, 124] on div "Format" at bounding box center [187, 123] width 58 height 26
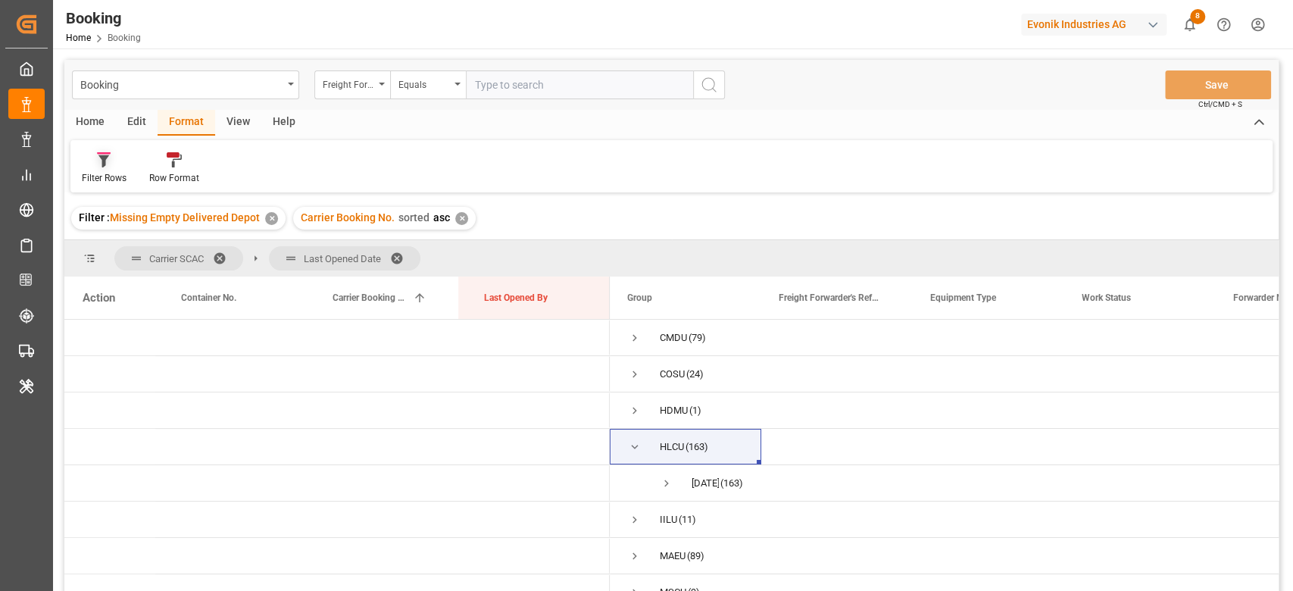
click at [93, 177] on div "Filter Rows" at bounding box center [104, 178] width 45 height 14
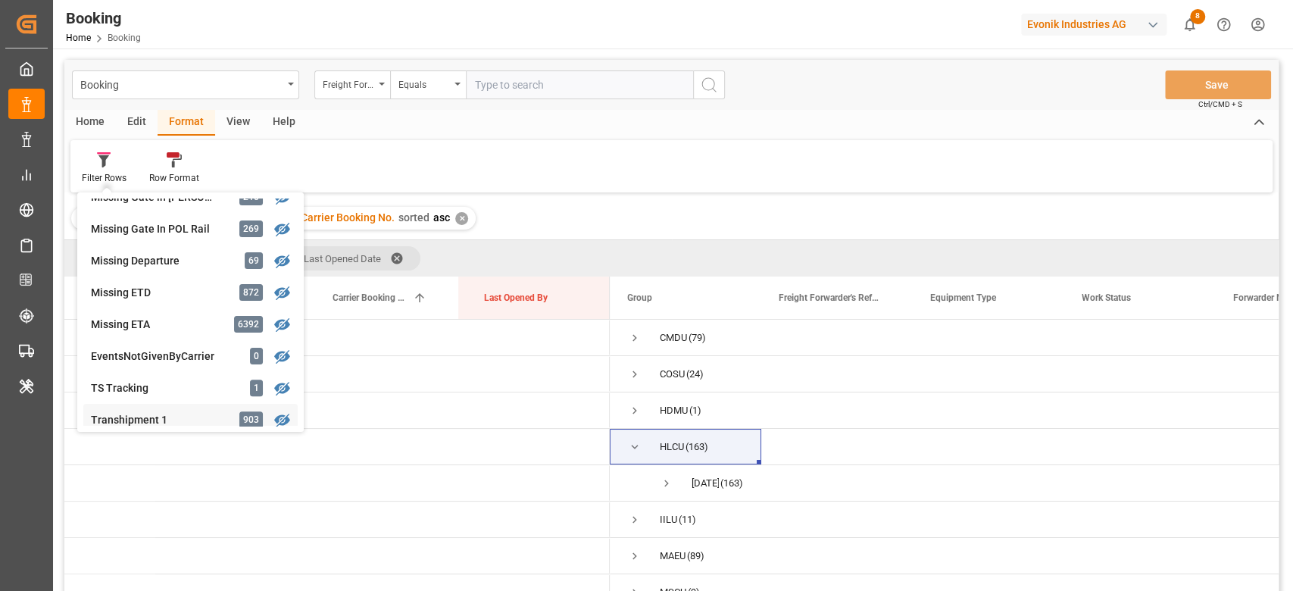
scroll to position [203, 0]
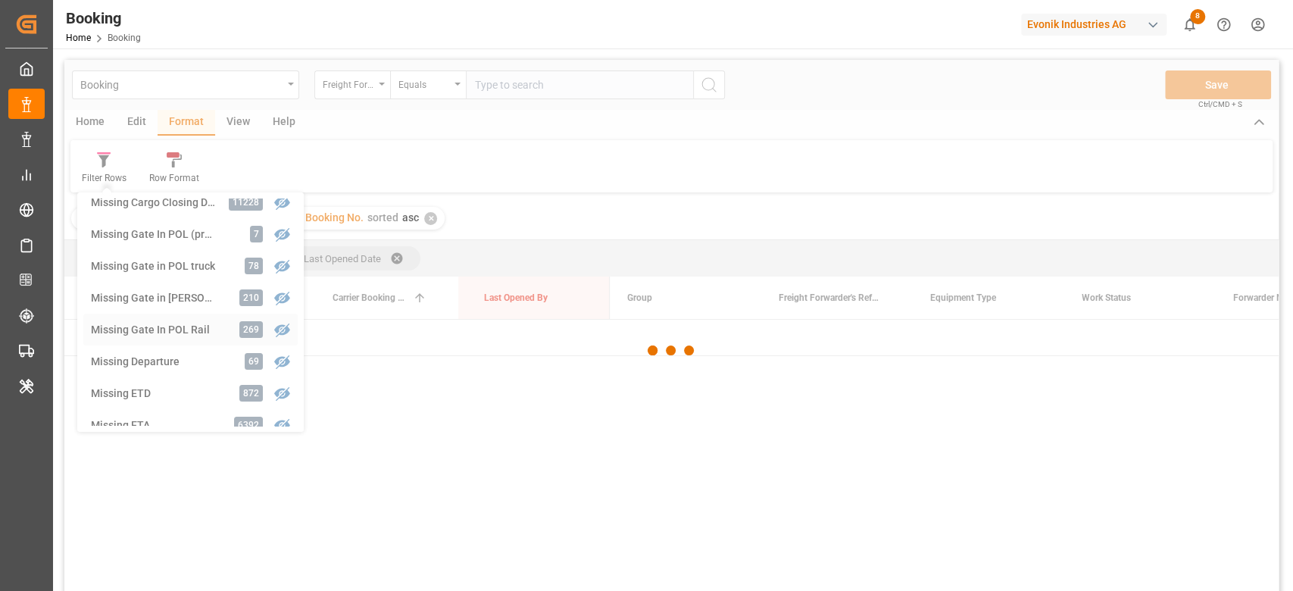
click at [123, 322] on div "Booking Freight Forwarder's Reference No. Equals Save Ctrl/CMD + S Home Edit Fo…" at bounding box center [671, 345] width 1214 height 571
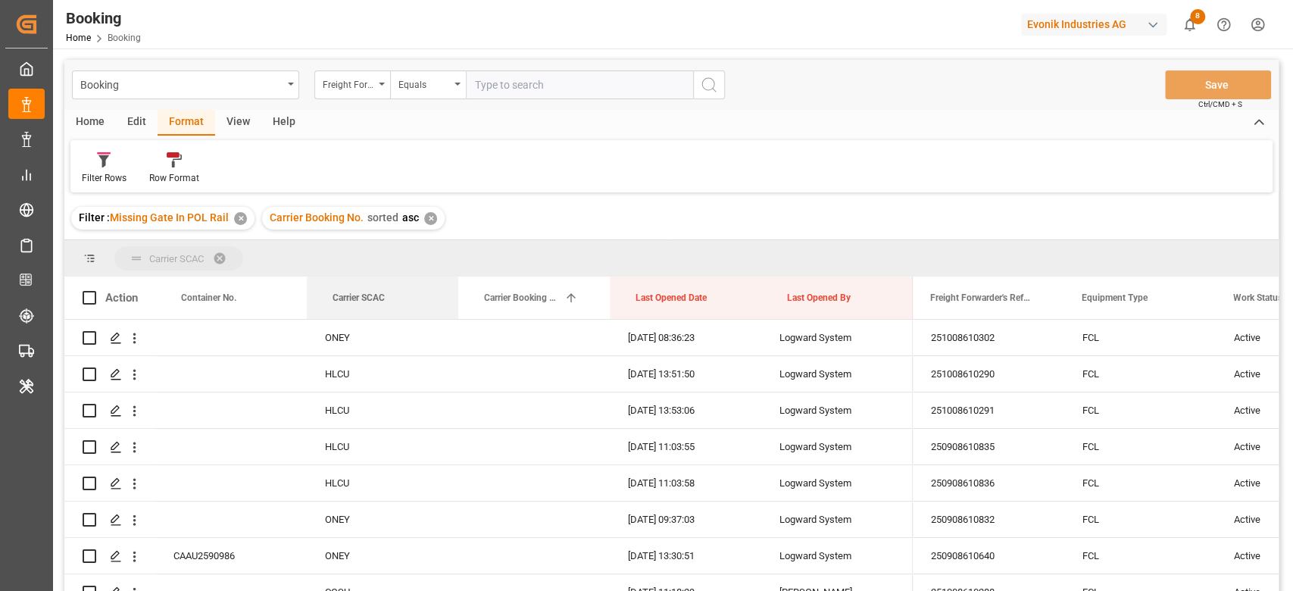
drag, startPoint x: 374, startPoint y: 290, endPoint x: 377, endPoint y: 244, distance: 46.3
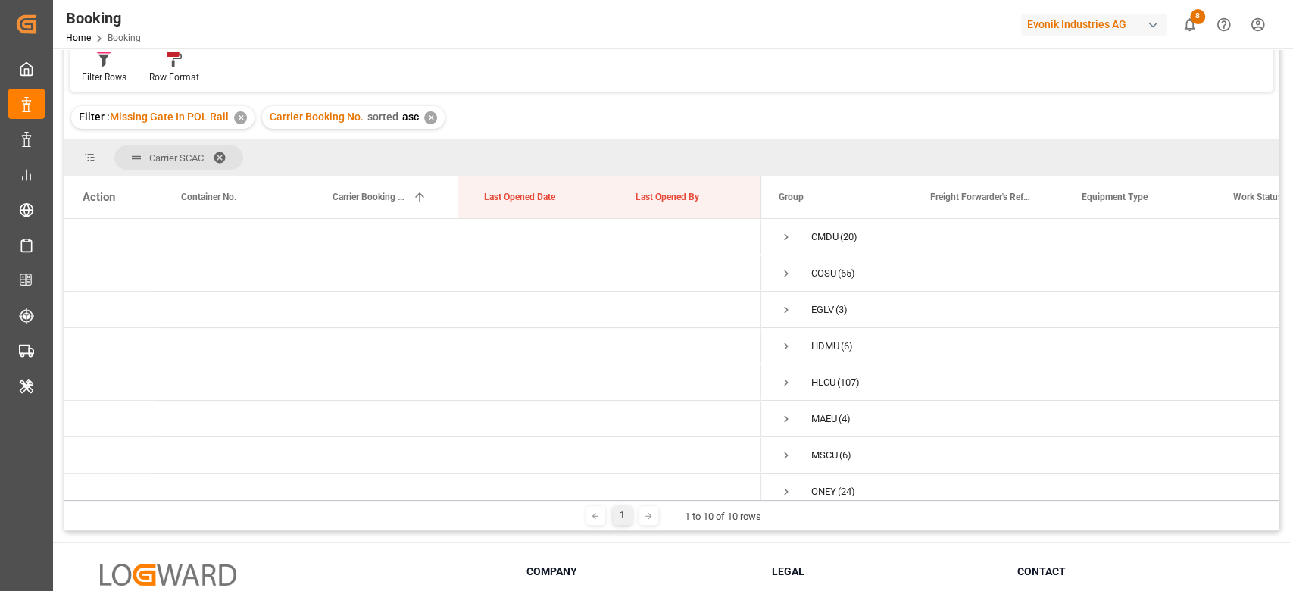
scroll to position [91, 0]
click at [783, 434] on span "Press SPACE to select this row." at bounding box center [786, 441] width 14 height 14
click at [788, 380] on span "Press SPACE to select this row." at bounding box center [786, 383] width 14 height 14
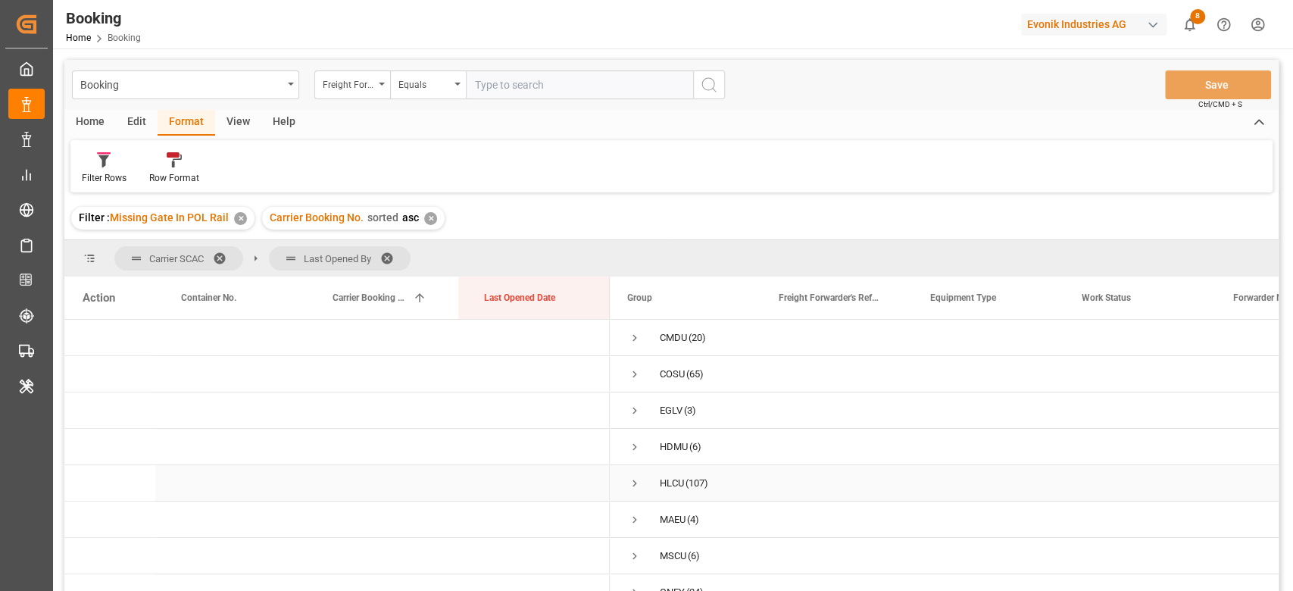
click at [633, 482] on span "Press SPACE to select this row." at bounding box center [635, 483] width 14 height 14
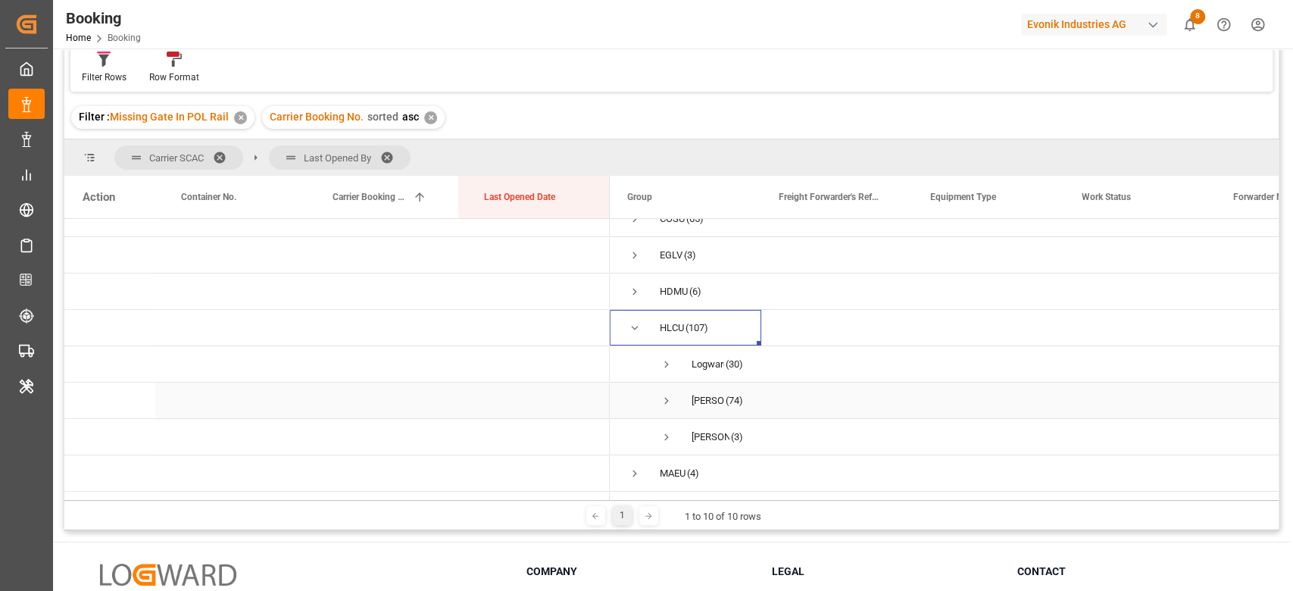
scroll to position [101, 0]
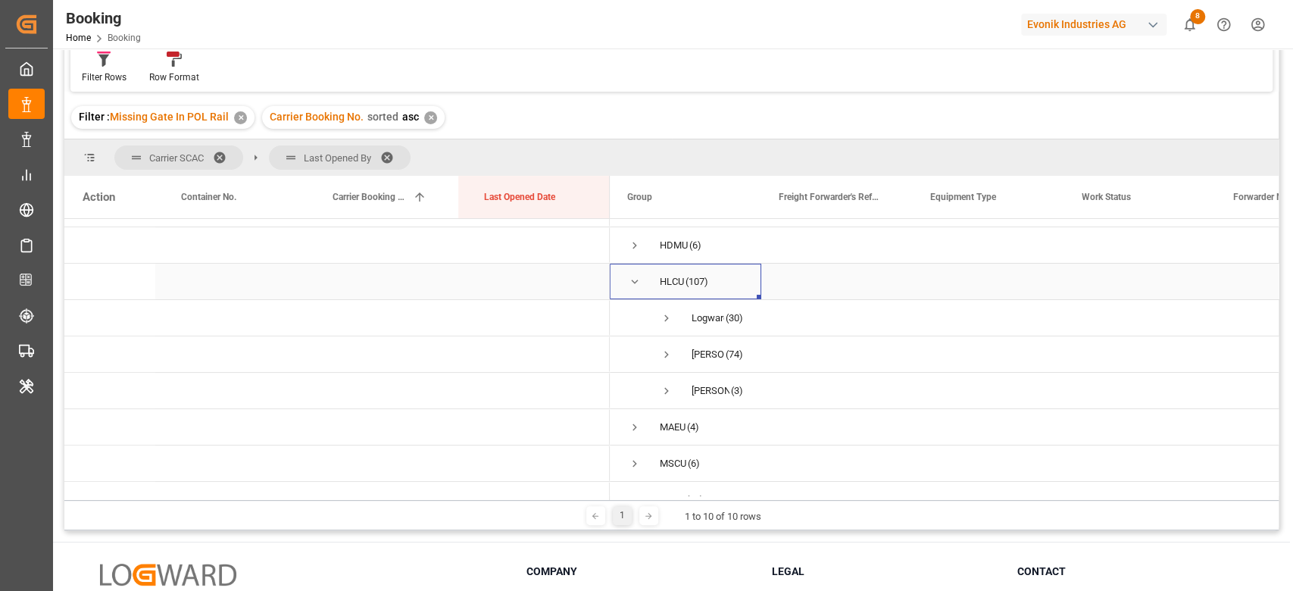
click at [642, 286] on span "HLCU (107)" at bounding box center [685, 281] width 115 height 34
click at [633, 279] on span "Press SPACE to select this row." at bounding box center [635, 282] width 14 height 14
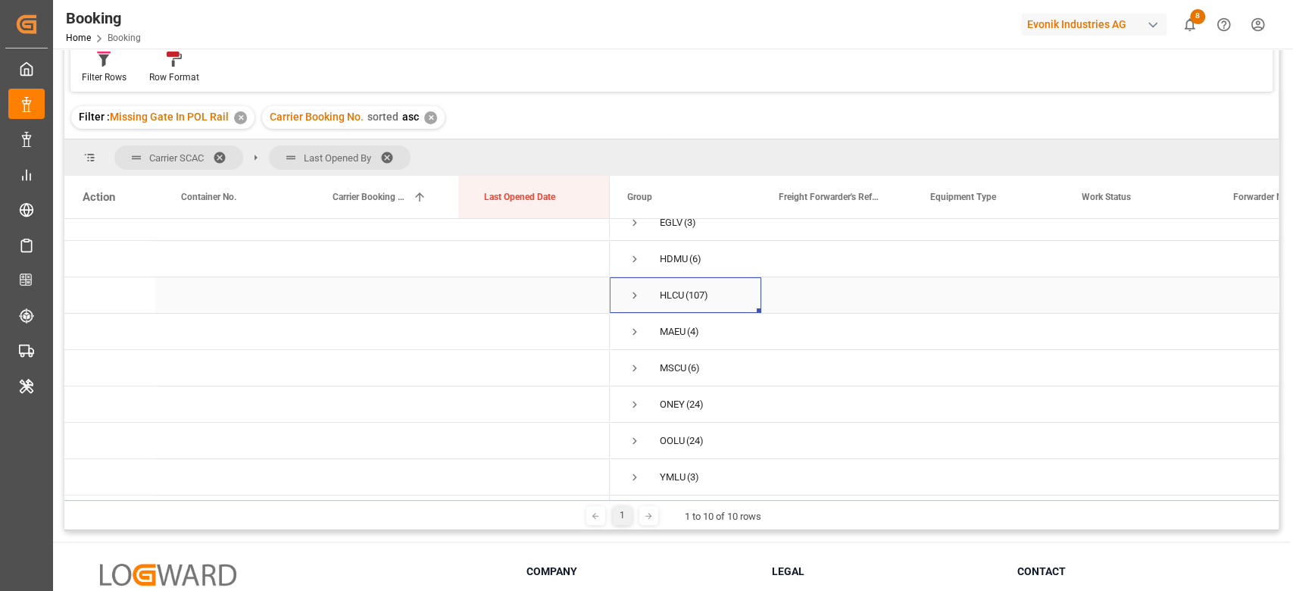
scroll to position [91, 0]
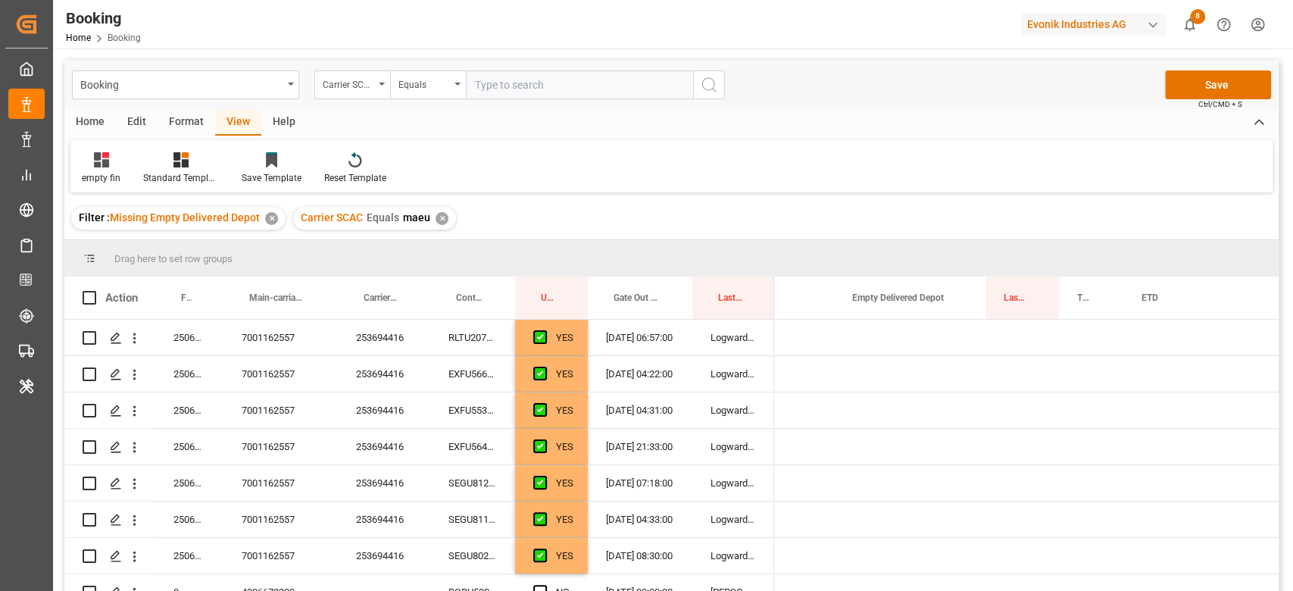
scroll to position [0, 1085]
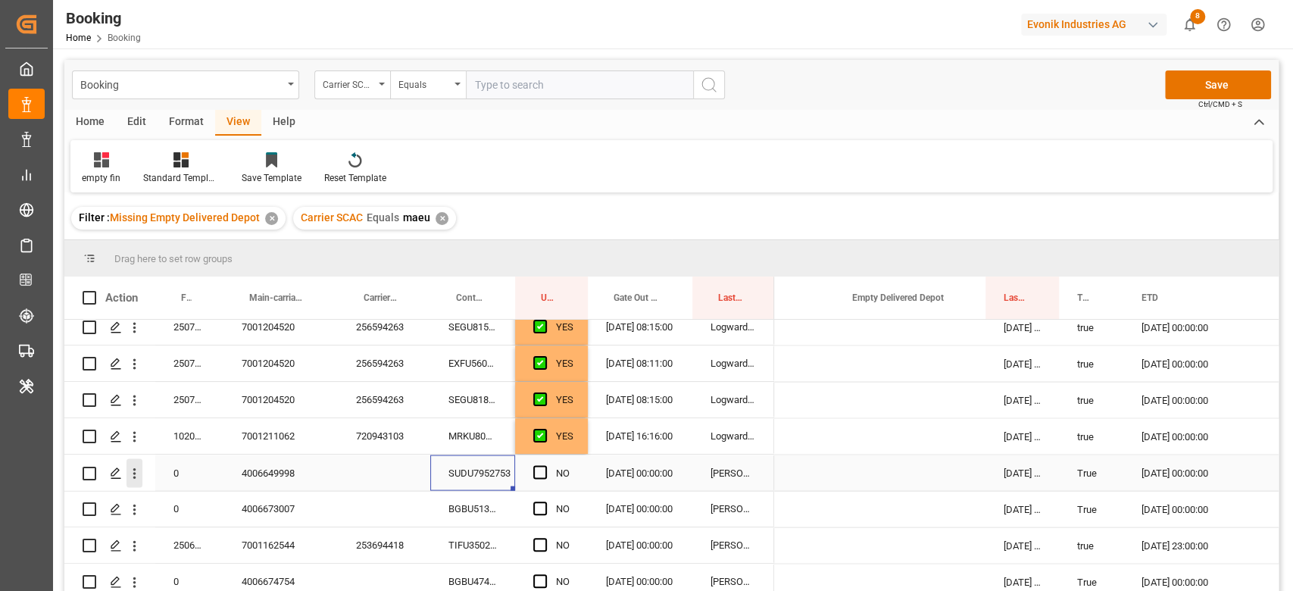
click at [138, 466] on icon "open menu" at bounding box center [135, 473] width 16 height 16
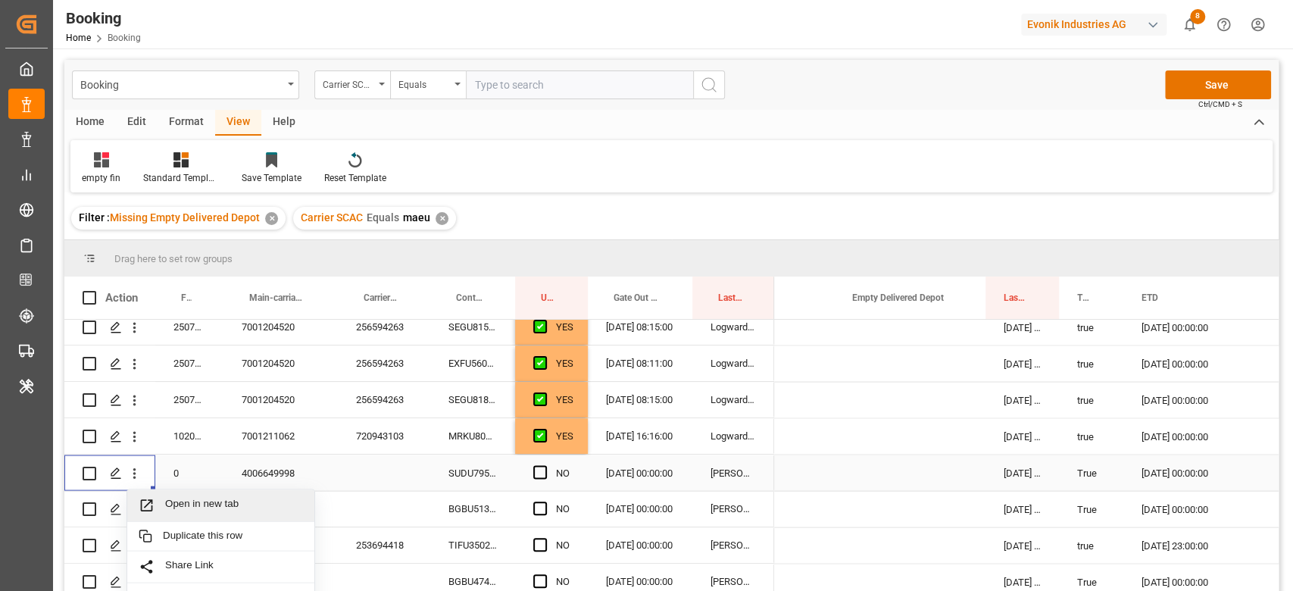
click at [200, 497] on span "Open in new tab" at bounding box center [234, 505] width 138 height 16
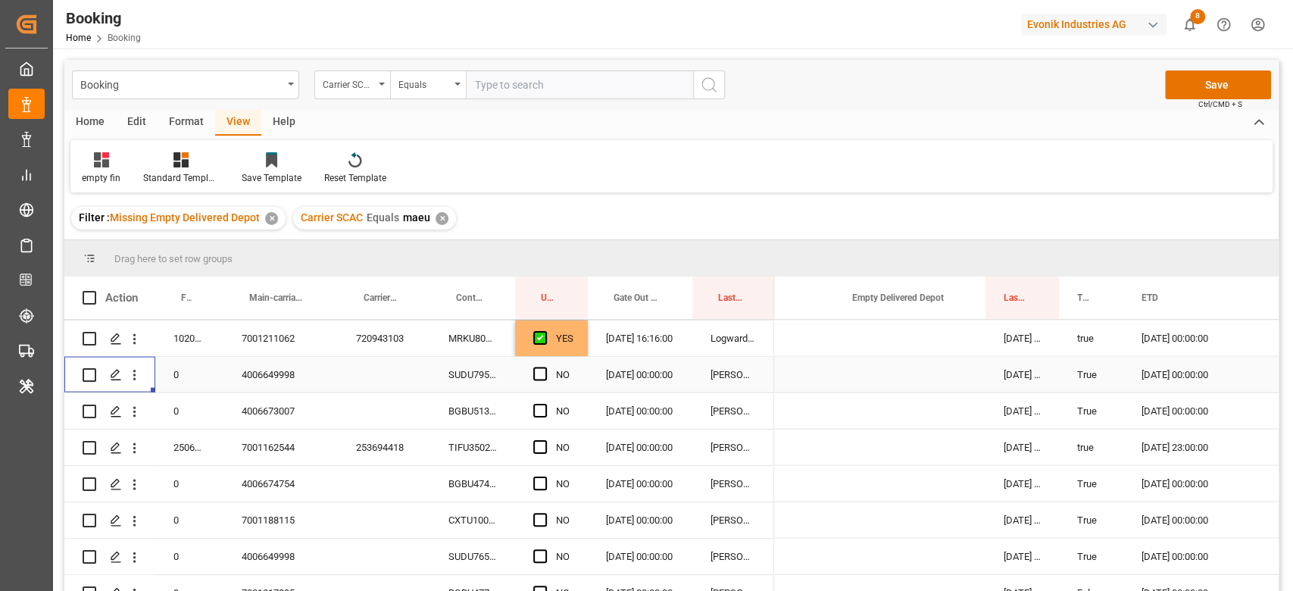
scroll to position [2257, 0]
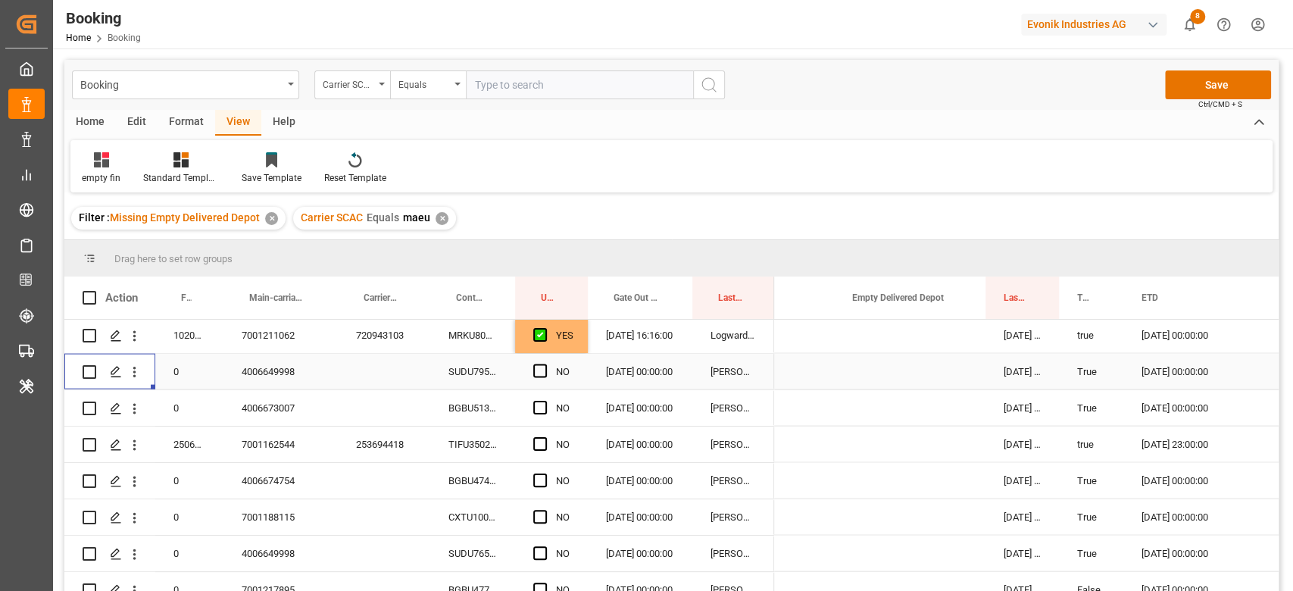
click at [545, 372] on span "Press SPACE to select this row." at bounding box center [540, 371] width 14 height 14
click at [545, 364] on input "Press SPACE to select this row." at bounding box center [545, 364] width 0 height 0
click at [489, 408] on div "BGBU5136636" at bounding box center [472, 408] width 85 height 36
click at [536, 407] on span "Press SPACE to select this row." at bounding box center [540, 408] width 14 height 14
click at [545, 401] on input "Press SPACE to select this row." at bounding box center [545, 401] width 0 height 0
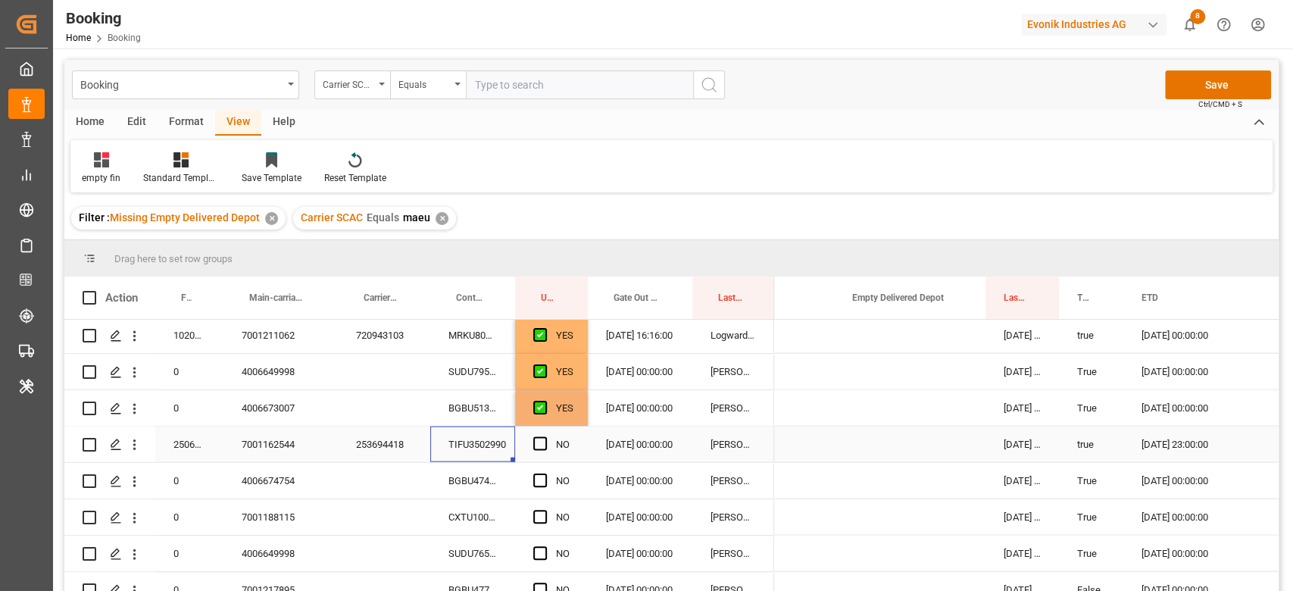
click at [501, 439] on div "TIFU3502990" at bounding box center [472, 444] width 85 height 36
click at [541, 442] on span "Press SPACE to select this row." at bounding box center [540, 444] width 14 height 14
click at [545, 437] on input "Press SPACE to select this row." at bounding box center [545, 437] width 0 height 0
click at [489, 482] on div "BGBU4745047" at bounding box center [472, 481] width 85 height 36
click at [529, 476] on div "NO" at bounding box center [551, 481] width 73 height 36
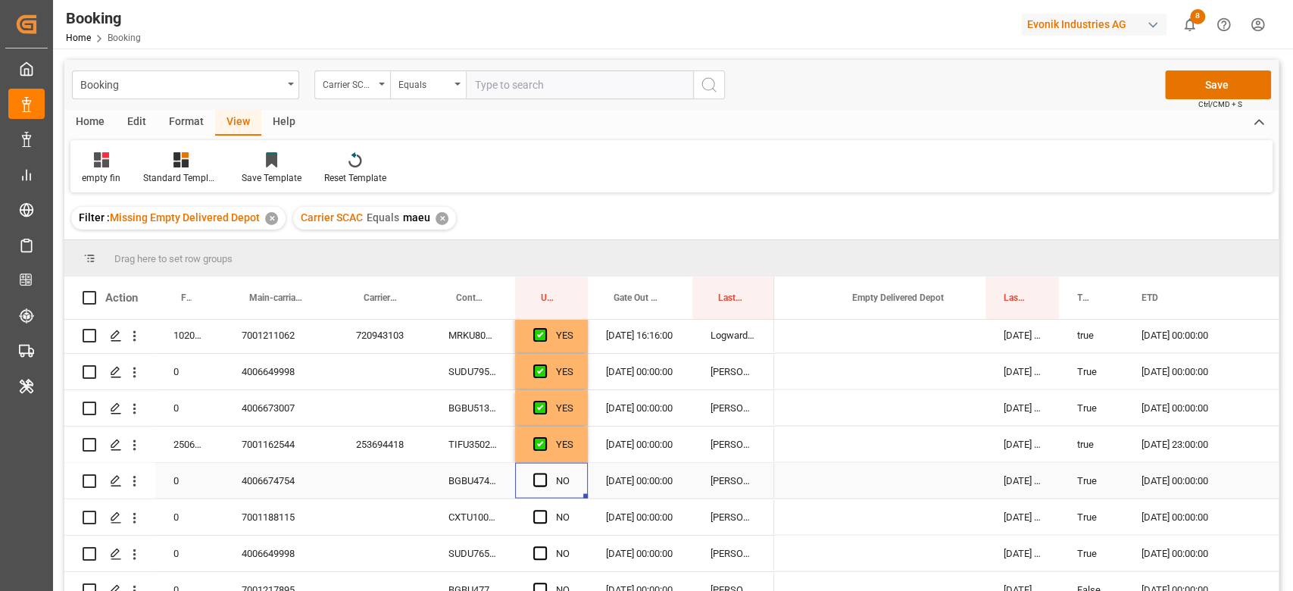
click at [545, 480] on span "Press SPACE to select this row." at bounding box center [540, 480] width 14 height 14
click at [545, 473] on input "Press SPACE to select this row." at bounding box center [545, 473] width 0 height 0
click at [504, 514] on div "CXTU1009068" at bounding box center [472, 517] width 85 height 36
click at [536, 515] on span "Press SPACE to select this row." at bounding box center [540, 517] width 14 height 14
click at [545, 510] on input "Press SPACE to select this row." at bounding box center [545, 510] width 0 height 0
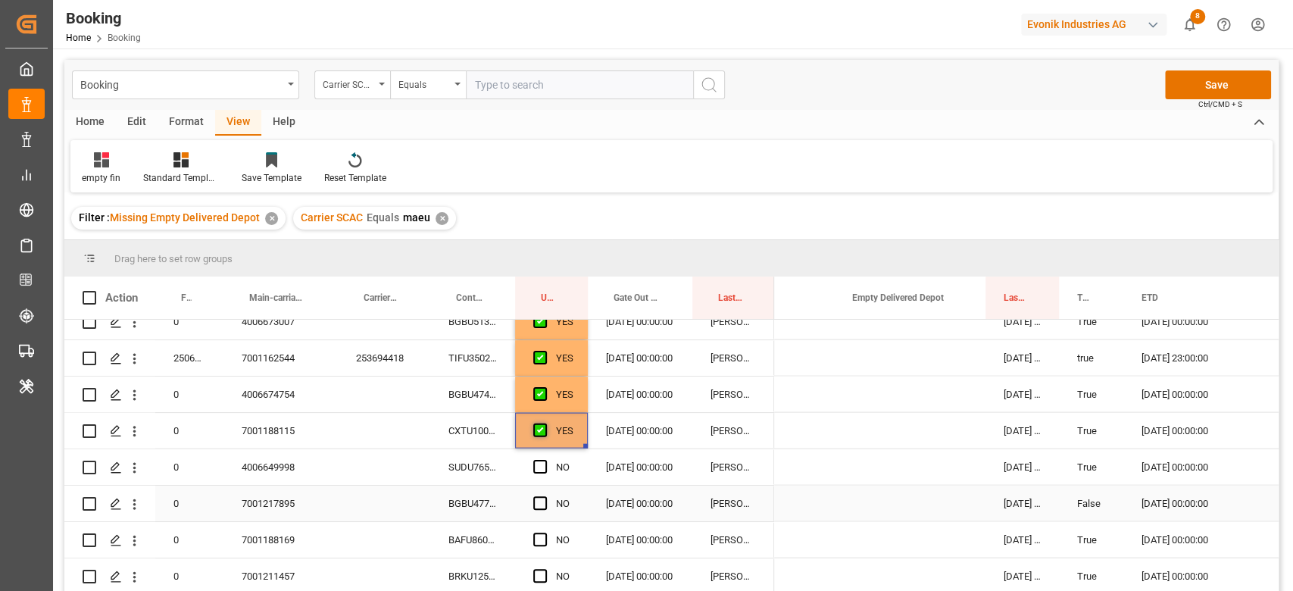
scroll to position [2357, 0]
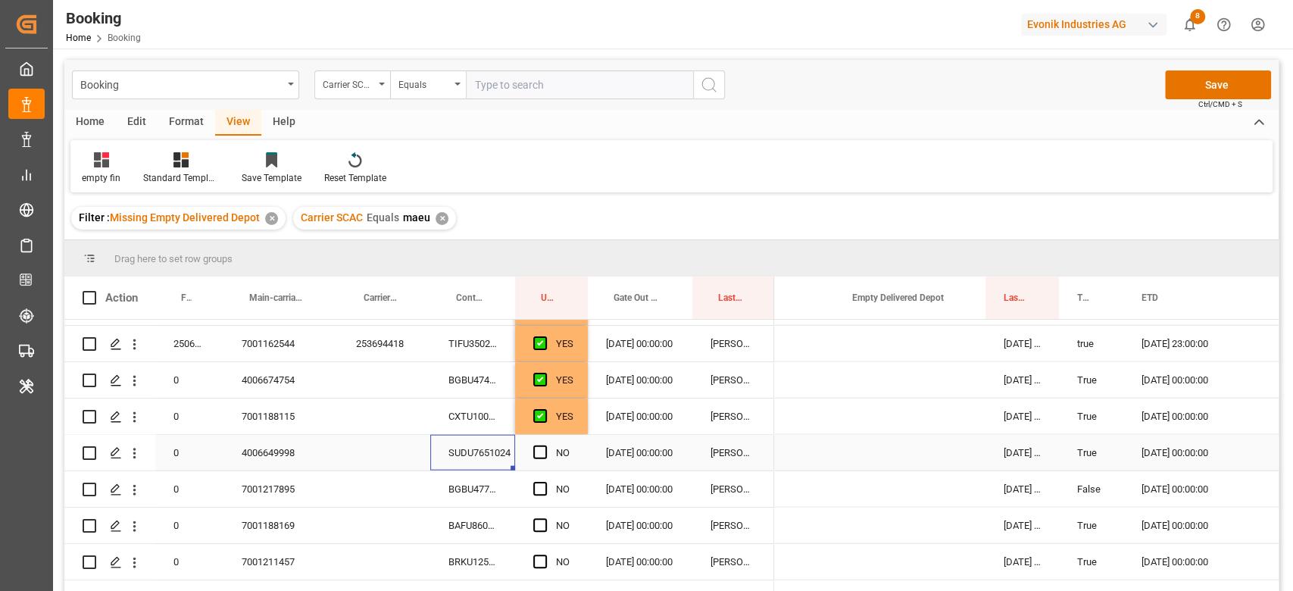
click at [490, 451] on div "SUDU7651024" at bounding box center [472, 453] width 85 height 36
click at [923, 458] on div "Press SPACE to select this row." at bounding box center [909, 453] width 151 height 36
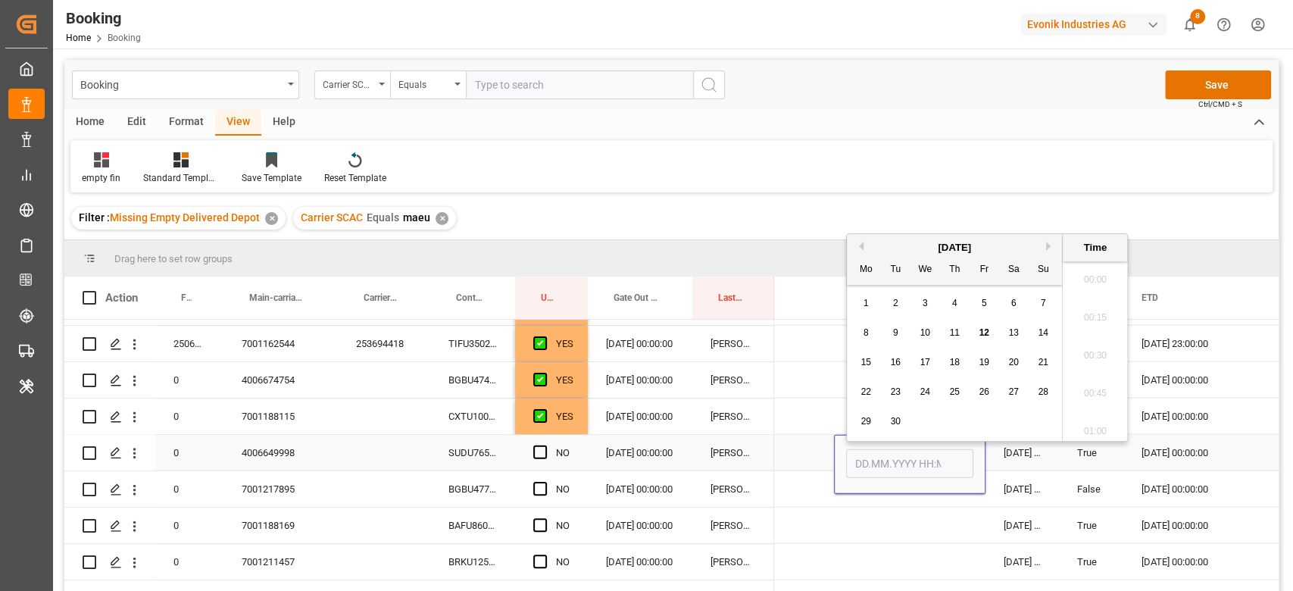
scroll to position [2504, 0]
click at [921, 324] on span "10" at bounding box center [925, 325] width 10 height 11
type input "[DATE] 00:00"
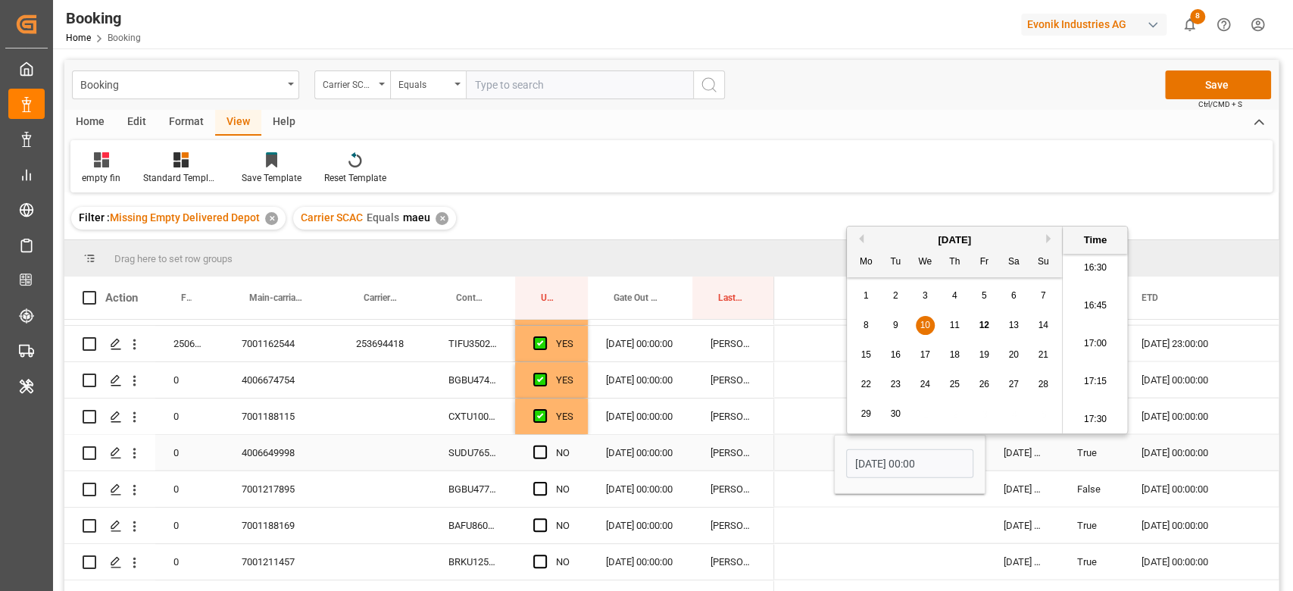
click at [536, 447] on span "Press SPACE to select this row." at bounding box center [540, 452] width 14 height 14
click at [545, 445] on input "Press SPACE to select this row." at bounding box center [545, 445] width 0 height 0
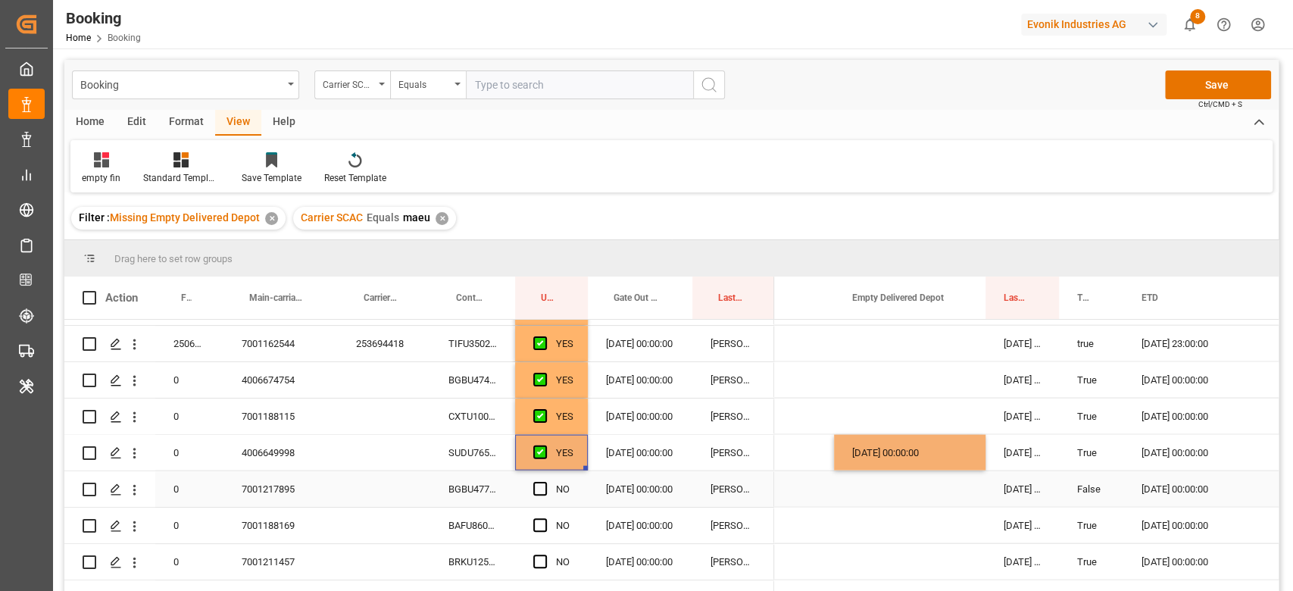
click at [473, 487] on div "BGBU4770862" at bounding box center [472, 489] width 85 height 36
click at [536, 487] on span "Press SPACE to select this row." at bounding box center [540, 489] width 14 height 14
click at [545, 482] on input "Press SPACE to select this row." at bounding box center [545, 482] width 0 height 0
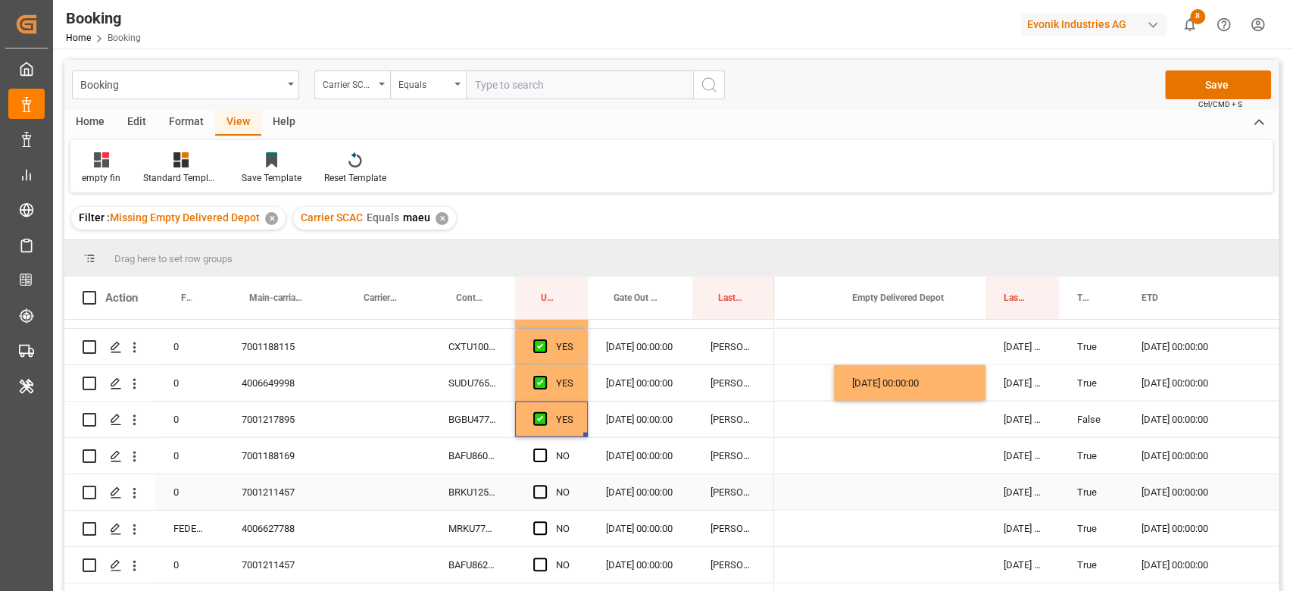
scroll to position [2459, 0]
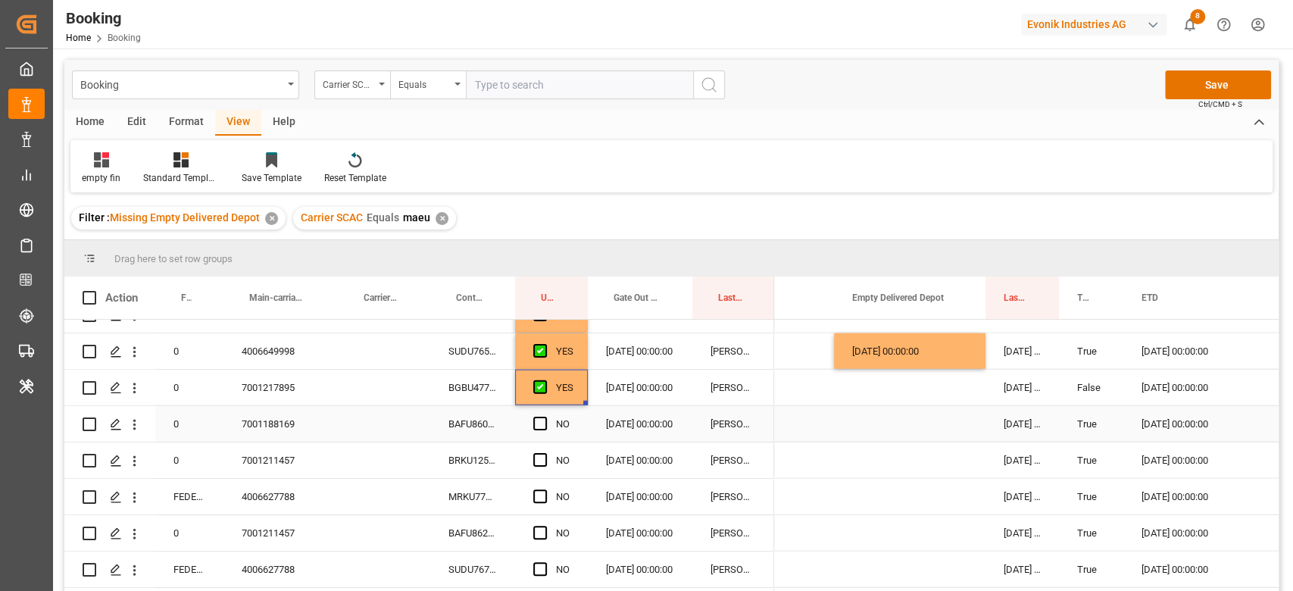
click at [497, 433] on div "BAFU8606000" at bounding box center [472, 424] width 85 height 36
click at [534, 426] on span "Press SPACE to select this row." at bounding box center [540, 424] width 14 height 14
click at [545, 417] on input "Press SPACE to select this row." at bounding box center [545, 417] width 0 height 0
click at [476, 464] on div "BRKU1255441" at bounding box center [472, 460] width 85 height 36
click at [542, 461] on span "Press SPACE to select this row." at bounding box center [540, 460] width 14 height 14
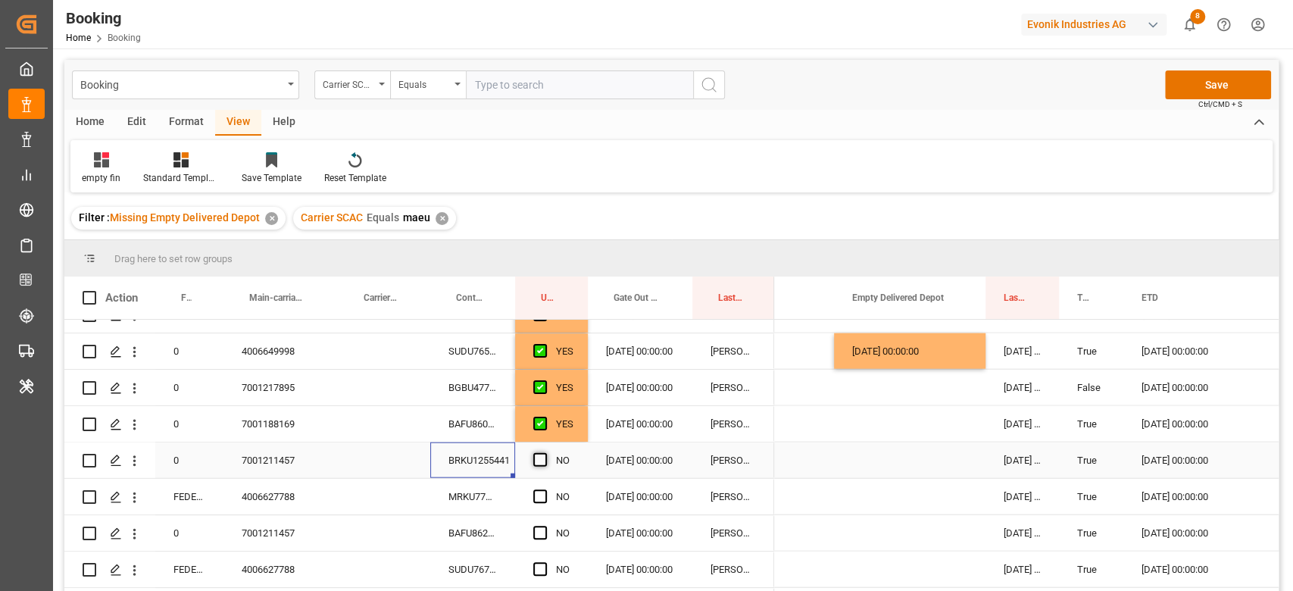
click at [545, 453] on input "Press SPACE to select this row." at bounding box center [545, 453] width 0 height 0
click at [495, 486] on div "MRKU7716182" at bounding box center [472, 497] width 85 height 36
click at [889, 493] on div "Press SPACE to select this row." at bounding box center [909, 497] width 151 height 36
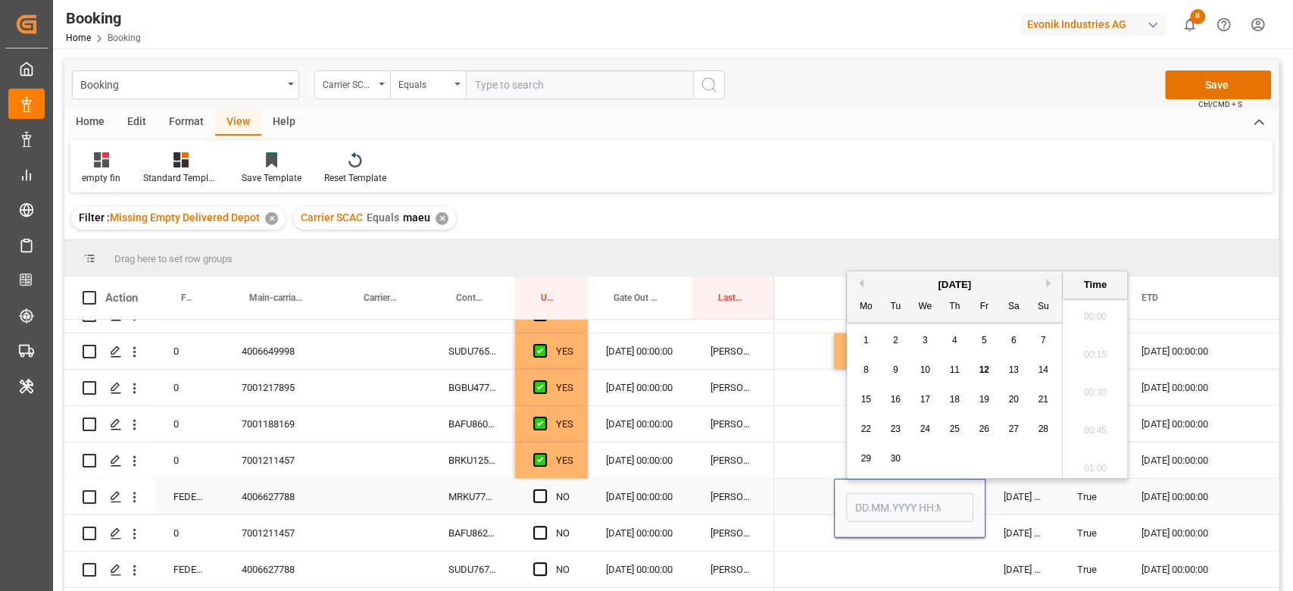
scroll to position [2504, 0]
click at [946, 372] on div "11" at bounding box center [954, 370] width 19 height 18
type input "[DATE] 00:00"
click at [542, 495] on span "Press SPACE to select this row." at bounding box center [540, 496] width 14 height 14
click at [545, 489] on input "Press SPACE to select this row." at bounding box center [545, 489] width 0 height 0
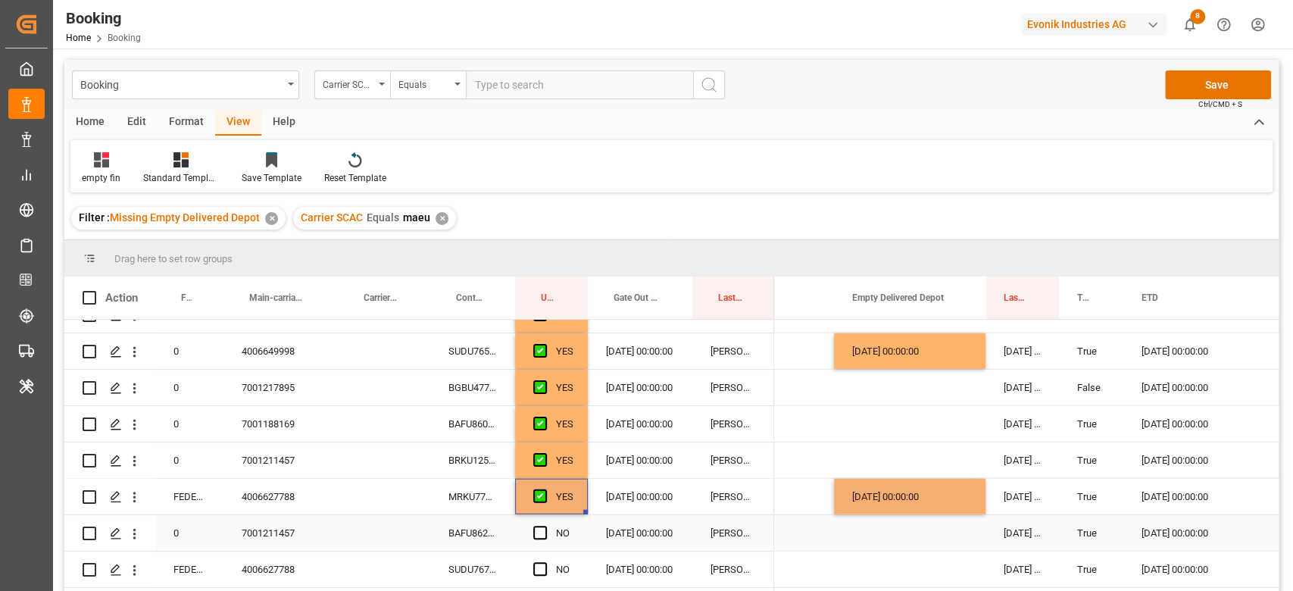
scroll to position [2560, 0]
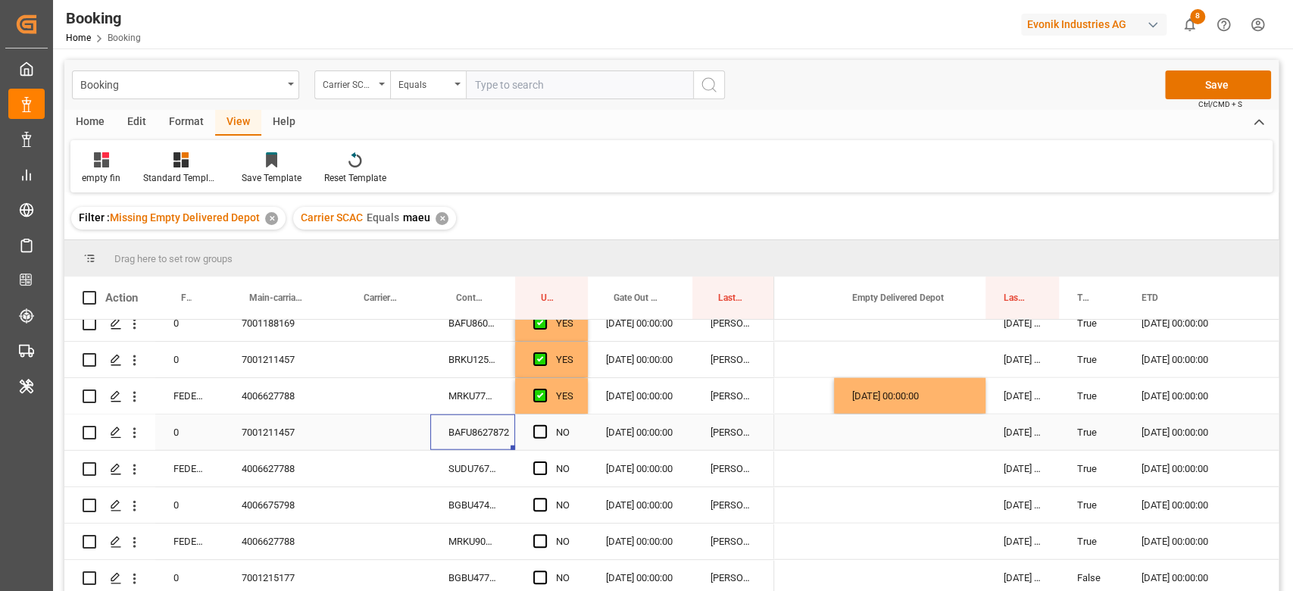
click at [479, 441] on div "BAFU8627872" at bounding box center [472, 432] width 85 height 36
click at [542, 433] on span "Press SPACE to select this row." at bounding box center [540, 432] width 14 height 14
click at [545, 425] on input "Press SPACE to select this row." at bounding box center [545, 425] width 0 height 0
click at [490, 470] on div "SUDU7677517" at bounding box center [472, 469] width 85 height 36
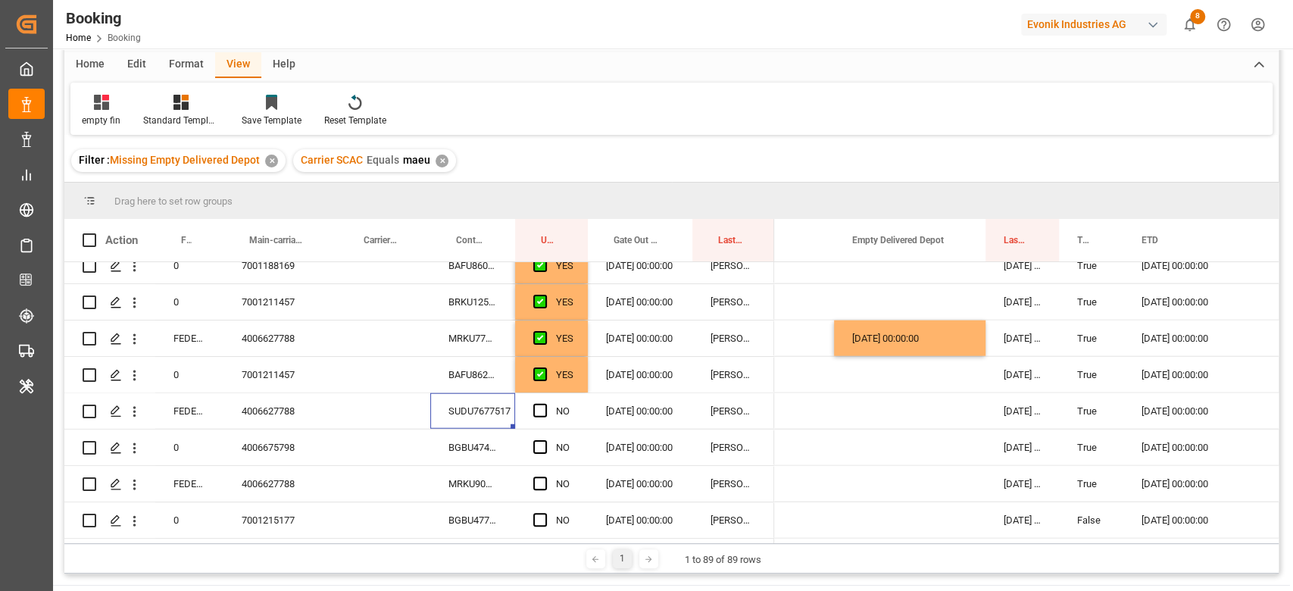
scroll to position [101, 0]
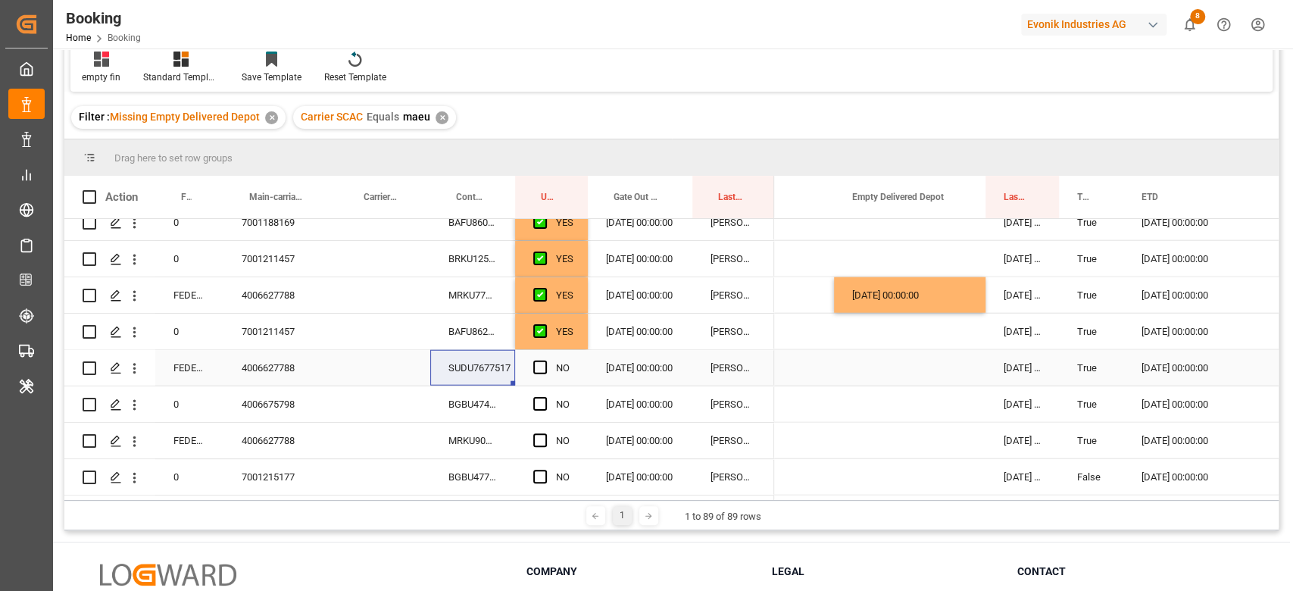
click at [898, 370] on div "Press SPACE to select this row." at bounding box center [909, 368] width 151 height 36
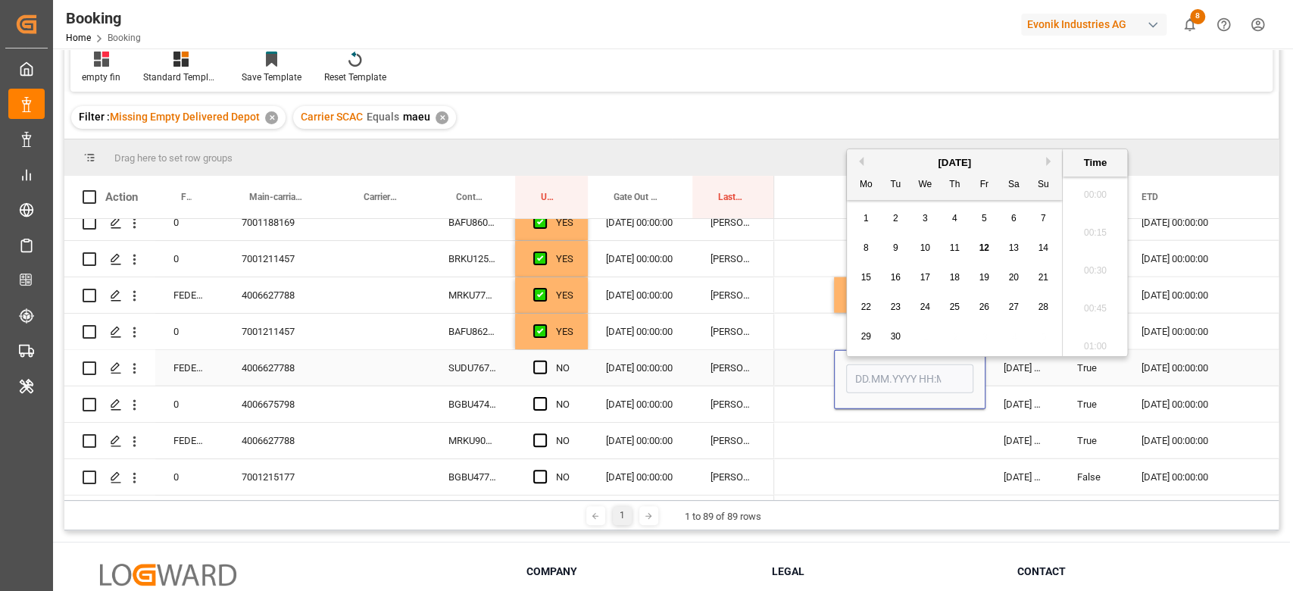
scroll to position [2504, 0]
click at [946, 238] on div "11" at bounding box center [954, 241] width 19 height 18
type input "[DATE] 00:00"
click at [539, 370] on span "Press SPACE to select this row." at bounding box center [540, 368] width 14 height 14
click at [545, 361] on input "Press SPACE to select this row." at bounding box center [545, 361] width 0 height 0
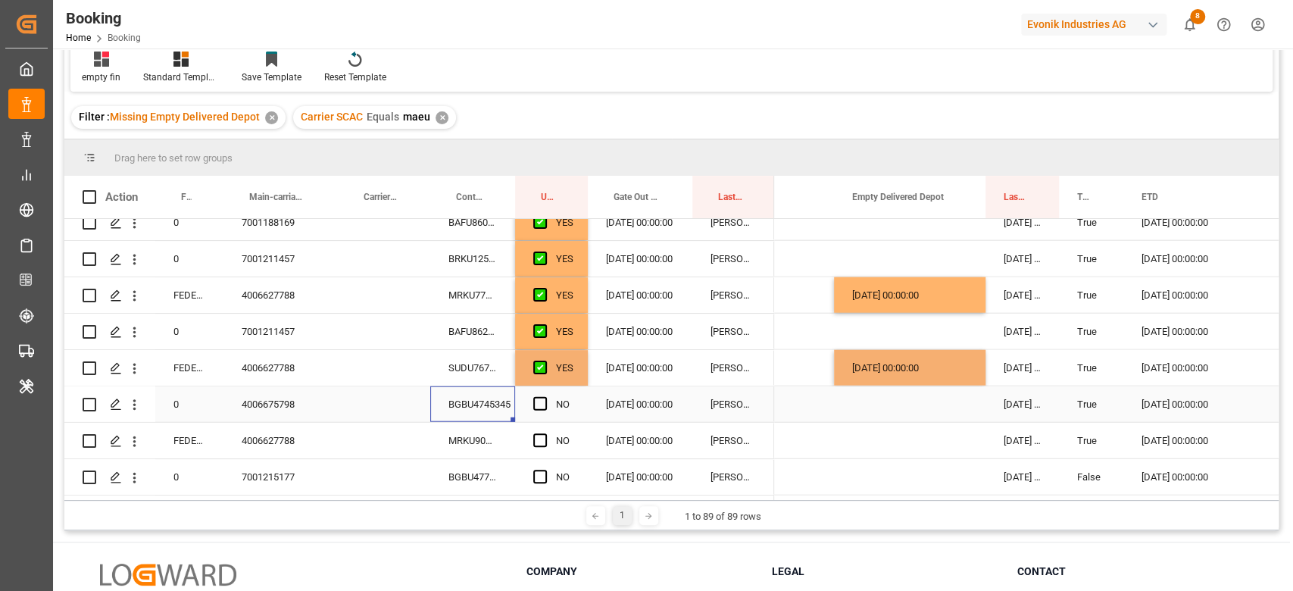
click at [501, 398] on div "BGBU4745345" at bounding box center [472, 404] width 85 height 36
click at [539, 404] on span "Press SPACE to select this row." at bounding box center [540, 404] width 14 height 14
click at [545, 397] on input "Press SPACE to select this row." at bounding box center [545, 397] width 0 height 0
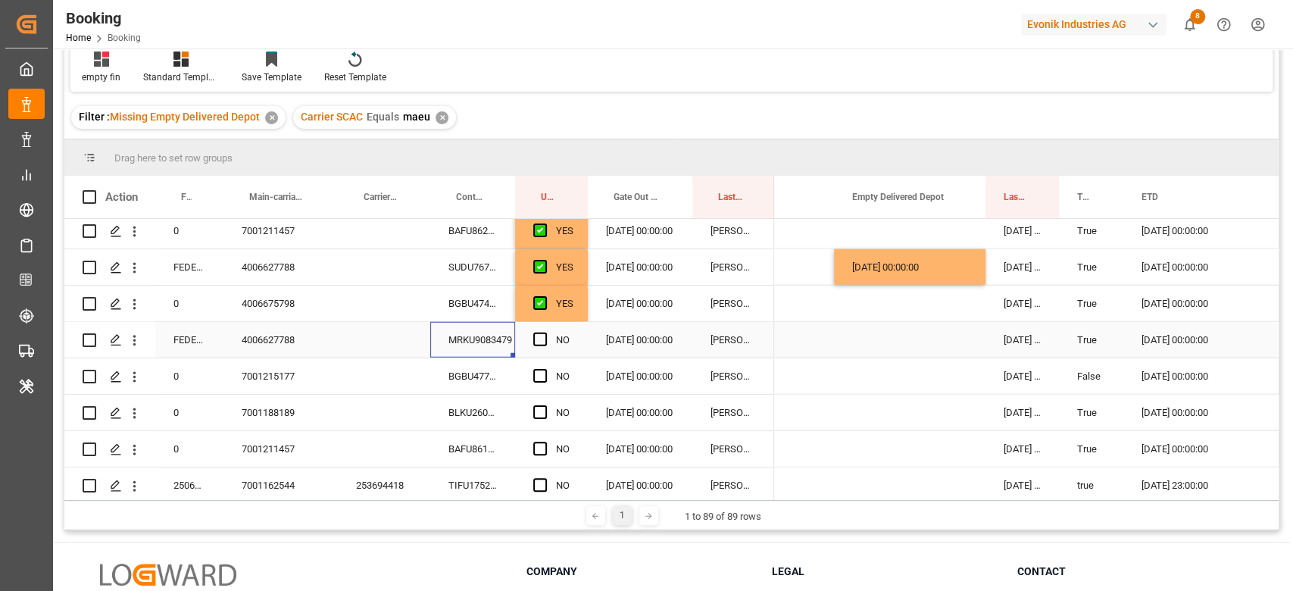
click at [505, 342] on div "MRKU9083479" at bounding box center [472, 340] width 85 height 36
click at [898, 341] on div "Press SPACE to select this row." at bounding box center [909, 340] width 151 height 36
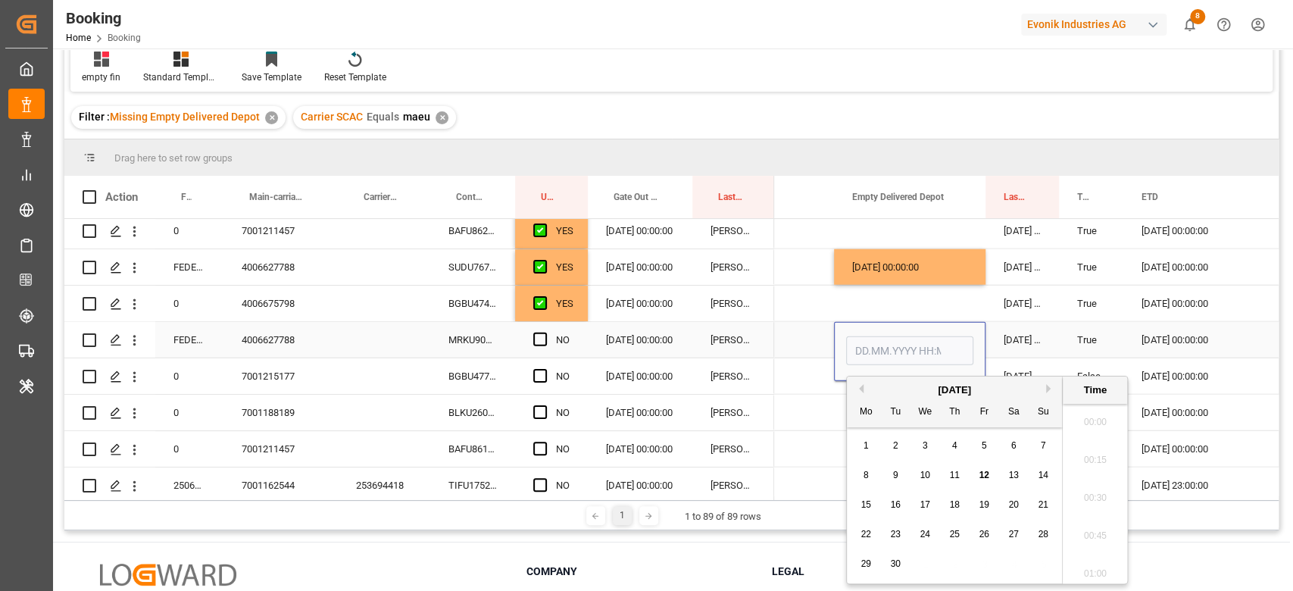
scroll to position [2504, 0]
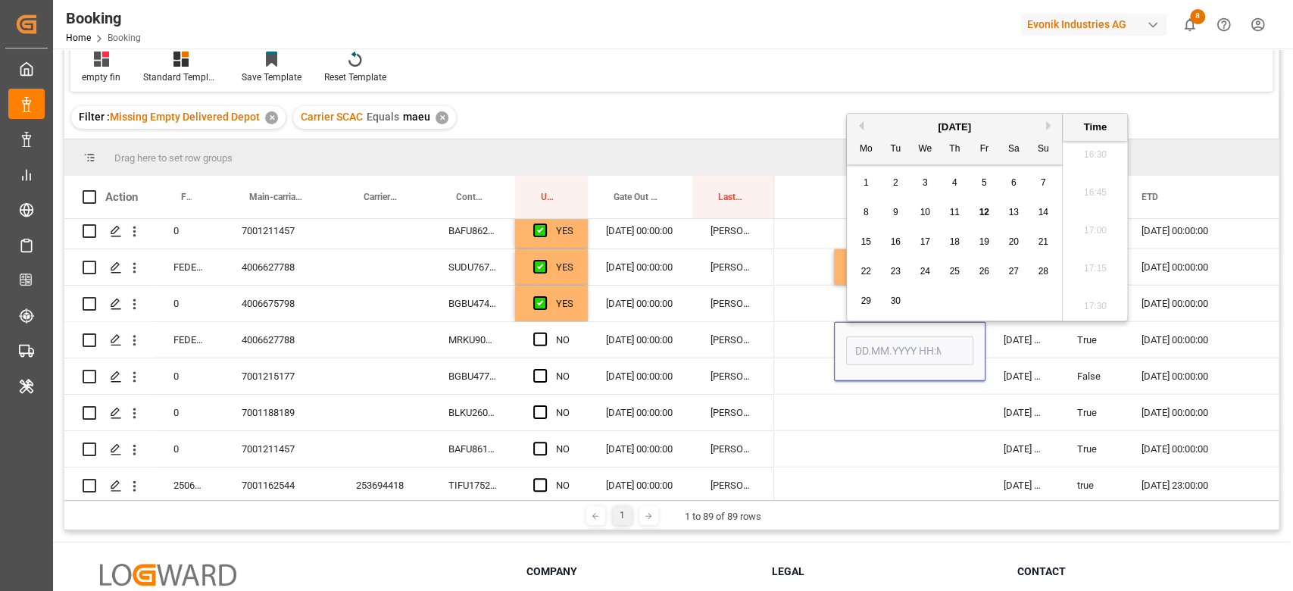
click at [950, 215] on span "11" at bounding box center [954, 212] width 10 height 11
type input "[DATE] 00:00"
click at [540, 333] on span "Press SPACE to select this row." at bounding box center [540, 340] width 14 height 14
click at [545, 333] on input "Press SPACE to select this row." at bounding box center [545, 333] width 0 height 0
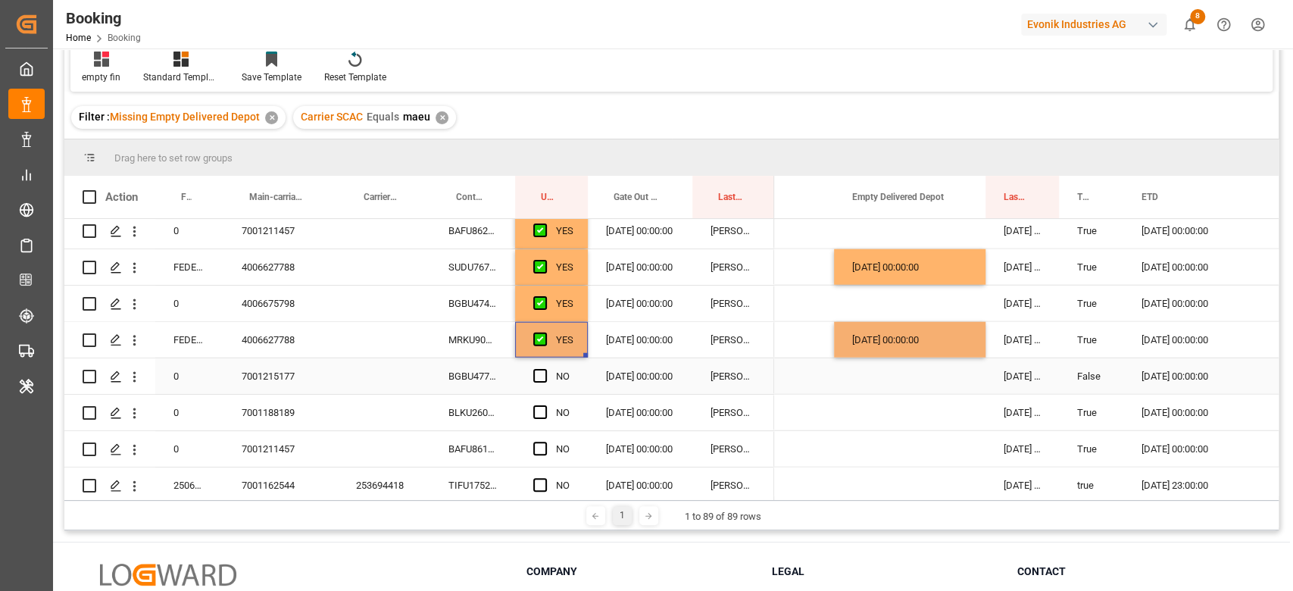
click at [485, 386] on div "BGBU4771365" at bounding box center [472, 376] width 85 height 36
click at [537, 371] on span "Press SPACE to select this row." at bounding box center [540, 376] width 14 height 14
click at [545, 369] on input "Press SPACE to select this row." at bounding box center [545, 369] width 0 height 0
click at [481, 409] on div "BLKU2600080" at bounding box center [472, 413] width 85 height 36
click at [556, 401] on div "NO" at bounding box center [563, 412] width 14 height 35
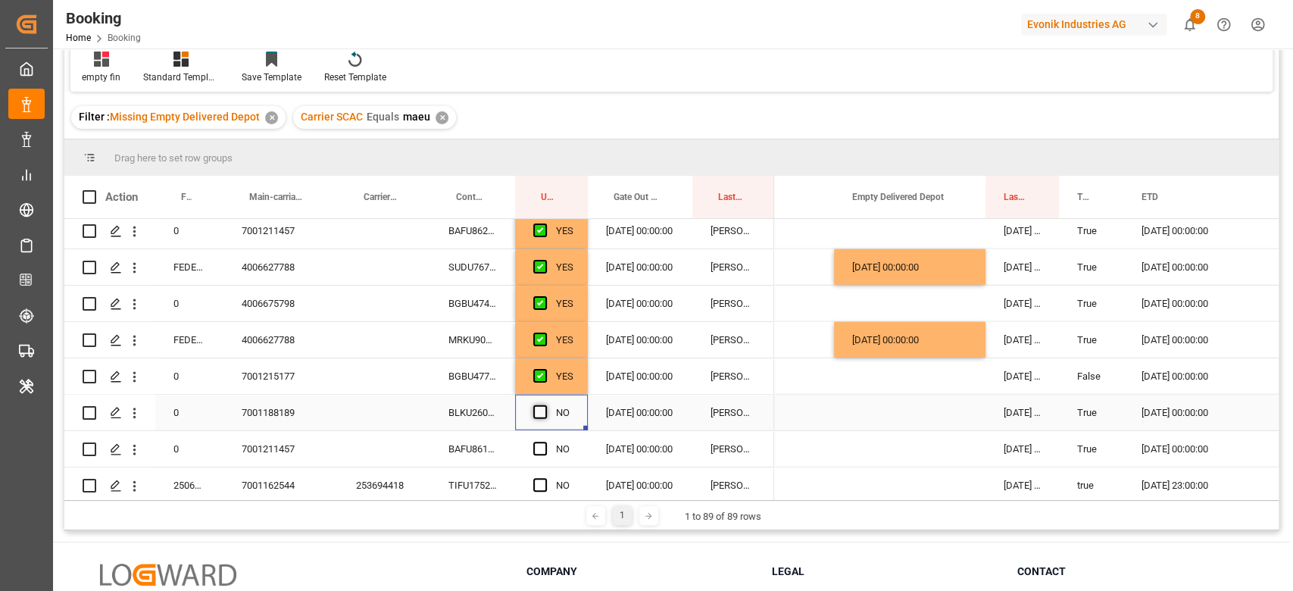
click at [545, 408] on span "Press SPACE to select this row." at bounding box center [540, 412] width 14 height 14
click at [545, 405] on input "Press SPACE to select this row." at bounding box center [545, 405] width 0 height 0
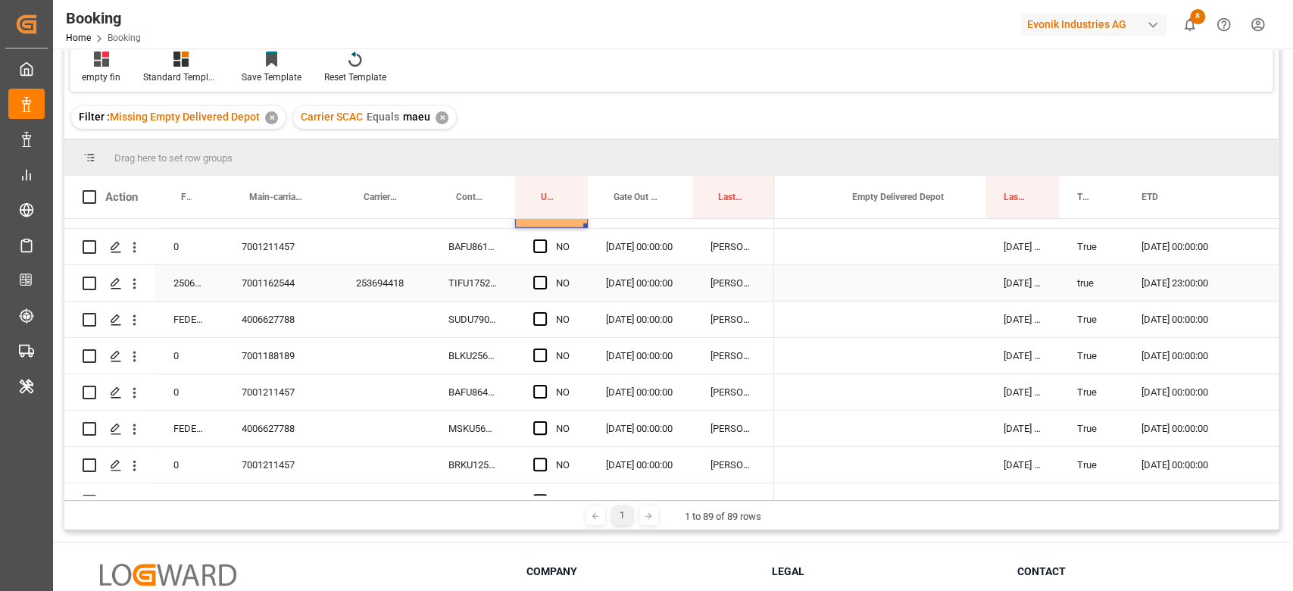
click at [500, 245] on div "BAFU8611916" at bounding box center [472, 247] width 85 height 36
click at [533, 245] on span "Press SPACE to select this row." at bounding box center [540, 246] width 14 height 14
click at [545, 239] on input "Press SPACE to select this row." at bounding box center [545, 239] width 0 height 0
click at [495, 273] on div "TIFU1752433" at bounding box center [472, 283] width 85 height 36
click at [539, 281] on span "Press SPACE to select this row." at bounding box center [540, 283] width 14 height 14
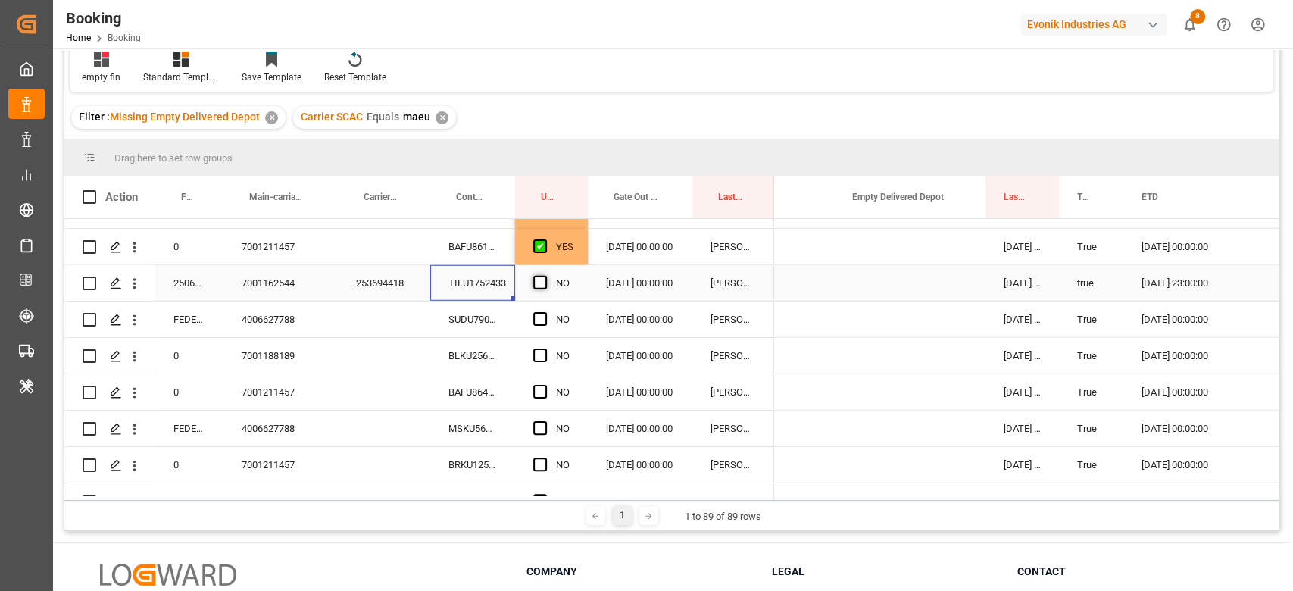
click at [545, 276] on input "Press SPACE to select this row." at bounding box center [545, 276] width 0 height 0
click at [494, 311] on div "SUDU7906383" at bounding box center [472, 319] width 85 height 36
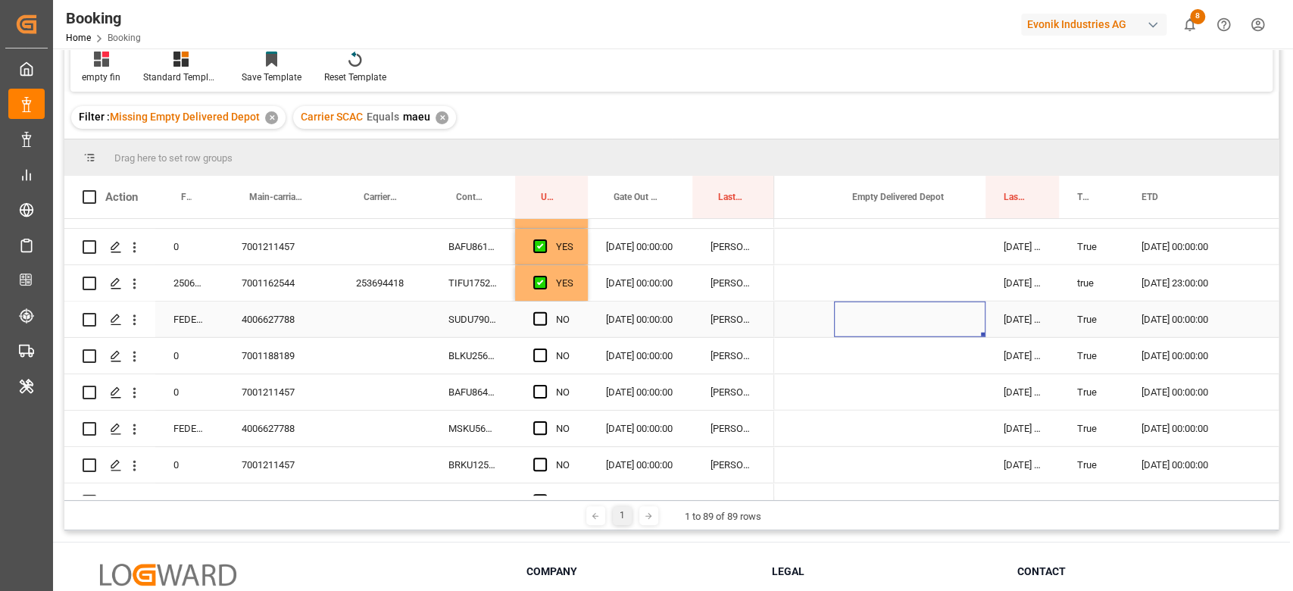
click at [889, 314] on div "Press SPACE to select this row." at bounding box center [909, 319] width 151 height 36
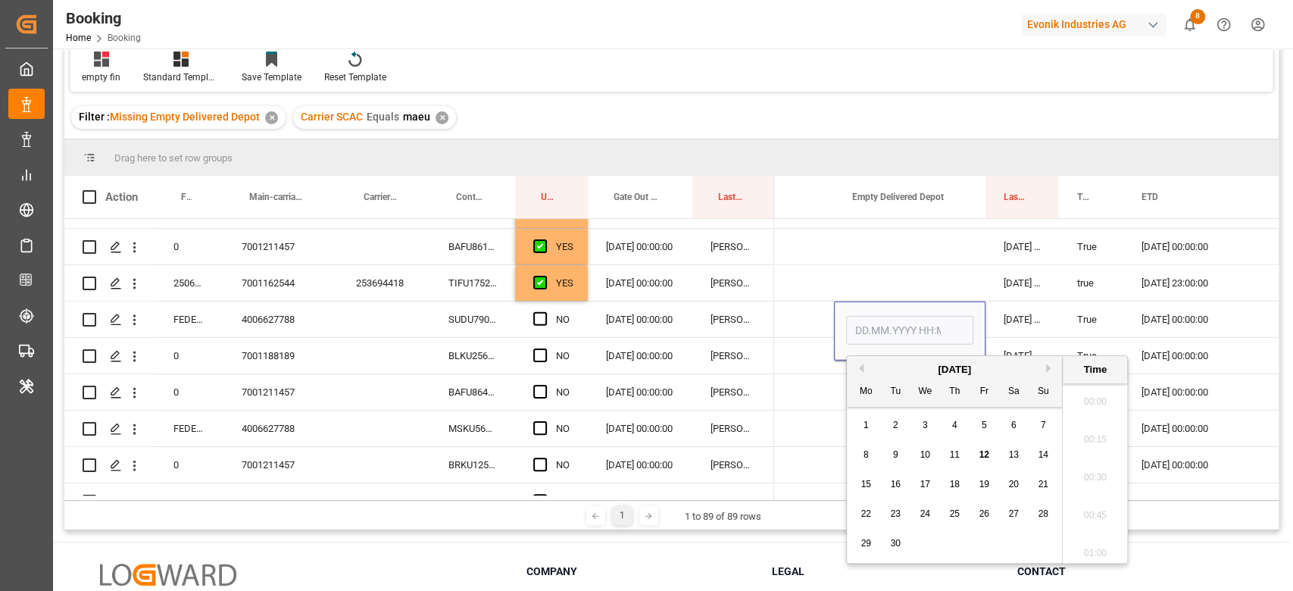
scroll to position [2504, 0]
click at [958, 450] on div "11" at bounding box center [954, 455] width 19 height 18
type input "[DATE] 00:00"
click at [538, 321] on span "Press SPACE to select this row." at bounding box center [540, 319] width 14 height 14
click at [545, 312] on input "Press SPACE to select this row." at bounding box center [545, 312] width 0 height 0
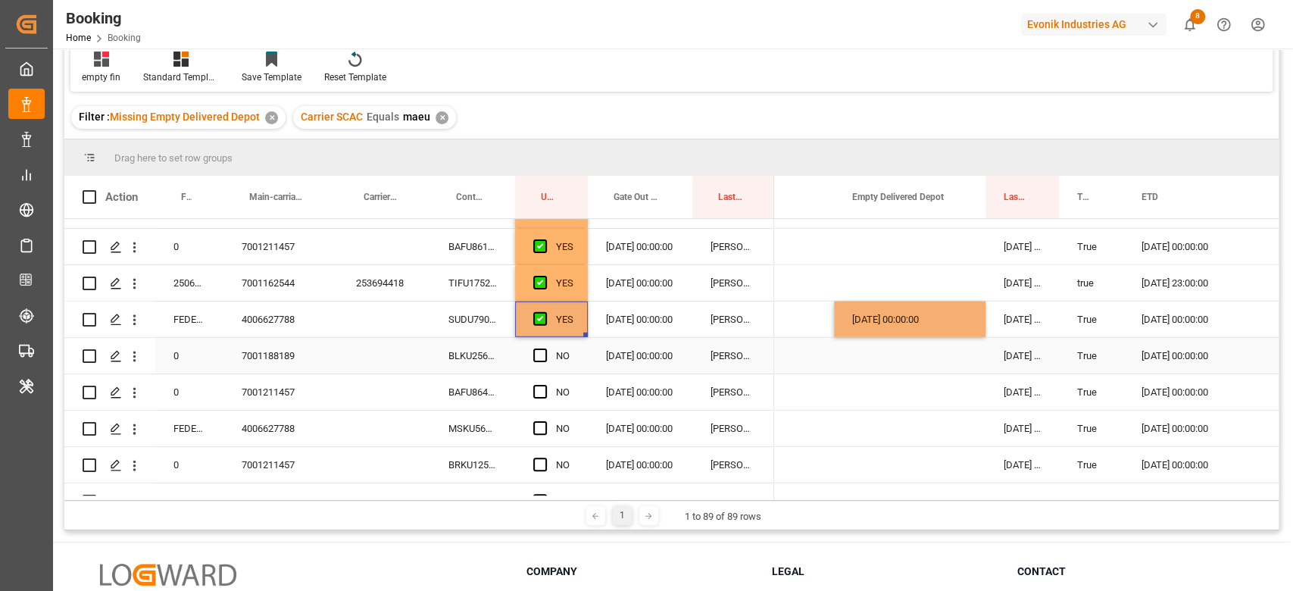
click at [464, 360] on div "BLKU2563258" at bounding box center [472, 356] width 85 height 36
click at [539, 355] on span "Press SPACE to select this row." at bounding box center [540, 355] width 14 height 14
click at [545, 348] on input "Press SPACE to select this row." at bounding box center [545, 348] width 0 height 0
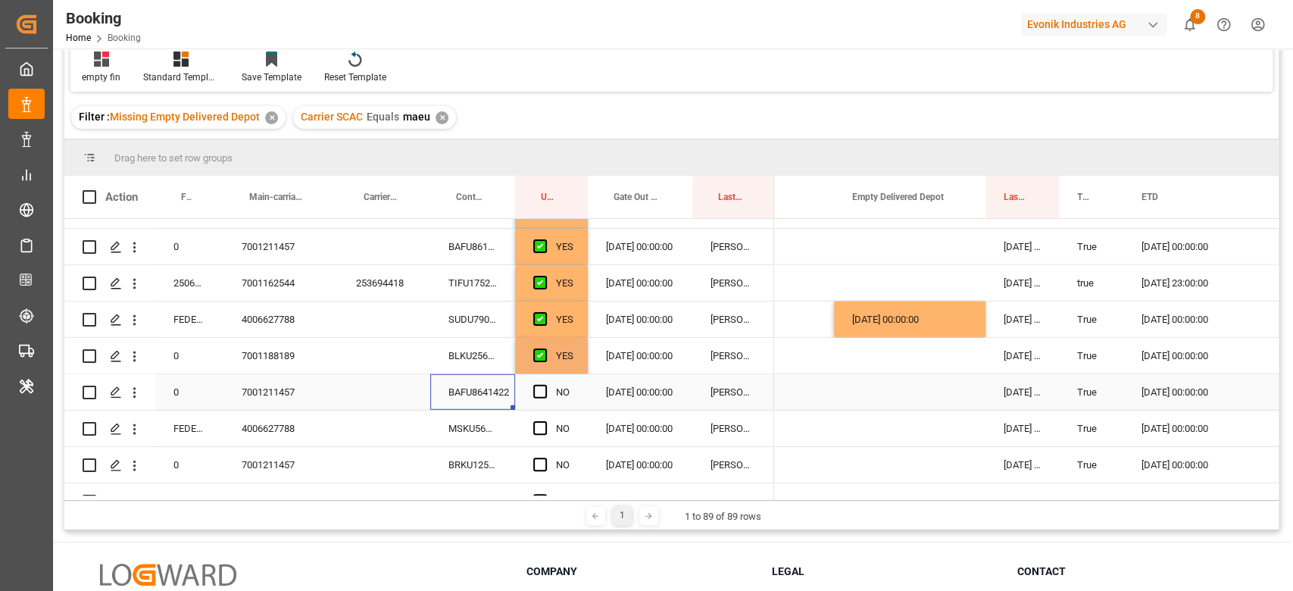
click at [495, 383] on div "BAFU8641422" at bounding box center [472, 392] width 85 height 36
click at [533, 390] on span "Press SPACE to select this row." at bounding box center [540, 392] width 14 height 14
click at [545, 385] on input "Press SPACE to select this row." at bounding box center [545, 385] width 0 height 0
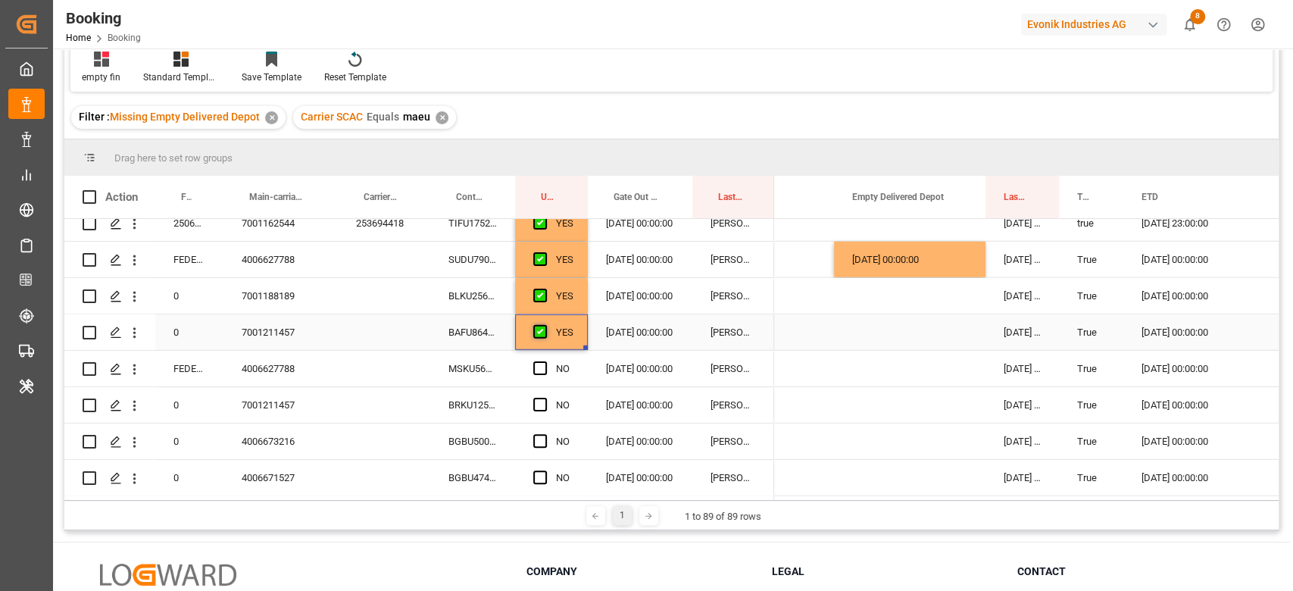
scroll to position [2963, 0]
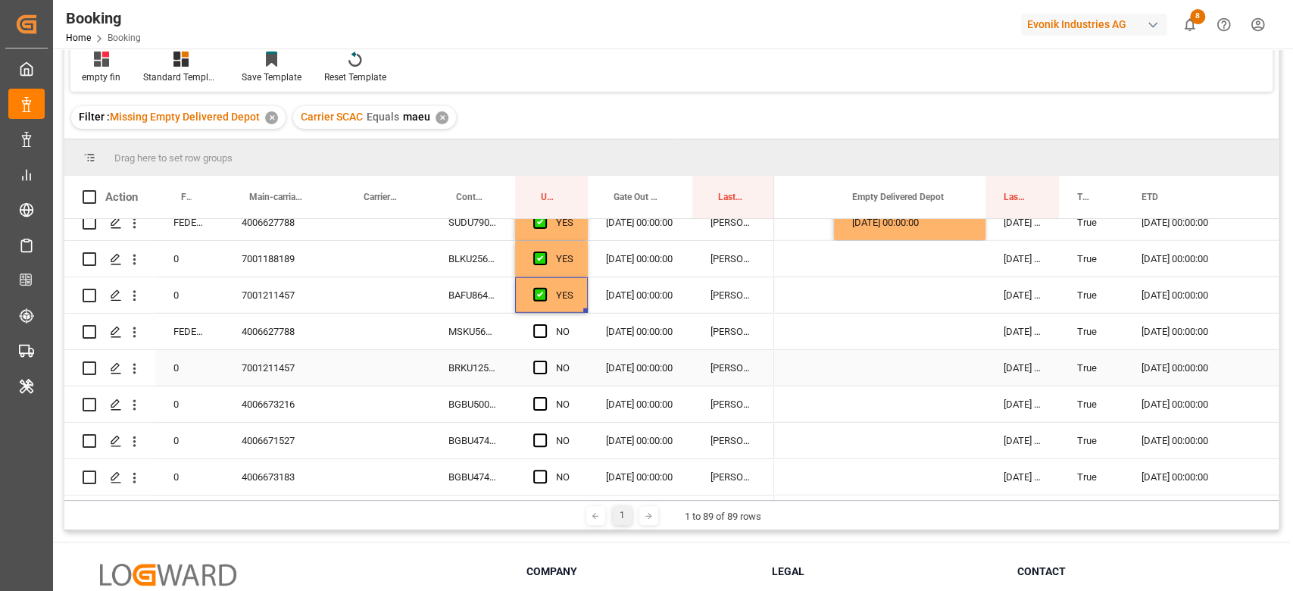
click at [495, 339] on div "MSKU5619708" at bounding box center [472, 332] width 85 height 36
click at [544, 324] on span "Press SPACE to select this row." at bounding box center [540, 331] width 14 height 14
click at [545, 324] on input "Press SPACE to select this row." at bounding box center [545, 324] width 0 height 0
click at [501, 358] on div "BRKU1257932" at bounding box center [472, 368] width 85 height 36
click at [539, 368] on span "Press SPACE to select this row." at bounding box center [540, 368] width 14 height 14
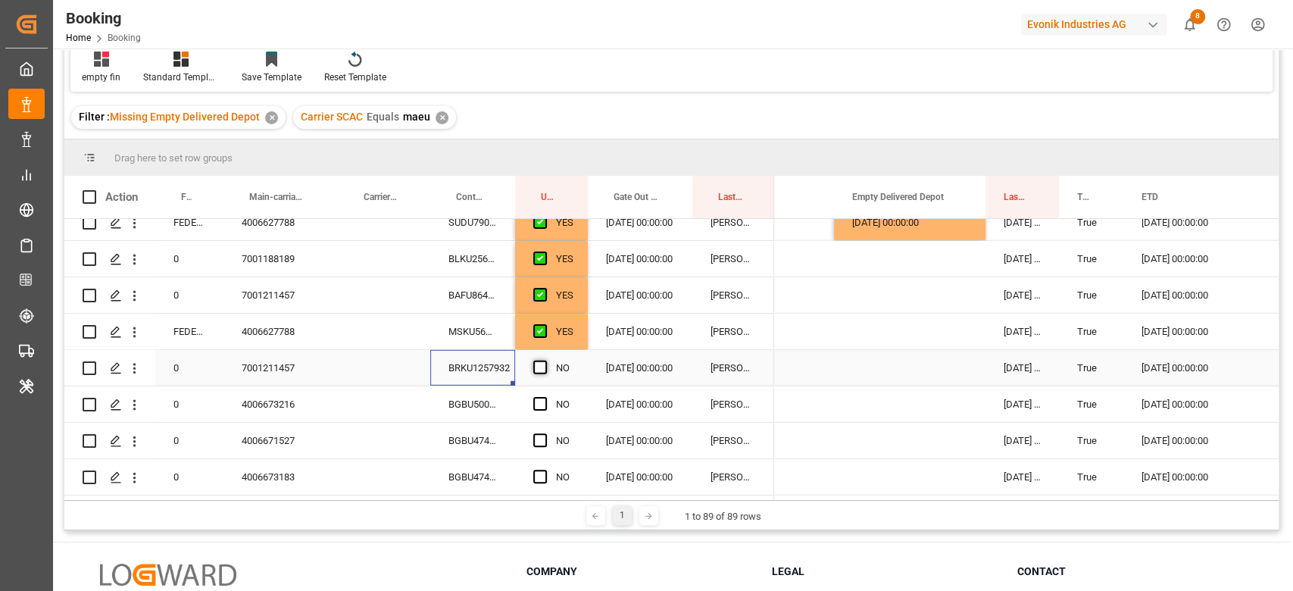
click at [545, 361] on input "Press SPACE to select this row." at bounding box center [545, 361] width 0 height 0
click at [502, 405] on div "BGBU5000700" at bounding box center [472, 404] width 85 height 36
click at [542, 391] on div "Press SPACE to select this row." at bounding box center [544, 404] width 23 height 35
click at [476, 434] on div "BGBU4745936" at bounding box center [472, 441] width 85 height 36
click at [549, 395] on div "Press SPACE to select this row." at bounding box center [544, 404] width 23 height 35
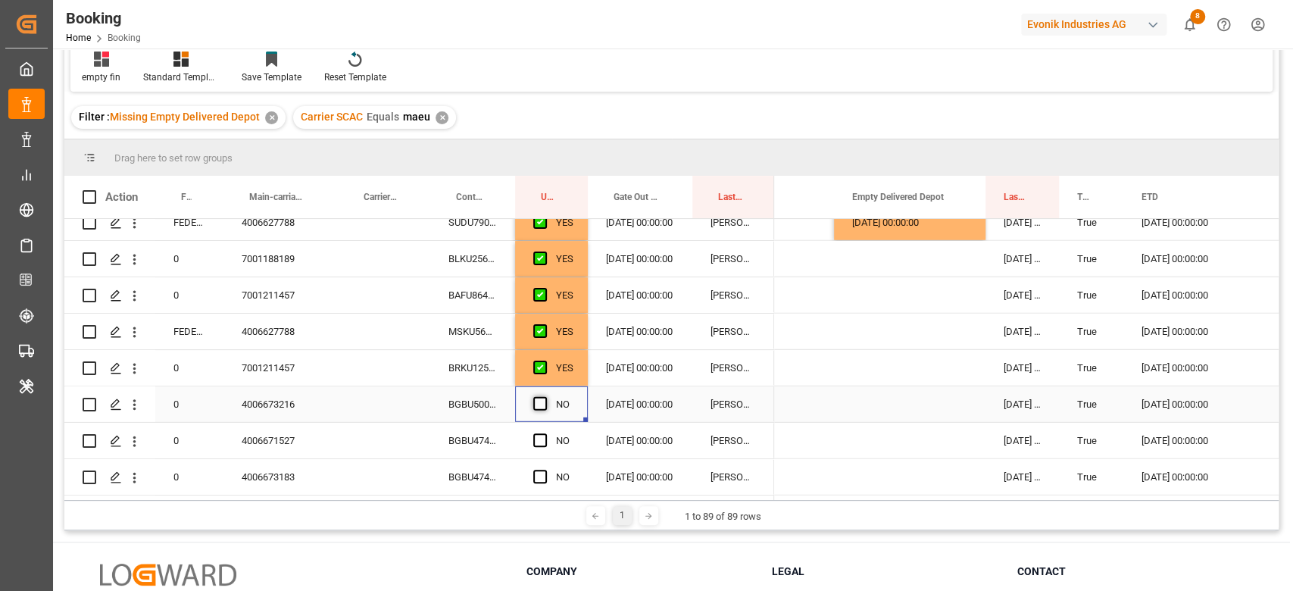
click at [545, 397] on span "Press SPACE to select this row." at bounding box center [540, 404] width 14 height 14
click at [545, 397] on input "Press SPACE to select this row." at bounding box center [545, 397] width 0 height 0
click at [486, 439] on div "BGBU4745936" at bounding box center [472, 441] width 85 height 36
click at [542, 433] on span "Press SPACE to select this row." at bounding box center [540, 440] width 14 height 14
click at [545, 433] on input "Press SPACE to select this row." at bounding box center [545, 433] width 0 height 0
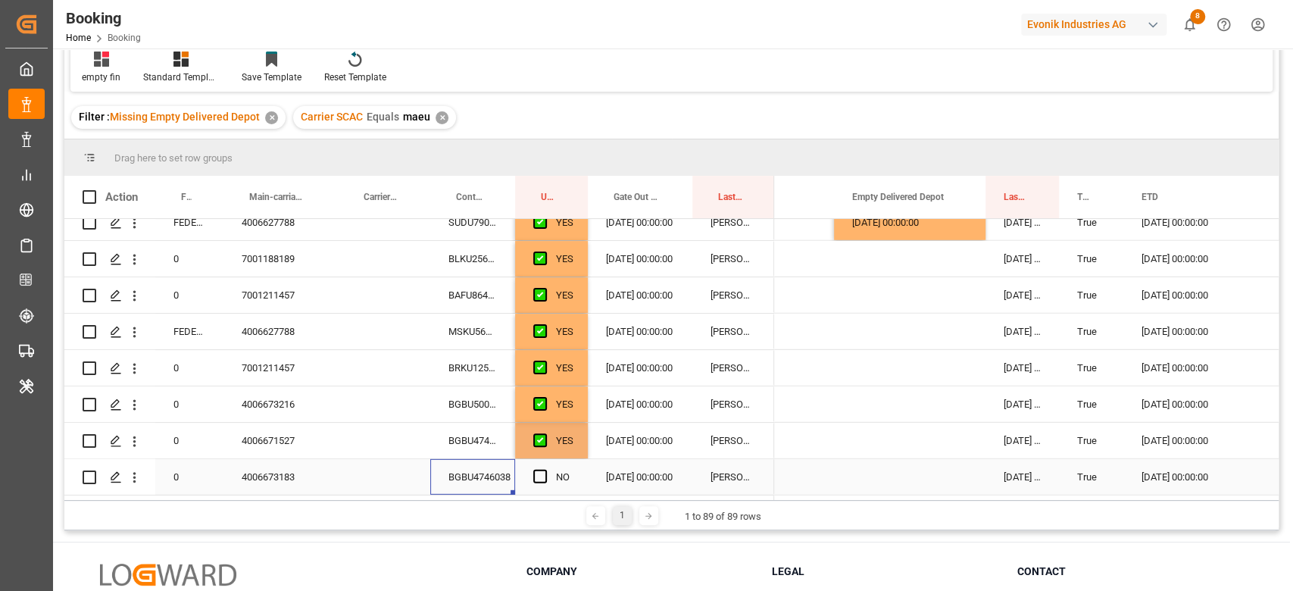
click at [480, 467] on div "BGBU4746038" at bounding box center [472, 477] width 85 height 36
click at [530, 470] on div "NO" at bounding box center [551, 477] width 73 height 36
click at [539, 470] on span "Press SPACE to select this row." at bounding box center [540, 477] width 14 height 14
click at [545, 470] on input "Press SPACE to select this row." at bounding box center [545, 470] width 0 height 0
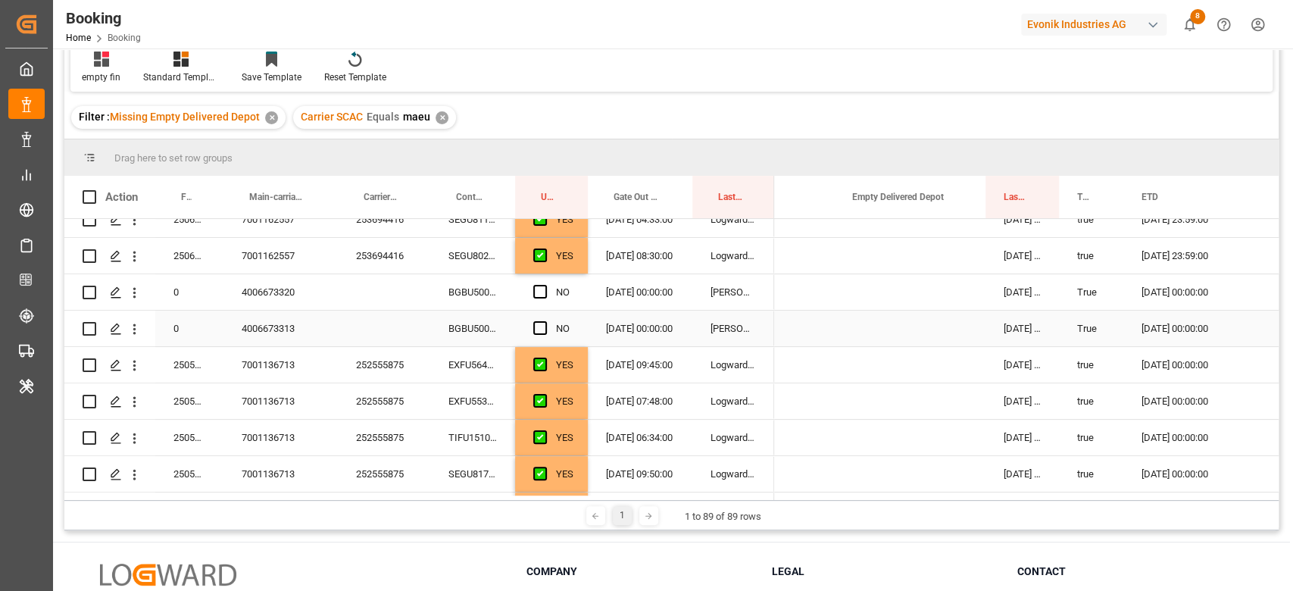
scroll to position [101, 0]
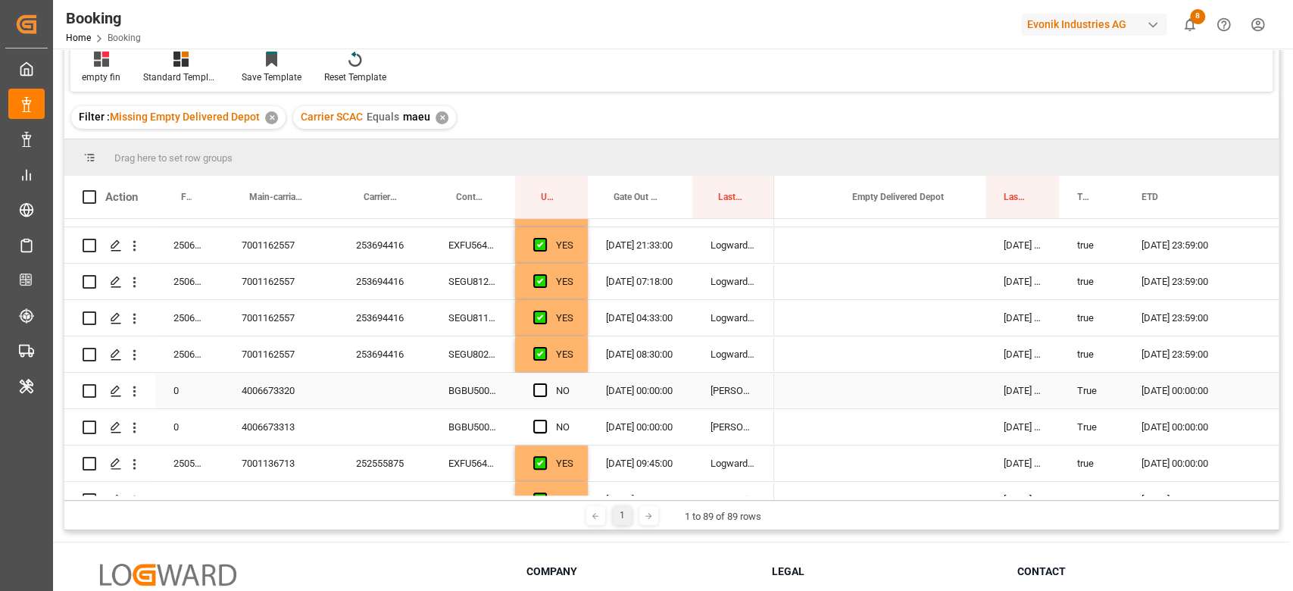
click at [473, 391] on div "BGBU5006118" at bounding box center [472, 391] width 85 height 36
click at [541, 386] on span "Press SPACE to select this row." at bounding box center [540, 390] width 14 height 14
click at [545, 383] on input "Press SPACE to select this row." at bounding box center [545, 383] width 0 height 0
click at [497, 426] on div "BGBU5006036" at bounding box center [472, 427] width 85 height 36
click at [542, 422] on span "Press SPACE to select this row." at bounding box center [540, 427] width 14 height 14
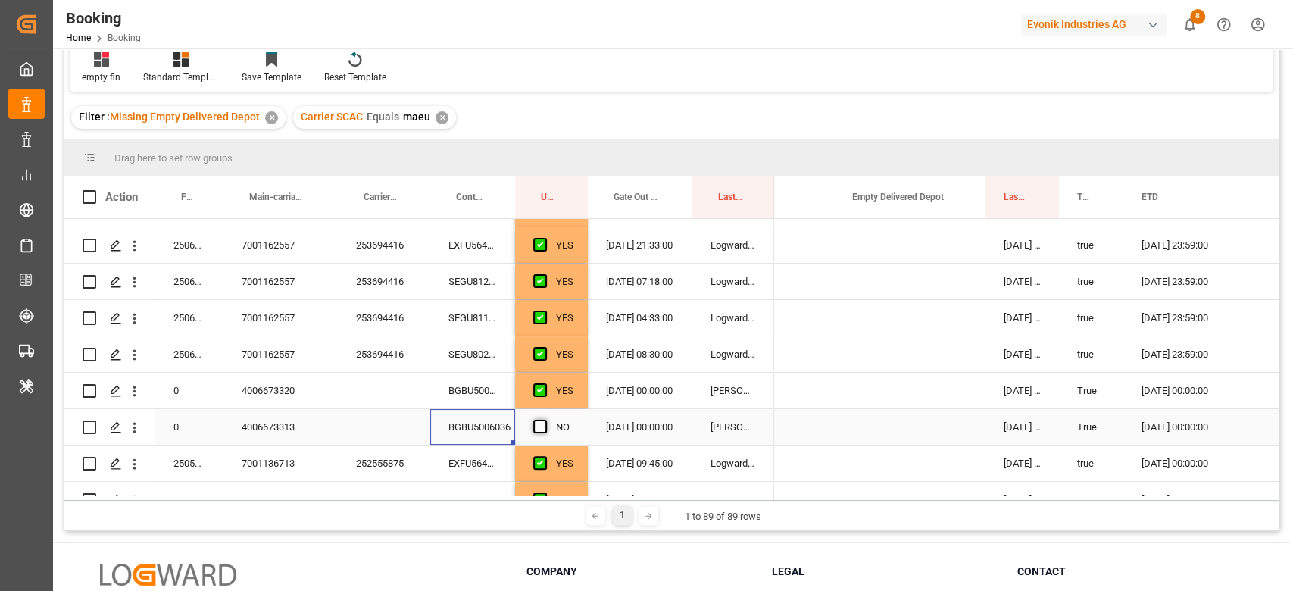
click at [545, 420] on input "Press SPACE to select this row." at bounding box center [545, 420] width 0 height 0
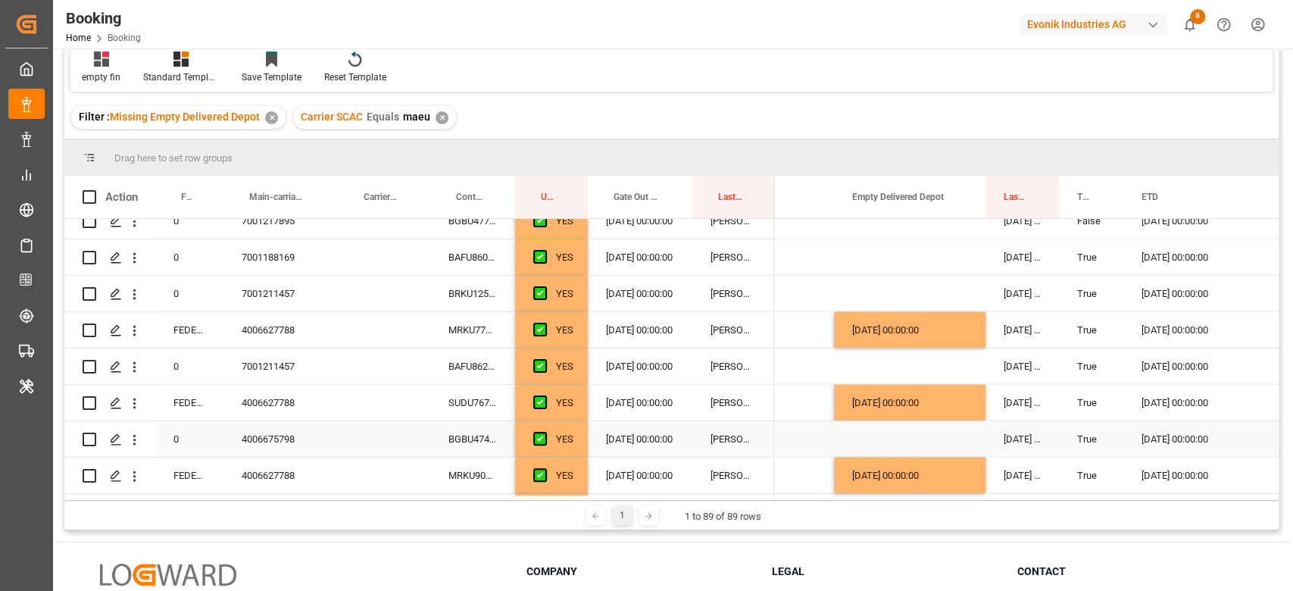
scroll to position [2963, 0]
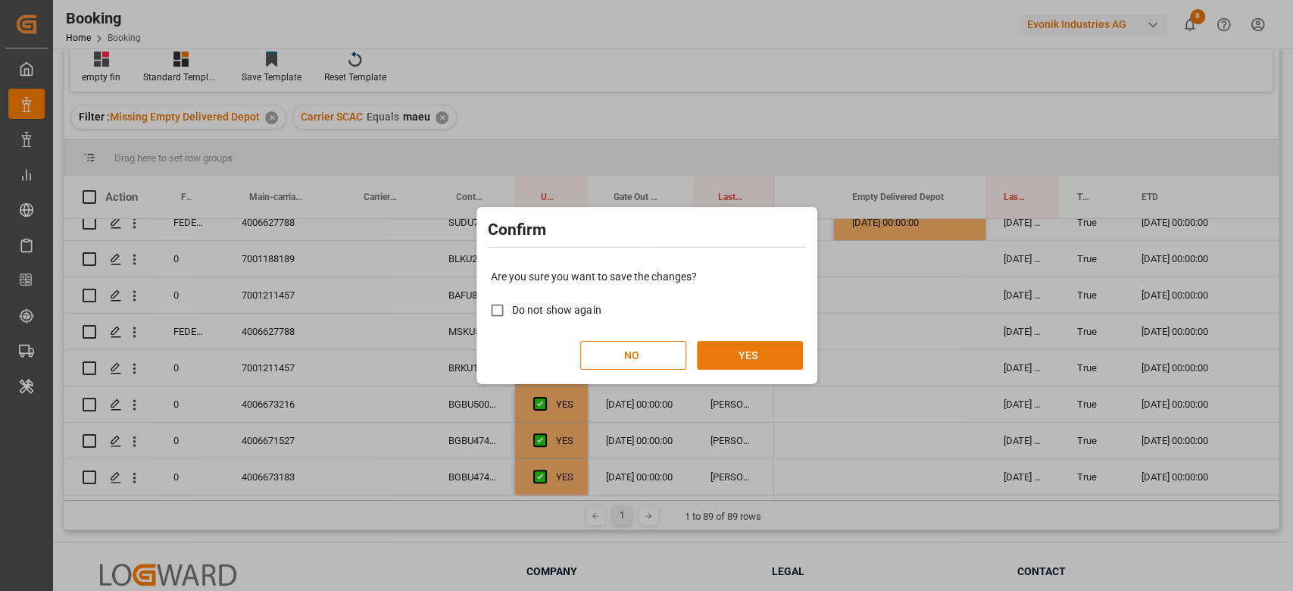
click at [764, 361] on button "YES" at bounding box center [750, 355] width 106 height 29
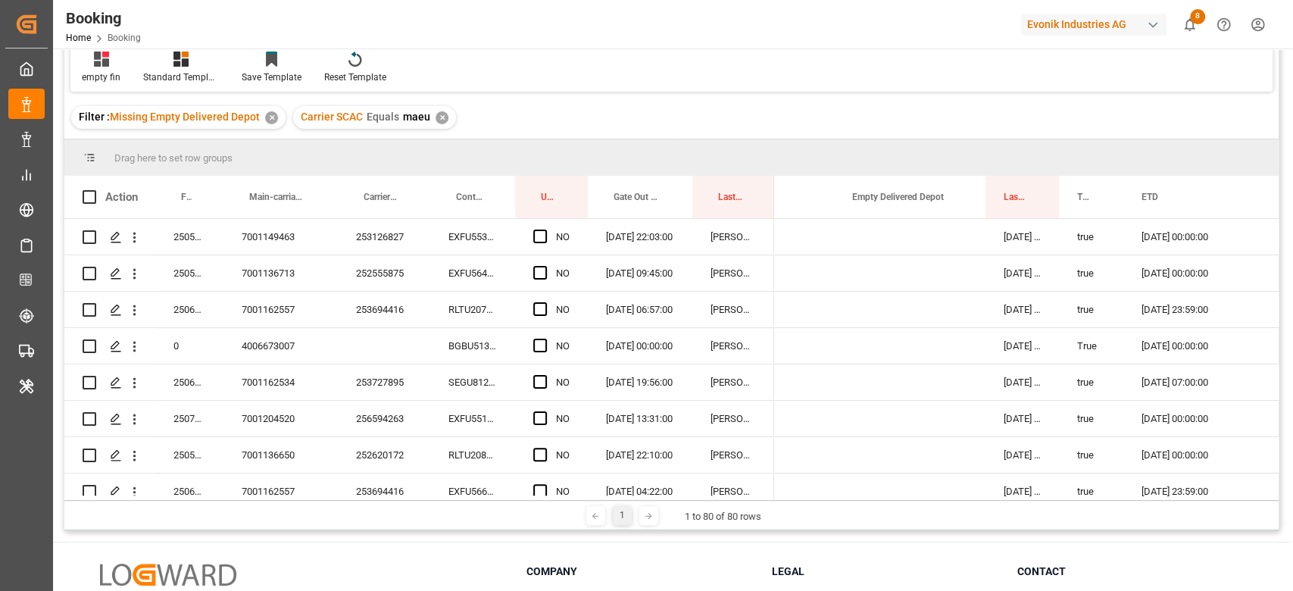
scroll to position [0, 0]
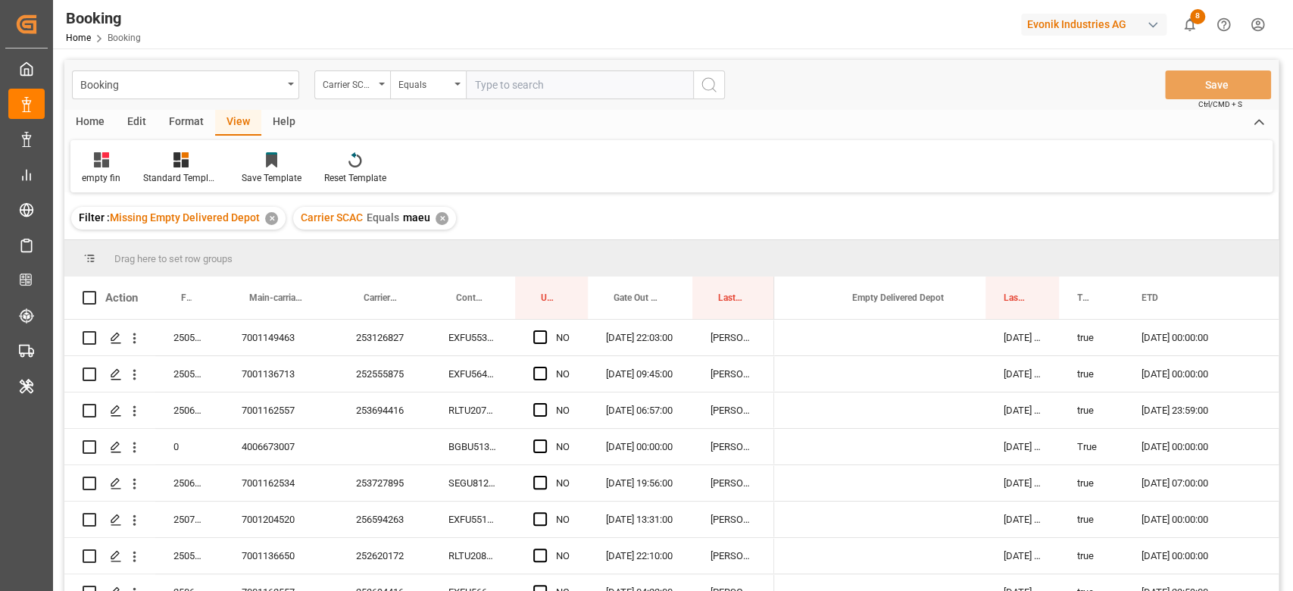
click at [586, 98] on input "text" at bounding box center [579, 84] width 227 height 29
type input "[PERSON_NAME]"
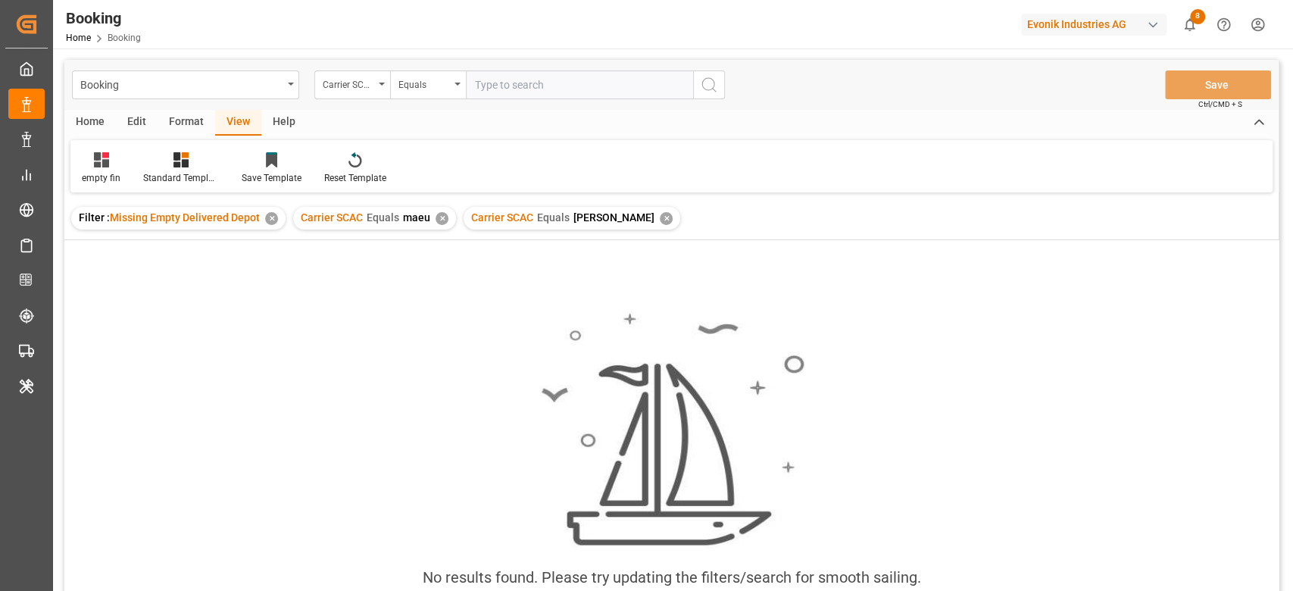
click at [447, 220] on div "Carrier SCAC Equals maeu ✕" at bounding box center [374, 218] width 163 height 23
click at [439, 215] on div "✕" at bounding box center [442, 218] width 13 height 13
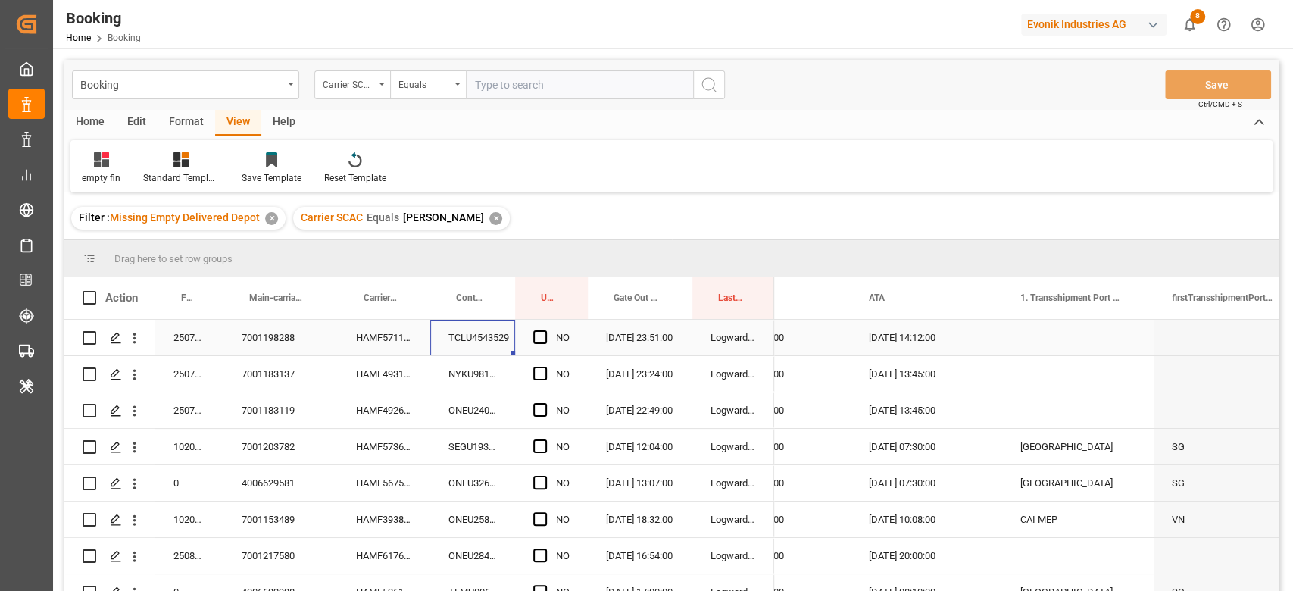
click at [458, 339] on div "TCLU4543529" at bounding box center [472, 338] width 85 height 36
click at [400, 346] on div "HAMF57111300" at bounding box center [384, 338] width 92 height 36
click at [451, 334] on div "TCLU4543529" at bounding box center [472, 338] width 85 height 36
click at [399, 342] on div "HAMF57111300" at bounding box center [384, 338] width 92 height 36
click at [542, 333] on span "Press SPACE to select this row." at bounding box center [540, 337] width 14 height 14
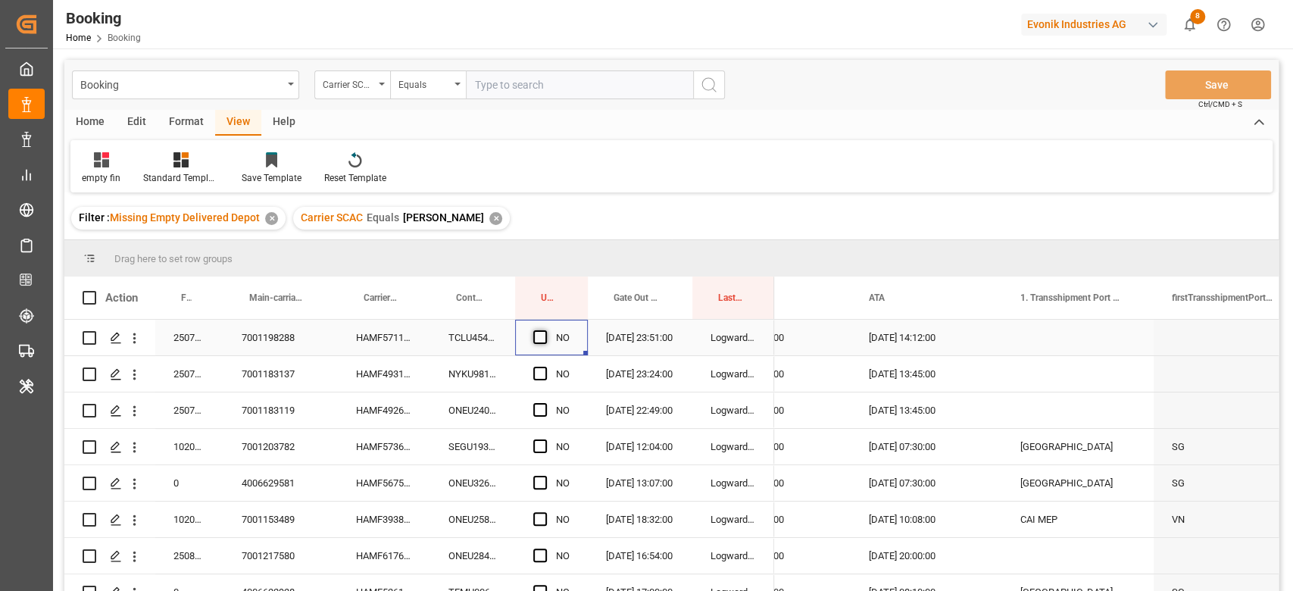
click at [545, 330] on input "Press SPACE to select this row." at bounding box center [545, 330] width 0 height 0
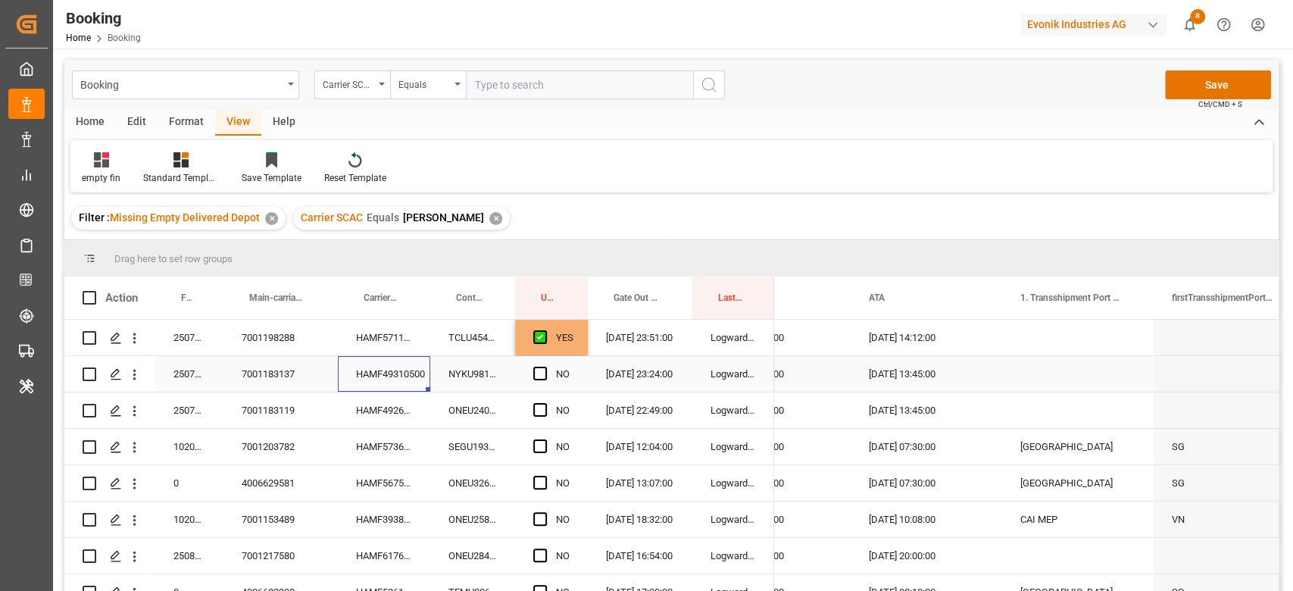
click at [422, 368] on div "HAMF49310500" at bounding box center [384, 374] width 92 height 36
drag, startPoint x: 539, startPoint y: 367, endPoint x: 533, endPoint y: 376, distance: 11.6
click at [539, 367] on span "Press SPACE to select this row." at bounding box center [540, 374] width 14 height 14
click at [545, 367] on input "Press SPACE to select this row." at bounding box center [545, 367] width 0 height 0
click at [423, 408] on div "HAMF49265700" at bounding box center [384, 410] width 92 height 36
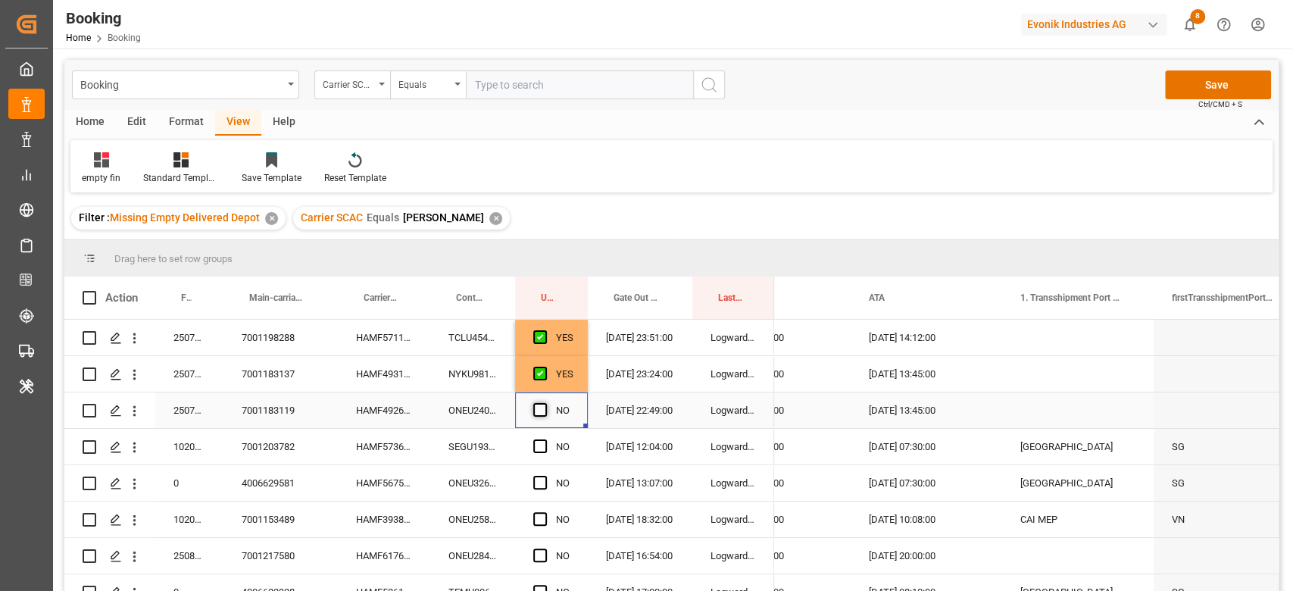
click at [542, 408] on span "Press SPACE to select this row." at bounding box center [540, 410] width 14 height 14
click at [545, 403] on input "Press SPACE to select this row." at bounding box center [545, 403] width 0 height 0
click at [406, 444] on div "HAMF57361300" at bounding box center [384, 447] width 92 height 36
click at [542, 451] on span "Press SPACE to select this row." at bounding box center [540, 446] width 14 height 14
click at [545, 439] on input "Press SPACE to select this row." at bounding box center [545, 439] width 0 height 0
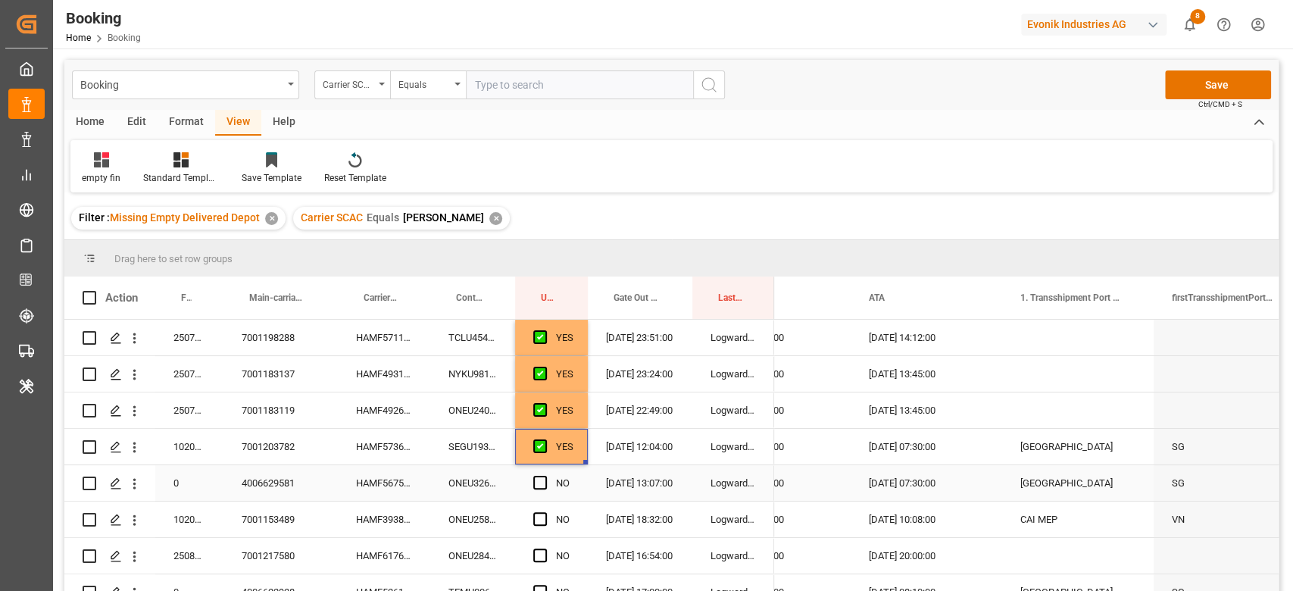
click at [363, 479] on div "HAMF56752600" at bounding box center [384, 483] width 92 height 36
click at [536, 475] on div "Press SPACE to select this row." at bounding box center [544, 483] width 23 height 35
click at [539, 482] on span "Press SPACE to select this row." at bounding box center [540, 483] width 14 height 14
click at [545, 476] on input "Press SPACE to select this row." at bounding box center [545, 476] width 0 height 0
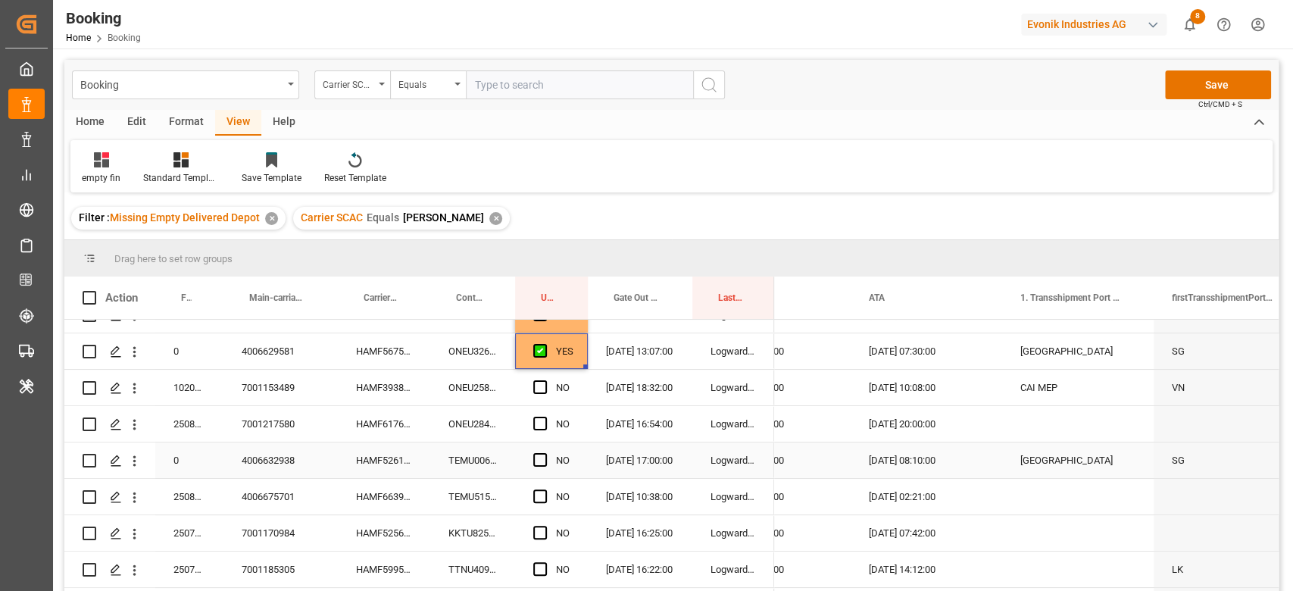
scroll to position [101, 0]
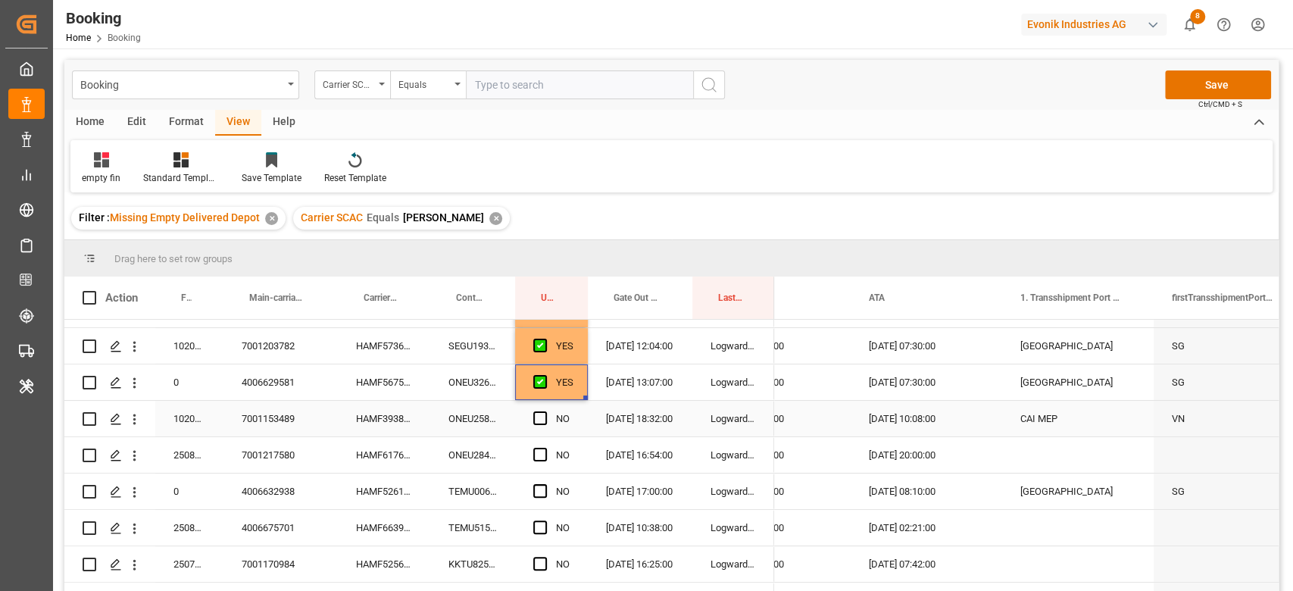
click at [415, 418] on div "HAMF39381500" at bounding box center [384, 419] width 92 height 36
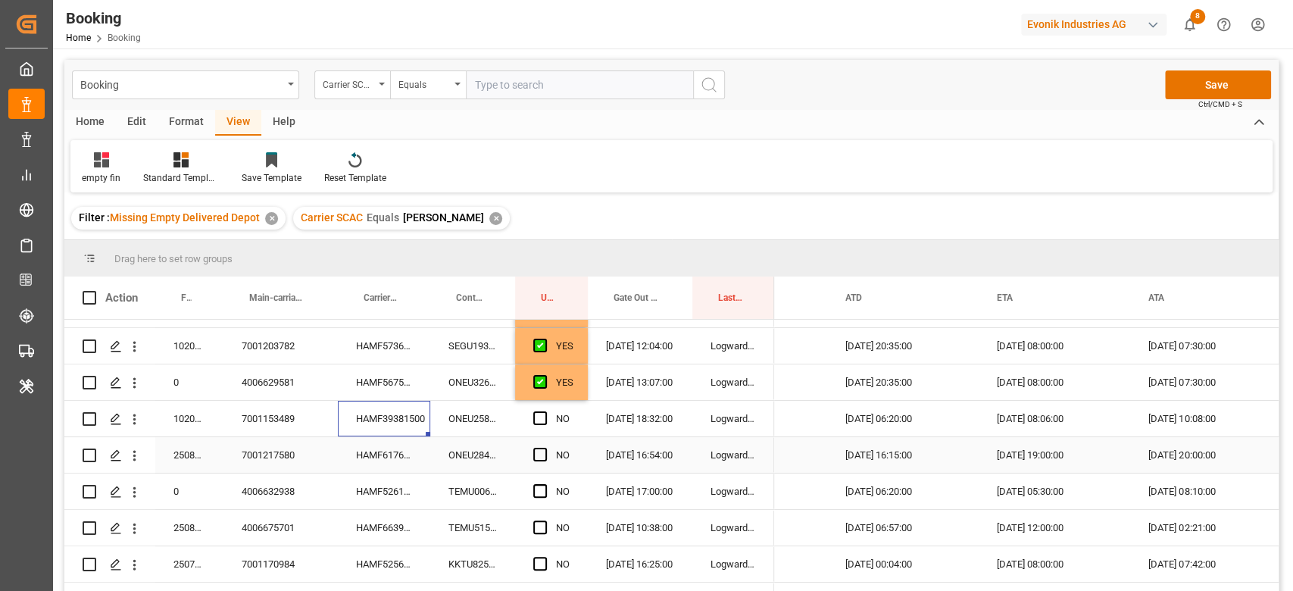
scroll to position [0, 1173]
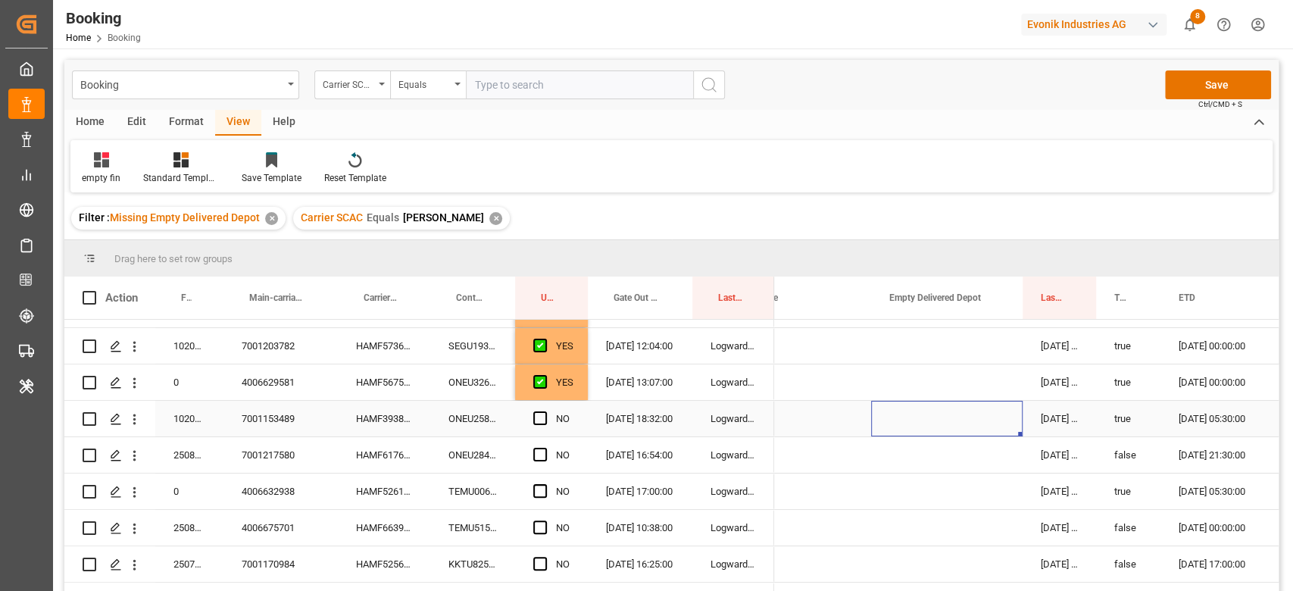
click at [958, 420] on div "Press SPACE to select this row." at bounding box center [946, 419] width 151 height 36
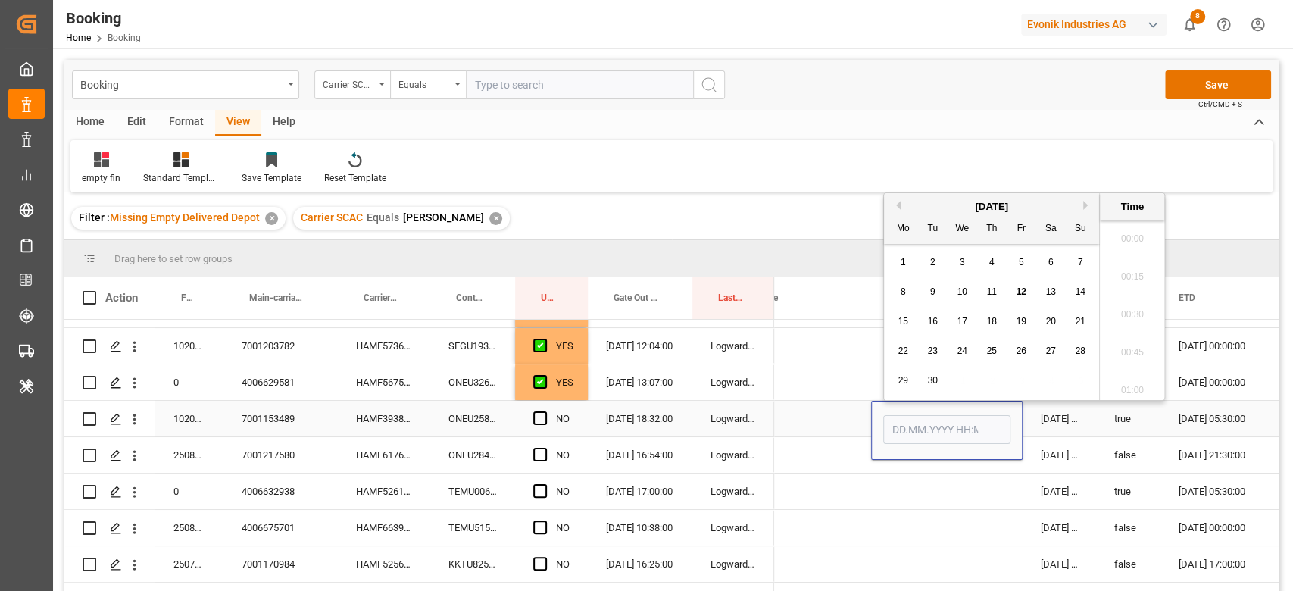
scroll to position [2504, 0]
click at [989, 286] on span "11" at bounding box center [991, 291] width 10 height 11
type input "[DATE] 00:00"
click at [824, 395] on div "Press SPACE to select this row." at bounding box center [795, 382] width 151 height 36
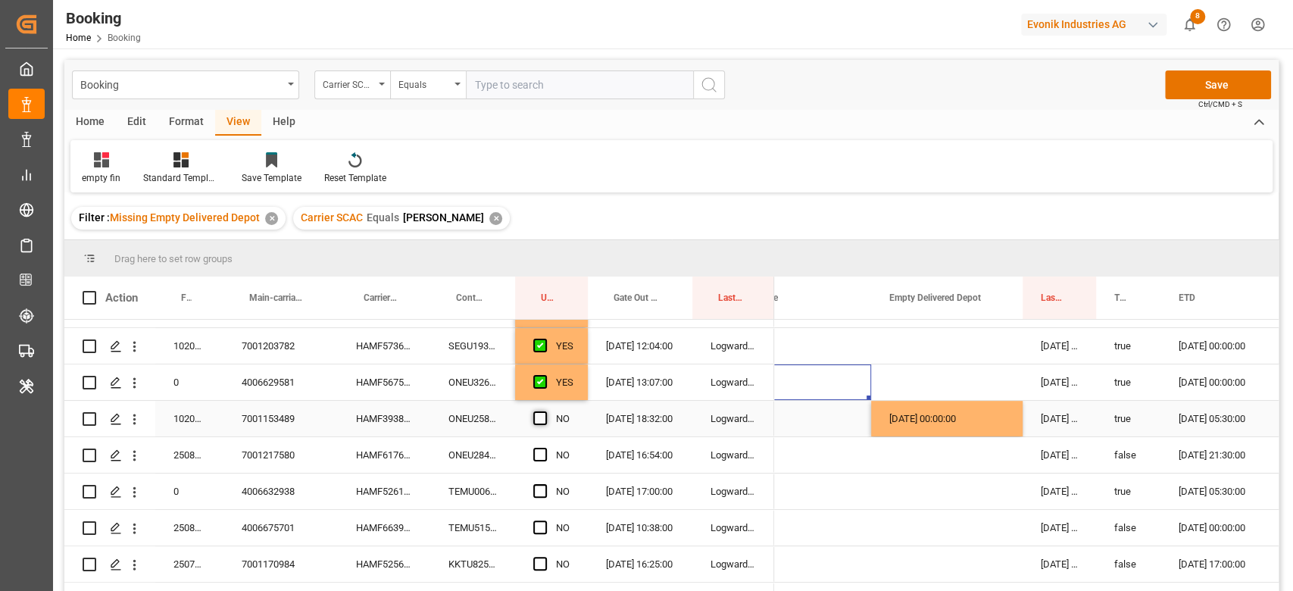
click at [539, 415] on span "Press SPACE to select this row." at bounding box center [540, 418] width 14 height 14
click at [545, 411] on input "Press SPACE to select this row." at bounding box center [545, 411] width 0 height 0
click at [362, 447] on div "HAMF61761900" at bounding box center [384, 455] width 92 height 36
click at [549, 454] on div "Press SPACE to select this row." at bounding box center [544, 455] width 23 height 35
click at [542, 452] on span "Press SPACE to select this row." at bounding box center [540, 455] width 14 height 14
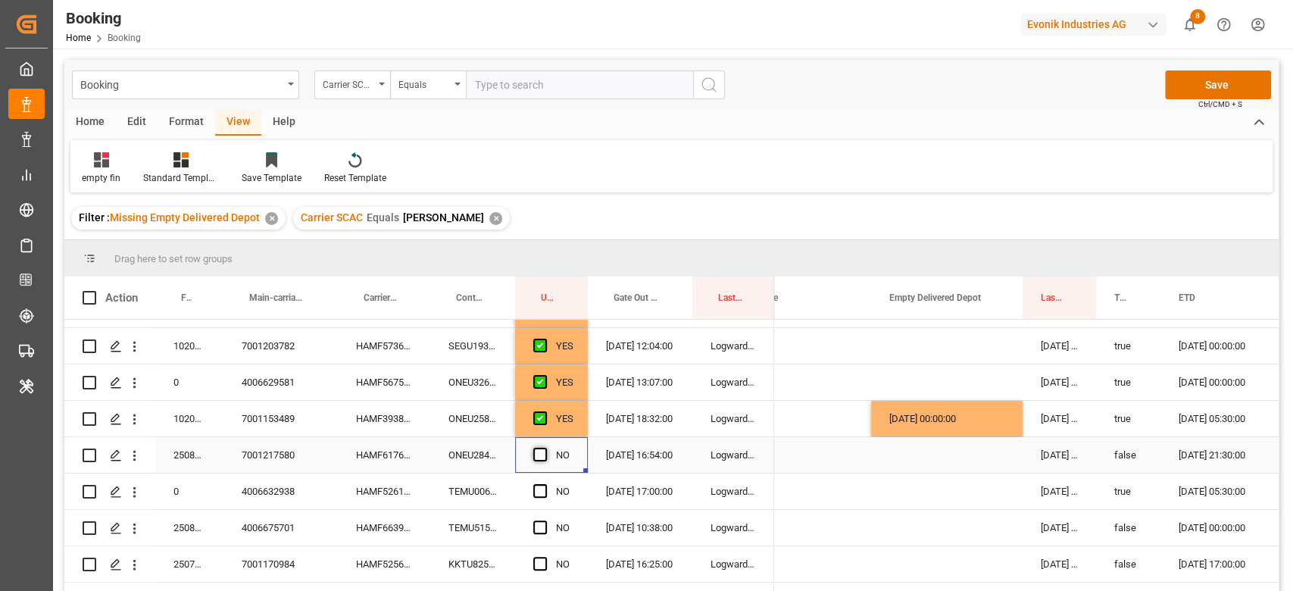
click at [545, 448] on input "Press SPACE to select this row." at bounding box center [545, 448] width 0 height 0
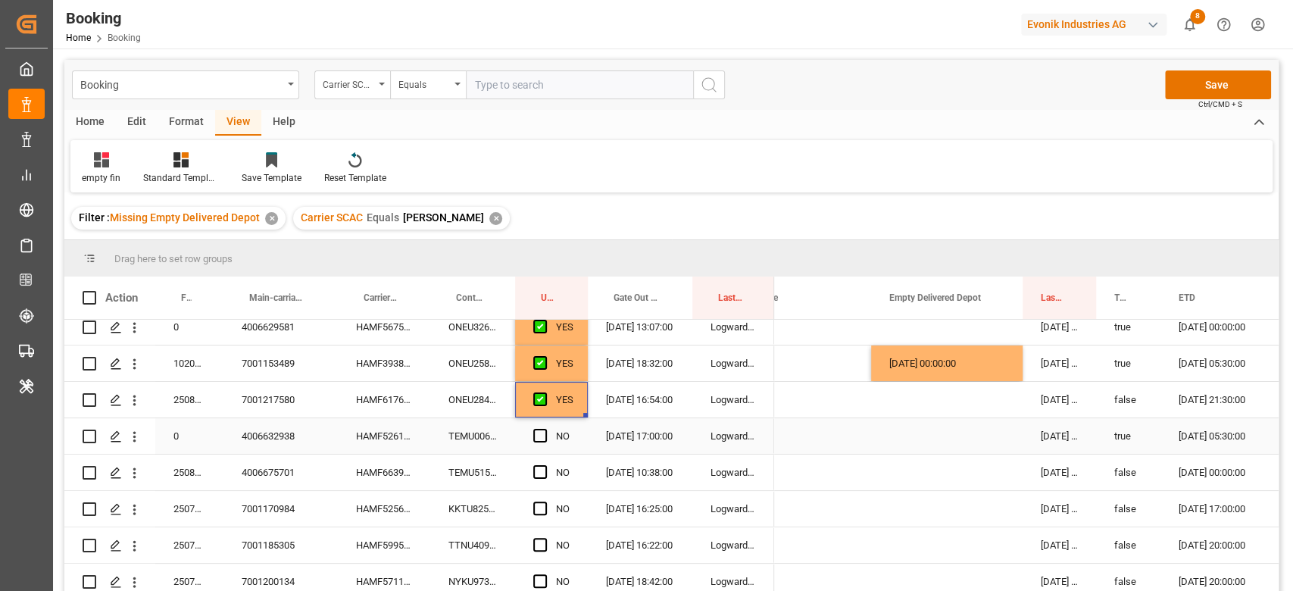
scroll to position [201, 0]
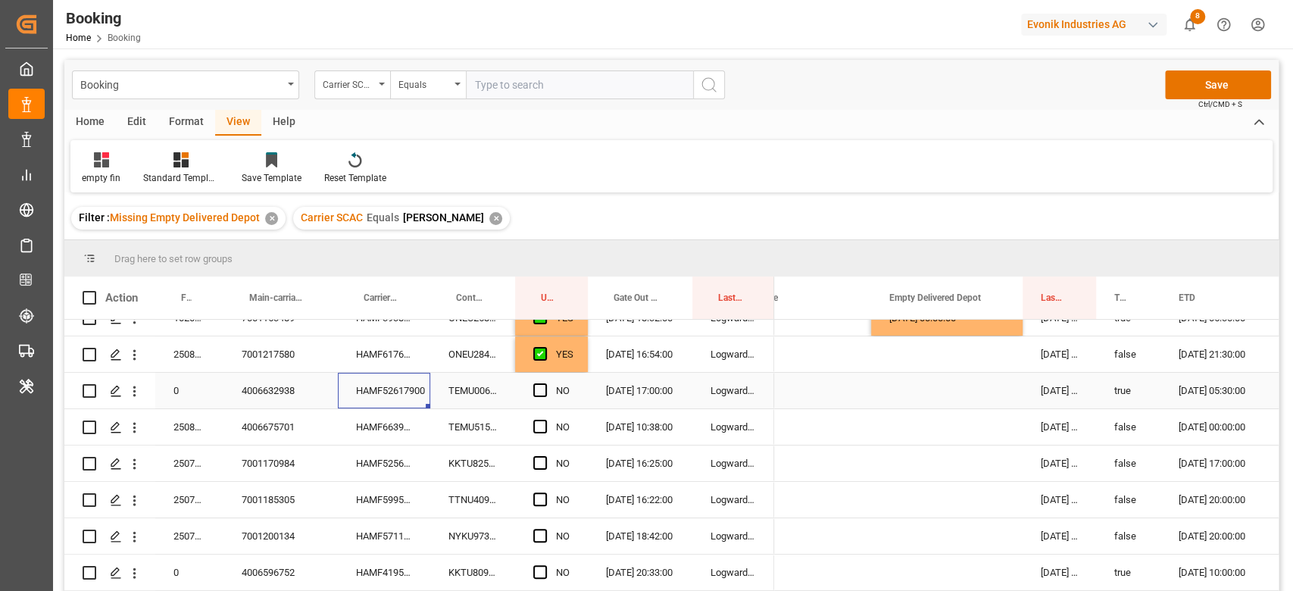
click at [389, 389] on div "HAMF52617900" at bounding box center [384, 391] width 92 height 36
click at [541, 392] on span "Press SPACE to select this row." at bounding box center [540, 390] width 14 height 14
click at [545, 383] on input "Press SPACE to select this row." at bounding box center [545, 383] width 0 height 0
click at [375, 421] on div "HAMF66391600" at bounding box center [384, 427] width 92 height 36
click at [534, 424] on span "Press SPACE to select this row." at bounding box center [540, 427] width 14 height 14
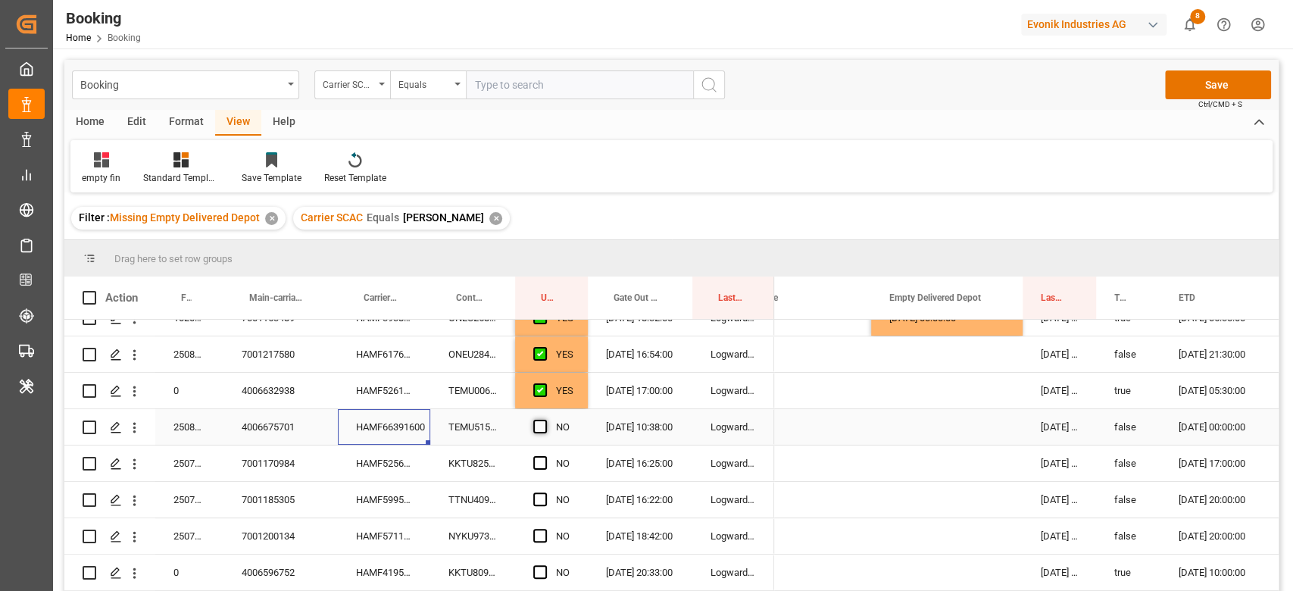
click at [545, 420] on input "Press SPACE to select this row." at bounding box center [545, 420] width 0 height 0
click at [411, 470] on div "HAMF52565400" at bounding box center [384, 463] width 92 height 36
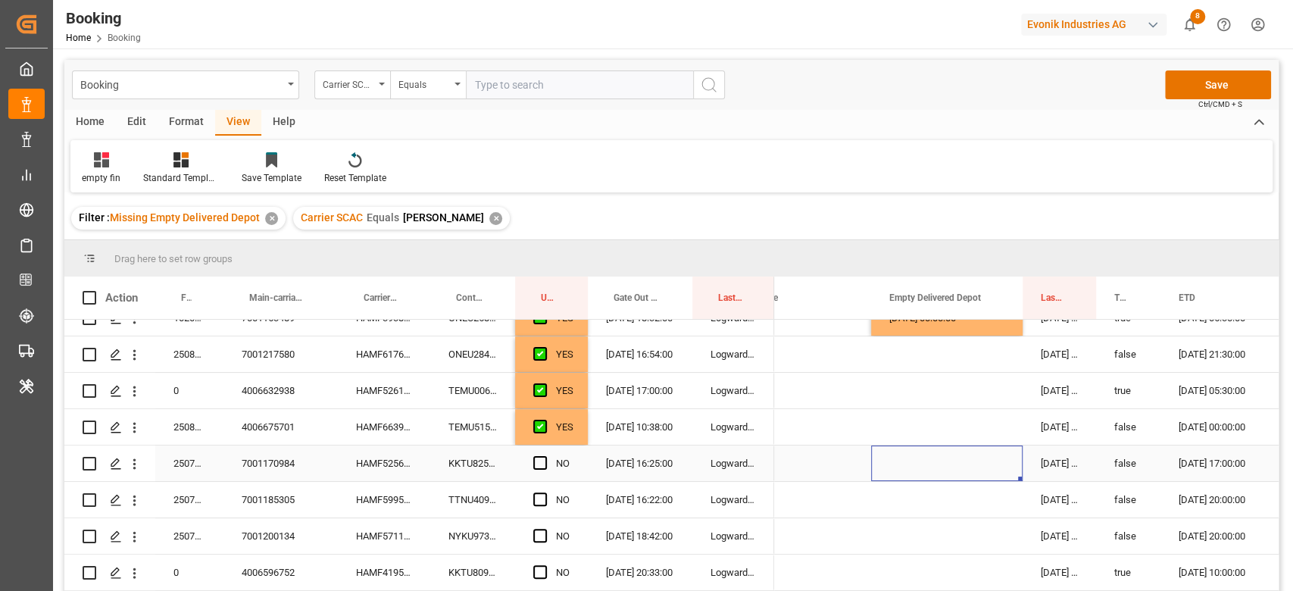
click at [931, 473] on div "Press SPACE to select this row." at bounding box center [946, 463] width 151 height 36
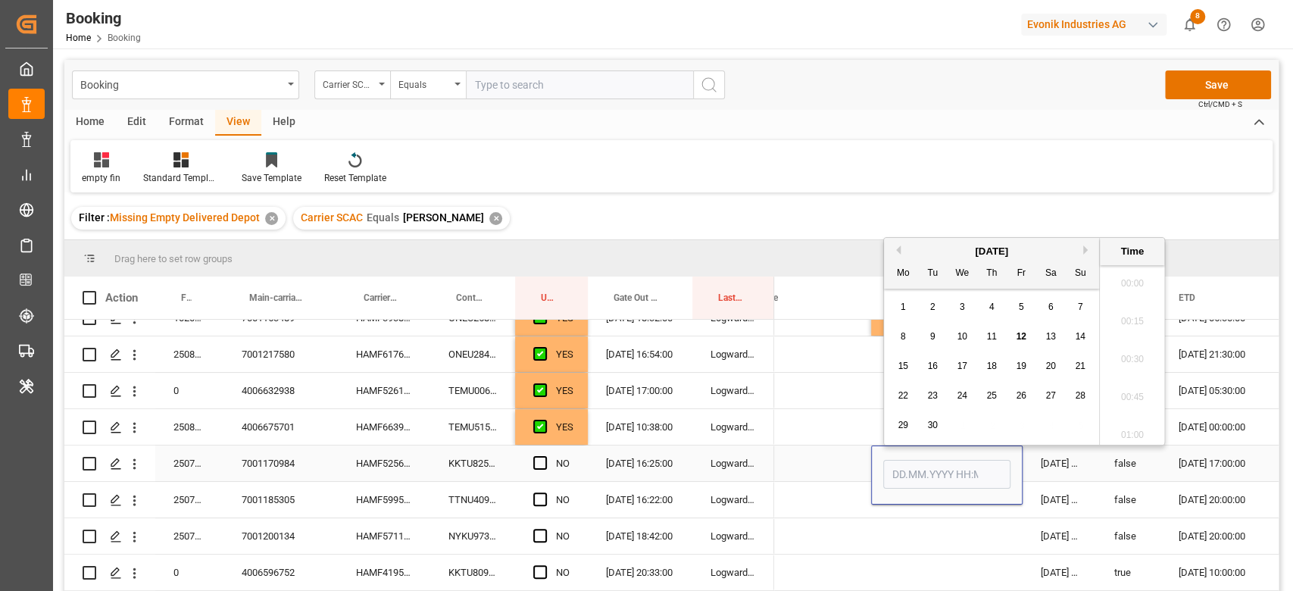
scroll to position [2504, 0]
click at [982, 334] on div "11" at bounding box center [991, 337] width 19 height 18
type input "[DATE] 00:00"
click at [813, 436] on div "Press SPACE to select this row." at bounding box center [795, 427] width 151 height 36
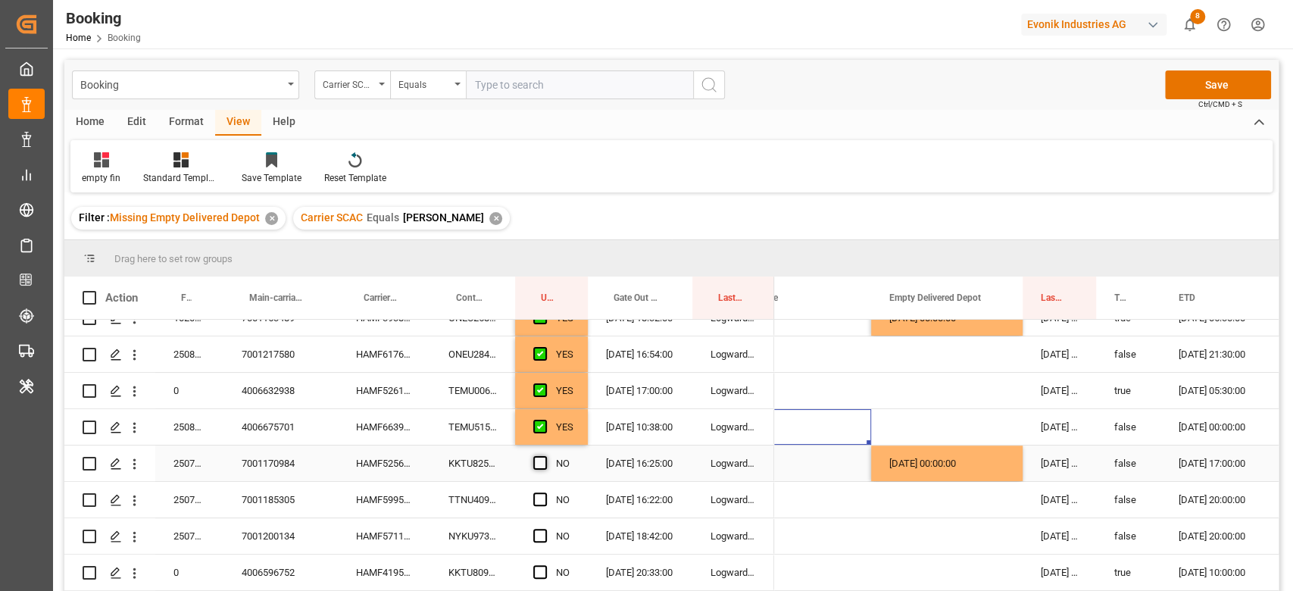
click at [545, 460] on span "Press SPACE to select this row." at bounding box center [540, 463] width 14 height 14
click at [545, 456] on input "Press SPACE to select this row." at bounding box center [545, 456] width 0 height 0
click at [483, 505] on div "TTNU4097242" at bounding box center [472, 500] width 85 height 36
click at [400, 505] on div "HAMF59954600" at bounding box center [384, 500] width 92 height 36
click at [546, 498] on span "Press SPACE to select this row." at bounding box center [540, 499] width 14 height 14
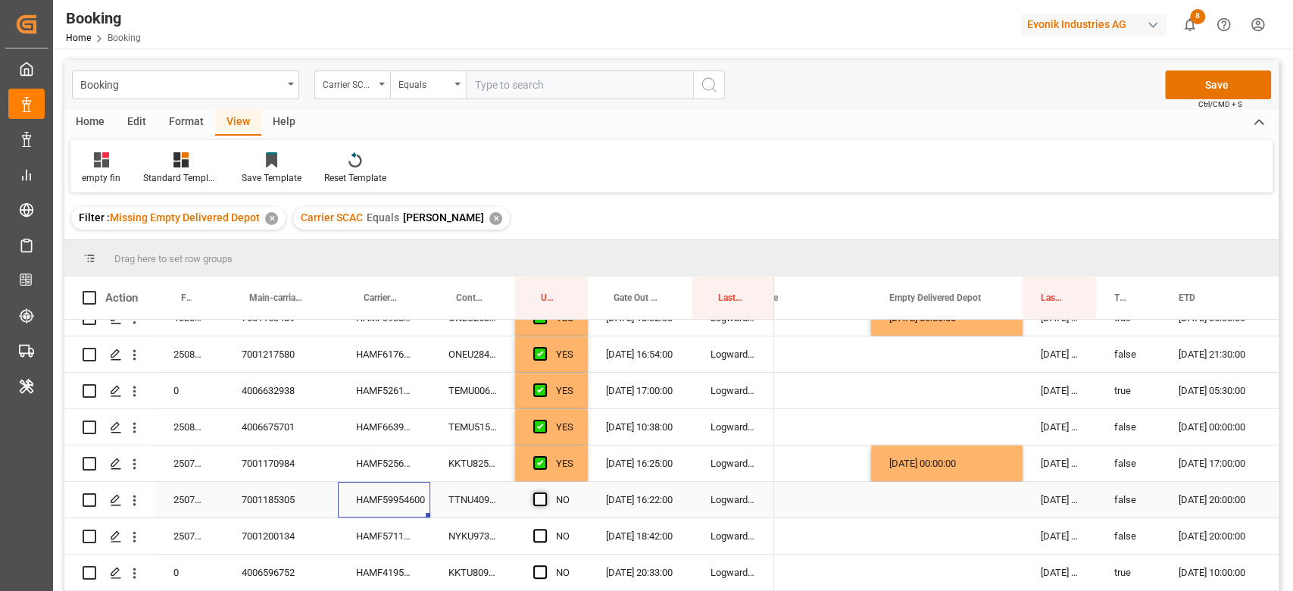
click at [545, 492] on input "Press SPACE to select this row." at bounding box center [545, 492] width 0 height 0
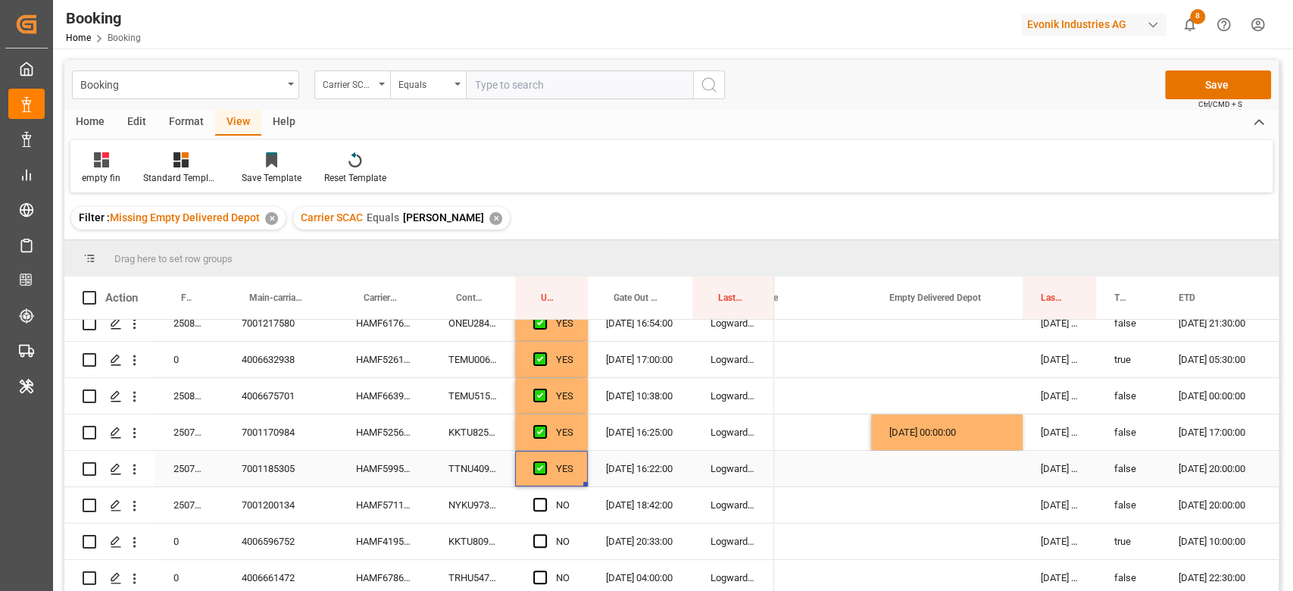
scroll to position [236, 0]
click at [397, 498] on div "HAMF57119400" at bounding box center [384, 505] width 92 height 36
click at [535, 498] on span "Press SPACE to select this row." at bounding box center [540, 505] width 14 height 14
click at [545, 498] on input "Press SPACE to select this row." at bounding box center [545, 498] width 0 height 0
click at [364, 547] on div "HAMF41953300" at bounding box center [384, 541] width 92 height 36
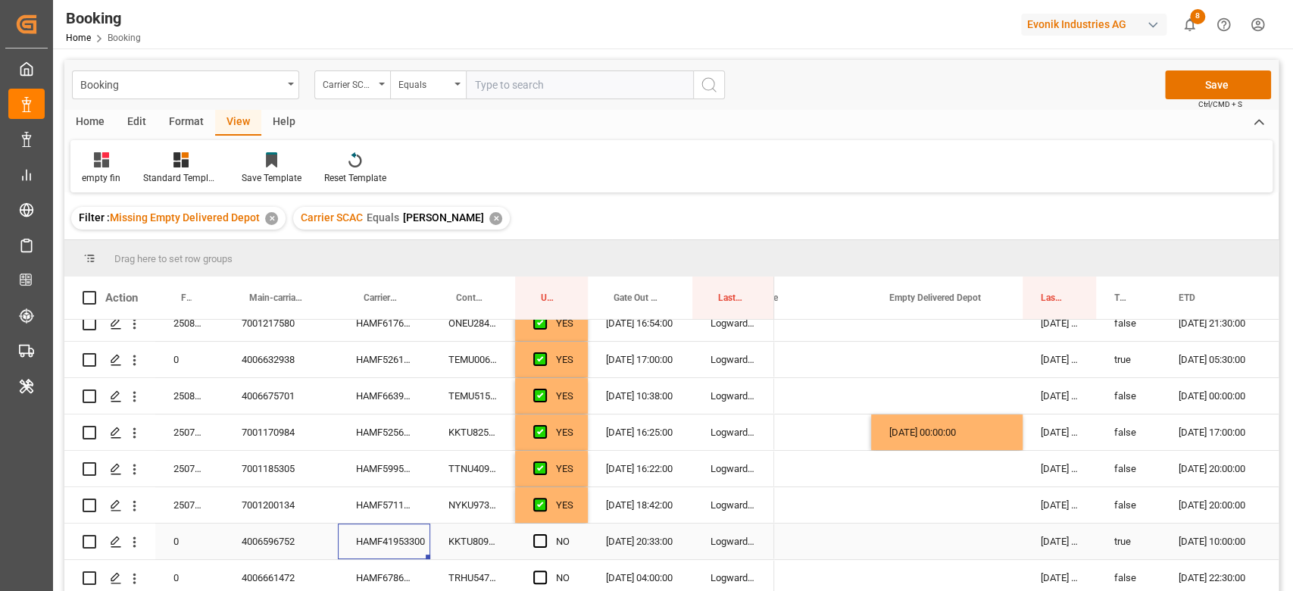
click at [542, 529] on div "Press SPACE to select this row." at bounding box center [544, 541] width 23 height 35
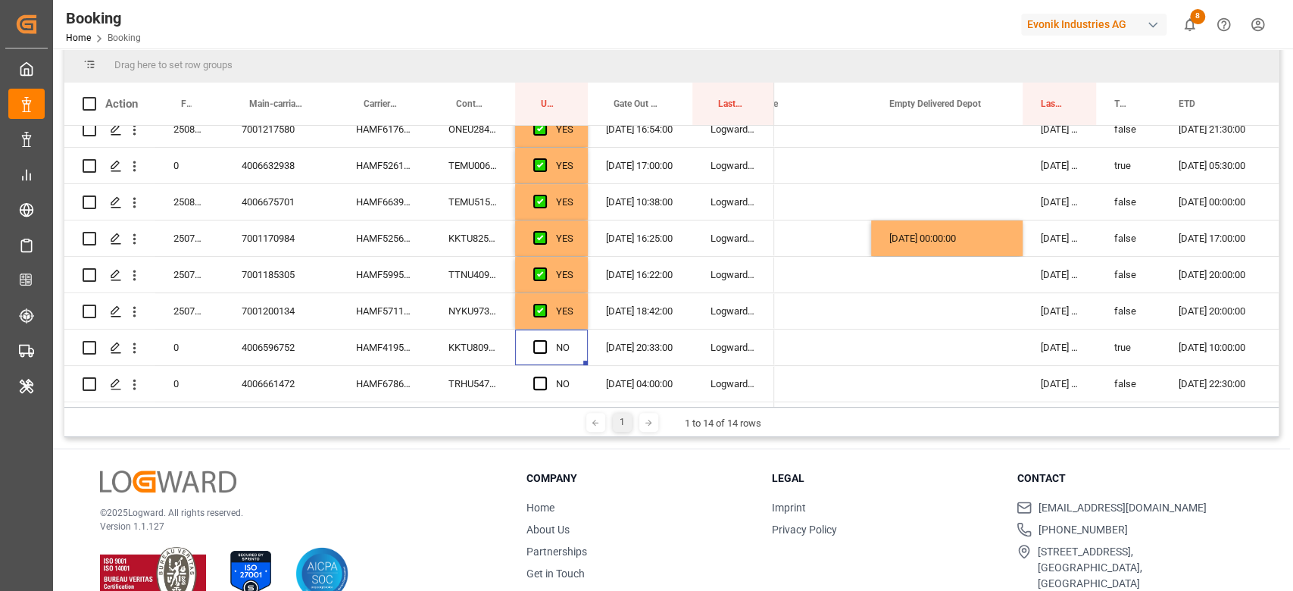
scroll to position [201, 0]
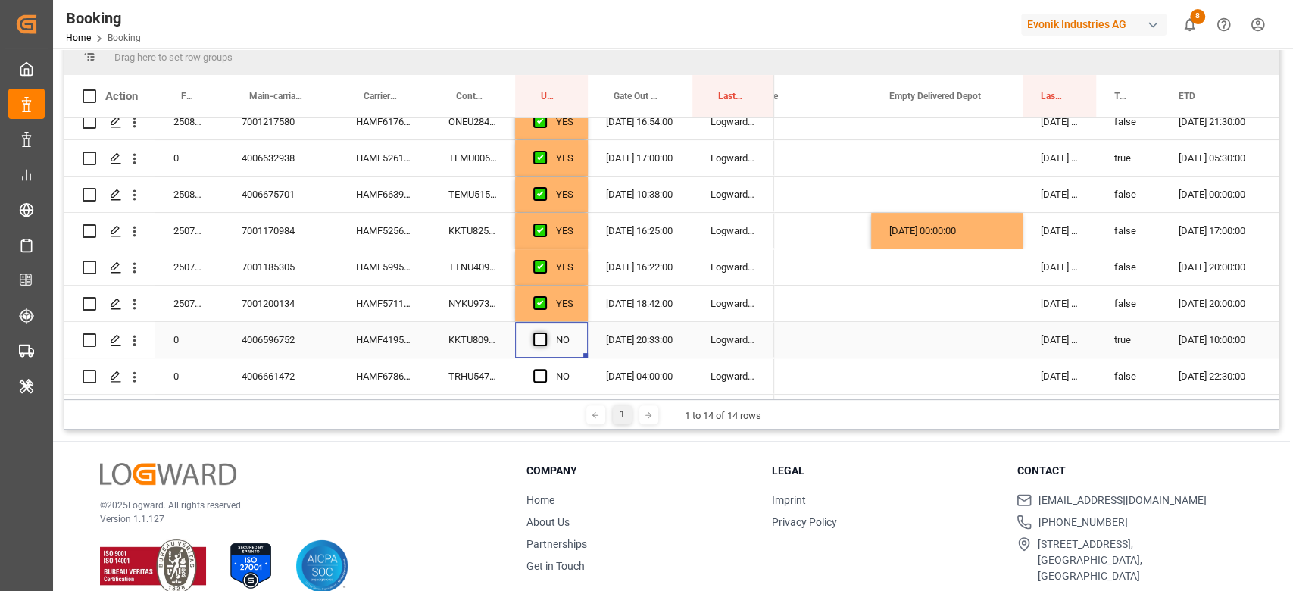
click at [534, 336] on span "Press SPACE to select this row." at bounding box center [540, 340] width 14 height 14
click at [545, 333] on input "Press SPACE to select this row." at bounding box center [545, 333] width 0 height 0
click at [382, 373] on div "HAMF67865600" at bounding box center [384, 376] width 92 height 36
click at [538, 369] on span "Press SPACE to select this row." at bounding box center [540, 376] width 14 height 14
click at [545, 369] on input "Press SPACE to select this row." at bounding box center [545, 369] width 0 height 0
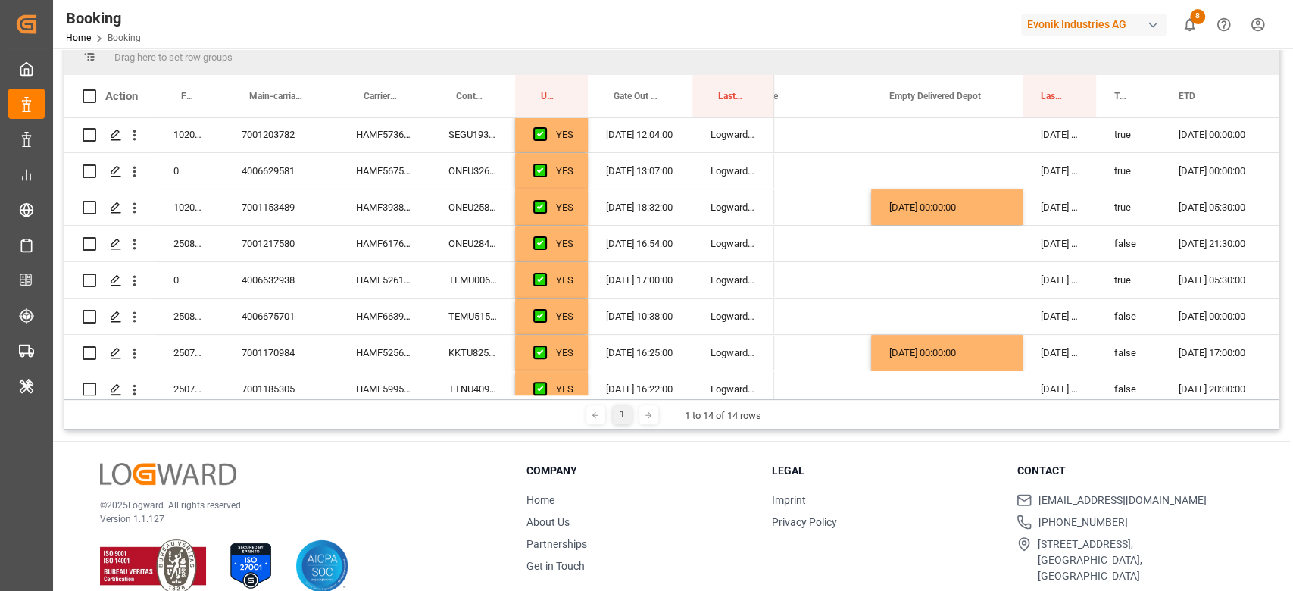
scroll to position [0, 0]
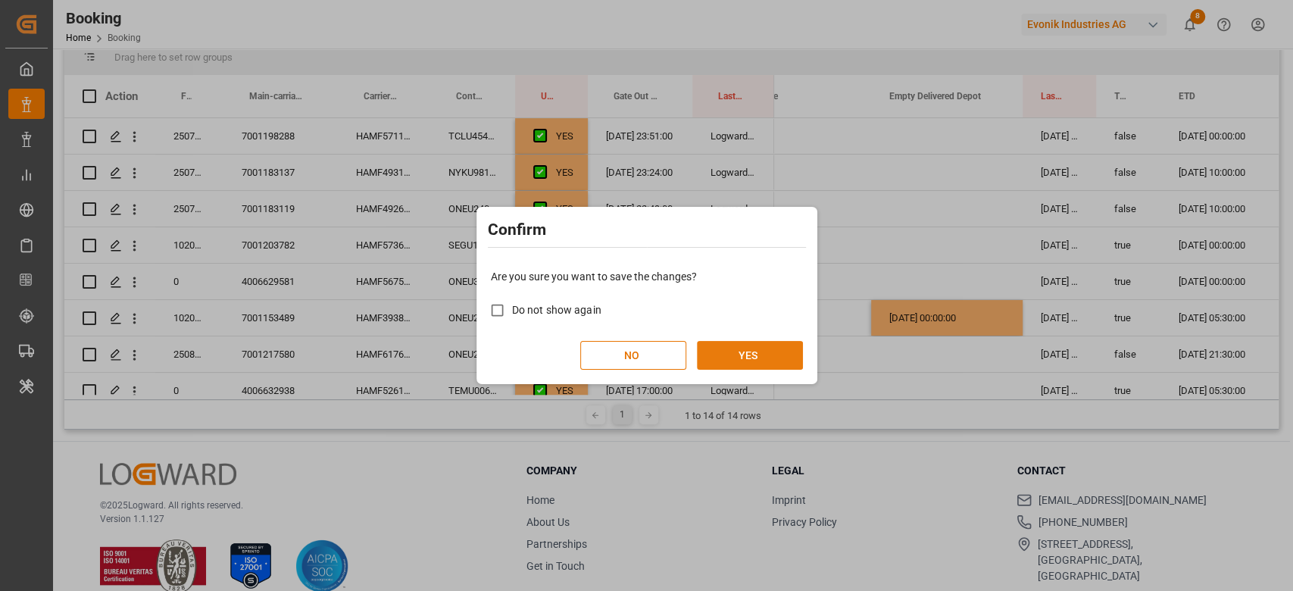
click at [765, 361] on button "YES" at bounding box center [750, 355] width 106 height 29
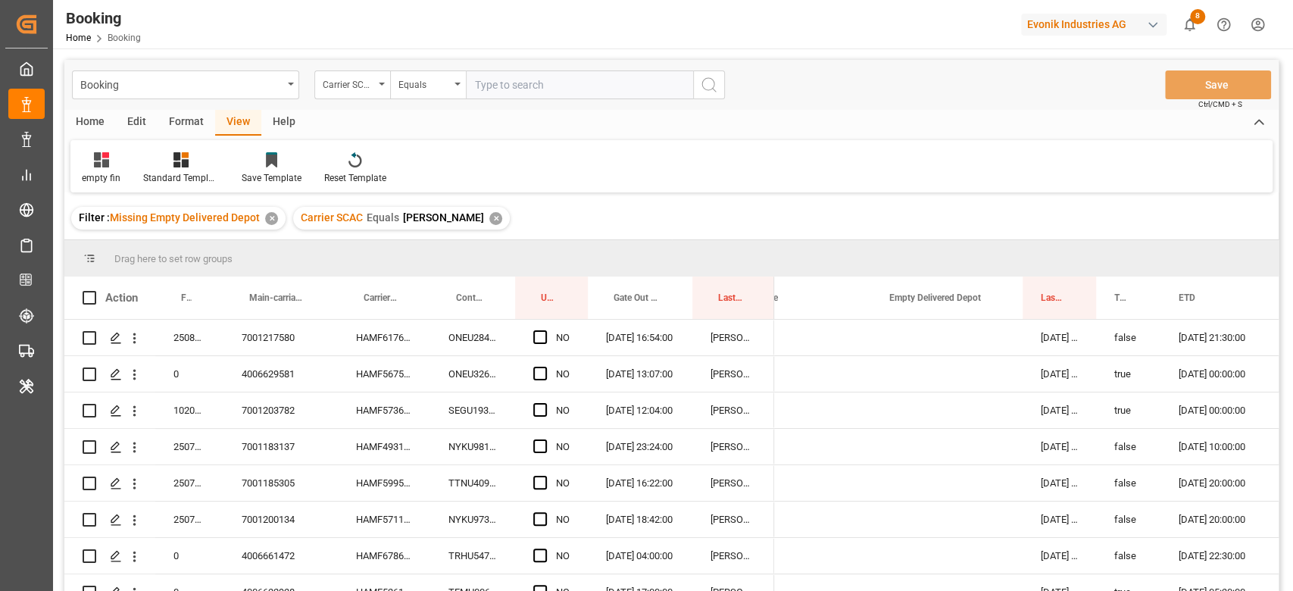
click at [186, 124] on div "Format" at bounding box center [187, 123] width 58 height 26
click at [115, 176] on div "Filter Rows" at bounding box center [104, 178] width 45 height 14
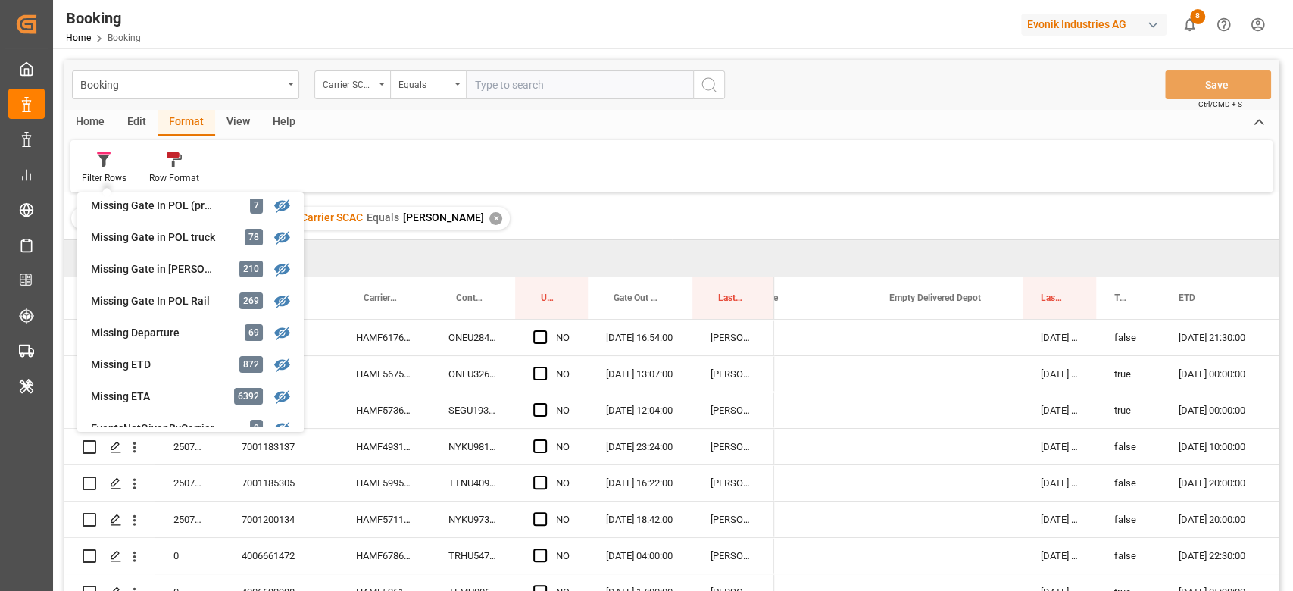
scroll to position [202, 0]
click at [142, 319] on div "Booking Carrier SCAC Equals Save Ctrl/CMD + S Home Edit Format View Help Filter…" at bounding box center [671, 345] width 1214 height 571
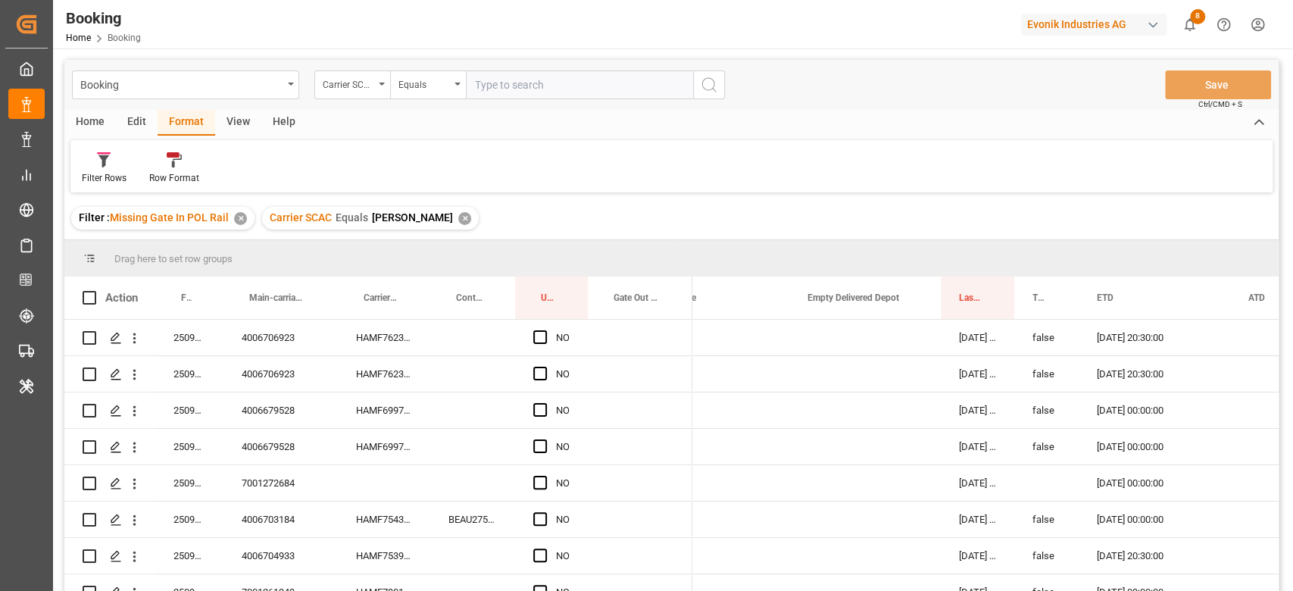
click at [410, 203] on div "Filter : Missing Gate In POL Rail ✕ Carrier SCAC Equals [PERSON_NAME] ✕" at bounding box center [671, 218] width 1214 height 42
click at [458, 215] on div "✕" at bounding box center [464, 218] width 13 height 13
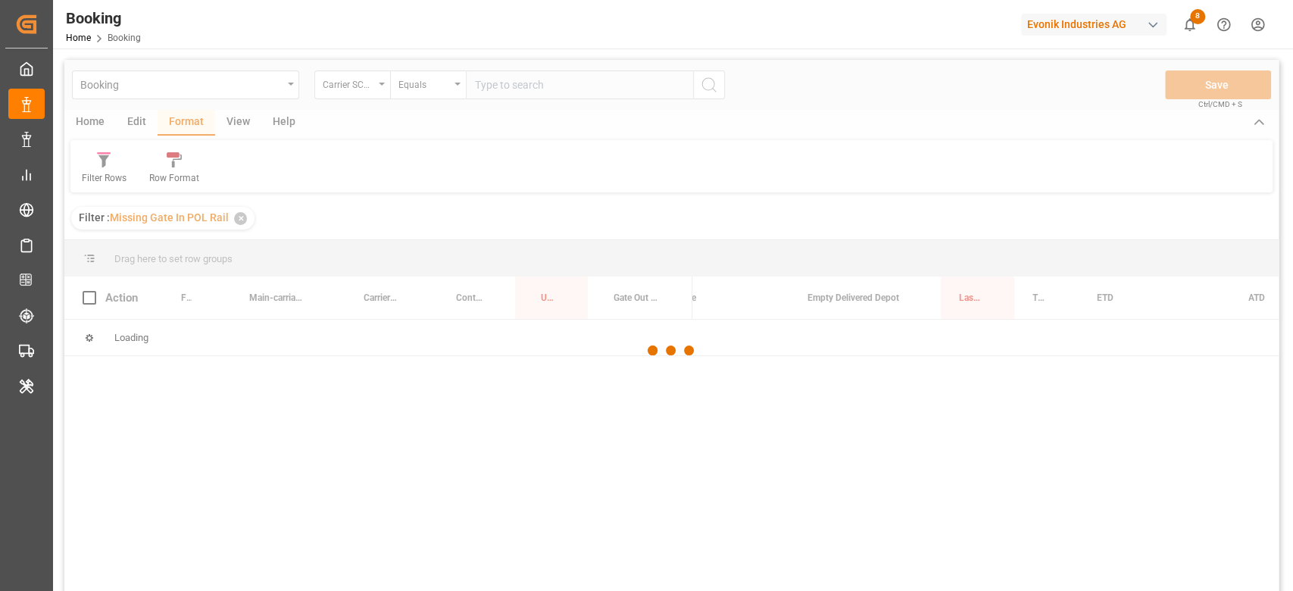
click at [530, 85] on div at bounding box center [671, 351] width 1214 height 582
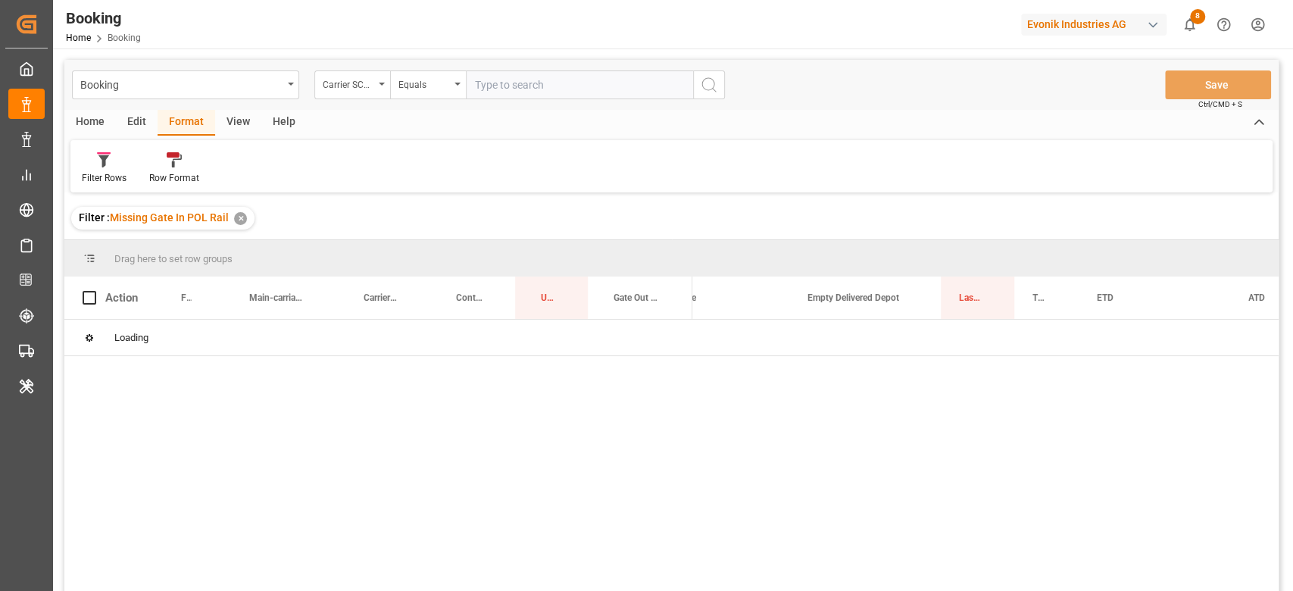
click at [530, 85] on input "text" at bounding box center [579, 84] width 227 height 29
type input "oolu"
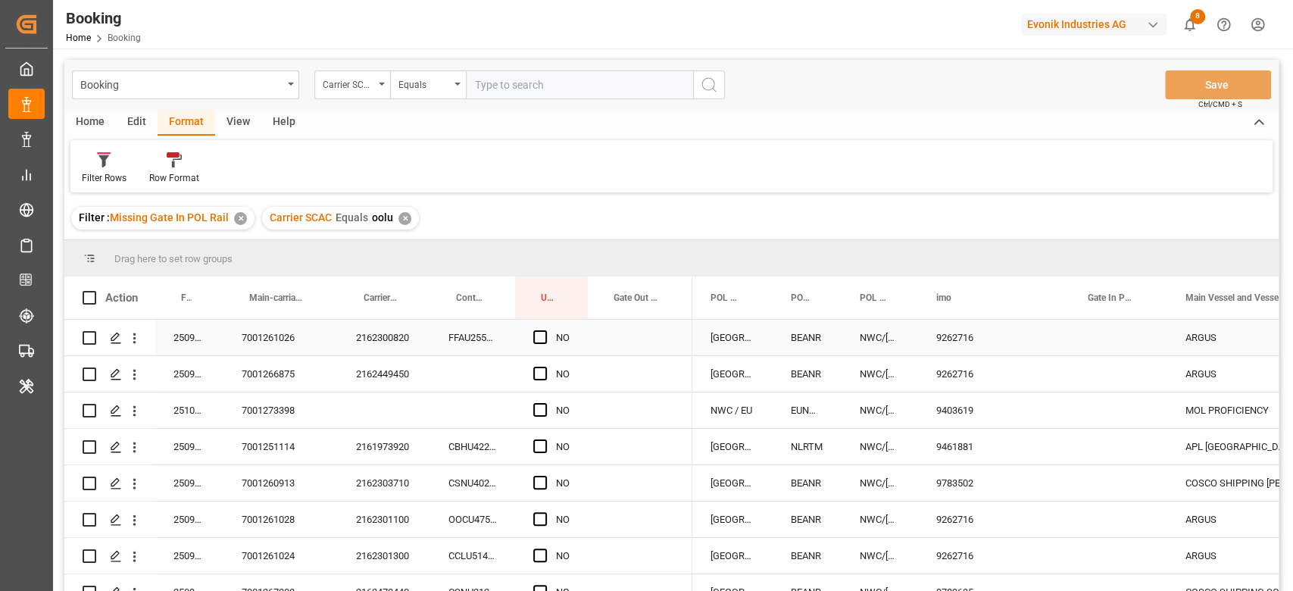
click at [394, 341] on div "2162300820" at bounding box center [384, 338] width 92 height 36
click at [133, 419] on icon "open menu" at bounding box center [135, 411] width 16 height 16
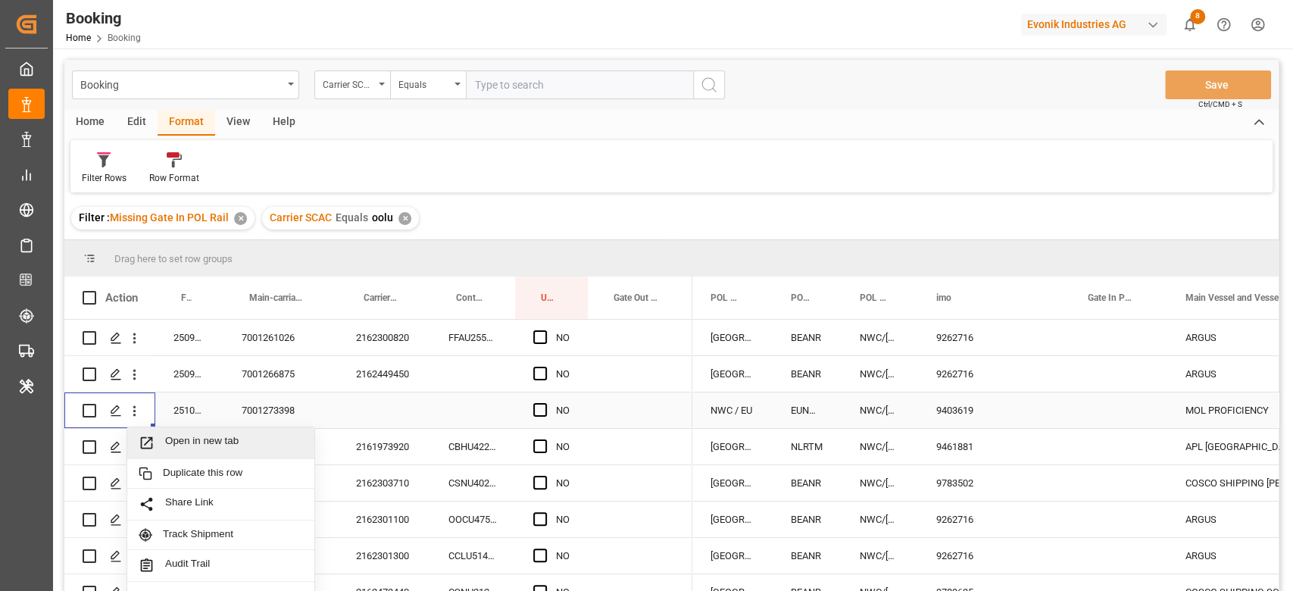
click at [193, 436] on span "Open in new tab" at bounding box center [234, 443] width 138 height 16
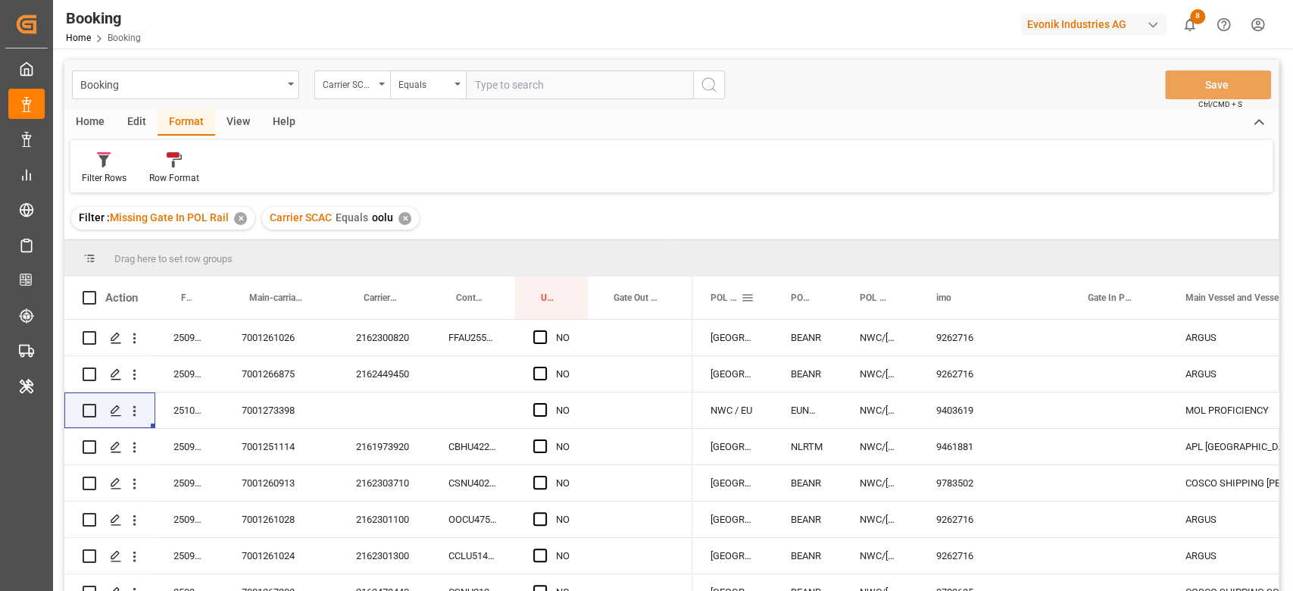
click at [749, 295] on span at bounding box center [748, 298] width 14 height 14
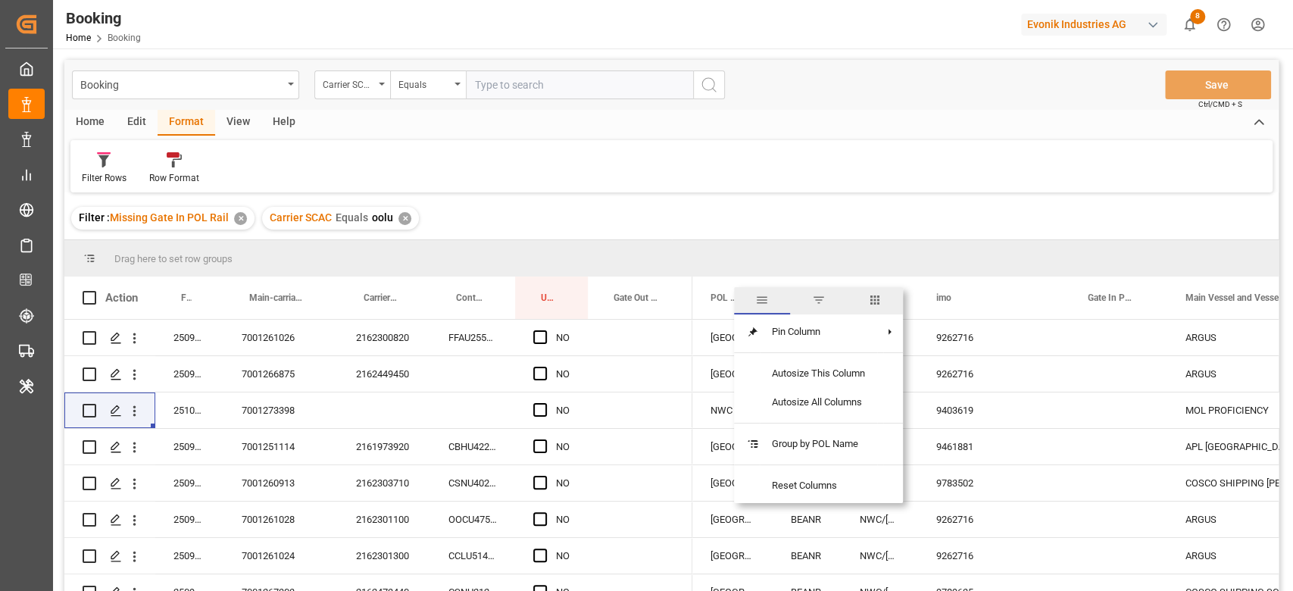
click at [866, 301] on span "columns" at bounding box center [875, 300] width 56 height 27
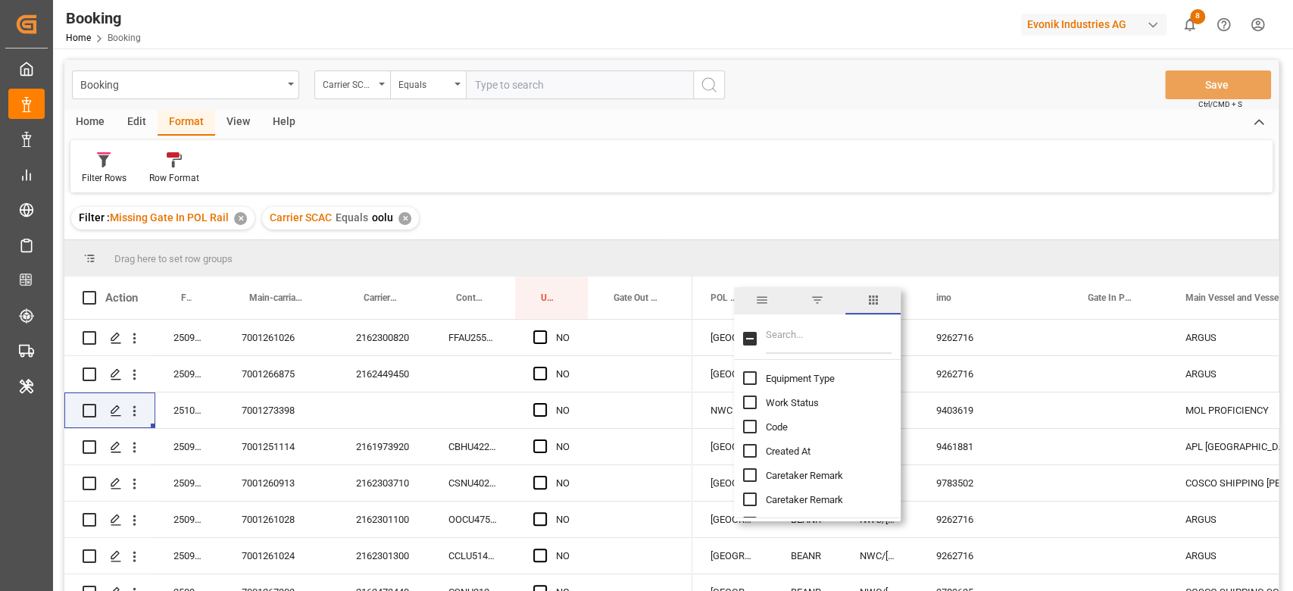
click at [812, 353] on input "Filter Columns Input" at bounding box center [829, 338] width 126 height 30
type input "deli"
click at [748, 380] on input "Delivery No. column toggle visibility (hidden)" at bounding box center [750, 378] width 14 height 14
checkbox input "true"
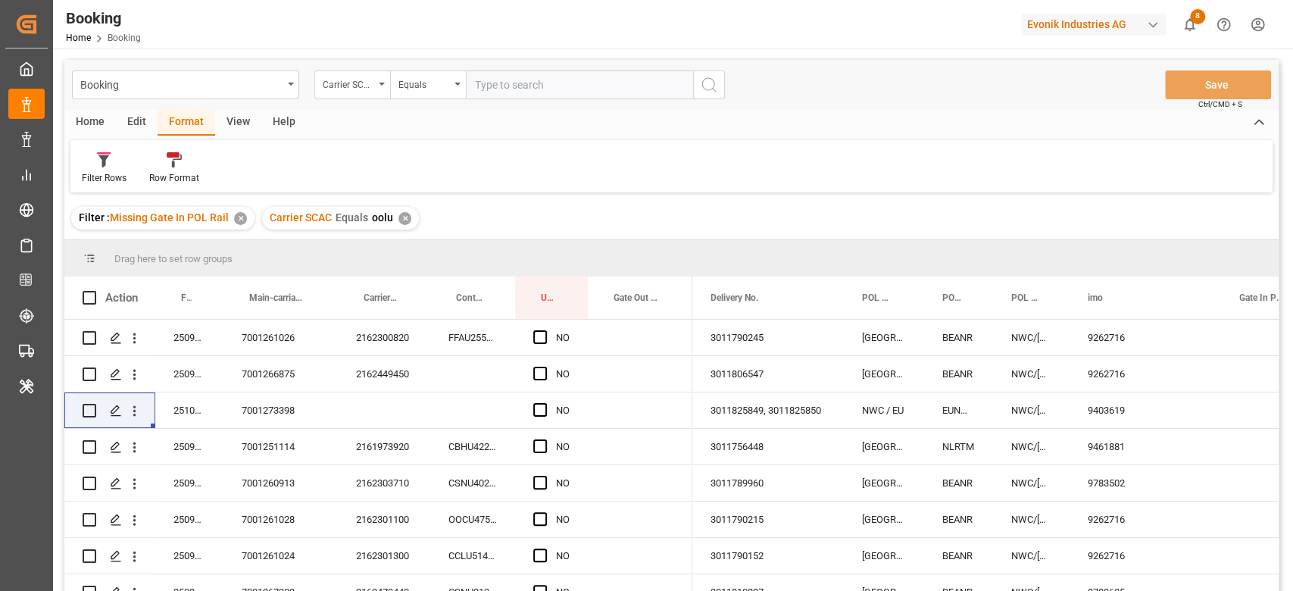
click at [725, 205] on div "Filter : Missing Gate In POL Rail ✕ Carrier SCAC Equals oolu ✕" at bounding box center [671, 218] width 1214 height 42
click at [754, 415] on div "3011825849, 3011825850" at bounding box center [767, 410] width 151 height 36
click at [541, 404] on span "Press SPACE to select this row." at bounding box center [540, 410] width 14 height 14
click at [545, 403] on input "Press SPACE to select this row." at bounding box center [545, 403] width 0 height 0
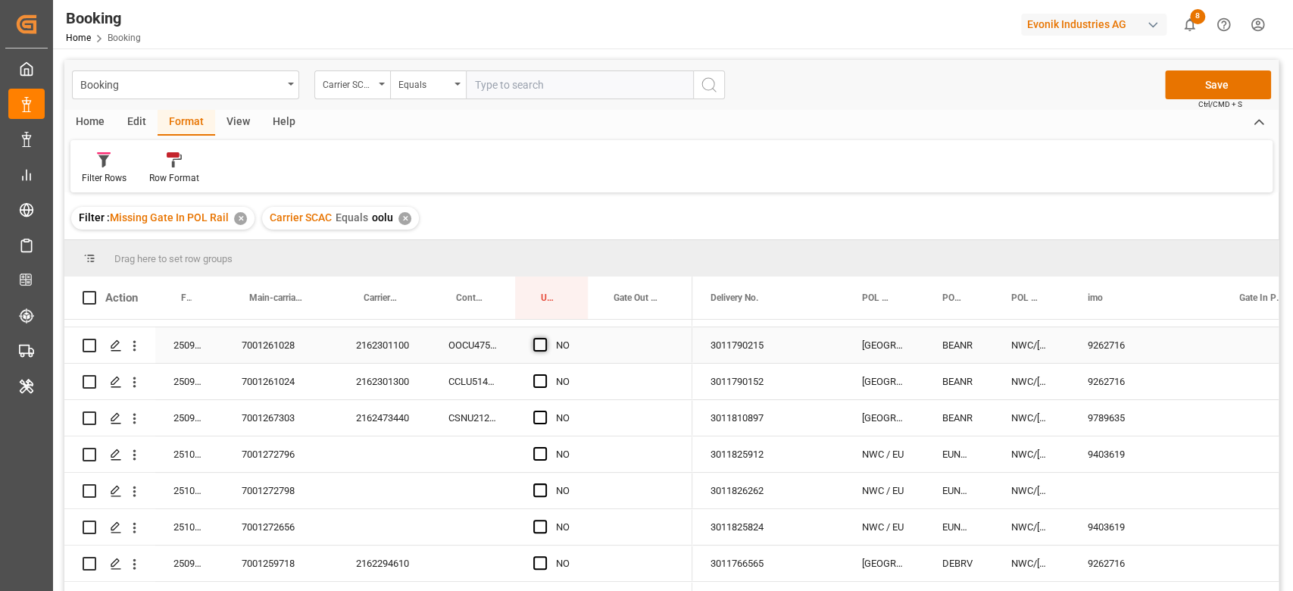
scroll to position [201, 0]
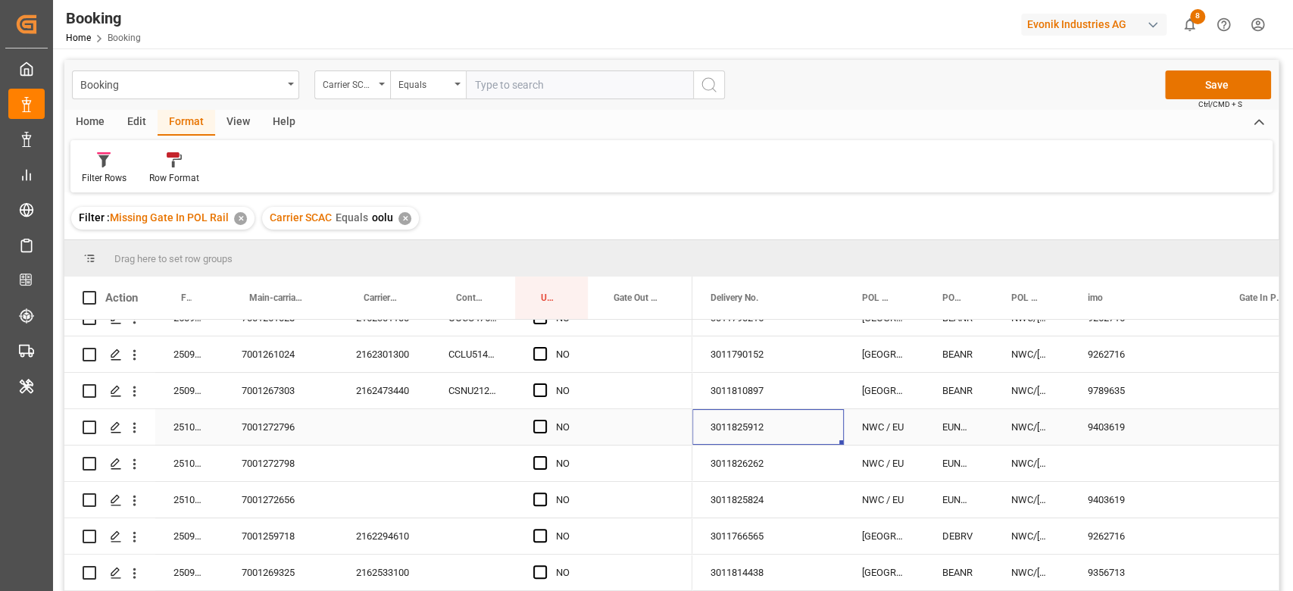
click at [755, 433] on div "3011825912" at bounding box center [767, 427] width 151 height 36
click at [789, 464] on div "3011826262" at bounding box center [767, 463] width 151 height 36
click at [771, 500] on div "3011825824" at bounding box center [767, 500] width 151 height 36
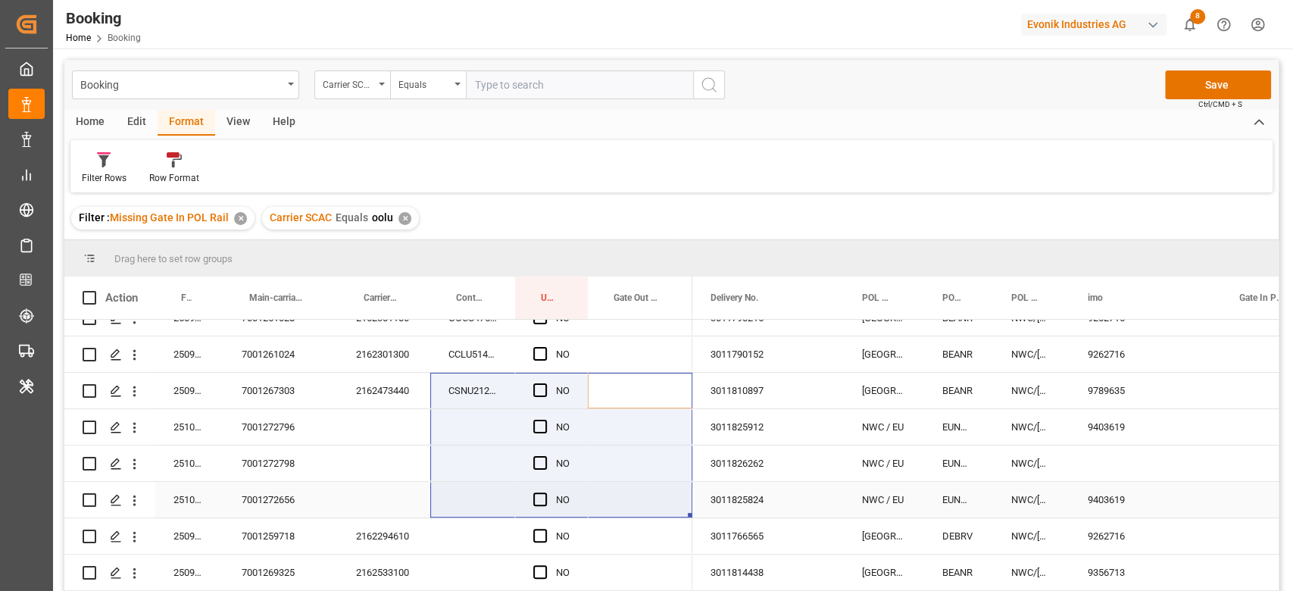
scroll to position [303, 0]
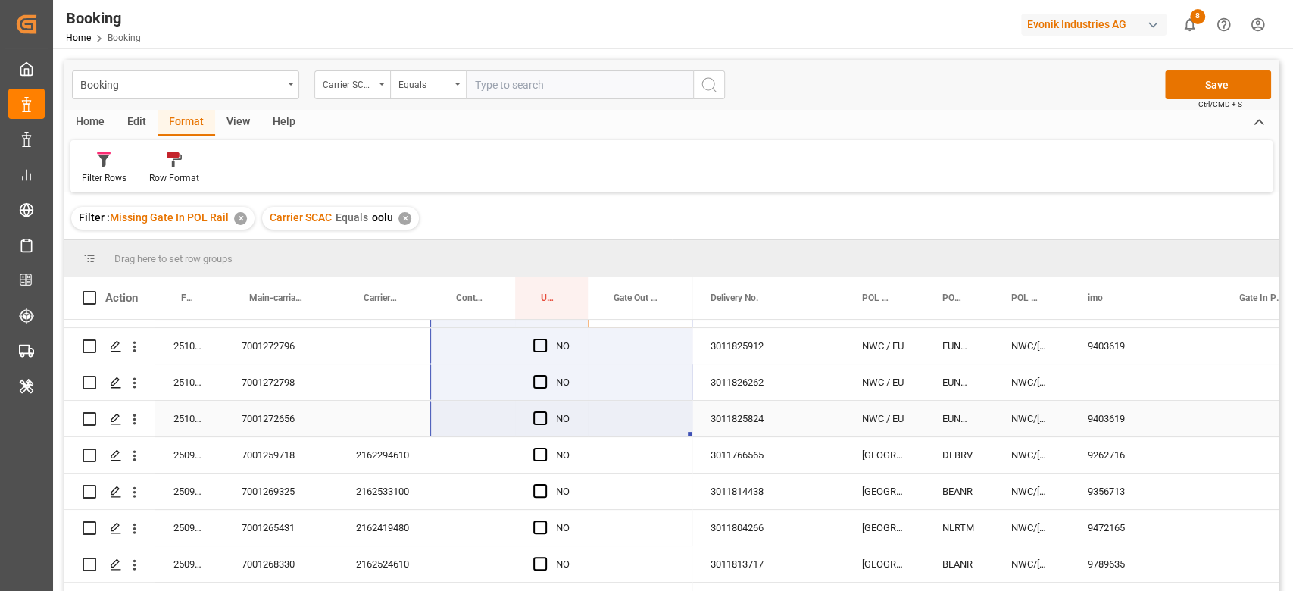
drag, startPoint x: 617, startPoint y: 407, endPoint x: 453, endPoint y: 504, distance: 190.6
click at [453, 504] on div "250908610637 7001261026 2162300820 FFAU2557364 NO 250908610763 7001266875 21624…" at bounding box center [378, 471] width 628 height 873
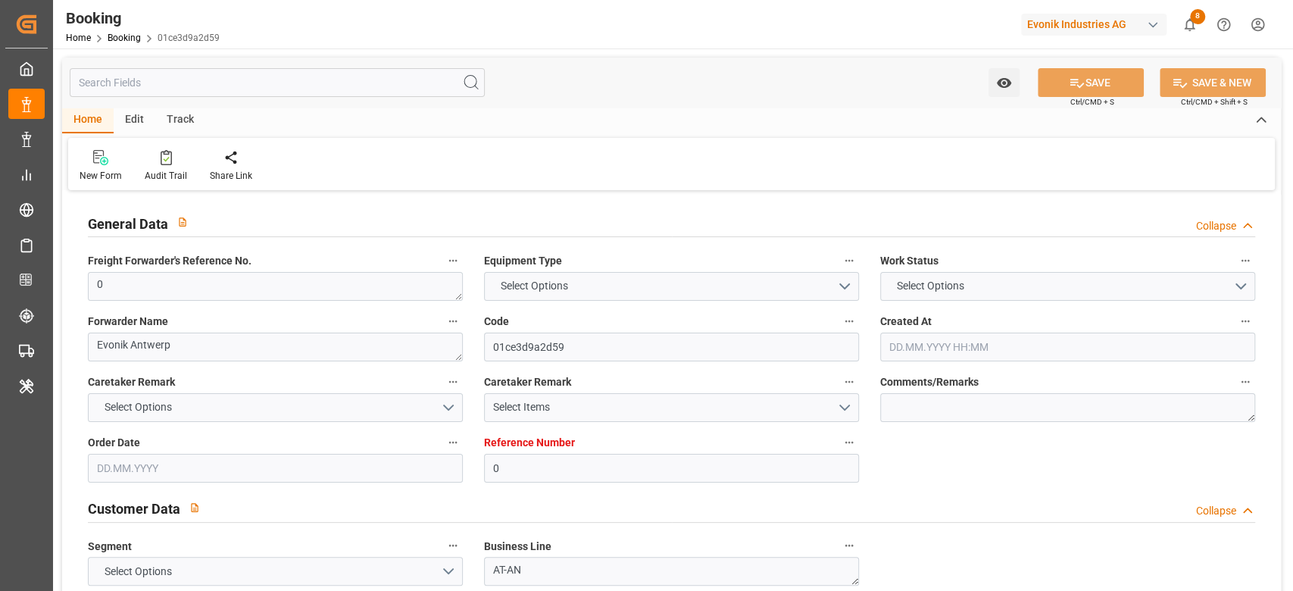
type input "0"
type input "9527037"
type input "Maersk"
type input "Maersk Line AS"
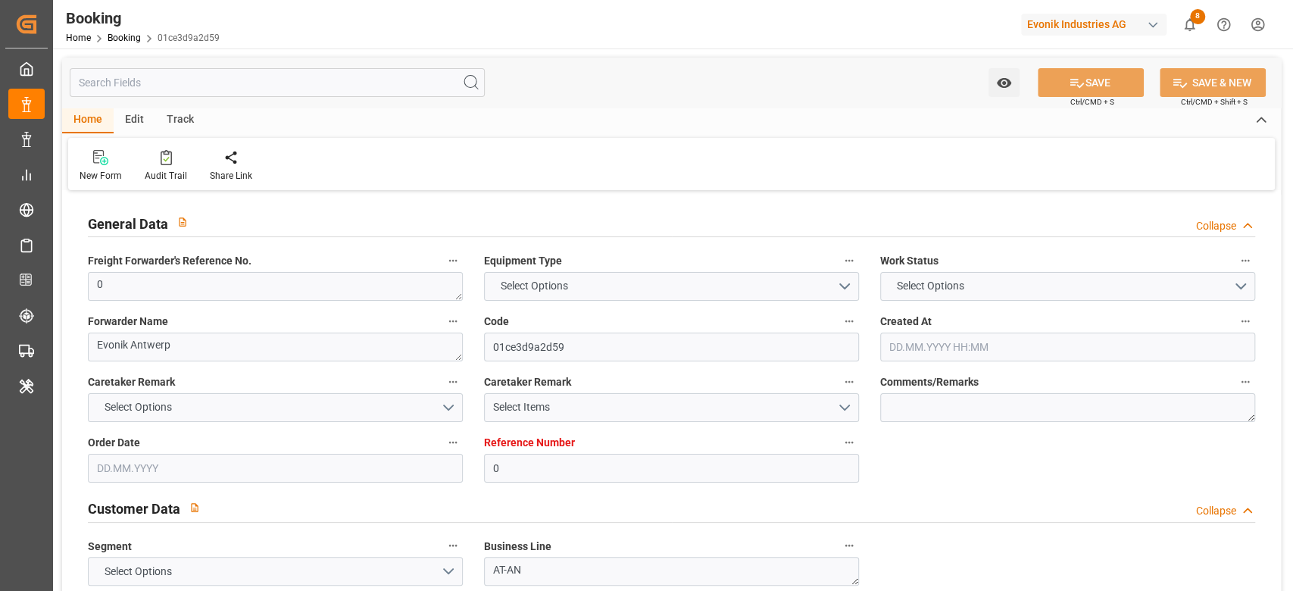
type input "BEANR"
type input "BRIOA"
type input "28"
type input "MAPTM"
type input "0"
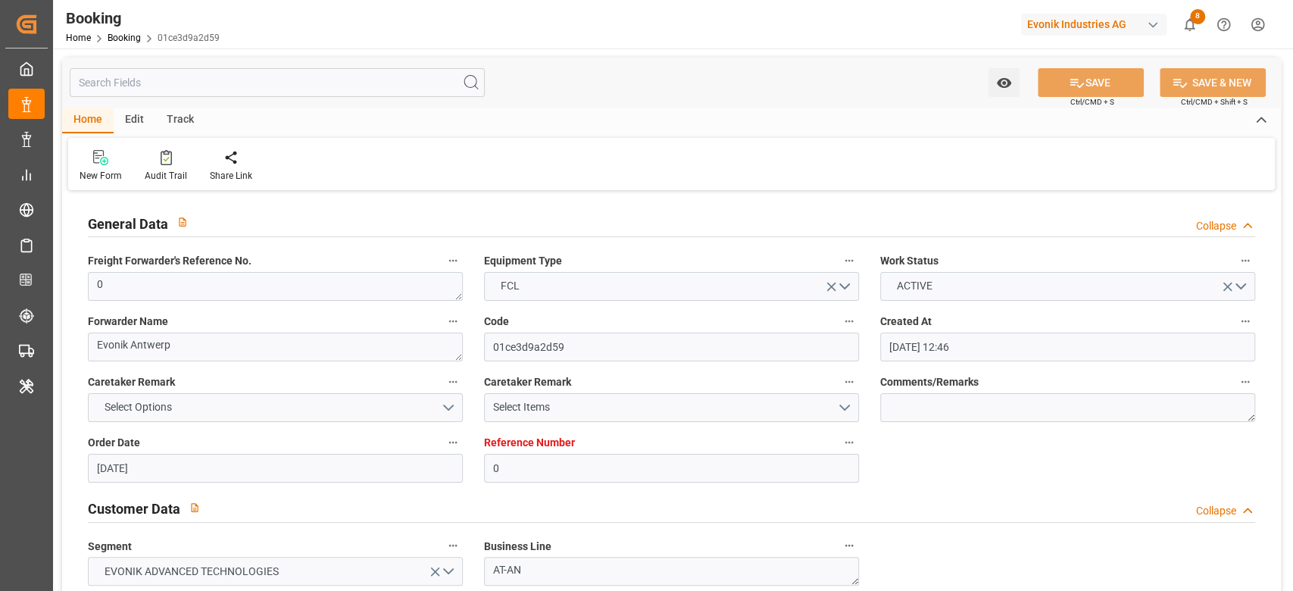
type input "[DATE] 12:46"
type input "[DATE]"
type input "[DATE] 00:00"
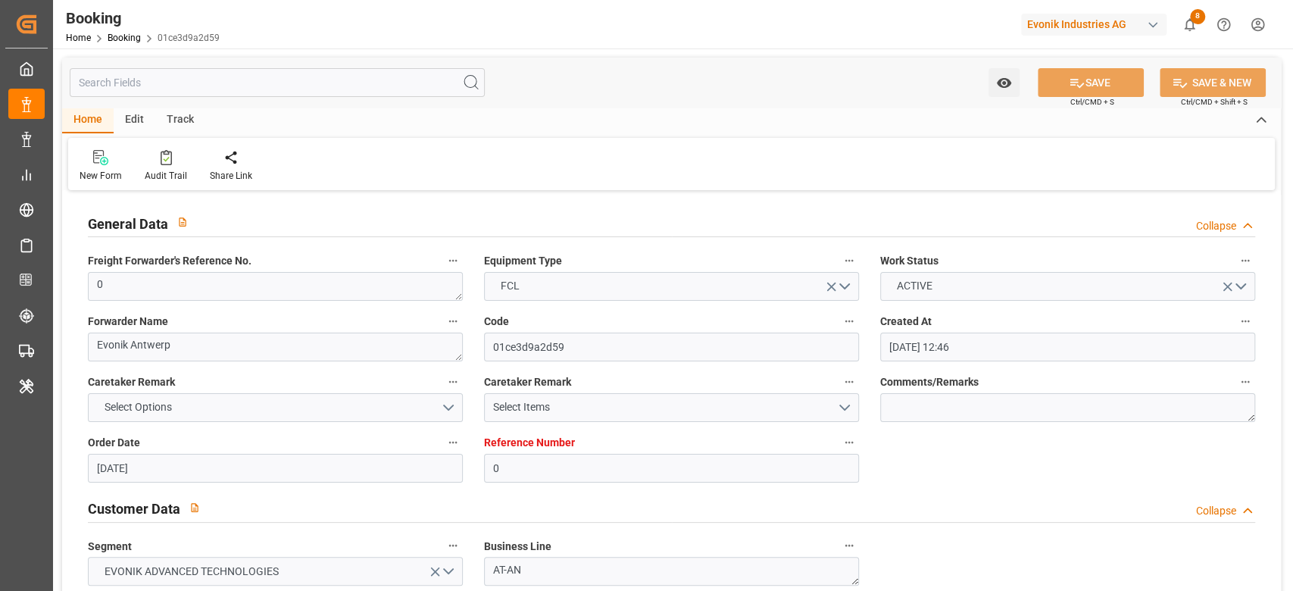
type input "[DATE] 00:00"
type input "25.08.2025 00:00"
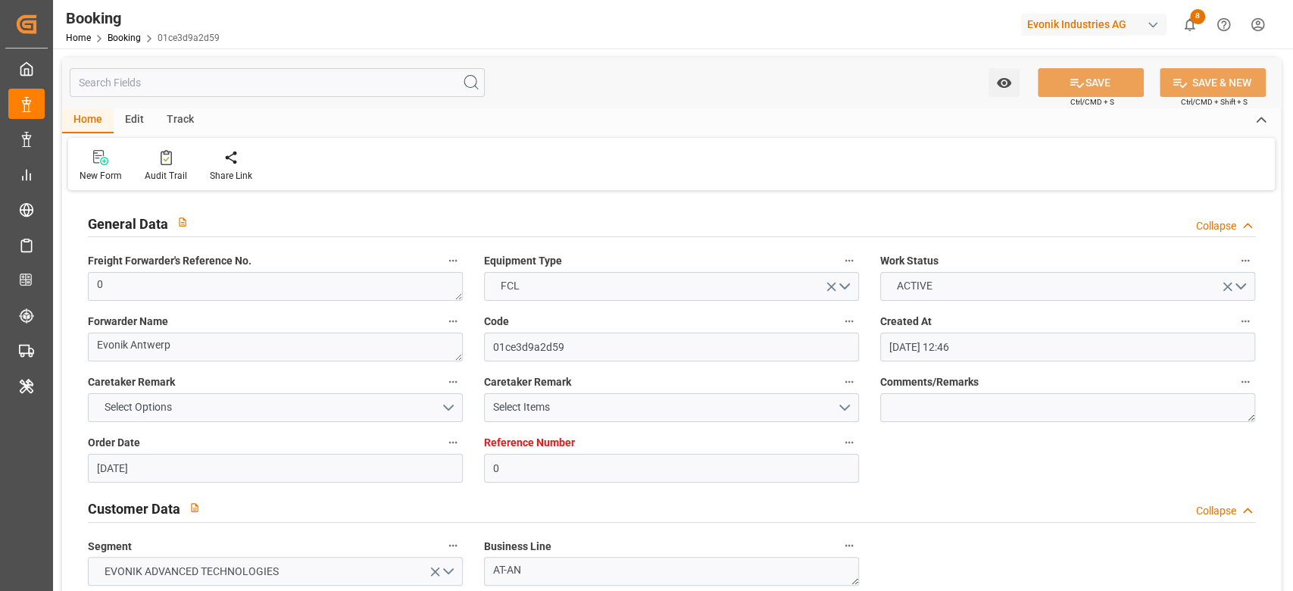
type input "25.08.2025 00:00"
type input "03.08.2025 00:00"
type input "01.08.2025 00:00"
type input "03.08.2025 00:00"
type input "04.08.2025 00:00"
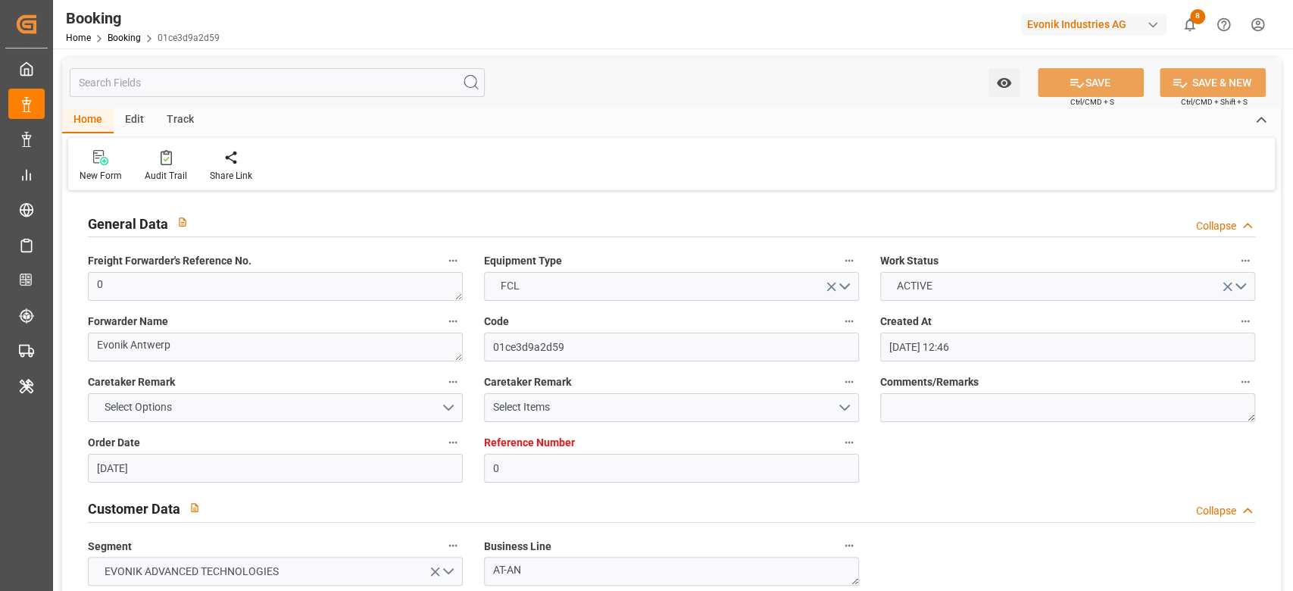
type input "06.08.2025 00:00"
type input "04.08.2025 00:00"
type input "01.09.2025 00:00"
type input "11.09.2025 12:32"
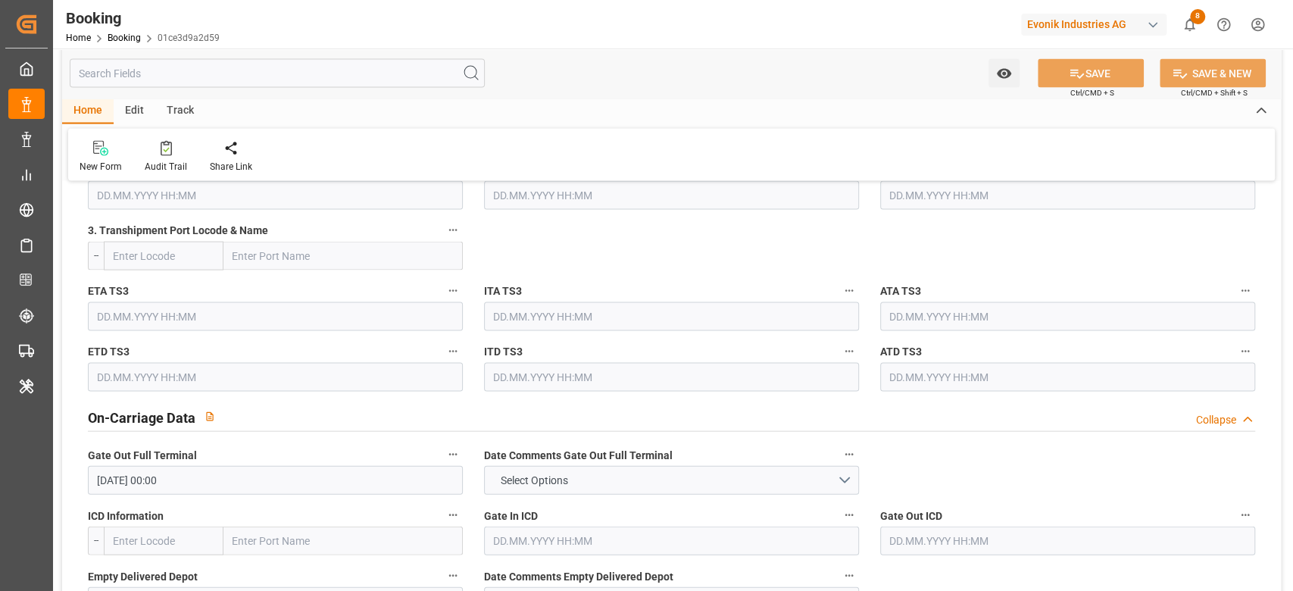
scroll to position [2121, 0]
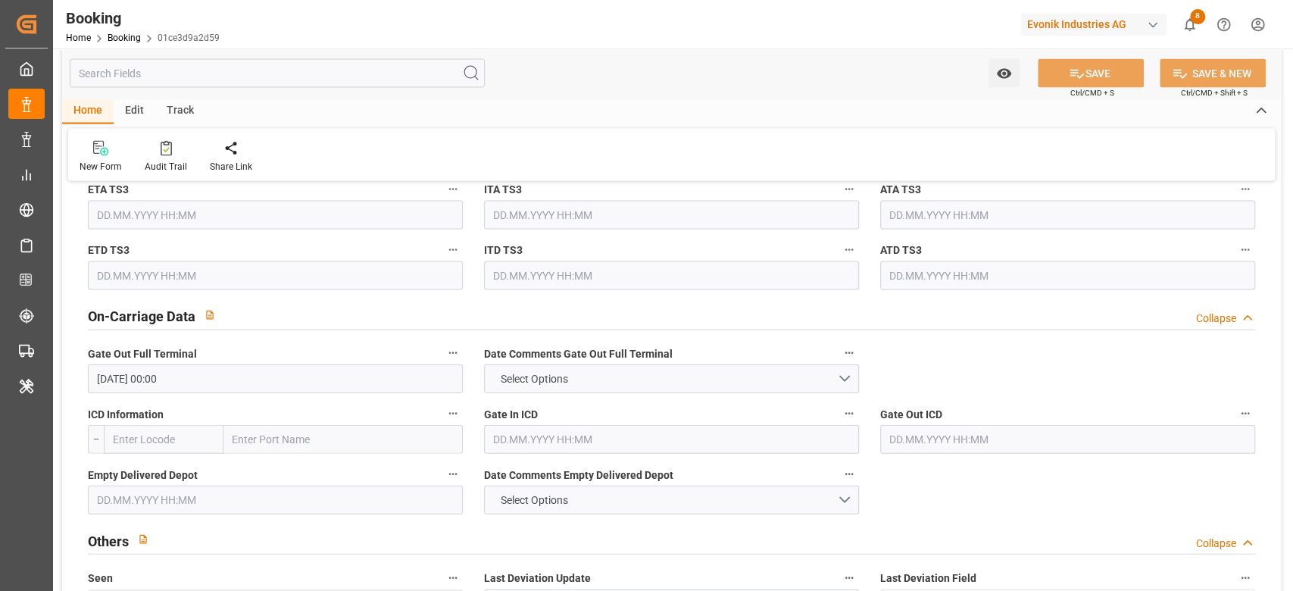
click at [285, 501] on input "text" at bounding box center [275, 500] width 375 height 29
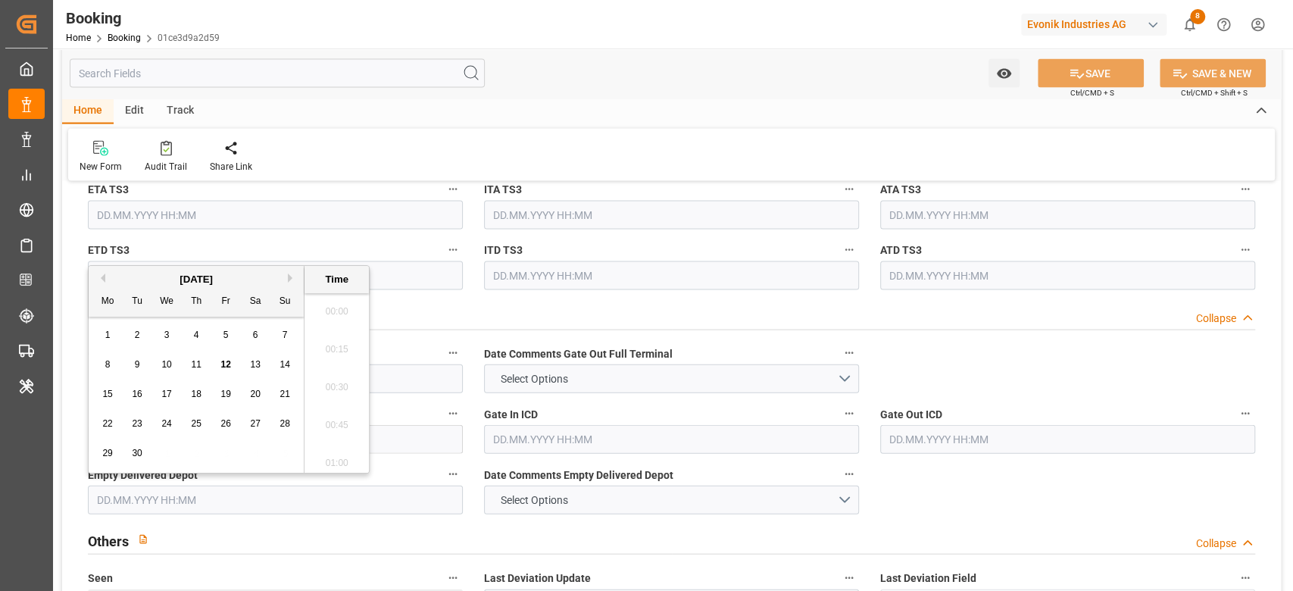
scroll to position [2466, 0]
click at [136, 364] on span "9" at bounding box center [137, 364] width 5 height 11
type input "09.09.2025 00:00"
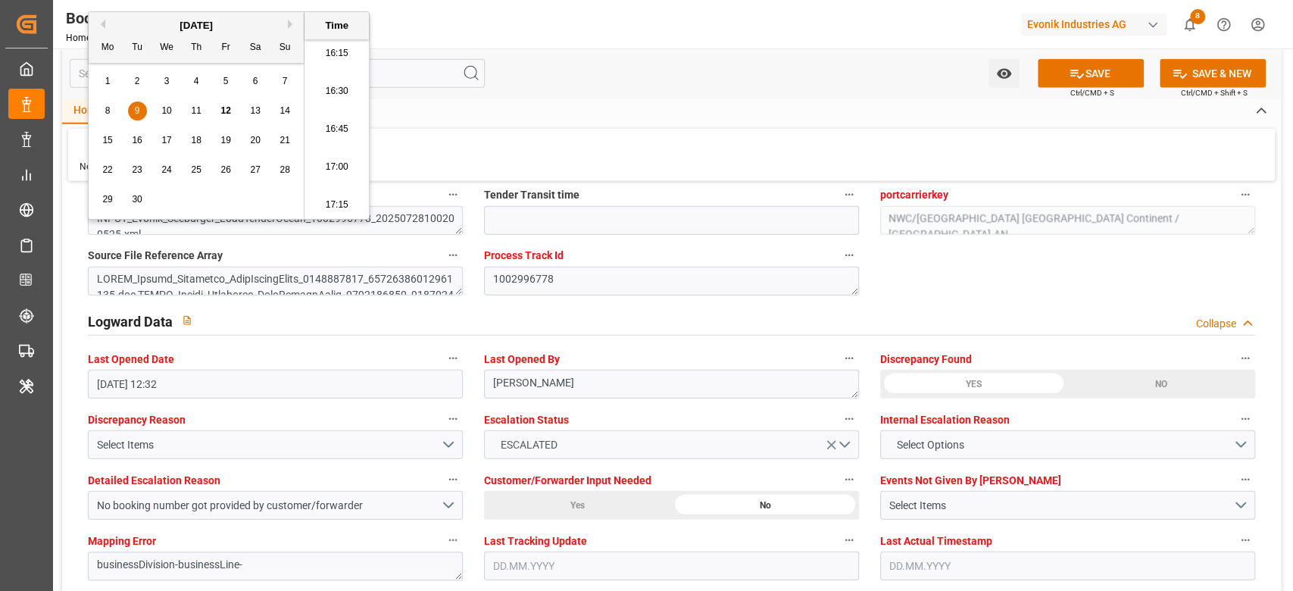
scroll to position [2928, 0]
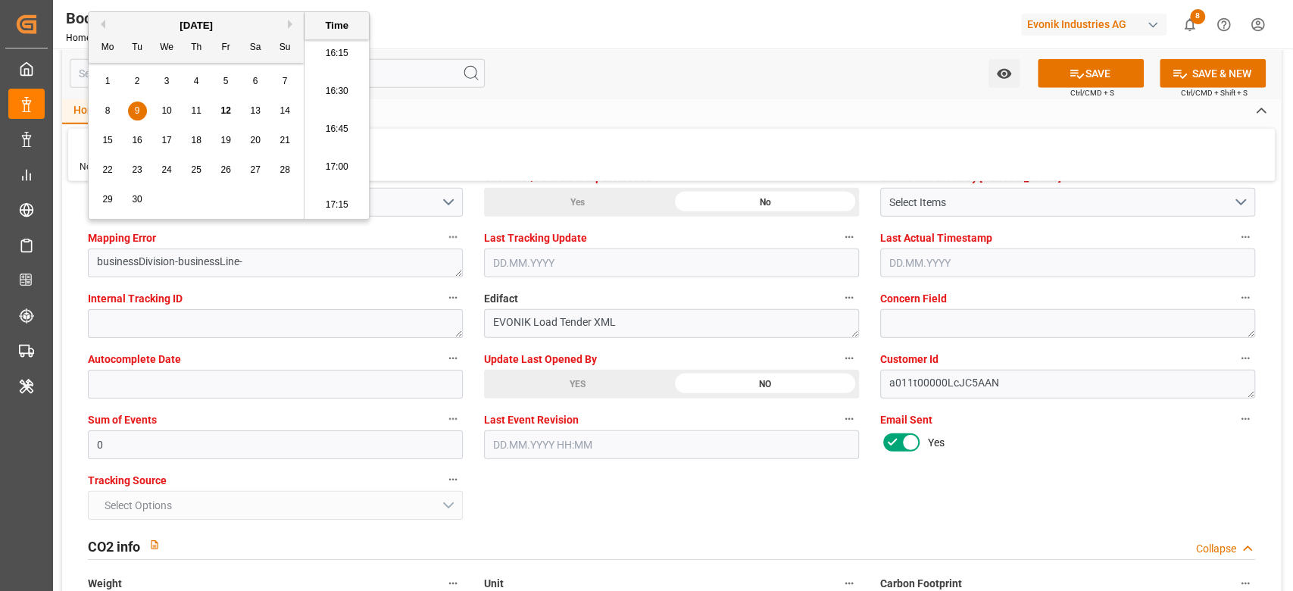
click at [595, 381] on div "YES" at bounding box center [577, 384] width 187 height 29
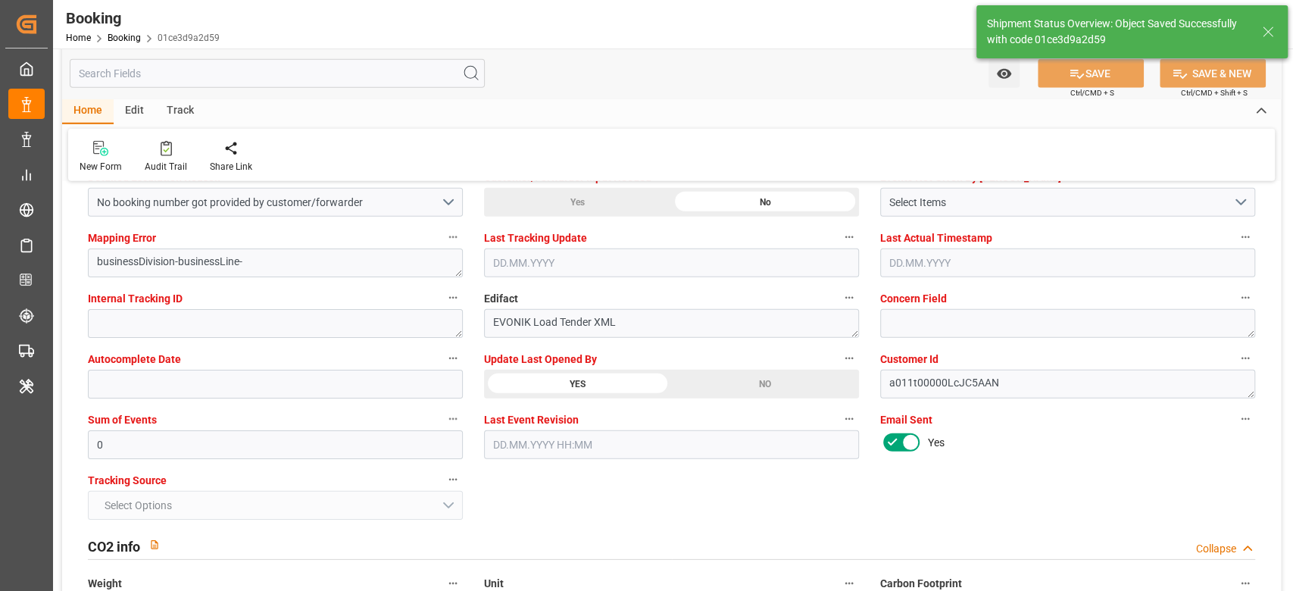
type textarea "Shyam Preethi"
type input "12.09.2025 11:29"
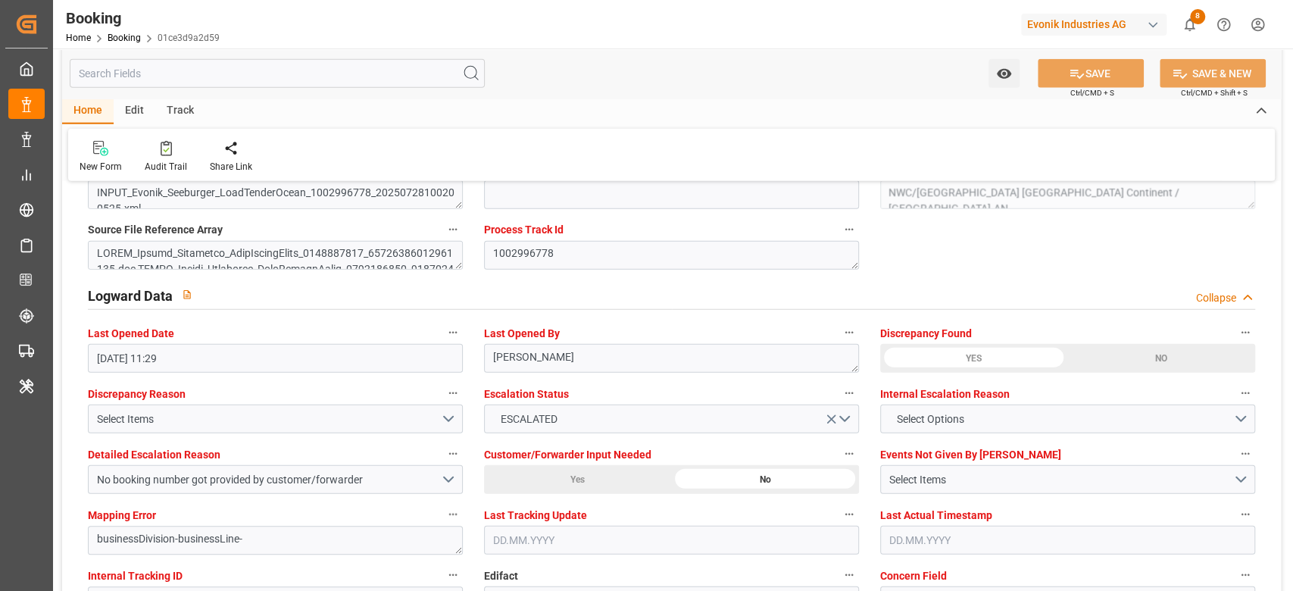
scroll to position [2625, 0]
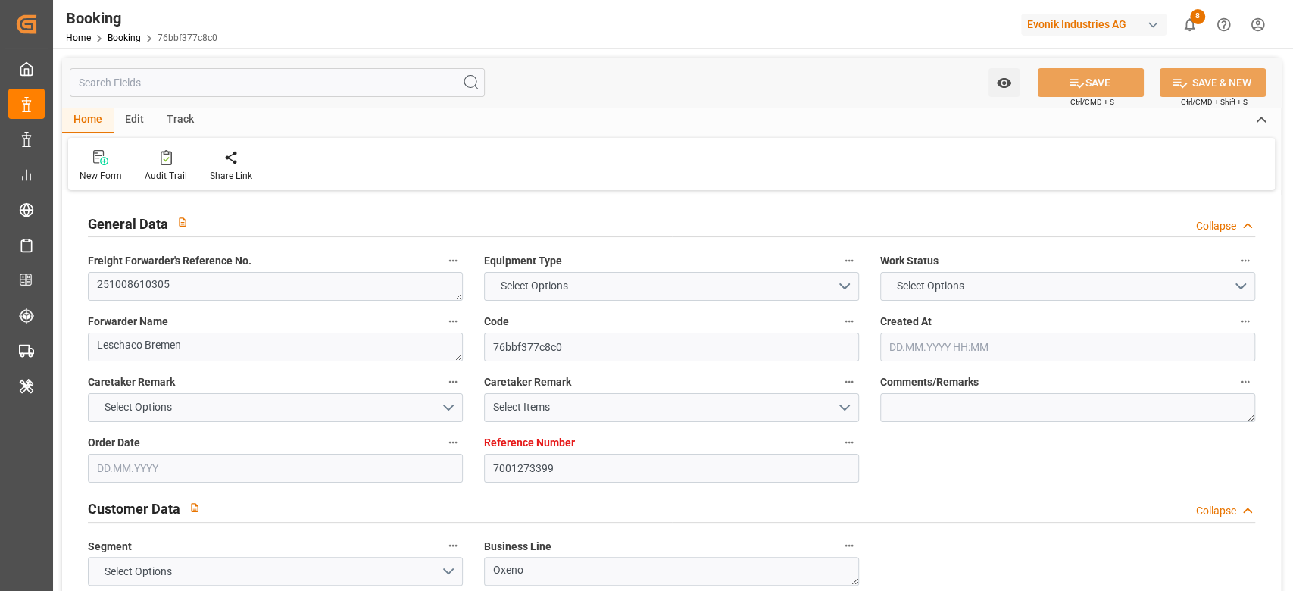
type input "7001273399"
type input "9403619"
type input "OOCL"
type input "Orient Overseas Container Line Ltd"
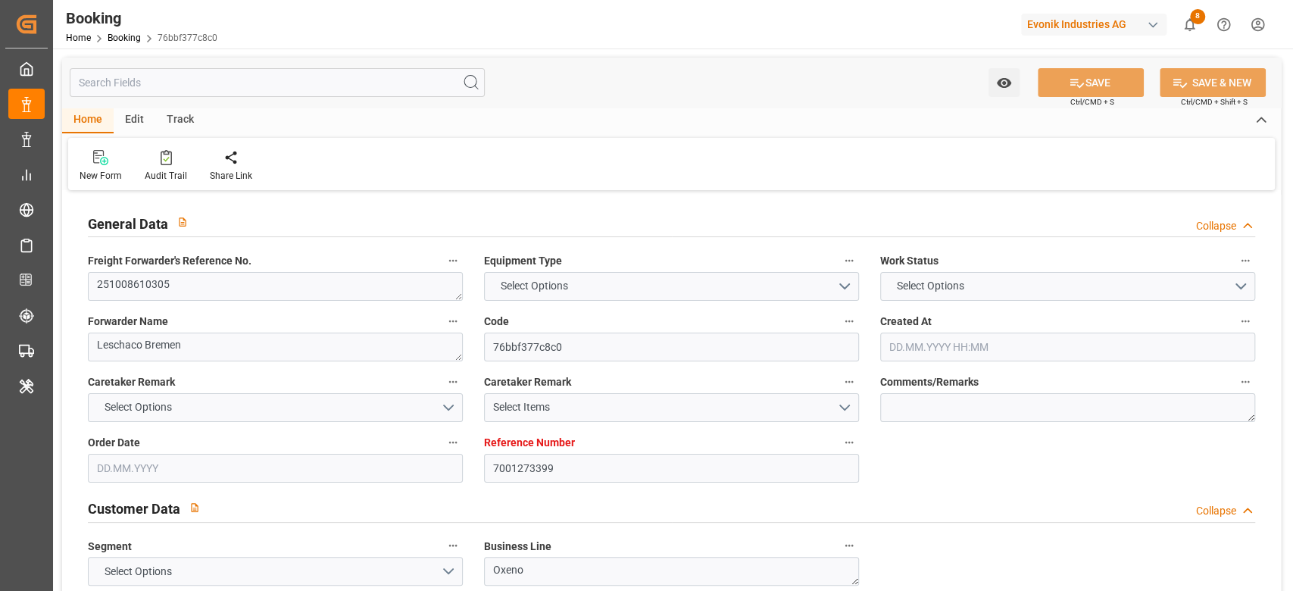
type input "EUNWC"
type input "USATL"
type input "[DATE] 13:46"
type input "[DATE]"
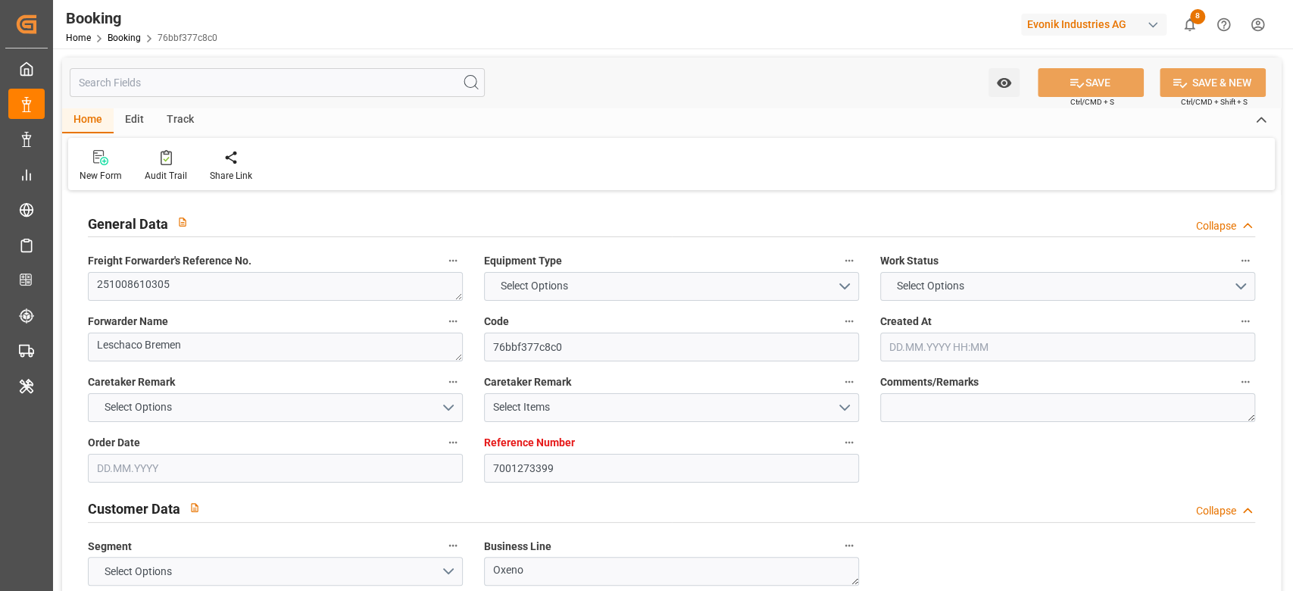
type input "[DATE]"
type input "[DATE] 00:00"
type input "30.09.2025 00:00"
type input "12.09.2025"
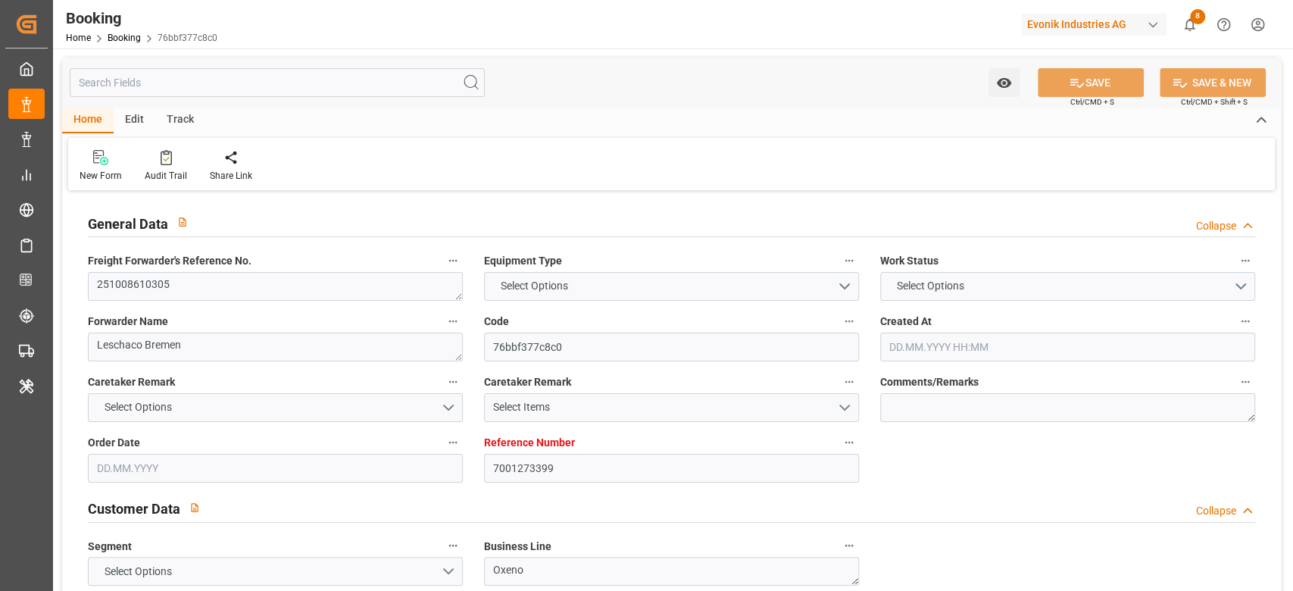
type input "10.10.2025 00:00"
type input "18.10.2025 00:00"
type input "06.11.2025 00:00"
type input "12.09.2025 10:14"
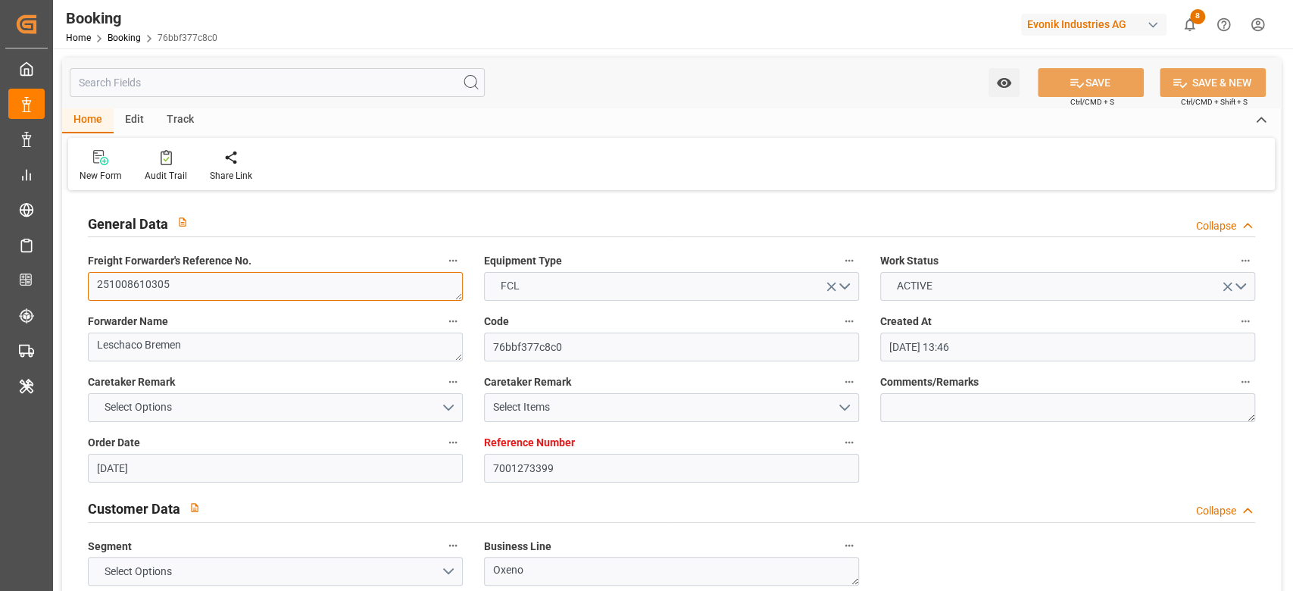
click at [249, 285] on textarea "251008610305" at bounding box center [275, 286] width 375 height 29
type input "7001273399"
type input "9403619"
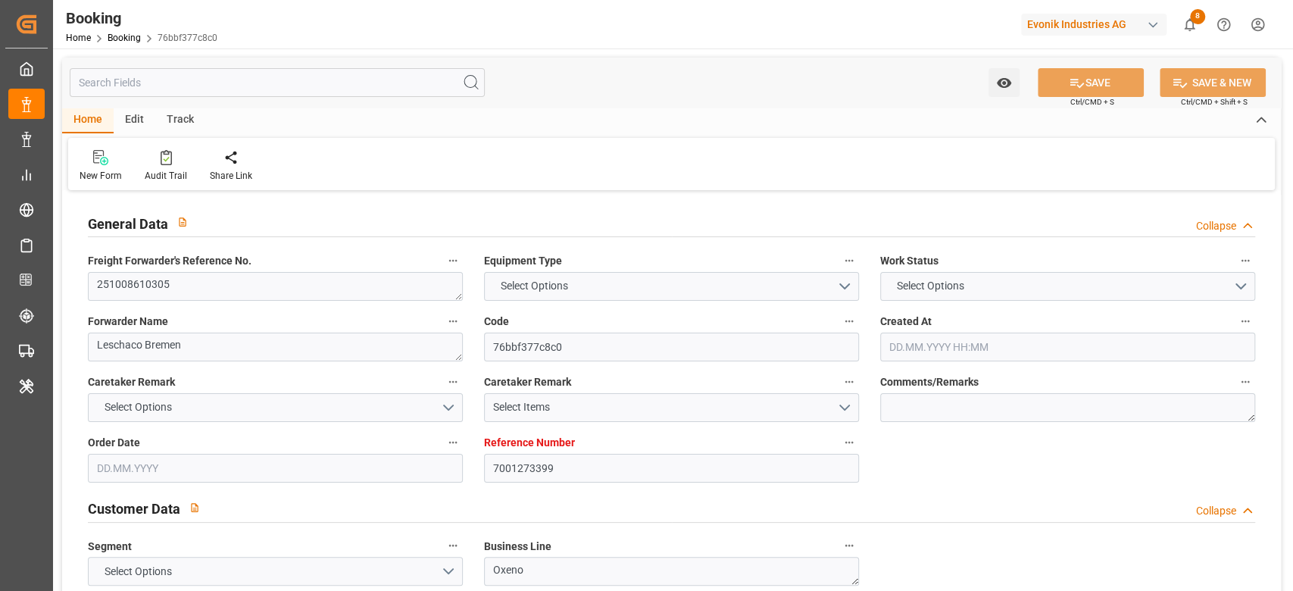
type input "OOCL"
type input "Orient Overseas Container Line Ltd"
type input "EUNWC"
type input "USATL"
type input "[DATE] 13:46"
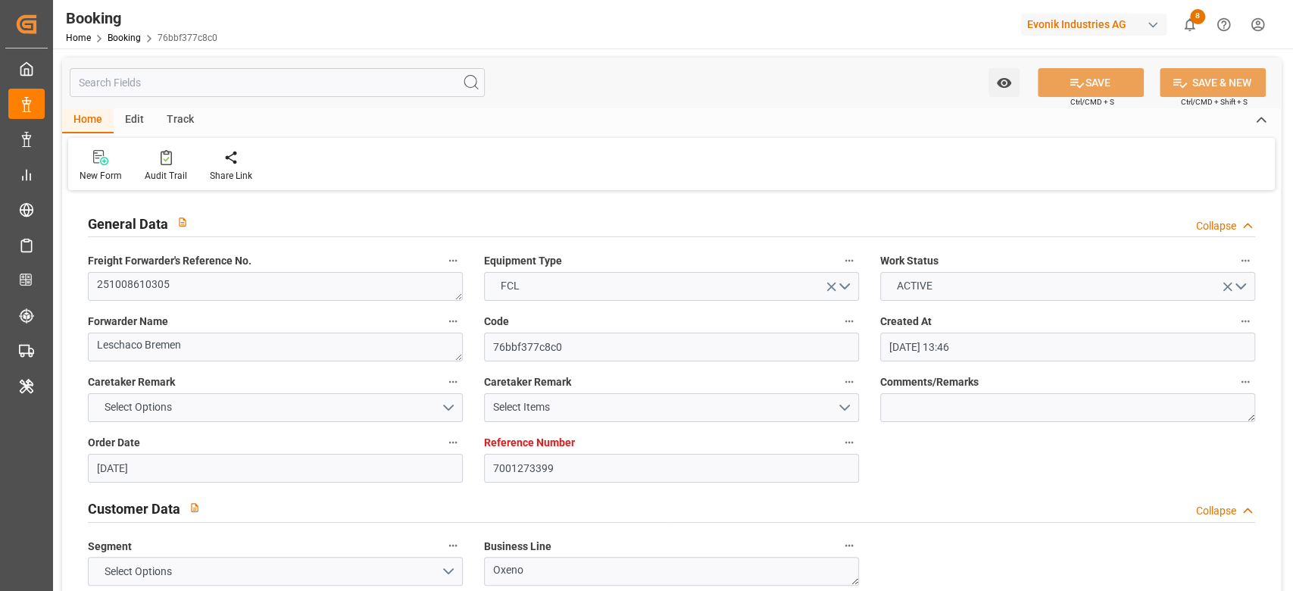
type input "[DATE]"
type input "[DATE] 00:00"
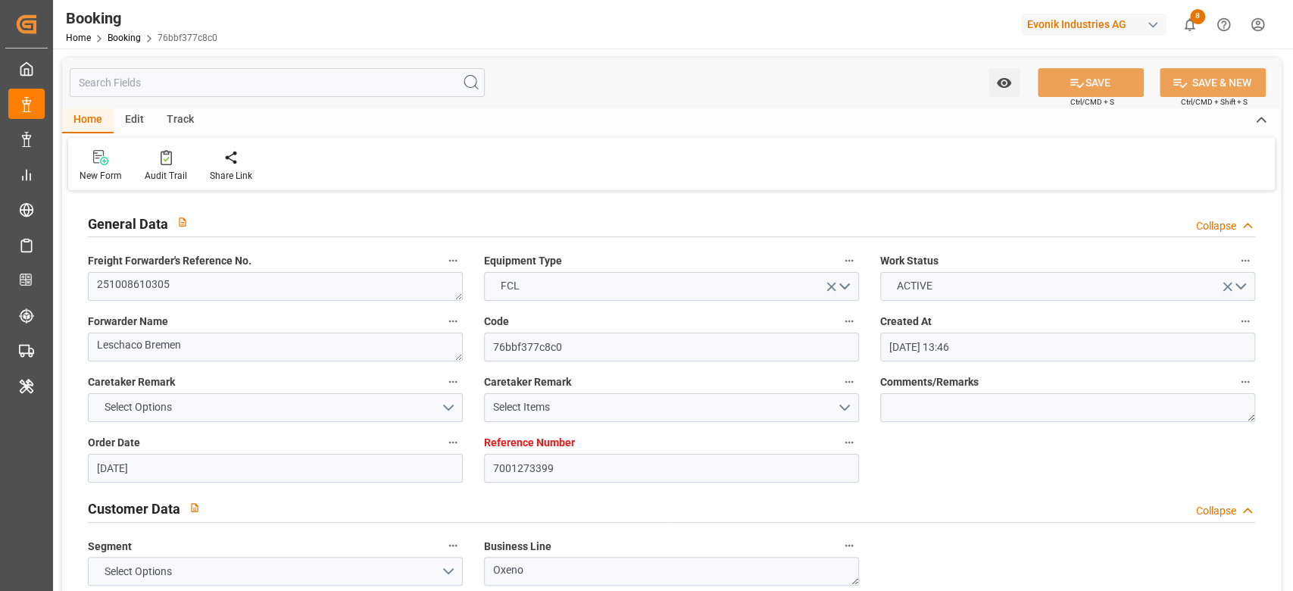
type input "[DATE]"
type input "[DATE] 00:00"
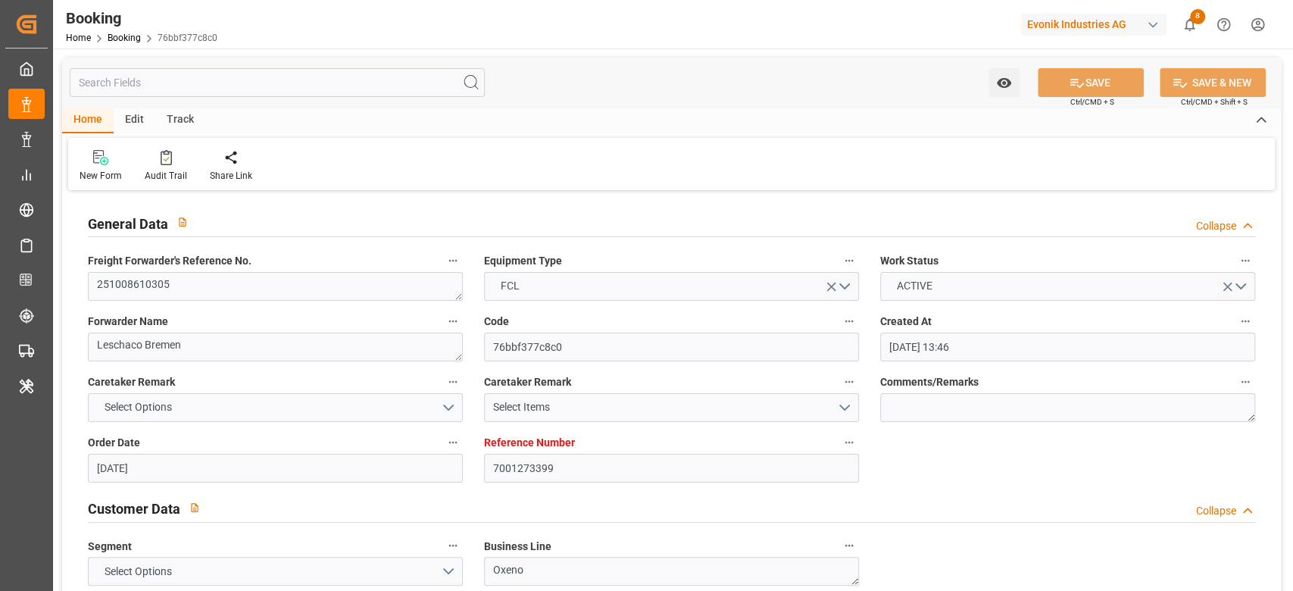
type input "[DATE] 00:00"
type input "[DATE] 10:14"
click at [118, 41] on link "Booking" at bounding box center [124, 38] width 33 height 11
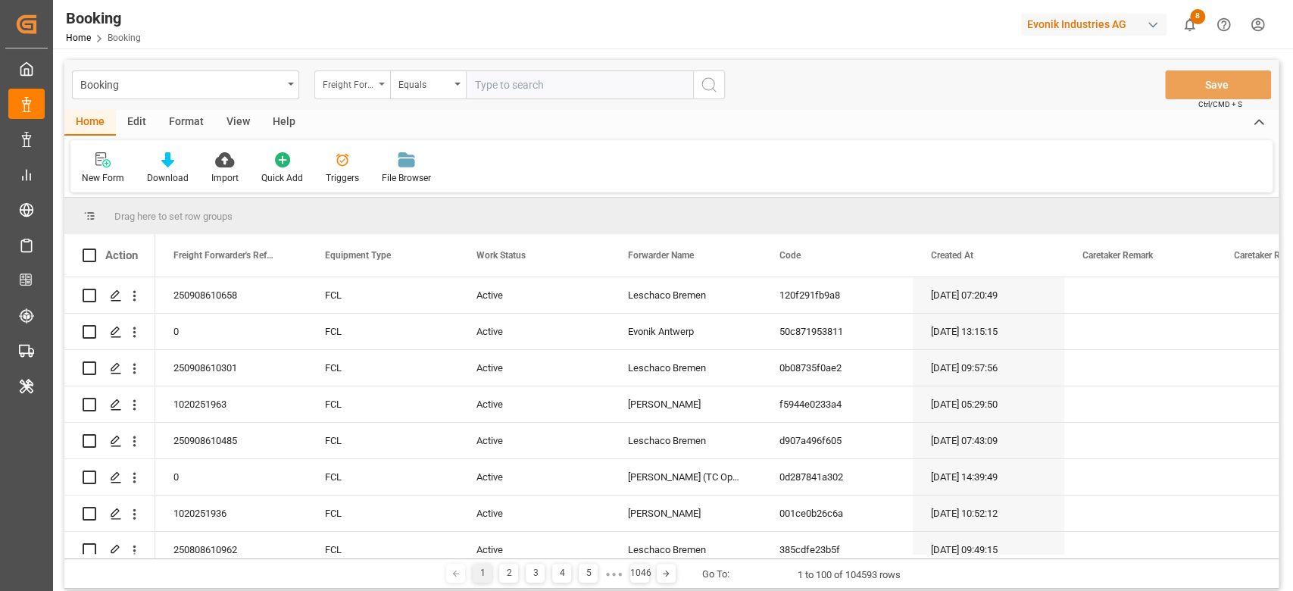
click at [370, 74] on div "Freight Forwarder's Reference No." at bounding box center [349, 82] width 52 height 17
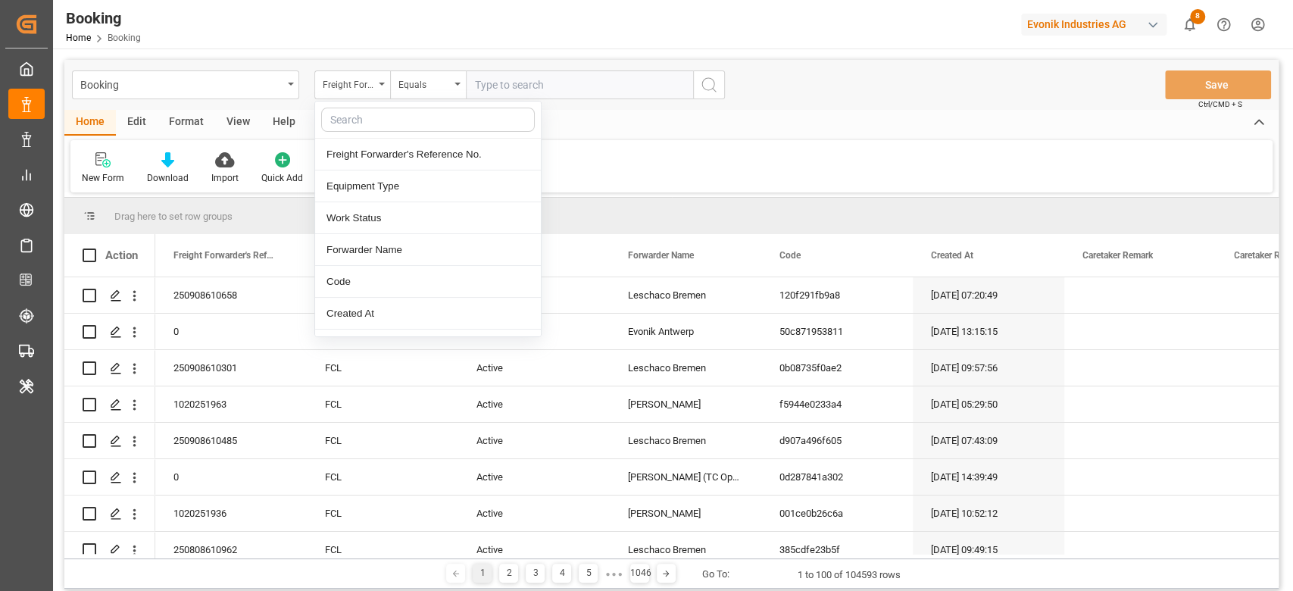
click at [360, 128] on input "text" at bounding box center [428, 120] width 214 height 24
type input "deli"
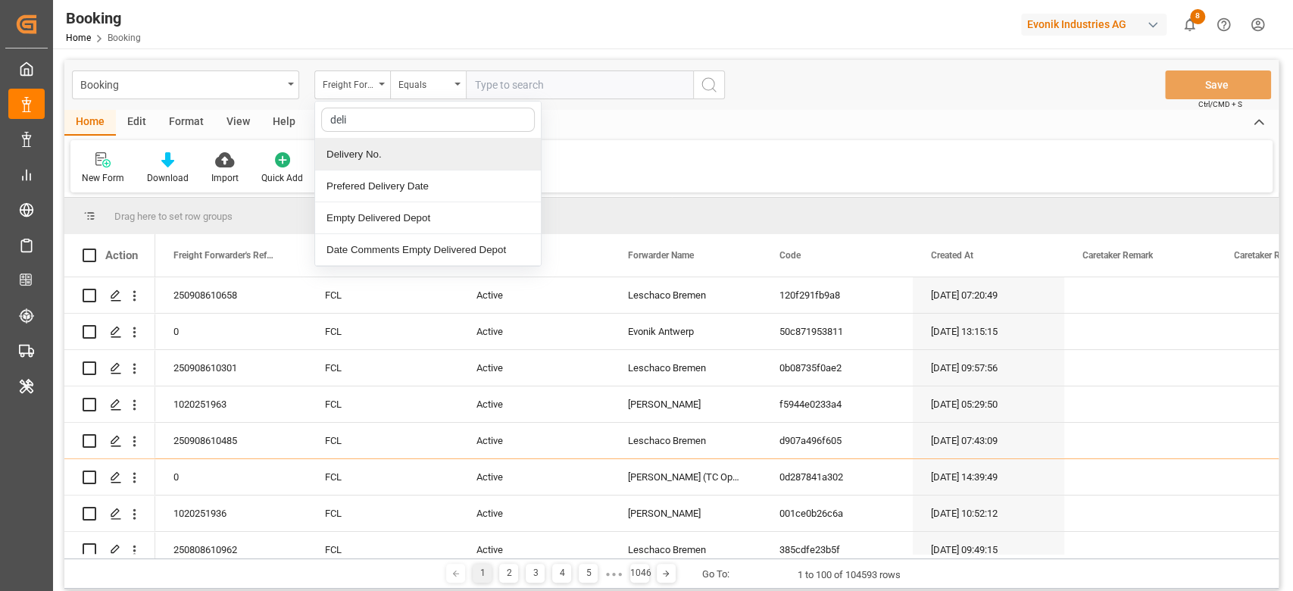
click at [377, 159] on div "Delivery No." at bounding box center [428, 155] width 226 height 32
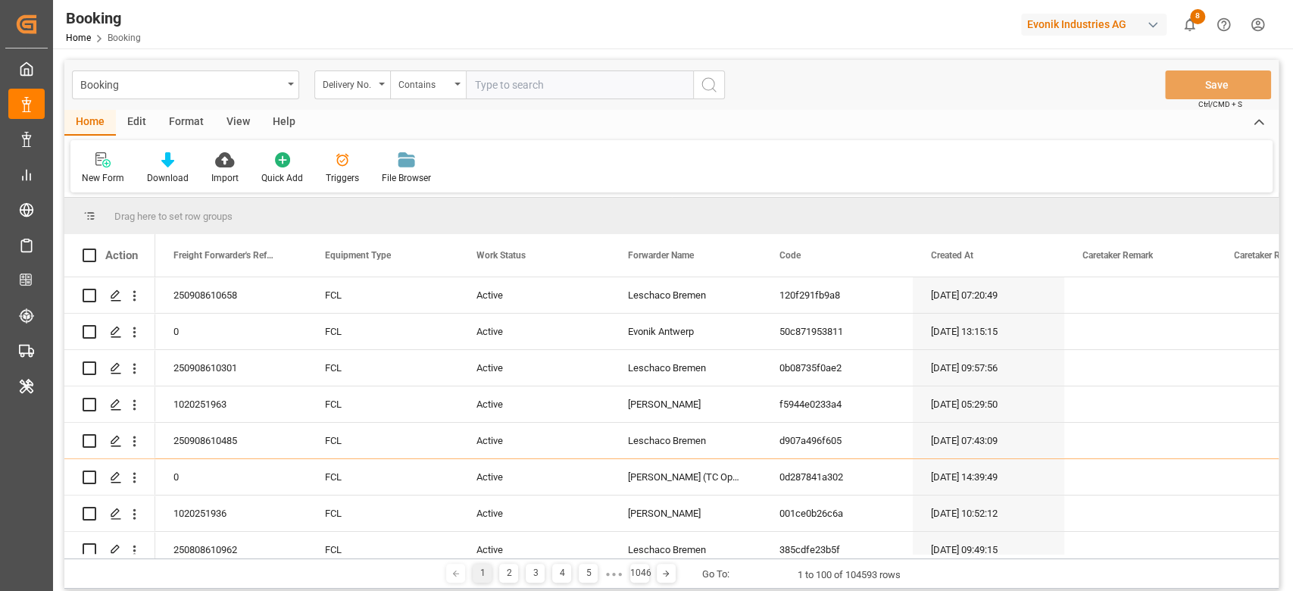
click at [567, 92] on input "text" at bounding box center [579, 84] width 227 height 29
paste input "3011825849,3011825850"
type input "3011825849,3011825850"
click at [707, 78] on circle "search button" at bounding box center [708, 84] width 12 height 12
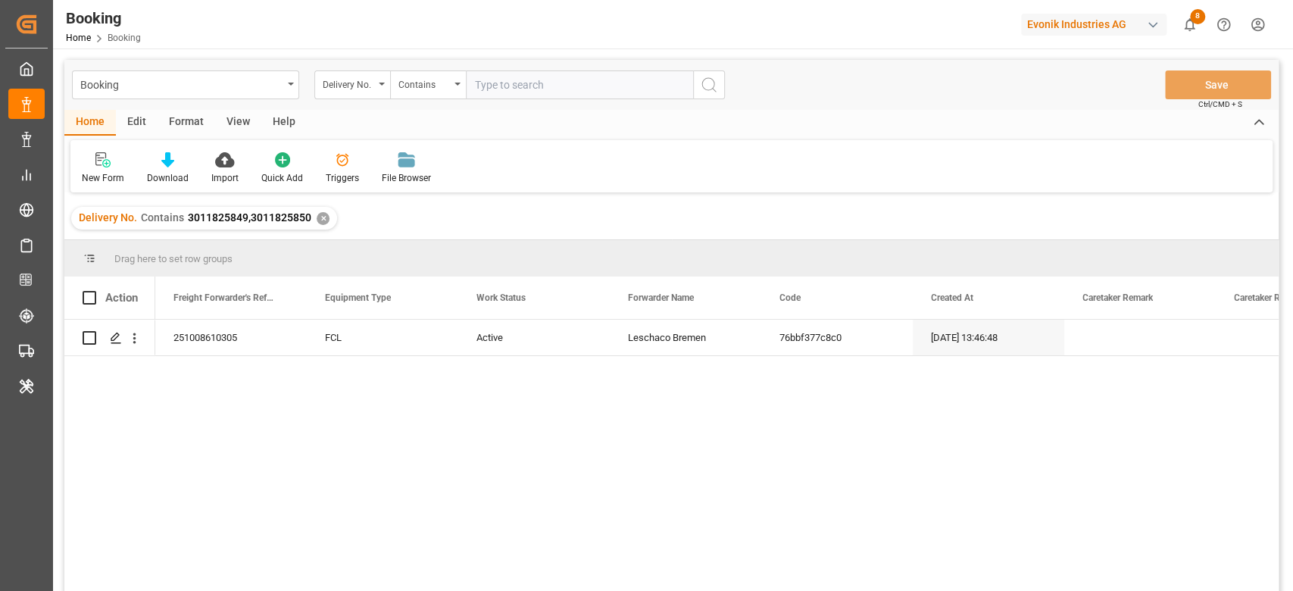
click at [549, 73] on input "text" at bounding box center [579, 84] width 227 height 29
paste input "3011825912"
type input "3011825912"
click at [722, 86] on button "search button" at bounding box center [709, 84] width 32 height 29
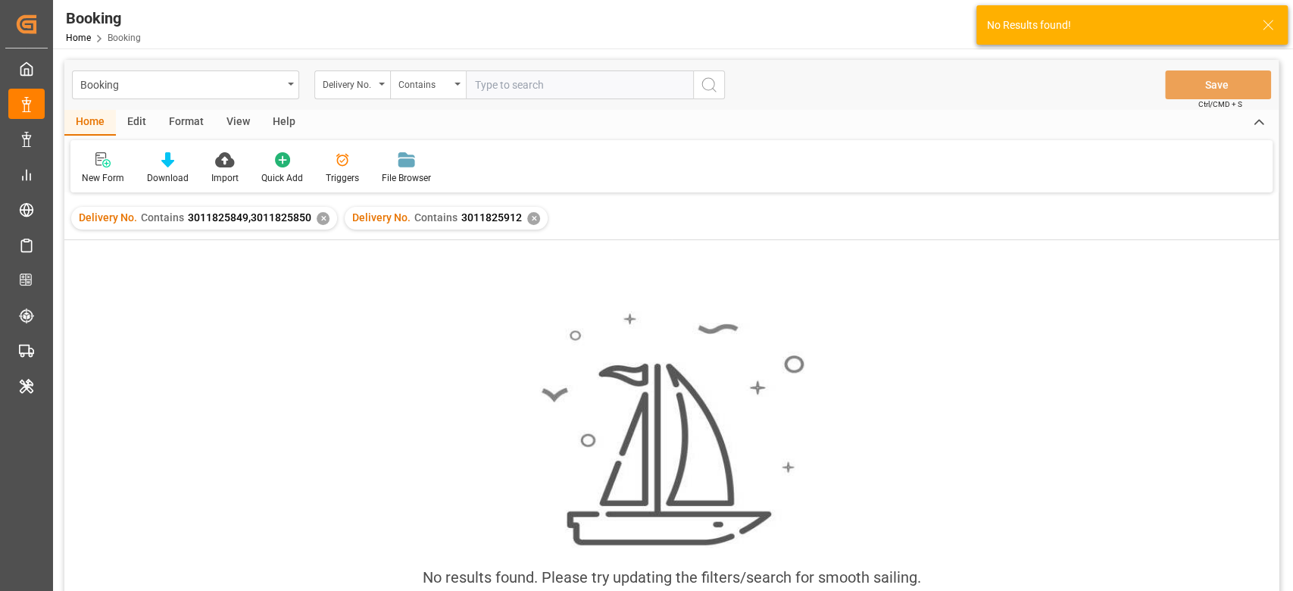
click at [324, 220] on div "✕" at bounding box center [323, 218] width 13 height 13
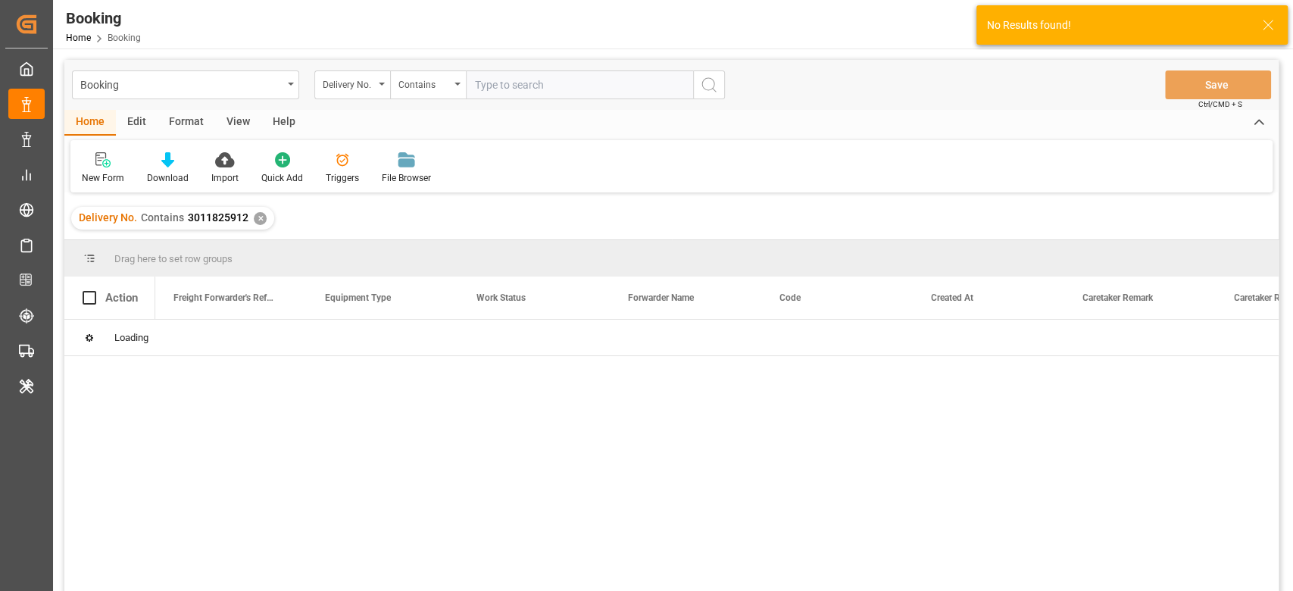
click at [581, 85] on input "text" at bounding box center [579, 84] width 227 height 29
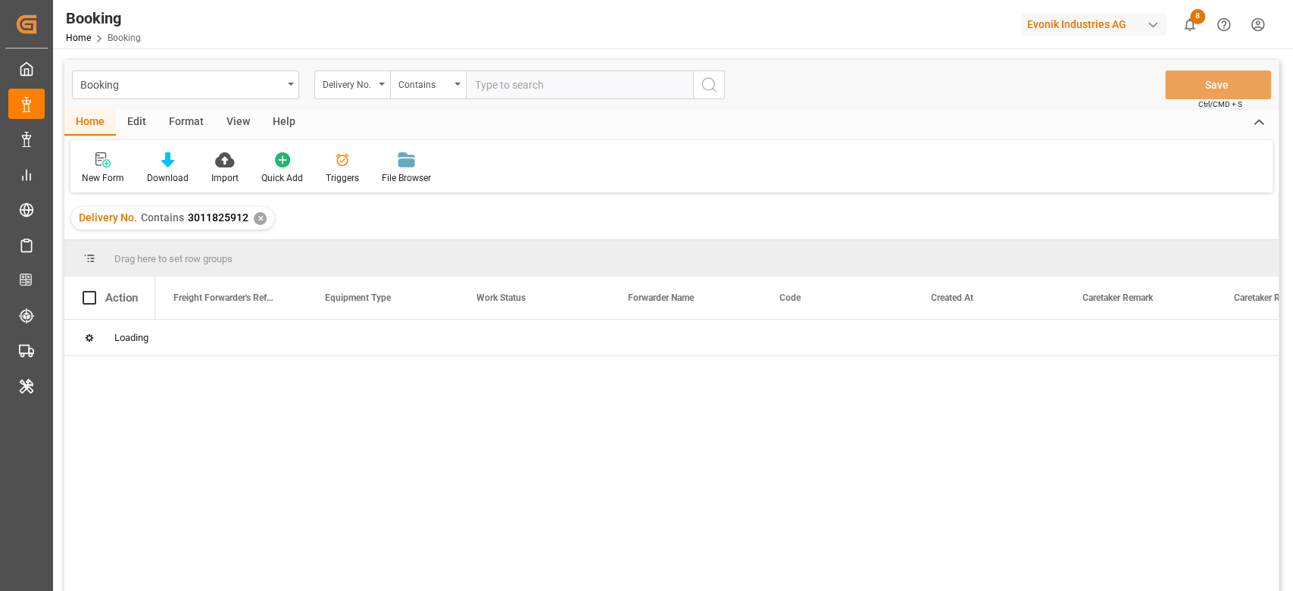
paste input "3011826262"
type input "3011826262"
click at [717, 94] on button "search button" at bounding box center [709, 84] width 32 height 29
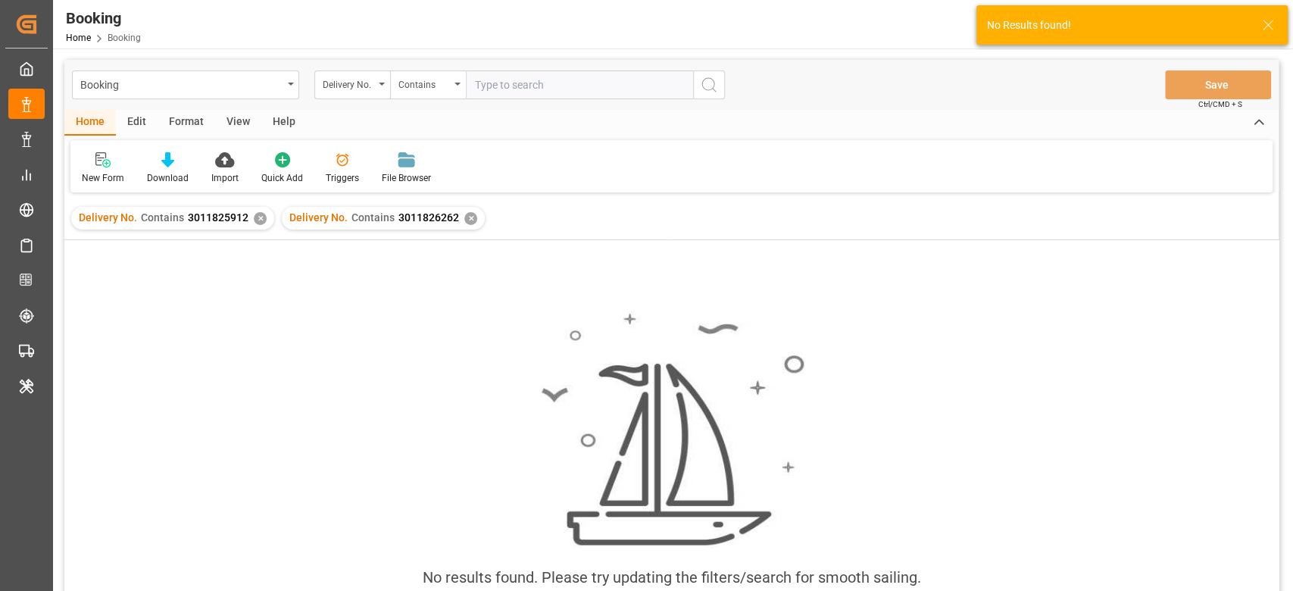
click at [264, 219] on div "Delivery No. Contains 3011825912 ✕" at bounding box center [172, 218] width 203 height 23
click at [258, 216] on div "✕" at bounding box center [260, 218] width 13 height 13
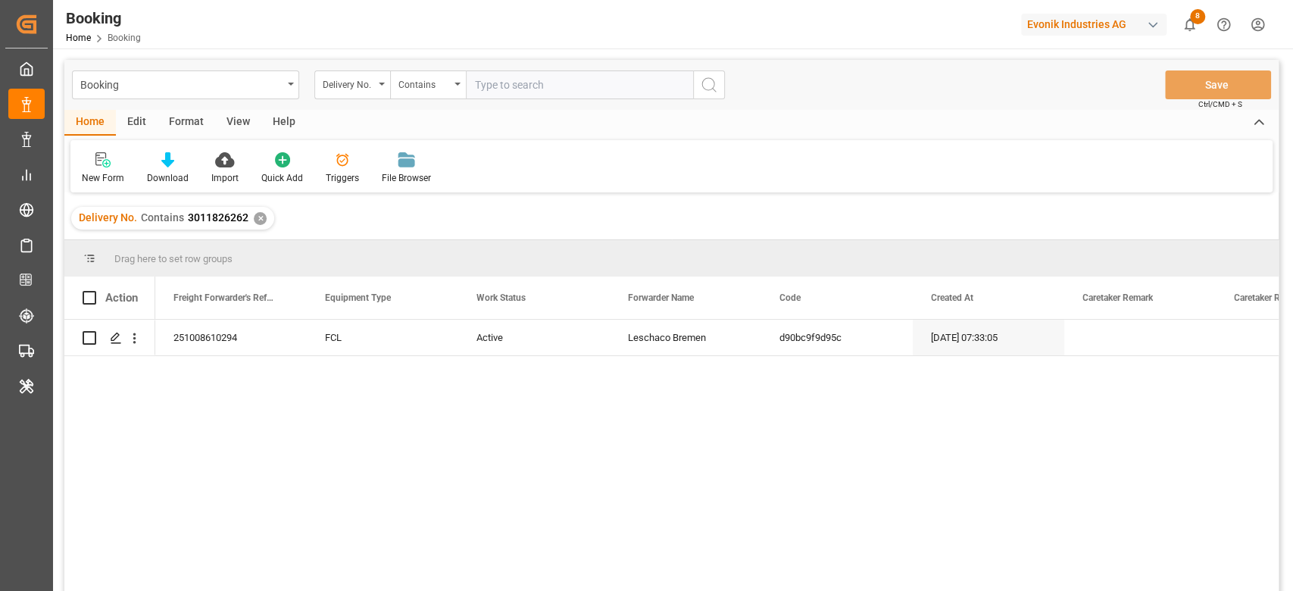
click at [534, 77] on input "text" at bounding box center [579, 84] width 227 height 29
paste input "3011825824"
type input "3011825824"
click at [709, 86] on icon "search button" at bounding box center [709, 85] width 18 height 18
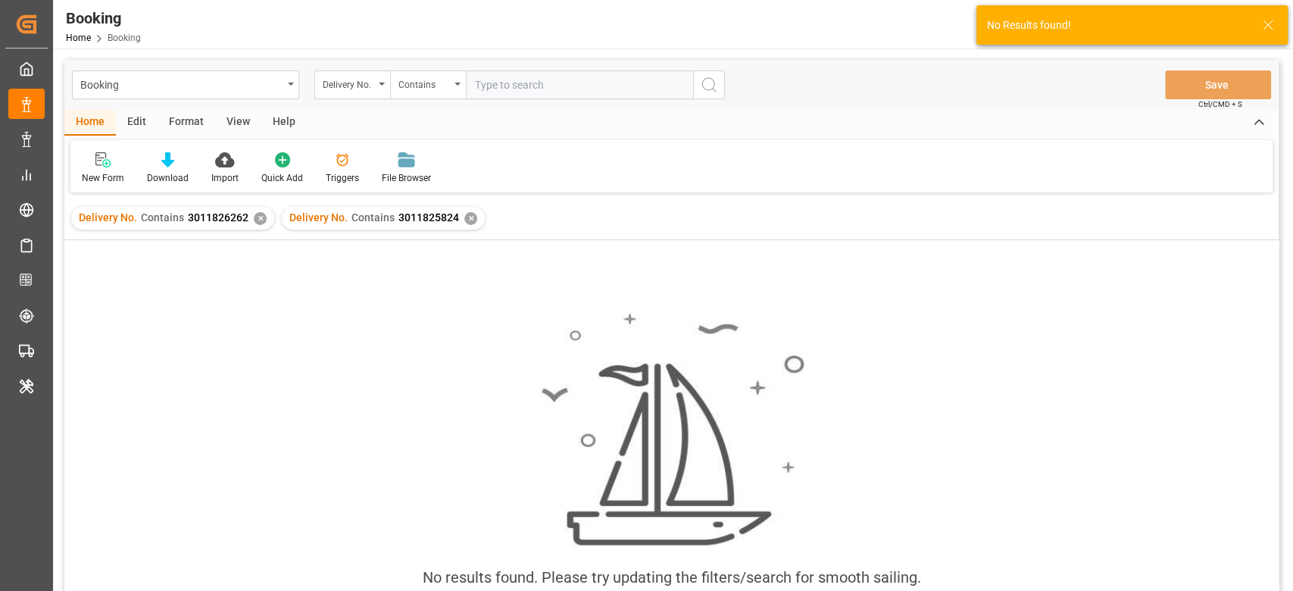
click at [271, 219] on div "Delivery No. Contains 3011826262 ✕ Delivery No. Contains 3011825824 ✕" at bounding box center [671, 218] width 1214 height 42
click at [254, 217] on div "✕" at bounding box center [260, 218] width 13 height 13
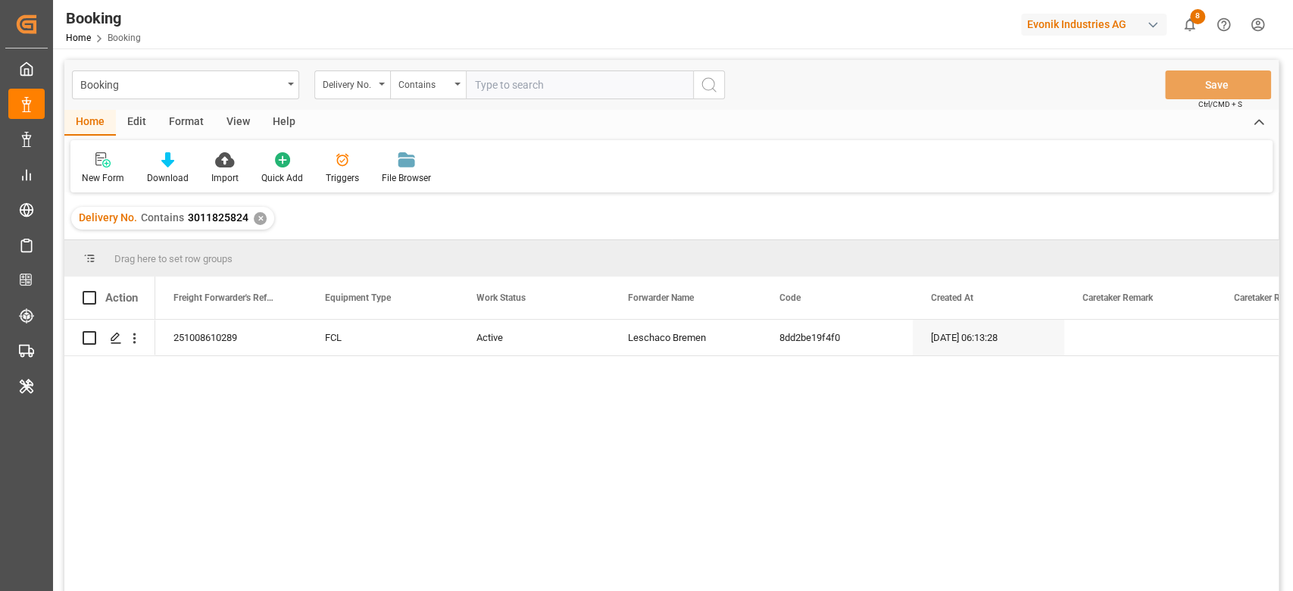
click at [539, 84] on input "text" at bounding box center [579, 84] width 227 height 29
paste input "3011822767"
type input "3011822767"
click at [699, 94] on button "search button" at bounding box center [709, 84] width 32 height 29
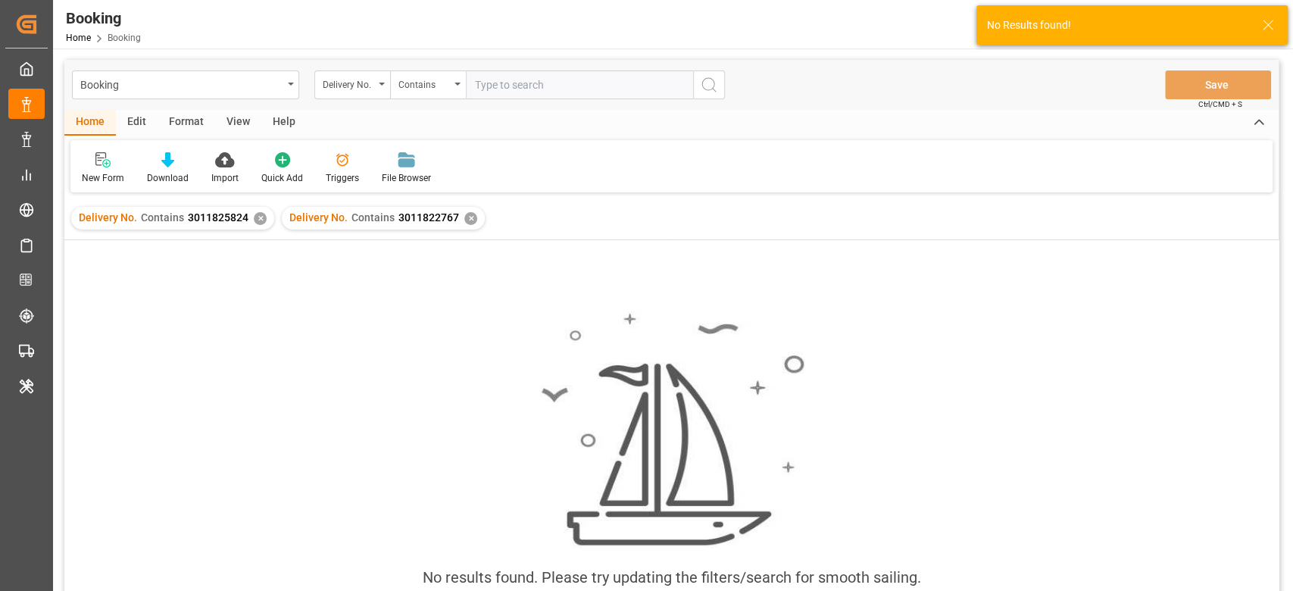
click at [257, 220] on div "✕" at bounding box center [260, 218] width 13 height 13
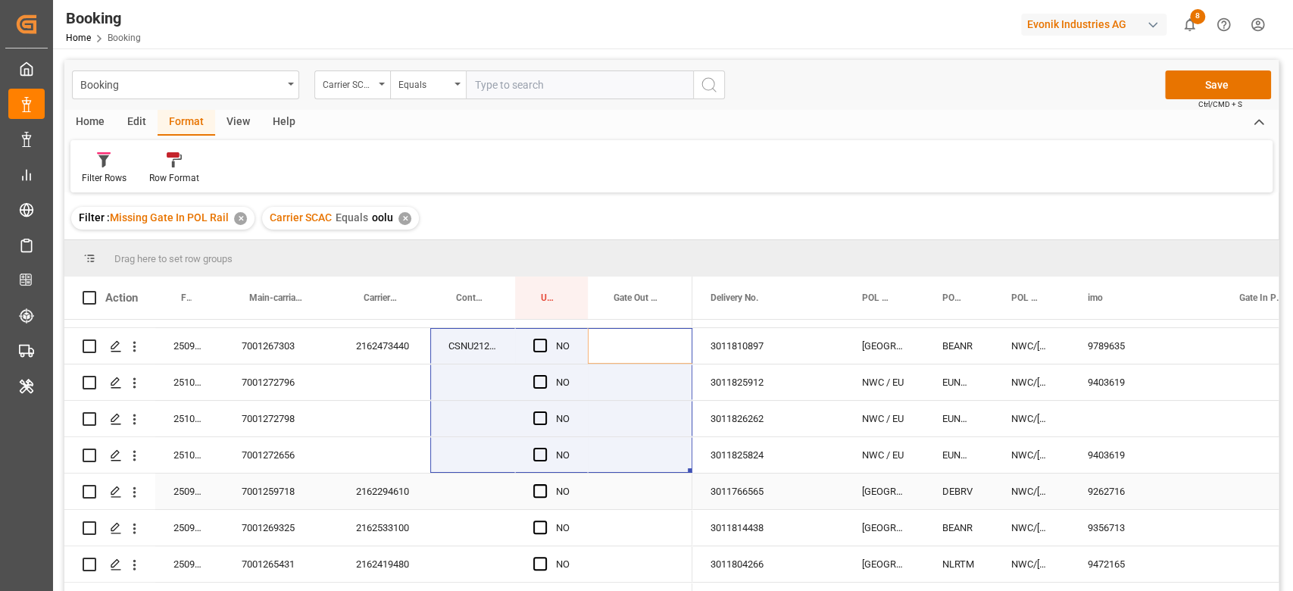
scroll to position [201, 0]
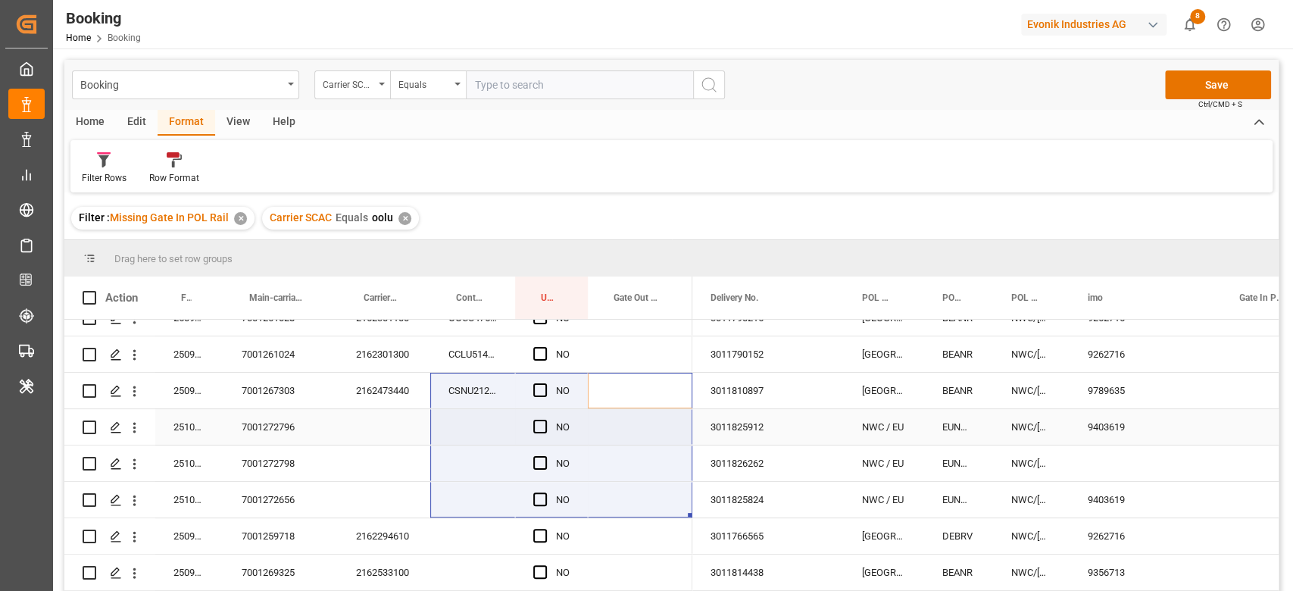
click at [178, 429] on div "251008610295" at bounding box center [189, 427] width 68 height 36
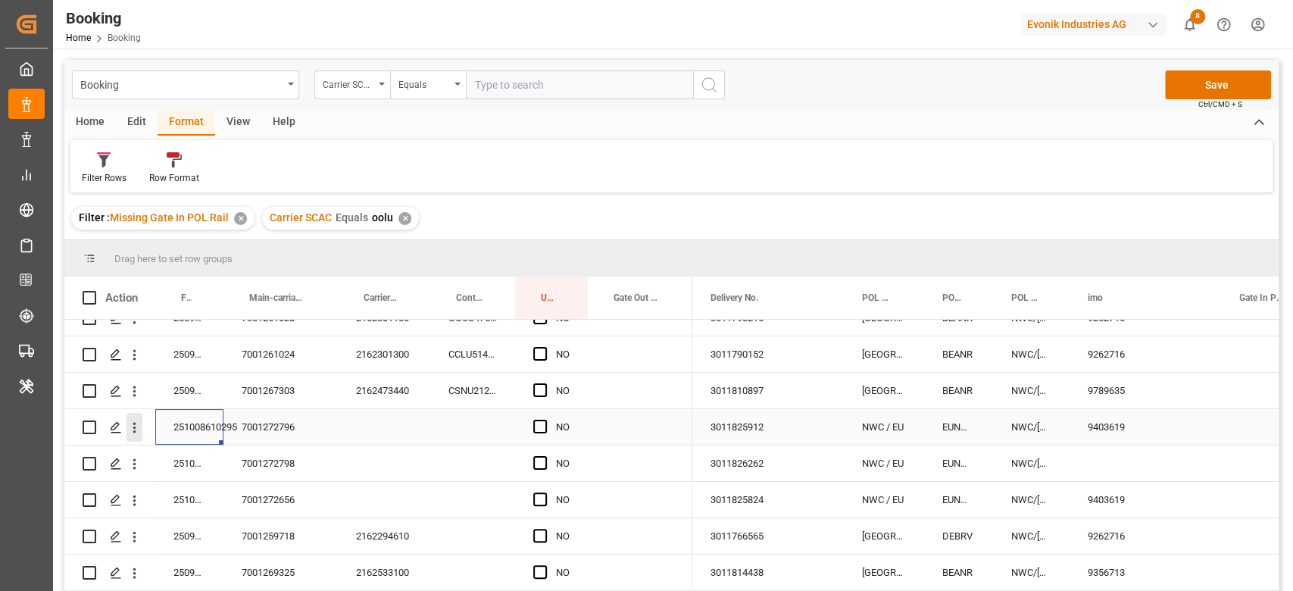
click at [136, 426] on icon "open menu" at bounding box center [135, 428] width 16 height 16
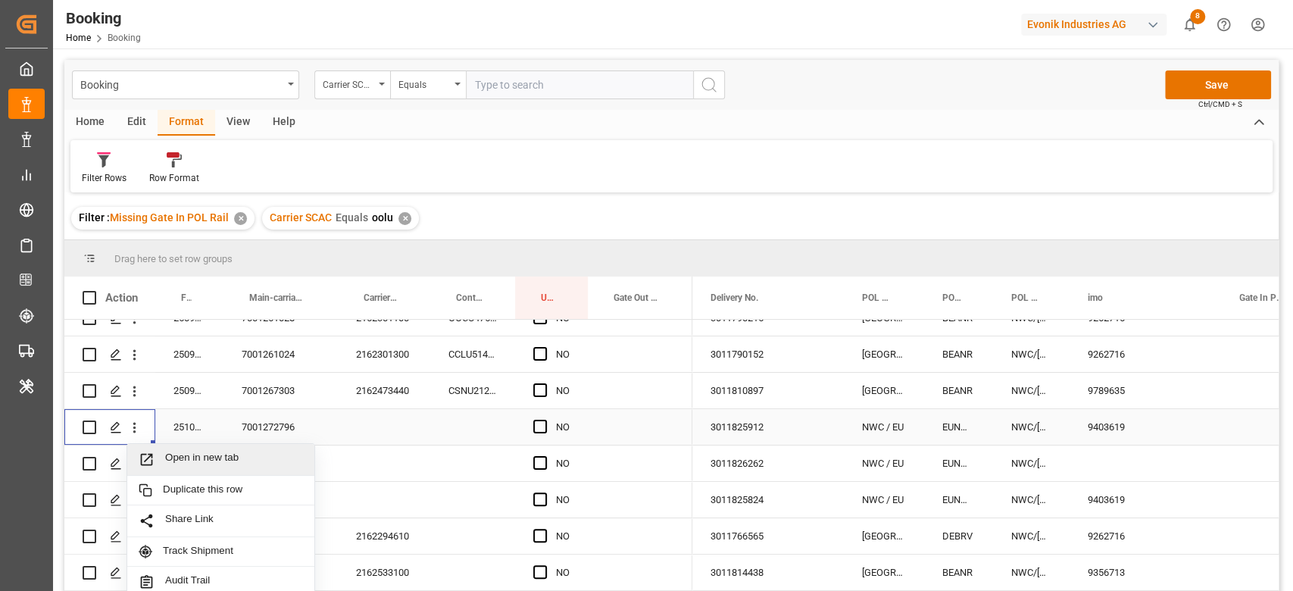
click at [172, 451] on span "Open in new tab" at bounding box center [234, 459] width 138 height 16
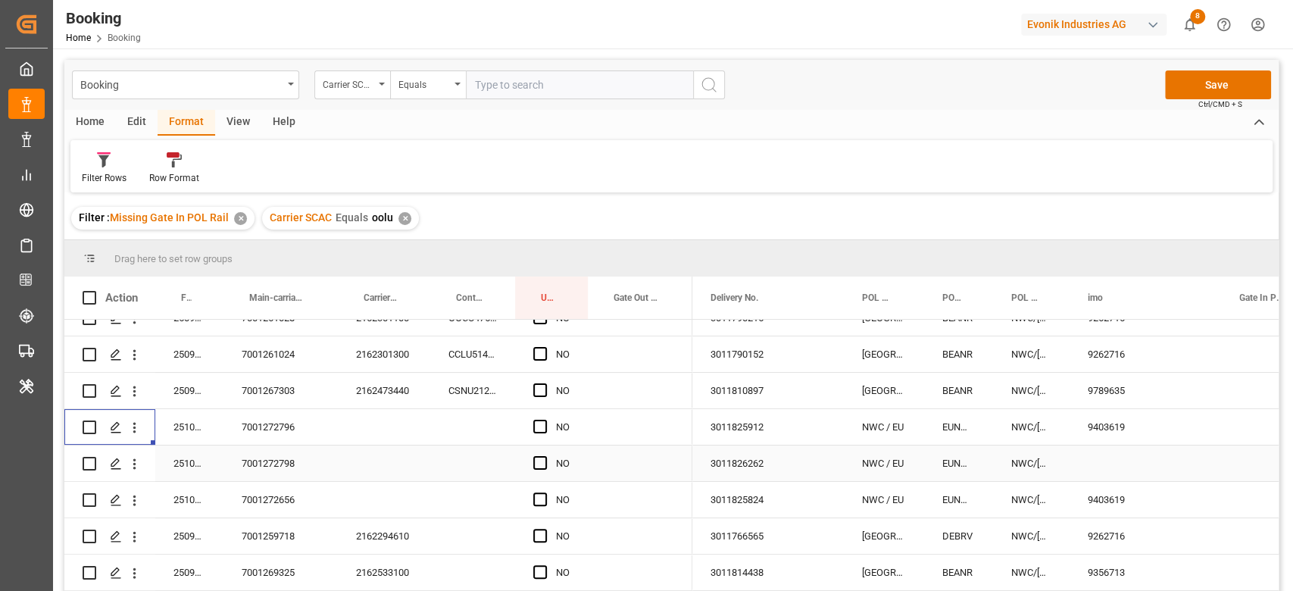
click at [300, 464] on div "7001272798" at bounding box center [280, 463] width 114 height 36
click at [277, 464] on div "7001272798" at bounding box center [280, 463] width 114 height 36
click at [133, 461] on icon "open menu" at bounding box center [135, 464] width 16 height 16
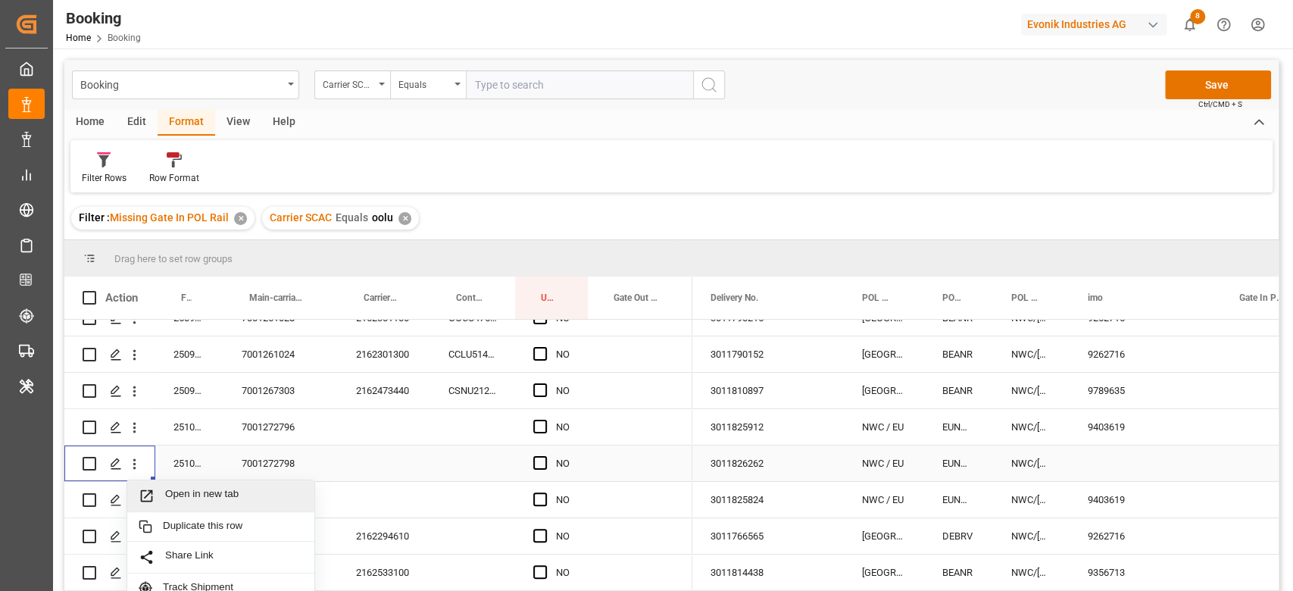
click at [189, 483] on div "Open in new tab" at bounding box center [220, 496] width 187 height 32
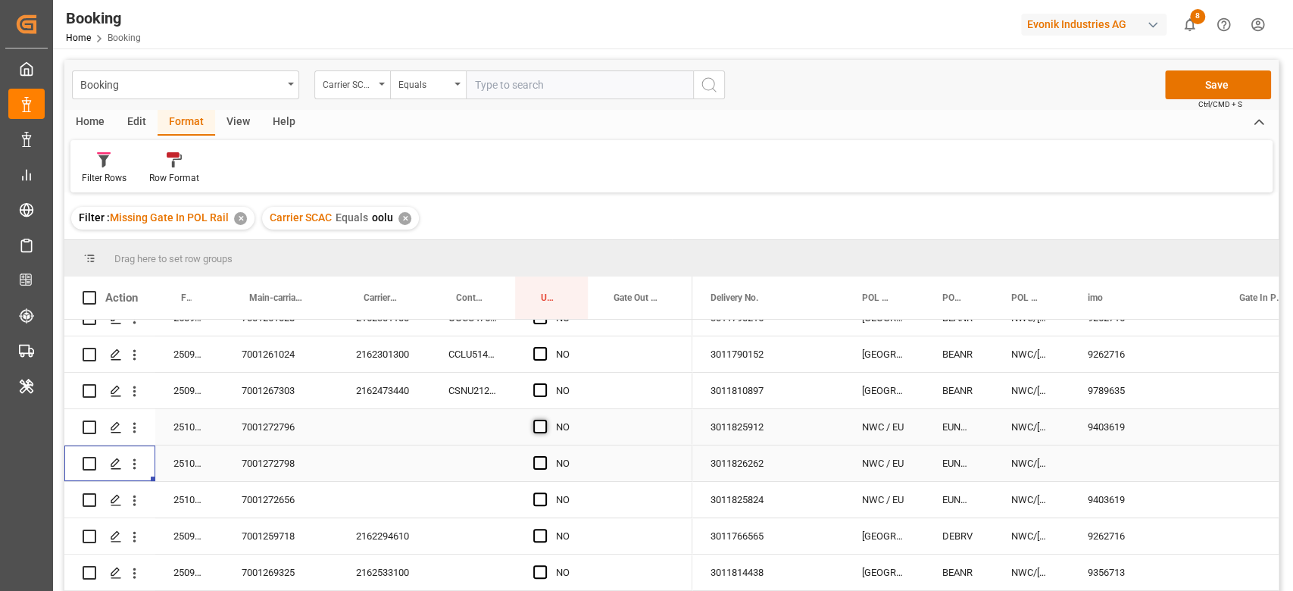
click at [541, 420] on span "Press SPACE to select this row." at bounding box center [540, 427] width 14 height 14
click at [545, 420] on input "Press SPACE to select this row." at bounding box center [545, 420] width 0 height 0
click at [541, 460] on span "Press SPACE to select this row." at bounding box center [540, 463] width 14 height 14
click at [545, 456] on input "Press SPACE to select this row." at bounding box center [545, 456] width 0 height 0
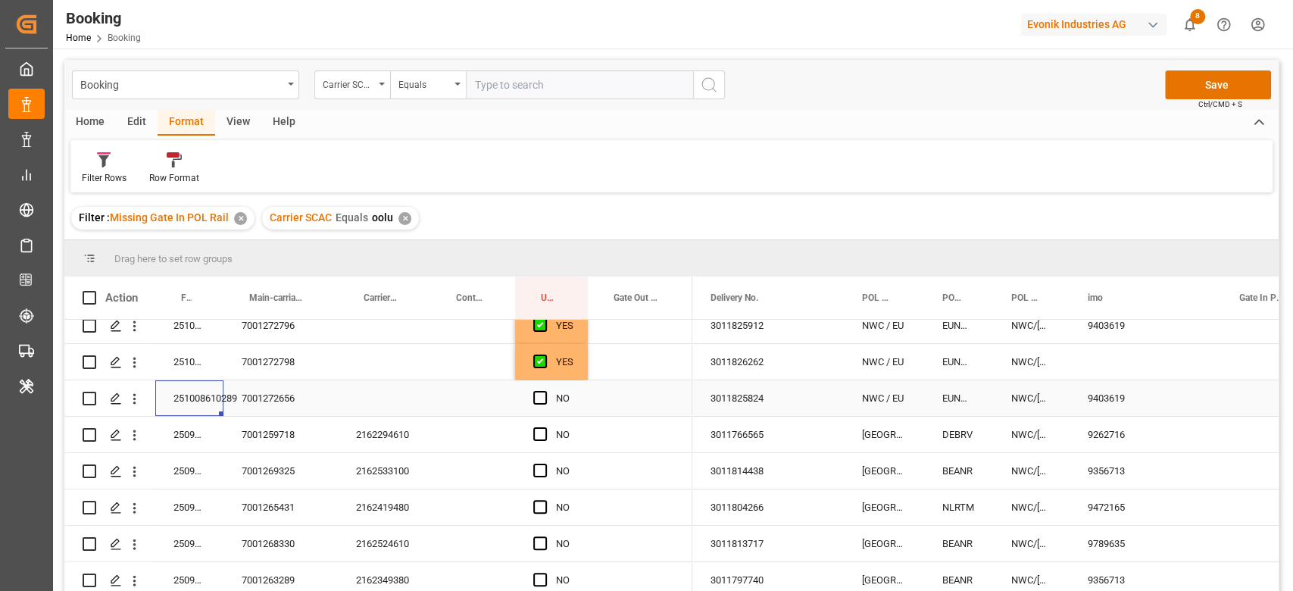
click at [194, 396] on div "251008610289" at bounding box center [189, 398] width 68 height 36
click at [139, 397] on icon "open menu" at bounding box center [135, 399] width 16 height 16
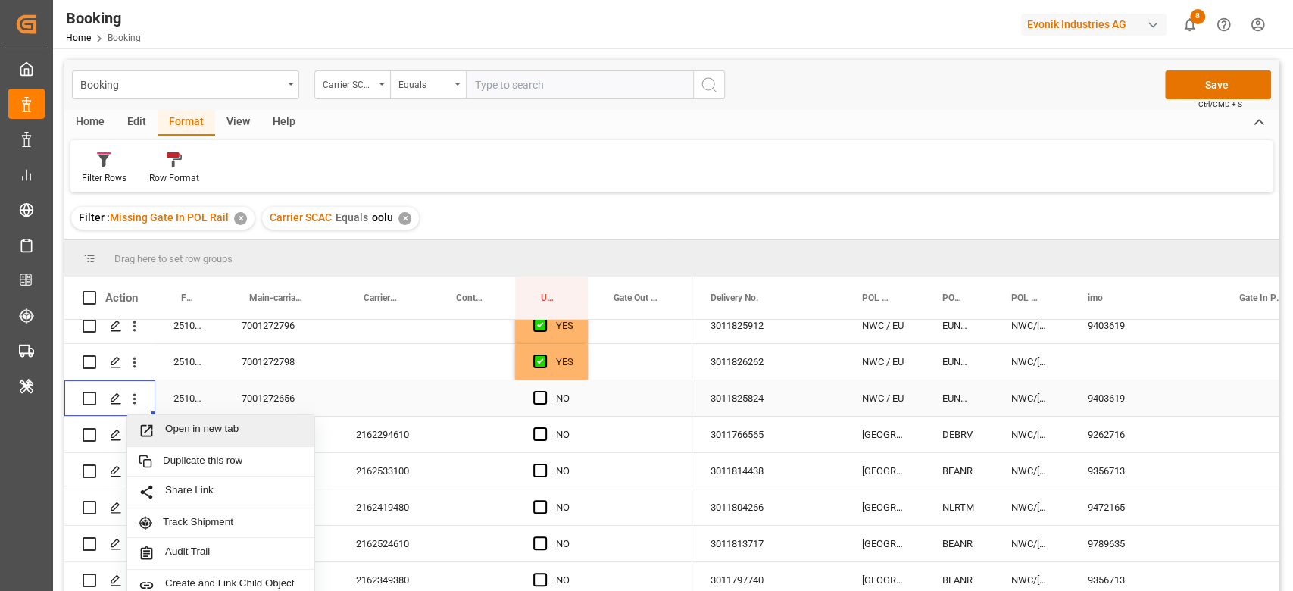
click at [211, 424] on span "Open in new tab" at bounding box center [234, 431] width 138 height 16
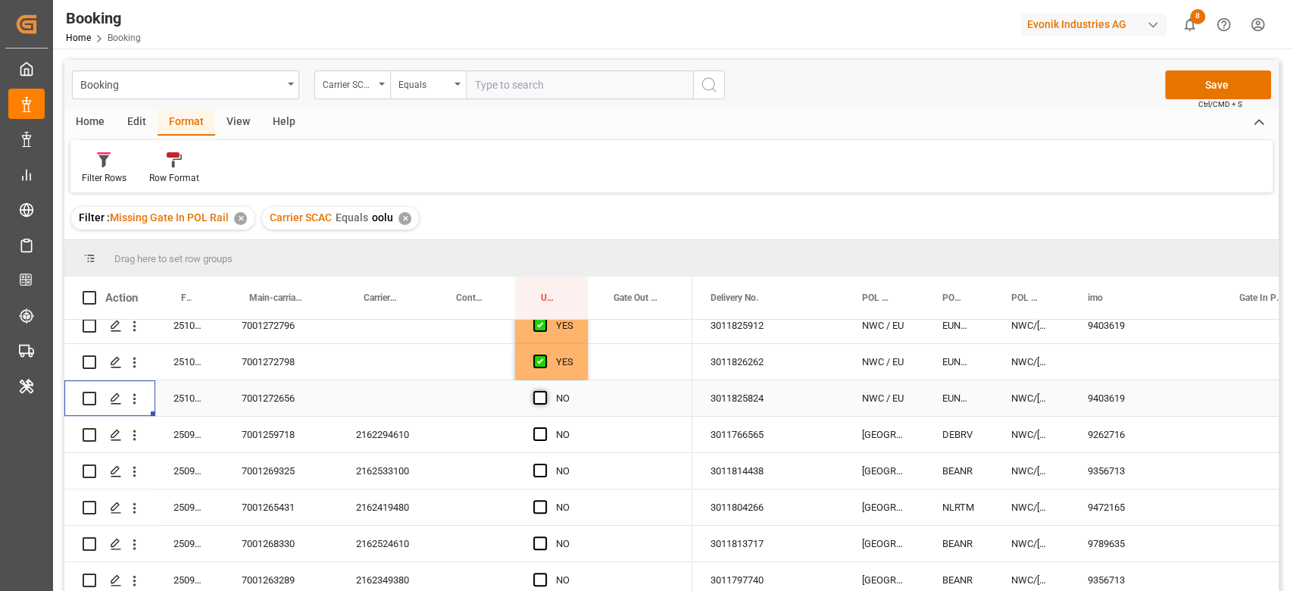
click at [541, 401] on span "Press SPACE to select this row." at bounding box center [540, 398] width 14 height 14
click at [545, 391] on input "Press SPACE to select this row." at bounding box center [545, 391] width 0 height 0
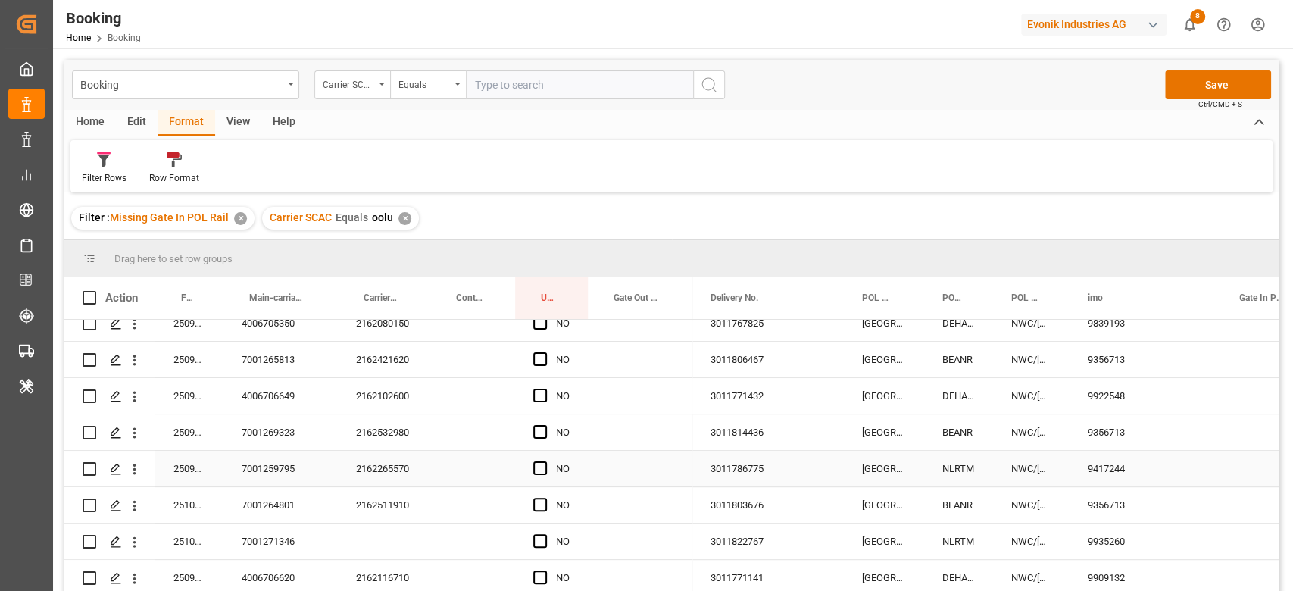
scroll to position [224, 0]
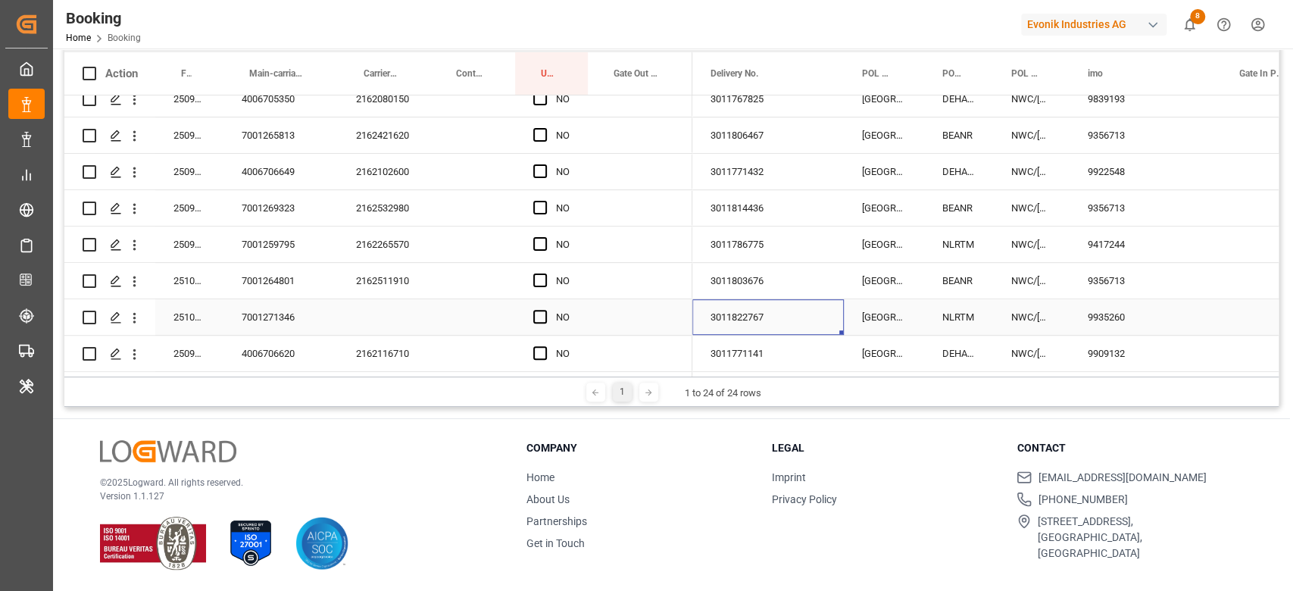
click at [712, 315] on div "3011822767" at bounding box center [767, 317] width 151 height 36
click at [185, 315] on div "251008610238" at bounding box center [189, 317] width 68 height 36
click at [133, 311] on icon "open menu" at bounding box center [135, 318] width 16 height 16
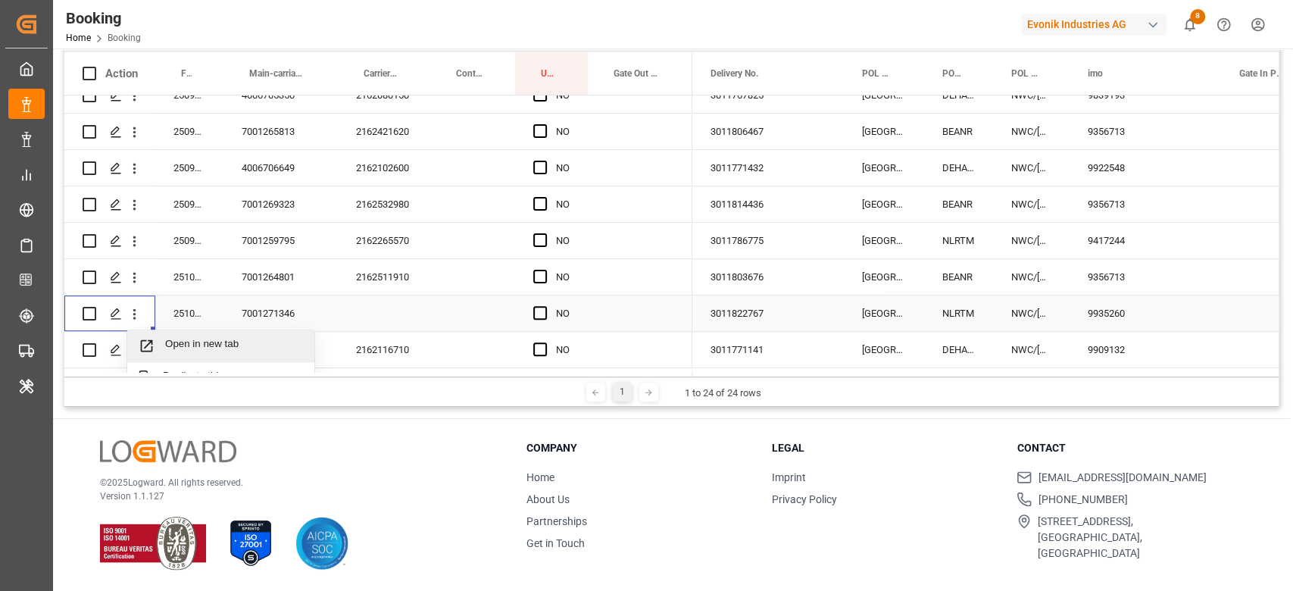
click at [185, 345] on span "Open in new tab" at bounding box center [234, 346] width 138 height 16
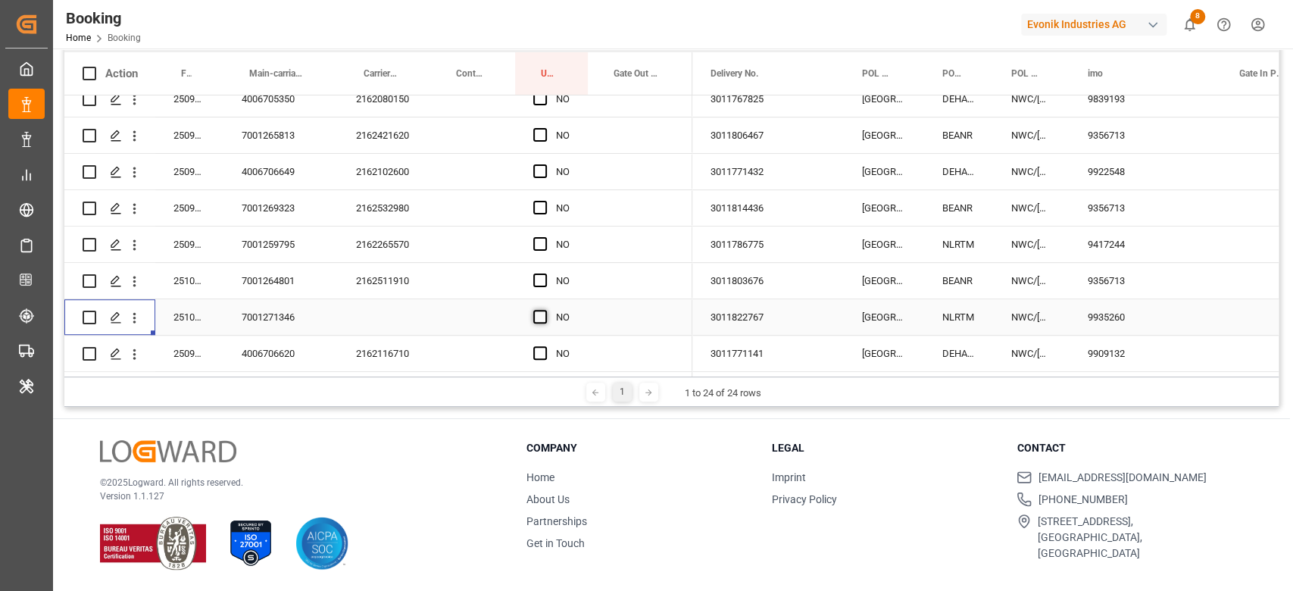
click at [543, 312] on span "Press SPACE to select this row." at bounding box center [540, 317] width 14 height 14
click at [545, 310] on input "Press SPACE to select this row." at bounding box center [545, 310] width 0 height 0
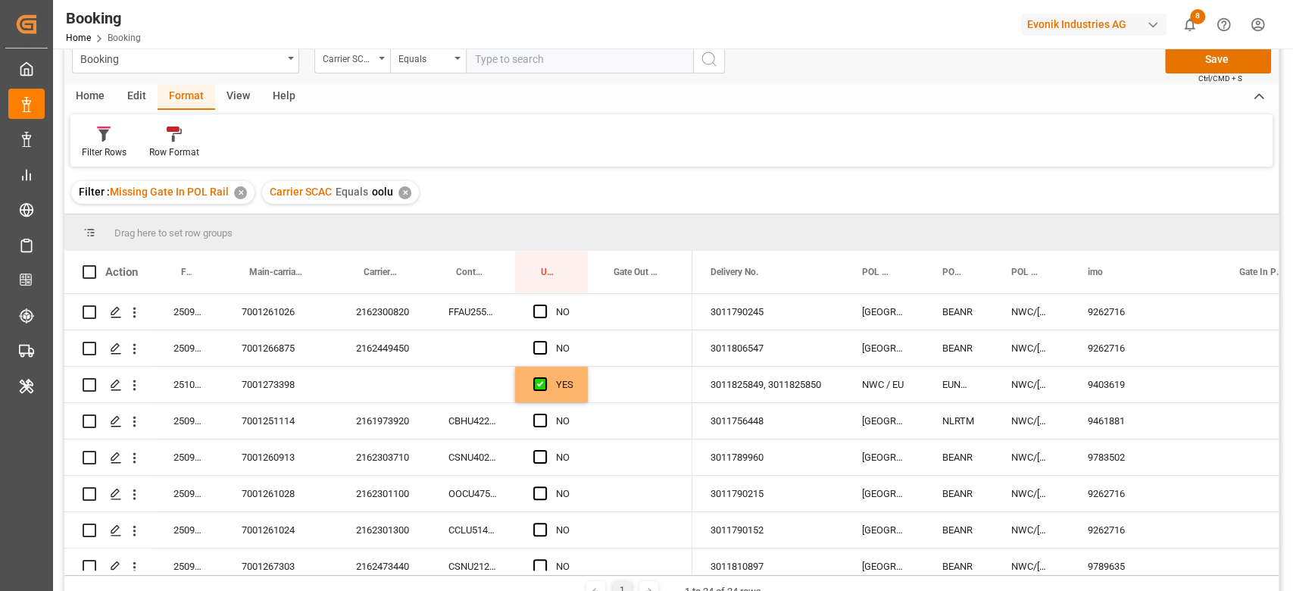
scroll to position [22, 0]
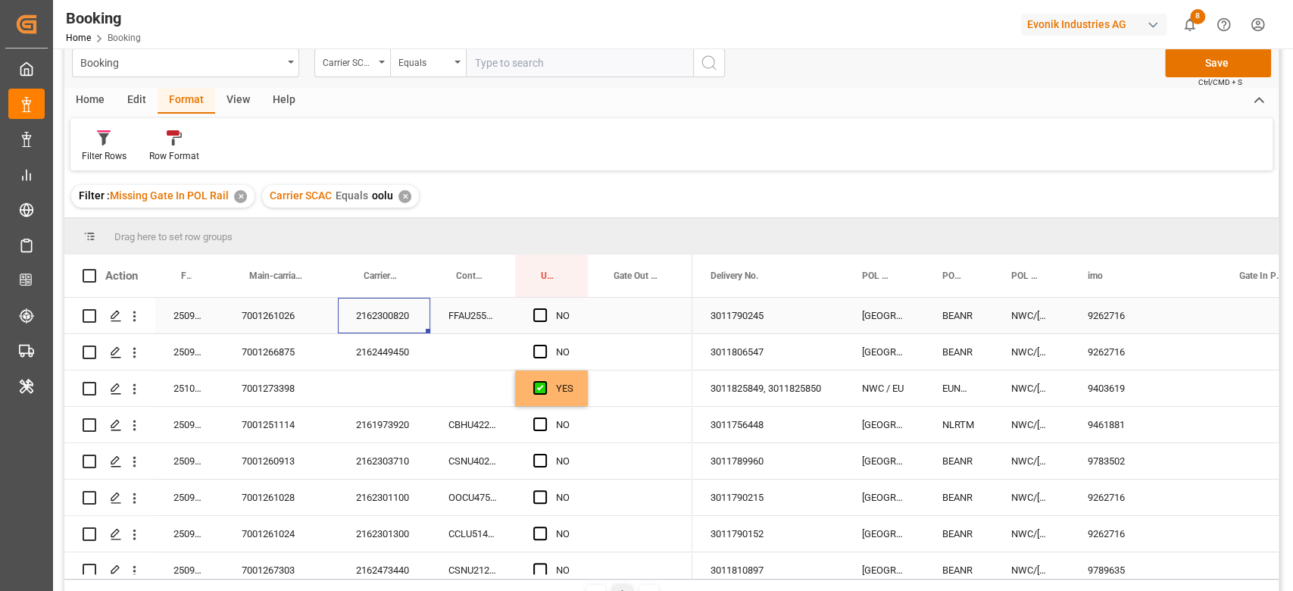
click at [378, 324] on div "2162300820" at bounding box center [384, 316] width 92 height 36
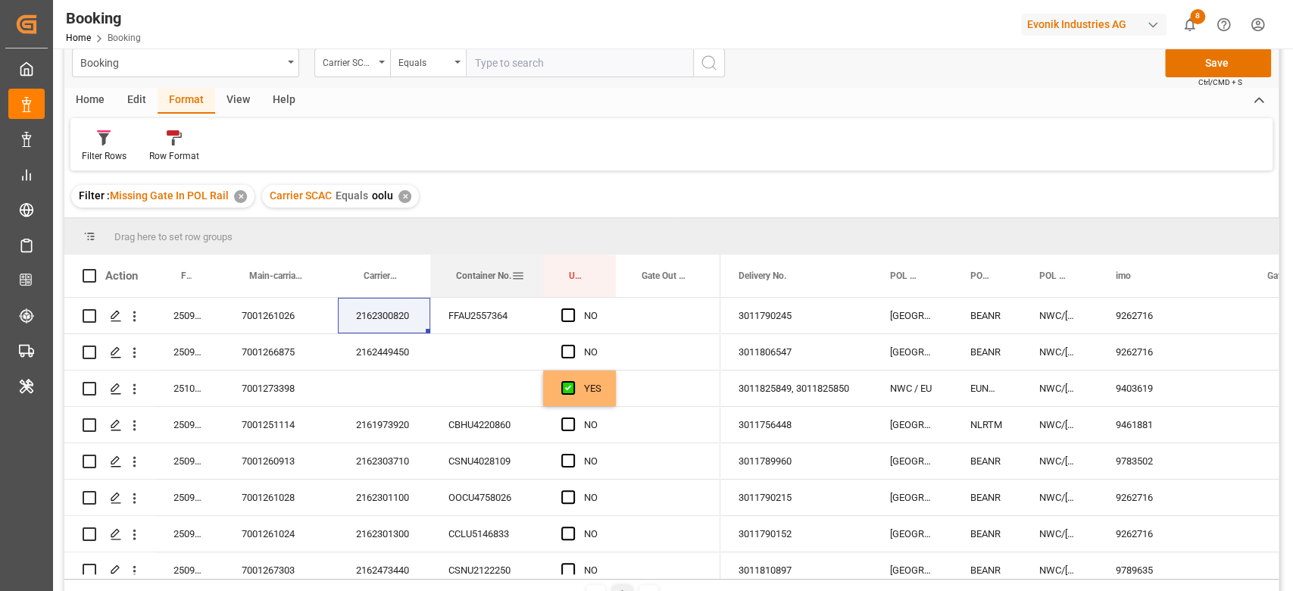
drag, startPoint x: 512, startPoint y: 266, endPoint x: 540, endPoint y: 262, distance: 28.3
click at [540, 262] on div at bounding box center [543, 276] width 6 height 42
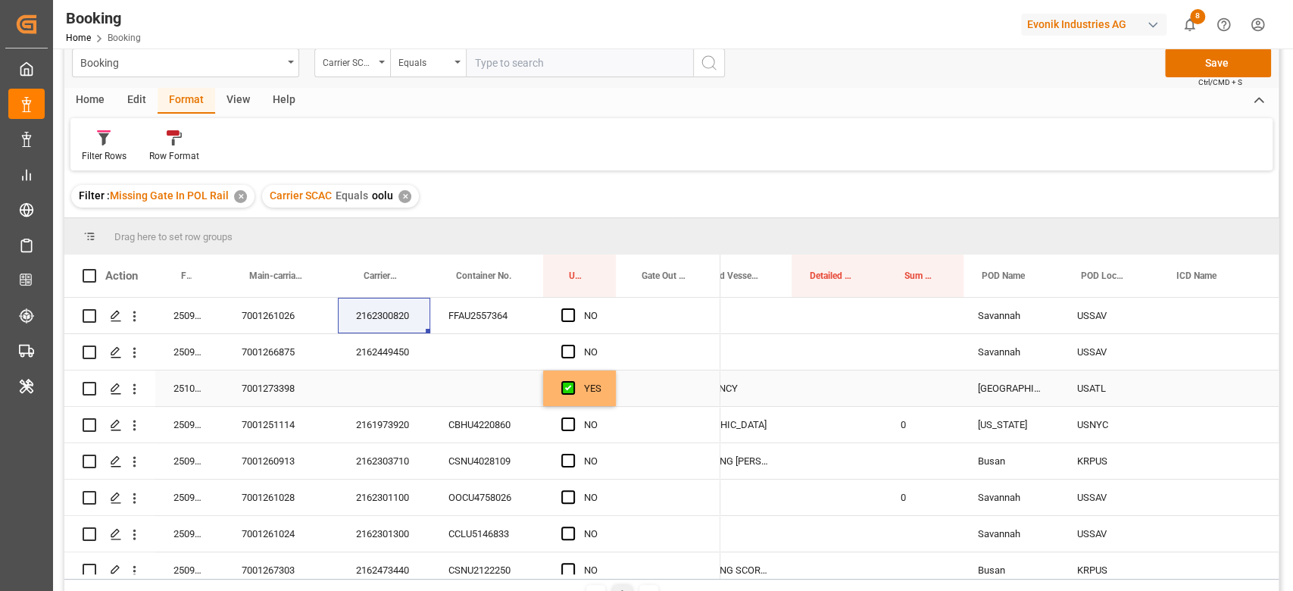
scroll to position [0, 712]
click at [901, 330] on div "Press SPACE to select this row." at bounding box center [919, 316] width 77 height 36
click at [901, 330] on input "Press SPACE to select this row." at bounding box center [919, 324] width 53 height 29
type input "0"
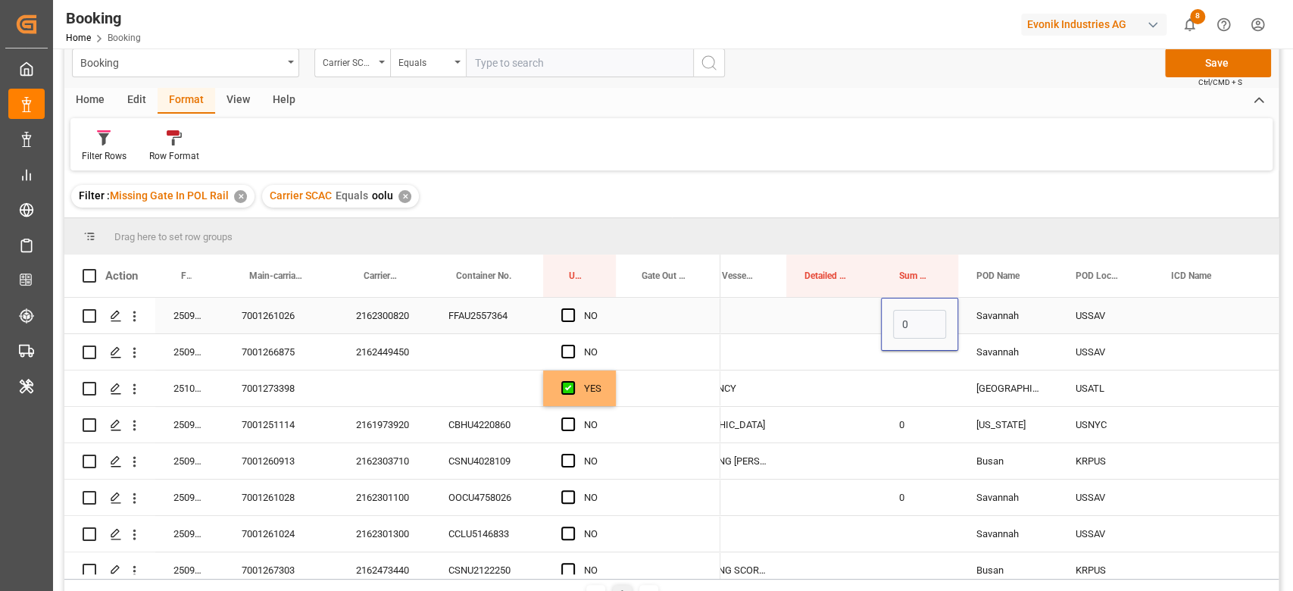
click at [874, 327] on div "Press SPACE to select this row." at bounding box center [833, 316] width 95 height 36
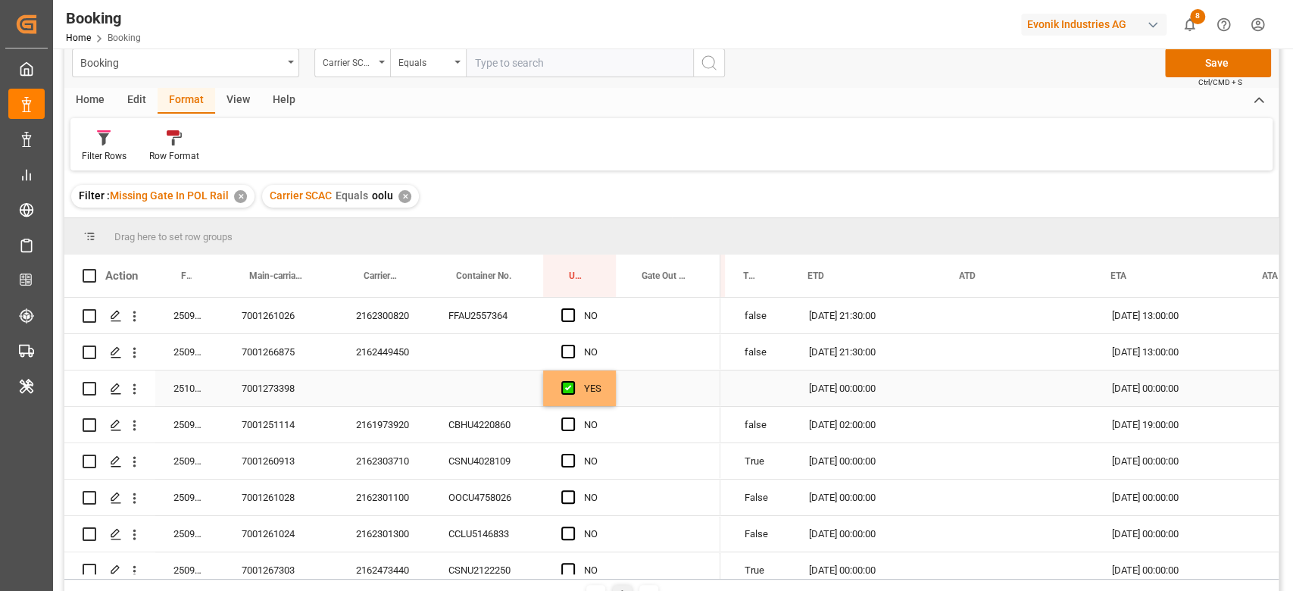
scroll to position [0, 1516]
click at [565, 314] on span "Press SPACE to select this row." at bounding box center [568, 315] width 14 height 14
click at [573, 308] on input "Press SPACE to select this row." at bounding box center [573, 308] width 0 height 0
click at [376, 351] on div "2162449450" at bounding box center [384, 352] width 92 height 36
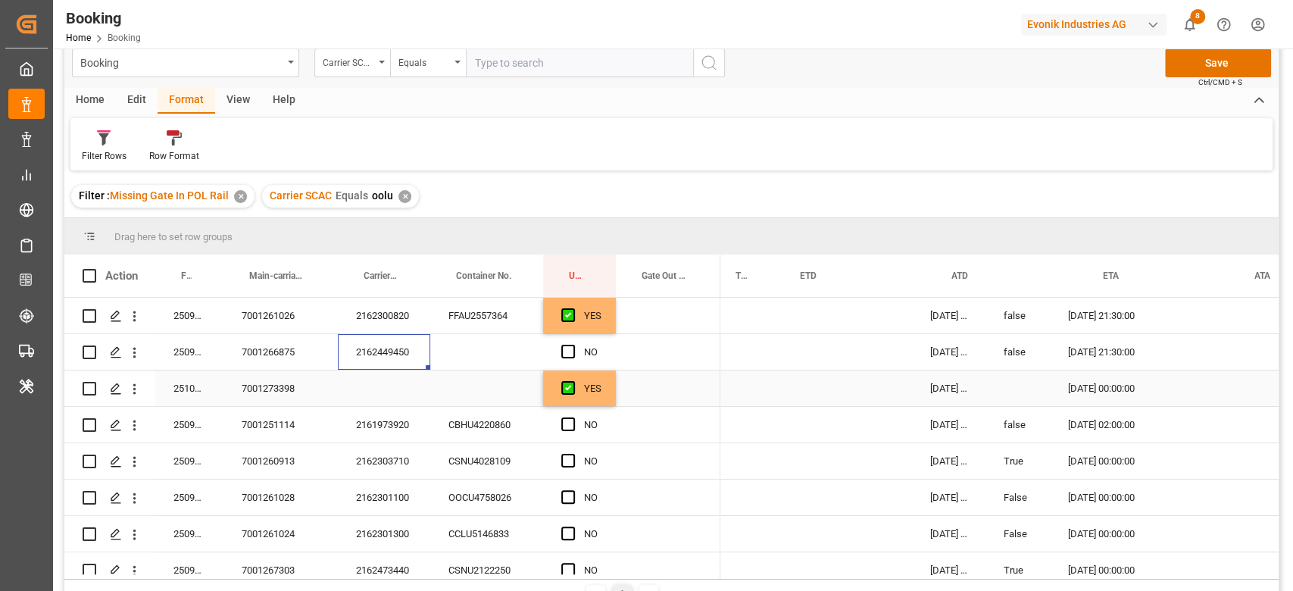
scroll to position [0, 1591]
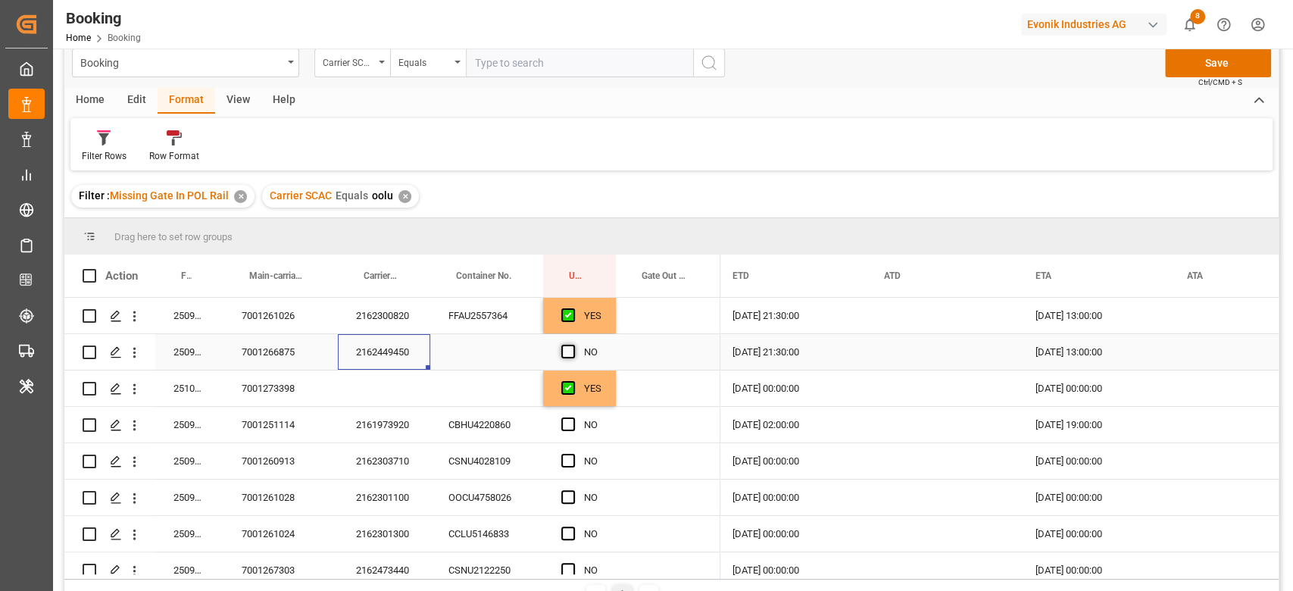
click at [566, 352] on span "Press SPACE to select this row." at bounding box center [568, 352] width 14 height 14
click at [573, 345] on input "Press SPACE to select this row." at bounding box center [573, 345] width 0 height 0
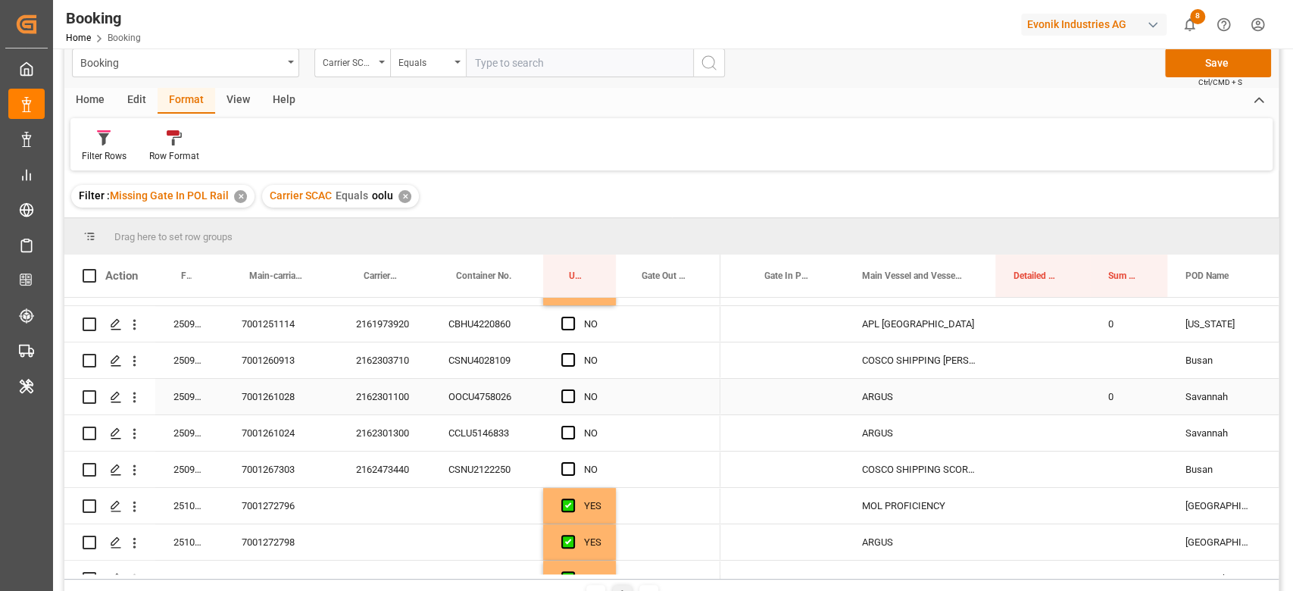
scroll to position [0, 0]
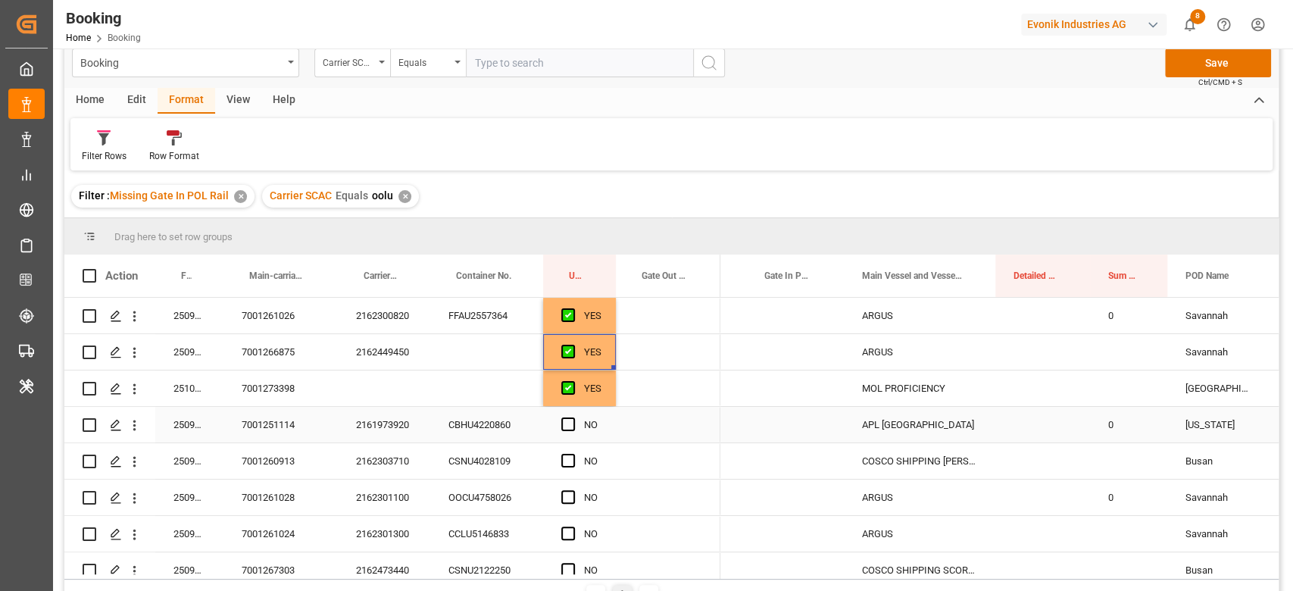
click at [374, 433] on div "2161973920" at bounding box center [384, 425] width 92 height 36
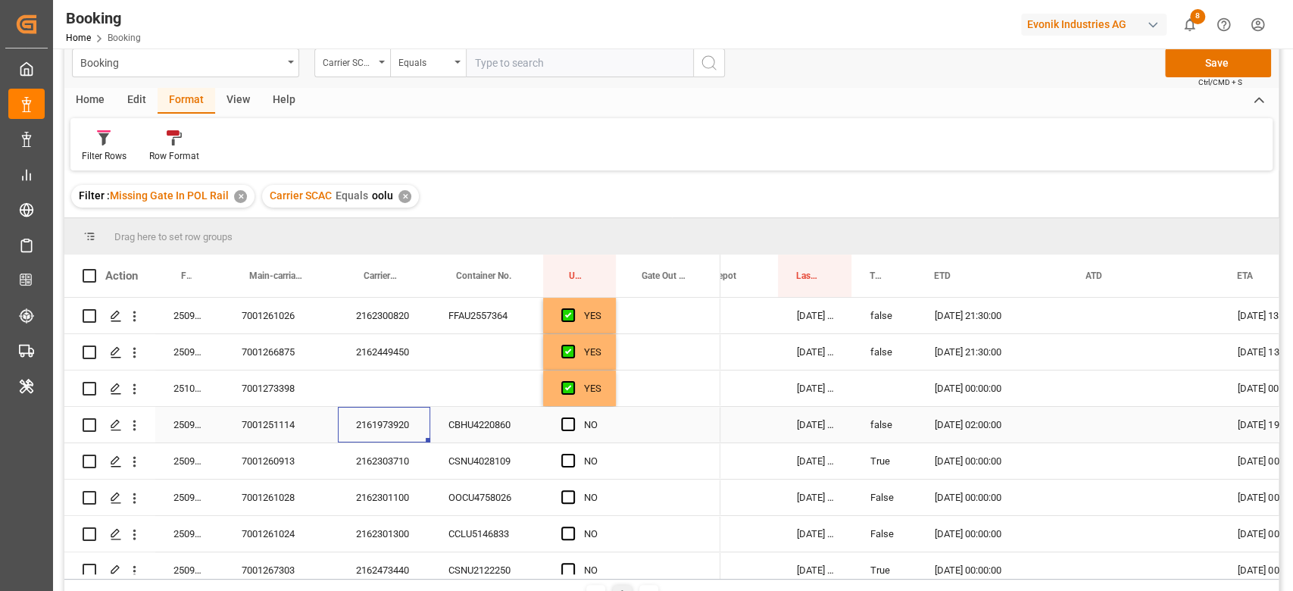
scroll to position [0, 1389]
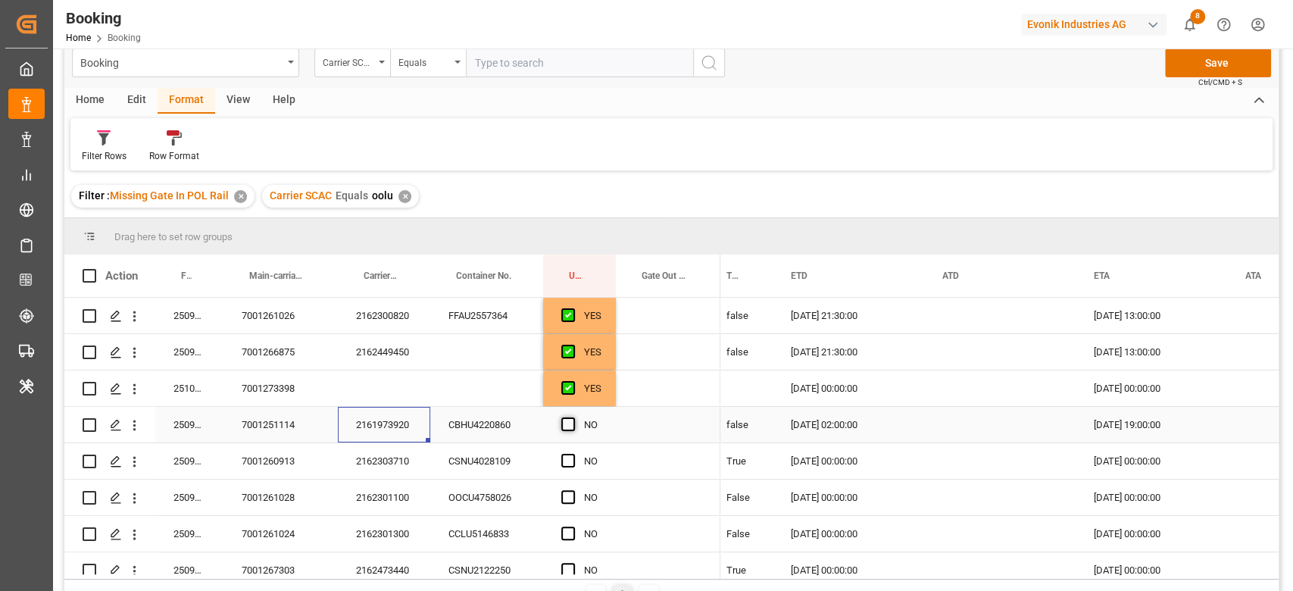
click at [561, 421] on span "Press SPACE to select this row." at bounding box center [568, 424] width 14 height 14
click at [573, 417] on input "Press SPACE to select this row." at bounding box center [573, 417] width 0 height 0
click at [380, 465] on div "2162303710" at bounding box center [384, 461] width 92 height 36
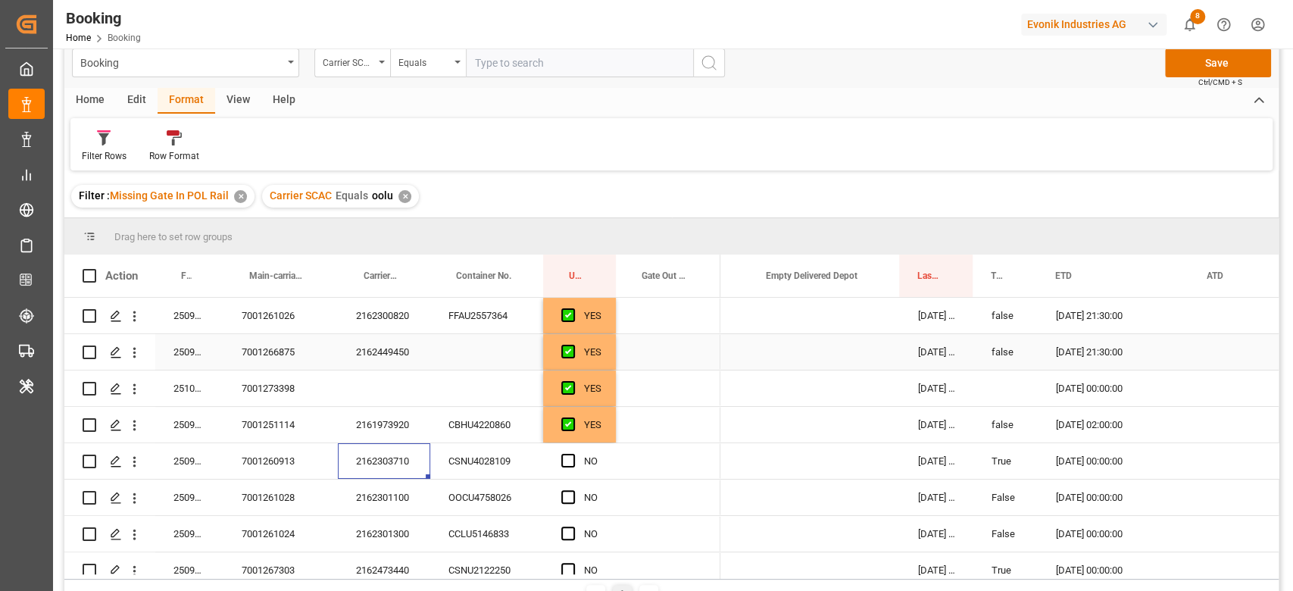
click at [1018, 356] on div "false" at bounding box center [1005, 352] width 64 height 36
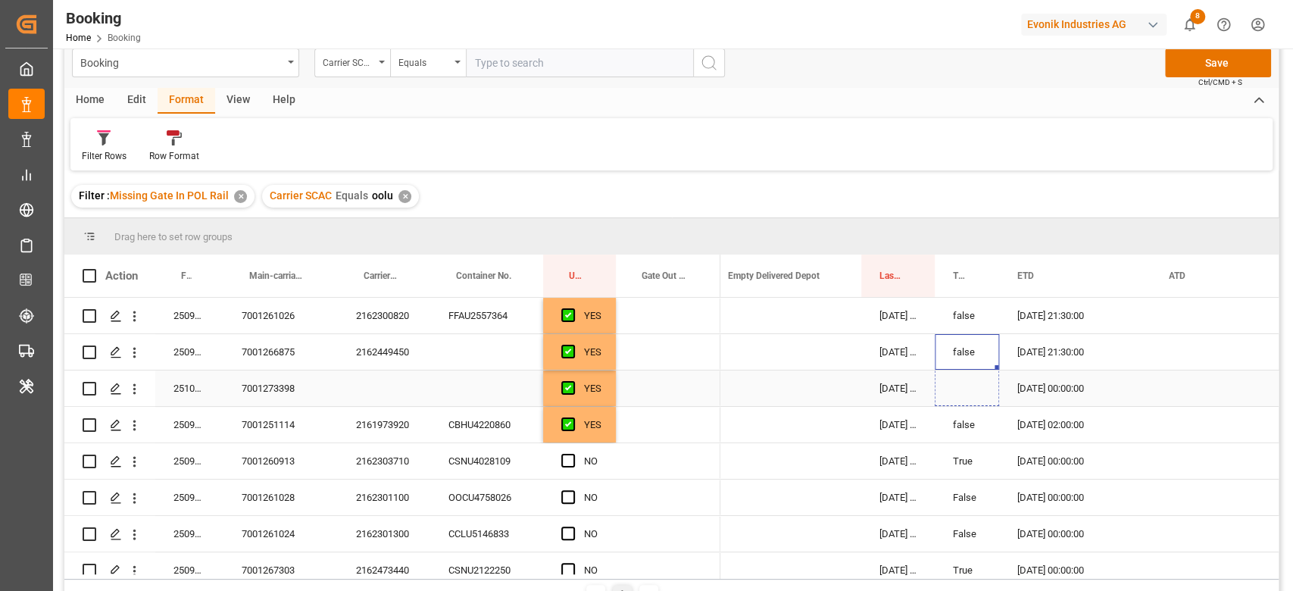
drag, startPoint x: 996, startPoint y: 367, endPoint x: 996, endPoint y: 390, distance: 23.5
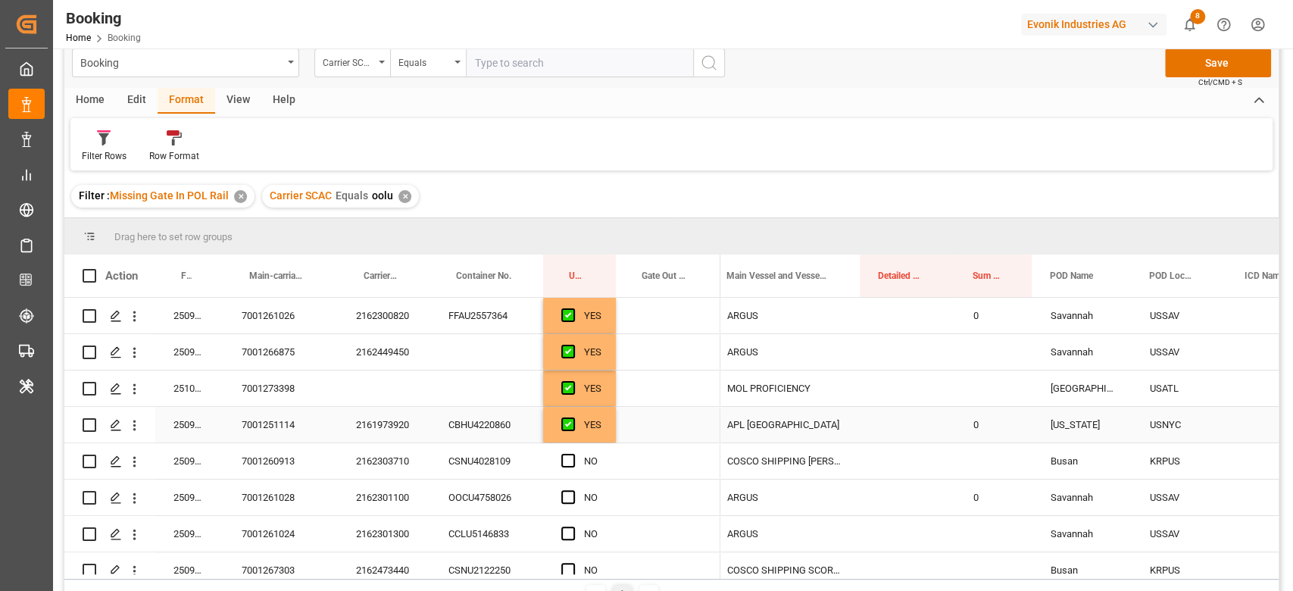
click at [976, 425] on div "0" at bounding box center [993, 425] width 77 height 36
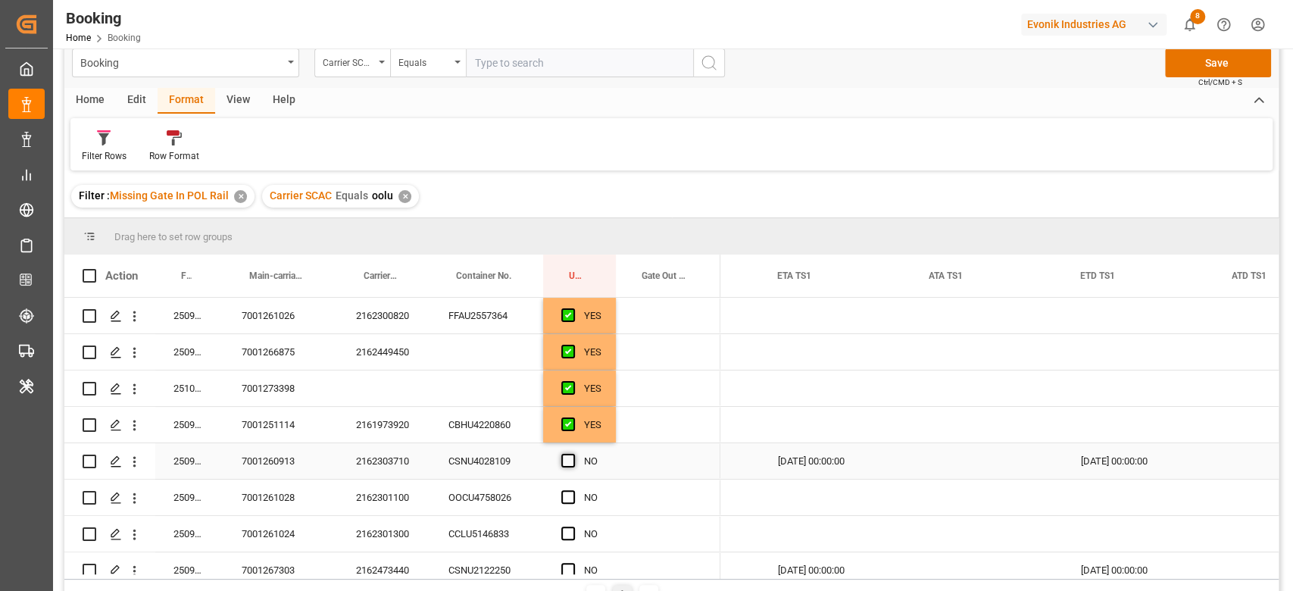
click at [569, 461] on span "Press SPACE to select this row." at bounding box center [568, 461] width 14 height 14
click at [573, 454] on input "Press SPACE to select this row." at bounding box center [573, 454] width 0 height 0
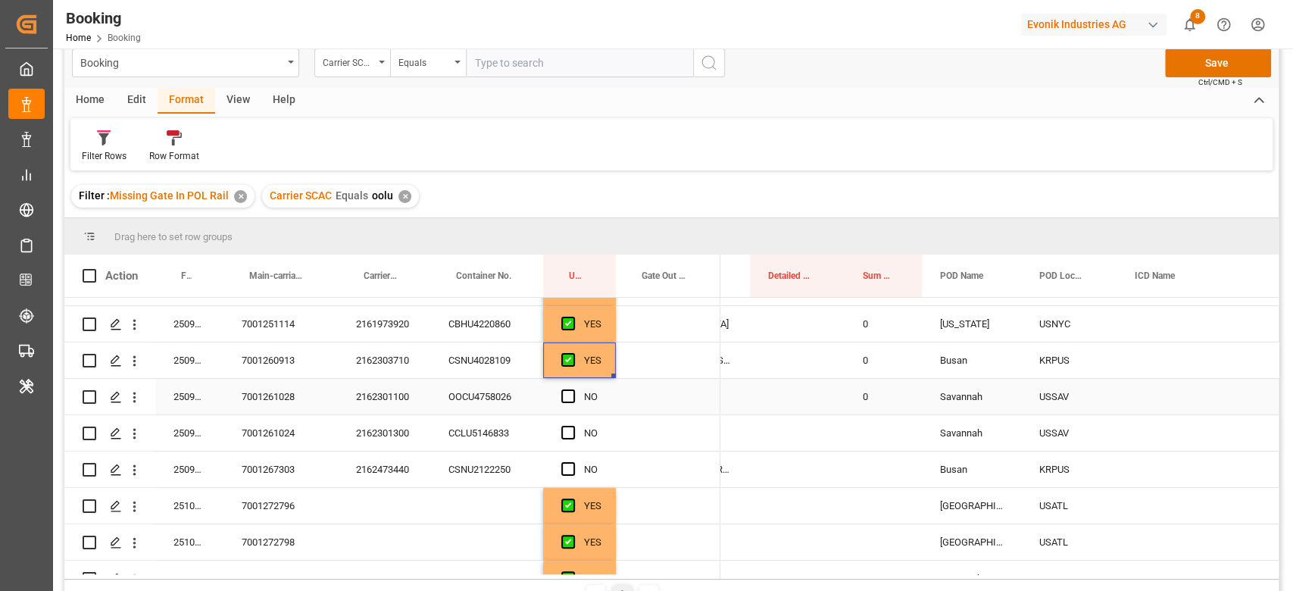
click at [872, 399] on div "0" at bounding box center [883, 397] width 77 height 36
drag, startPoint x: 920, startPoint y: 413, endPoint x: 904, endPoint y: 461, distance: 50.8
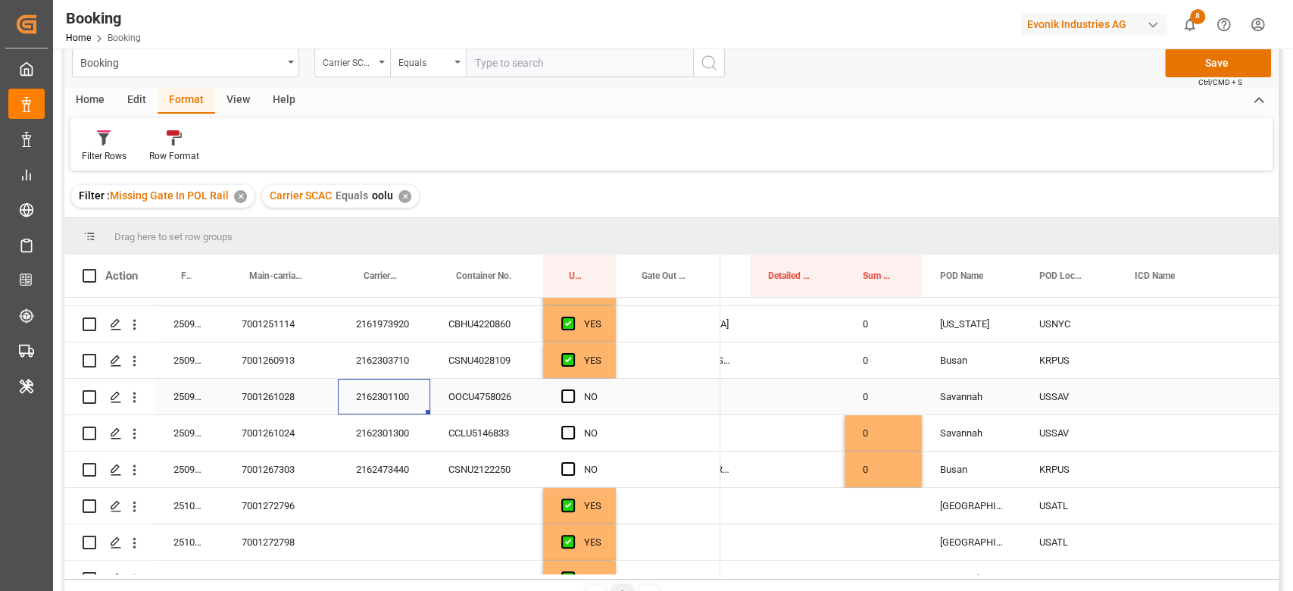
click at [370, 396] on div "2162301100" at bounding box center [384, 397] width 92 height 36
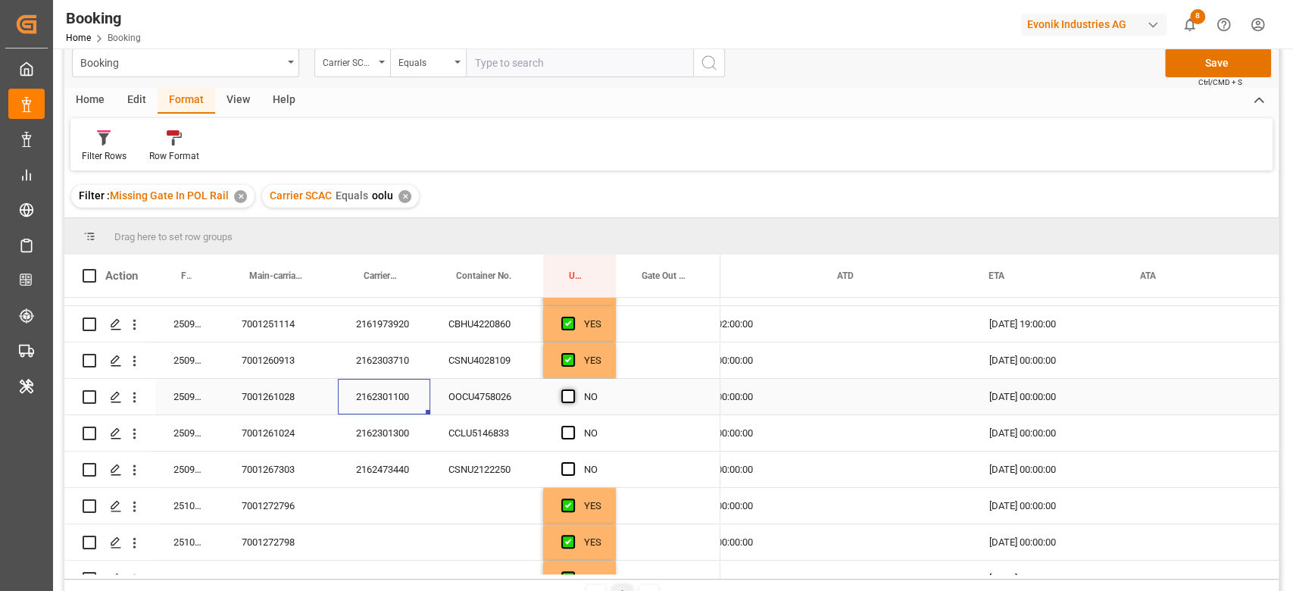
click at [568, 400] on span "Press SPACE to select this row." at bounding box center [568, 396] width 14 height 14
click at [573, 389] on input "Press SPACE to select this row." at bounding box center [573, 389] width 0 height 0
click at [566, 436] on span "Press SPACE to select this row." at bounding box center [568, 433] width 14 height 14
click at [573, 426] on input "Press SPACE to select this row." at bounding box center [573, 426] width 0 height 0
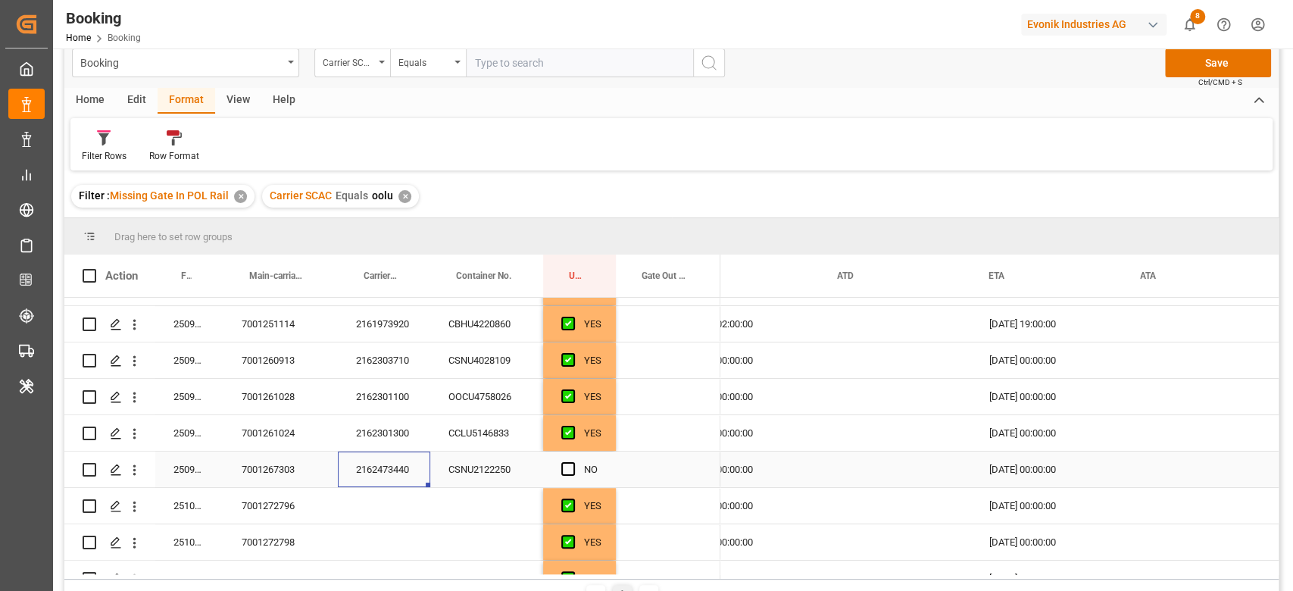
click at [382, 463] on div "2162473440" at bounding box center [384, 469] width 92 height 36
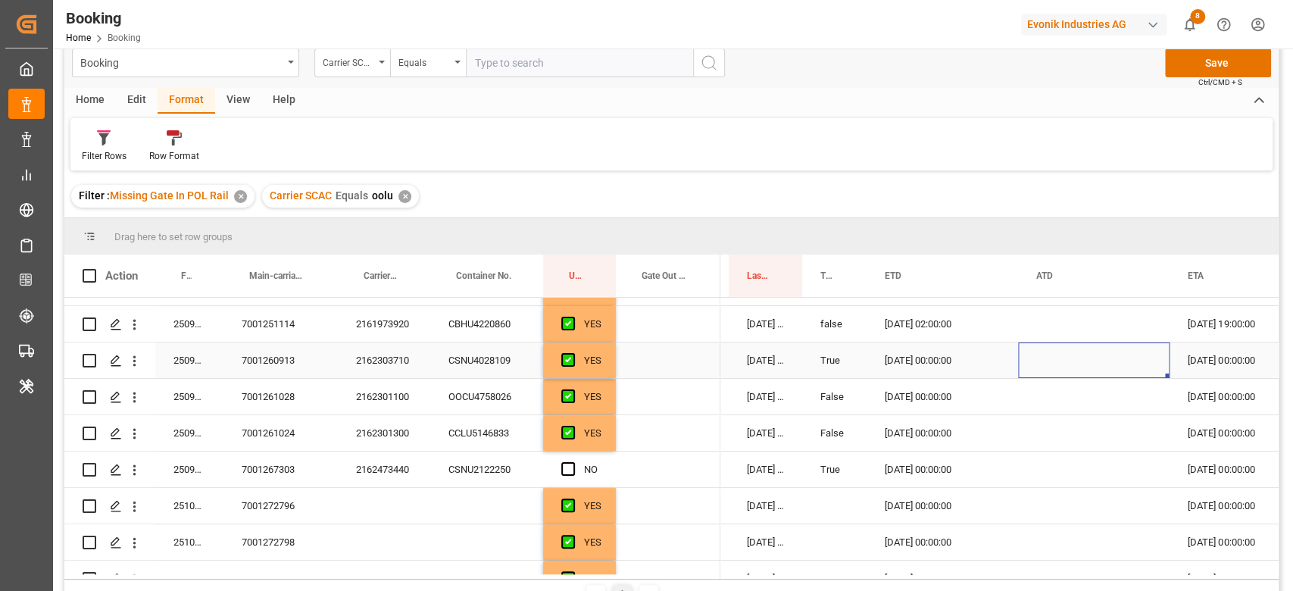
click at [1049, 364] on div "Press SPACE to select this row." at bounding box center [1093, 360] width 151 height 36
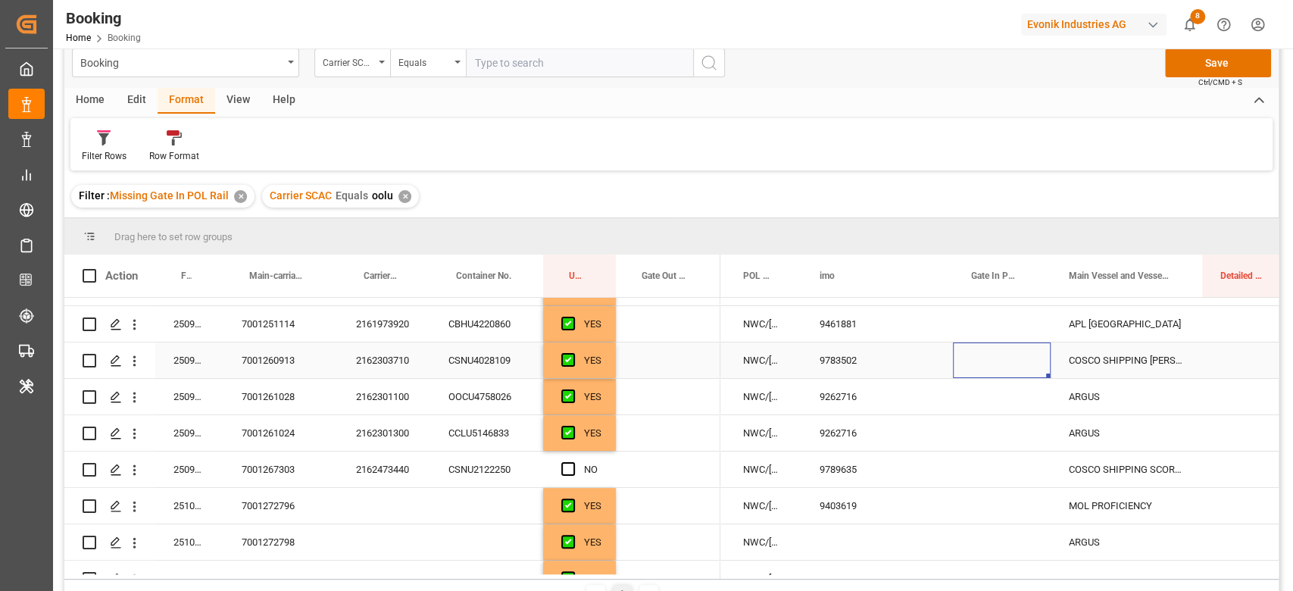
click at [993, 363] on div "Press SPACE to select this row." at bounding box center [1002, 360] width 98 height 36
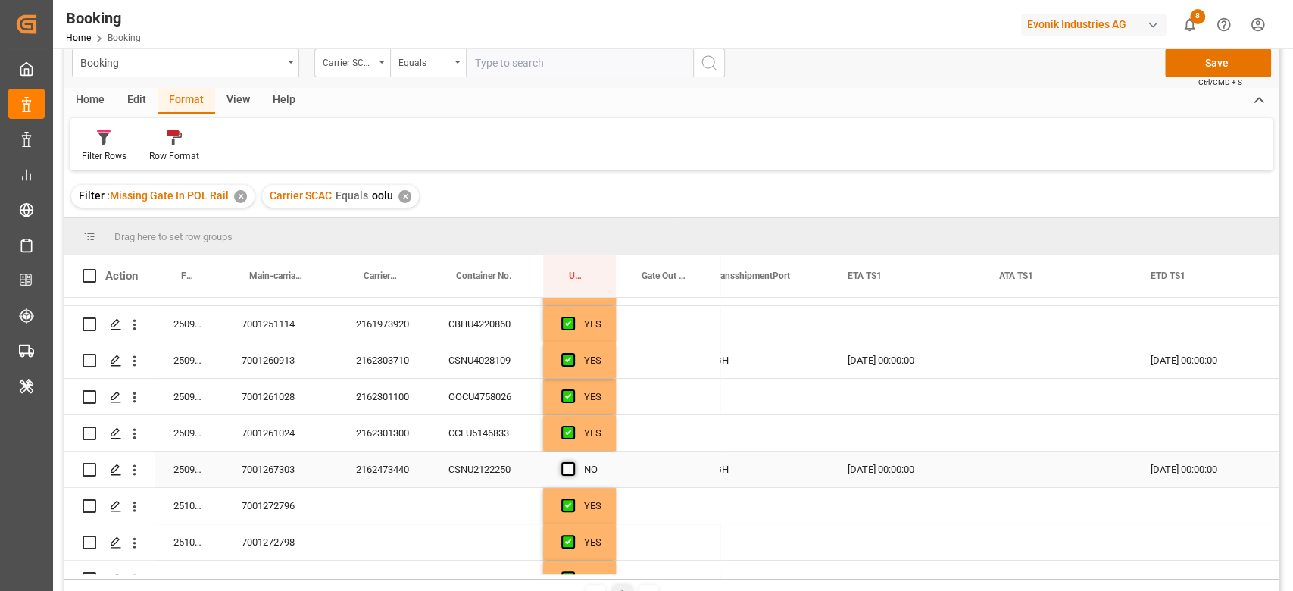
click at [568, 466] on span "Press SPACE to select this row." at bounding box center [568, 469] width 14 height 14
click at [573, 462] on input "Press SPACE to select this row." at bounding box center [573, 462] width 0 height 0
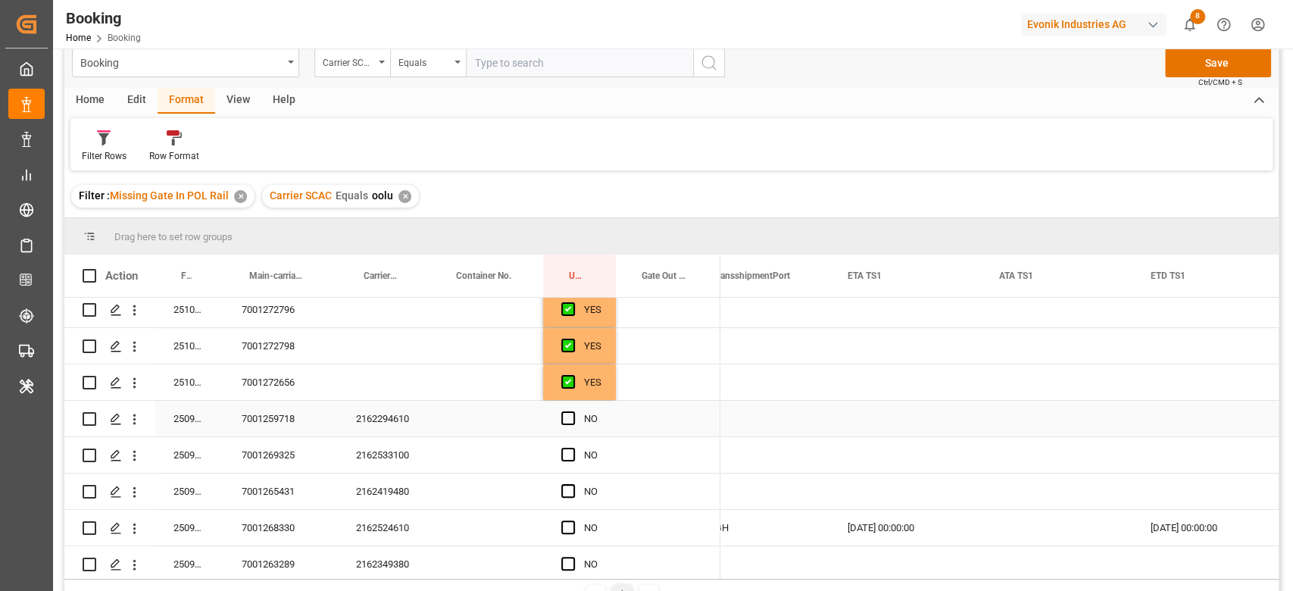
click at [394, 412] on div "2162294610" at bounding box center [384, 419] width 92 height 36
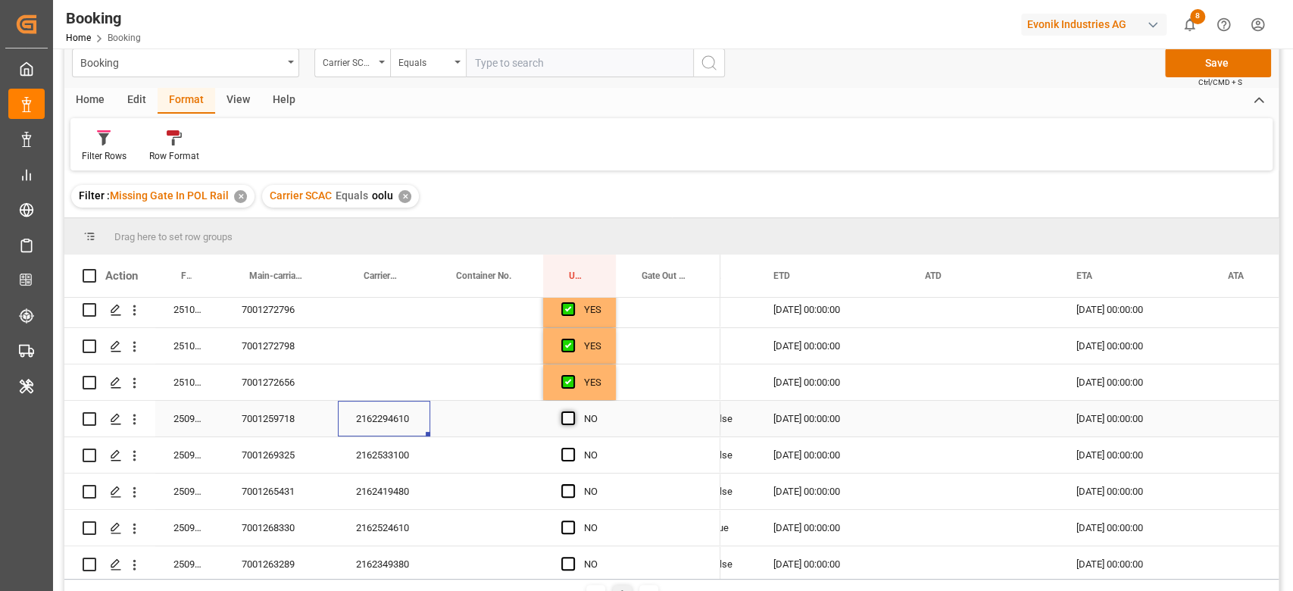
click at [569, 411] on span "Press SPACE to select this row." at bounding box center [568, 418] width 14 height 14
click at [573, 411] on input "Press SPACE to select this row." at bounding box center [573, 411] width 0 height 0
click at [425, 461] on div "2162533100" at bounding box center [384, 455] width 92 height 36
click at [564, 456] on span "Press SPACE to select this row." at bounding box center [568, 455] width 14 height 14
click at [573, 448] on input "Press SPACE to select this row." at bounding box center [573, 448] width 0 height 0
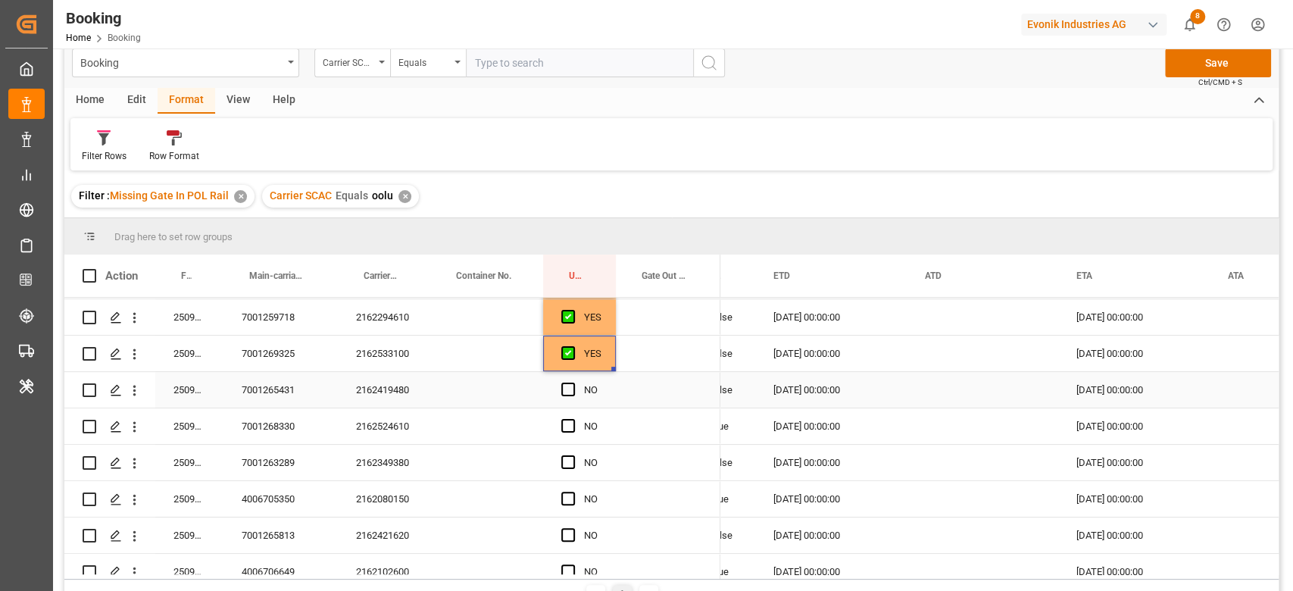
click at [408, 383] on div "2162419480" at bounding box center [384, 390] width 92 height 36
click at [564, 387] on span "Press SPACE to select this row." at bounding box center [568, 390] width 14 height 14
click at [573, 383] on input "Press SPACE to select this row." at bounding box center [573, 383] width 0 height 0
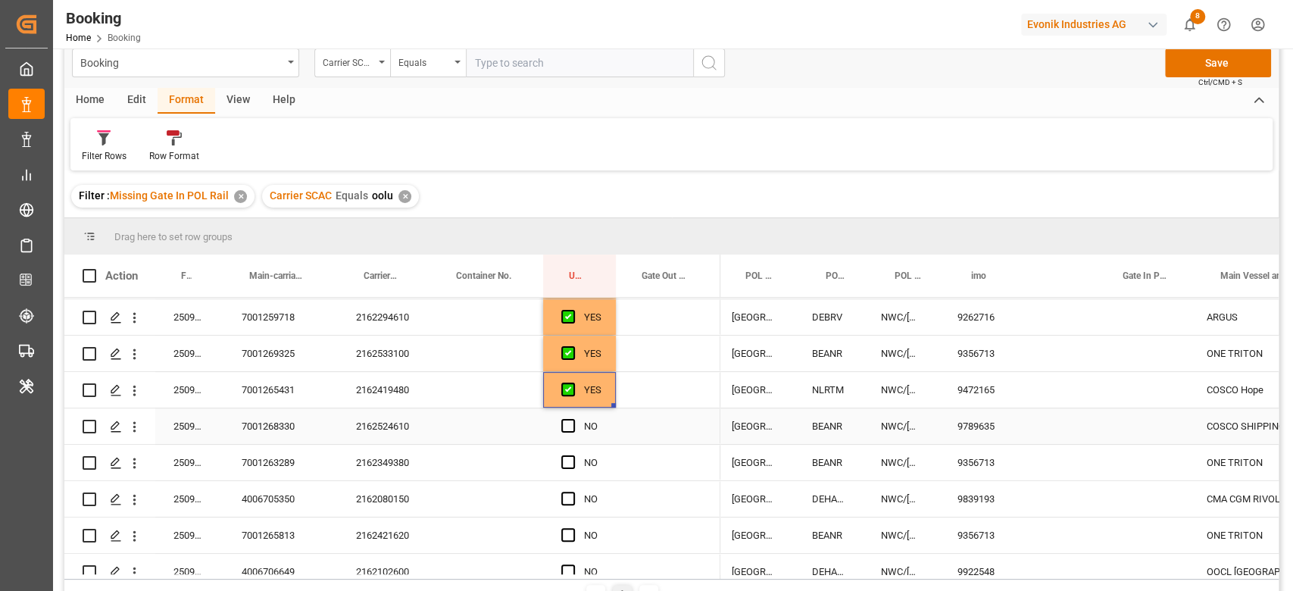
click at [425, 428] on div "2162524610" at bounding box center [384, 426] width 92 height 36
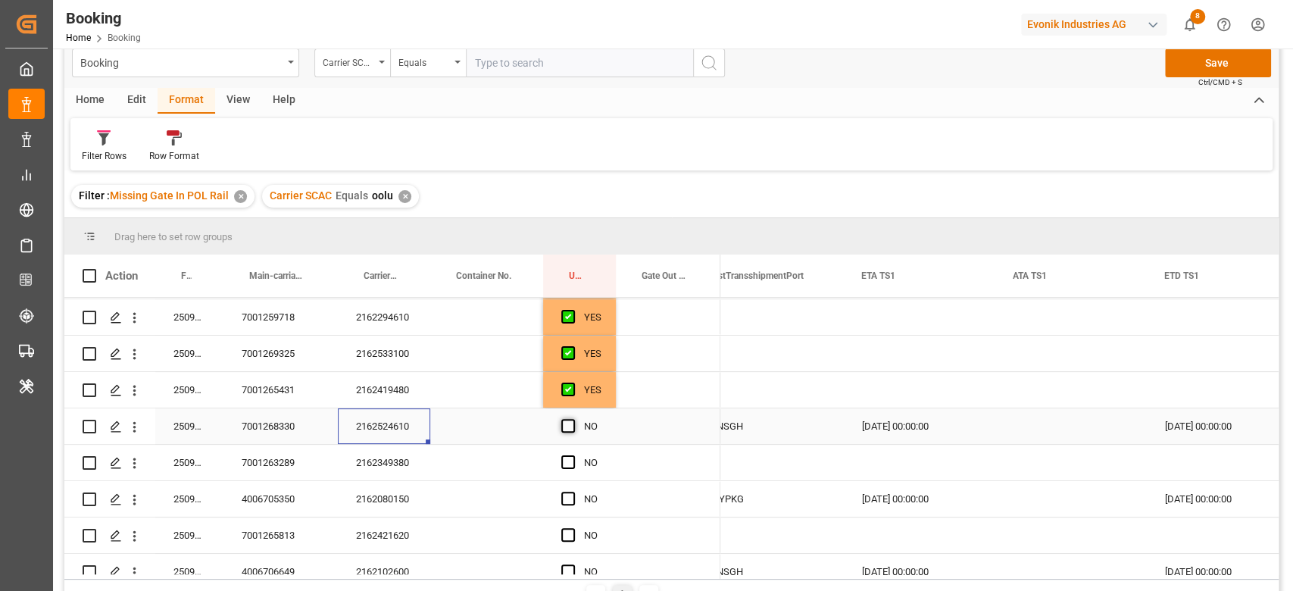
click at [563, 423] on span "Press SPACE to select this row." at bounding box center [568, 426] width 14 height 14
click at [573, 419] on input "Press SPACE to select this row." at bounding box center [573, 419] width 0 height 0
click at [388, 455] on div "2162349380" at bounding box center [384, 463] width 92 height 36
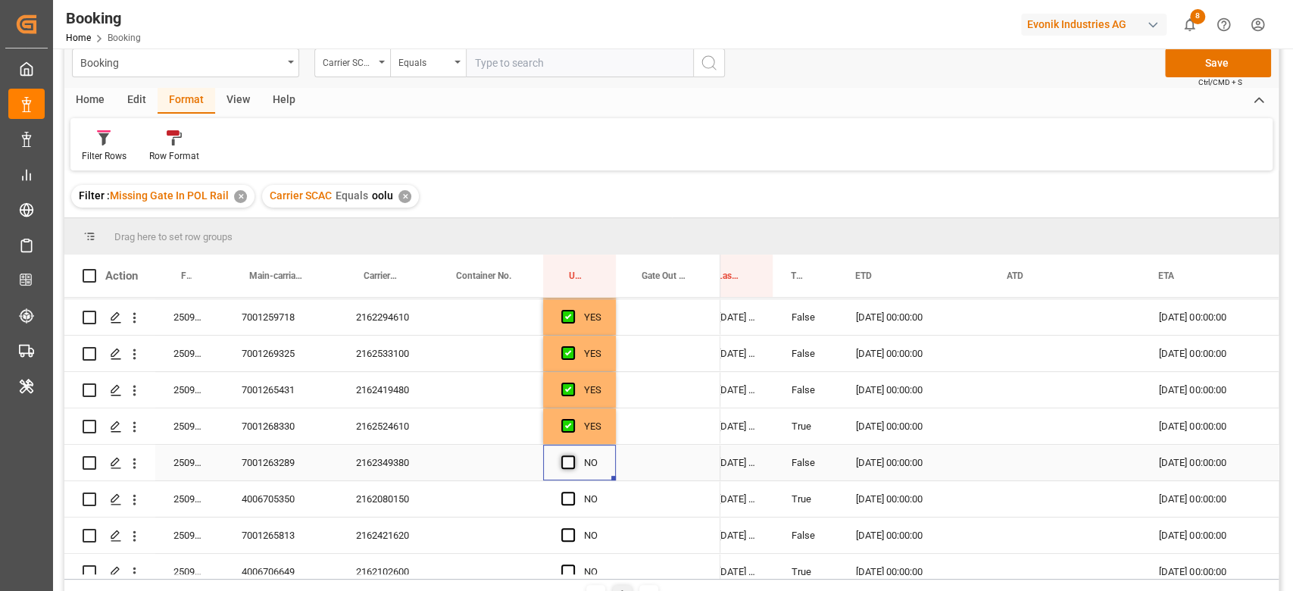
click at [567, 459] on span "Press SPACE to select this row." at bounding box center [568, 462] width 14 height 14
click at [573, 455] on input "Press SPACE to select this row." at bounding box center [573, 455] width 0 height 0
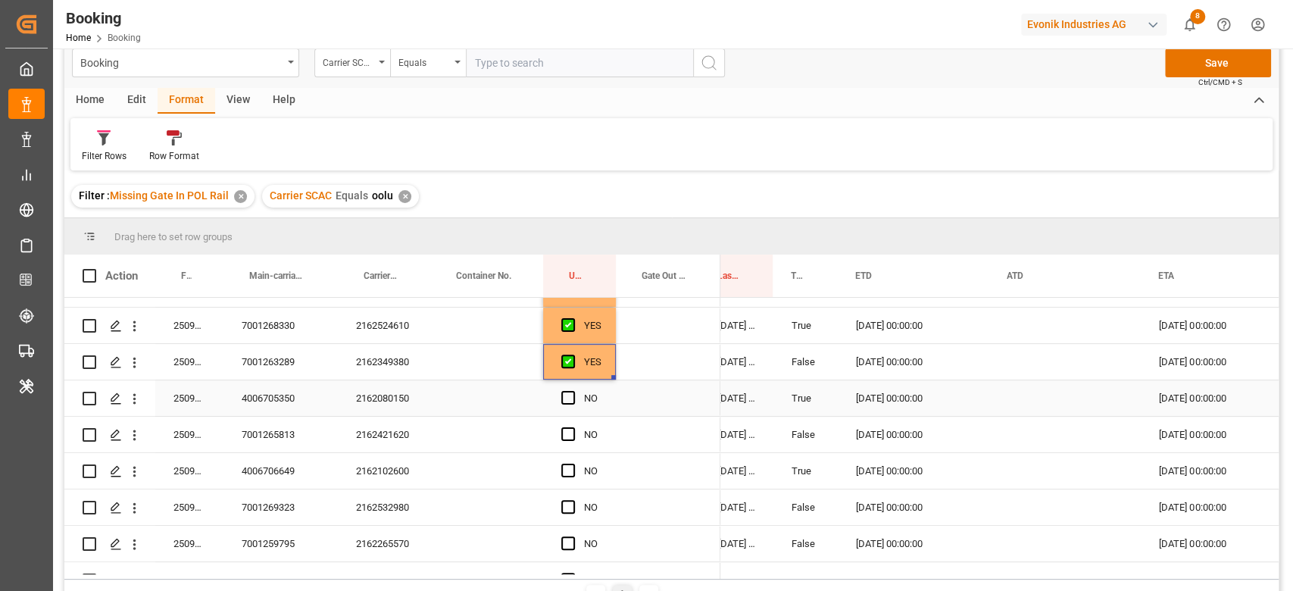
click at [394, 396] on div "2162080150" at bounding box center [384, 398] width 92 height 36
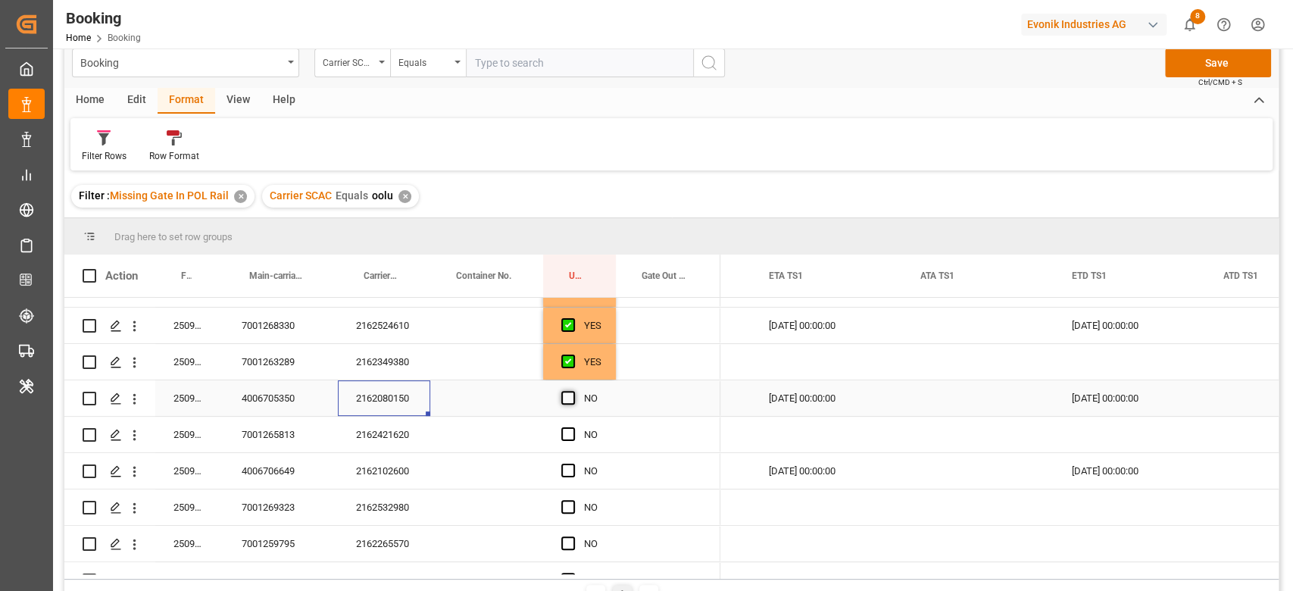
click at [567, 392] on span "Press SPACE to select this row." at bounding box center [568, 398] width 14 height 14
click at [573, 391] on input "Press SPACE to select this row." at bounding box center [573, 391] width 0 height 0
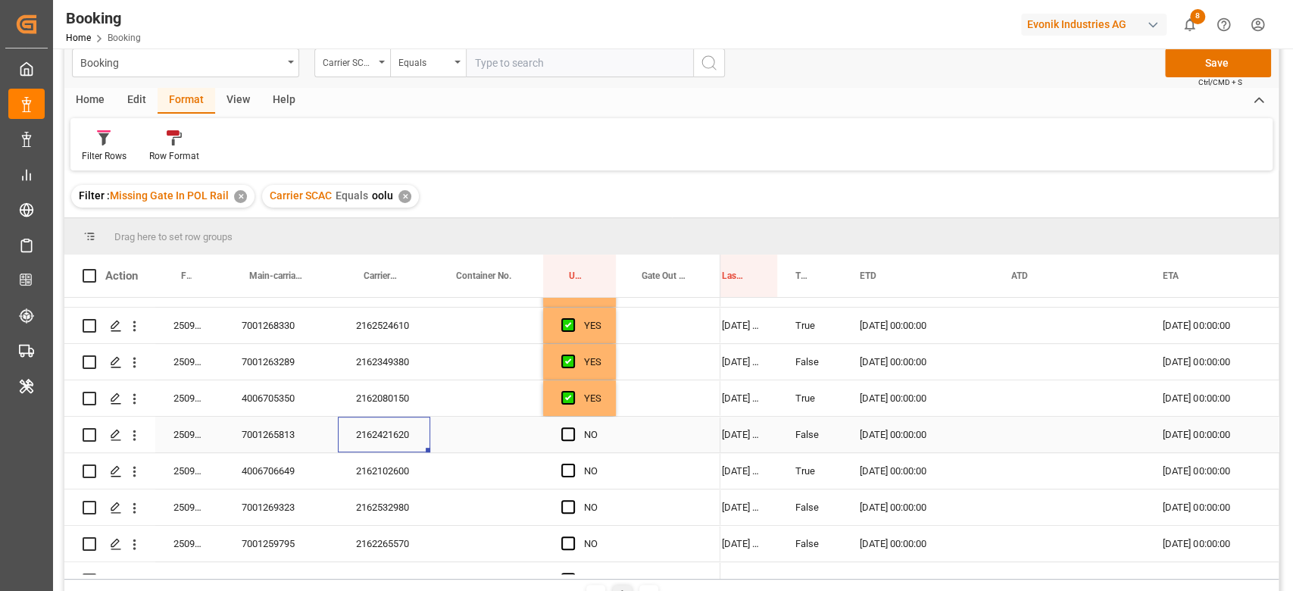
click at [366, 442] on div "2162421620" at bounding box center [384, 435] width 92 height 36
click at [559, 431] on div "NO" at bounding box center [579, 435] width 73 height 36
click at [562, 434] on span "Press SPACE to select this row." at bounding box center [568, 434] width 14 height 14
click at [573, 427] on input "Press SPACE to select this row." at bounding box center [573, 427] width 0 height 0
click at [428, 465] on div "2162102600" at bounding box center [384, 471] width 92 height 36
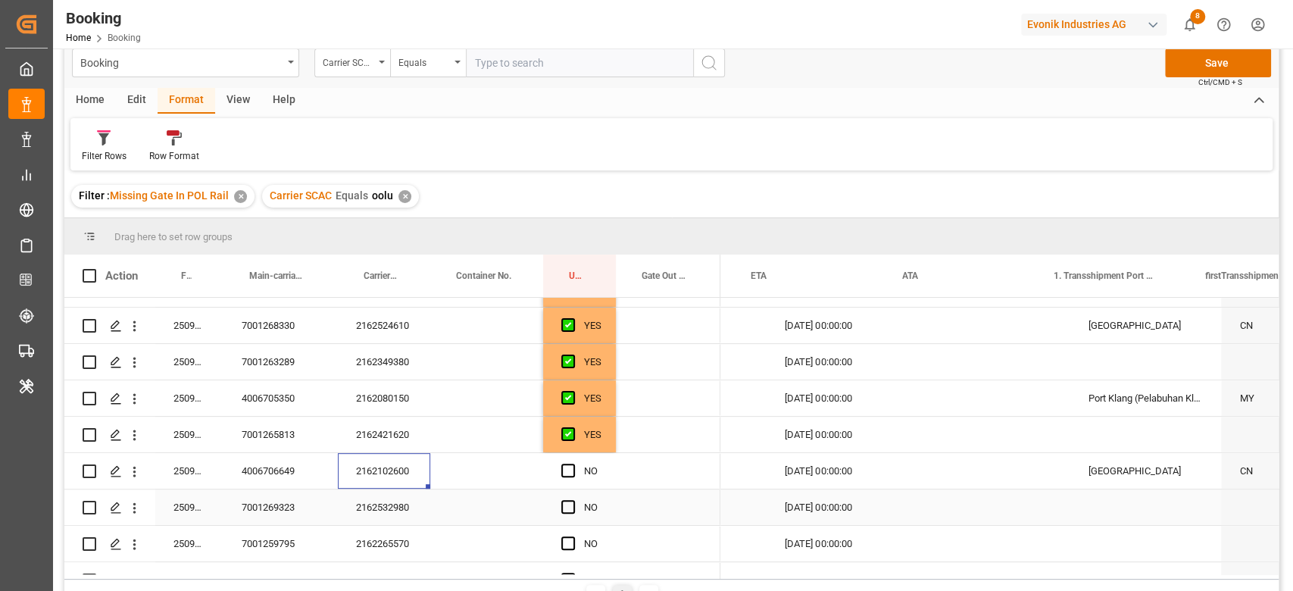
scroll to position [0, 1931]
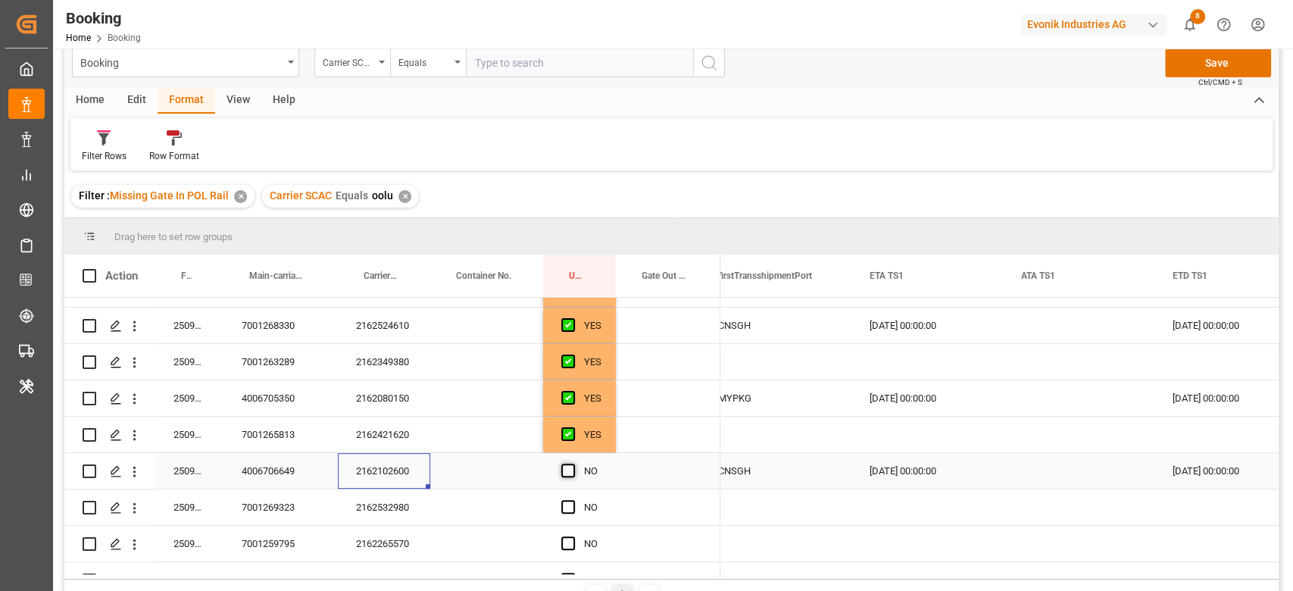
click at [564, 466] on span "Press SPACE to select this row." at bounding box center [568, 471] width 14 height 14
click at [573, 464] on input "Press SPACE to select this row." at bounding box center [573, 464] width 0 height 0
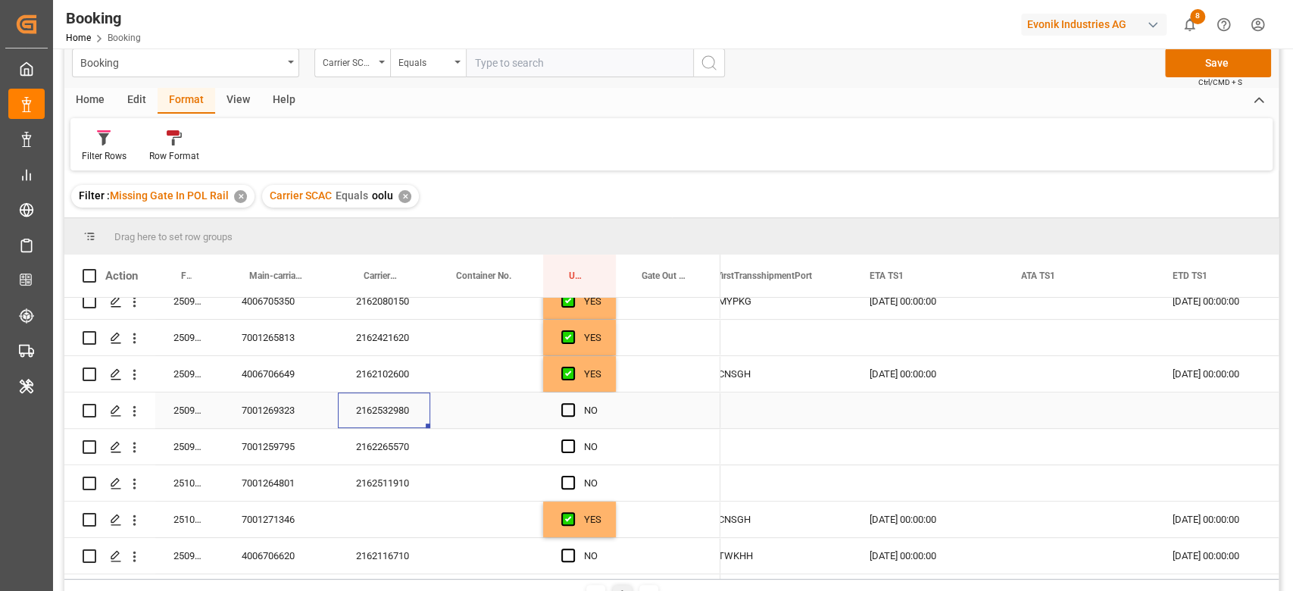
click at [402, 411] on div "2162532980" at bounding box center [384, 410] width 92 height 36
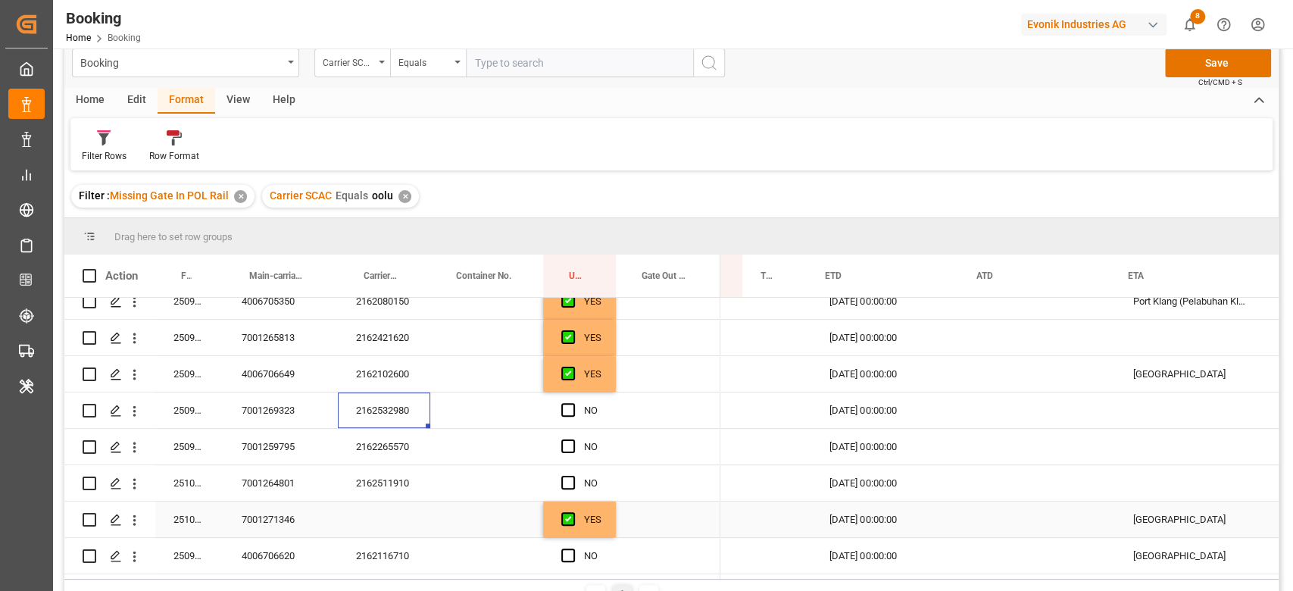
scroll to position [0, 1398]
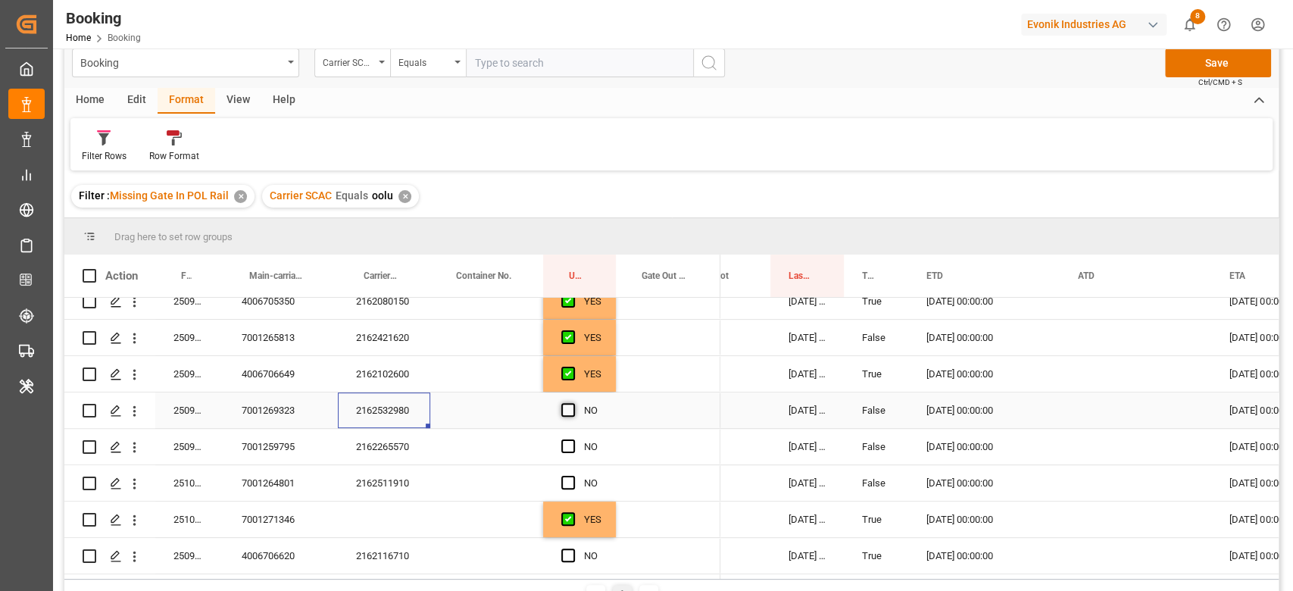
click at [568, 408] on span "Press SPACE to select this row." at bounding box center [568, 410] width 14 height 14
click at [573, 403] on input "Press SPACE to select this row." at bounding box center [573, 403] width 0 height 0
click at [400, 446] on div "2162265570" at bounding box center [384, 447] width 92 height 36
click at [572, 439] on span "Press SPACE to select this row." at bounding box center [568, 446] width 14 height 14
click at [573, 439] on input "Press SPACE to select this row." at bounding box center [573, 439] width 0 height 0
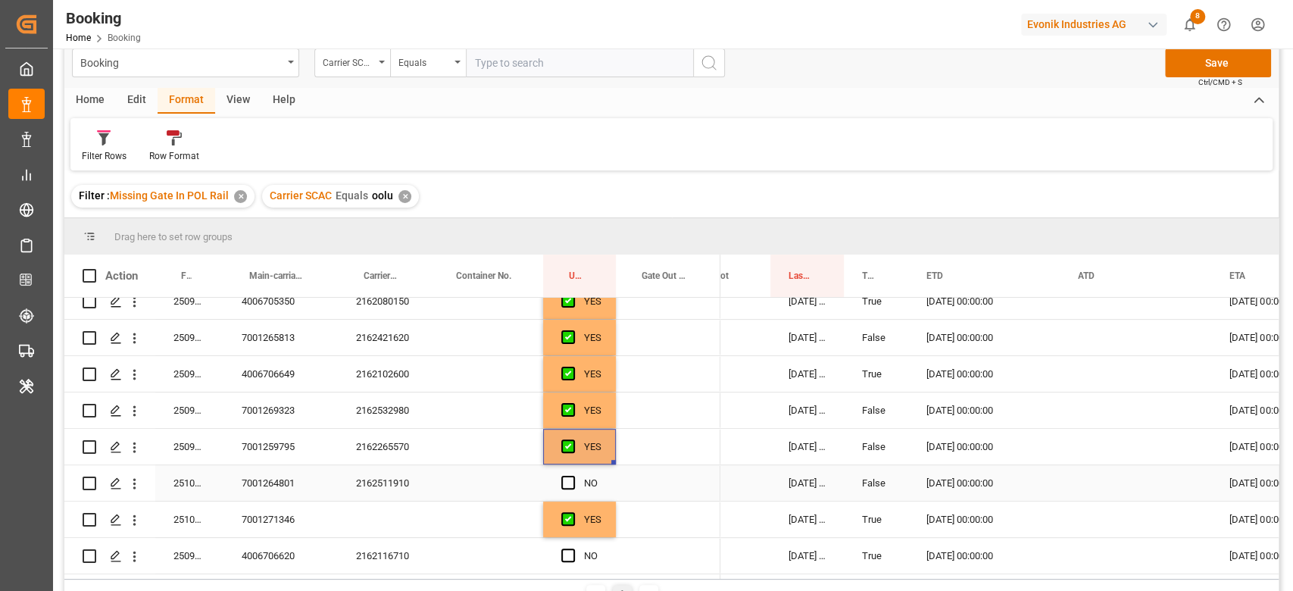
click at [369, 465] on div "2162511910" at bounding box center [384, 483] width 92 height 36
click at [574, 477] on span "Press SPACE to select this row." at bounding box center [568, 483] width 14 height 14
click at [573, 476] on input "Press SPACE to select this row." at bounding box center [573, 476] width 0 height 0
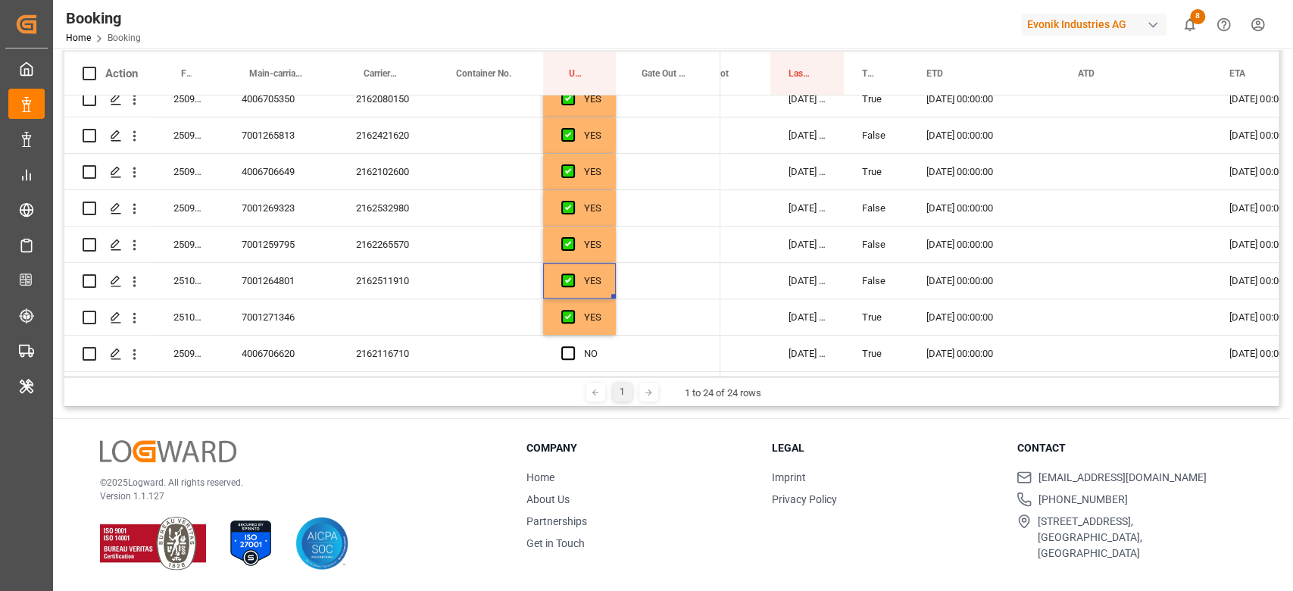
click at [386, 360] on div "2162116710" at bounding box center [384, 354] width 92 height 36
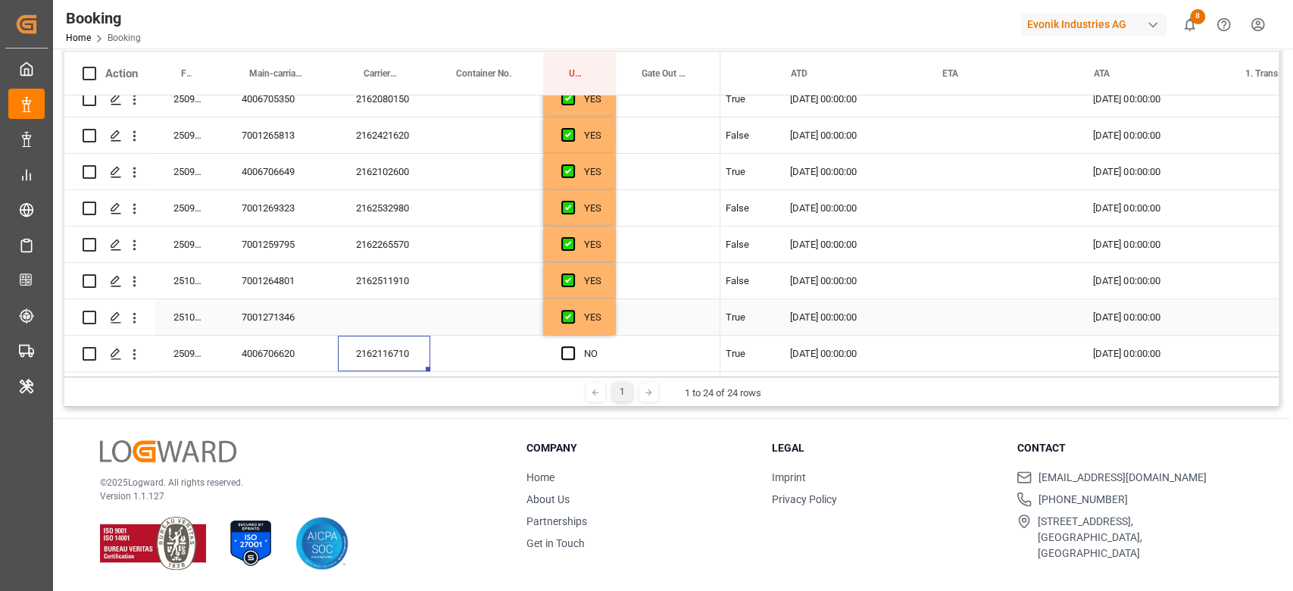
scroll to position [0, 1811]
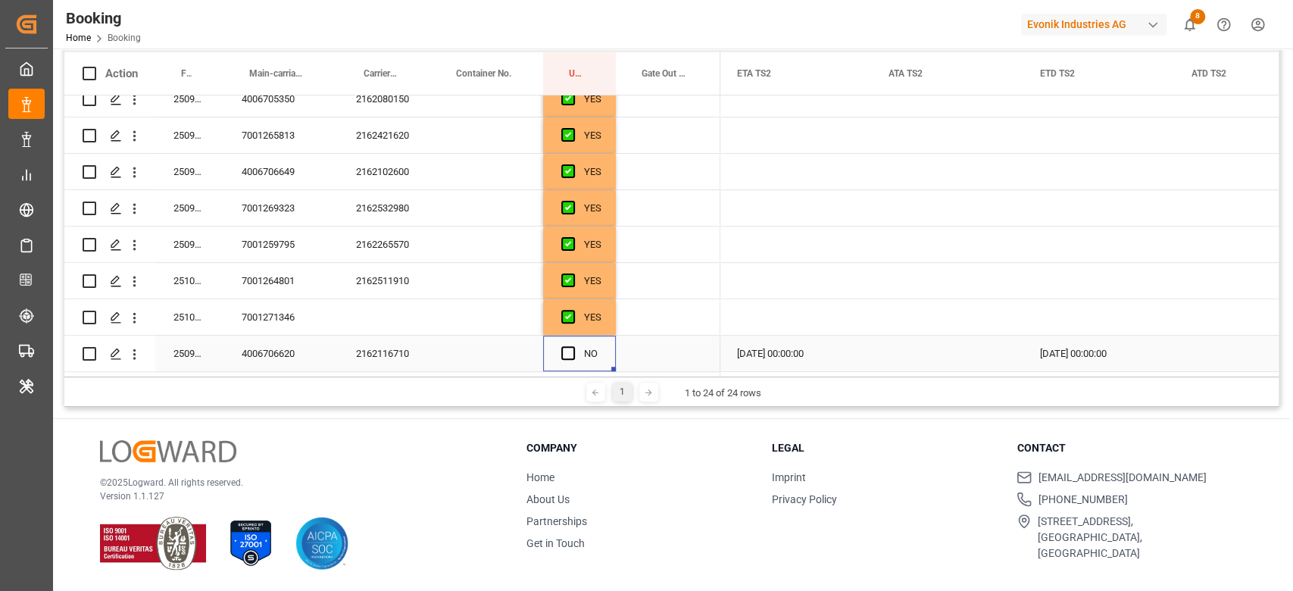
click at [588, 348] on div "NO" at bounding box center [591, 353] width 14 height 35
click at [585, 347] on div "NO" at bounding box center [591, 353] width 14 height 35
click at [573, 348] on span "Press SPACE to select this row." at bounding box center [568, 353] width 14 height 14
click at [573, 346] on input "Press SPACE to select this row." at bounding box center [573, 346] width 0 height 0
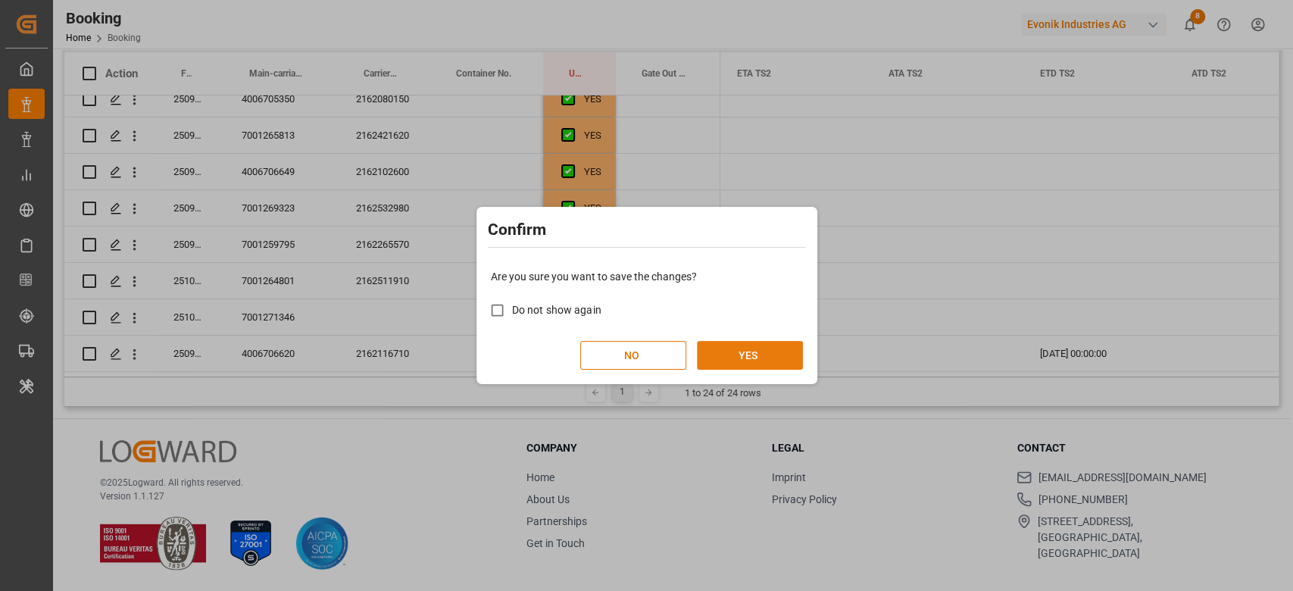
click at [755, 347] on button "YES" at bounding box center [750, 355] width 106 height 29
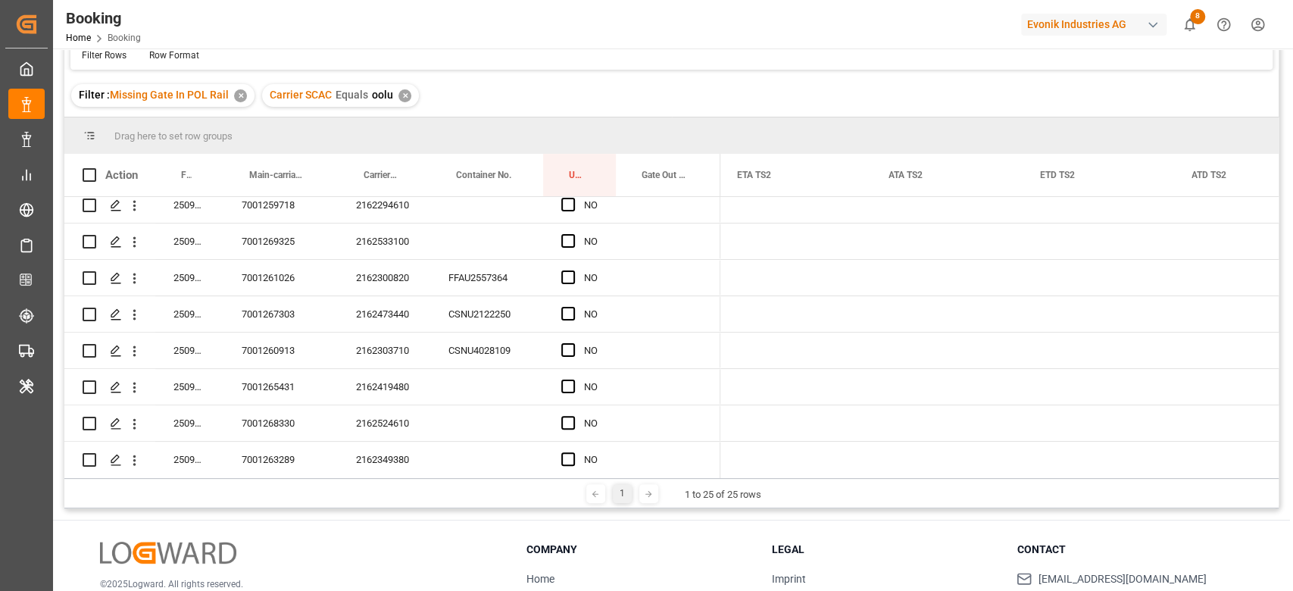
scroll to position [0, 0]
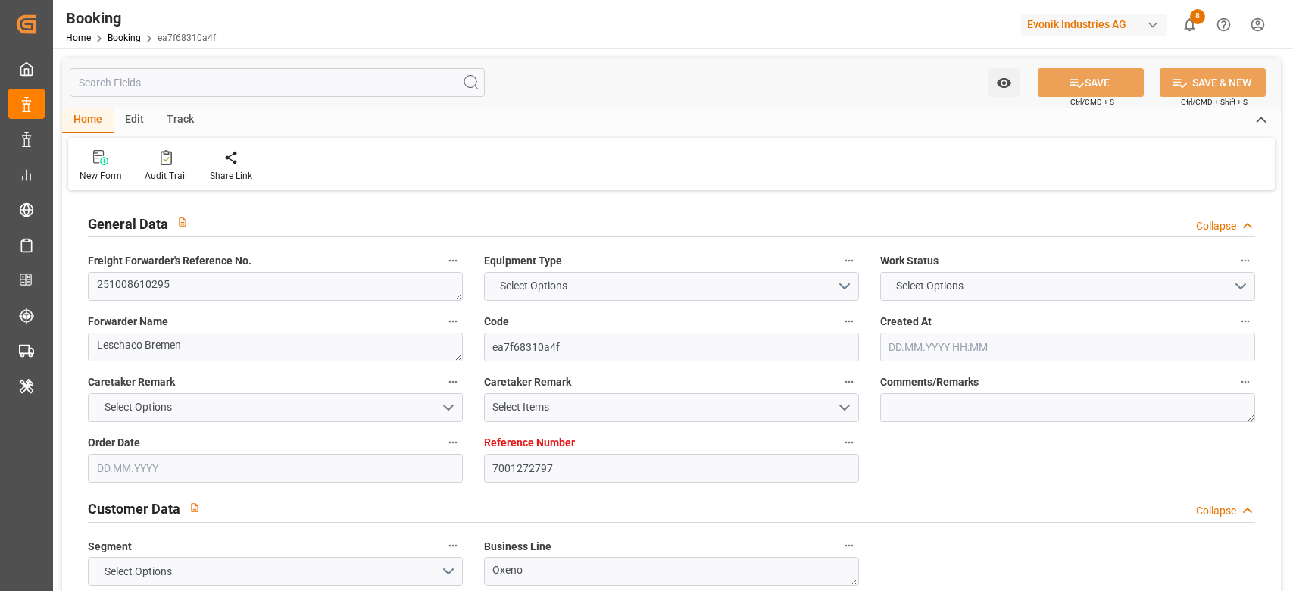
type input "7001272797"
type input "9403619"
type input "OOCL"
type input "Orient Overseas Container Line Ltd"
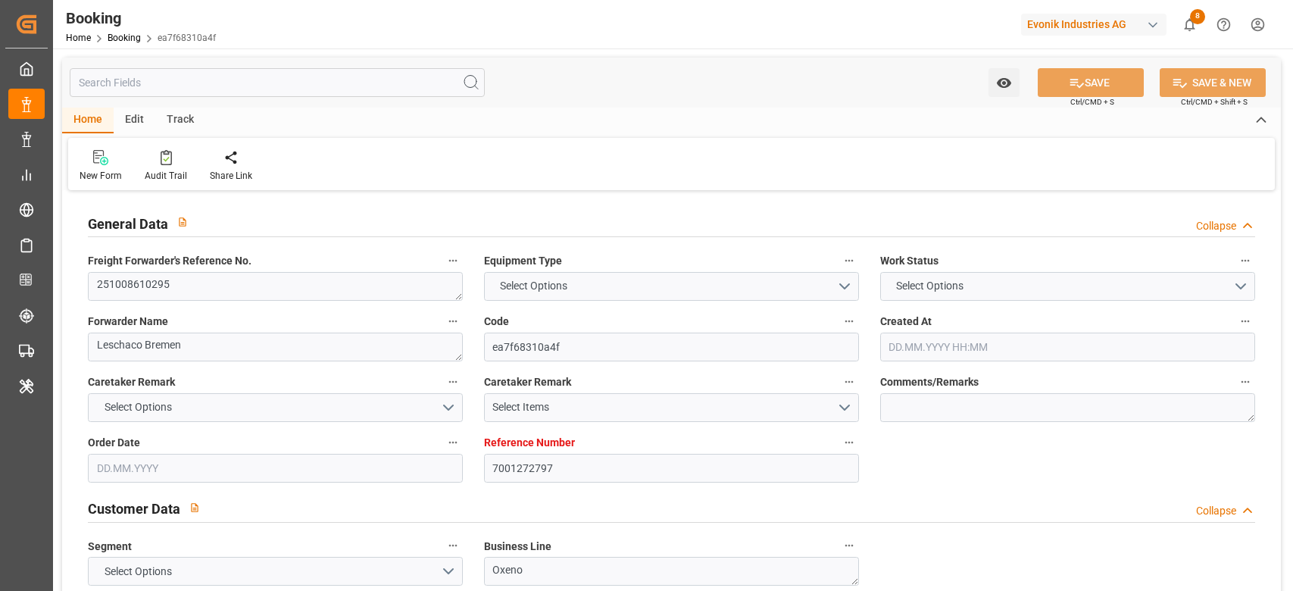
type input "EUNWC"
type input "USATL"
type input "[DATE] 07:33"
type input "[DATE]"
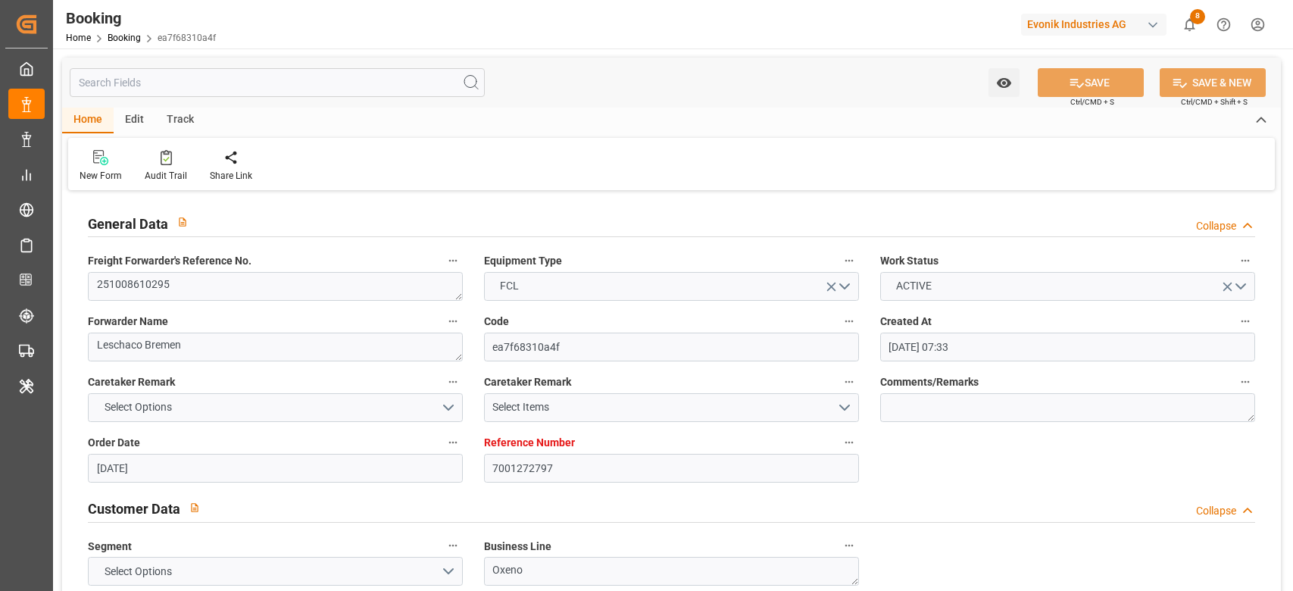
type input "[DATE]"
type input "[DATE] 00:00"
type input "[DATE]"
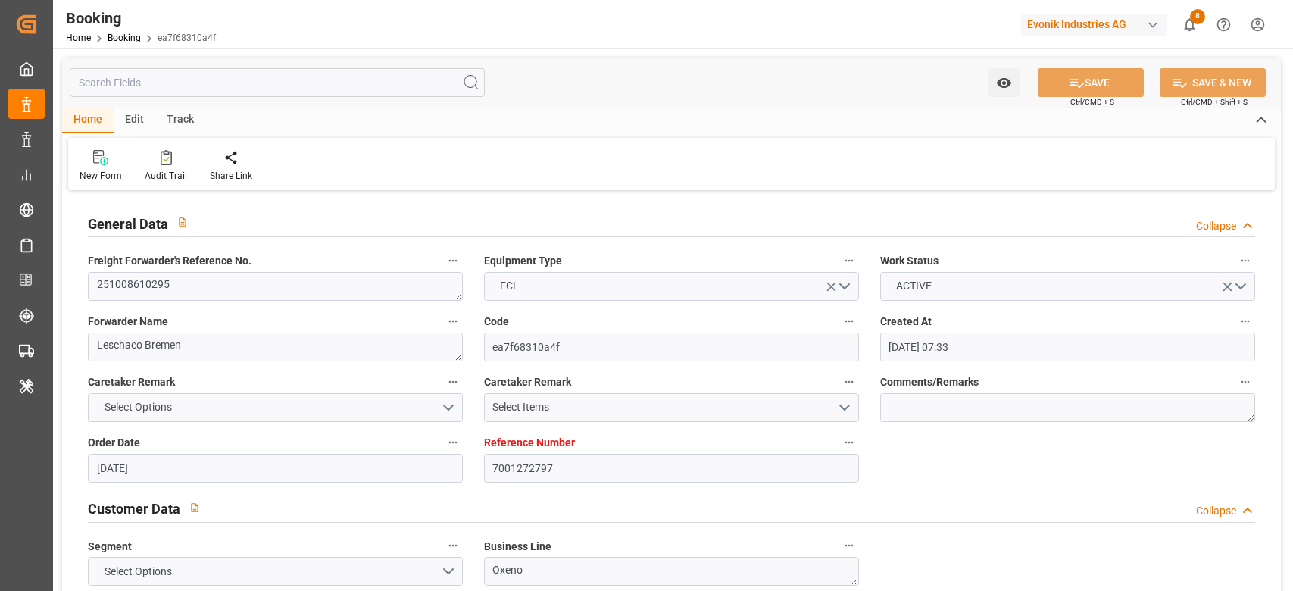
type input "[DATE] 00:00"
type input "[DATE] 05:55"
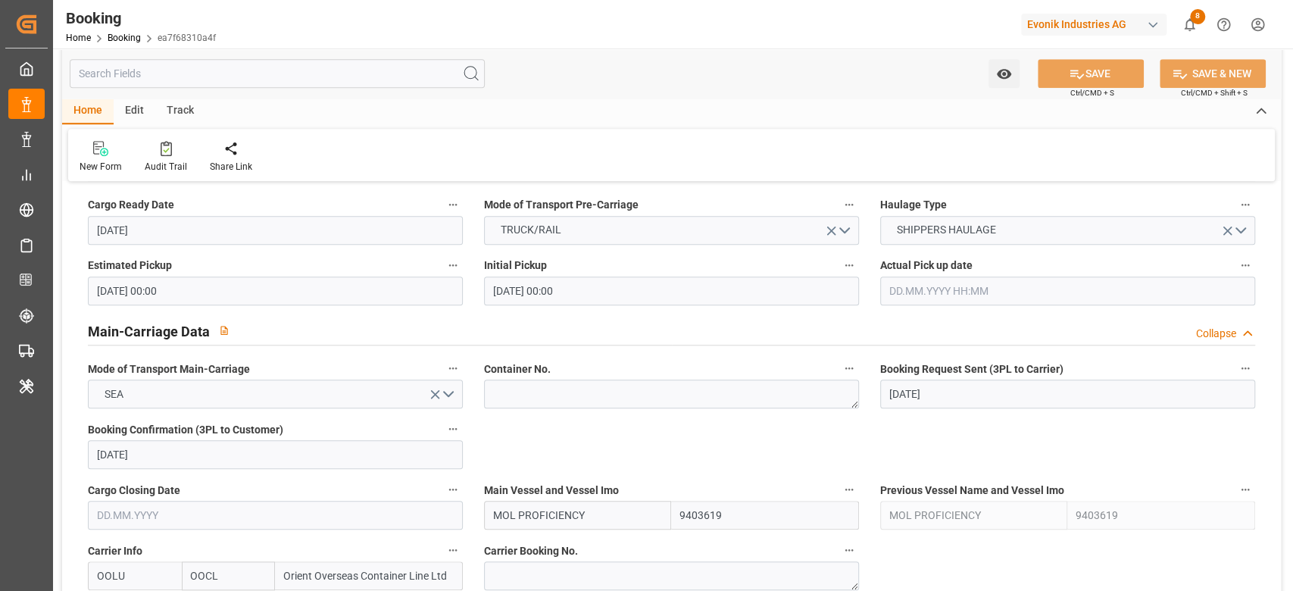
scroll to position [909, 0]
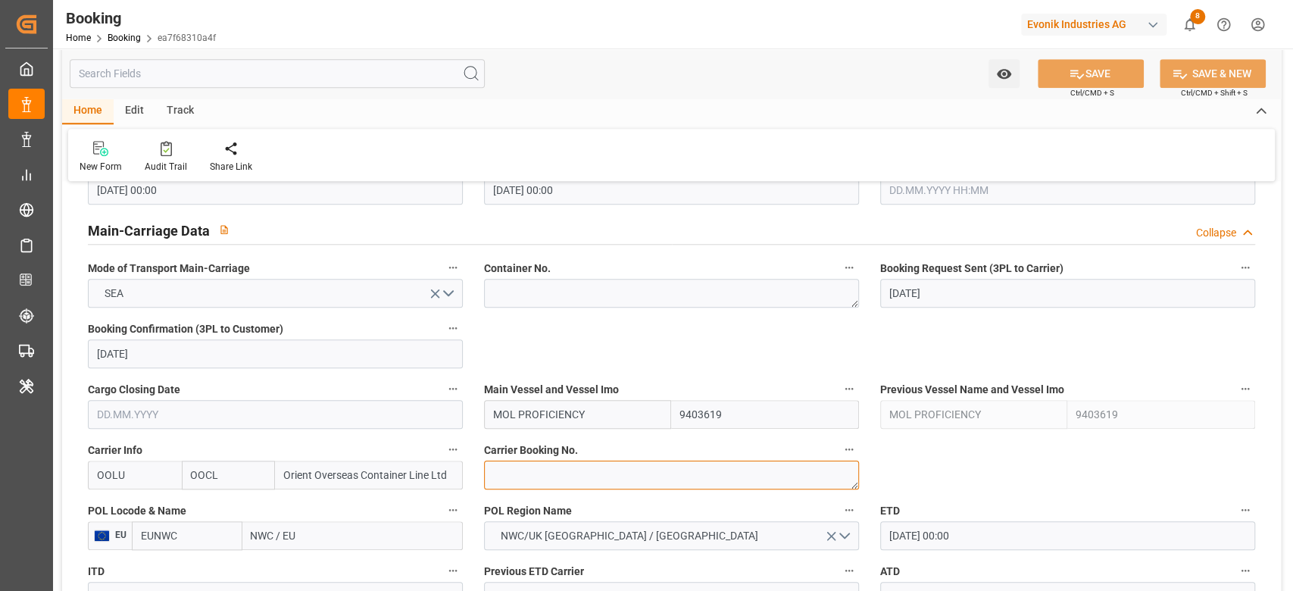
click at [529, 486] on textarea at bounding box center [671, 475] width 375 height 29
paste textarea "2162641580"
type textarea "2162641580"
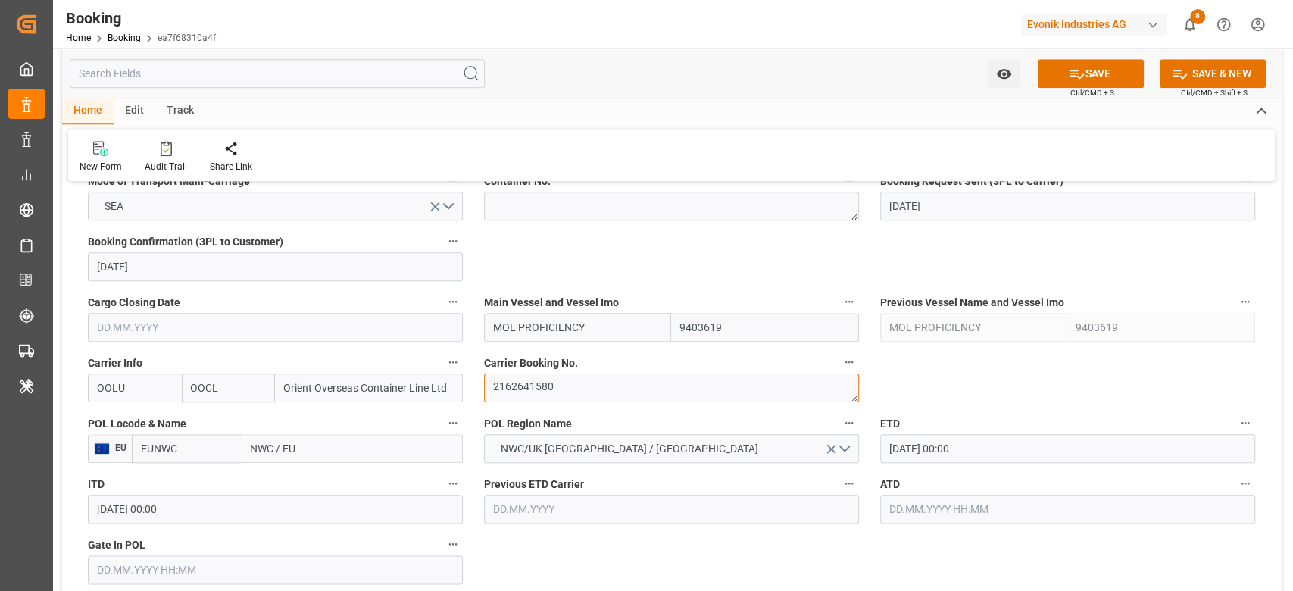
scroll to position [1110, 0]
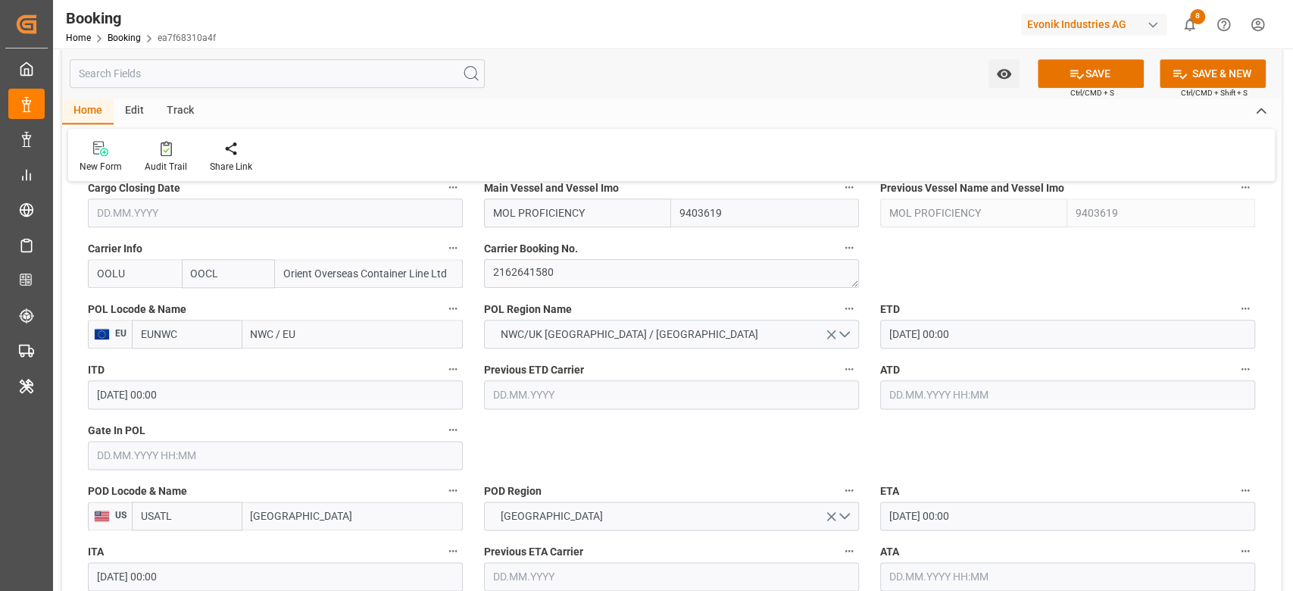
click at [276, 336] on input "NWC / EU" at bounding box center [352, 334] width 220 height 29
paste input "[GEOGRAPHIC_DATA]"
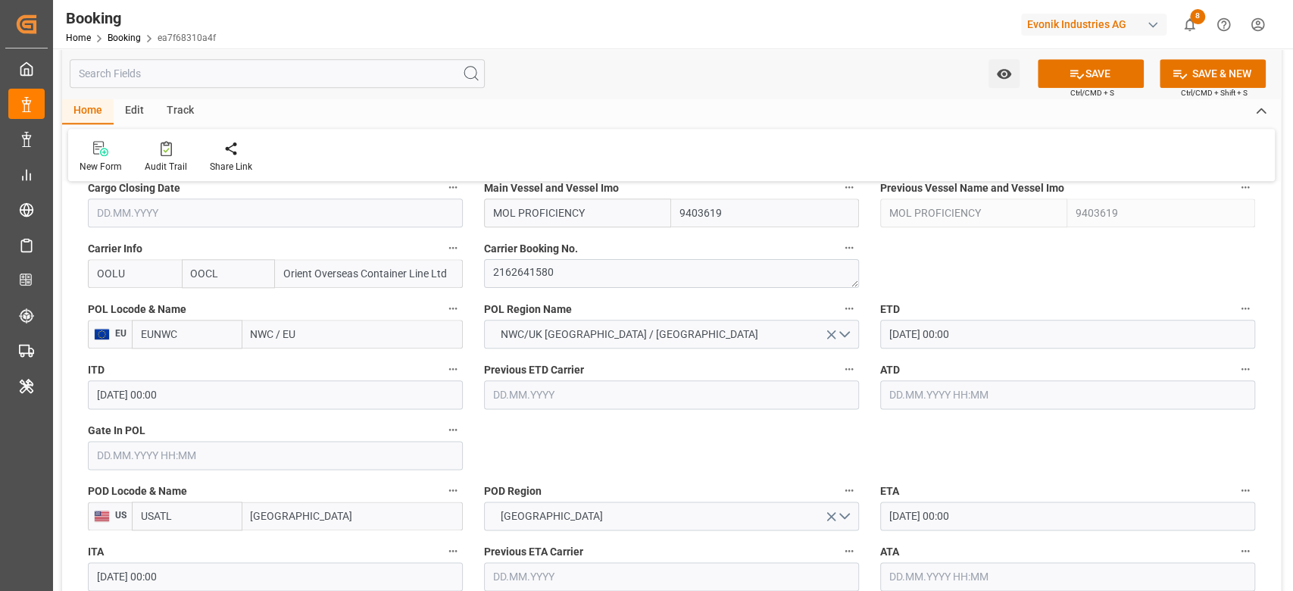
type input "[GEOGRAPHIC_DATA]"
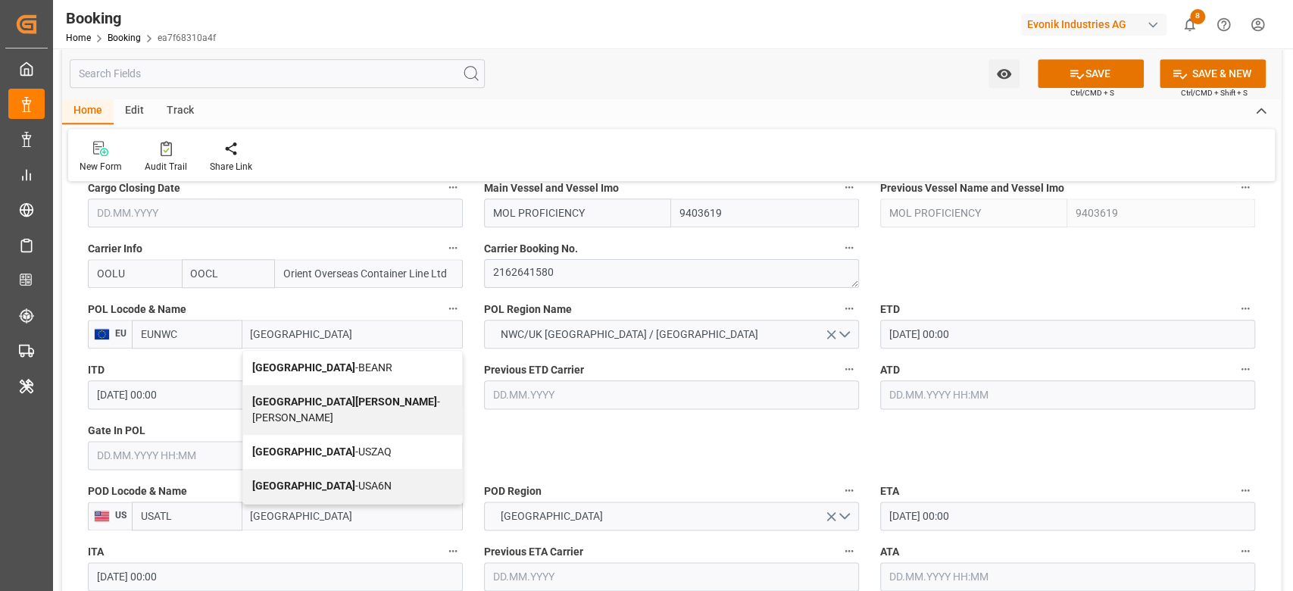
click at [289, 363] on b "[GEOGRAPHIC_DATA]" at bounding box center [303, 367] width 103 height 12
type input "BEANR"
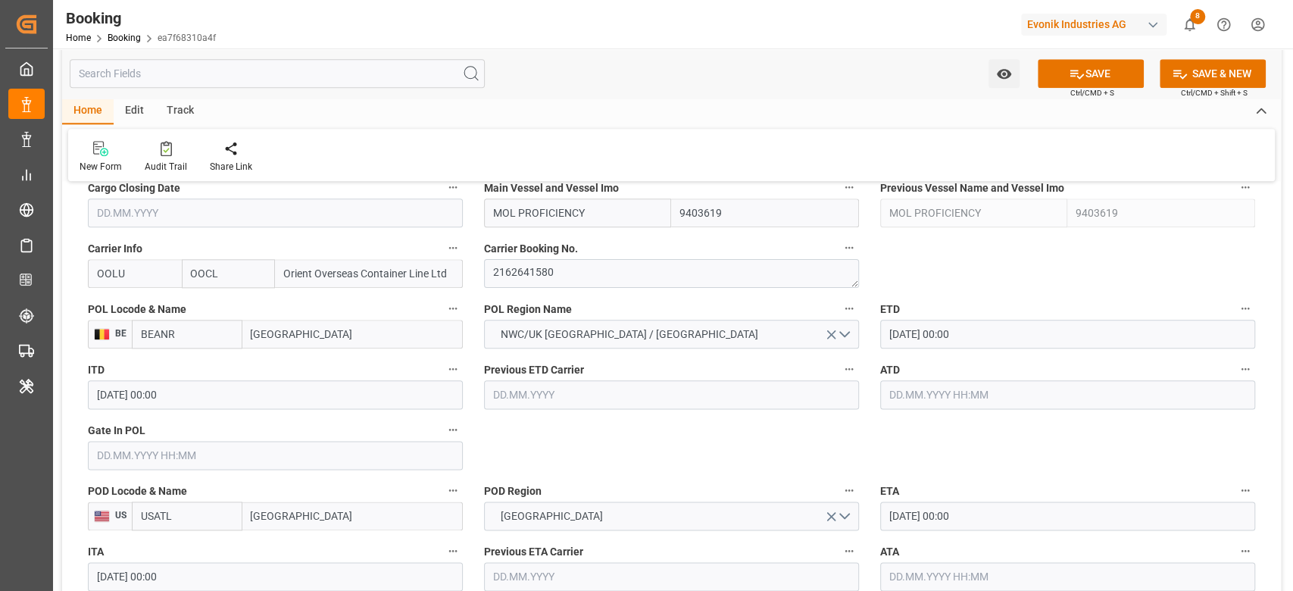
type input "[GEOGRAPHIC_DATA]"
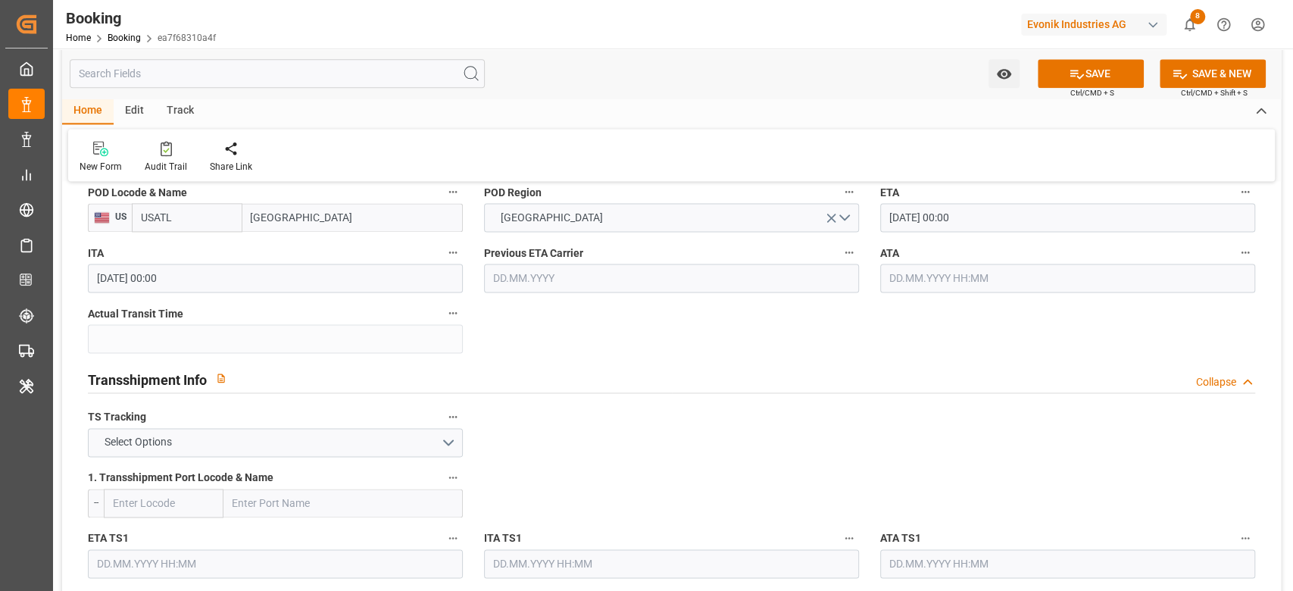
scroll to position [1413, 0]
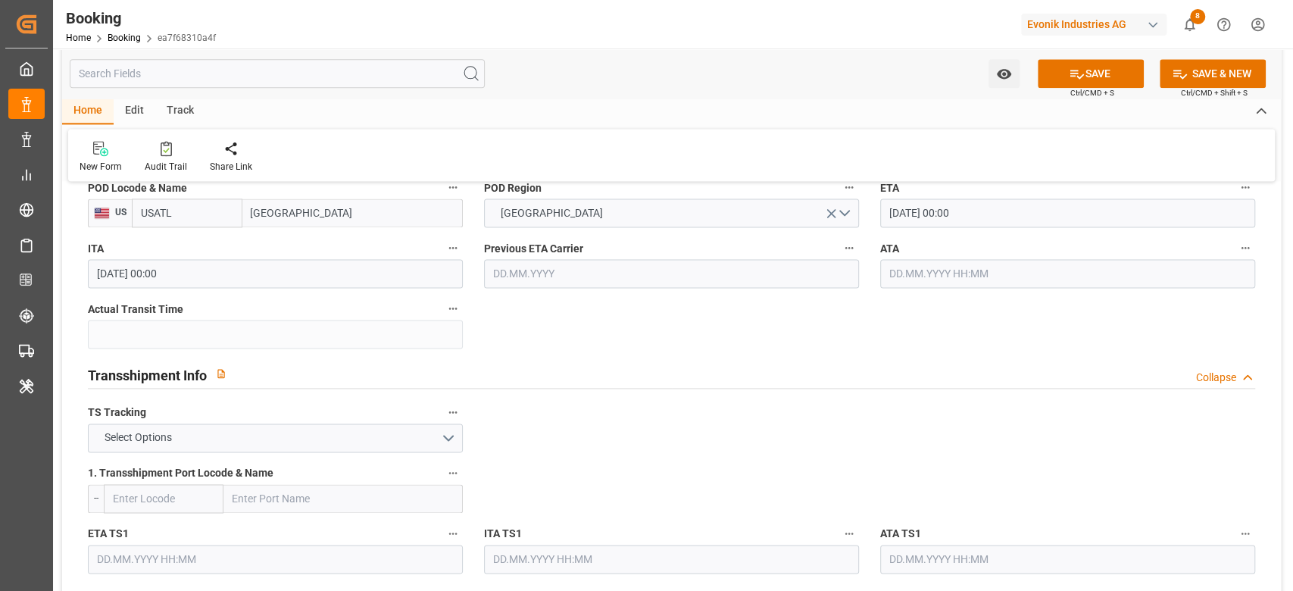
click at [284, 197] on label "POD Locode & Name" at bounding box center [275, 187] width 375 height 21
click at [443, 197] on button "POD Locode & Name" at bounding box center [453, 187] width 20 height 20
click at [284, 197] on div "Description Audits" at bounding box center [646, 295] width 1293 height 591
click at [280, 208] on input "[GEOGRAPHIC_DATA]" at bounding box center [352, 212] width 220 height 29
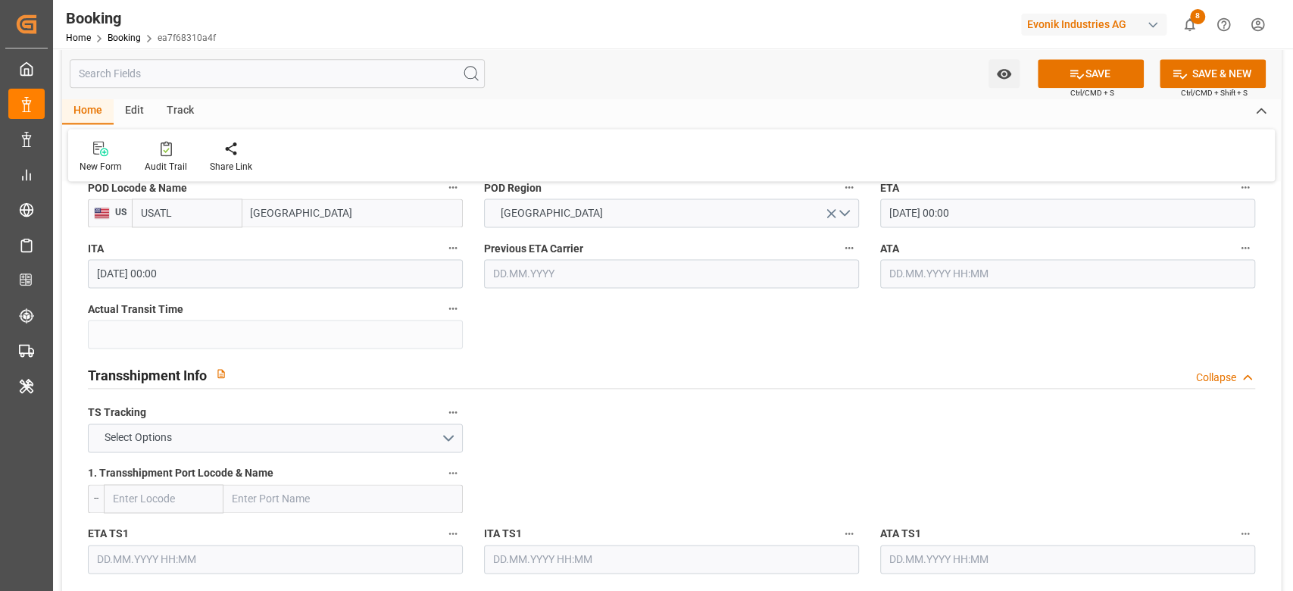
paste input "Savannah"
type input "Savannah"
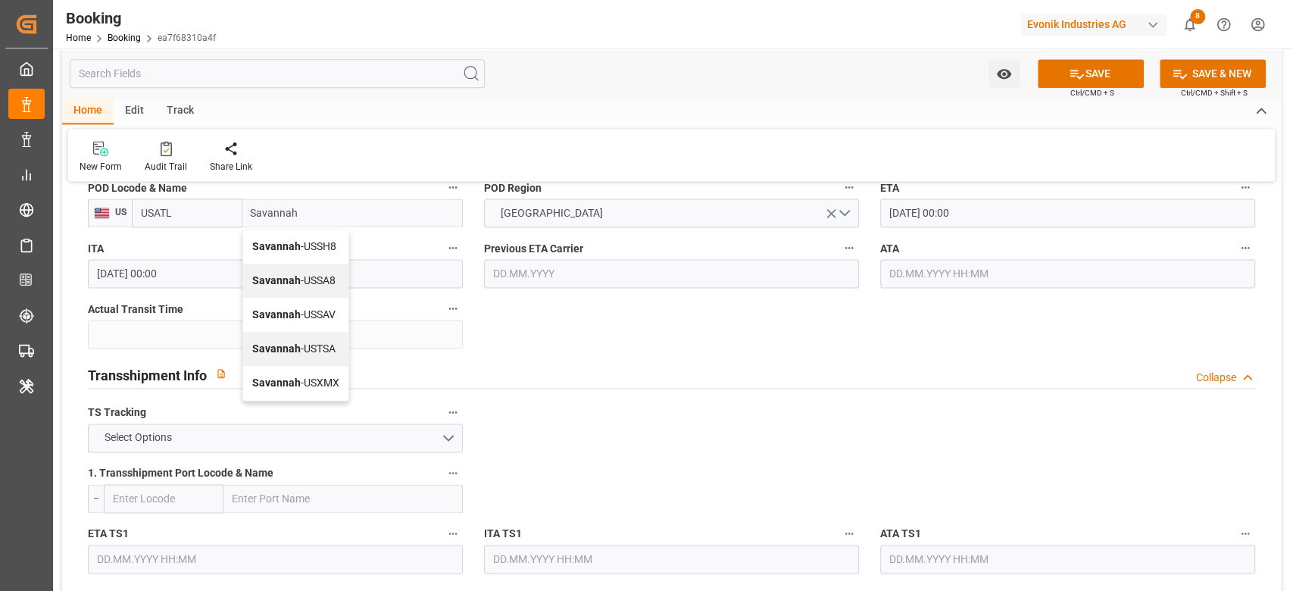
click at [307, 311] on span "Savannah - USSAV" at bounding box center [293, 314] width 83 height 12
type input "USSAV"
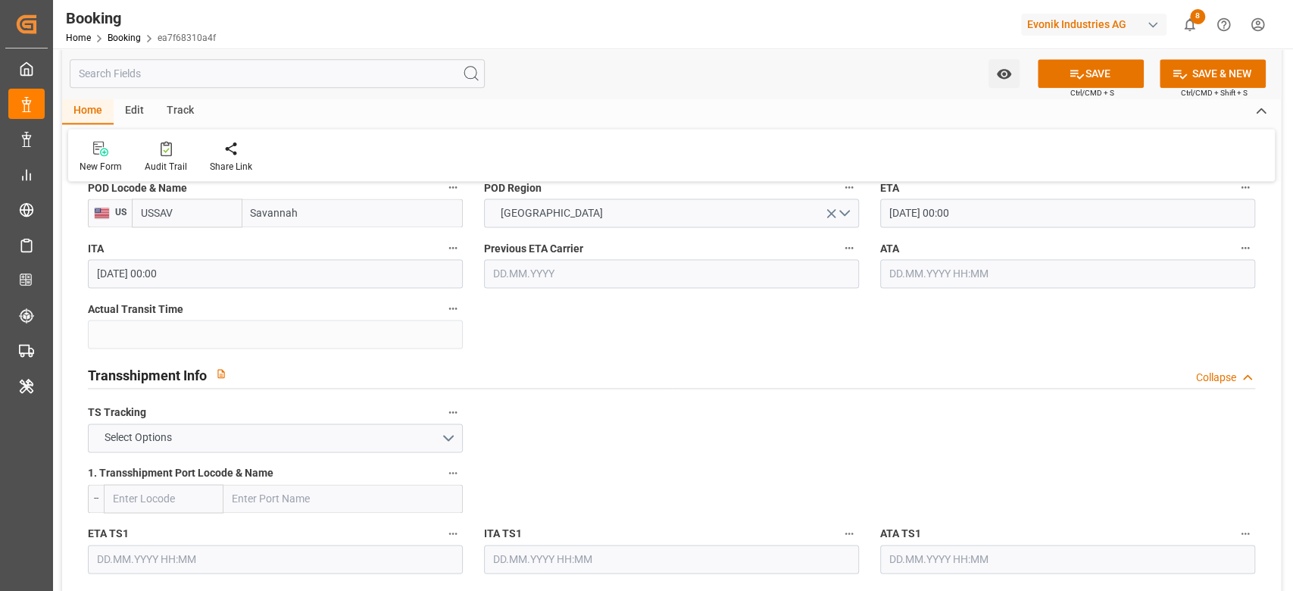
type input "Savannah"
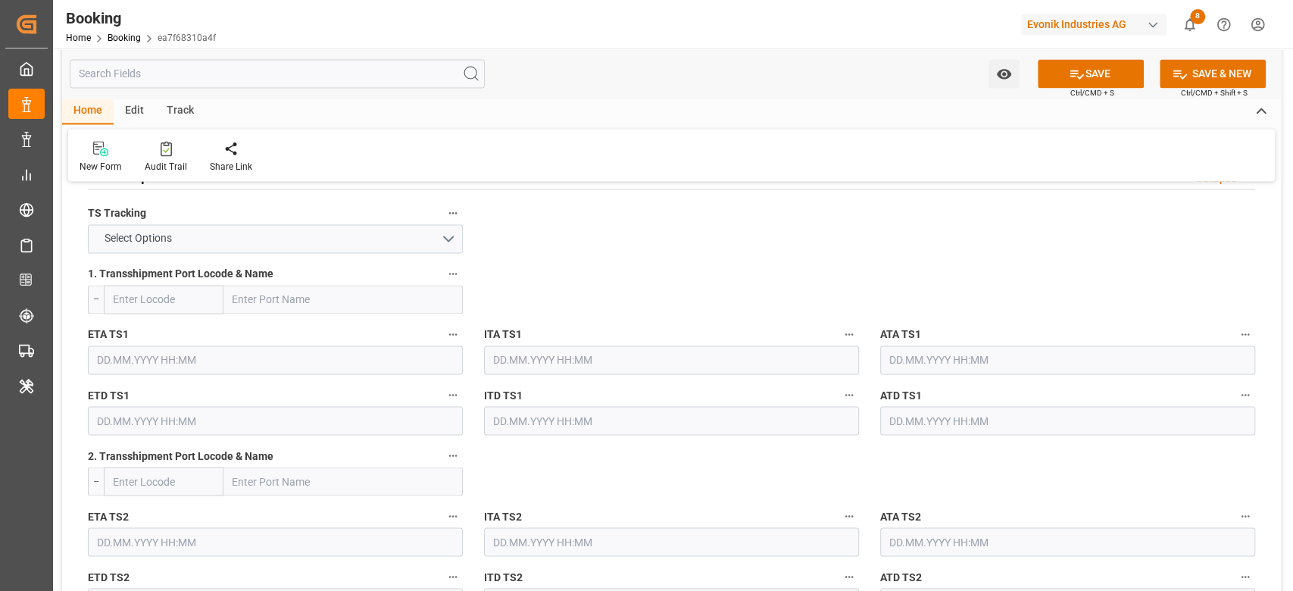
scroll to position [1616, 0]
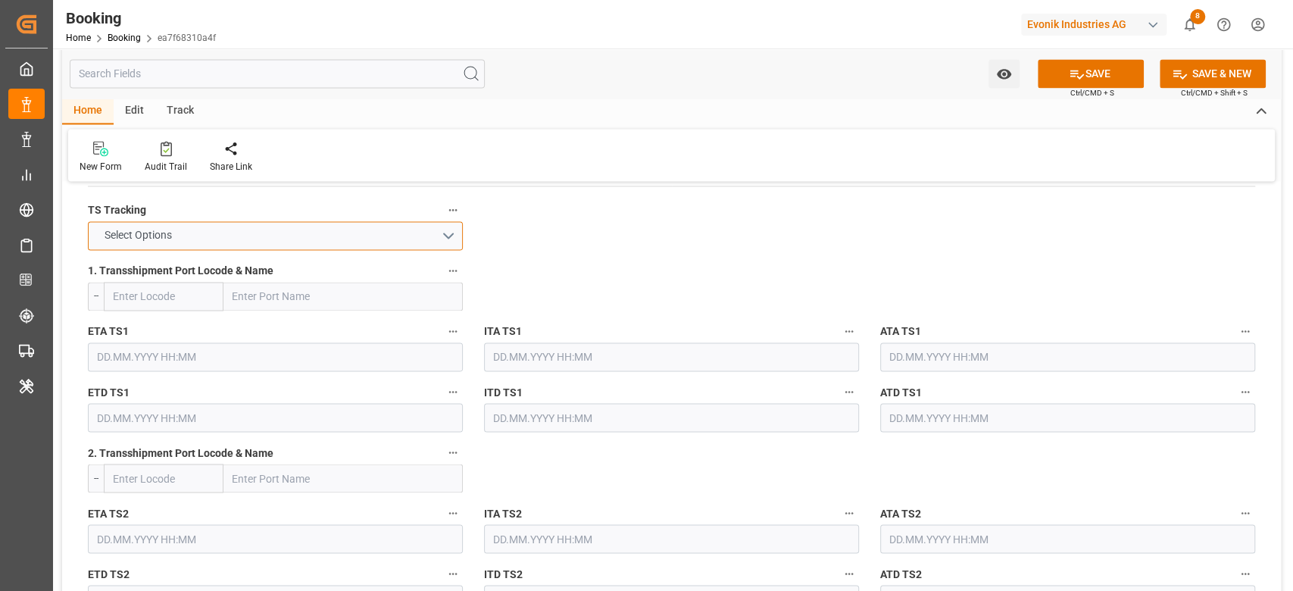
click at [226, 233] on button "Select Options" at bounding box center [275, 235] width 375 height 29
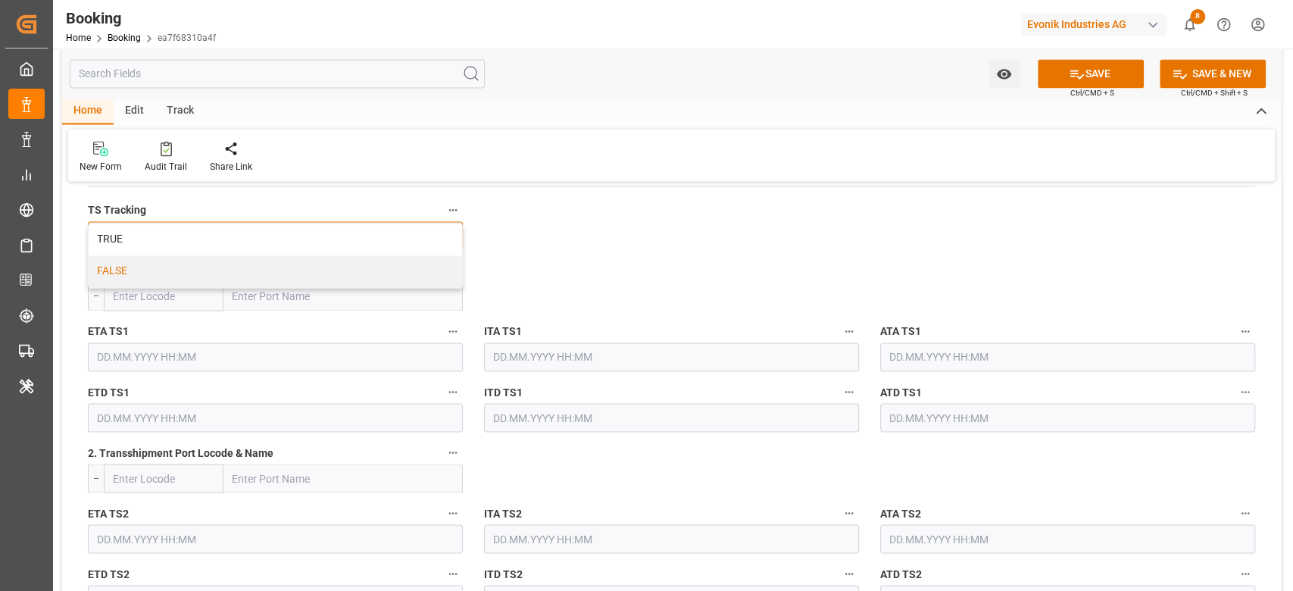
click at [220, 270] on div "FALSE" at bounding box center [275, 271] width 373 height 32
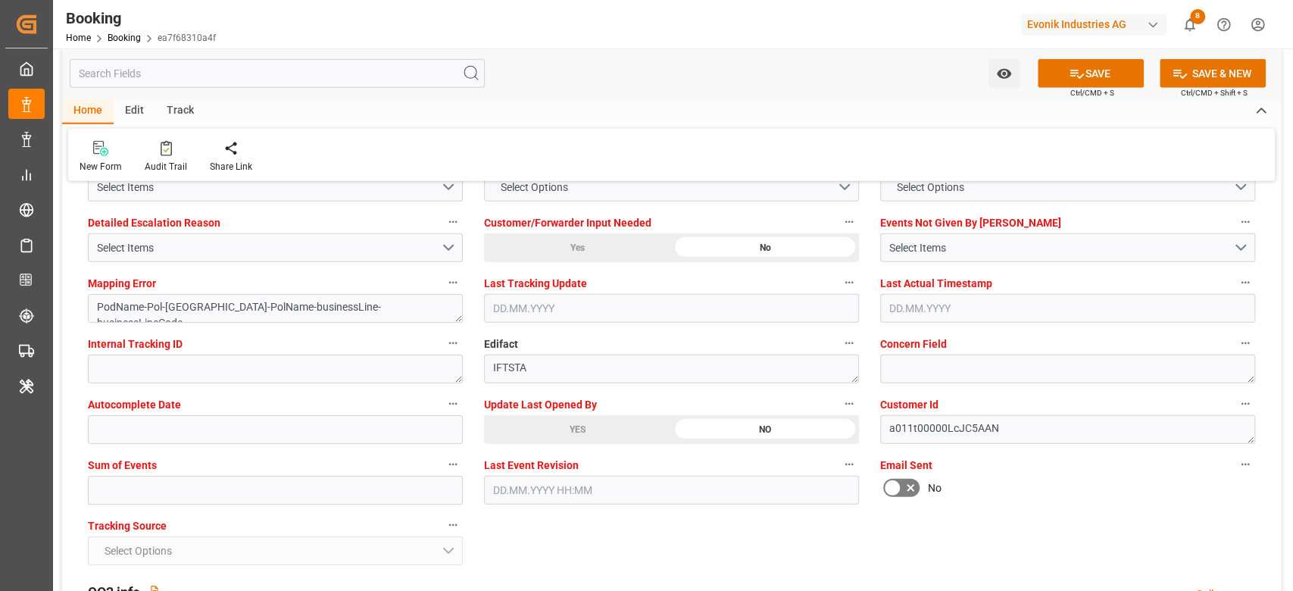
scroll to position [2928, 0]
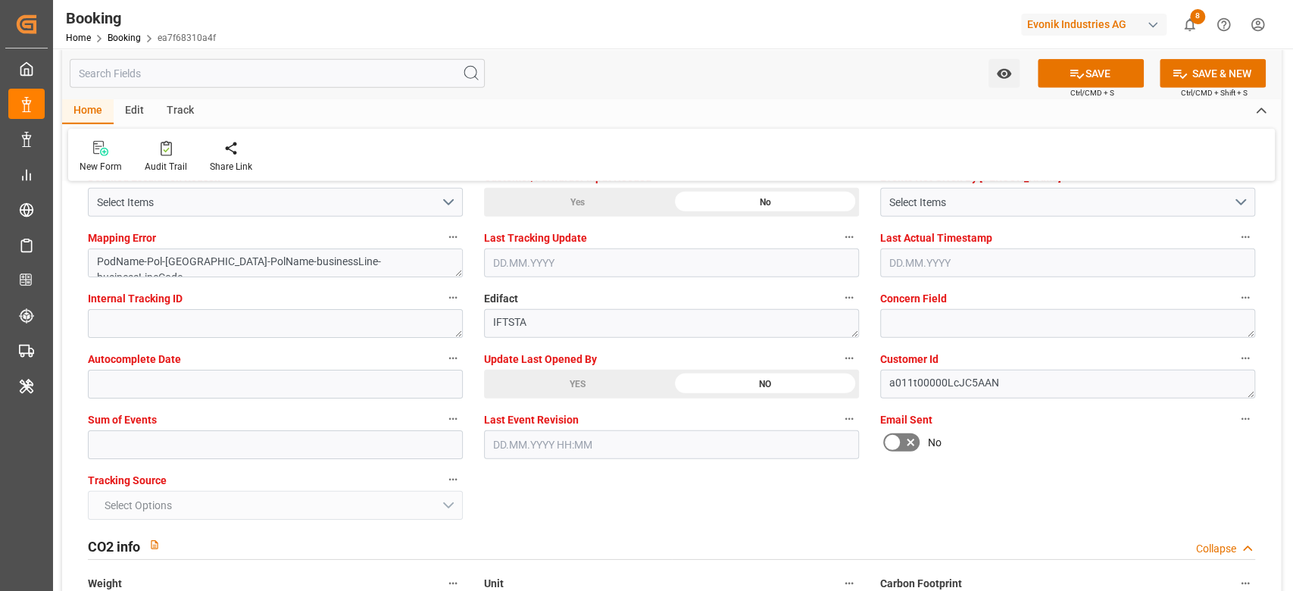
click at [583, 389] on div "YES" at bounding box center [577, 384] width 187 height 29
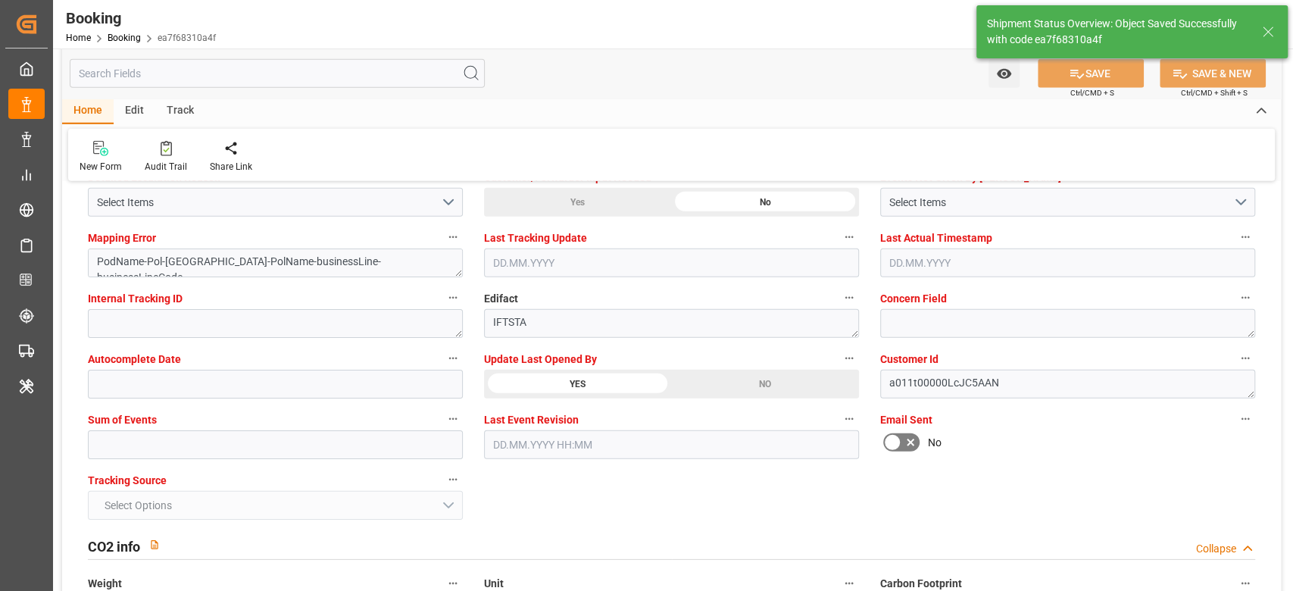
type textarea "NWC/UK [GEOGRAPHIC_DATA] Continent / UK_USSAV_OOLU_Oxeno"
type textarea "[PERSON_NAME]"
type textarea "businessLine-"
type input "12.09.2025 12:01"
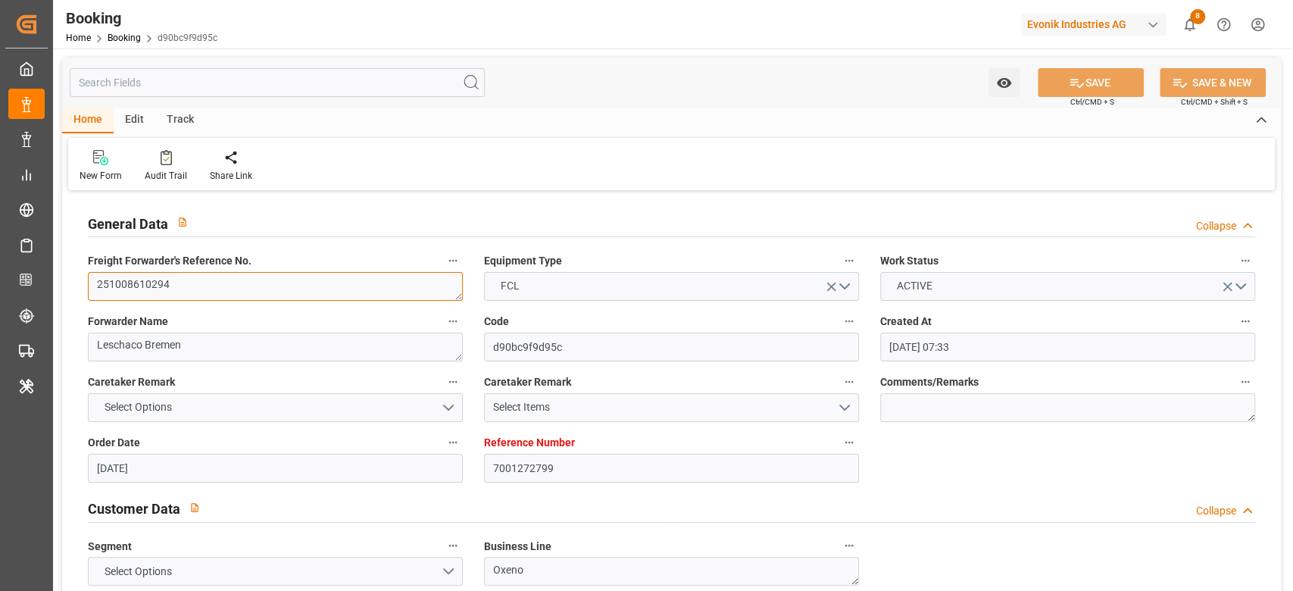
click at [206, 285] on textarea "251008610294" at bounding box center [275, 286] width 375 height 29
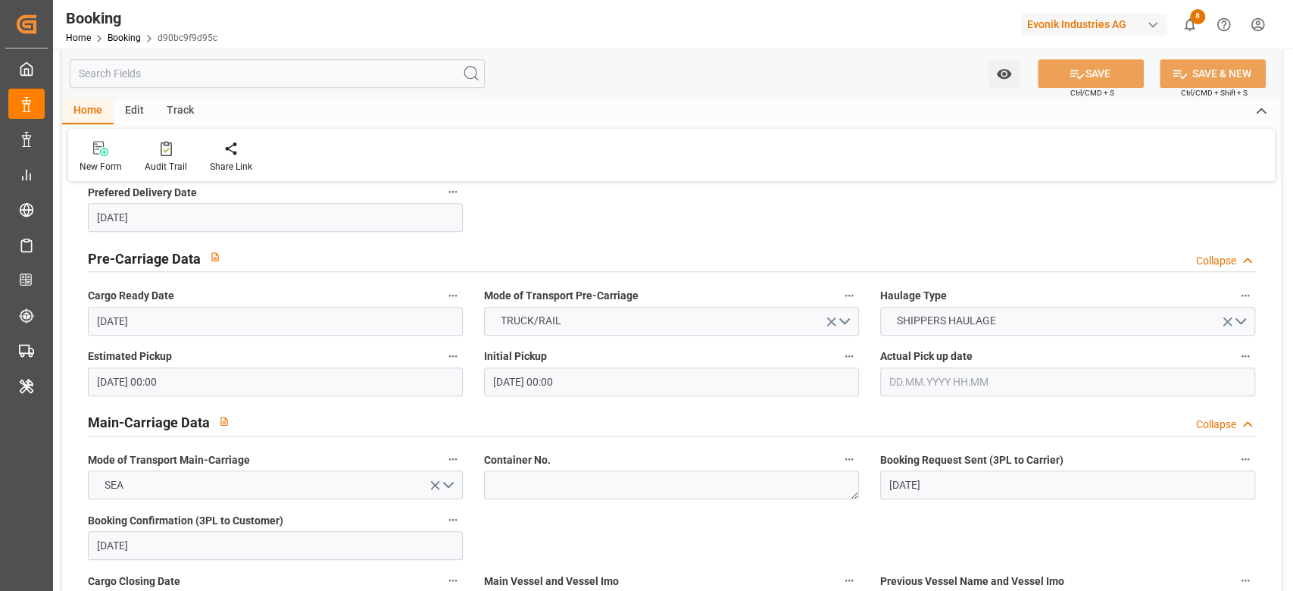
scroll to position [807, 0]
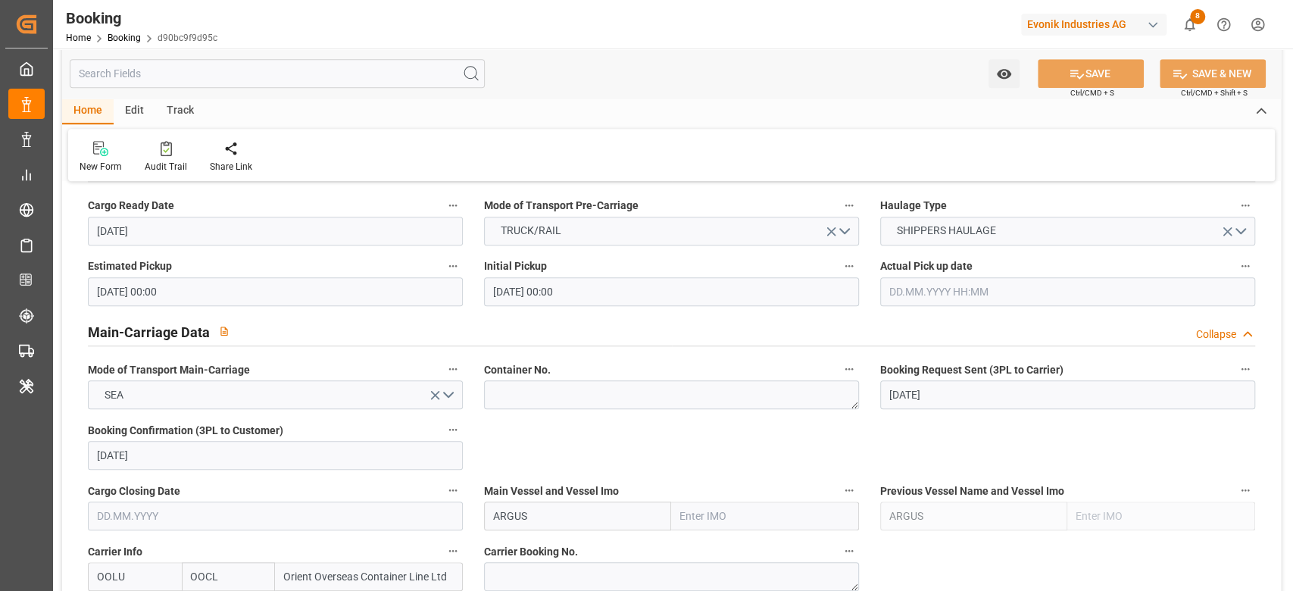
click at [511, 536] on div "Carrier Booking No." at bounding box center [671, 566] width 396 height 61
click at [520, 562] on textarea at bounding box center [671, 576] width 375 height 29
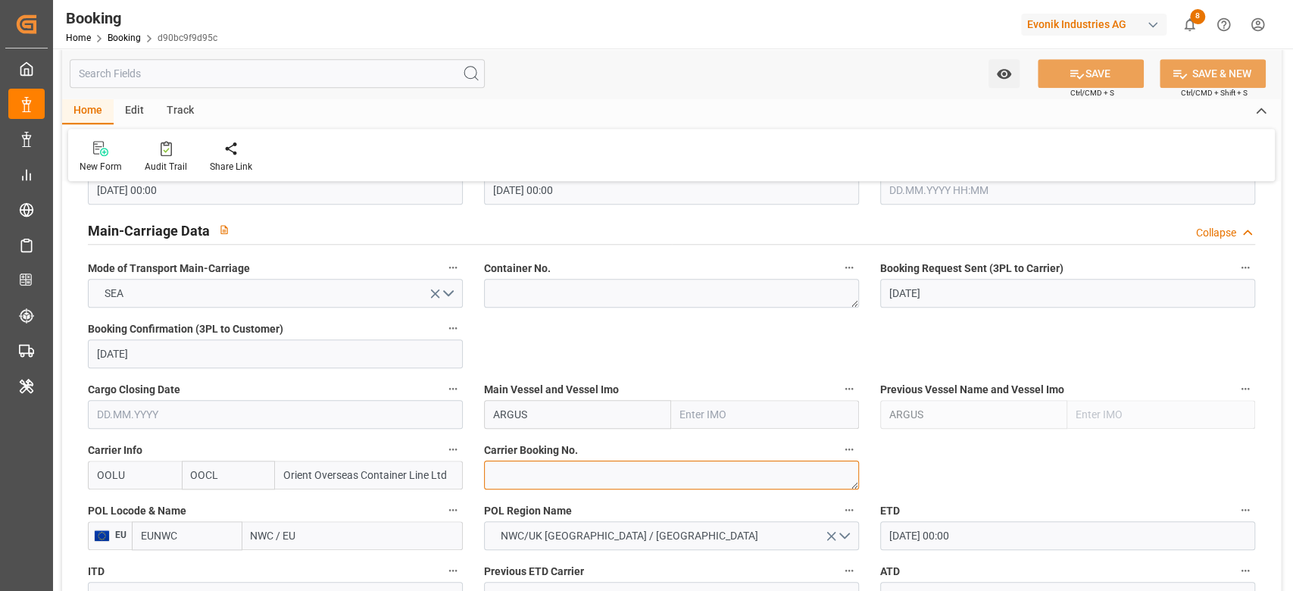
paste textarea "2162641380"
type textarea "2162641380"
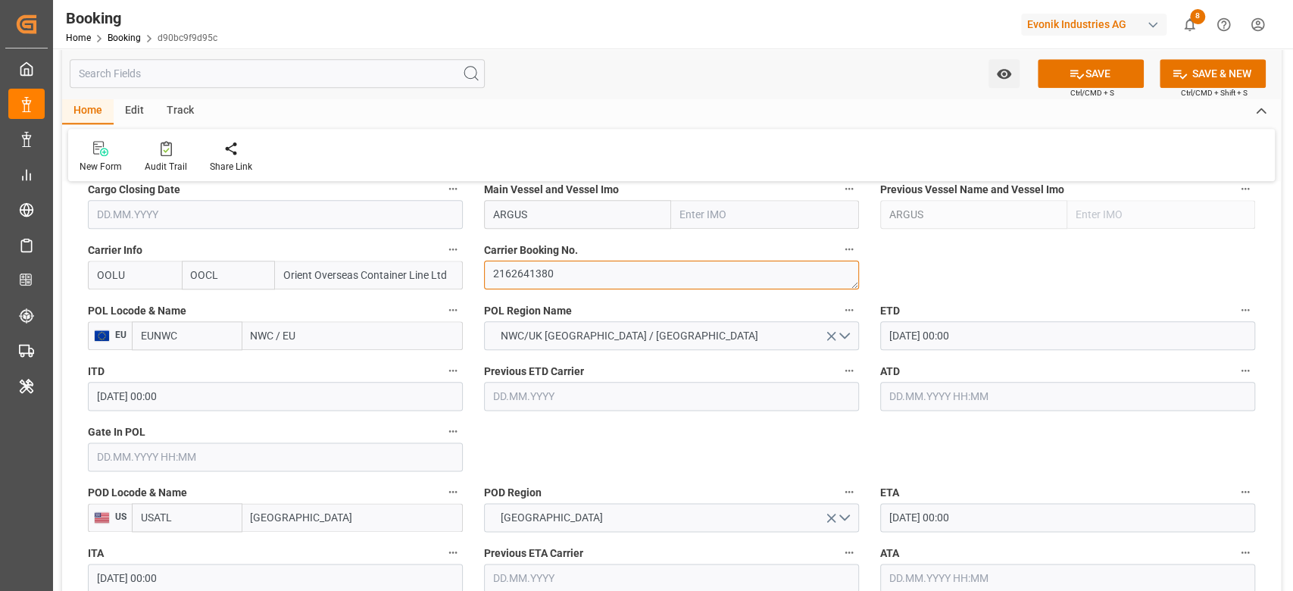
scroll to position [1110, 0]
click at [327, 325] on input "NWC / EU" at bounding box center [352, 334] width 220 height 29
type input "beanr"
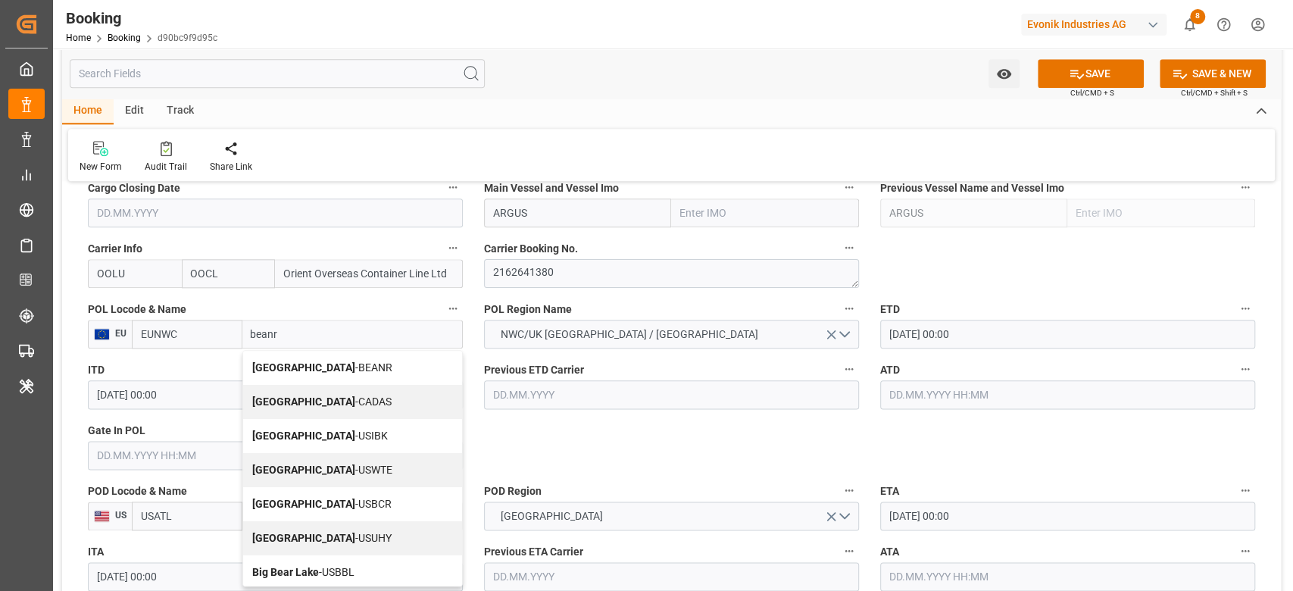
click at [296, 358] on div "Antwerp - BEANR" at bounding box center [352, 368] width 219 height 34
type input "BEANR"
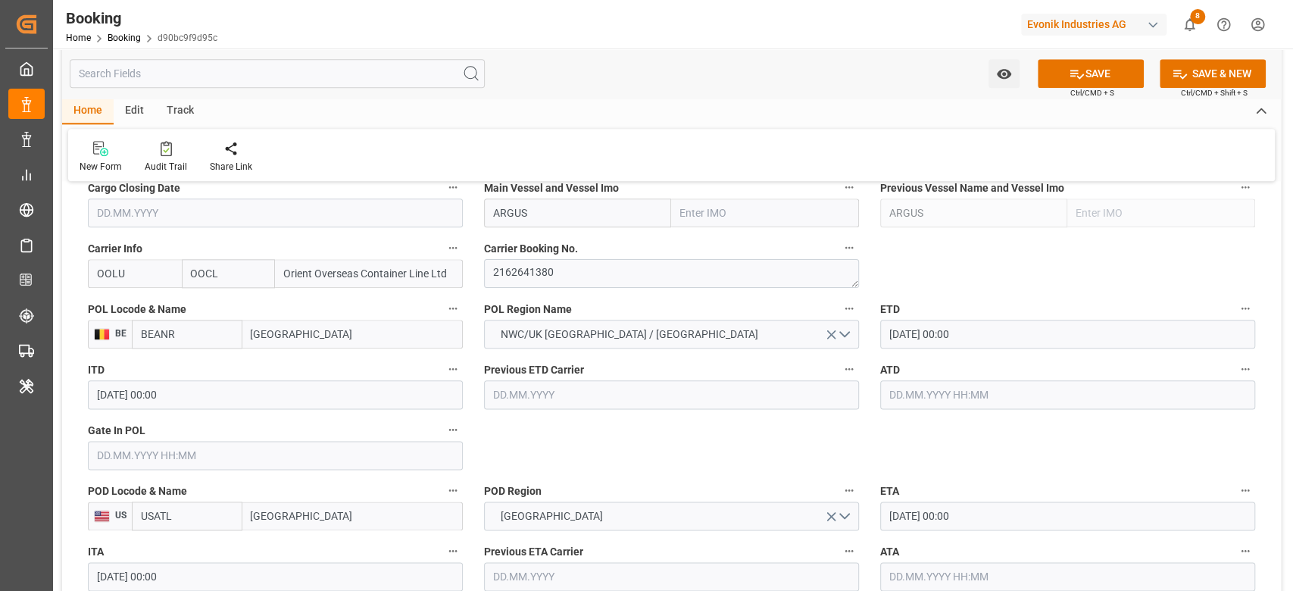
type input "Antwerp"
click at [544, 221] on input "ARGUS" at bounding box center [578, 212] width 188 height 29
type input "ARGUS"
click at [533, 245] on span "ARGUS - 9262716" at bounding box center [534, 246] width 80 height 12
type input "9262716"
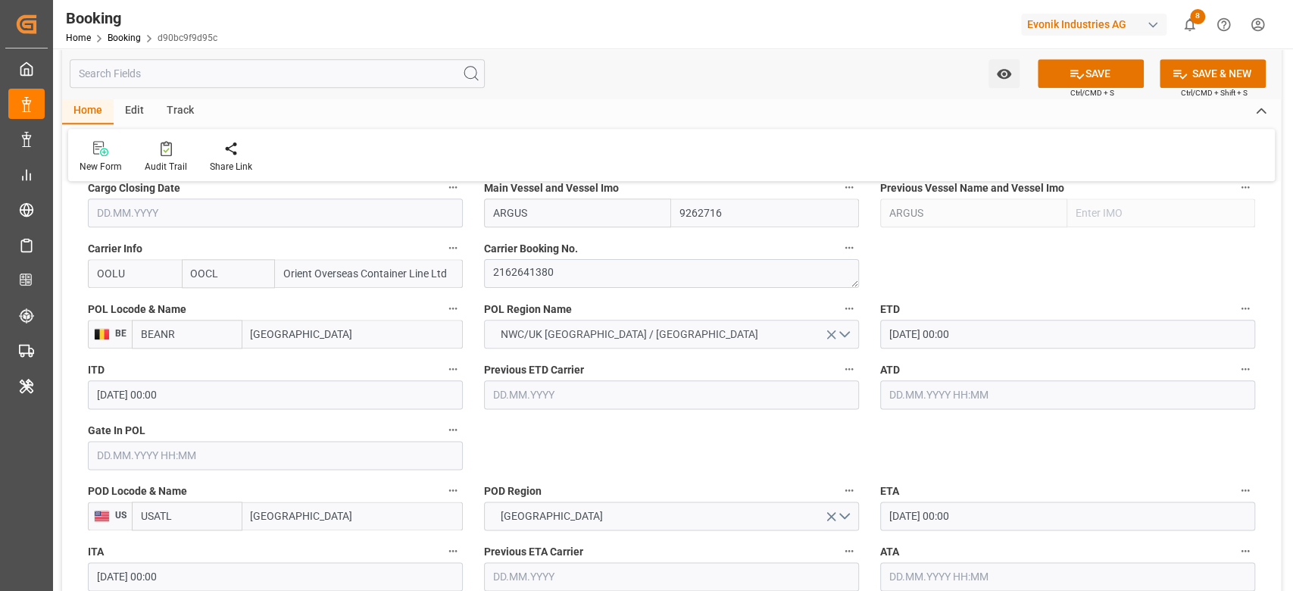
type input "ARGUS"
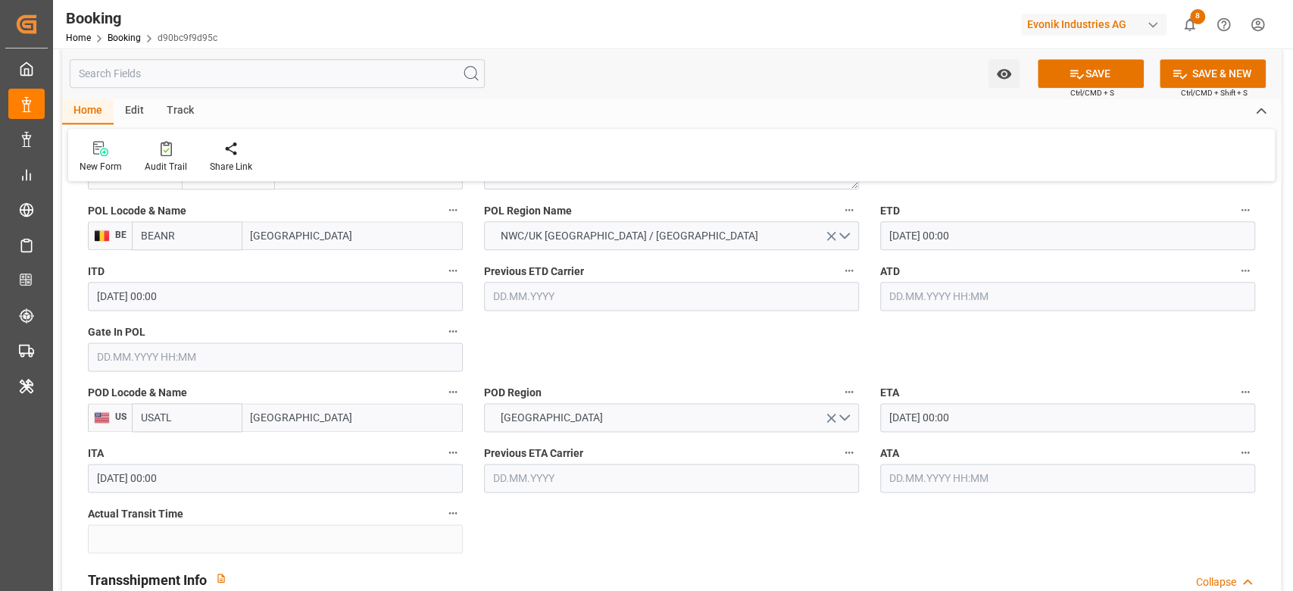
scroll to position [1212, 0]
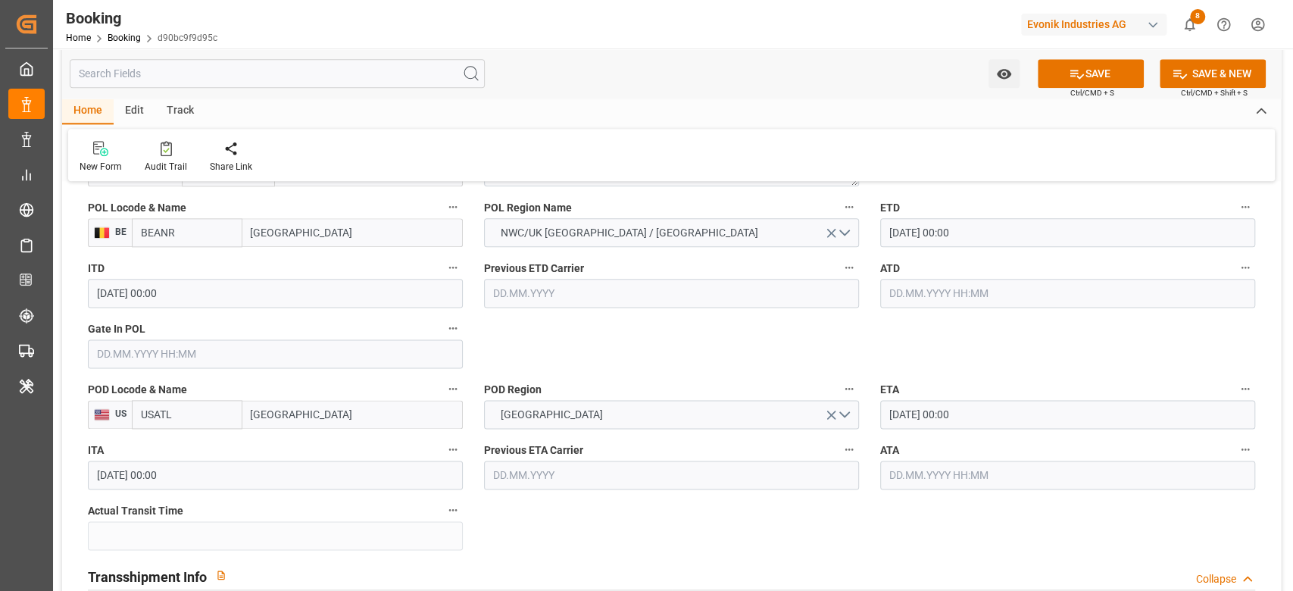
click at [268, 409] on input "Atlanta" at bounding box center [352, 414] width 220 height 29
paste input "Savannah"
type input "Savannah"
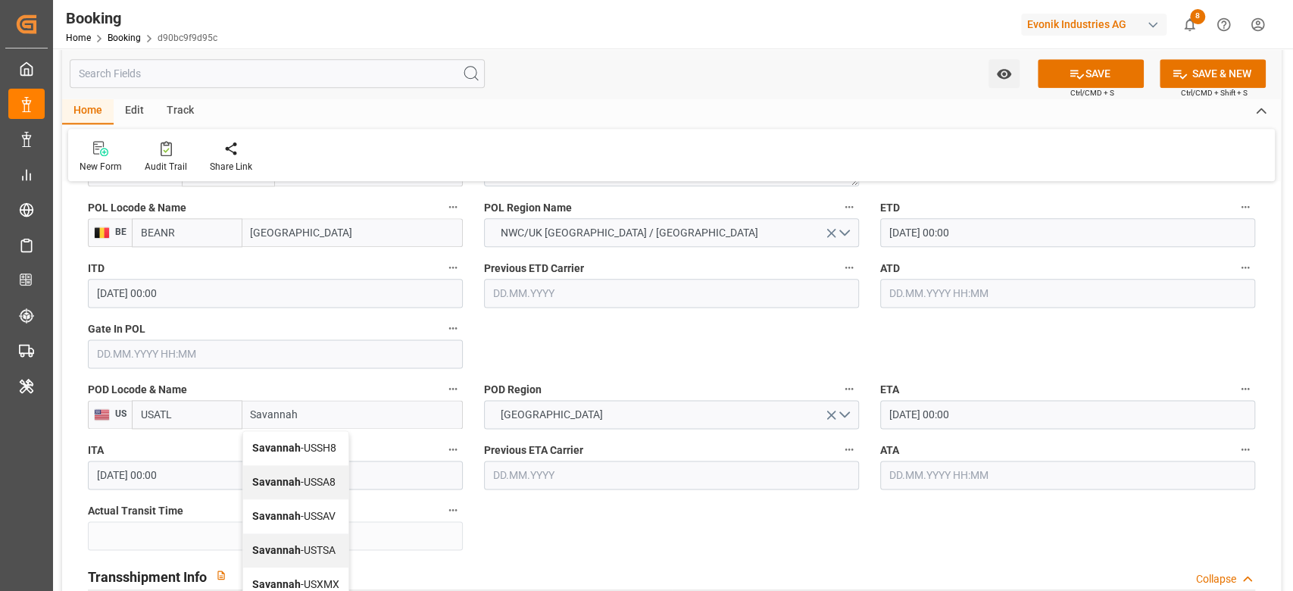
click at [311, 511] on span "Savannah - USSAV" at bounding box center [293, 516] width 83 height 12
type input "USSAV"
type input "Savannah"
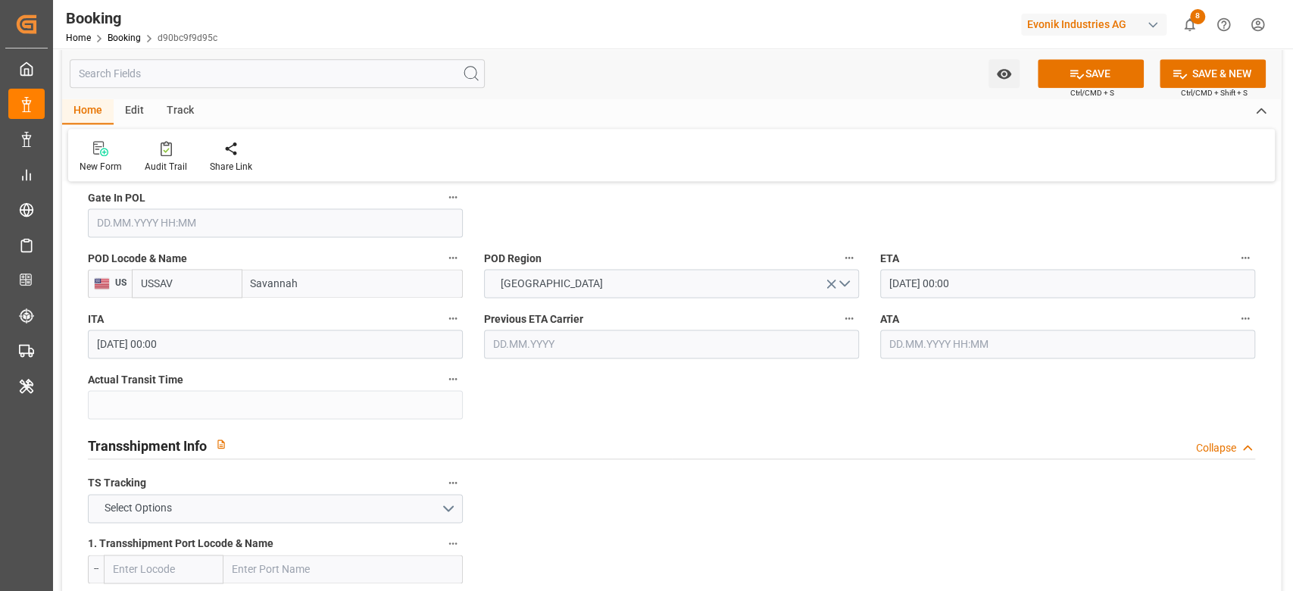
scroll to position [1515, 0]
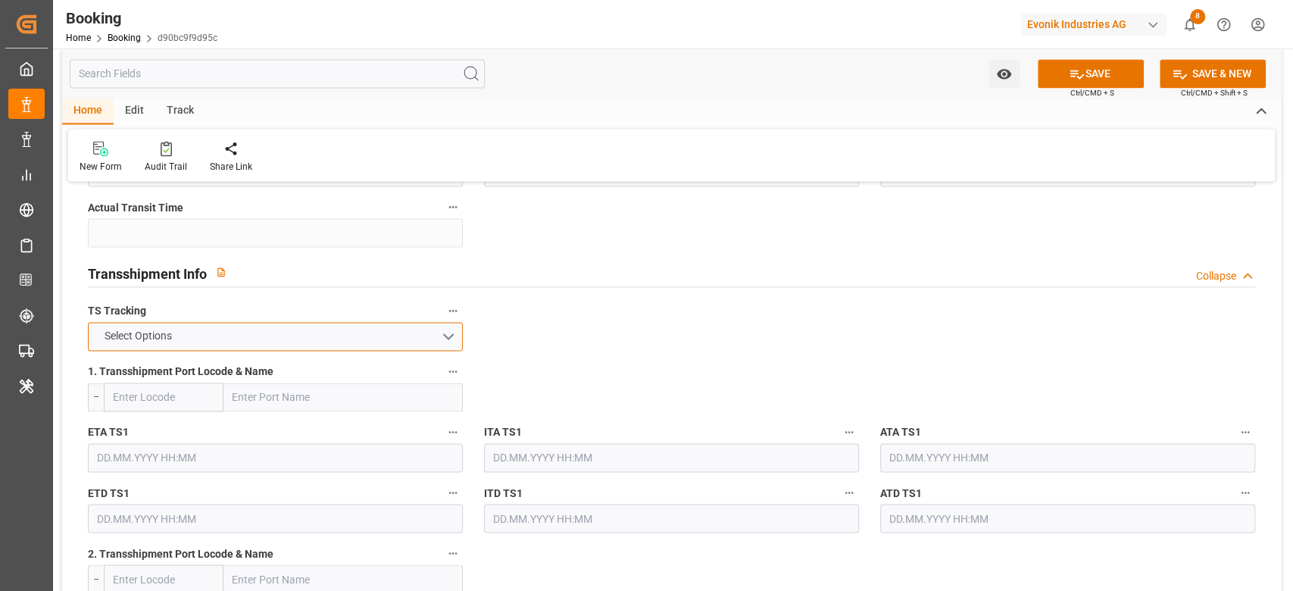
click at [276, 330] on button "Select Options" at bounding box center [275, 336] width 375 height 29
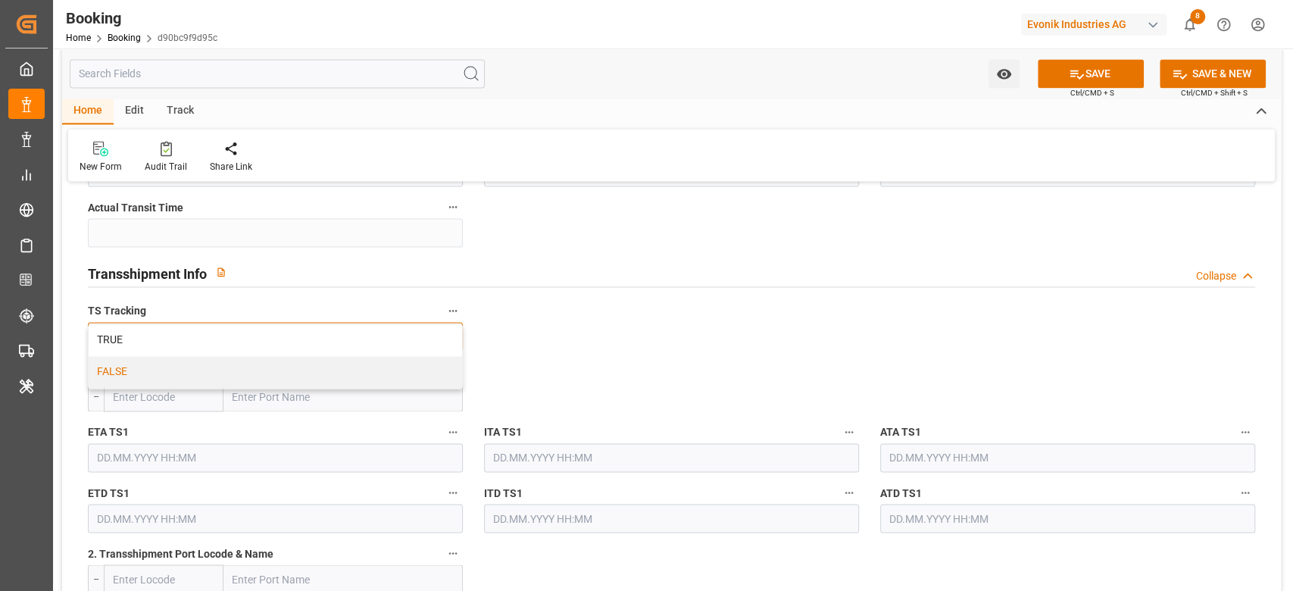
click at [224, 383] on div "FALSE" at bounding box center [275, 372] width 373 height 32
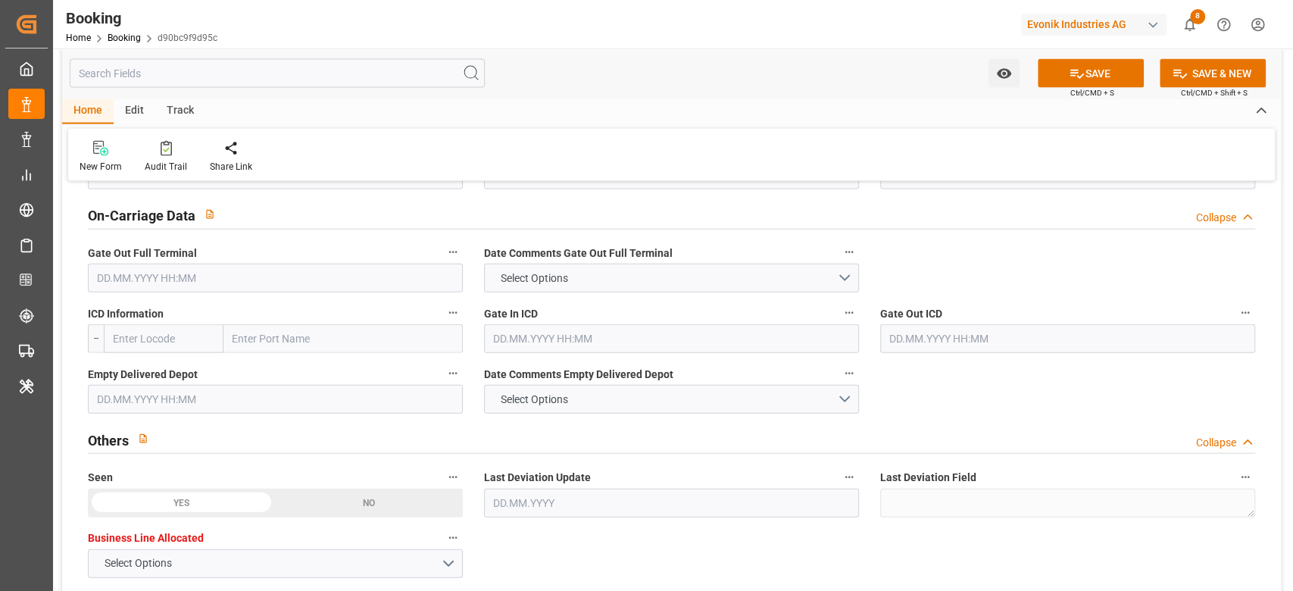
scroll to position [2828, 0]
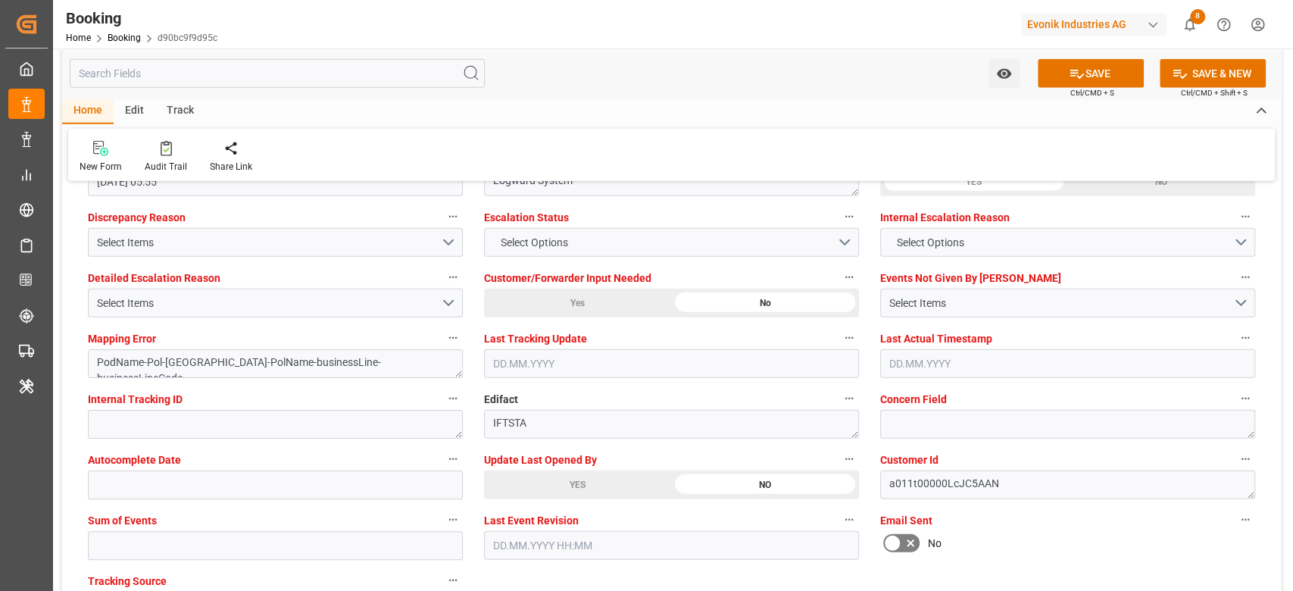
click at [549, 488] on div "YES" at bounding box center [577, 484] width 187 height 29
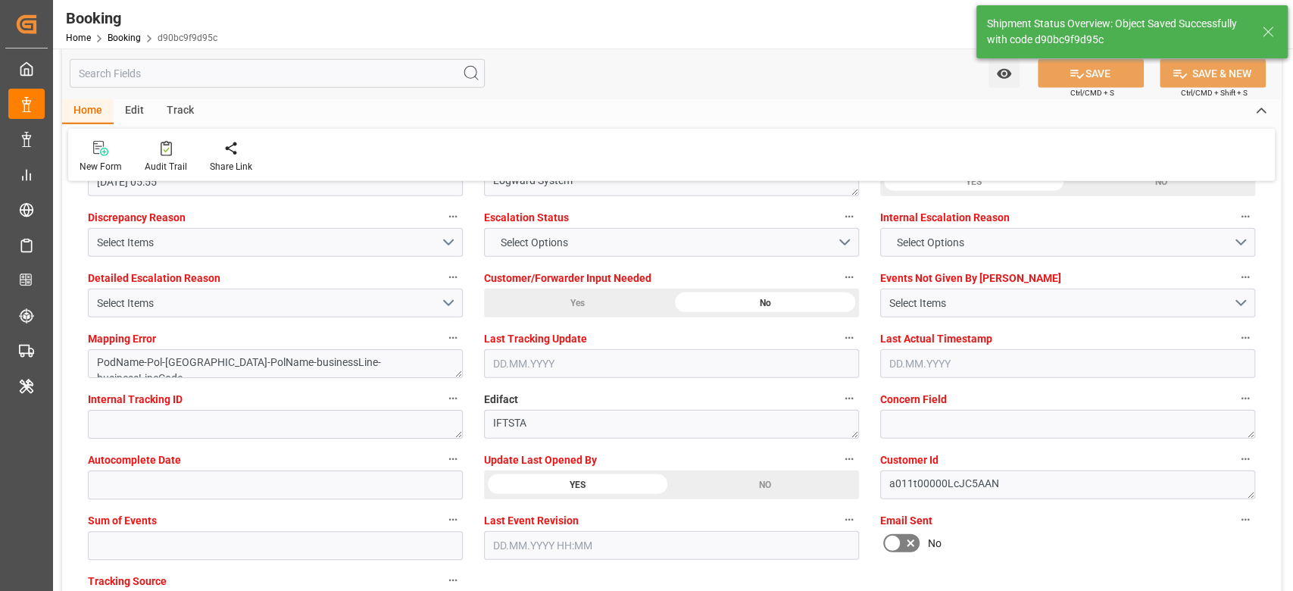
type textarea "NWC/UK North West Continent / UK_USSAV_OOLU_Oxeno"
type textarea "[PERSON_NAME]"
type textarea "businessLine-"
type input "ARGUS"
type input "12.09.2025 12:02"
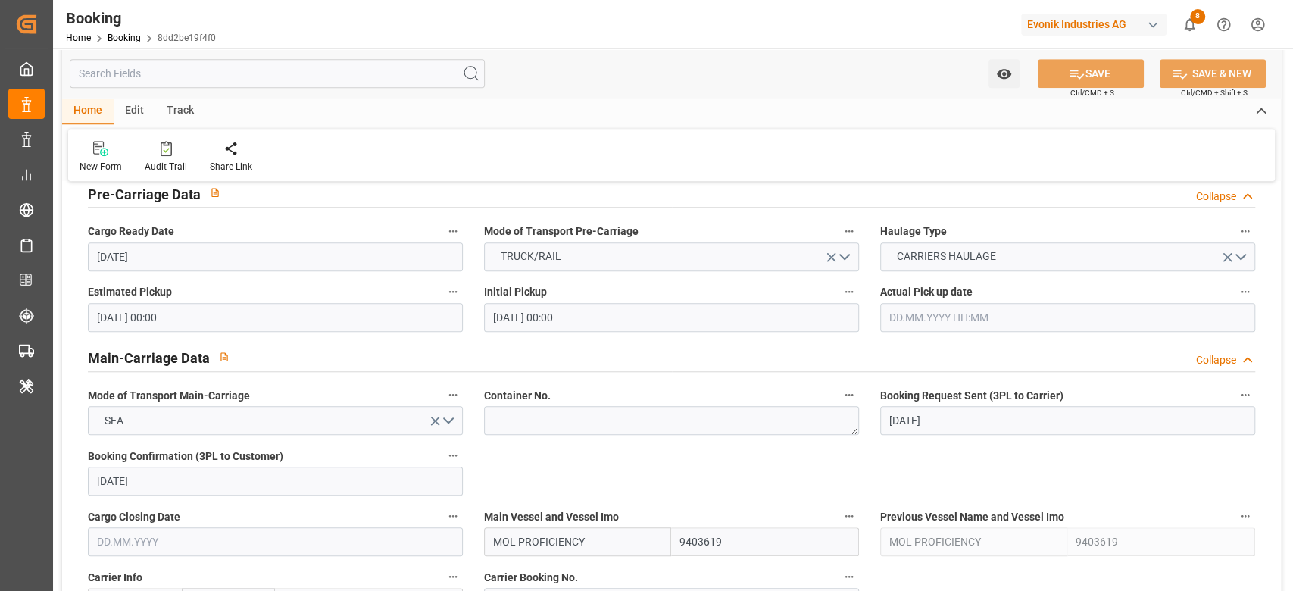
scroll to position [1110, 0]
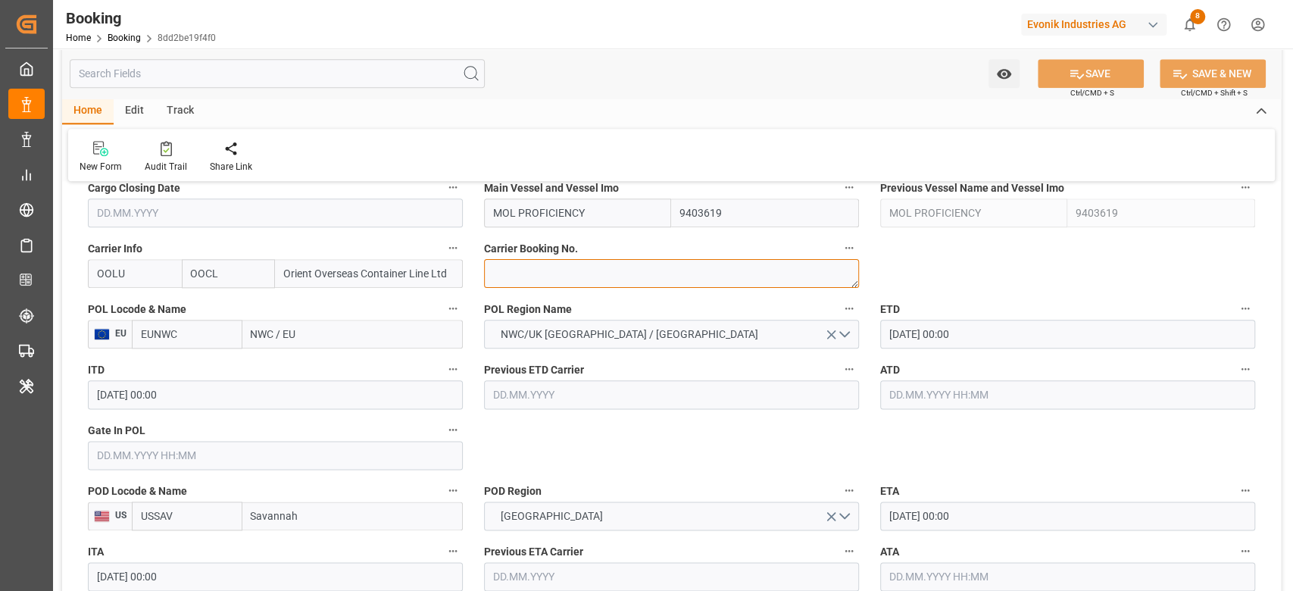
click at [533, 271] on textarea at bounding box center [671, 273] width 375 height 29
paste textarea "2162639260"
type textarea "2162639260"
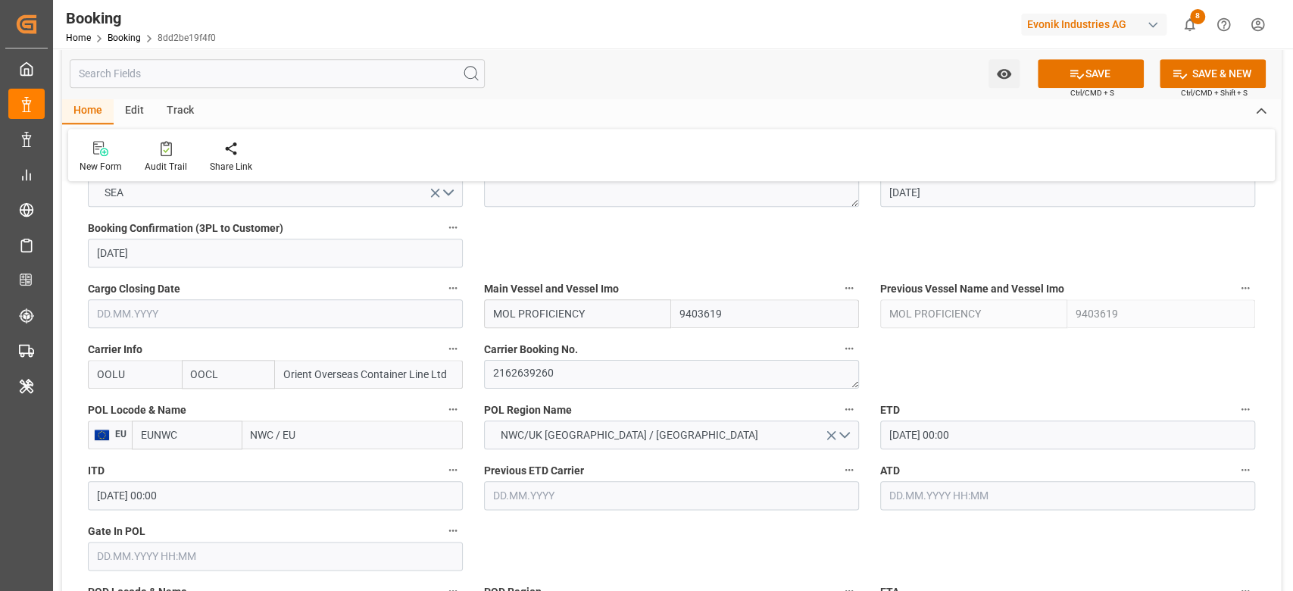
click at [290, 427] on input "NWC / EU" at bounding box center [352, 434] width 220 height 29
type input "bean"
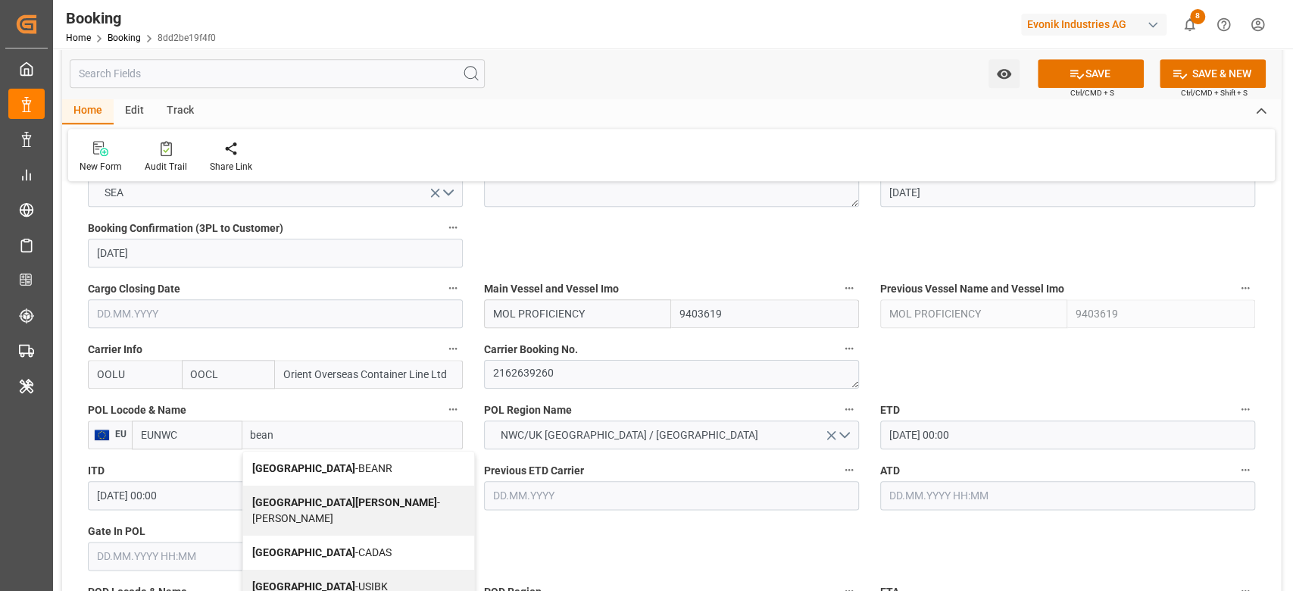
click at [298, 467] on span "Antwerp - BEANR" at bounding box center [322, 468] width 140 height 12
type input "BEANR"
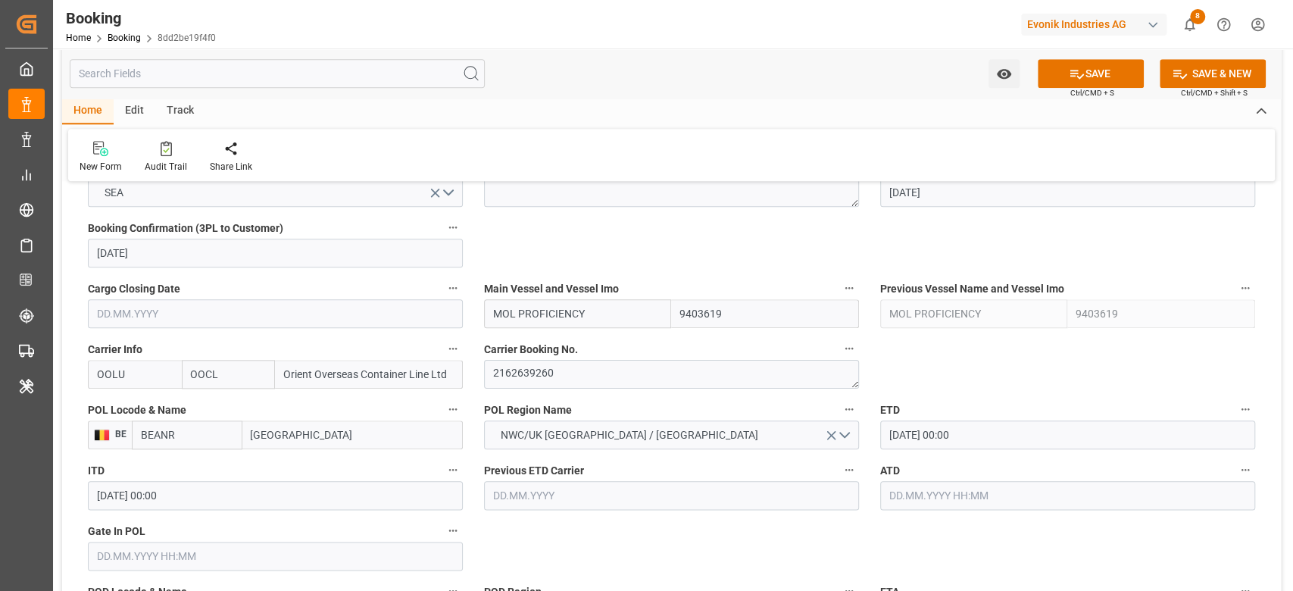
type input "Antwerp"
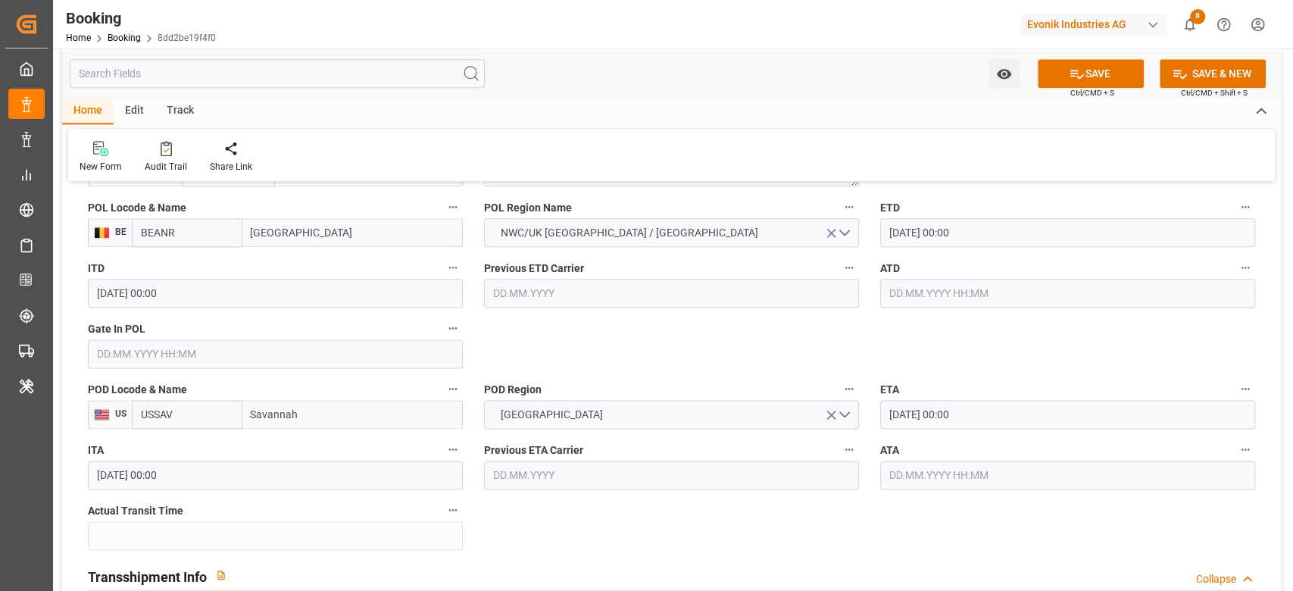
scroll to position [1413, 0]
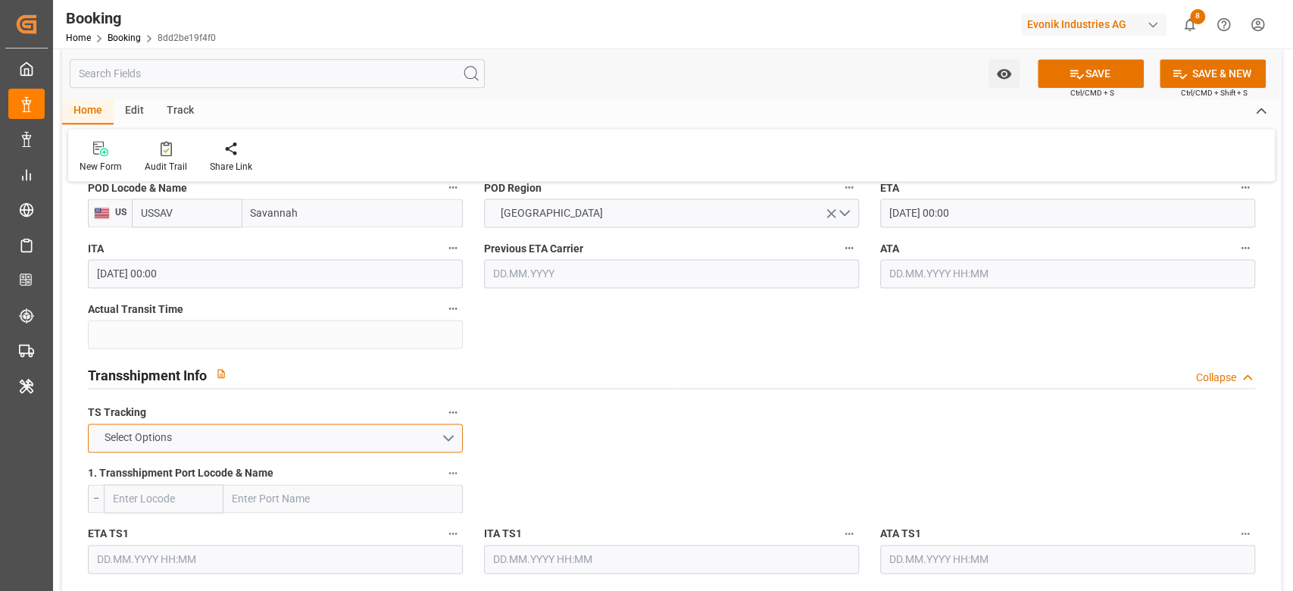
click button "Select Options"
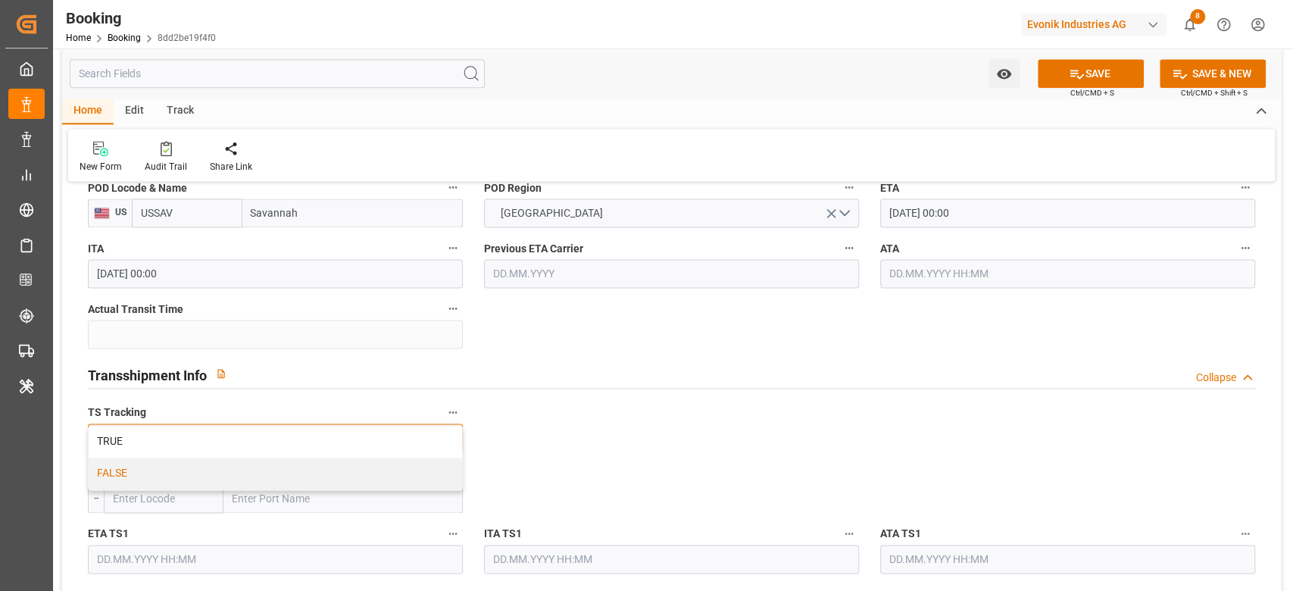
click div "FALSE"
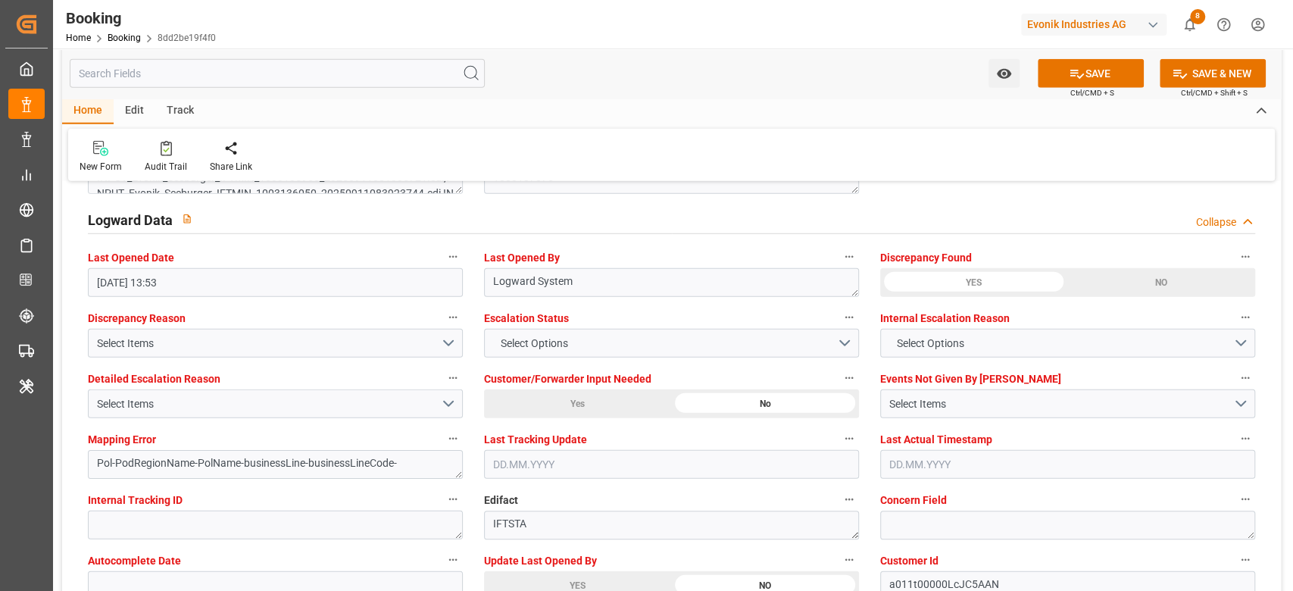
scroll to position [2828, 0]
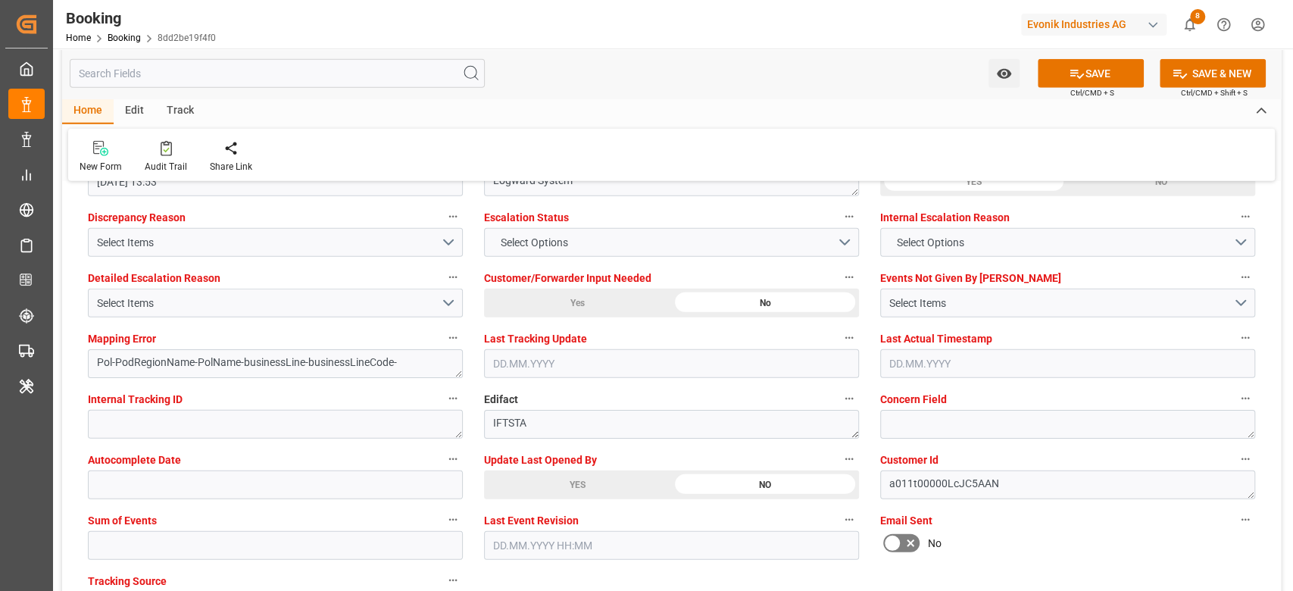
click div "YES"
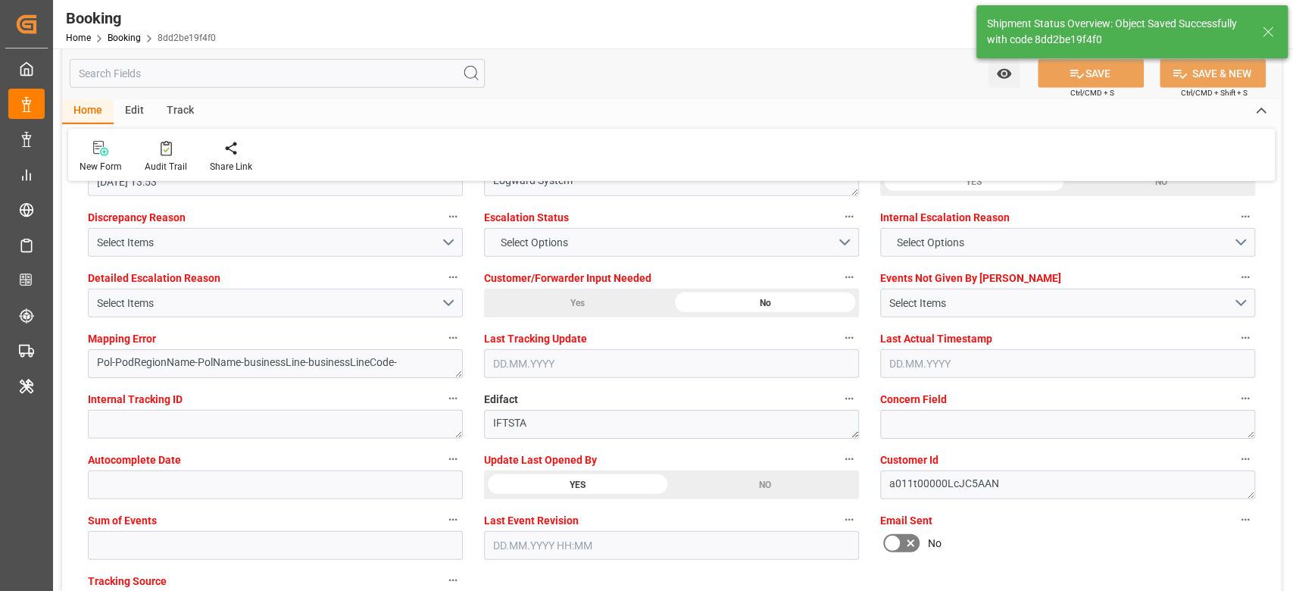
type textarea "[PERSON_NAME]"
type textarea "businessLine-"
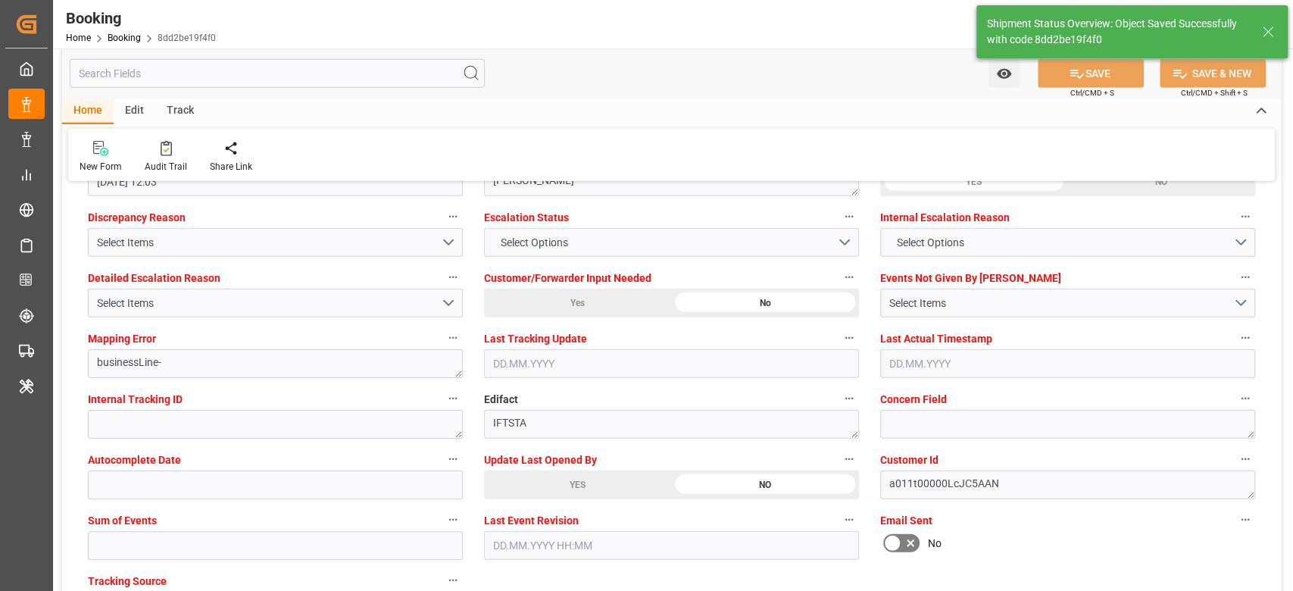
scroll to position [2625, 0]
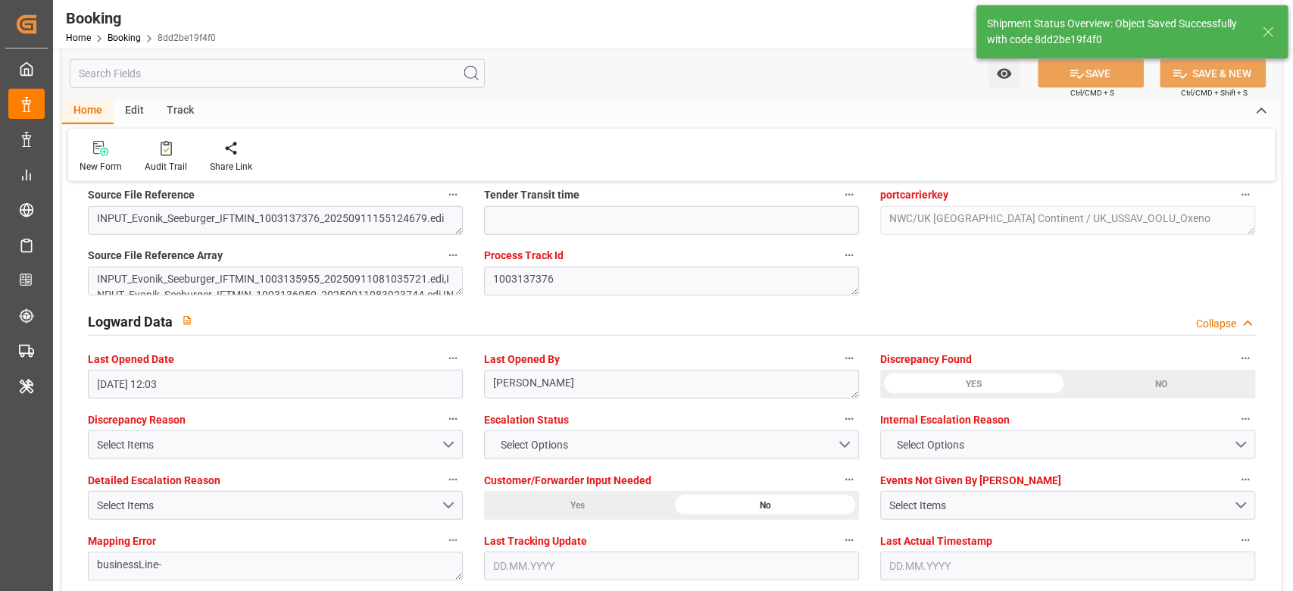
type input "12.09.2025 12:03"
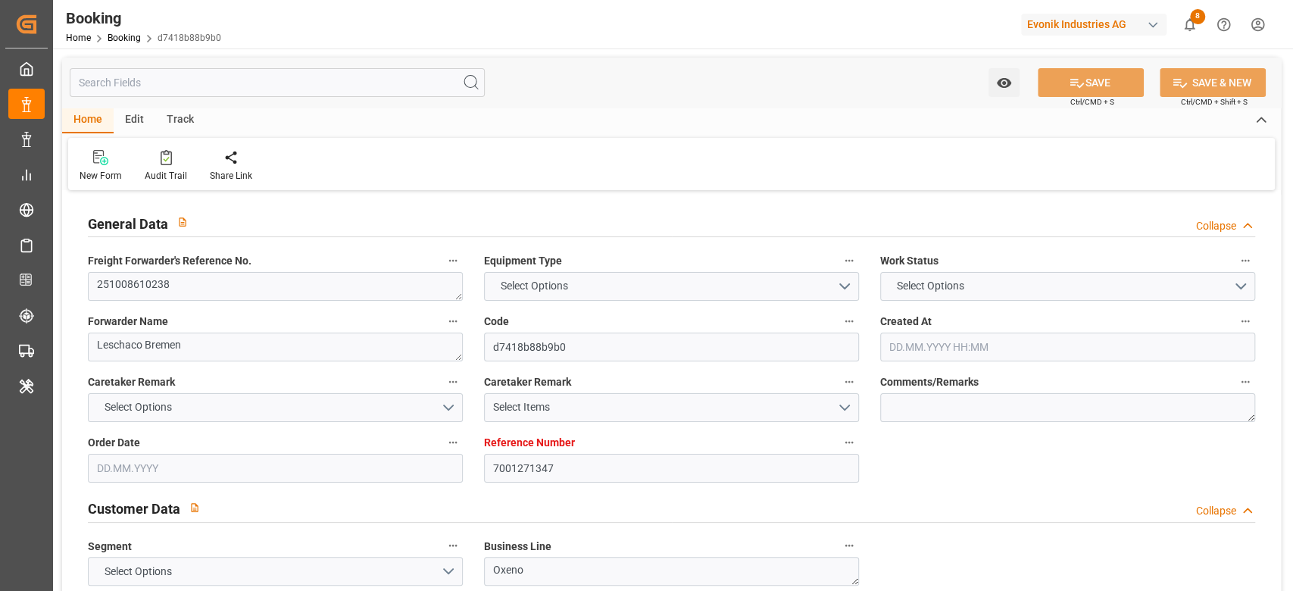
type input "7001271347"
type input "9935260"
type input "OOCL"
type input "Orient Overseas Container Line Ltd"
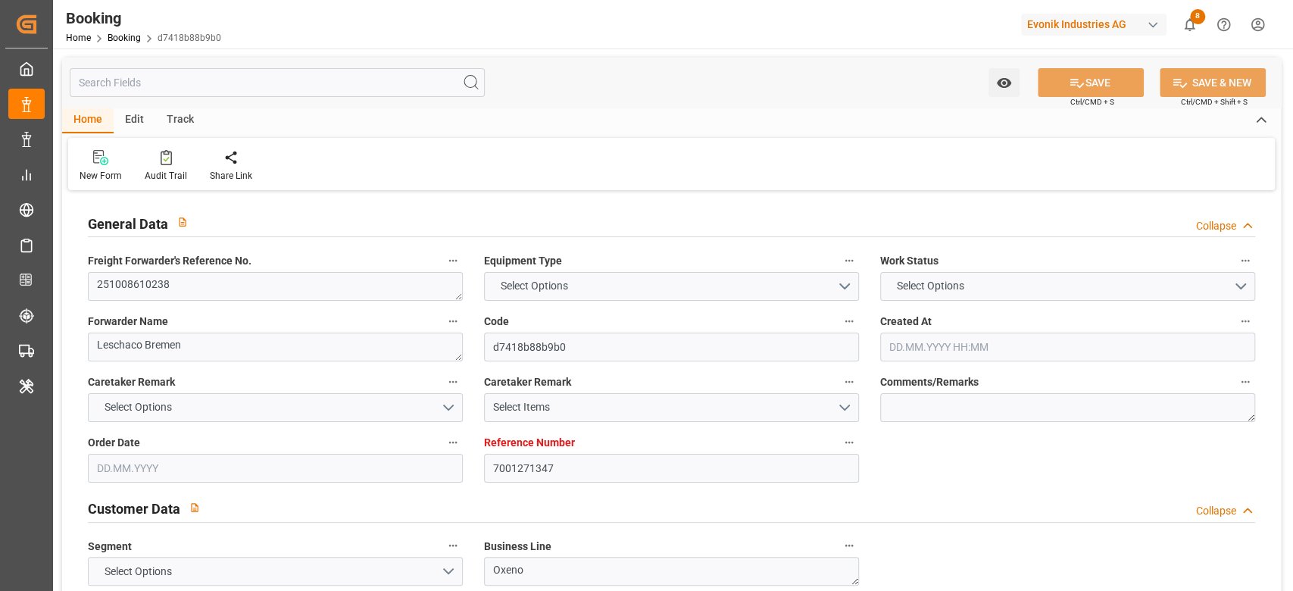
type input "NLRTM"
type input "JPYOK"
type input "CNSGH"
type input "[DATE] 05:55"
type input "[DATE]"
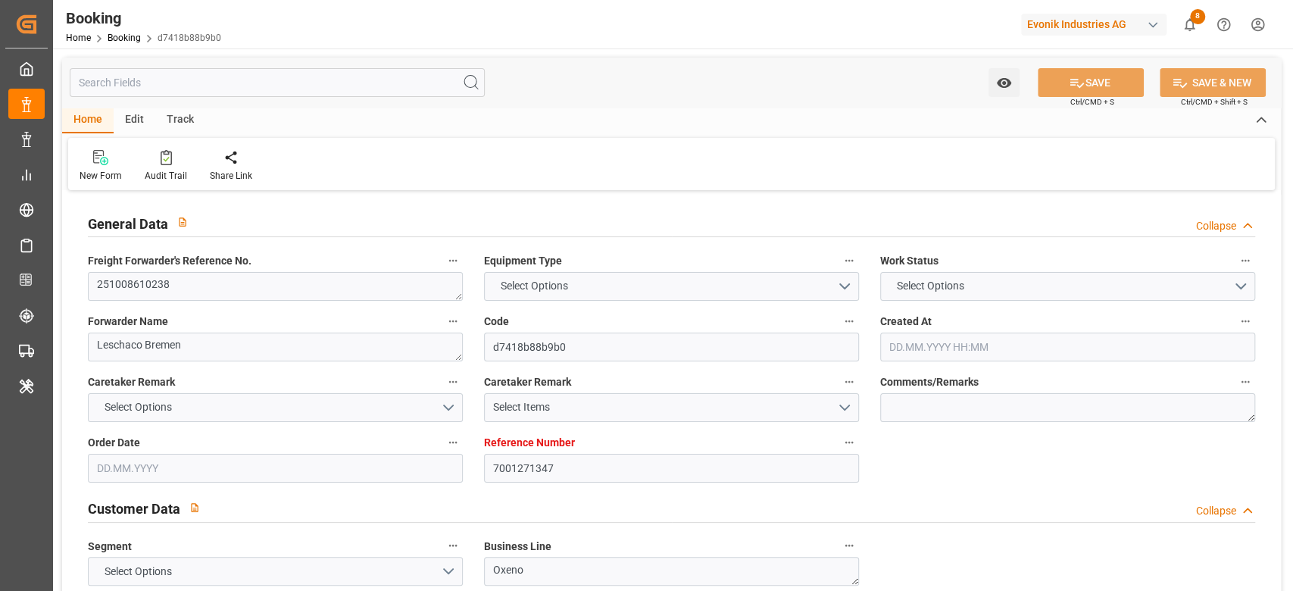
type input "[DATE]"
type input "[DATE] 00:00"
type input "[DATE]"
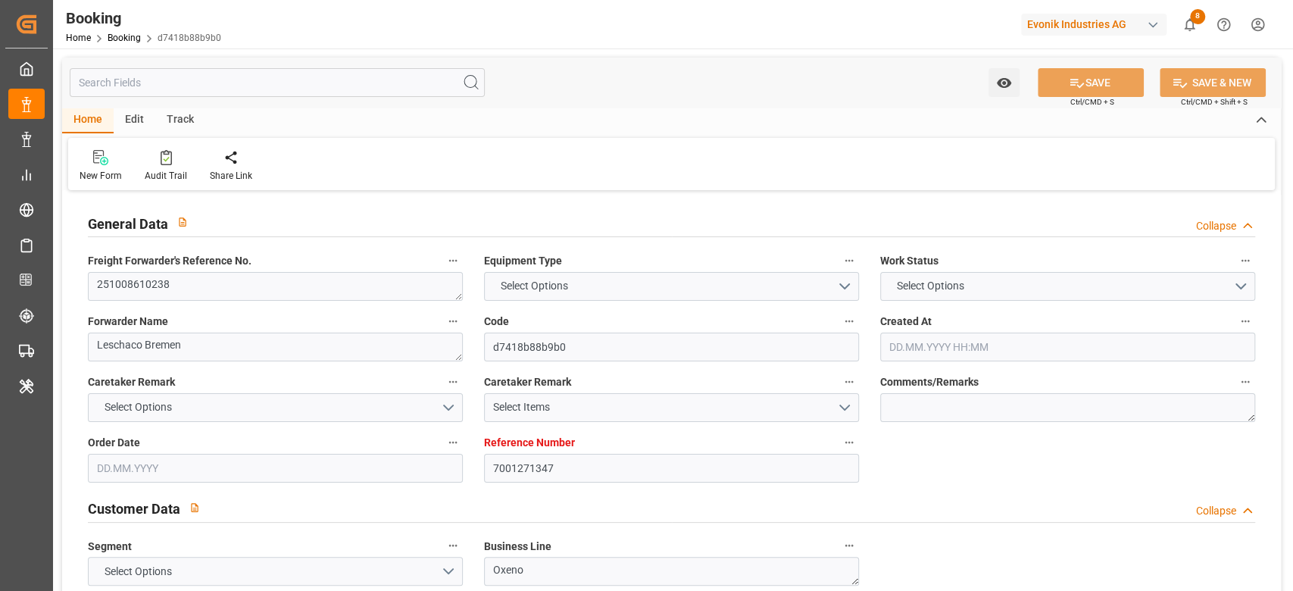
type input "[DATE]"
type input "[DATE] 00:00"
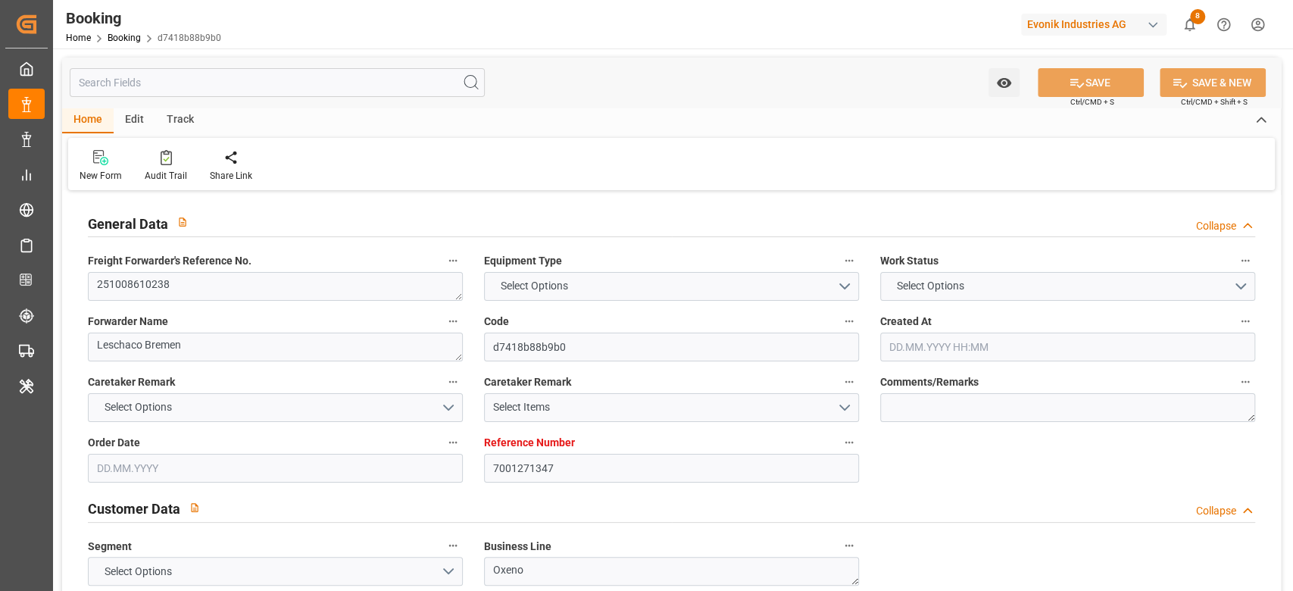
type input "[DATE] 00:00"
type input "[DATE] 11:10"
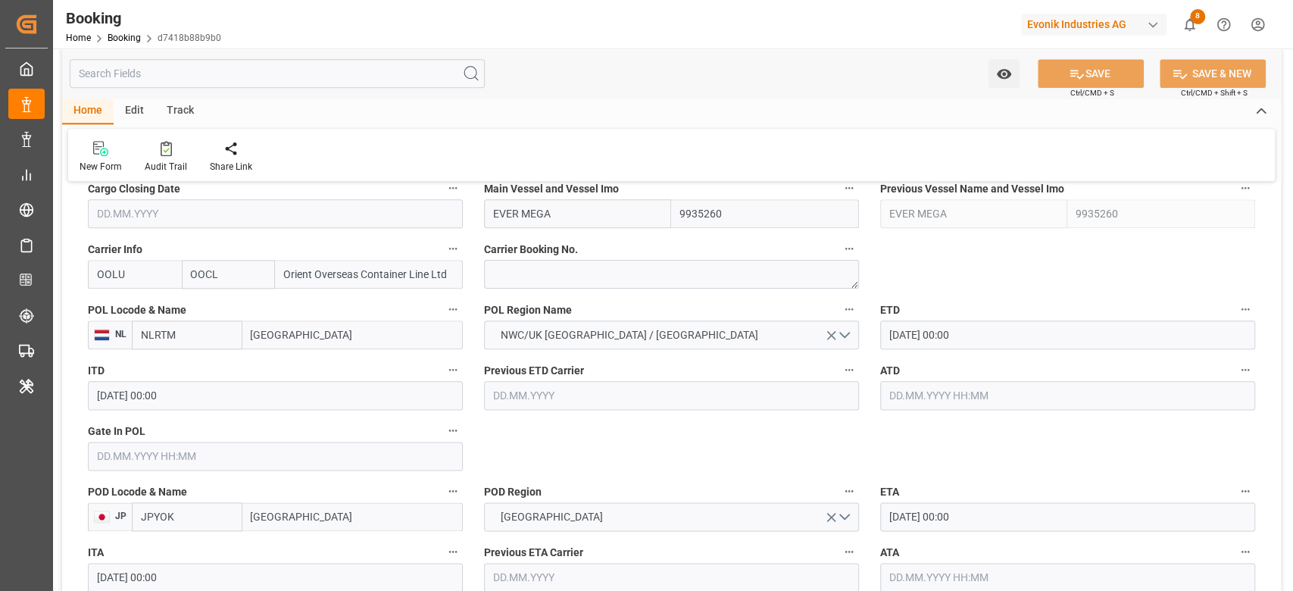
scroll to position [1110, 0]
click at [511, 264] on textarea at bounding box center [671, 273] width 375 height 29
paste textarea "2162595550"
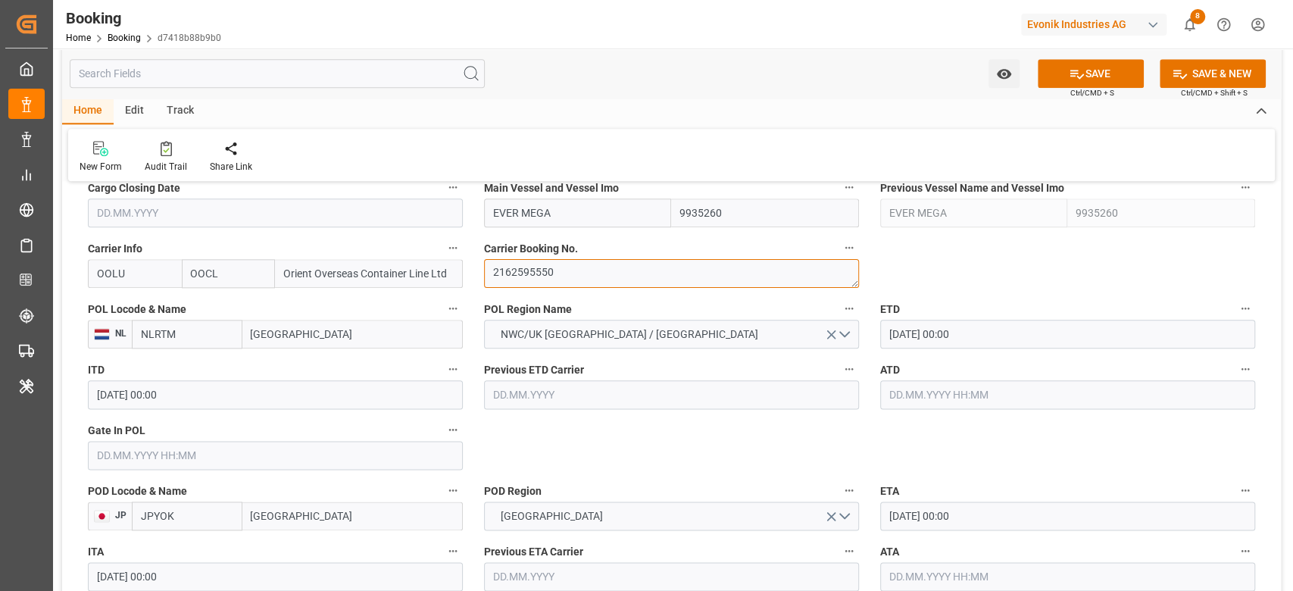
click at [513, 270] on textarea "2162595550" at bounding box center [671, 273] width 375 height 29
paste textarea "1625955502"
click at [513, 270] on textarea "21621625955502595550" at bounding box center [671, 273] width 375 height 29
paste textarea
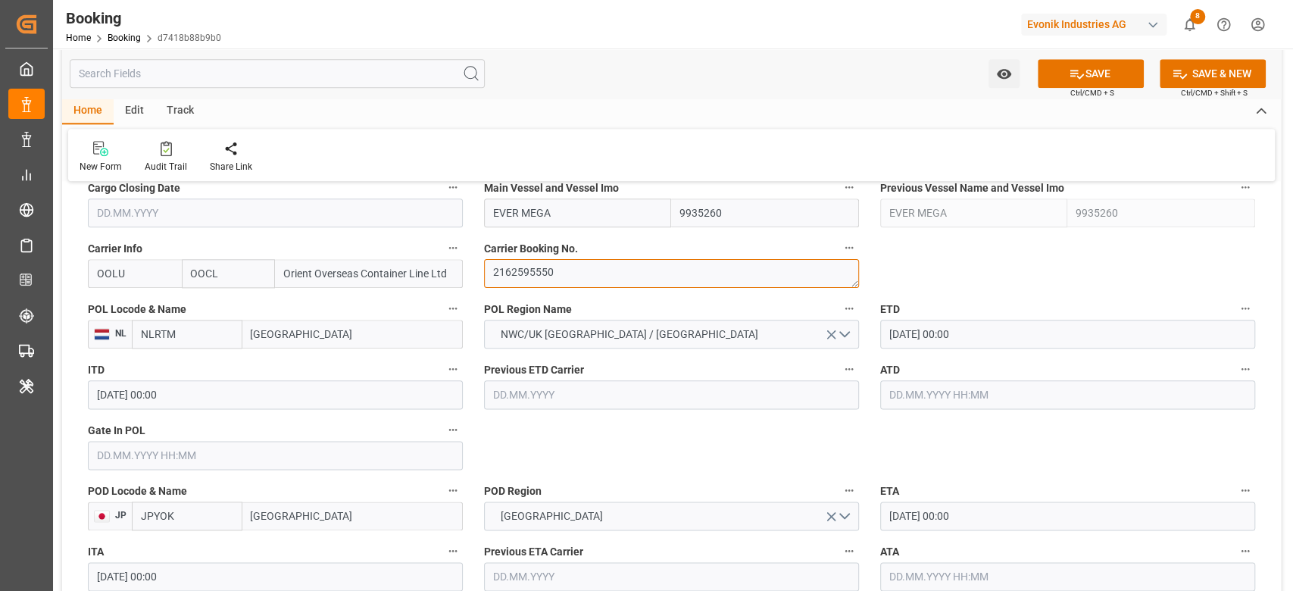
type textarea "2162595550"
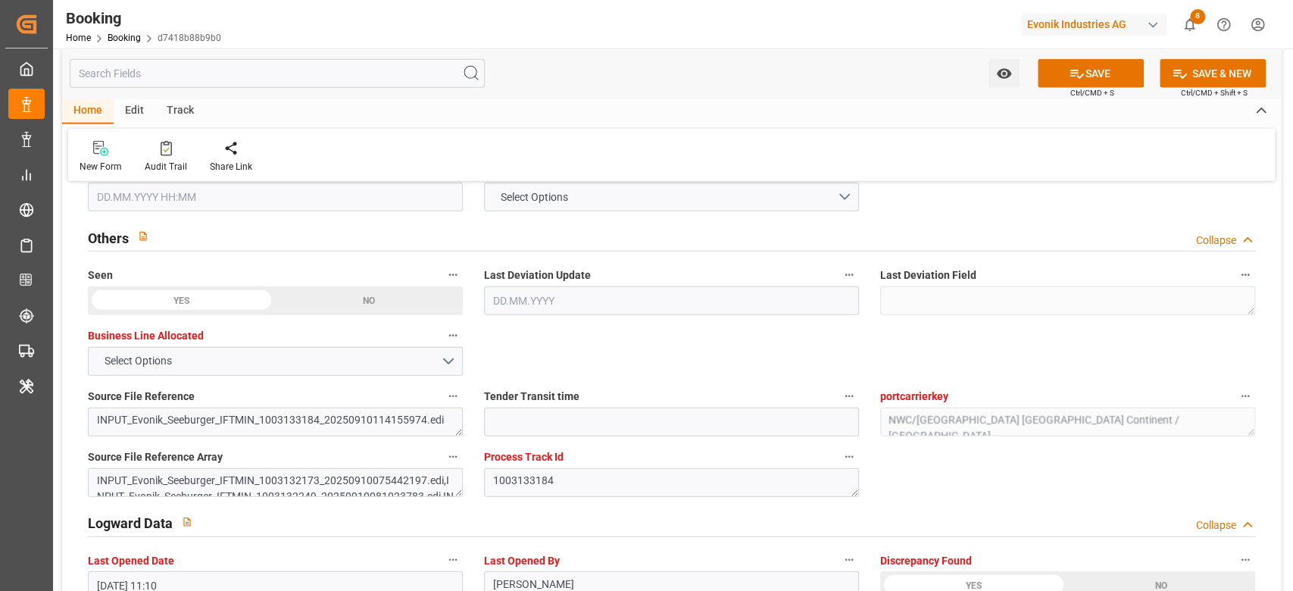
scroll to position [2928, 0]
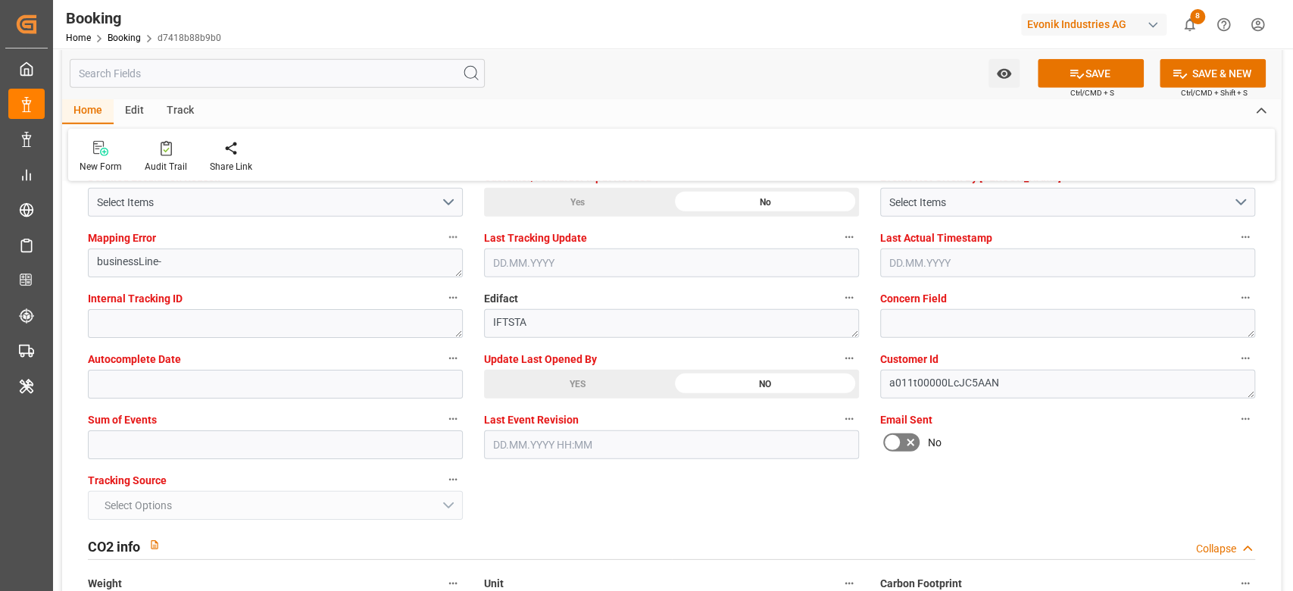
click at [515, 374] on div "YES" at bounding box center [577, 384] width 187 height 29
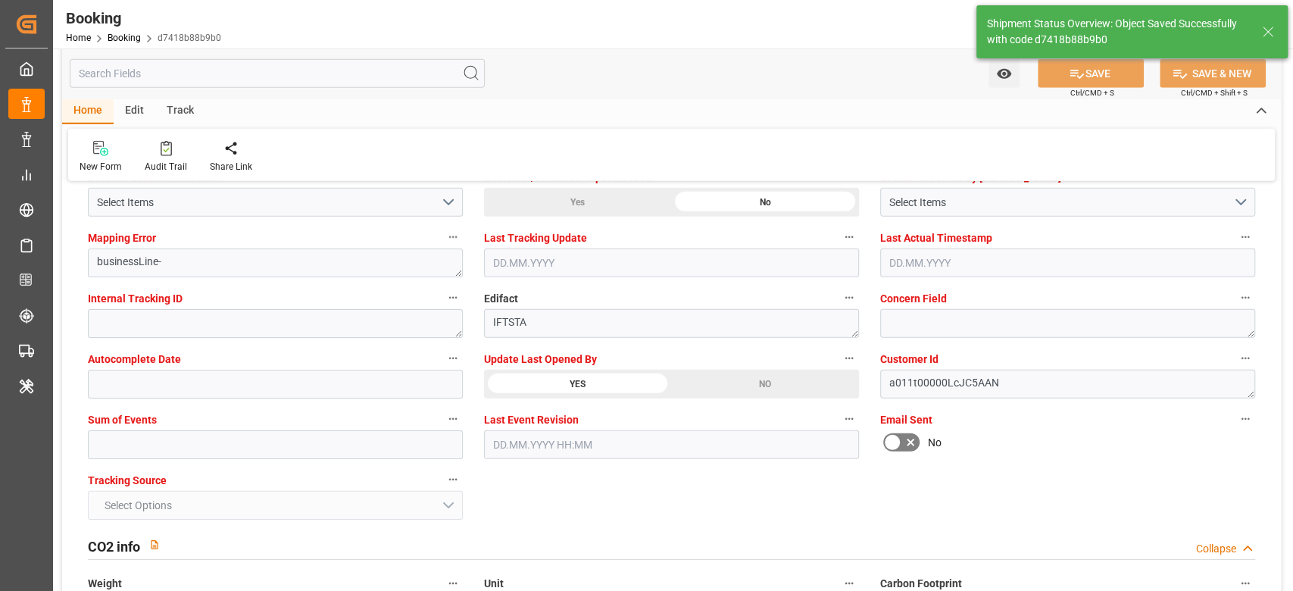
type textarea "[PERSON_NAME]"
type input "[DATE] 12:09"
